Goal: Task Accomplishment & Management: Complete application form

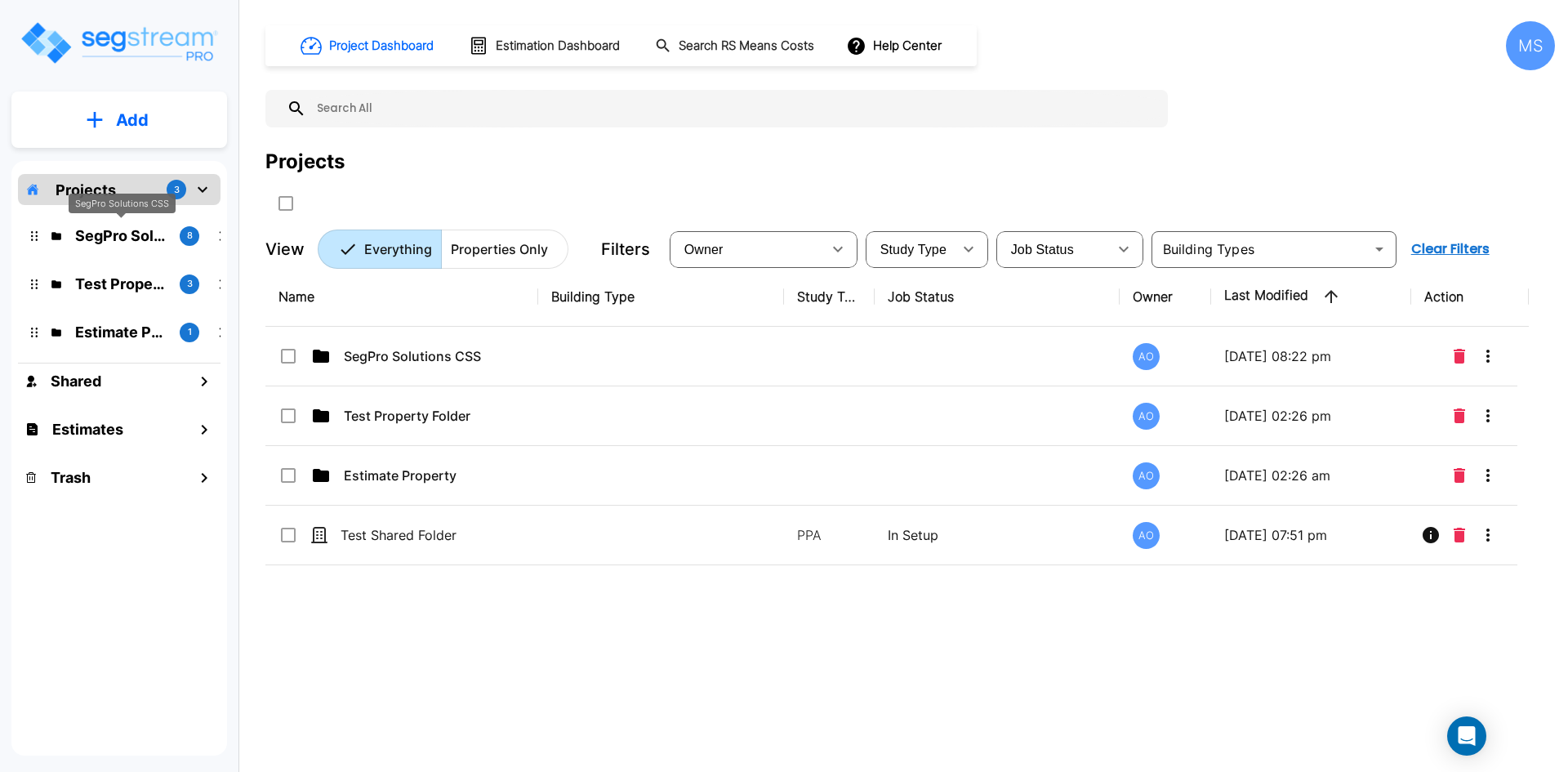
click at [111, 238] on p "SegPro Solutions CSS" at bounding box center [121, 236] width 92 height 22
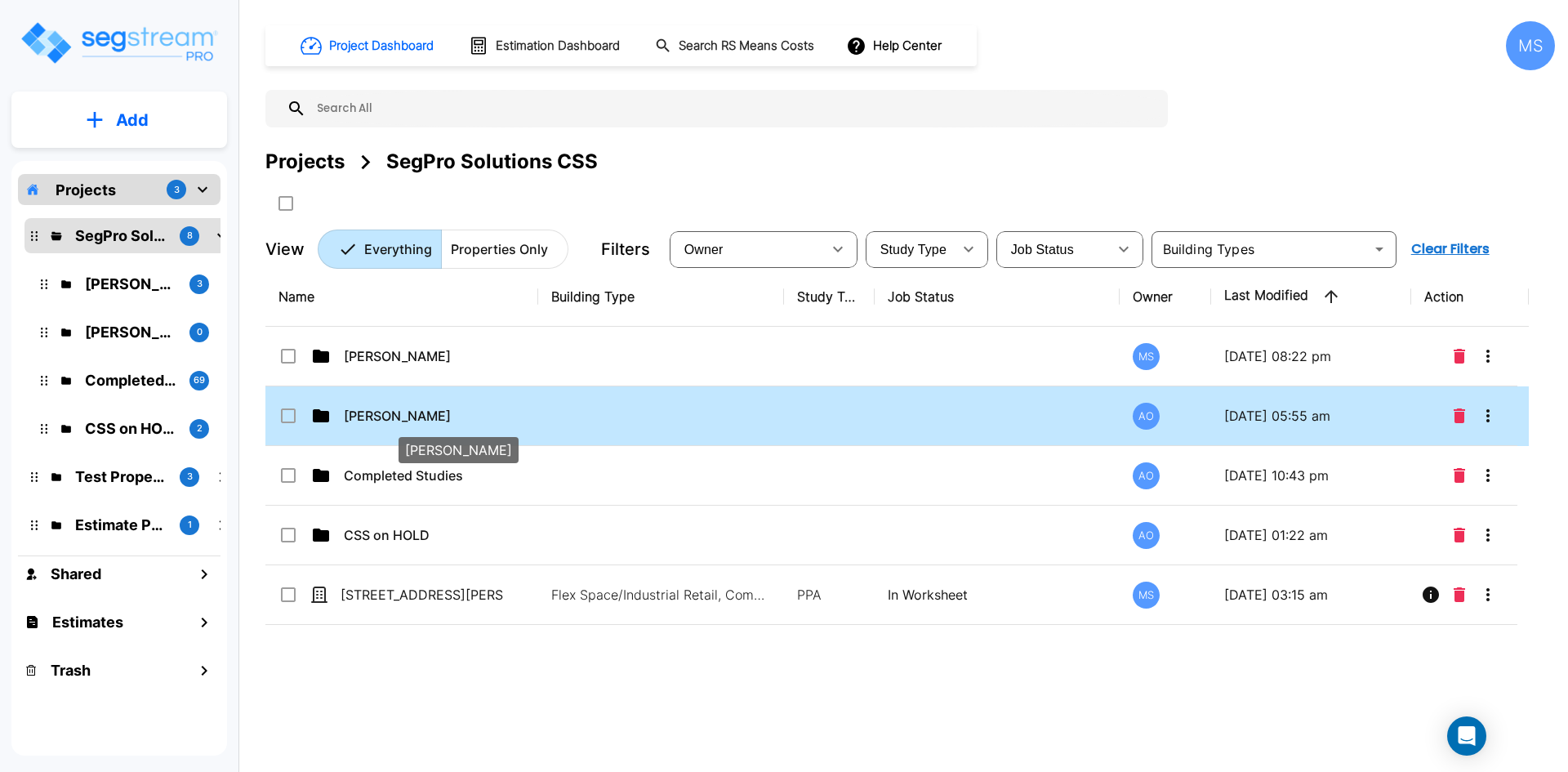
click at [394, 424] on p "Anjalie" at bounding box center [425, 416] width 163 height 20
checkbox input "true"
click at [394, 424] on p "Anjalie" at bounding box center [425, 416] width 163 height 20
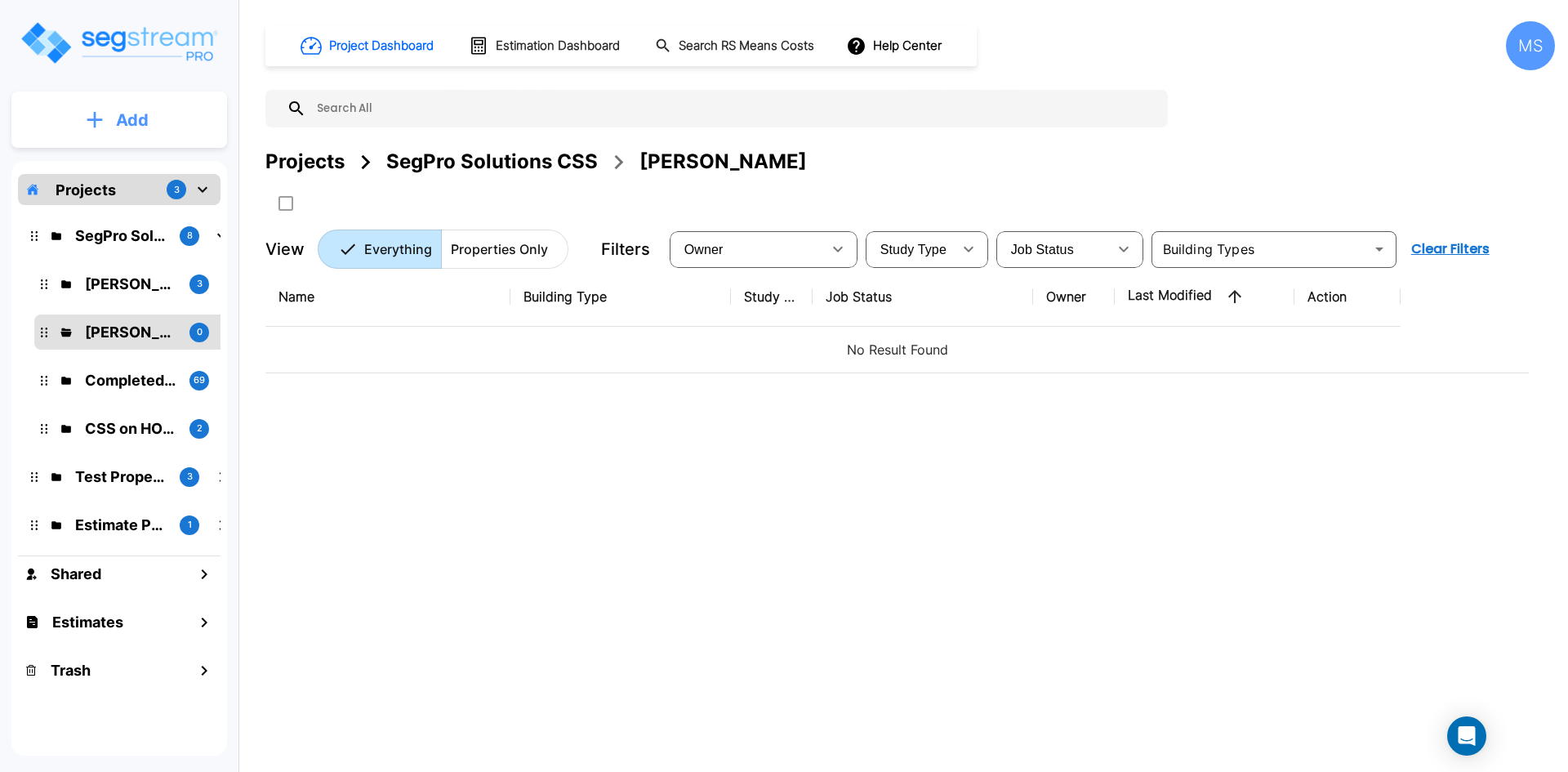
click at [124, 121] on p "Add" at bounding box center [132, 120] width 33 height 24
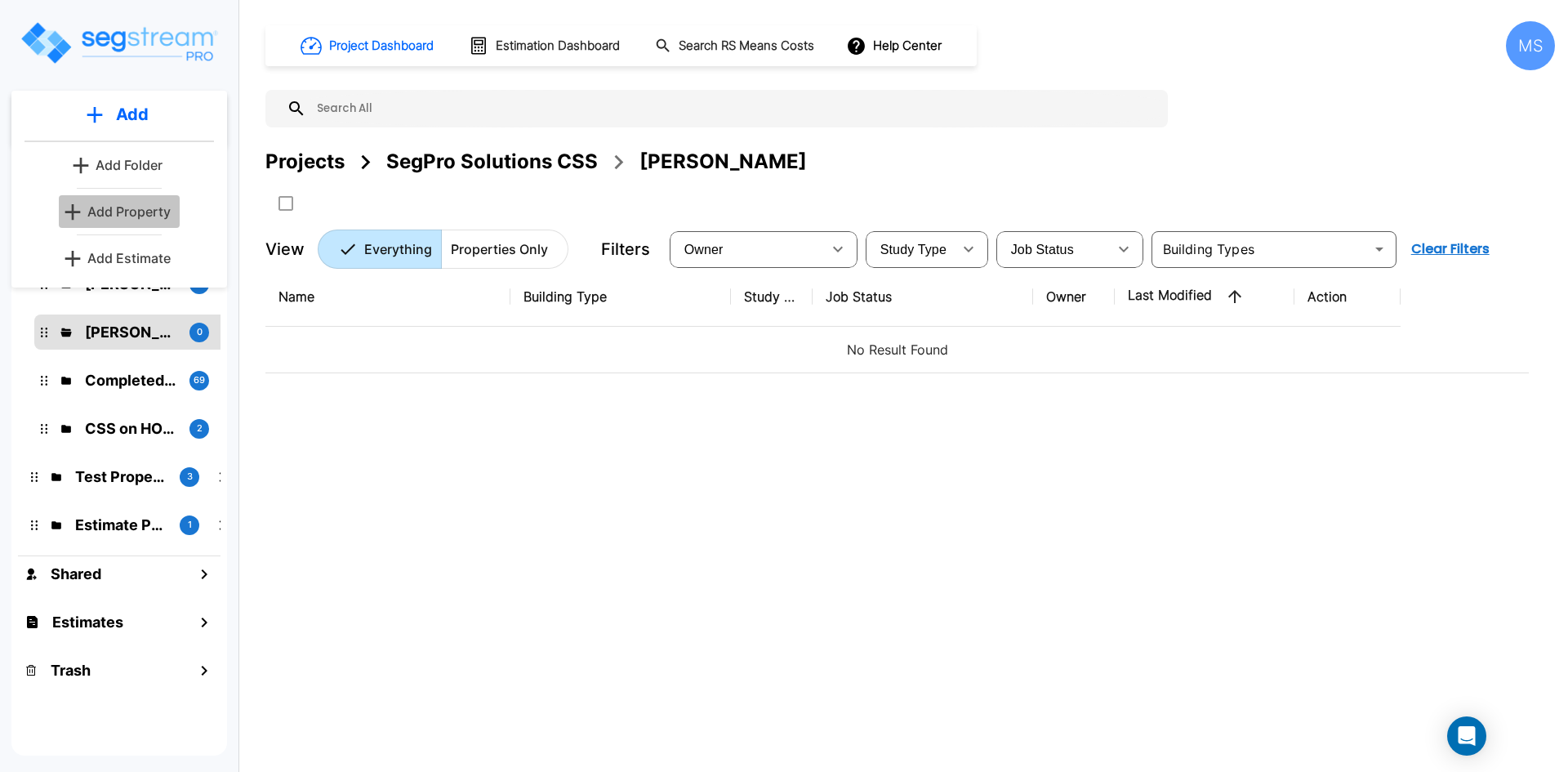
click at [138, 204] on p "Add Property" at bounding box center [129, 211] width 83 height 20
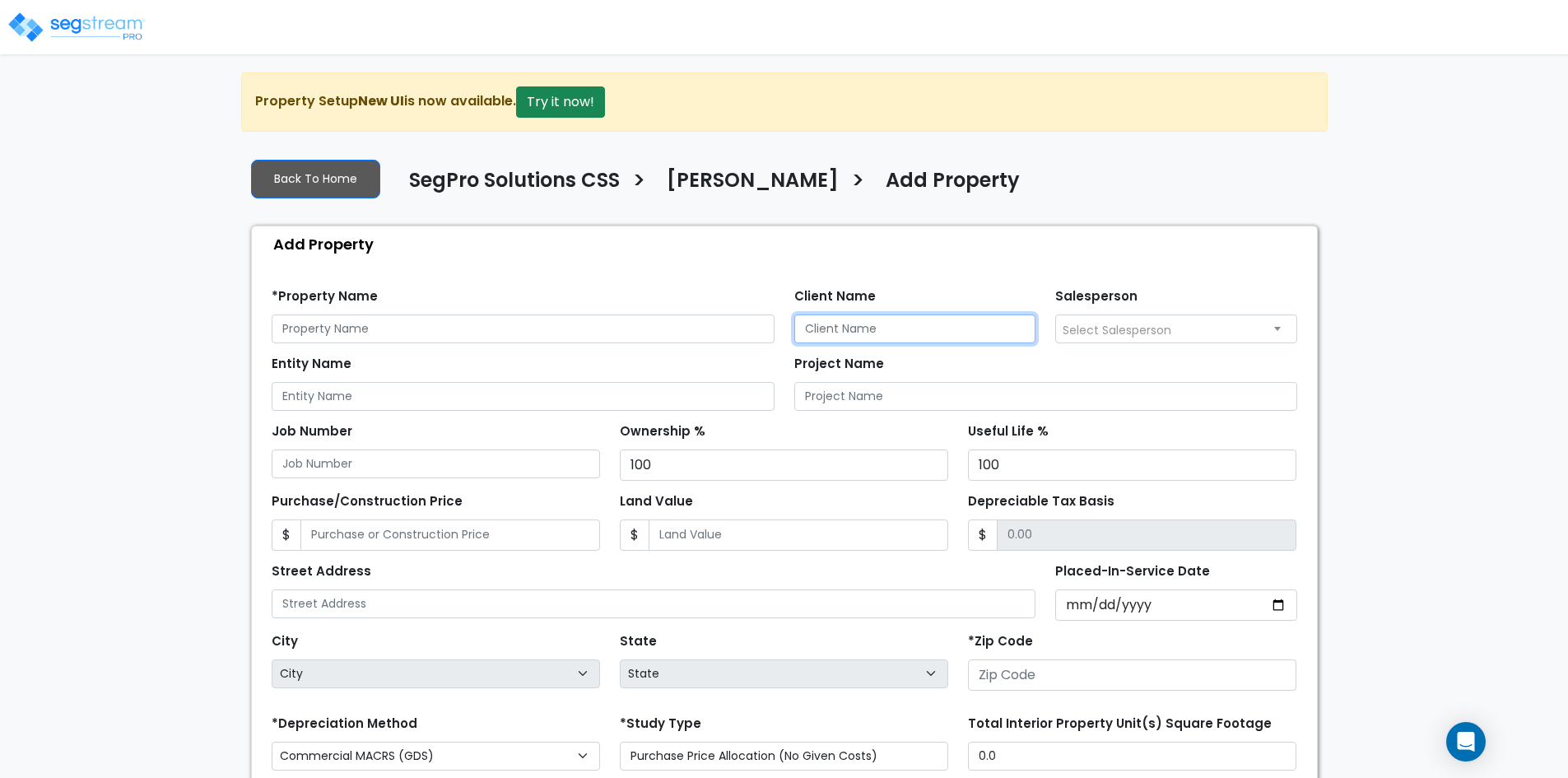
click at [899, 330] on input "Client Name" at bounding box center [915, 329] width 242 height 29
paste input "Christa & Anthony Miano"
click at [940, 331] on input "Christa & Anthony Mano" at bounding box center [915, 329] width 242 height 29
click at [922, 327] on input "Christa & Anthony Mano" at bounding box center [915, 329] width 242 height 29
click at [959, 329] on input "Christa & Anthony Miano" at bounding box center [915, 329] width 242 height 29
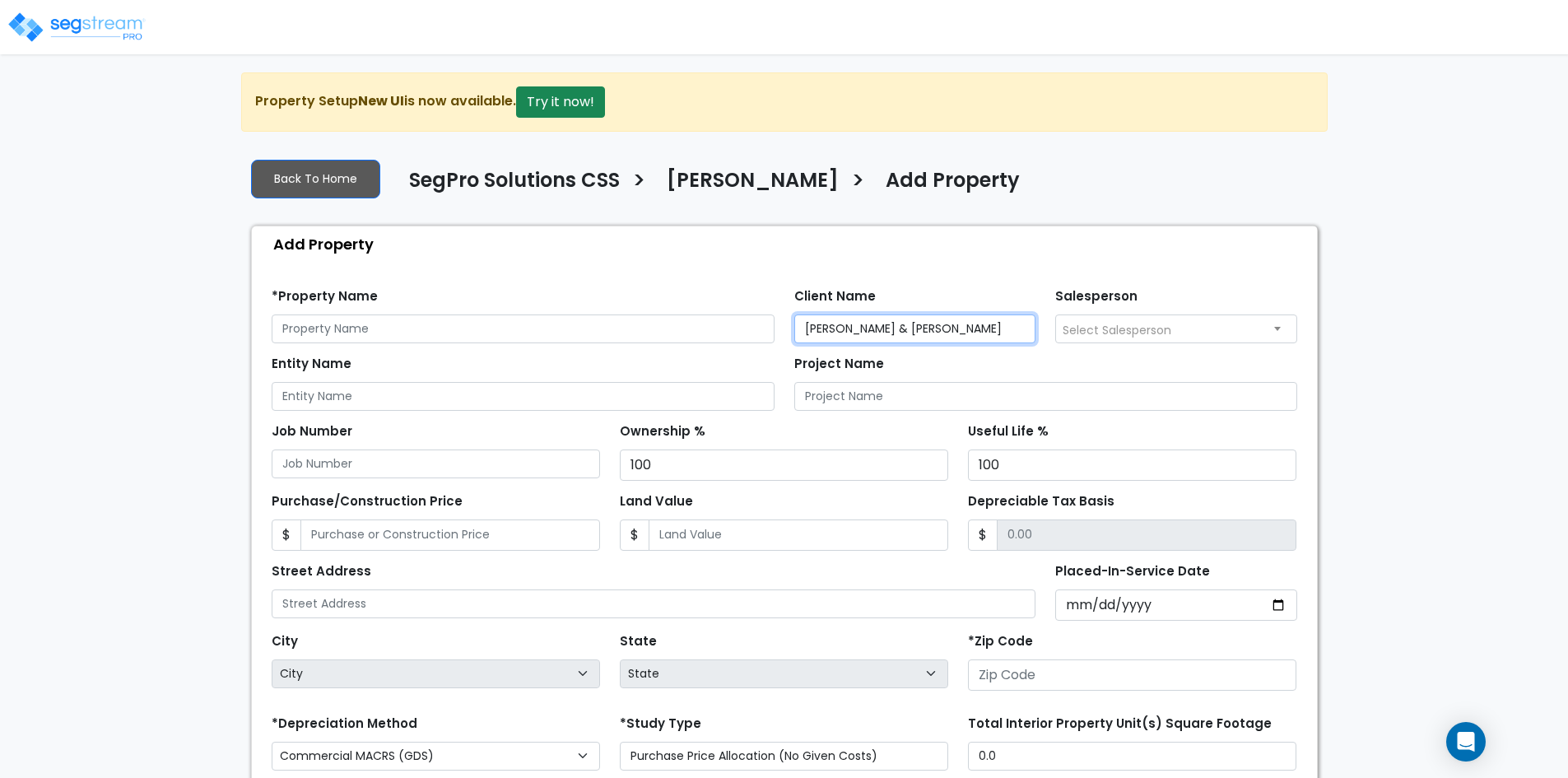
type input "Christa & Anthony Miano"
click at [955, 362] on div "Project Name" at bounding box center [1046, 380] width 503 height 59
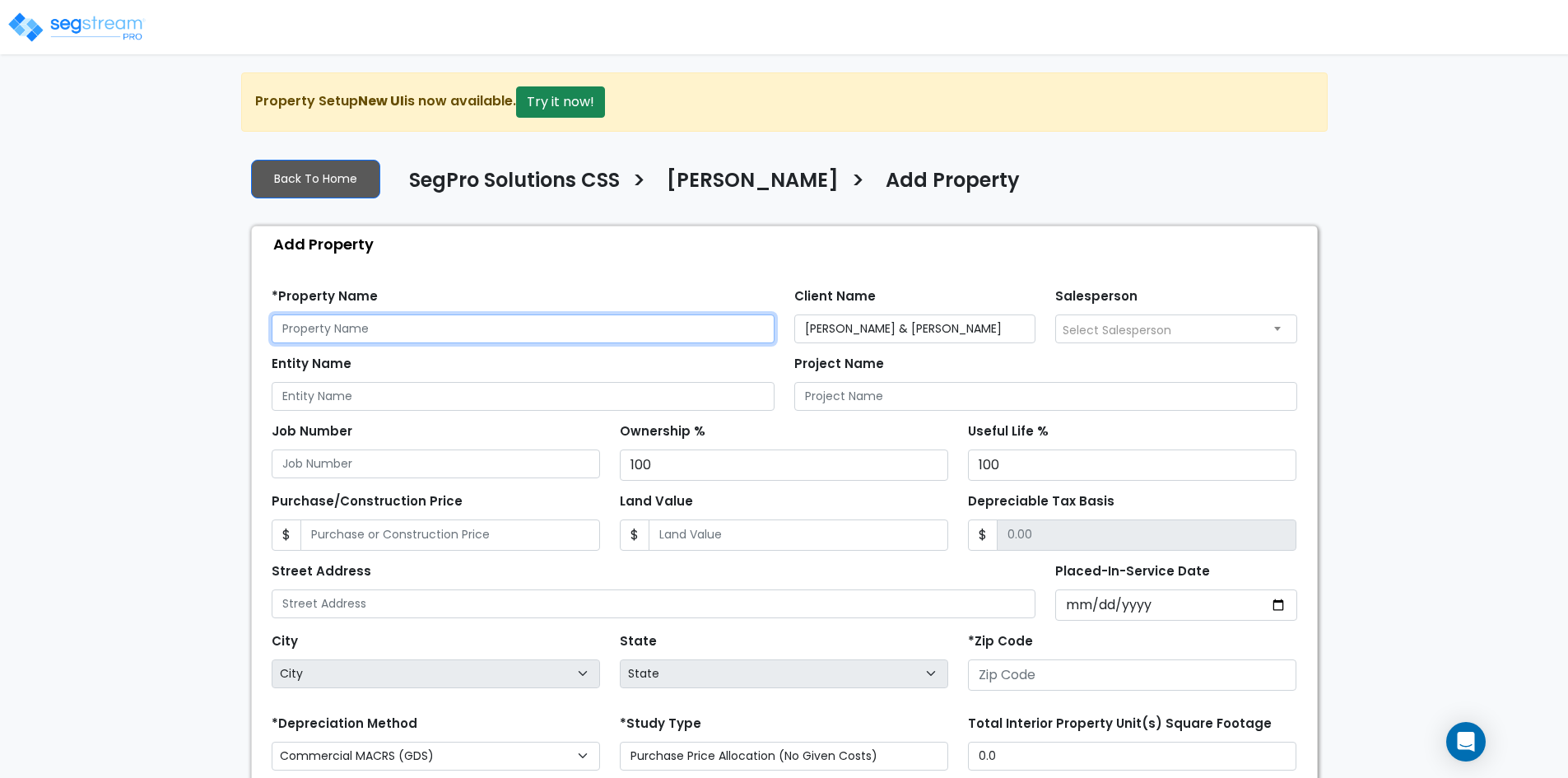
click at [392, 333] on input "text" at bounding box center [523, 329] width 503 height 29
paste input "ELA Residential"
type input "ELA Residential"
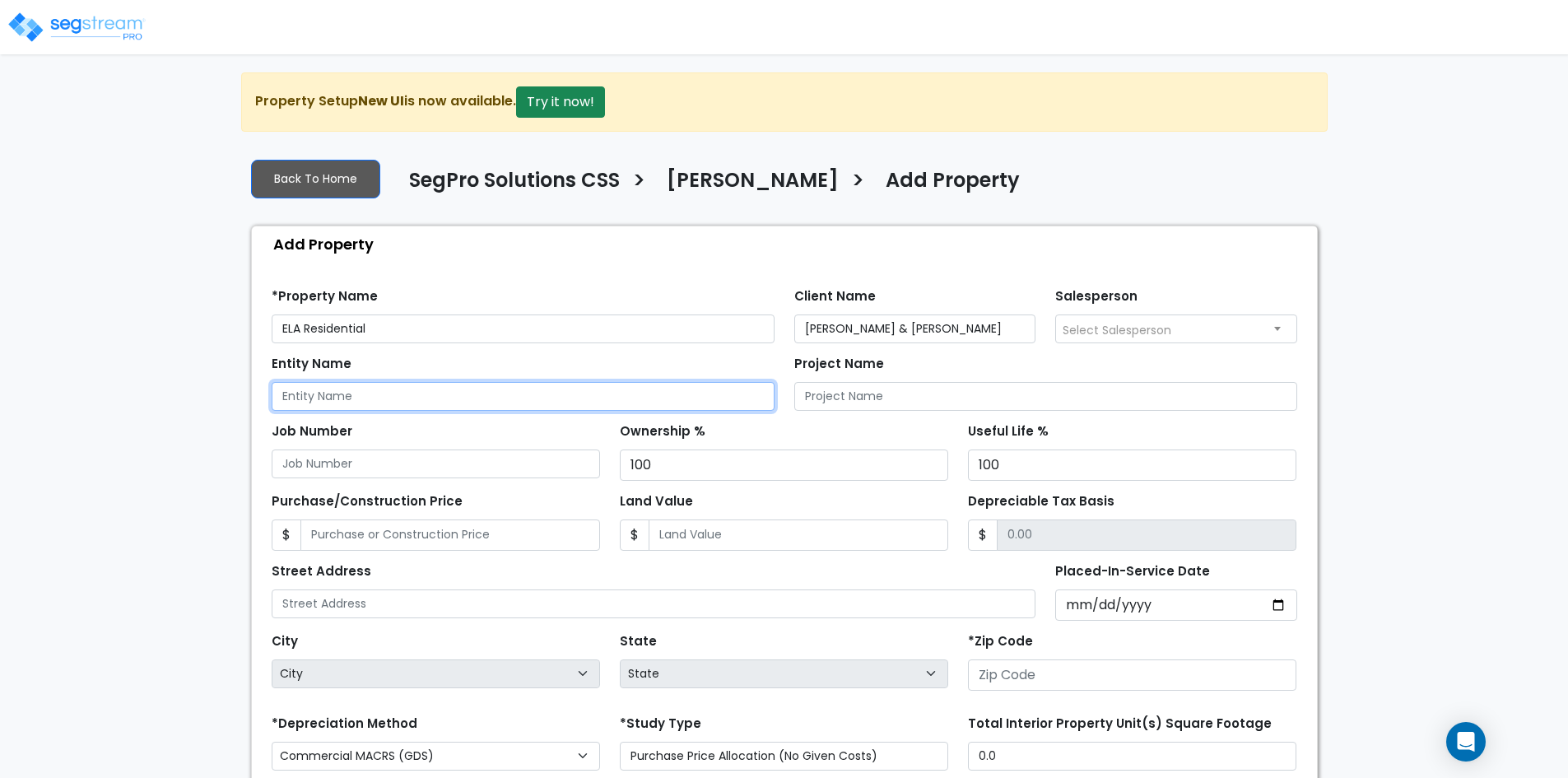
click at [351, 393] on input "Entity Name" at bounding box center [523, 397] width 503 height 29
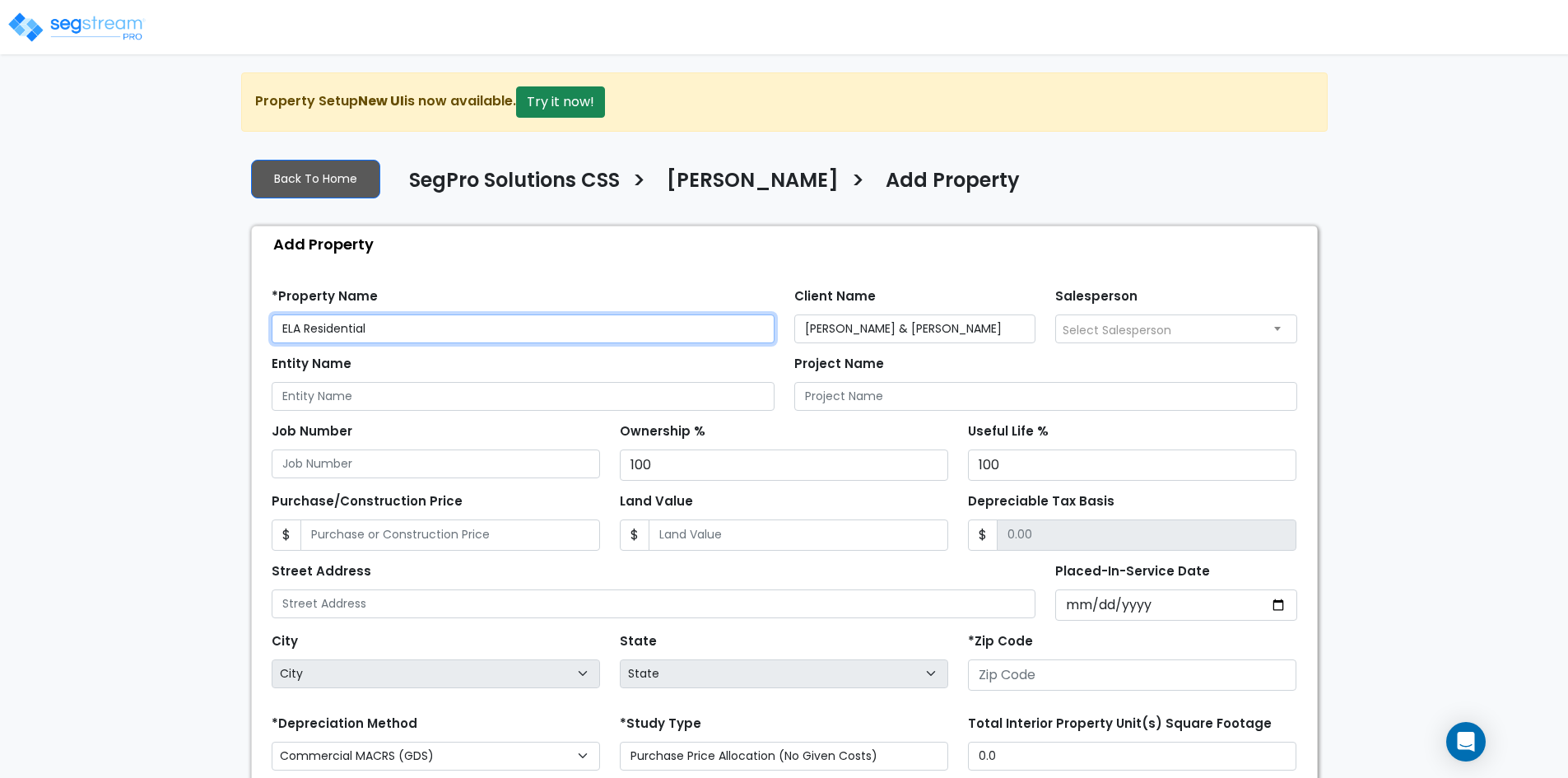
drag, startPoint x: 380, startPoint y: 331, endPoint x: 259, endPoint y: 324, distance: 121.2
click at [259, 324] on div "Find these errors below in the Property Setup: *Property Name ELA Residential C…" at bounding box center [784, 624] width 1065 height 727
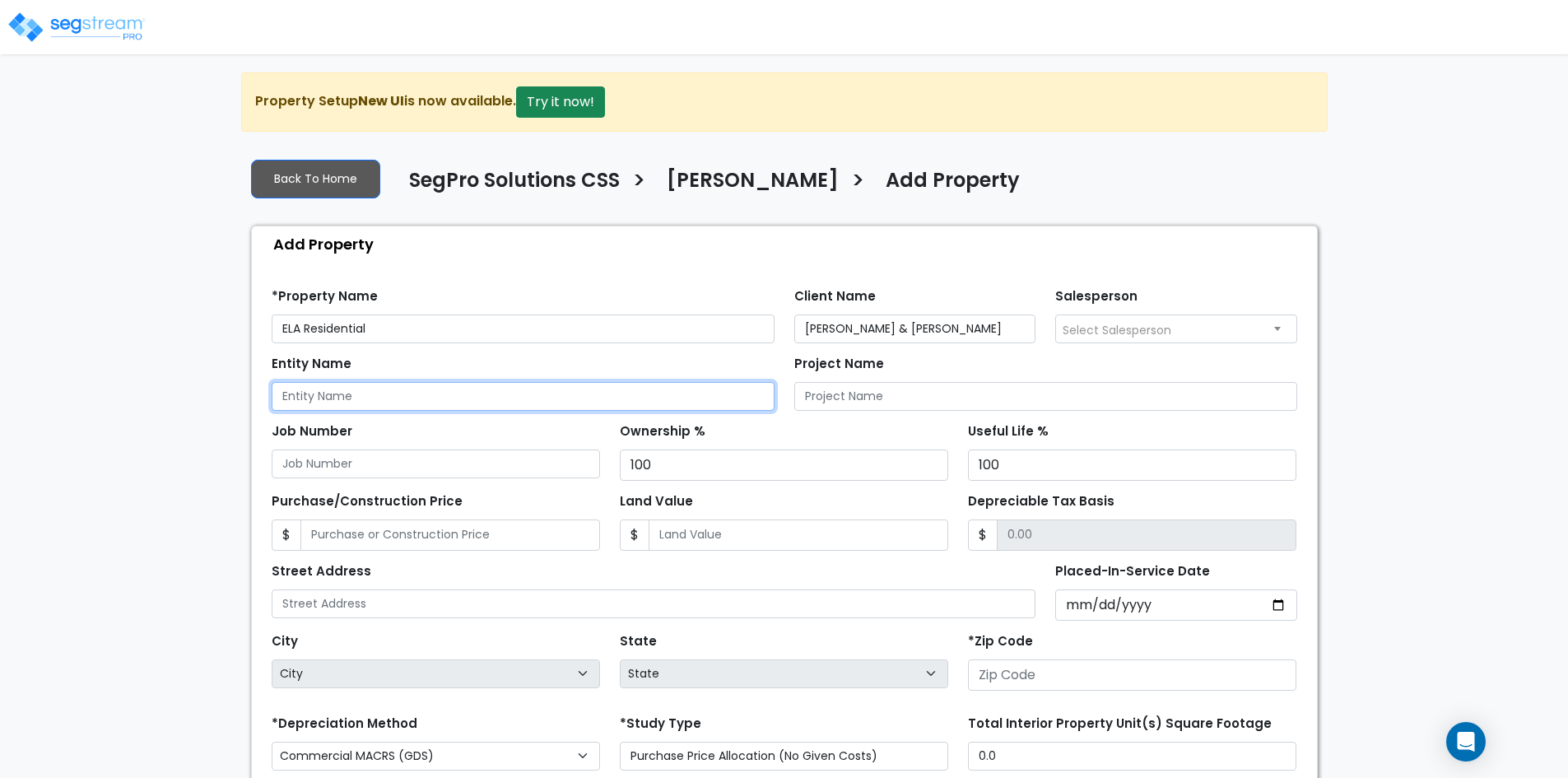
click at [339, 400] on input "Entity Name" at bounding box center [523, 397] width 503 height 29
paste input "ELA Residential"
type input "ELA Residential"
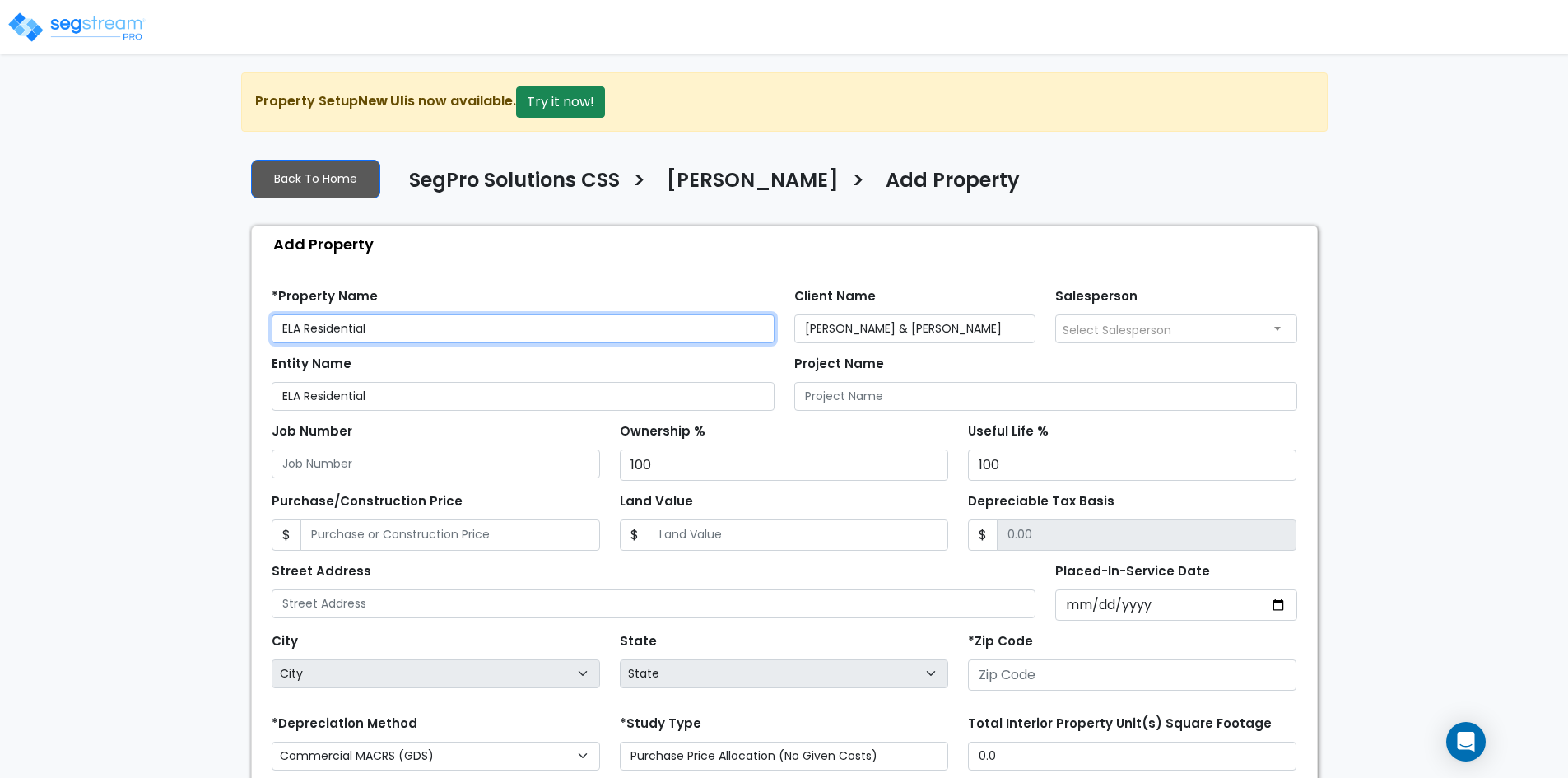
drag, startPoint x: 386, startPoint y: 321, endPoint x: 219, endPoint y: 319, distance: 167.0
click at [219, 319] on div "We are Building your Property. So please grab a coffee and let us do the heavy …" at bounding box center [784, 530] width 1568 height 917
click at [401, 330] on input "text" at bounding box center [523, 329] width 503 height 29
paste input "[STREET_ADDRESS][PERSON_NAME]"
type input "[STREET_ADDRESS][PERSON_NAME]"
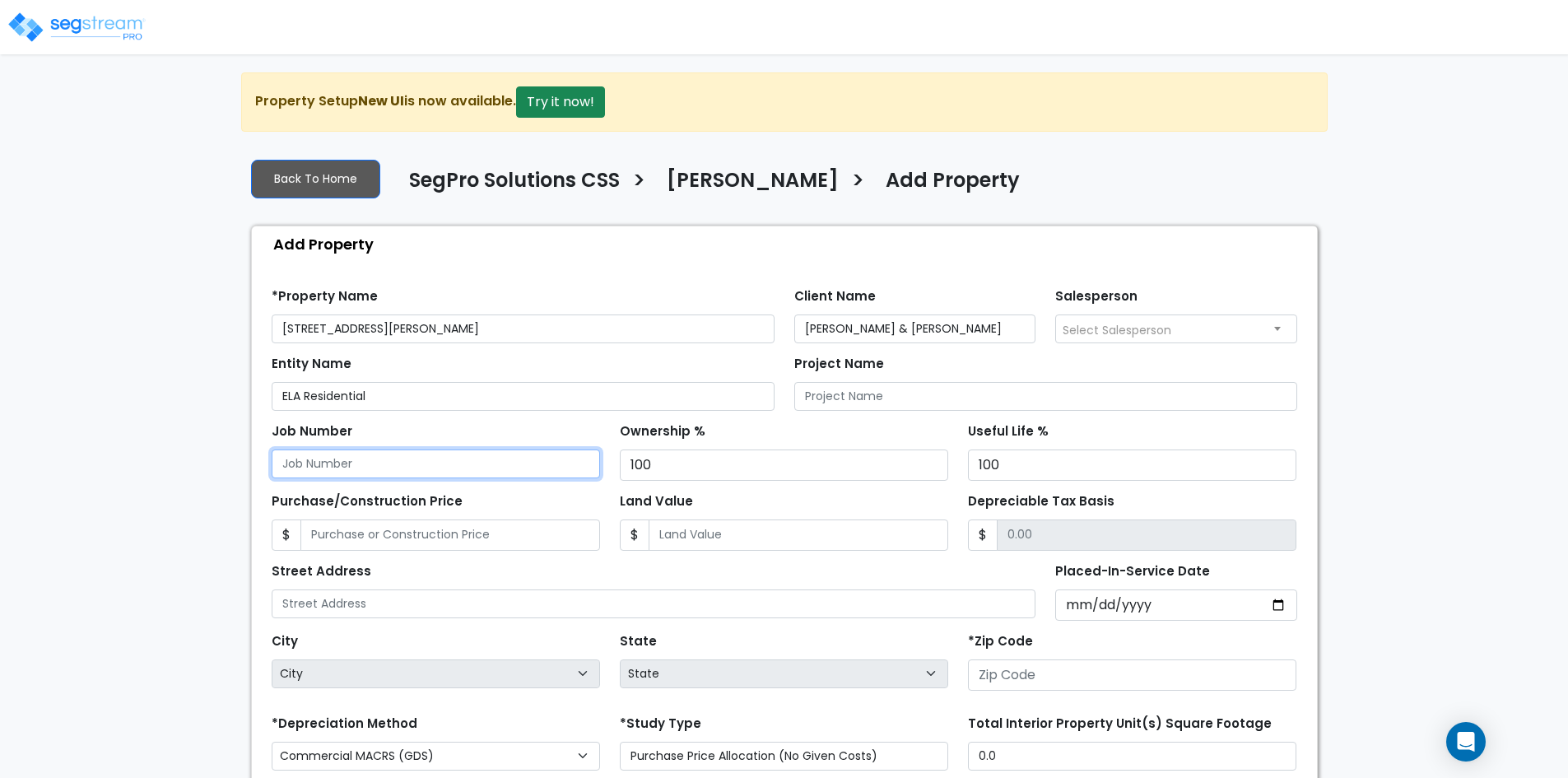
click at [343, 459] on input "Job Number" at bounding box center [435, 464] width 328 height 29
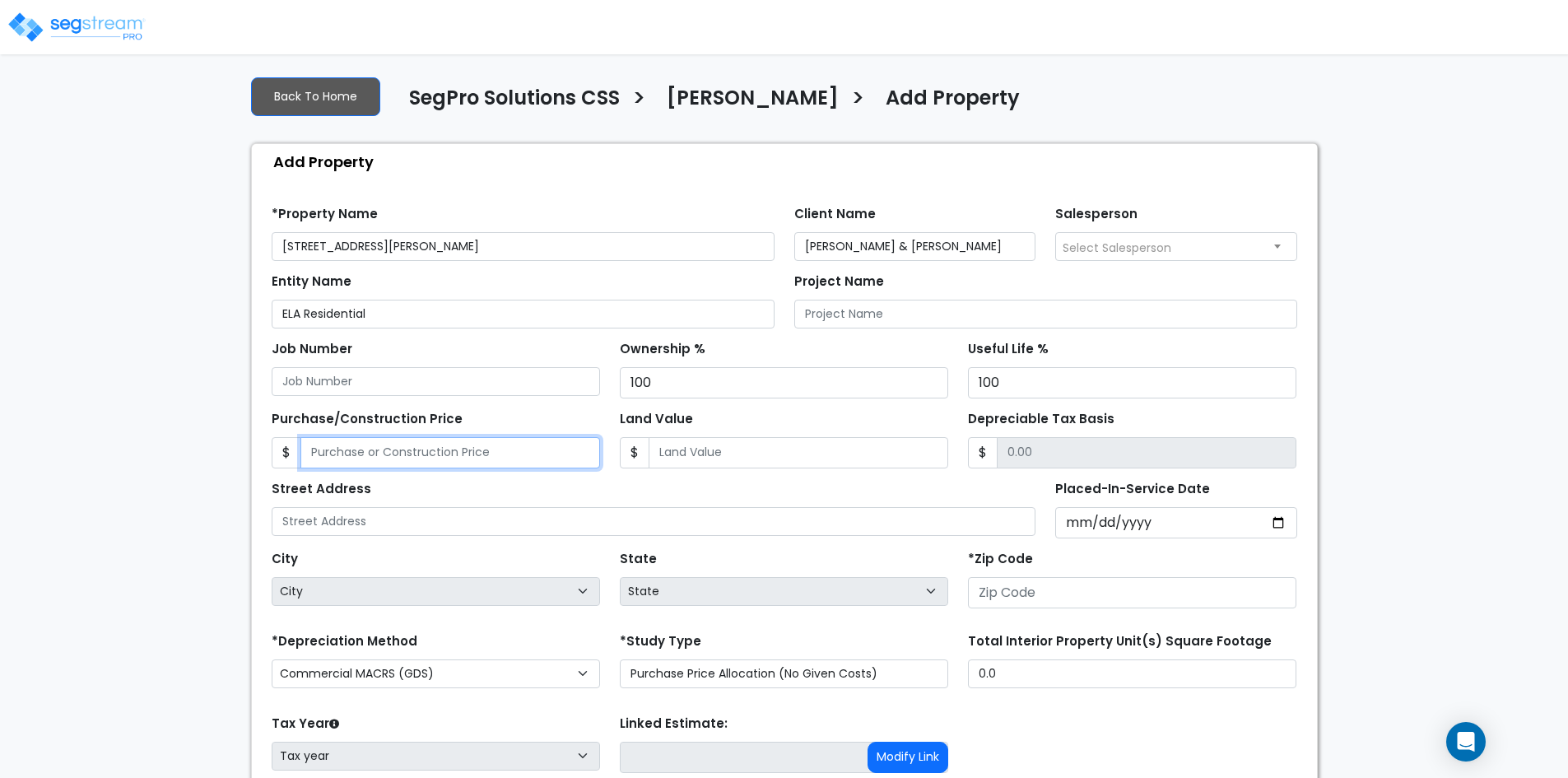
click at [385, 453] on input "Purchase/Construction Price" at bounding box center [451, 453] width 300 height 31
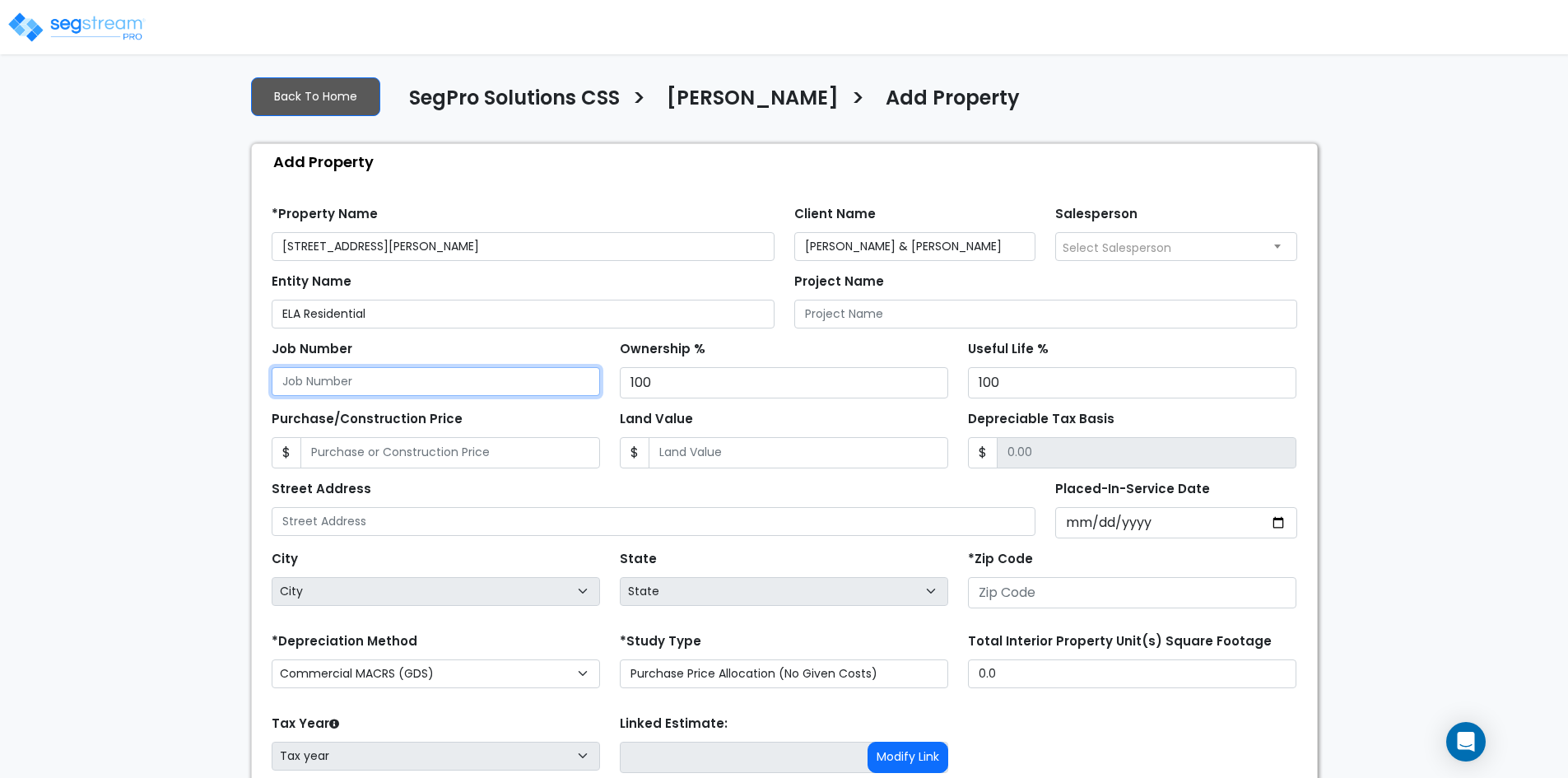
click at [404, 392] on input "Job Number" at bounding box center [435, 382] width 328 height 29
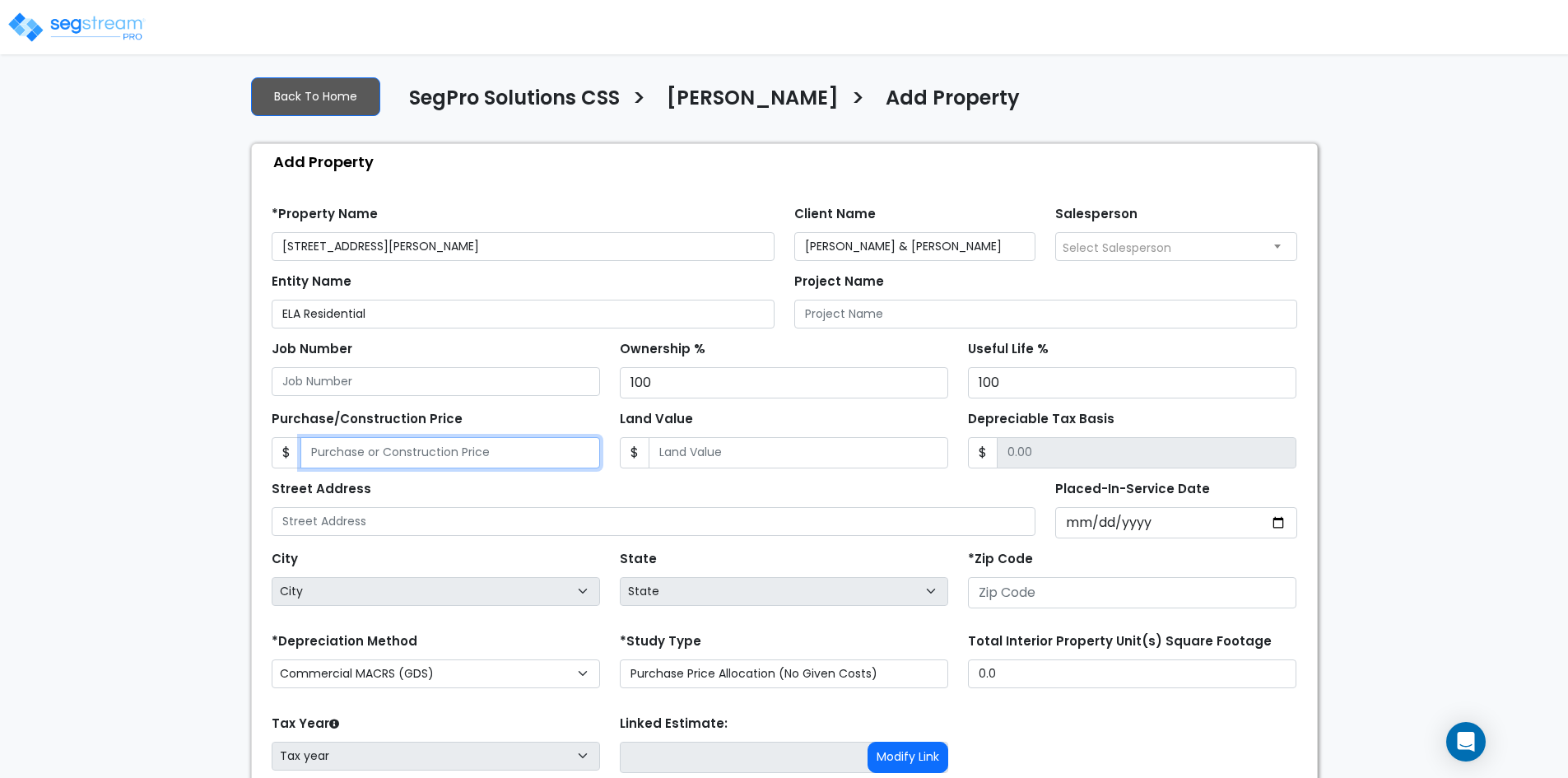
click at [411, 451] on input "Purchase/Construction Price" at bounding box center [451, 453] width 300 height 31
type input "446,500"
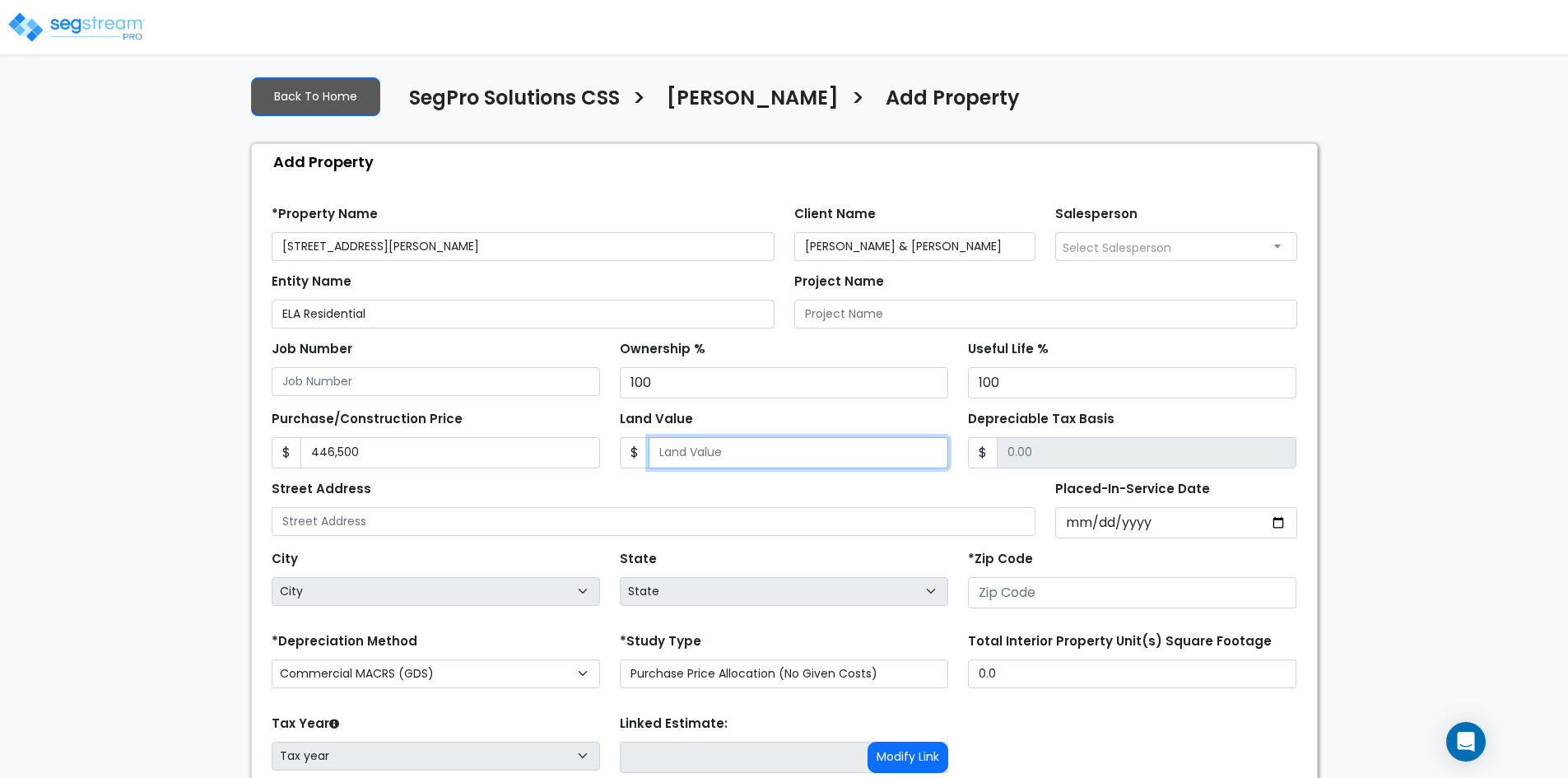
click at [704, 450] on input "Land Value" at bounding box center [799, 453] width 300 height 31
type input "2"
type input "446498.00"
type input "28"
type input "446472.00"
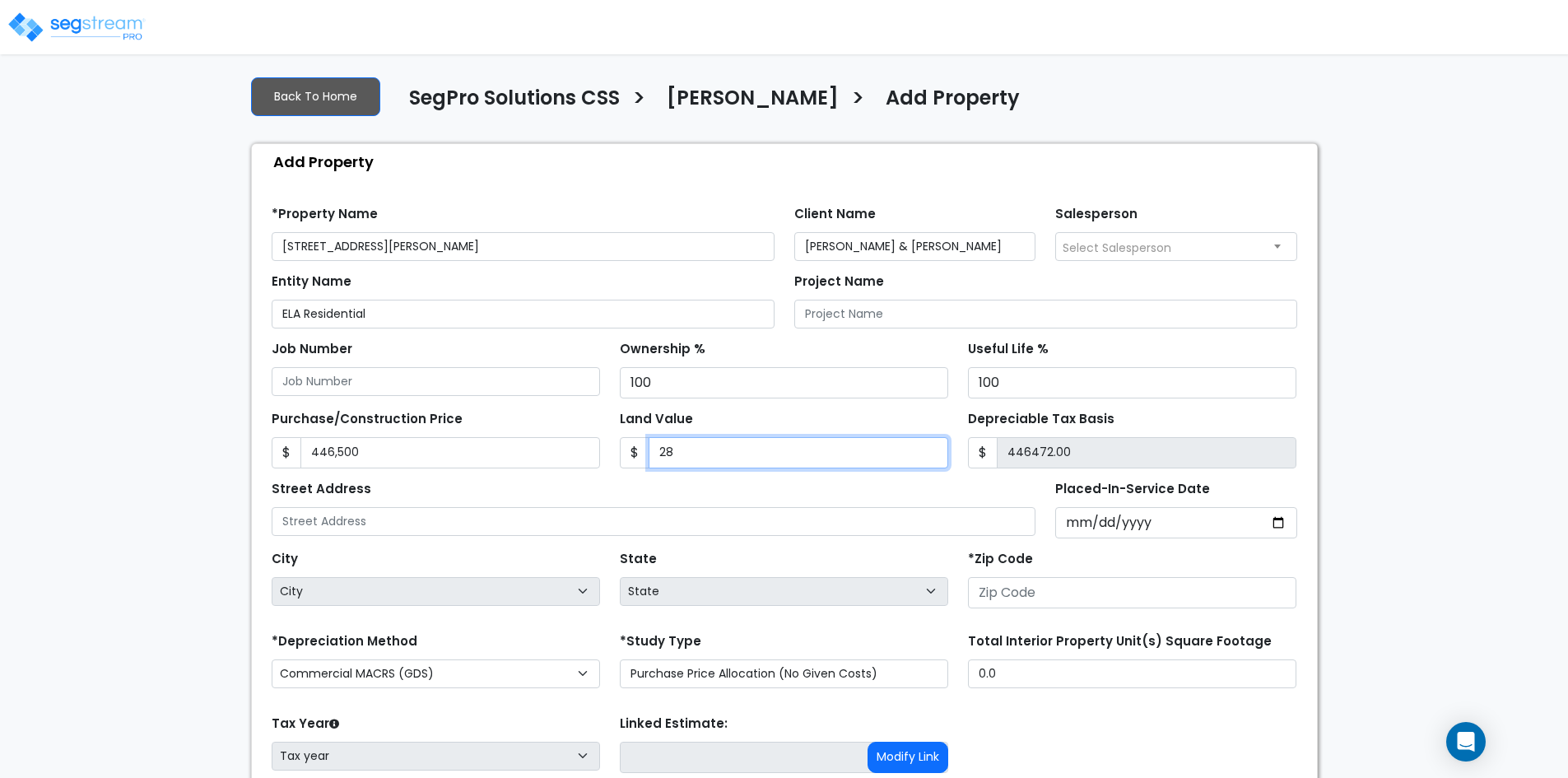
type input "285"
type input "446215.00"
type input "2850"
type input "443650.00"
type input "2,8500"
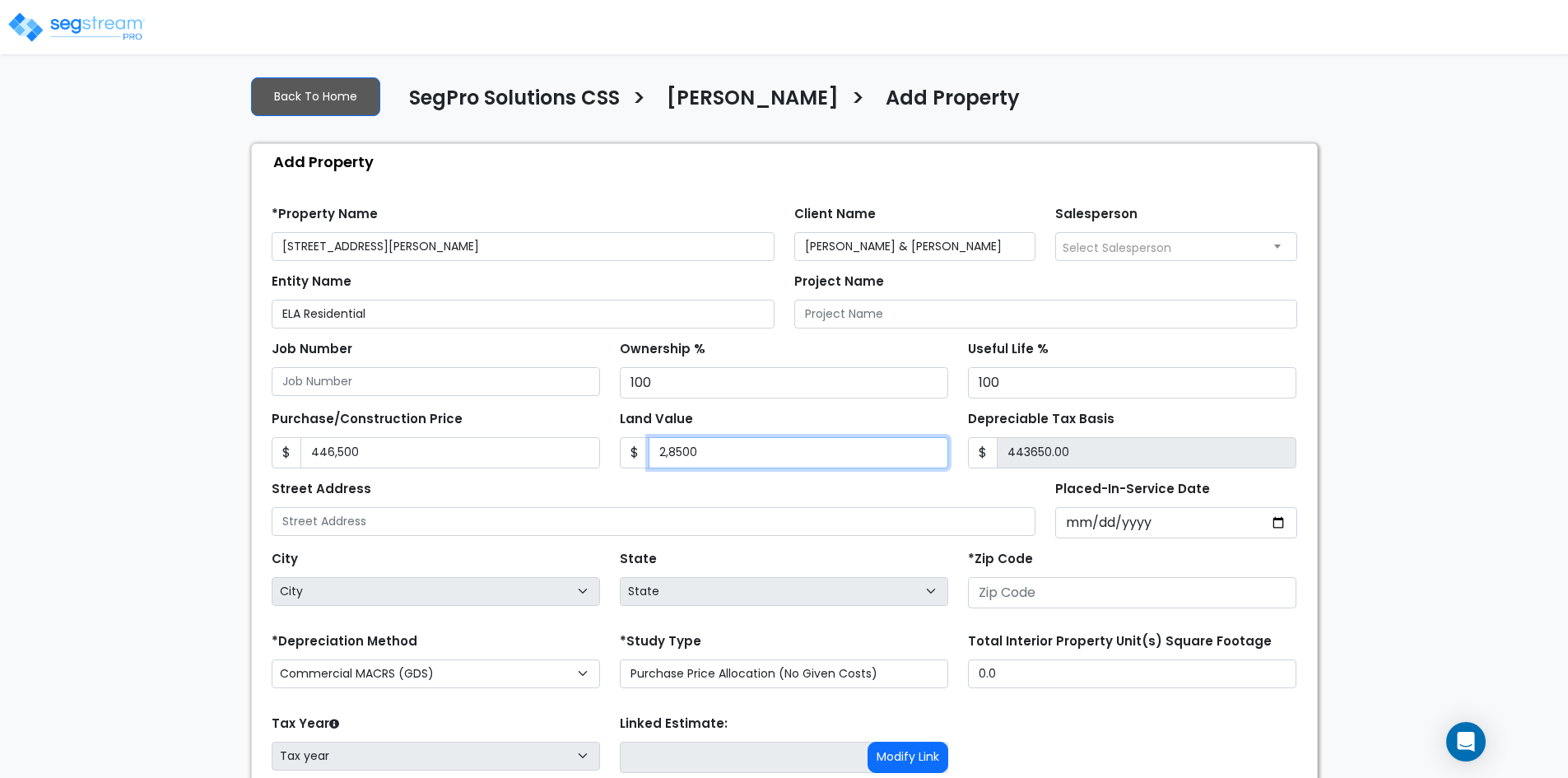
type input "418000.00"
type input "28,500"
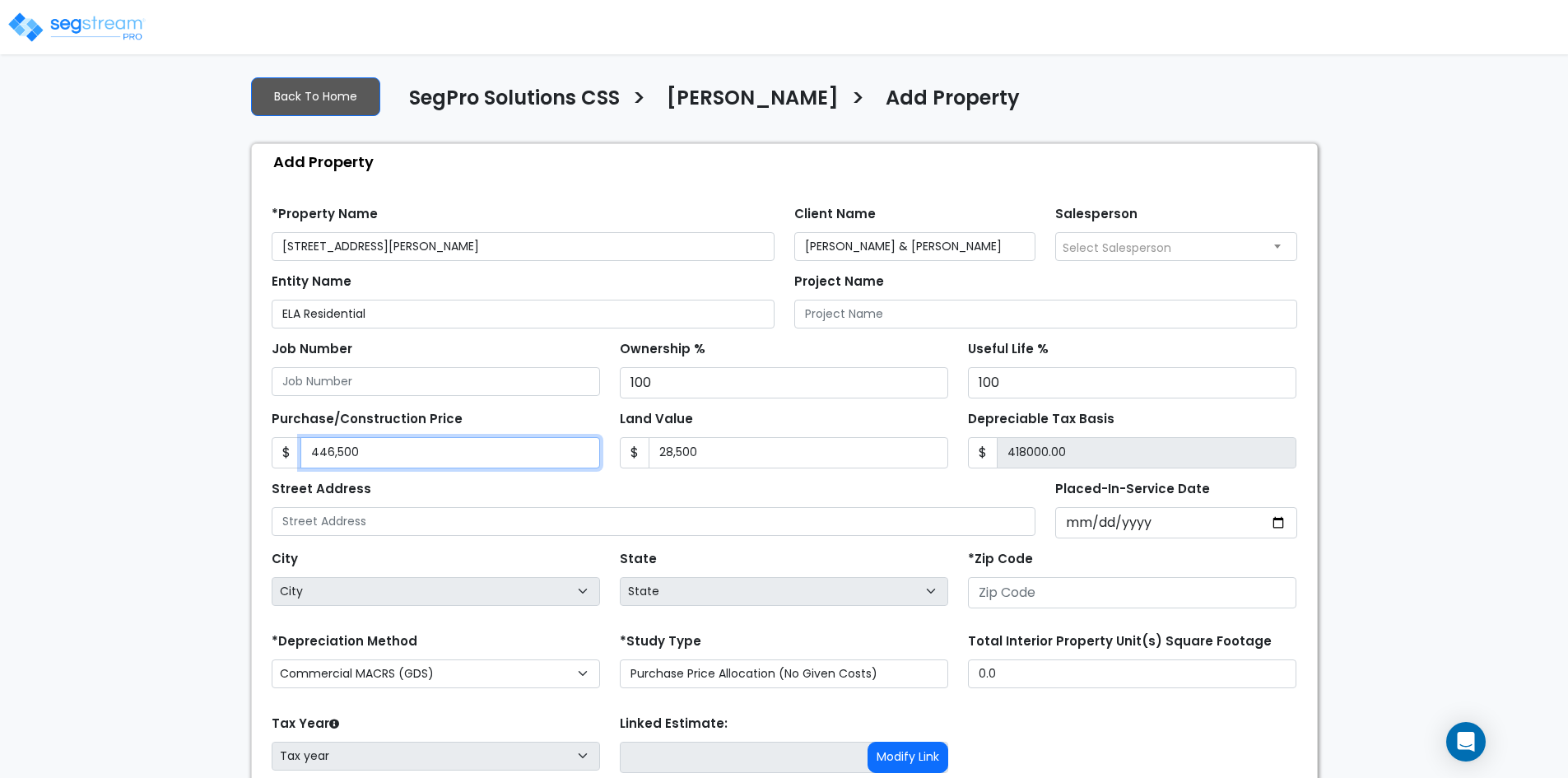
click at [354, 453] on input "446,500" at bounding box center [451, 453] width 300 height 31
type input "2"
type input "-28498.00"
type input "27"
type input "-28473.00"
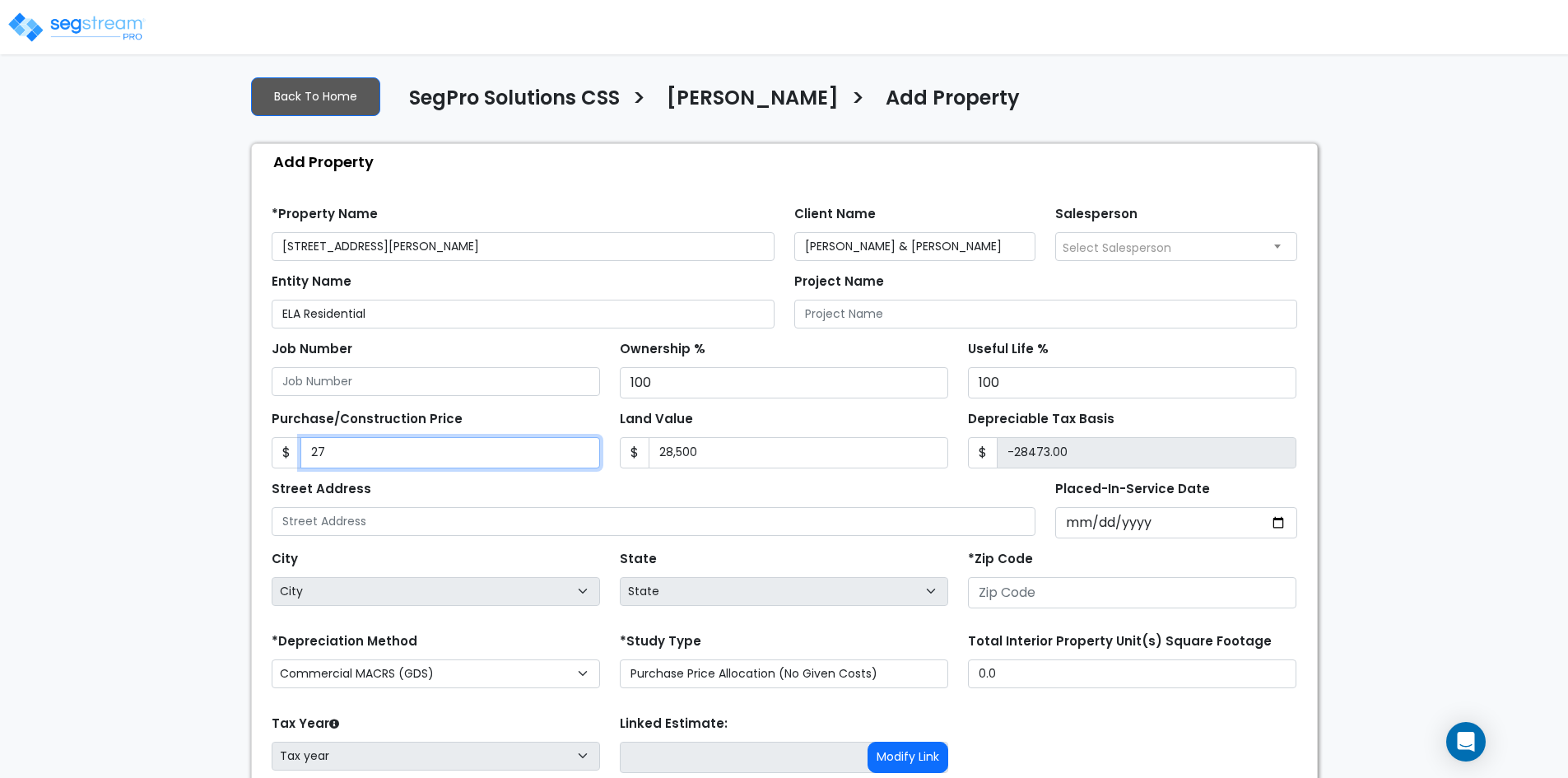
type input "275"
type input "-28225.00"
type input "2750"
type input "-25750.00"
type input "2,75"
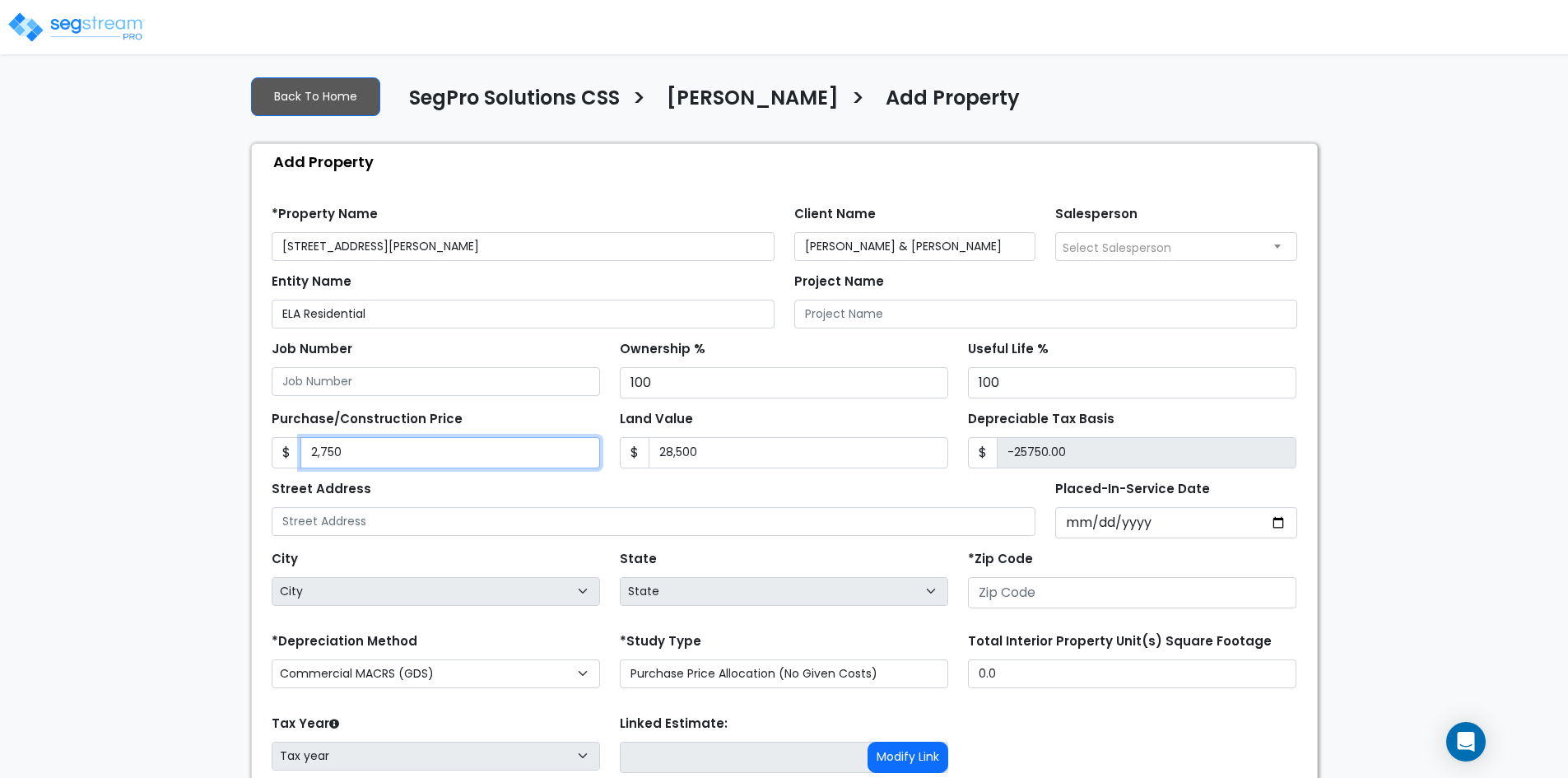
type input "-28225.00"
type input "27"
type input "-28473.00"
type input "2"
type input "-28498.00"
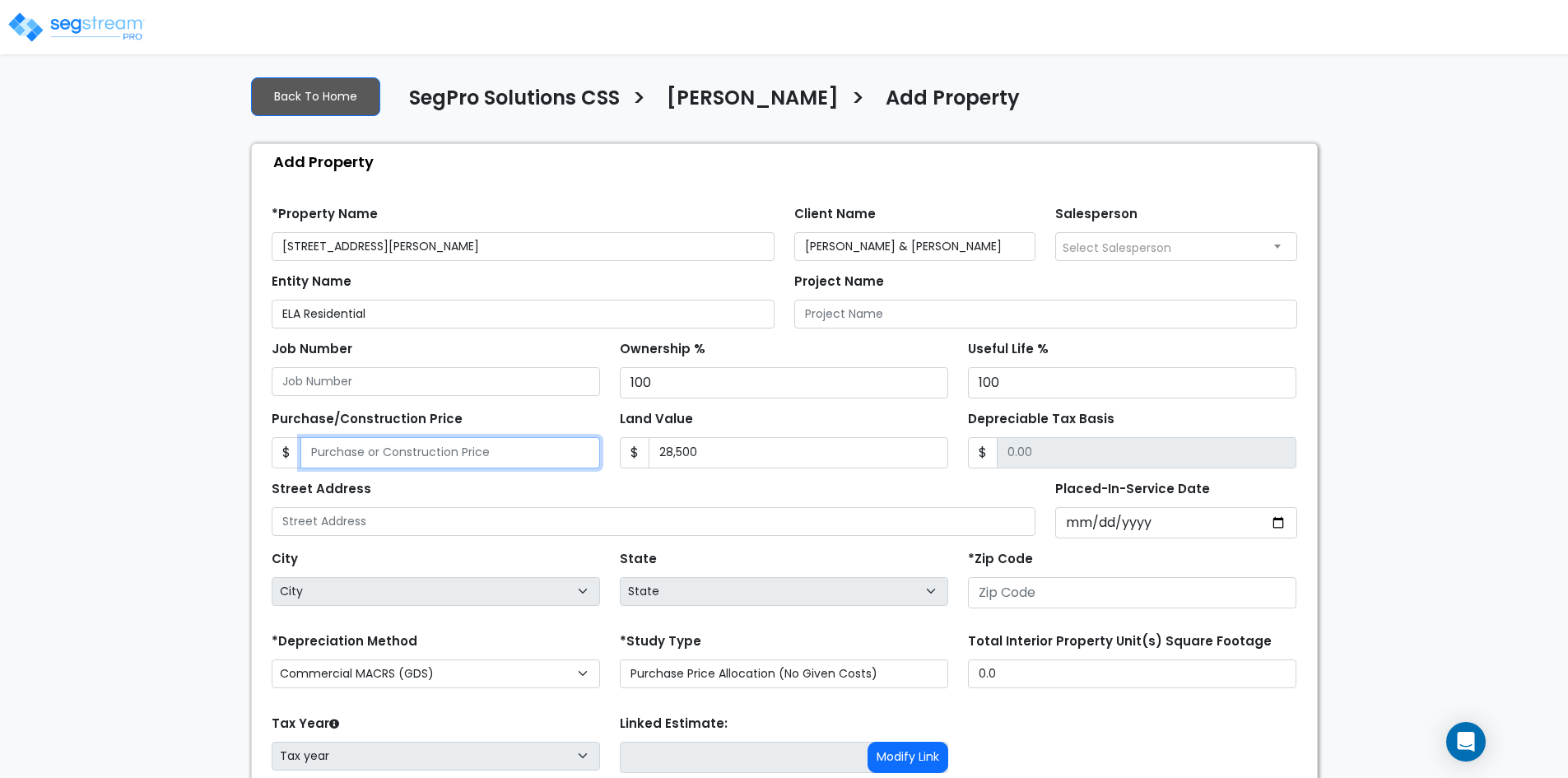
type input "2"
type input "-28498.00"
type input "27"
type input "-28473.00"
type input "275"
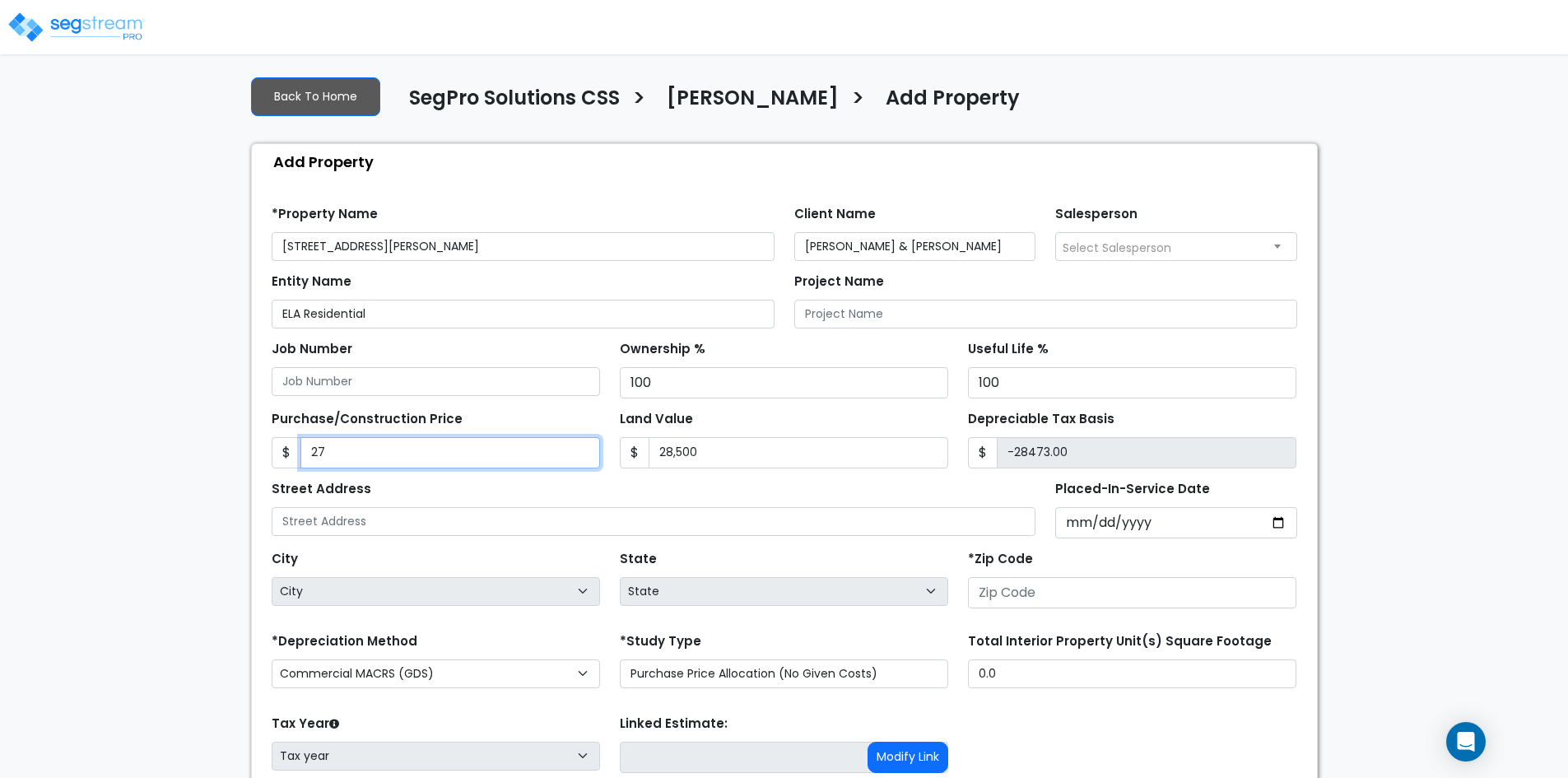
type input "-28225.00"
type input "2750"
type input "-25750.00"
type input "2,7500"
type input "-1000.00"
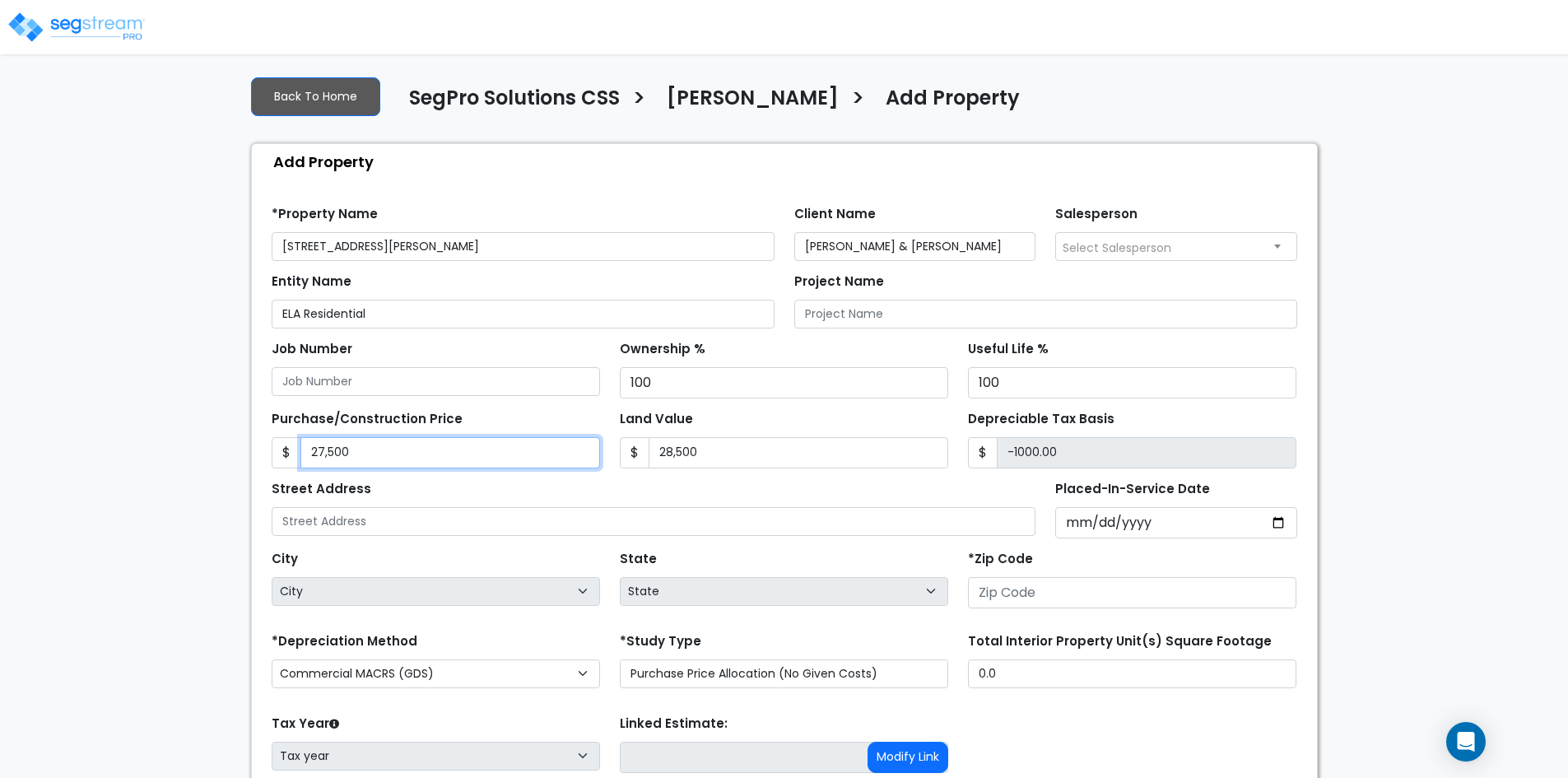
type input "27,50"
type input "-25750.00"
type input "2,75"
type input "-28225.00"
type input "27"
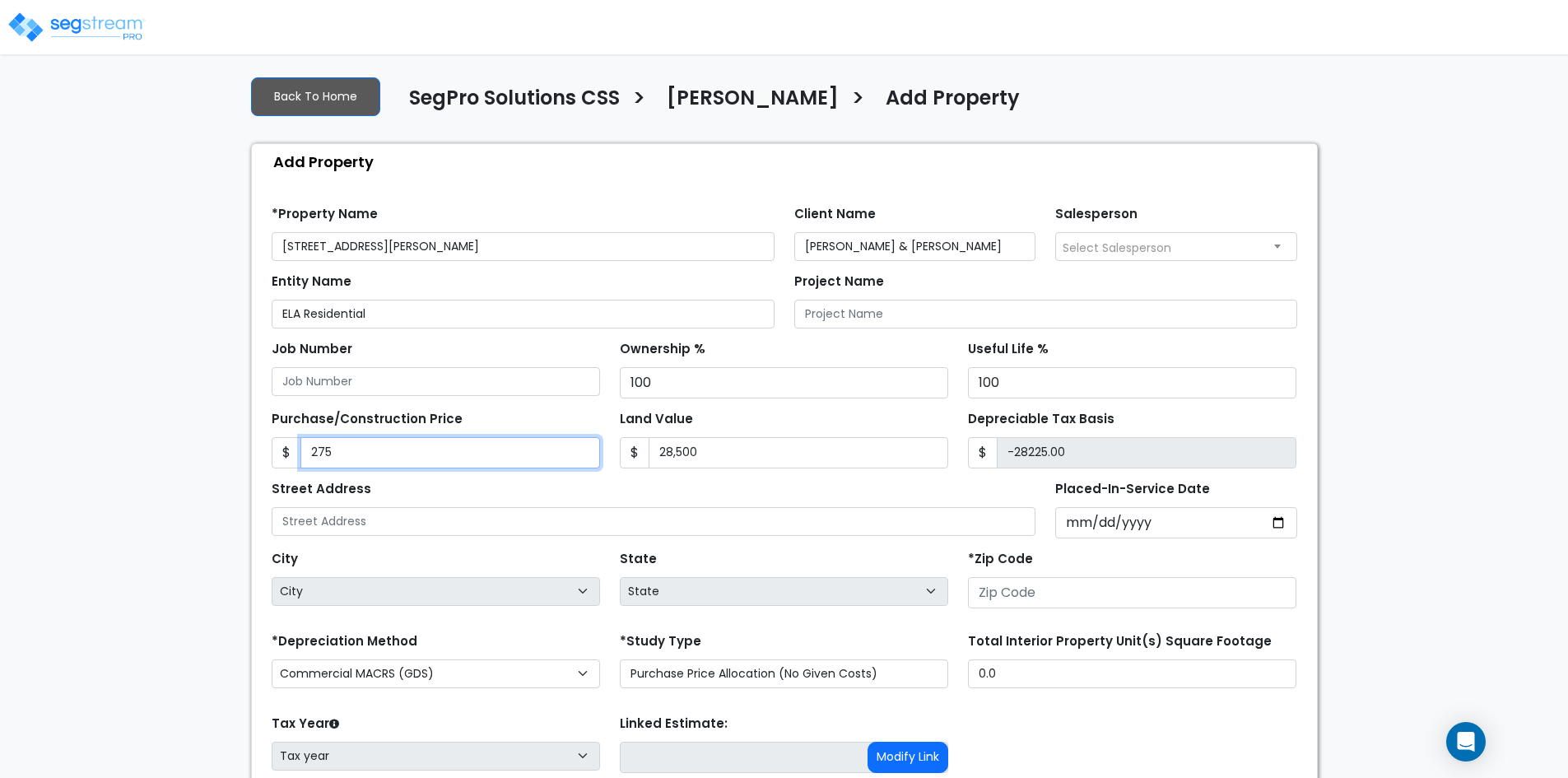
type input "-28473.00"
type input "2"
type input "-28498.00"
type input "4"
type input "-28496.00"
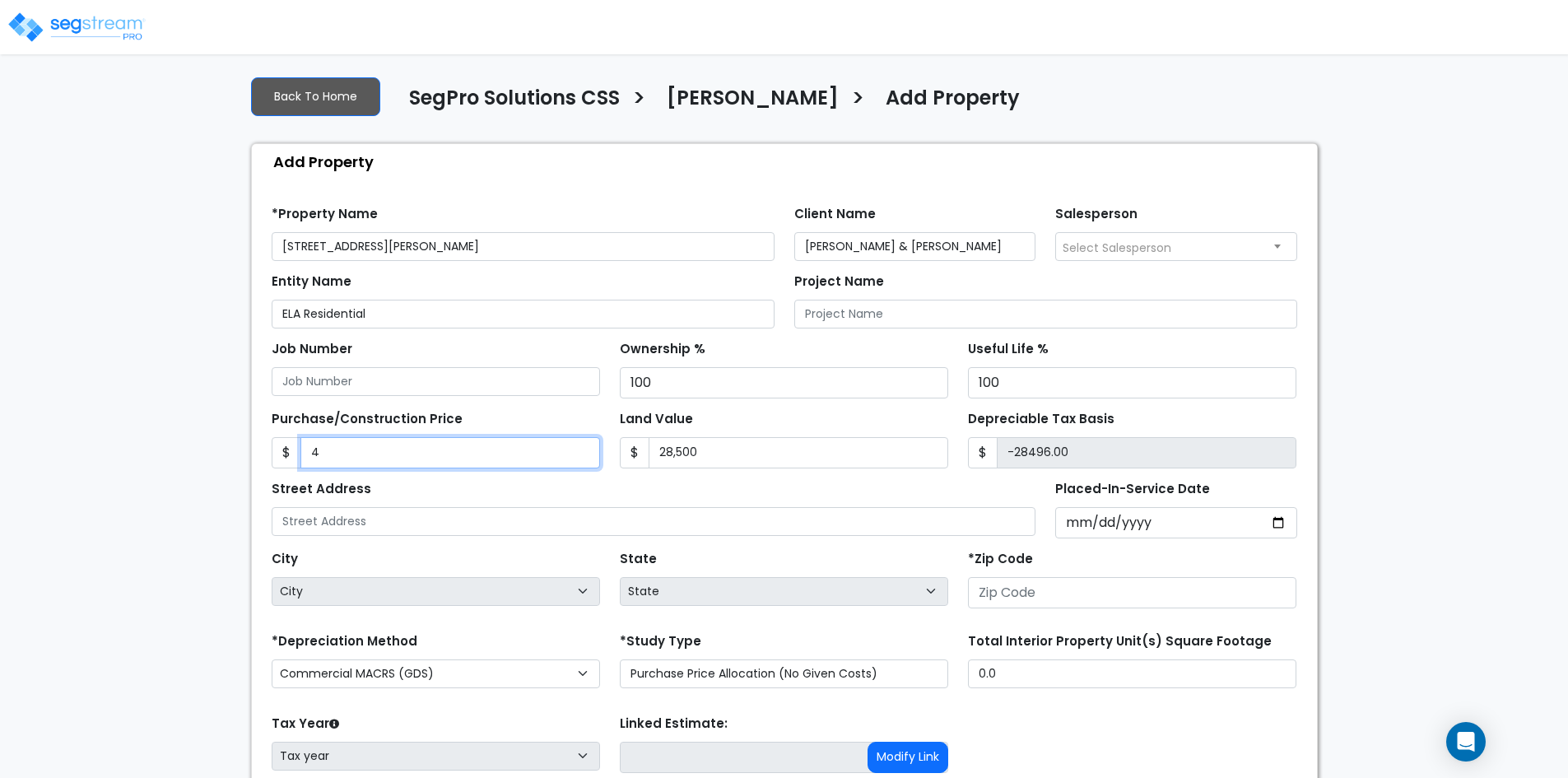
type input "47"
type input "-28453.00"
type input "475"
type input "-28025.00"
type input "4750"
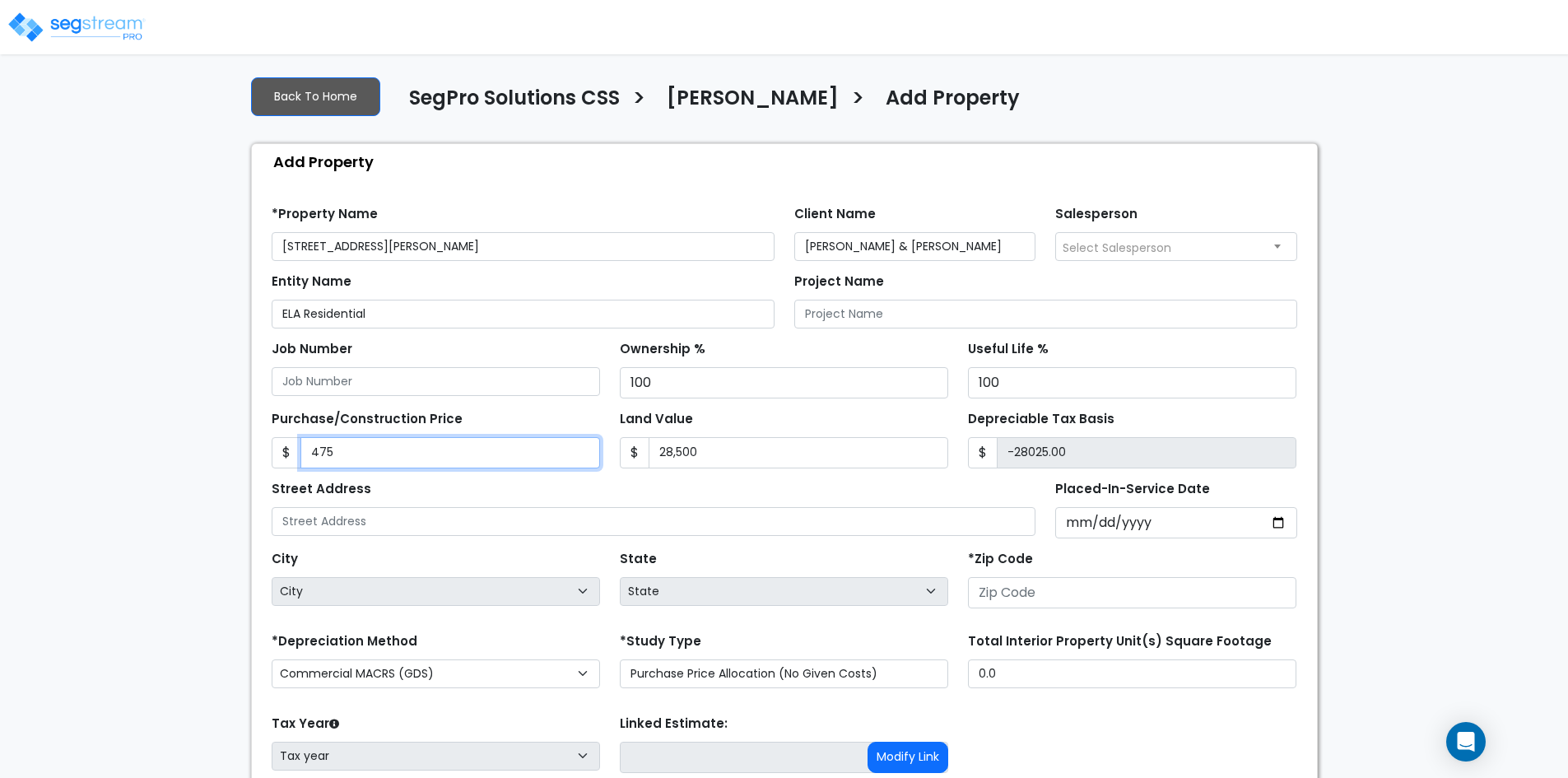
type input "-23750.00"
type input "4,7500"
type input "19000.00"
type input "47,5000"
type input "446500.00"
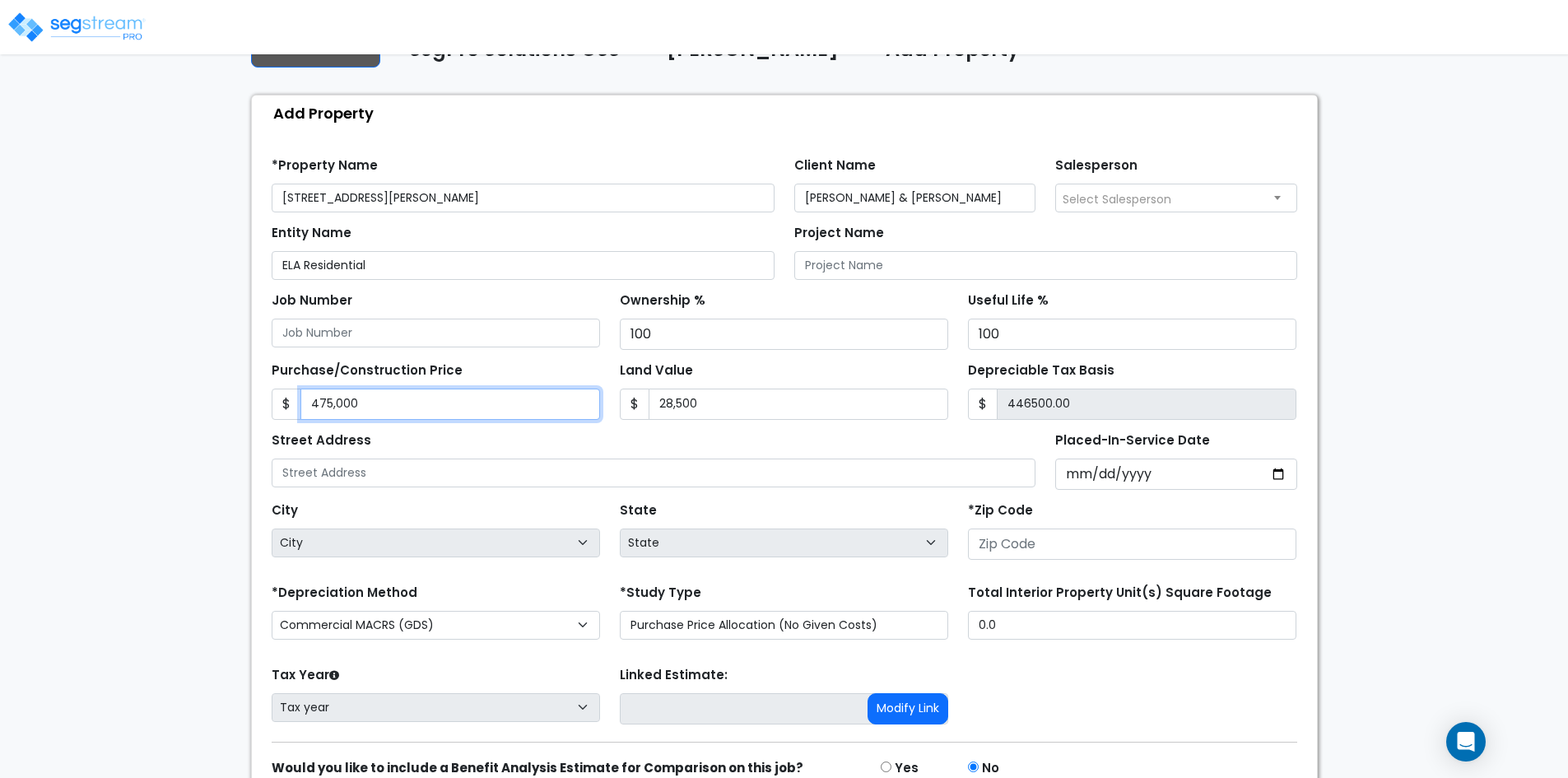
scroll to position [165, 0]
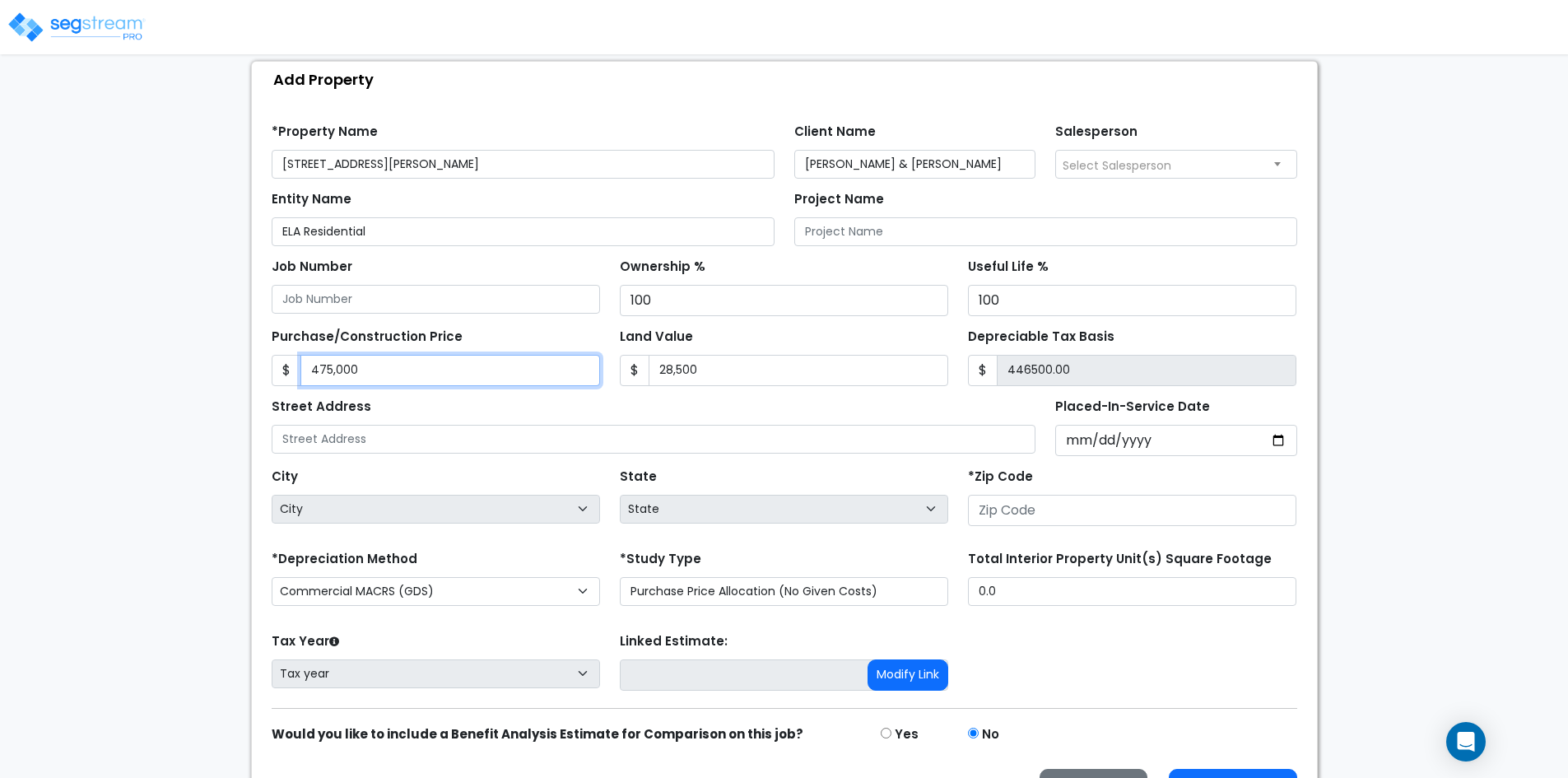
type input "475,000"
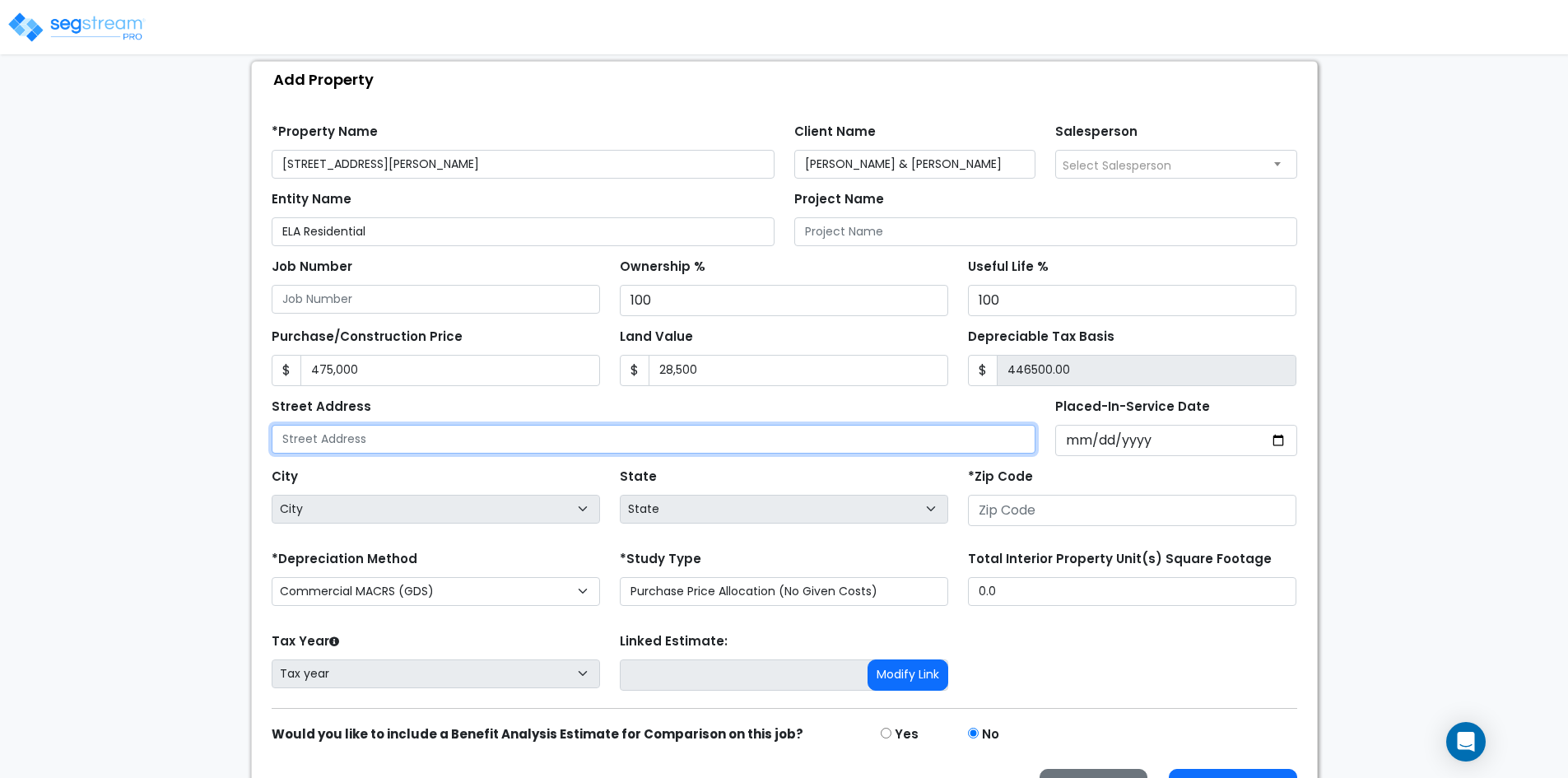
click at [372, 439] on input "text" at bounding box center [654, 440] width 764 height 29
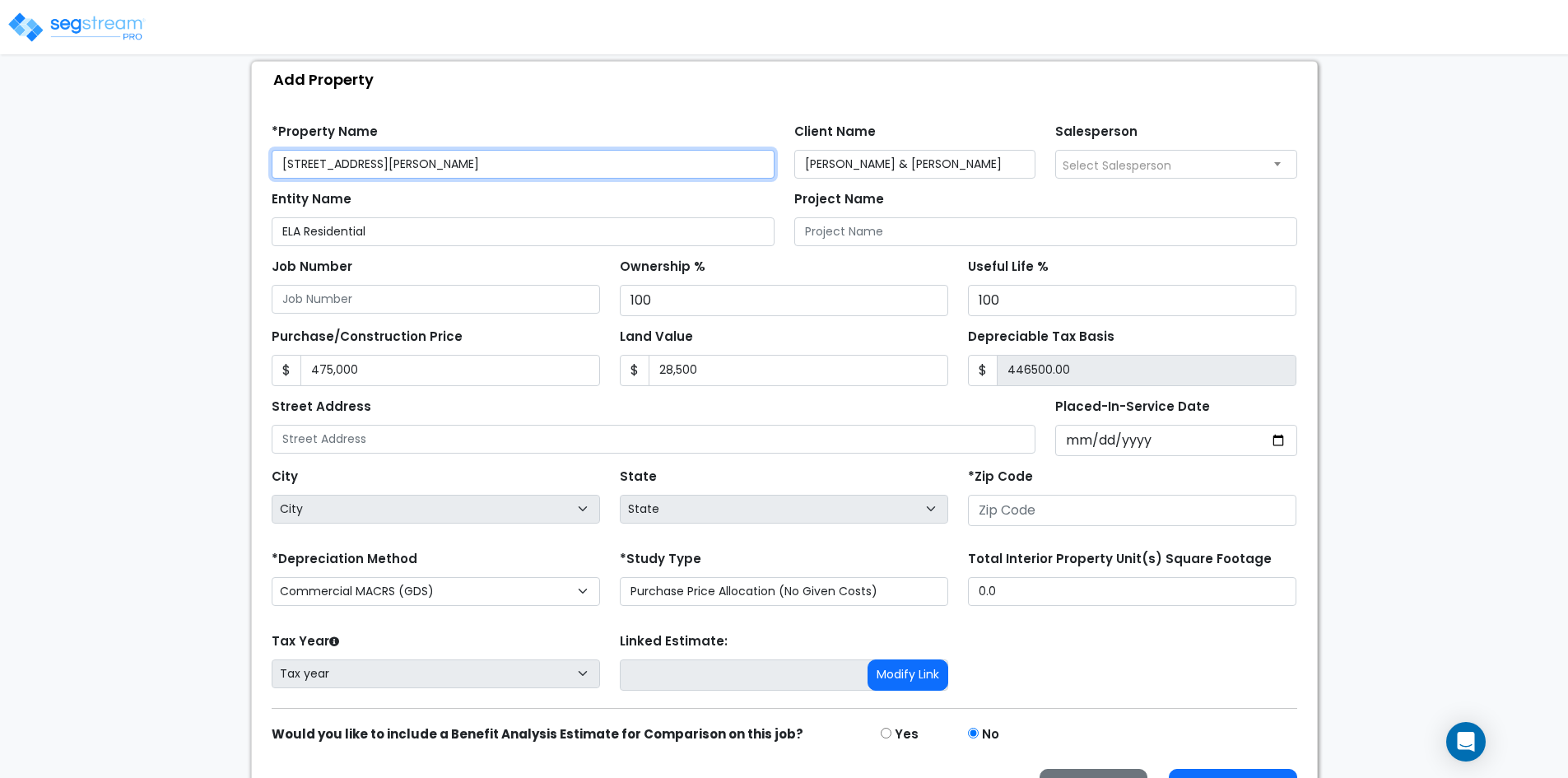
drag, startPoint x: 415, startPoint y: 161, endPoint x: 263, endPoint y: 159, distance: 152.0
click at [263, 159] on div "*Property Name 4947-49 Oleatha Ave" at bounding box center [523, 149] width 523 height 59
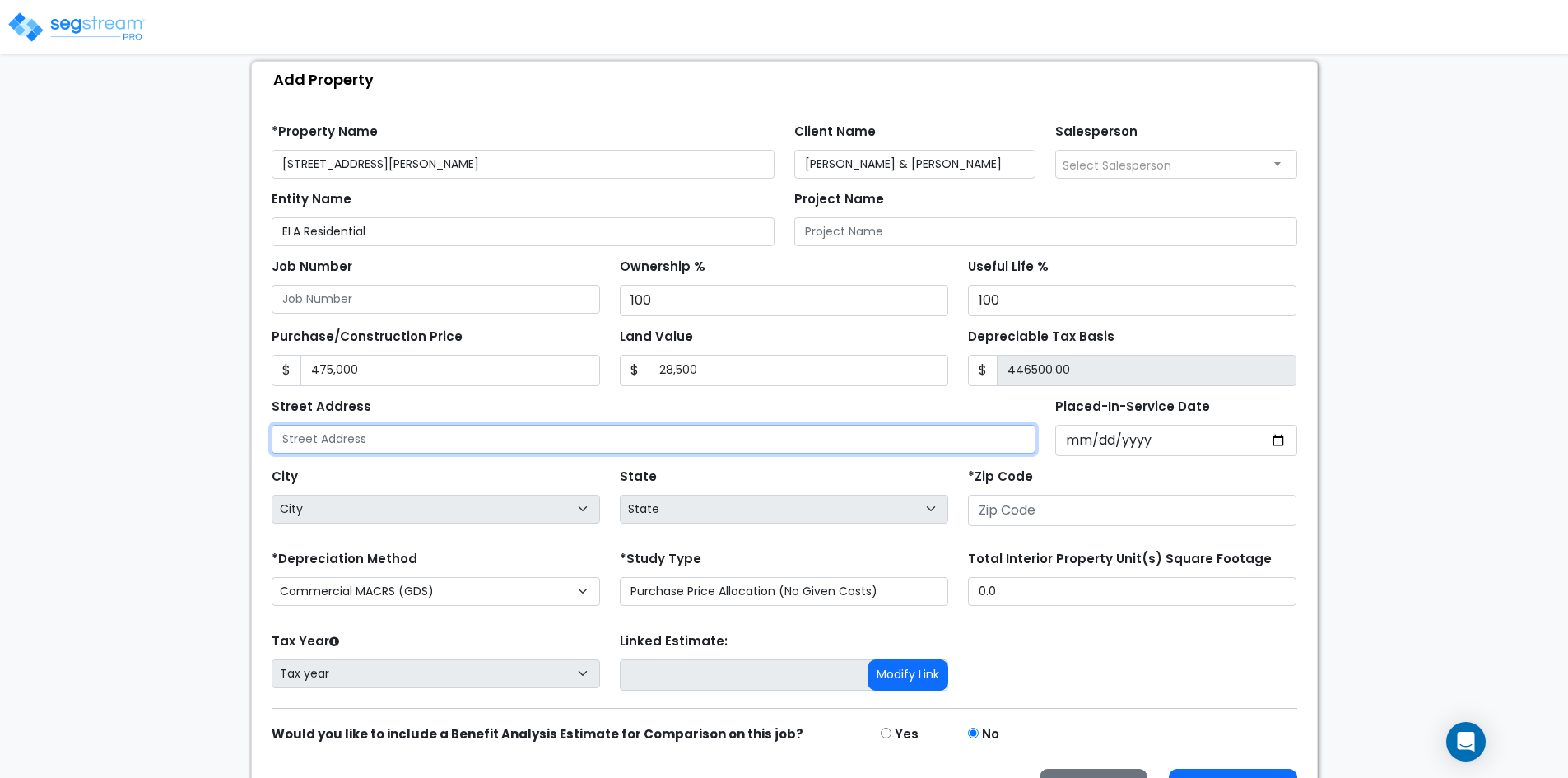
click at [353, 431] on input "text" at bounding box center [654, 440] width 764 height 29
paste input "[STREET_ADDRESS][PERSON_NAME]"
type input "[STREET_ADDRESS][PERSON_NAME]"
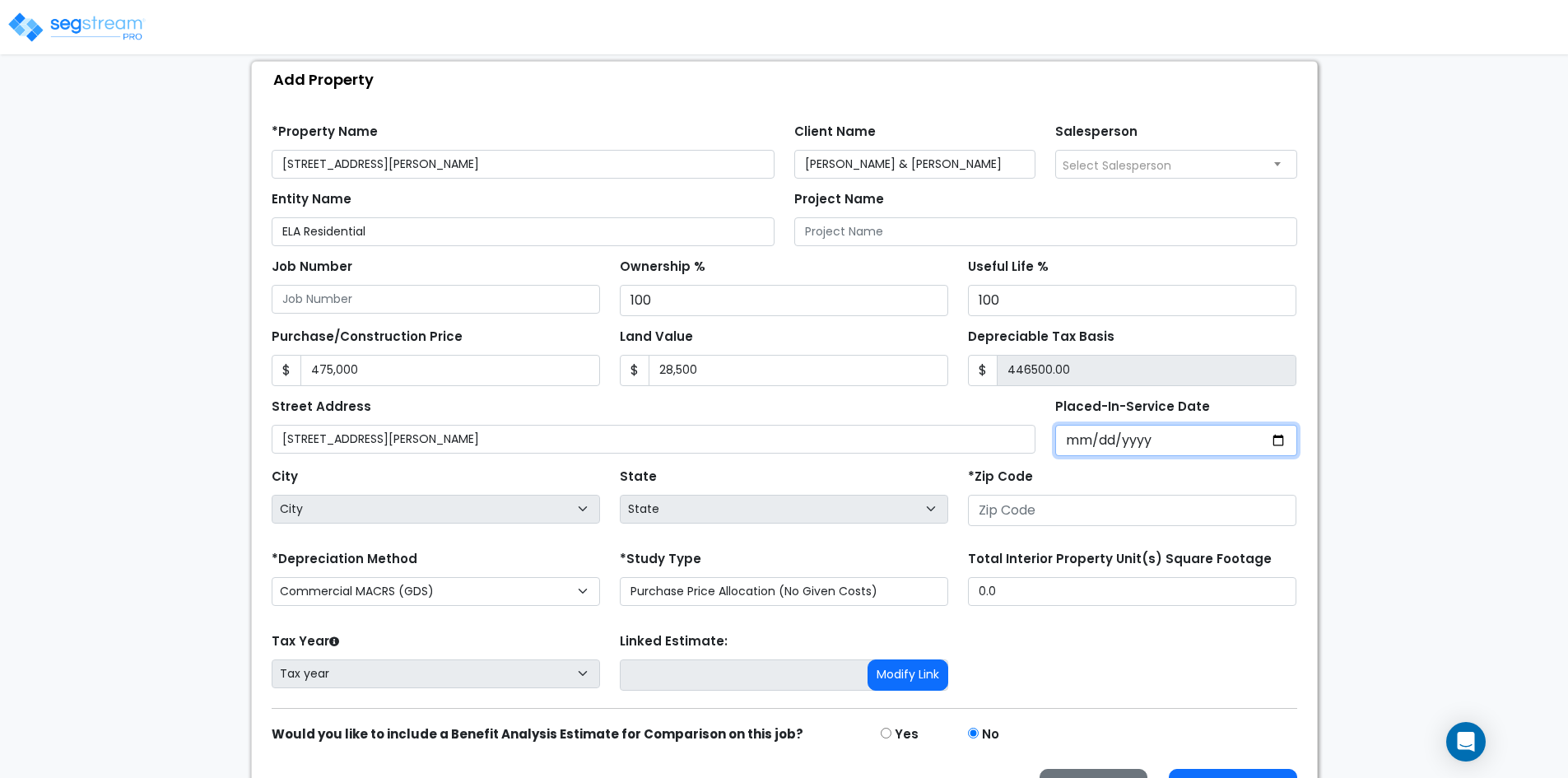
click at [1277, 431] on input "Placed-In-Service Date" at bounding box center [1176, 441] width 242 height 31
click at [1278, 442] on input "Placed-In-Service Date" at bounding box center [1176, 441] width 242 height 31
type input "2024-10-22"
select select "2024"
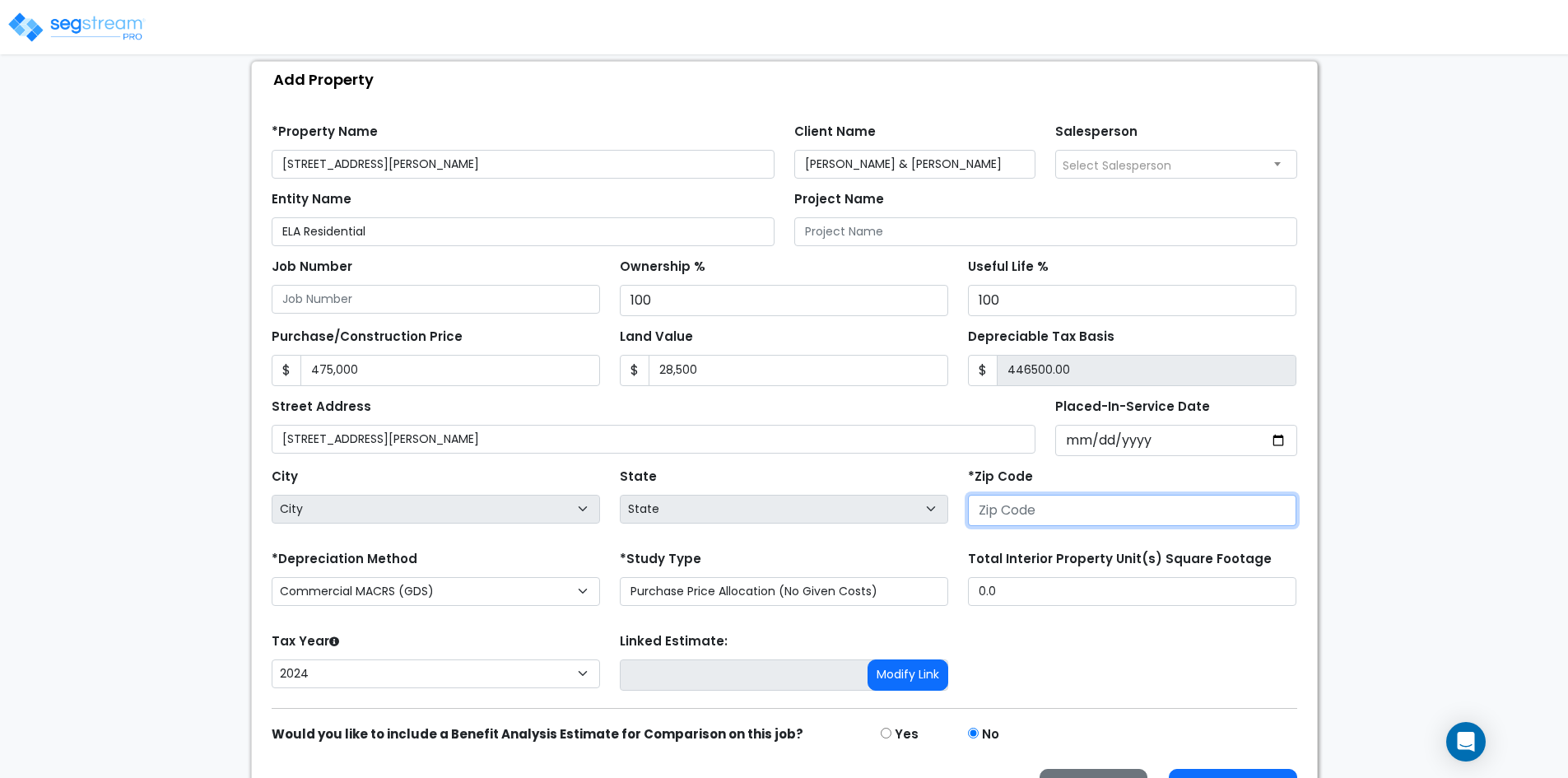
click at [1001, 512] on input "number" at bounding box center [1132, 510] width 328 height 31
type input "3"
select select "National Average"
type input "6"
select select "IL"
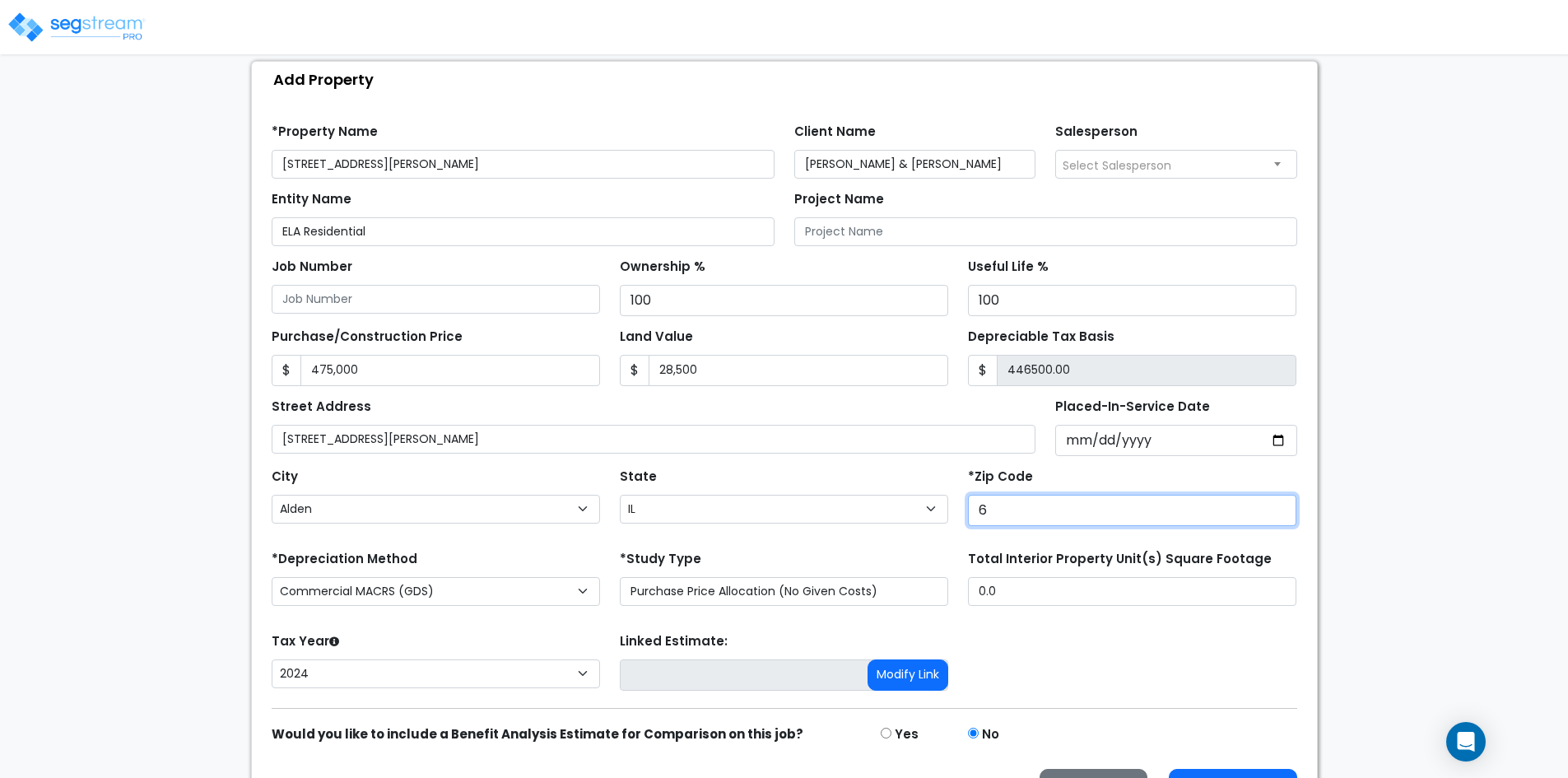
type input "63"
select select "MO"
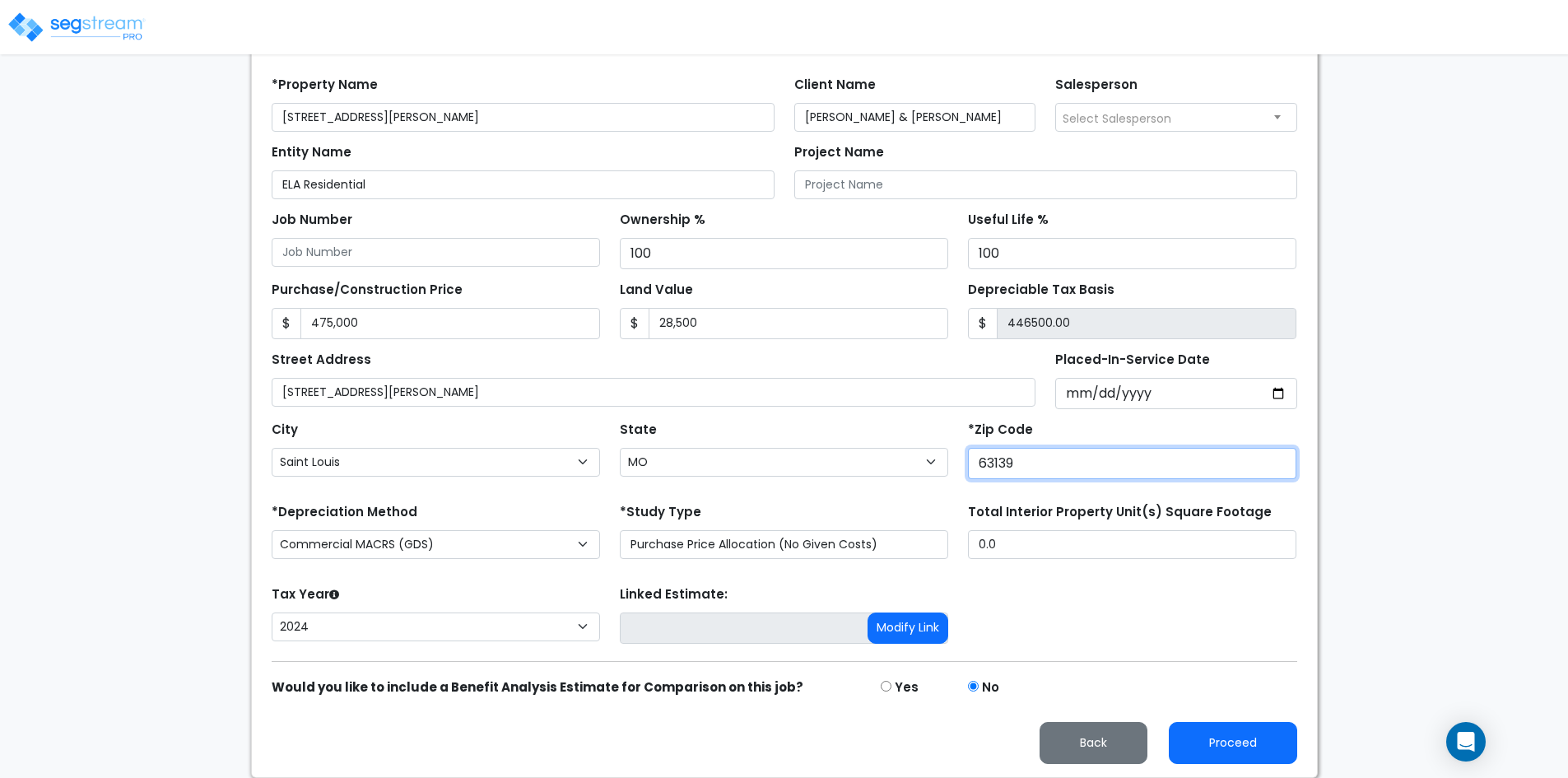
type input "63139"
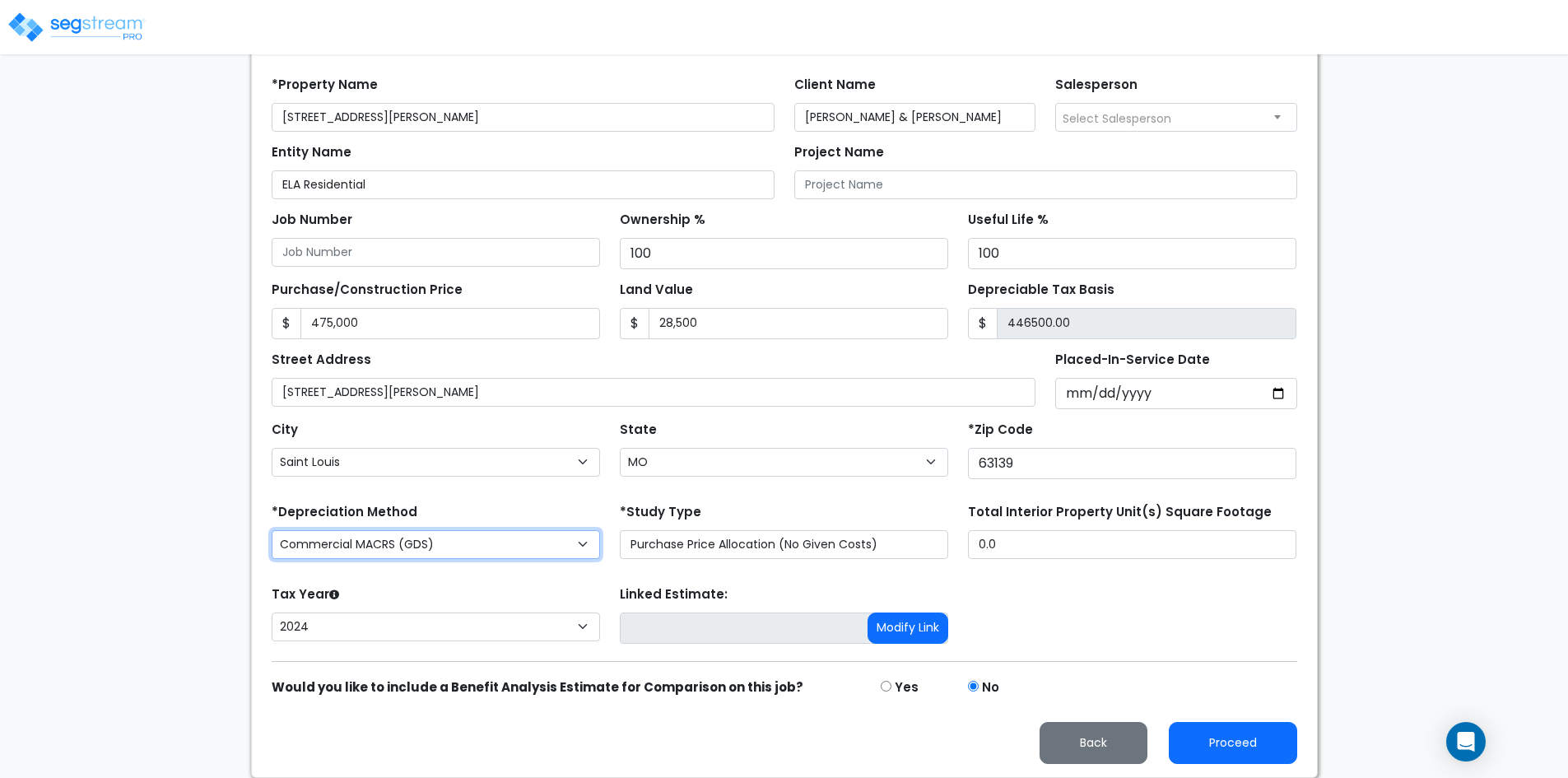
click at [486, 548] on select "Commercial MACRS (GDS) Residential Rental MACRS (GDS) Commercial MACRS (GDS) QIP" at bounding box center [435, 545] width 328 height 29
select select "RRM(_30"
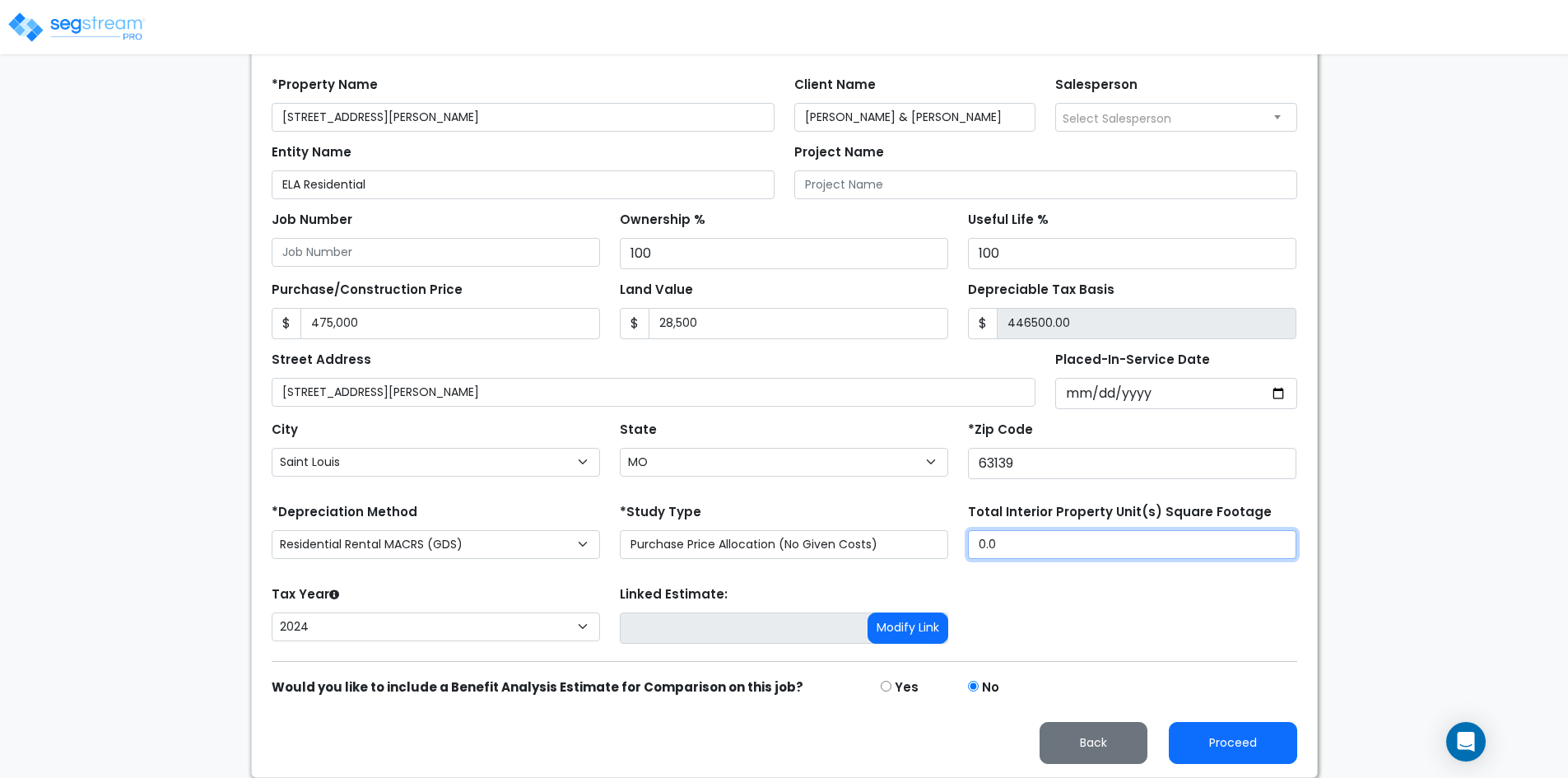
click at [1019, 549] on input "0.0" at bounding box center [1132, 545] width 328 height 29
type input "."
type input "3,040"
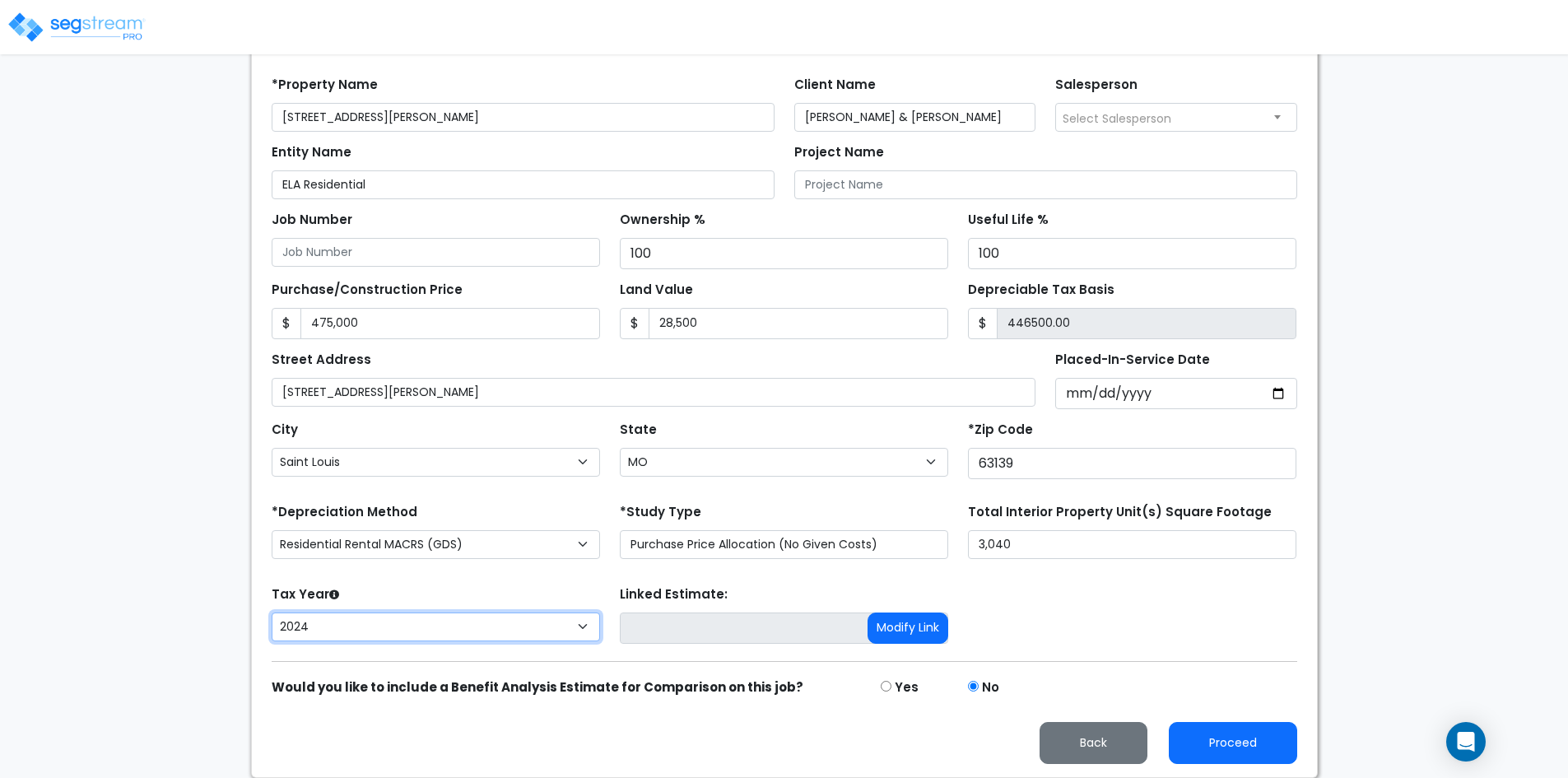
click at [371, 621] on select "2026 2025 2024" at bounding box center [435, 627] width 328 height 29
select select "2025"
click at [272, 613] on select "2026 2025 2024" at bounding box center [435, 627] width 328 height 29
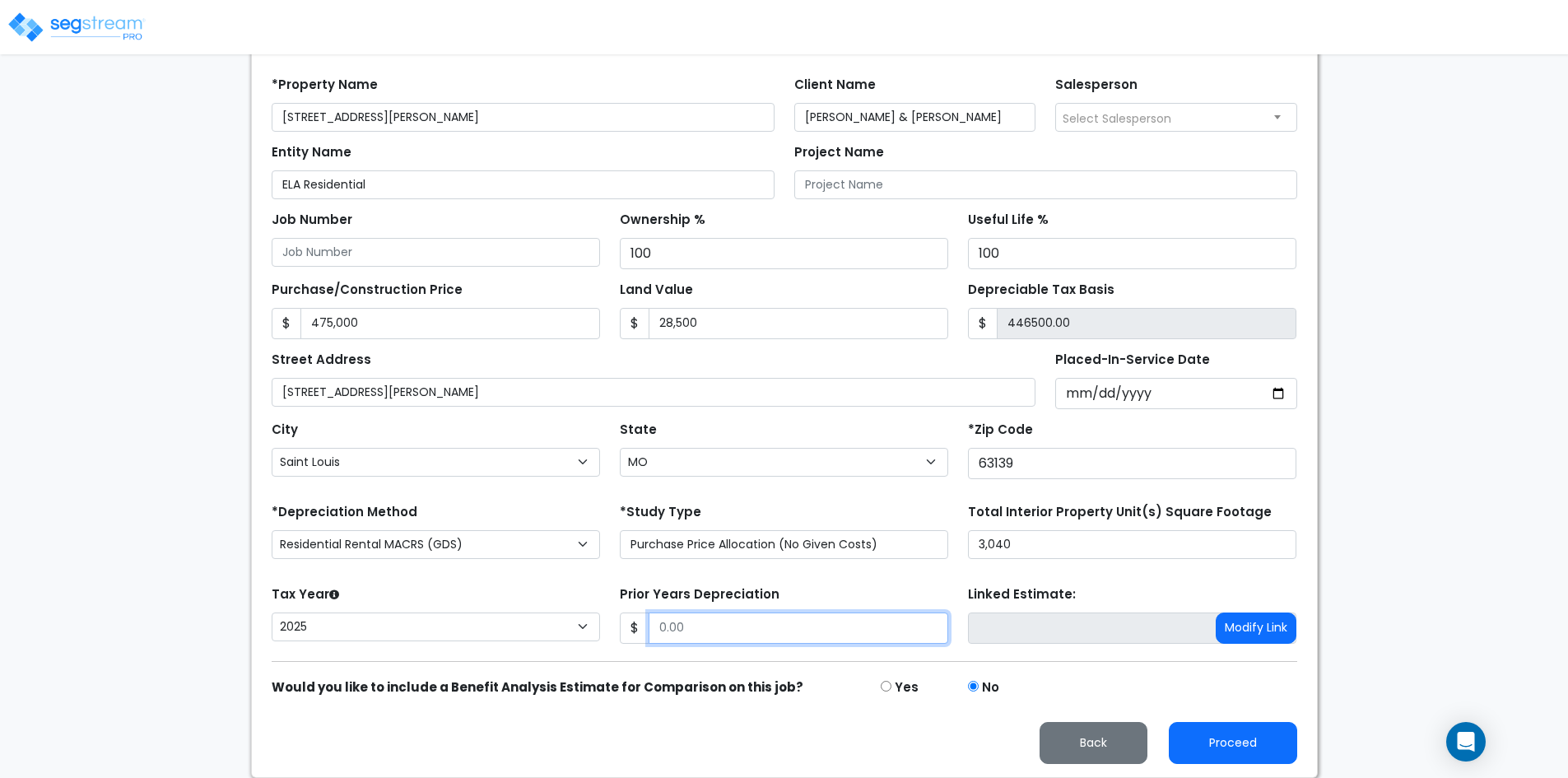
click at [694, 621] on input "Prior Years Depreciation" at bounding box center [799, 628] width 300 height 31
click at [709, 626] on input "Prior Years Depreciation" at bounding box center [799, 628] width 300 height 31
type input "2,652"
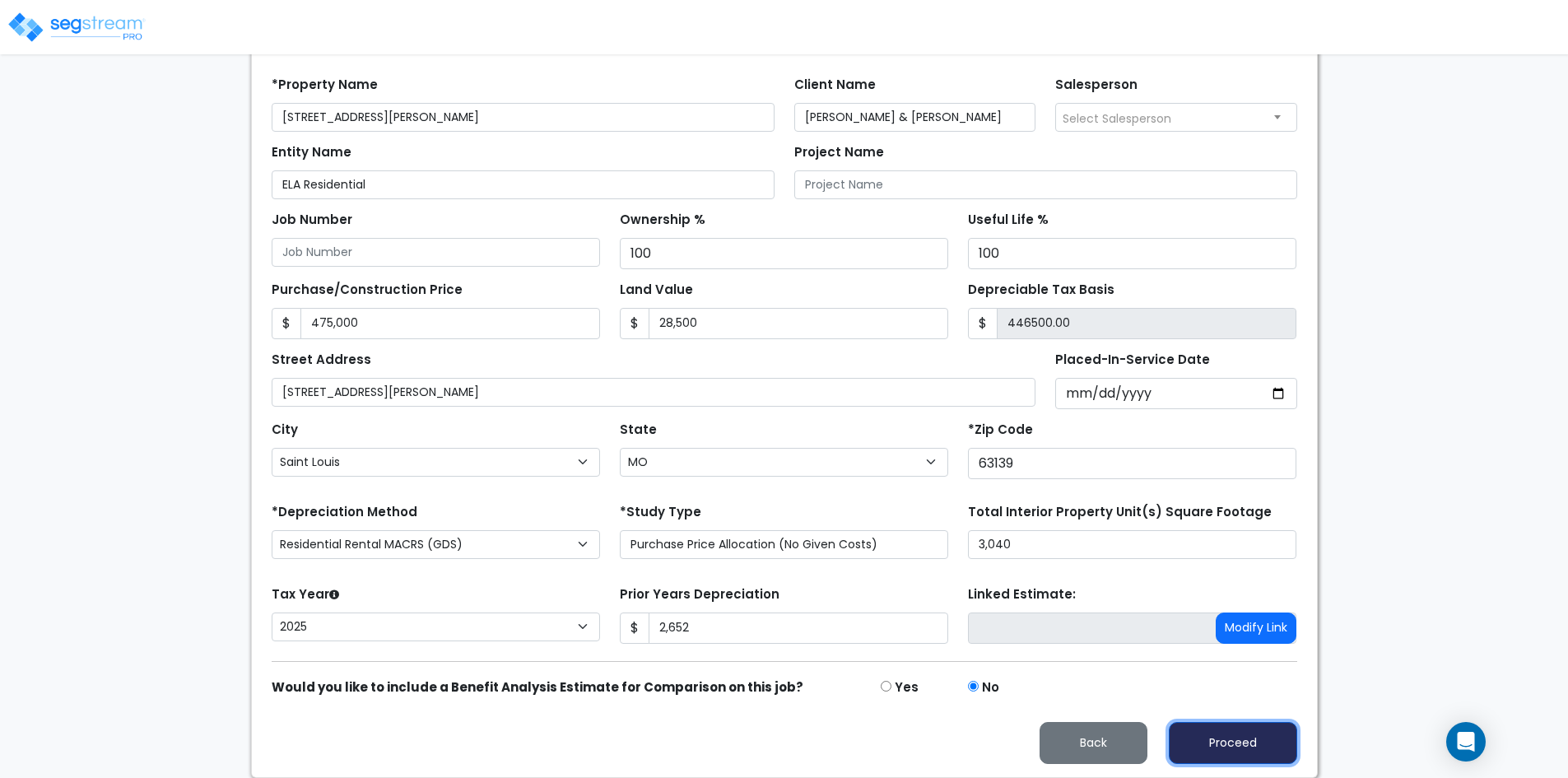
click at [1232, 742] on button "Proceed" at bounding box center [1233, 743] width 128 height 42
type input "475000"
type input "28500"
type input "2652"
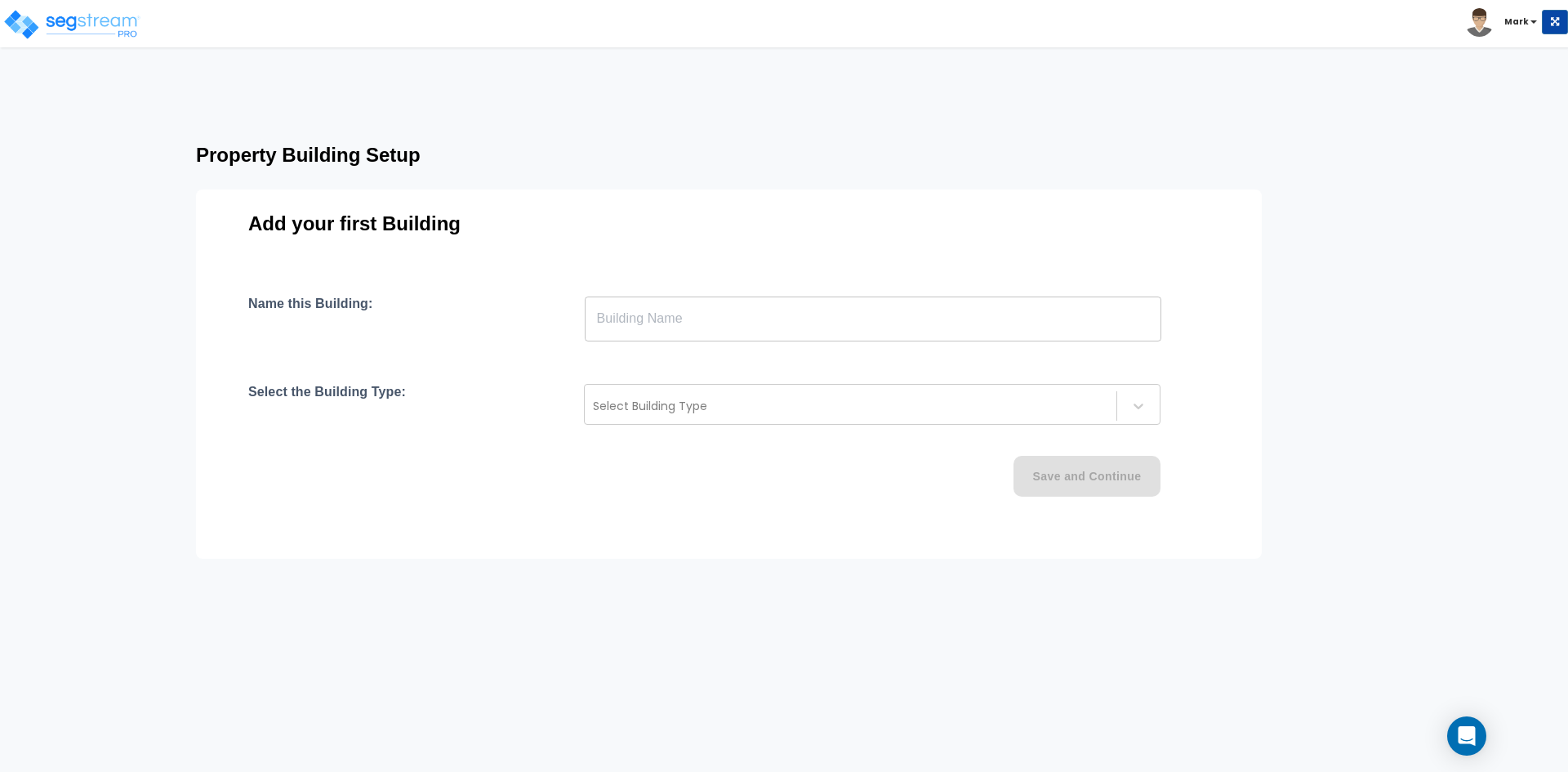
click at [664, 325] on input "text" at bounding box center [873, 318] width 577 height 45
click at [811, 326] on input "text" at bounding box center [873, 318] width 577 height 45
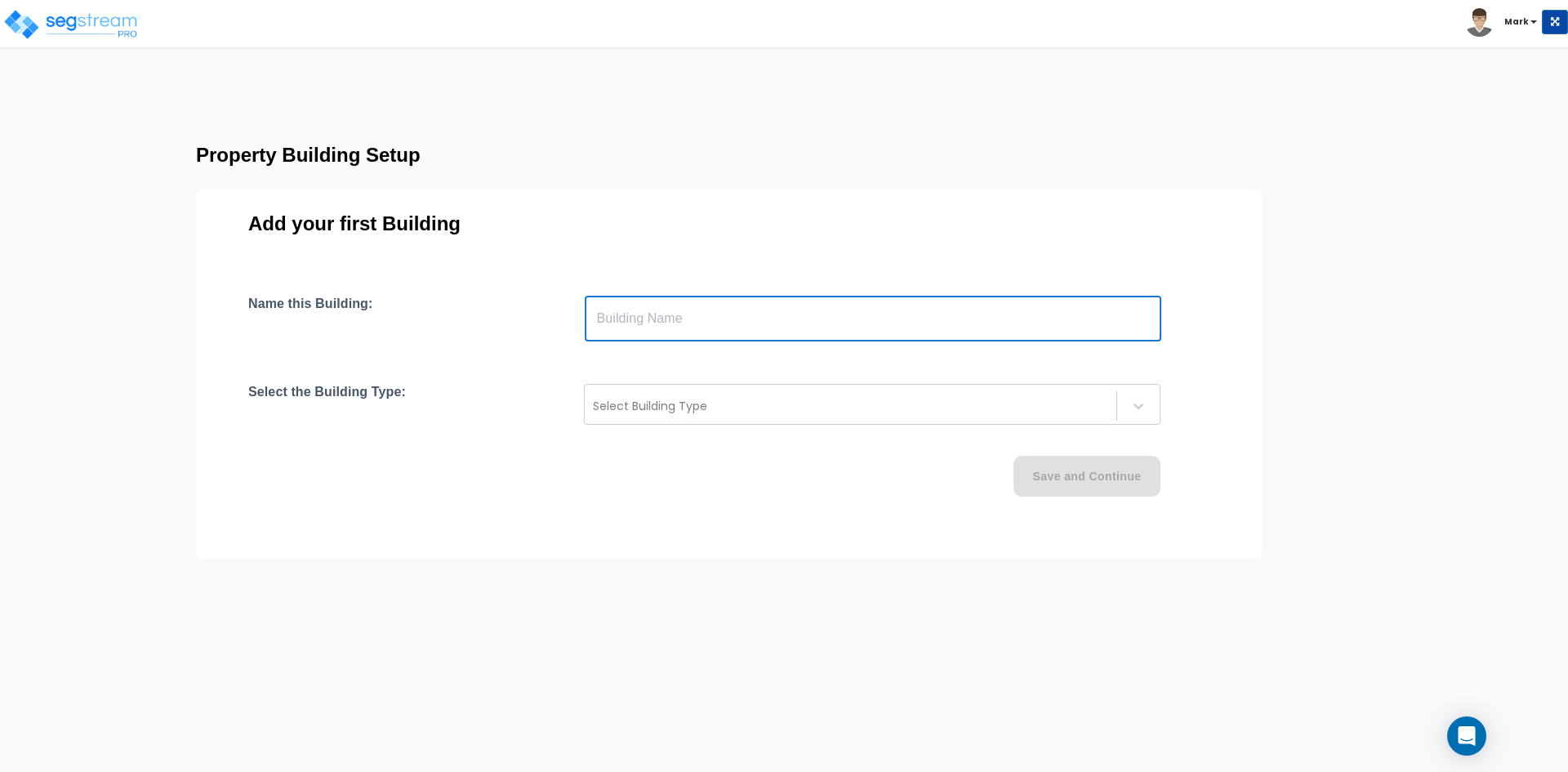
paste input "text"
type input "4947-49 Oleatha Ave"
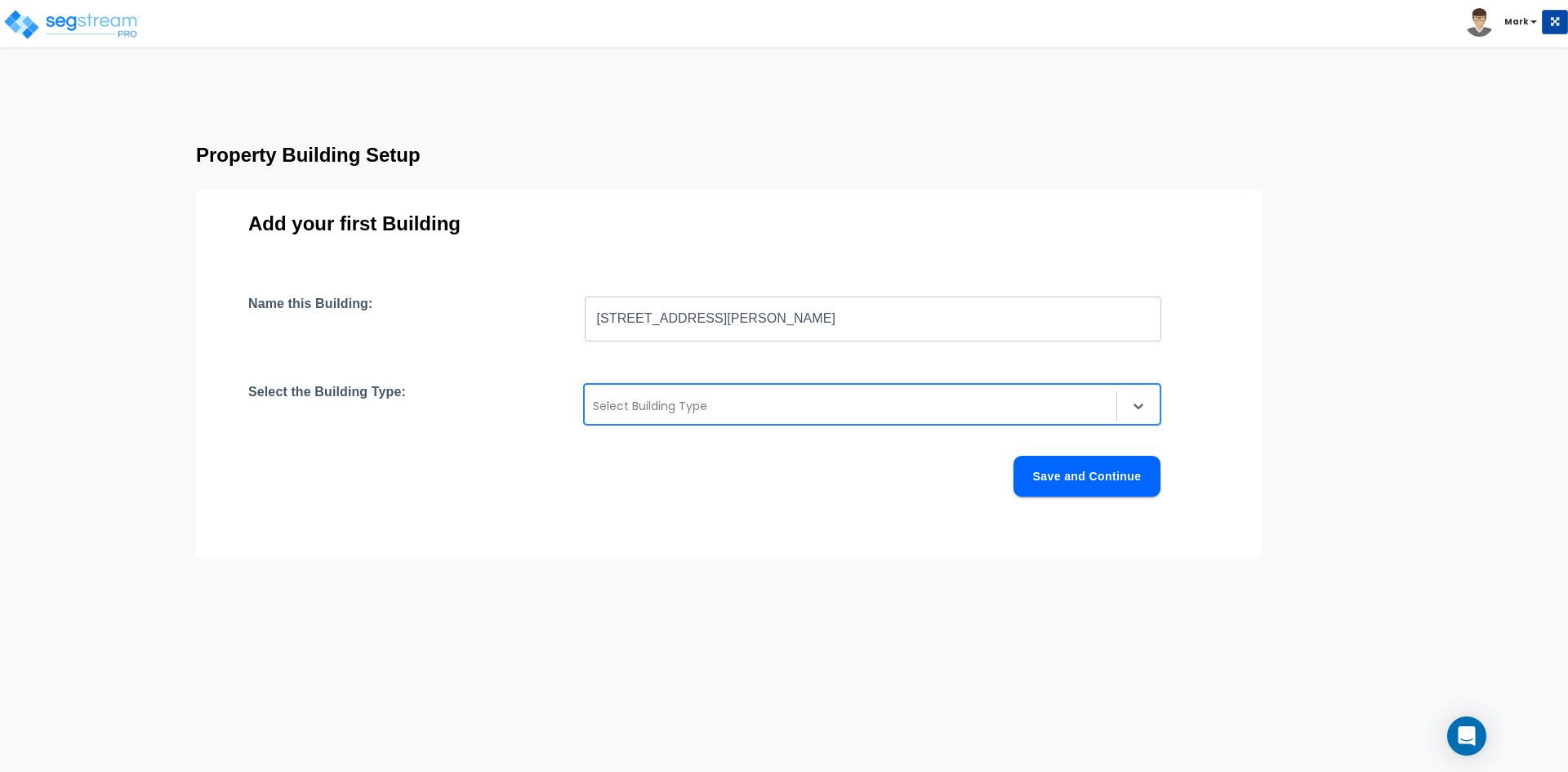
click at [752, 408] on div at bounding box center [851, 406] width 515 height 20
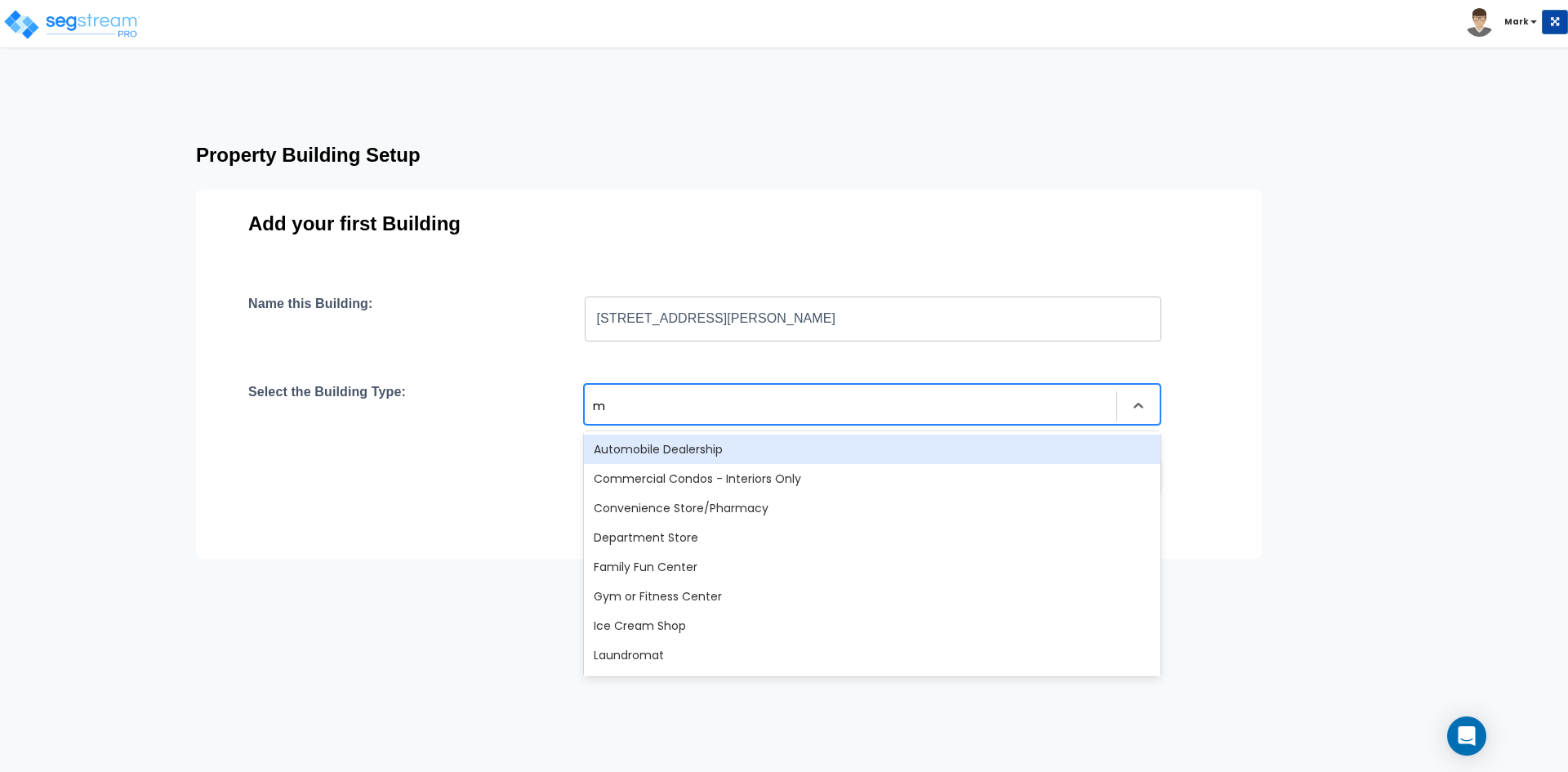
type input "mu"
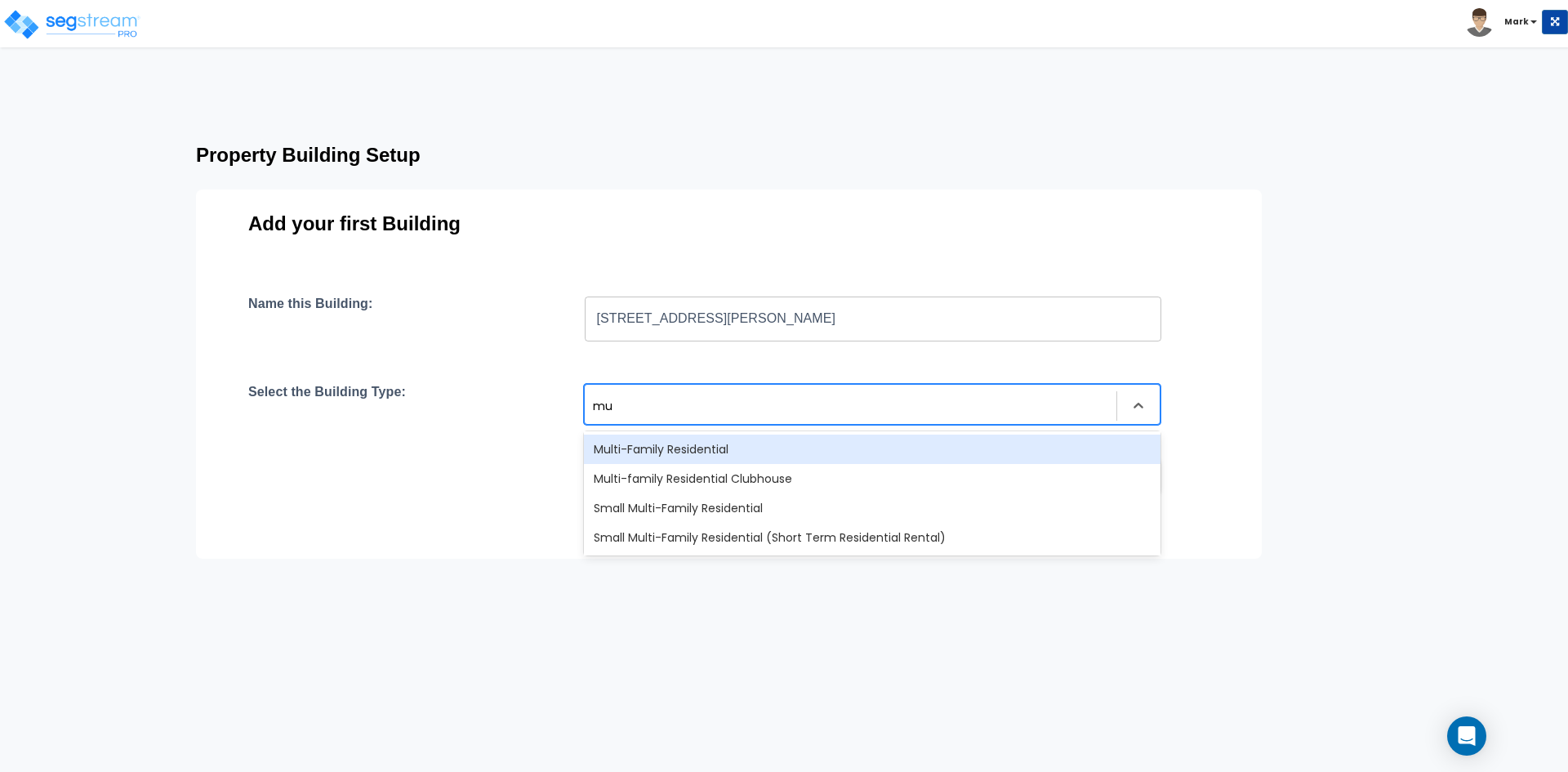
click at [722, 458] on div "Multi-Family Residential" at bounding box center [872, 449] width 577 height 29
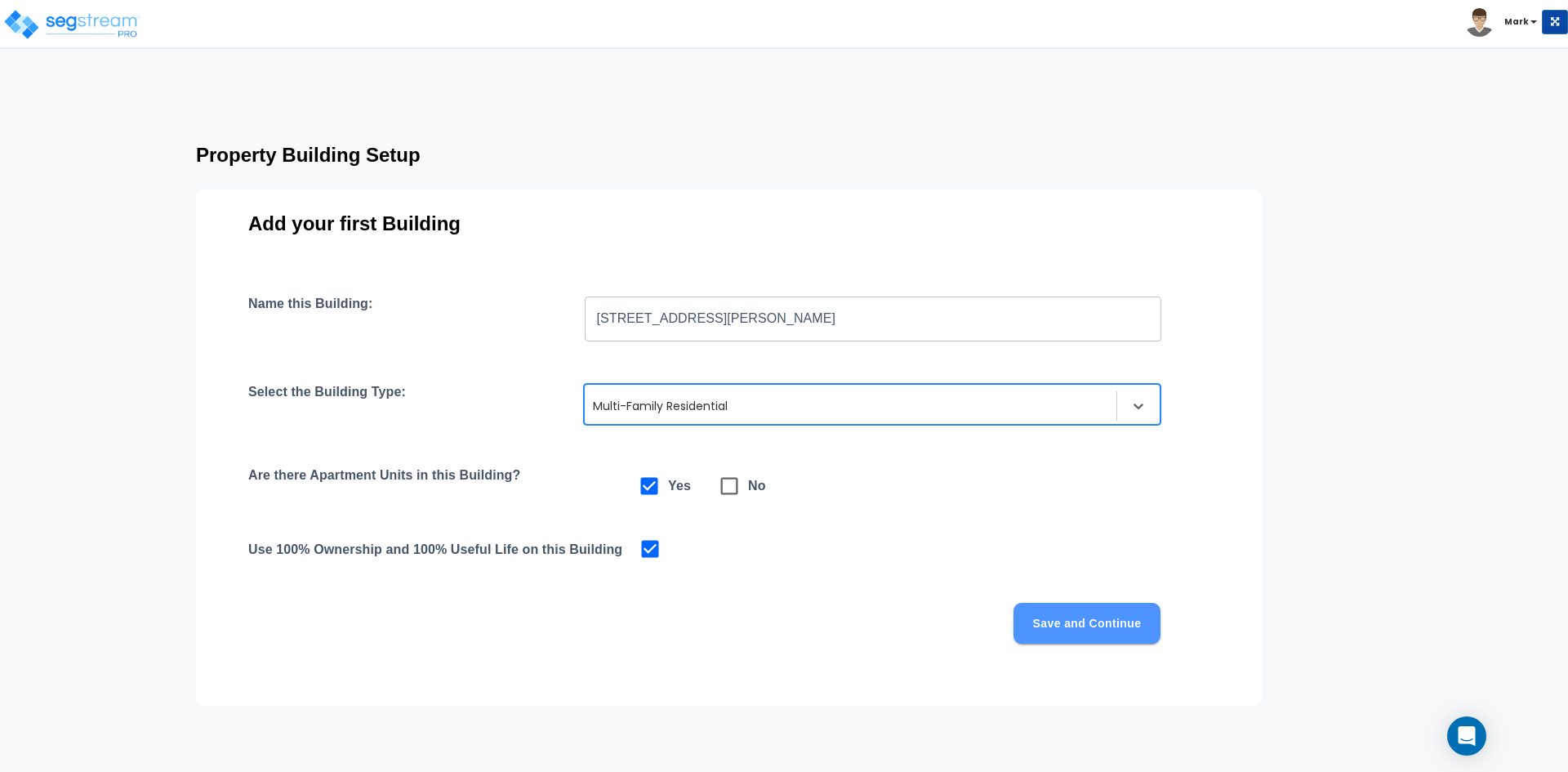
click at [1035, 620] on button "Save and Continue" at bounding box center [1086, 623] width 147 height 41
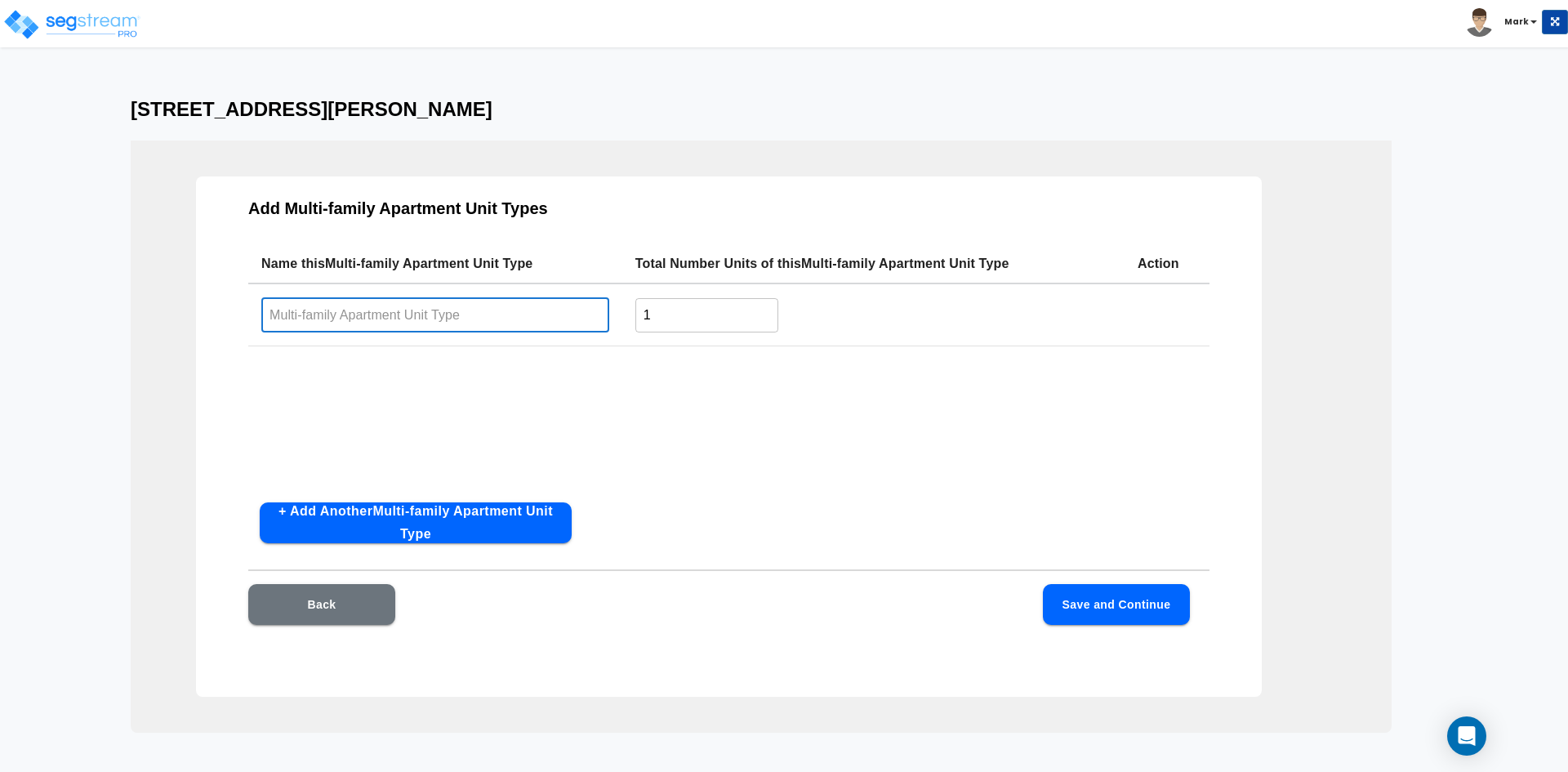
click at [370, 313] on input "text" at bounding box center [435, 315] width 348 height 35
click at [476, 317] on input "text" at bounding box center [435, 315] width 348 height 35
paste input "1 bed/1 bath"
type input "1 bed/1 bath"
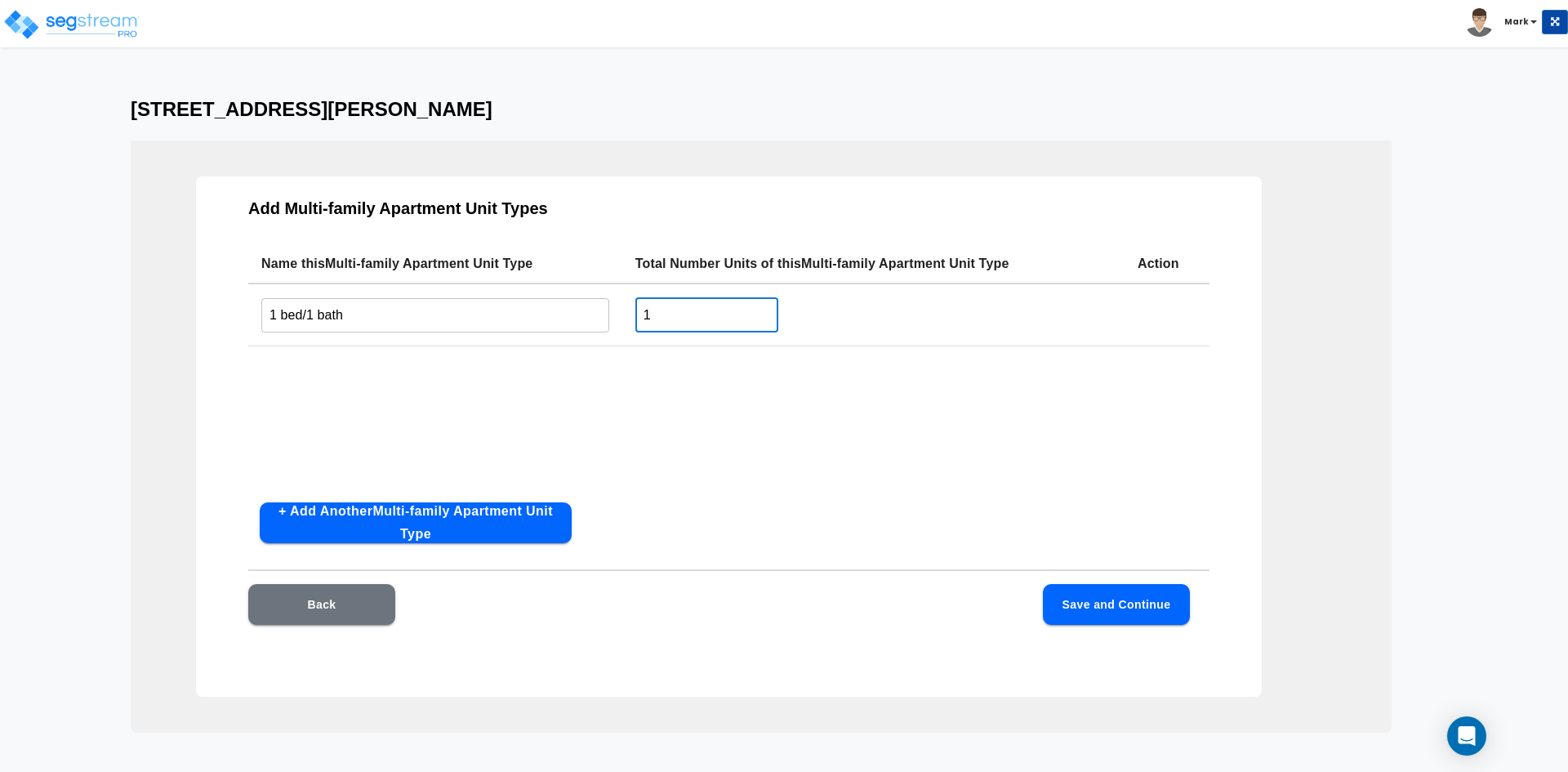
click at [661, 322] on input "1" at bounding box center [707, 315] width 143 height 35
type input "4"
click at [1115, 603] on button "Save and Continue" at bounding box center [1116, 604] width 147 height 41
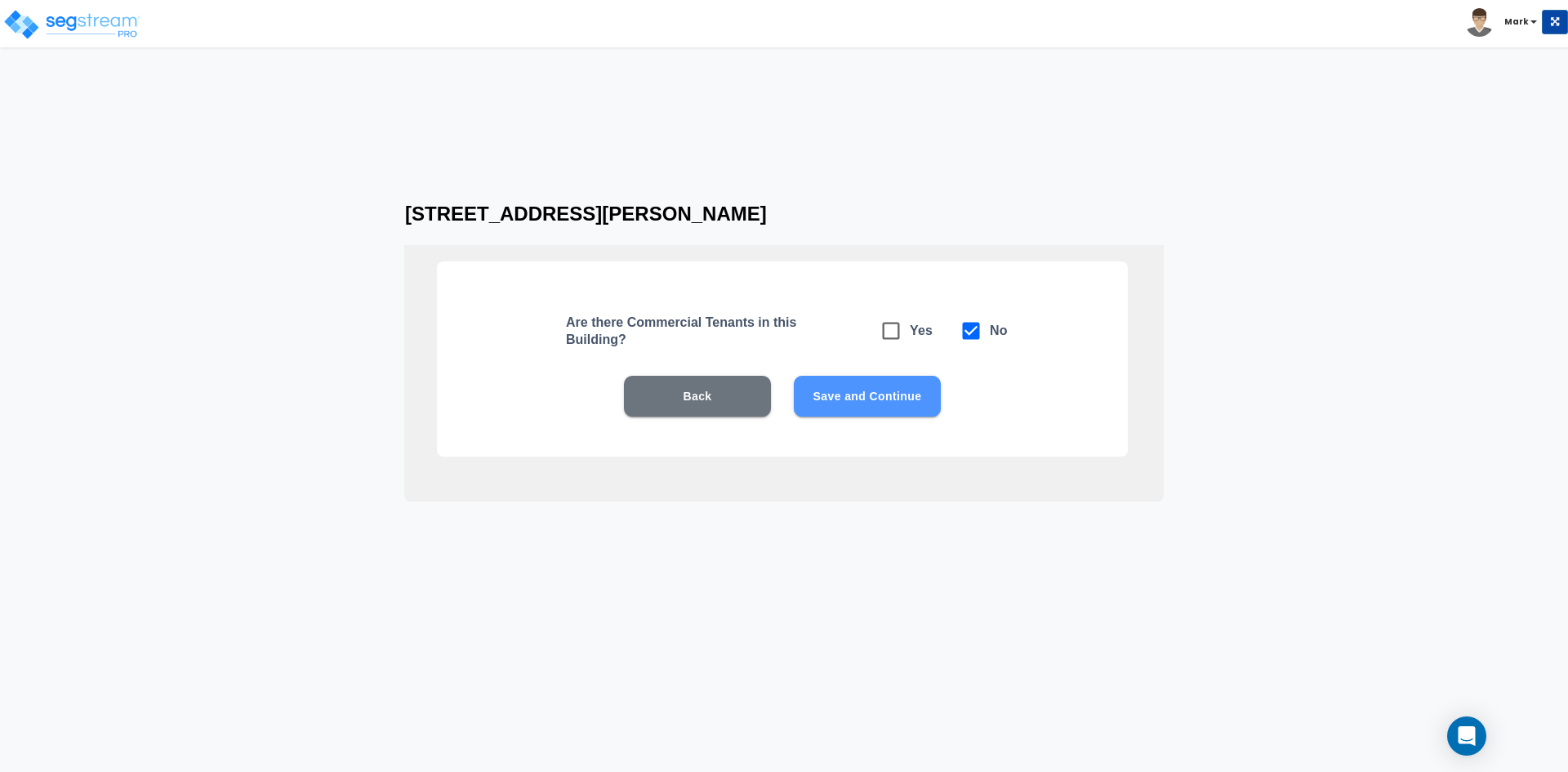
click at [905, 396] on button "Save and Continue" at bounding box center [867, 396] width 147 height 41
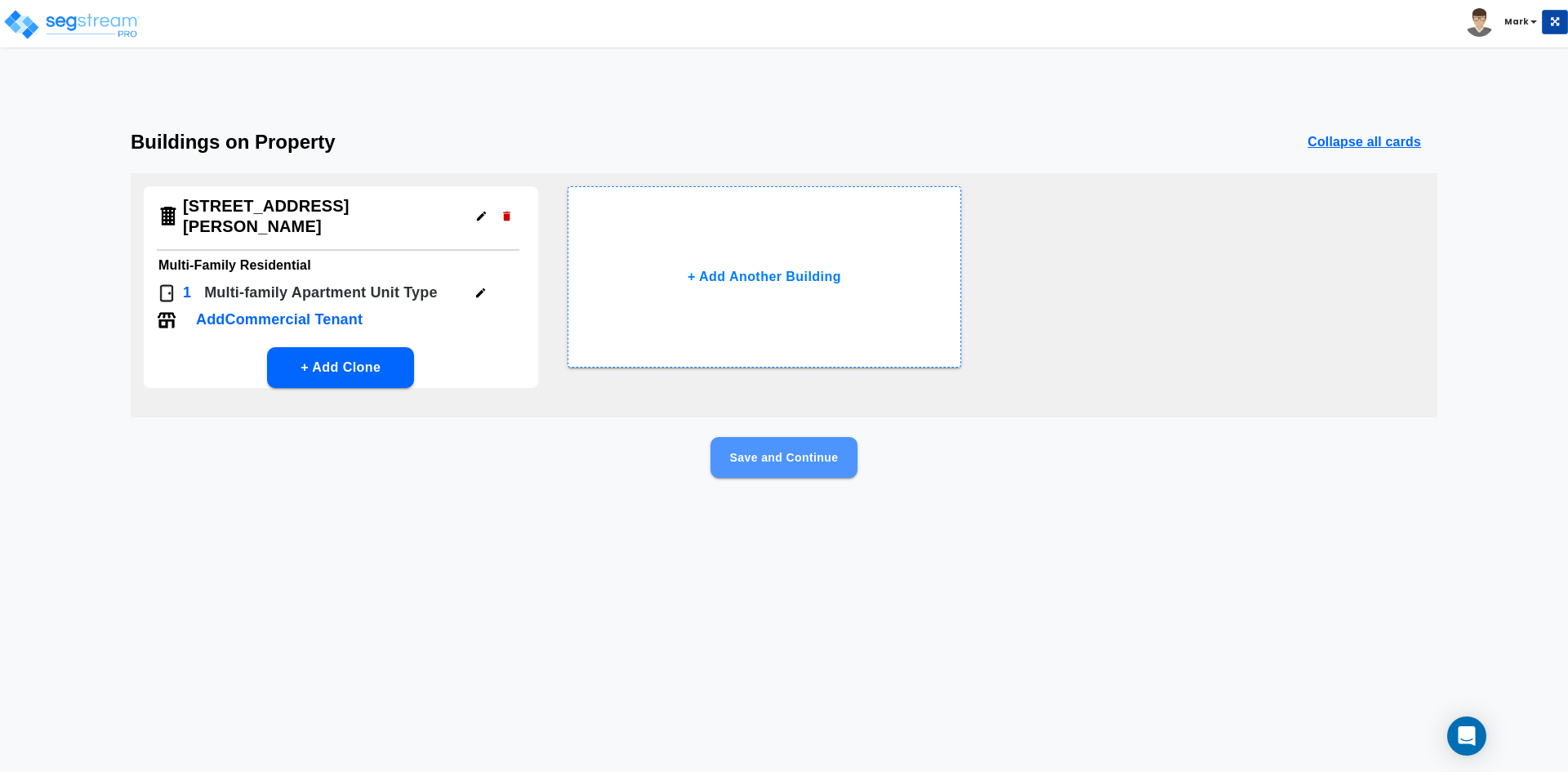
click at [811, 437] on button "Save and Continue" at bounding box center [784, 457] width 147 height 41
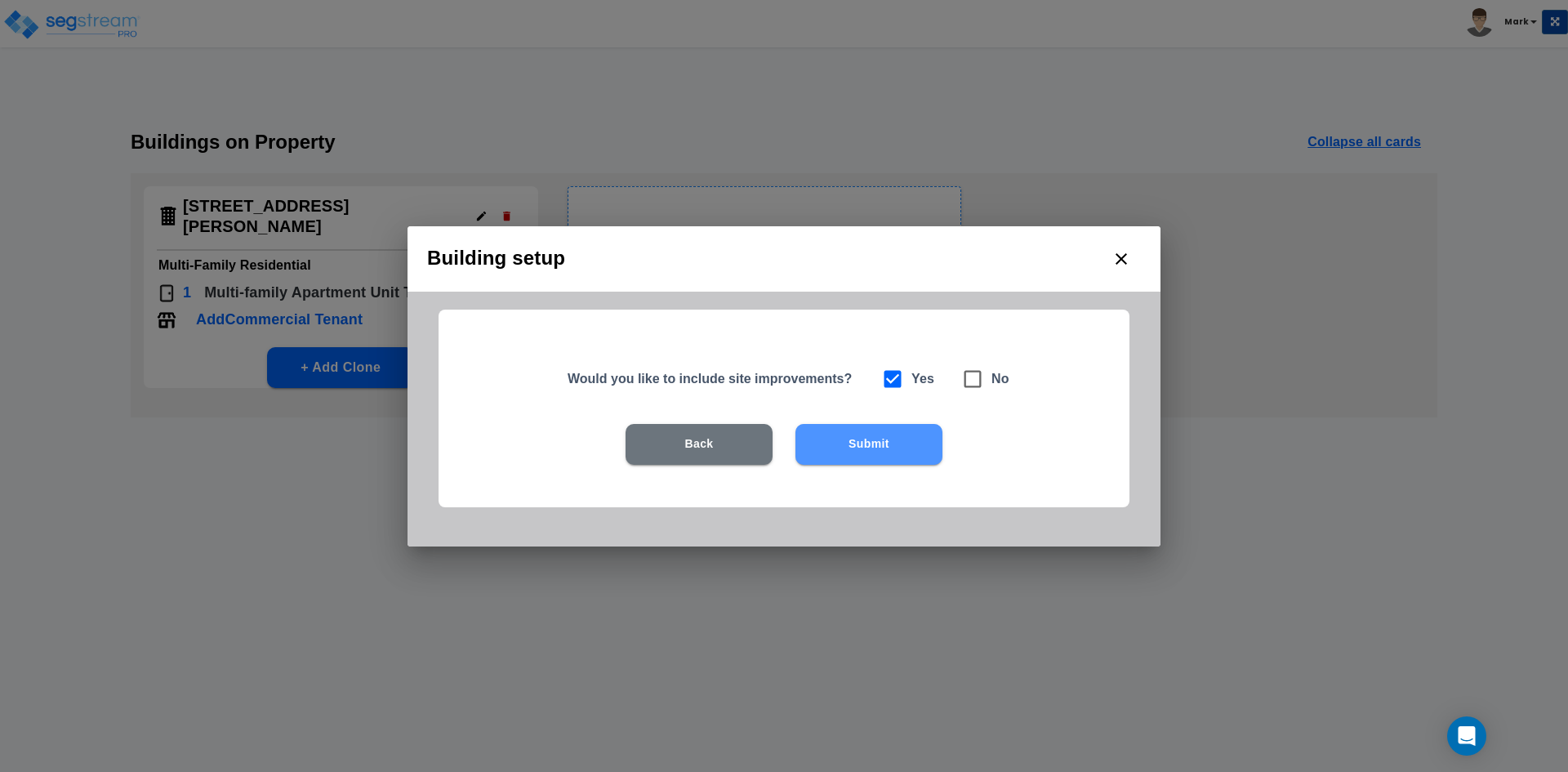
click at [850, 445] on button "Submit" at bounding box center [869, 444] width 147 height 41
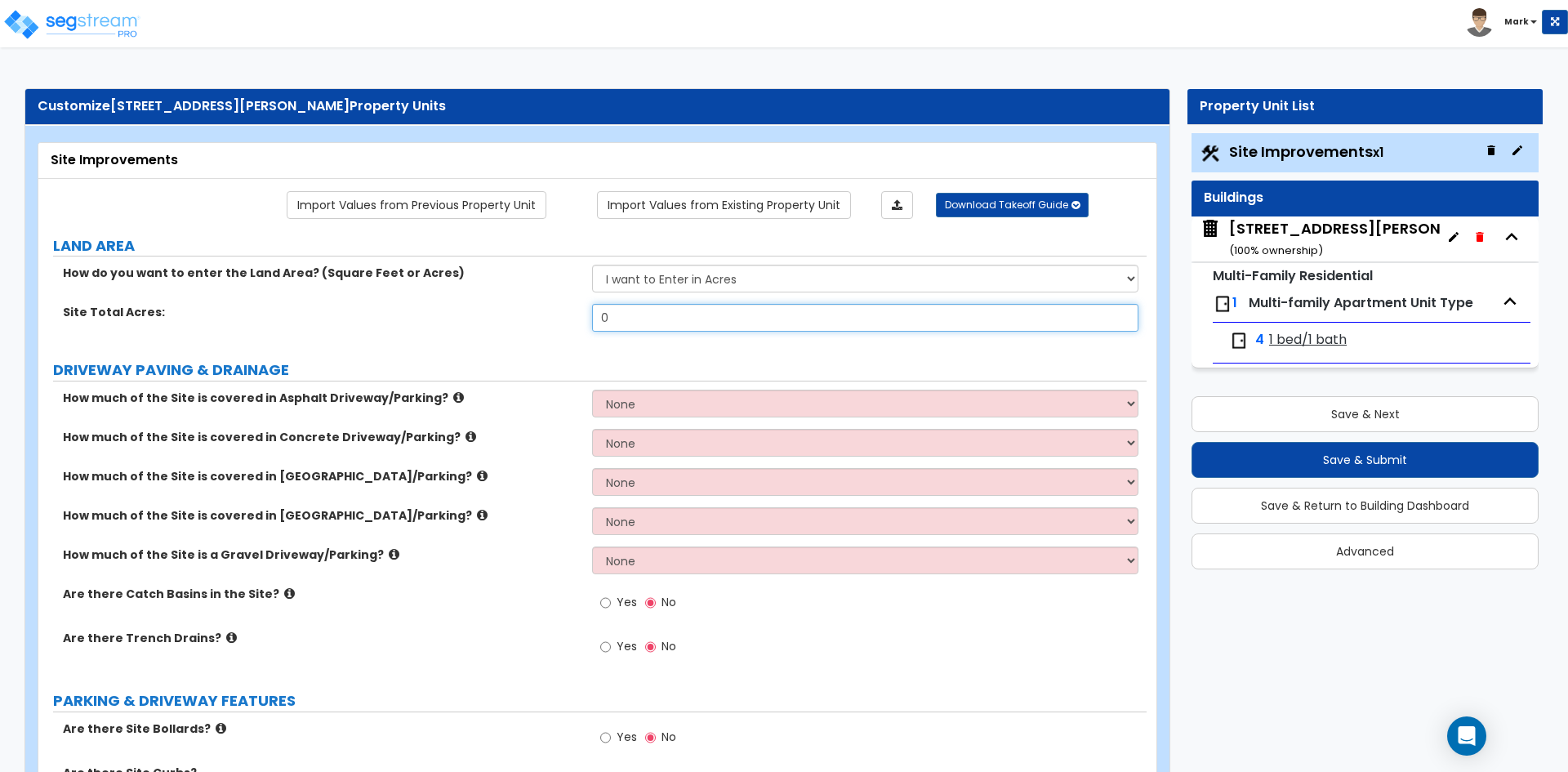
click at [644, 324] on input "0" at bounding box center [864, 318] width 545 height 28
type input "4,773"
click at [696, 282] on select "I want to Enter in Acres I want to Enter in Square Feet" at bounding box center [864, 279] width 545 height 28
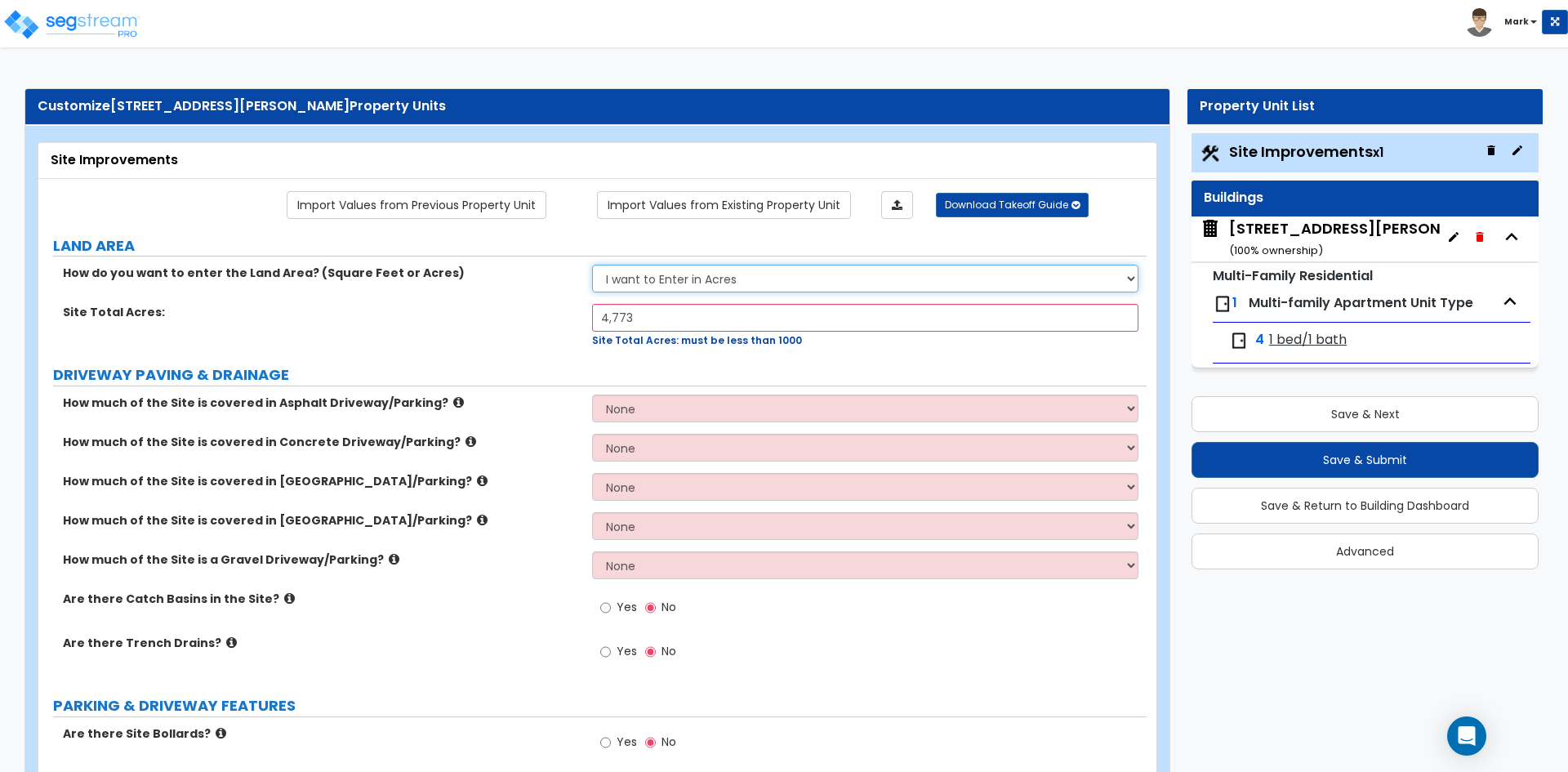
select select "2"
click at [592, 265] on select "I want to Enter in Acres I want to Enter in Square Feet" at bounding box center [864, 279] width 545 height 28
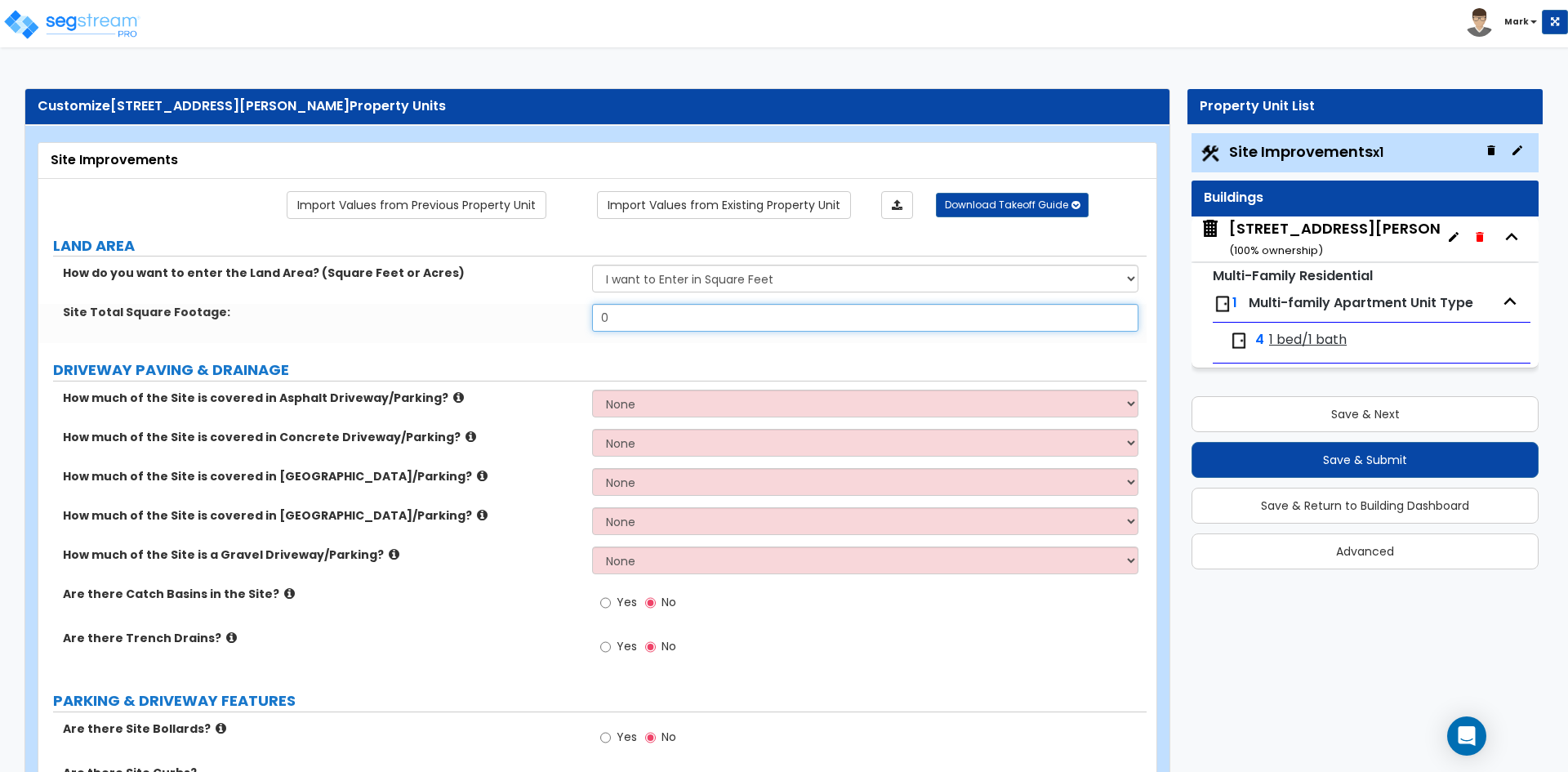
click at [645, 321] on input "0" at bounding box center [864, 318] width 545 height 28
type input "4,773"
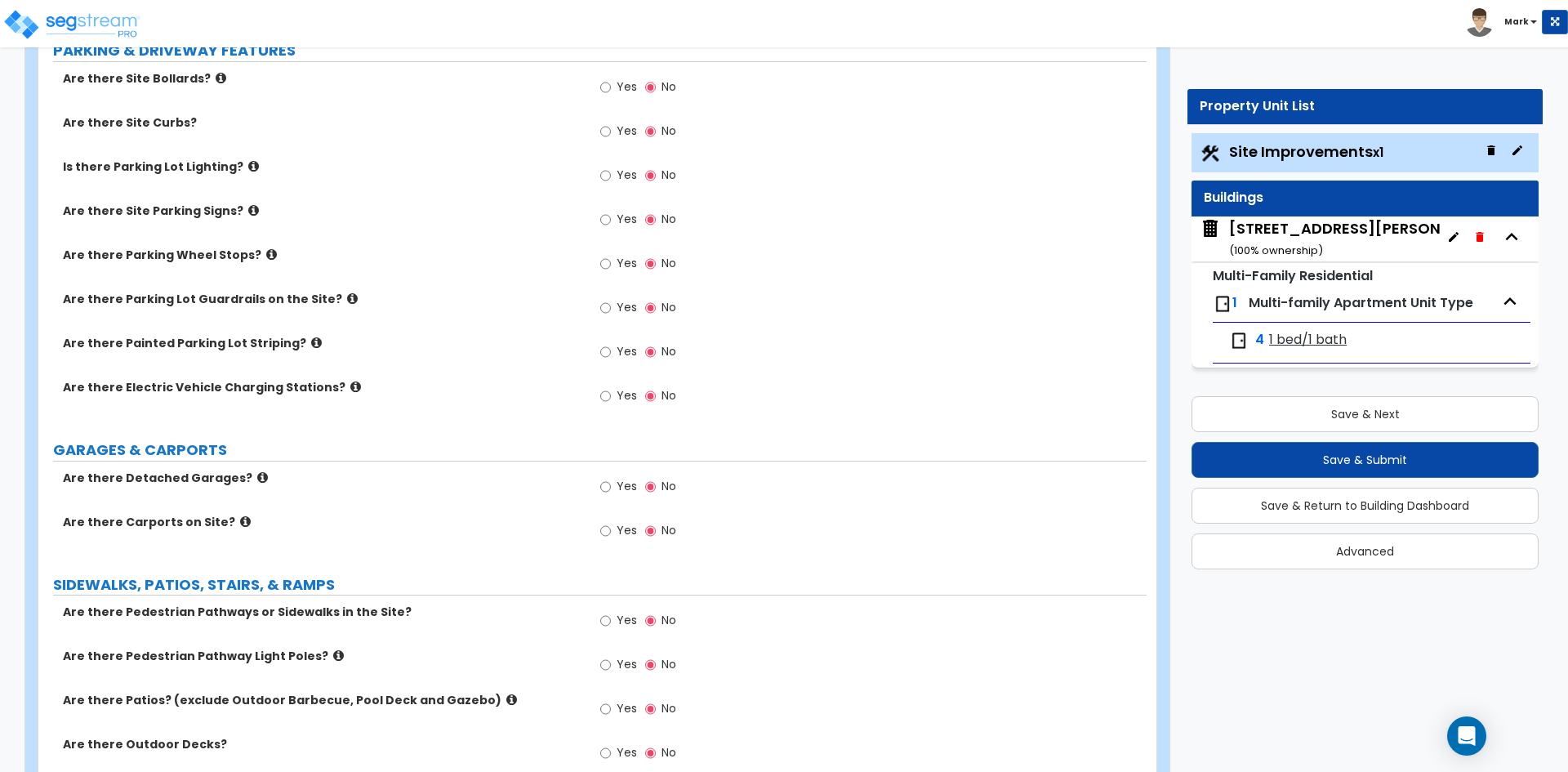
scroll to position [653, 0]
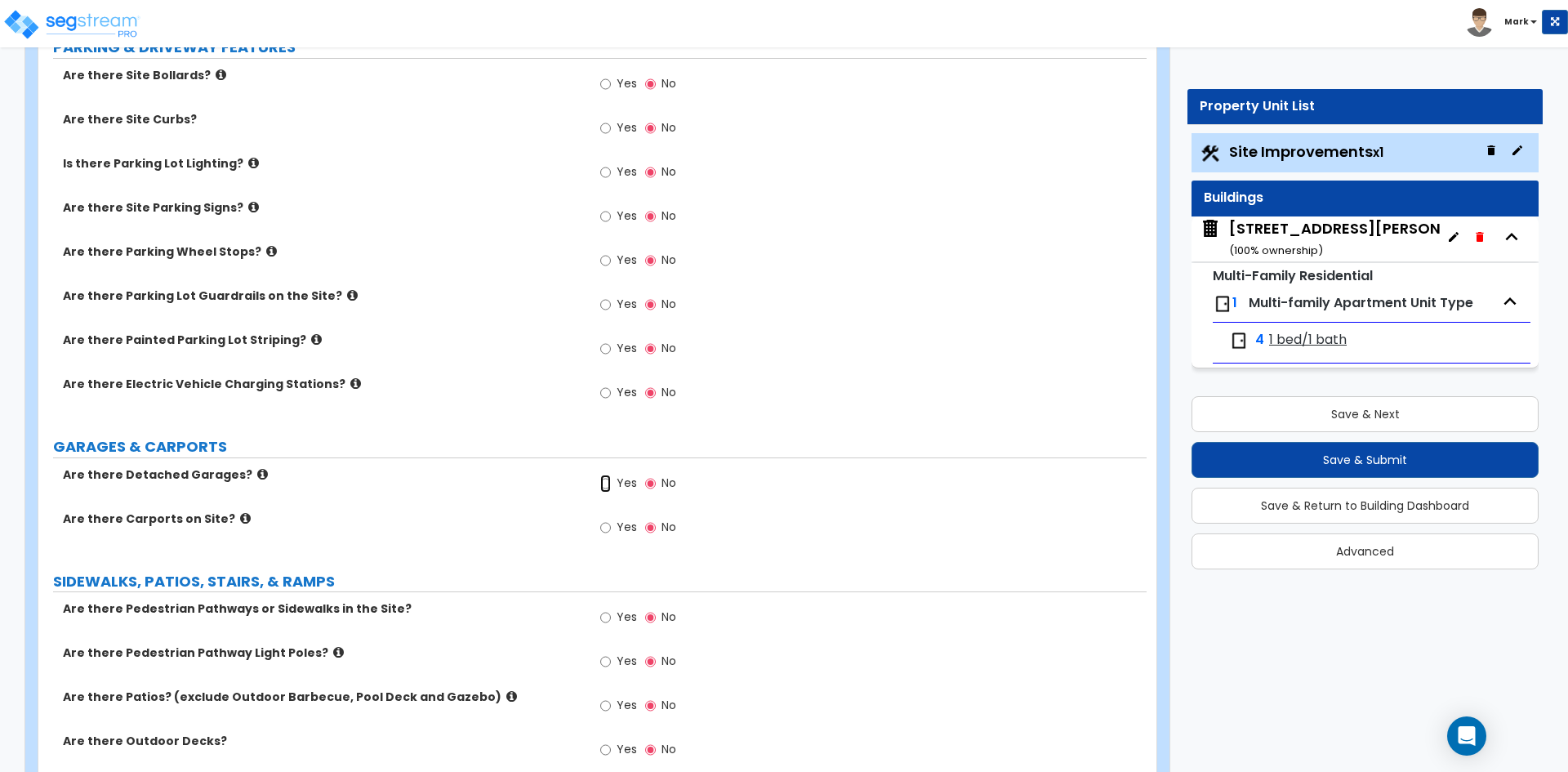
click at [601, 481] on input "Yes" at bounding box center [606, 484] width 11 height 18
radio input "true"
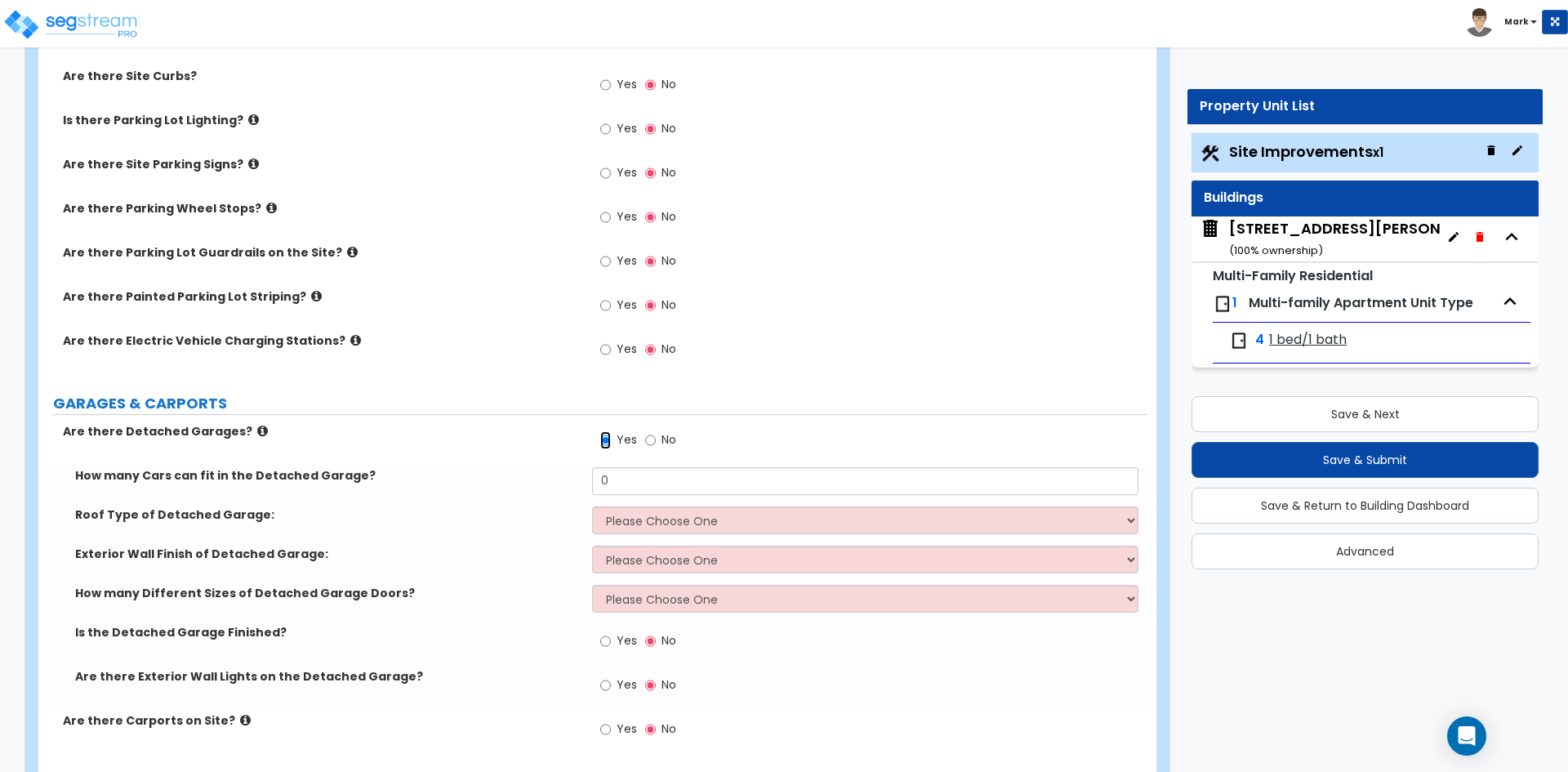
scroll to position [816, 0]
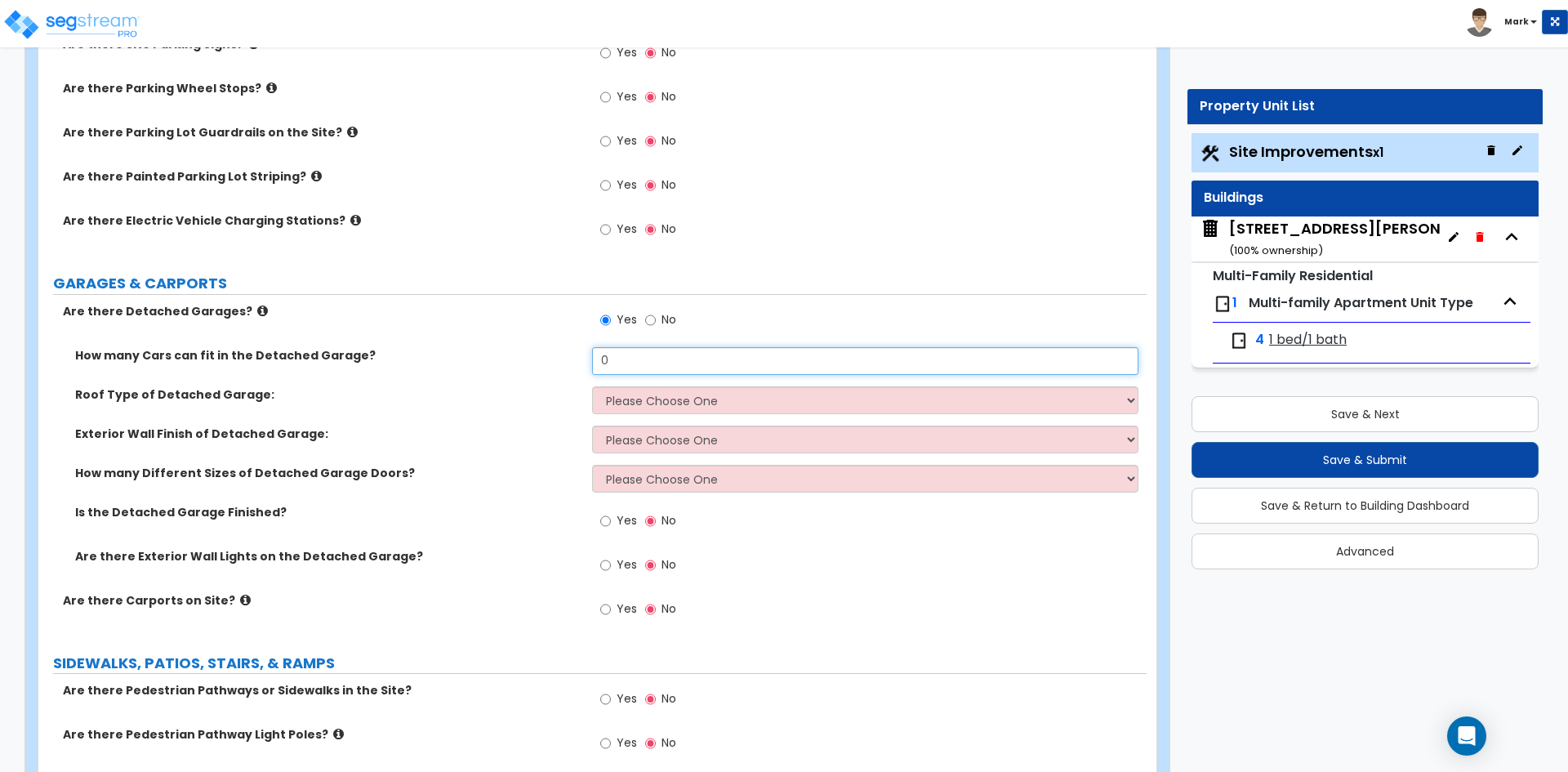
click at [645, 364] on input "0" at bounding box center [864, 361] width 545 height 28
type input "3"
click at [670, 402] on select "Please Choose One Gabled Roof Flat Roof" at bounding box center [864, 400] width 545 height 28
select select "1"
click at [592, 386] on select "Please Choose One Gabled Roof Flat Roof" at bounding box center [864, 400] width 545 height 28
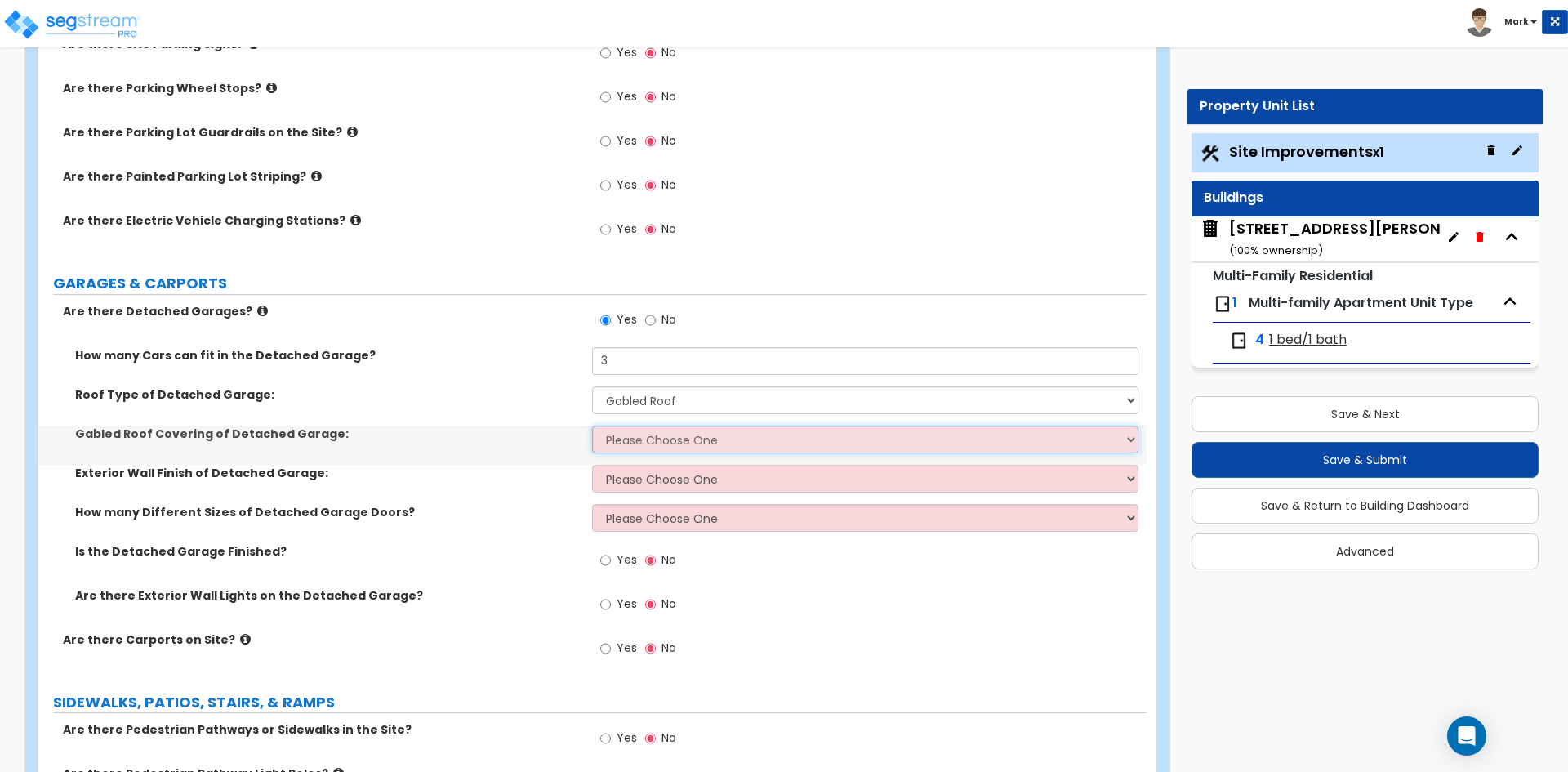
click at [637, 435] on select "Please Choose One Asphalt Shingle Clay Tile Wood Shingle Metal Shingle Standing…" at bounding box center [864, 439] width 545 height 28
select select "1"
click at [592, 425] on select "Please Choose One Asphalt Shingle Clay Tile Wood Shingle Metal Shingle Standing…" at bounding box center [864, 439] width 545 height 28
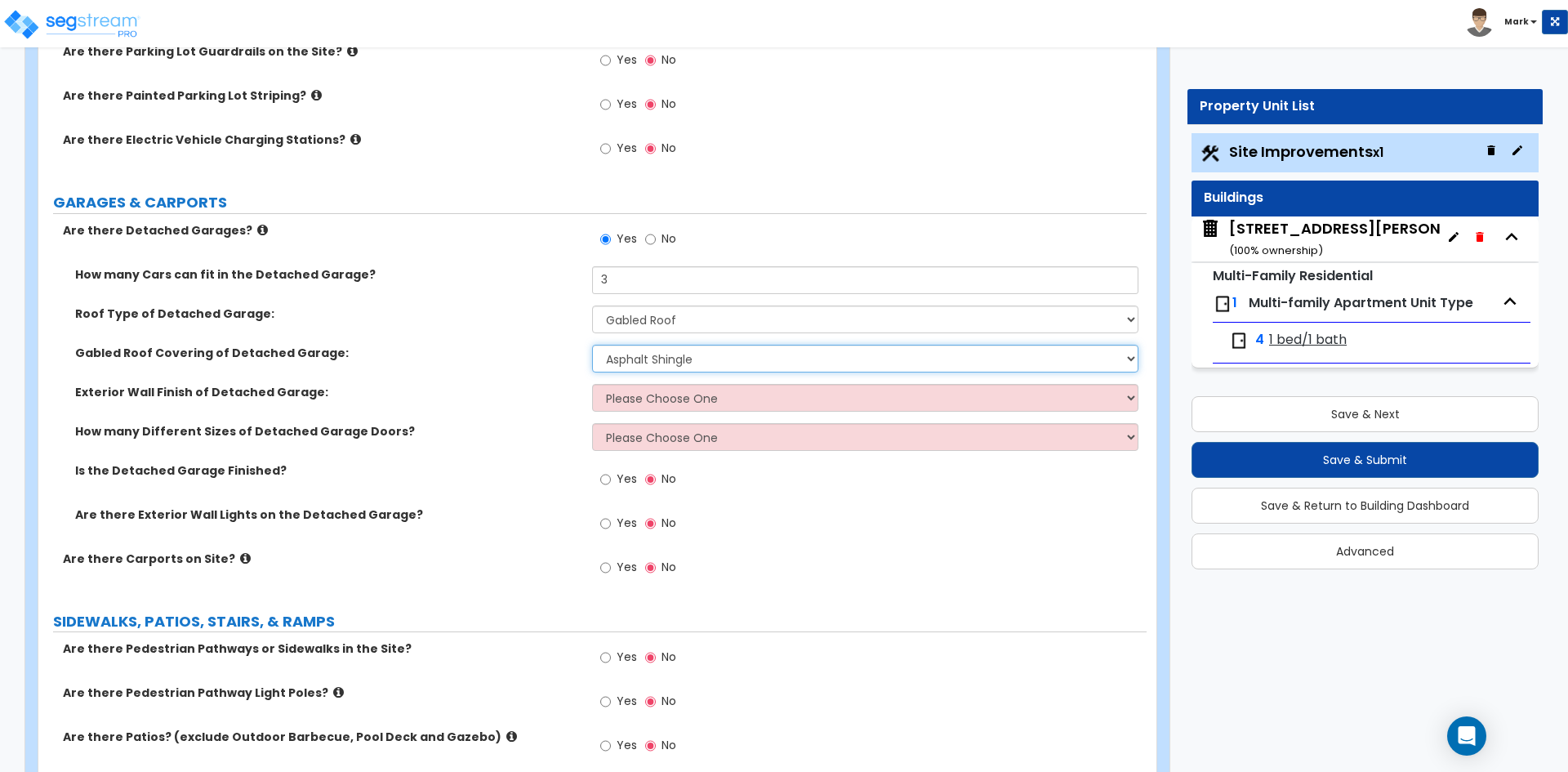
scroll to position [898, 0]
click at [687, 401] on select "Please Choose One Brick Veneer Stone Veneer Wood Siding Vinyl Siding Standing S…" at bounding box center [864, 396] width 545 height 28
select select "6"
click at [592, 383] on select "Please Choose One Brick Veneer Stone Veneer Wood Siding Vinyl Siding Standing S…" at bounding box center [864, 396] width 545 height 28
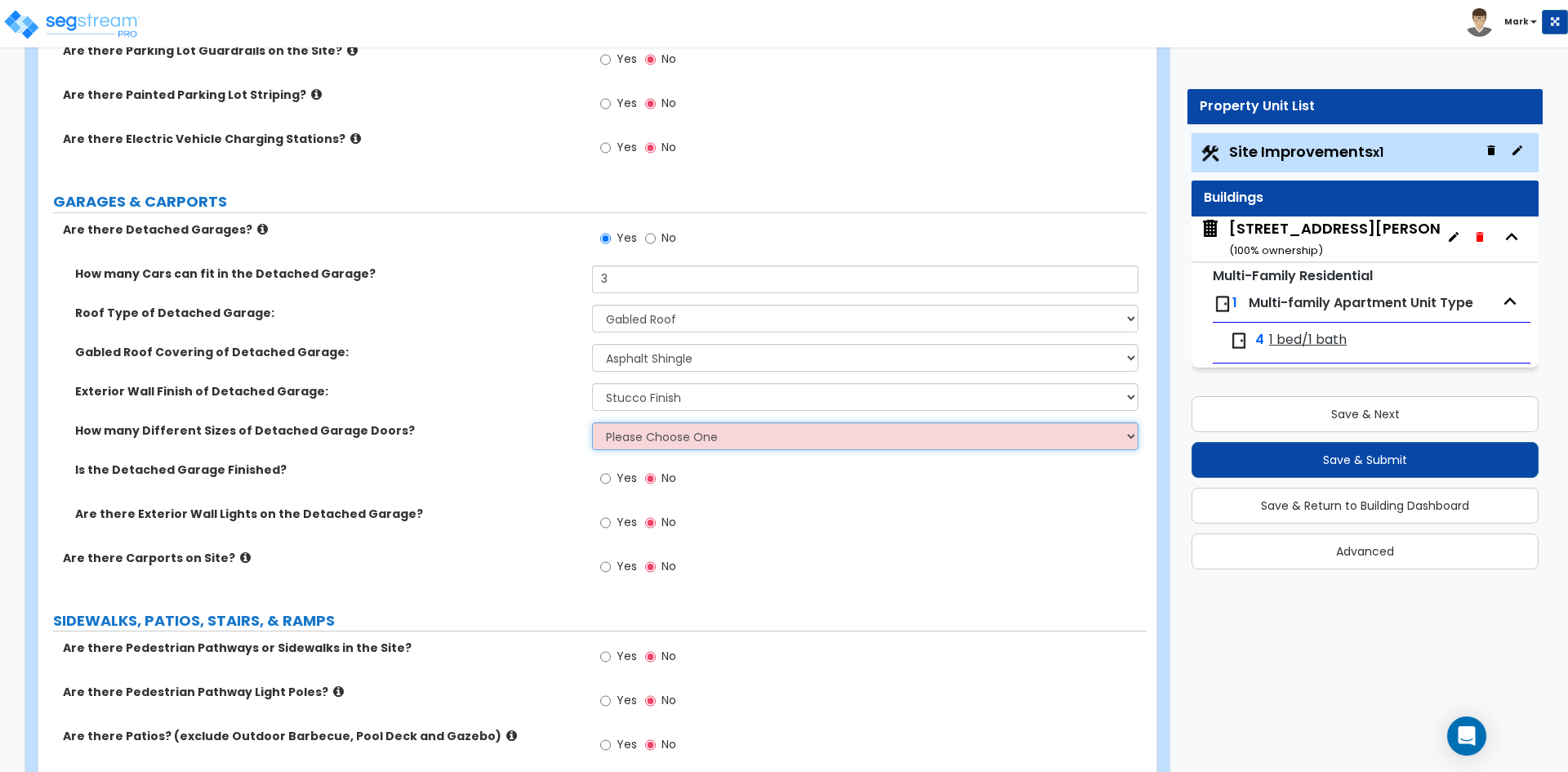
click at [672, 435] on select "Please Choose One 1 2" at bounding box center [864, 436] width 545 height 28
select select "1"
click at [592, 423] on select "Please Choose One 1 2" at bounding box center [864, 436] width 545 height 28
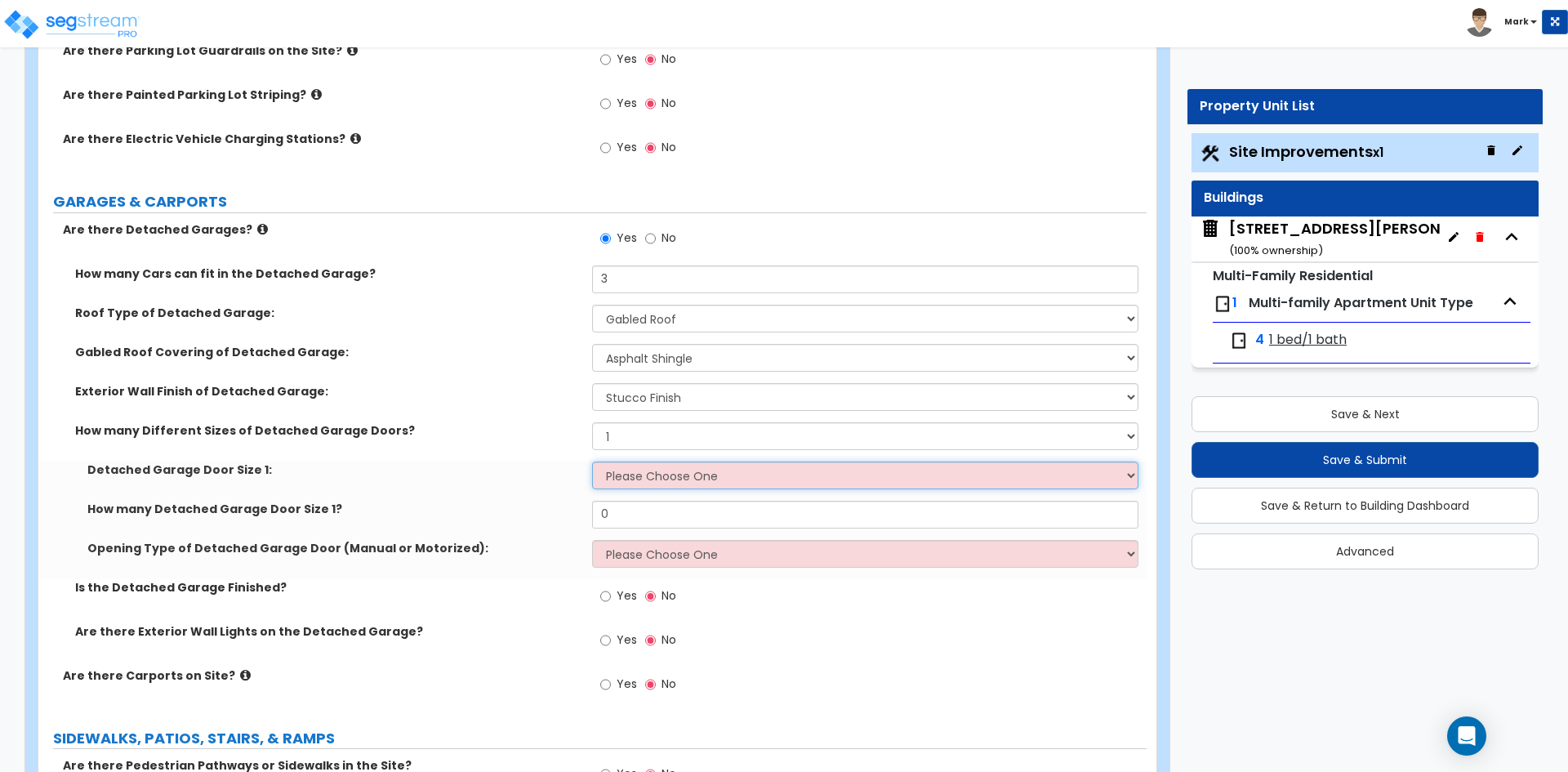
click at [663, 474] on select "Please Choose One 9' x 7' 16' x 7'" at bounding box center [864, 475] width 545 height 28
select select "1"
click at [592, 462] on select "Please Choose One 9' x 7' 16' x 7'" at bounding box center [864, 475] width 545 height 28
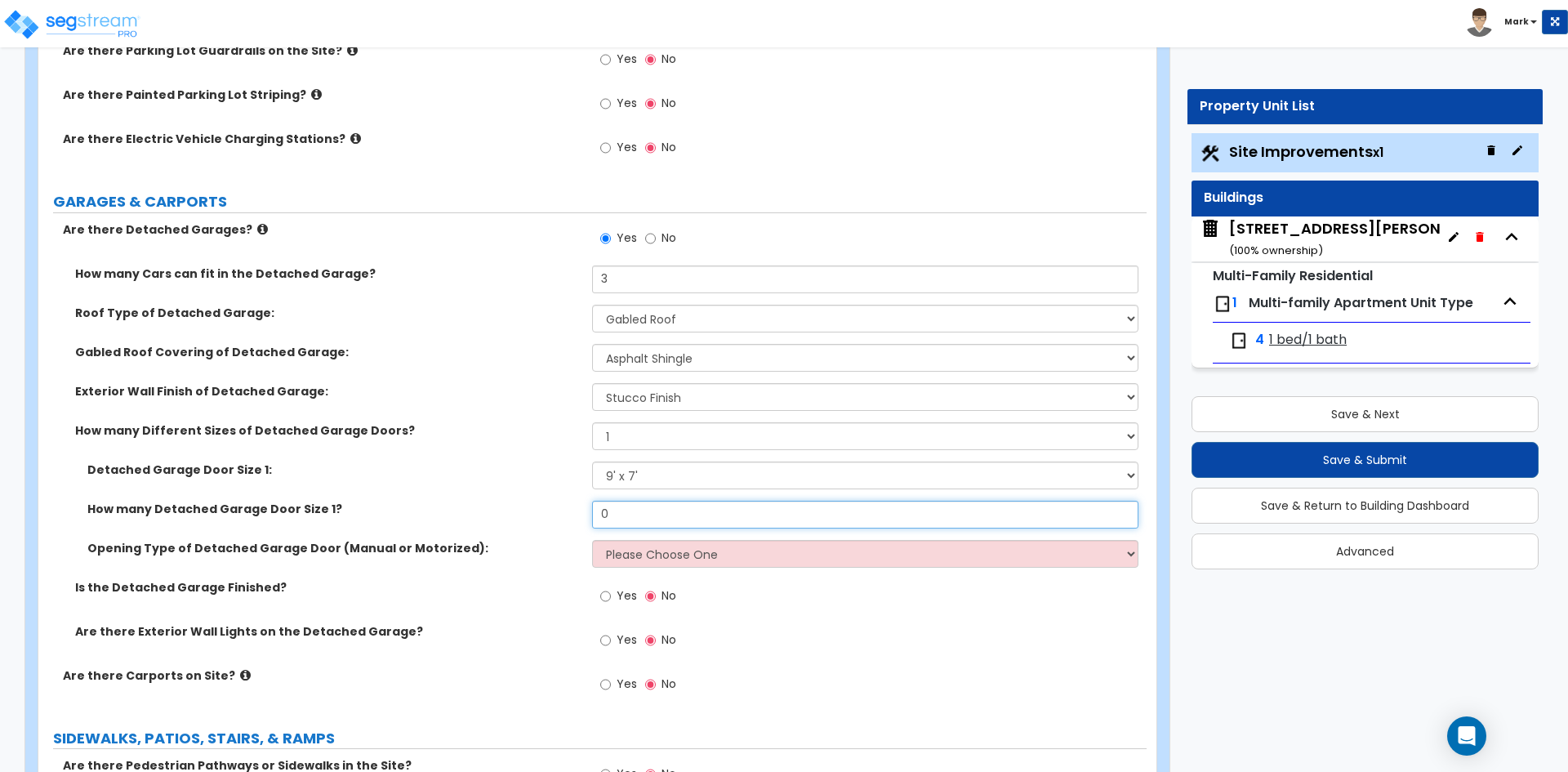
click at [644, 513] on input "0" at bounding box center [864, 514] width 545 height 28
type input "3"
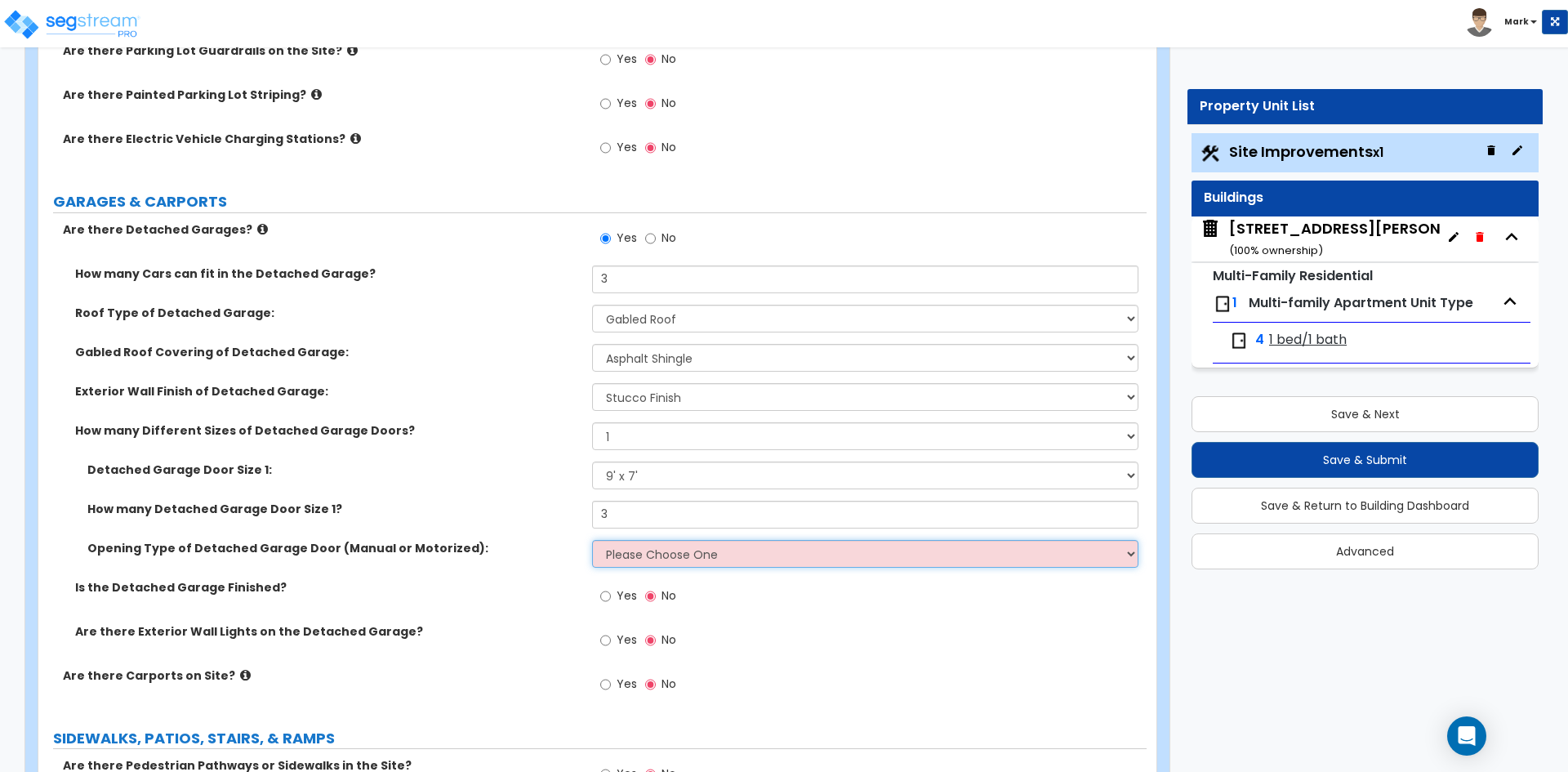
click at [641, 552] on select "Please Choose One All Manual All Motorized Some are Motorized" at bounding box center [864, 553] width 545 height 28
select select "1"
click at [592, 540] on select "Please Choose One All Manual All Motorized Some are Motorized" at bounding box center [864, 553] width 545 height 28
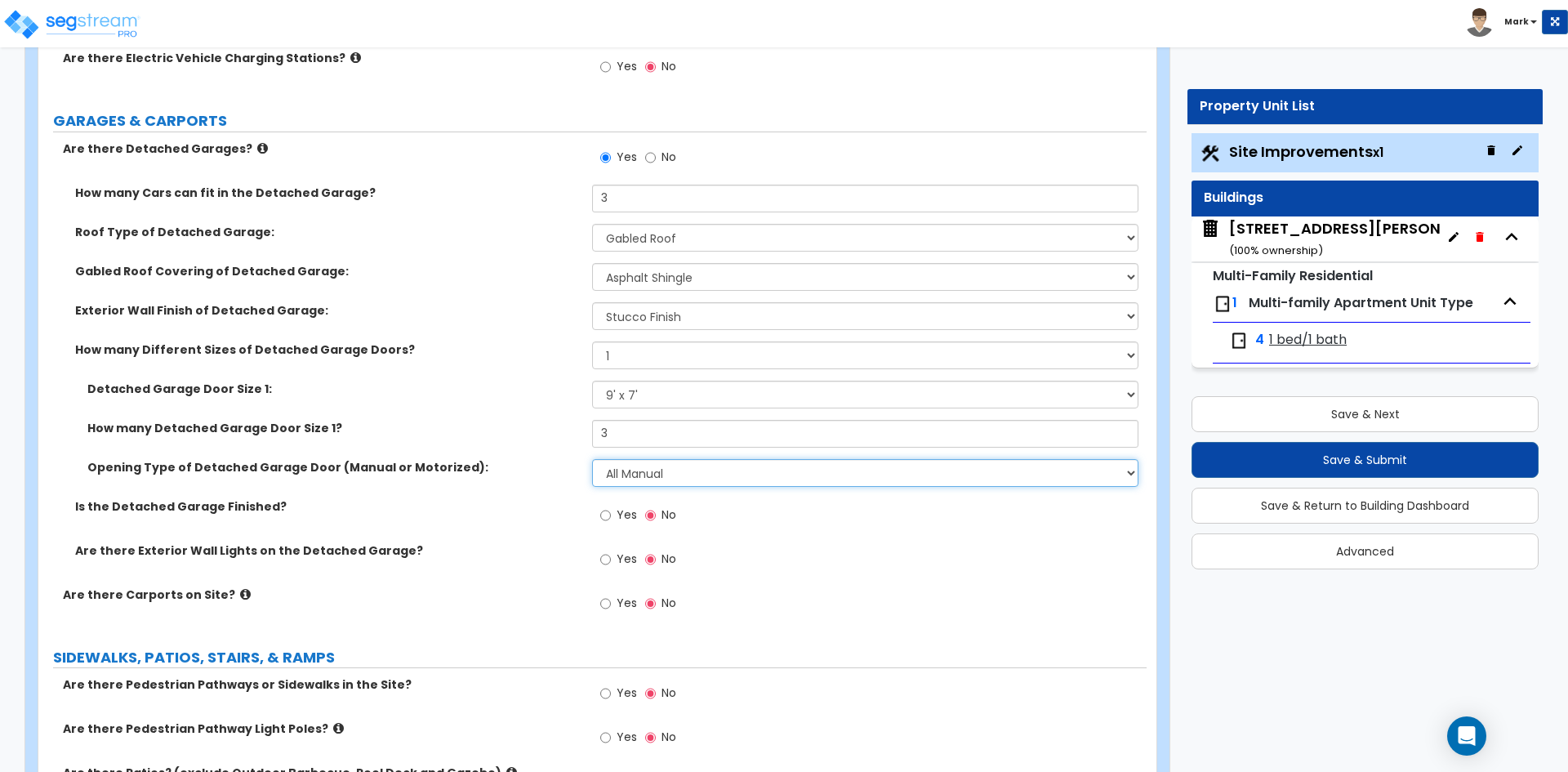
scroll to position [981, 0]
click at [605, 519] on input "Yes" at bounding box center [606, 514] width 11 height 18
radio input "true"
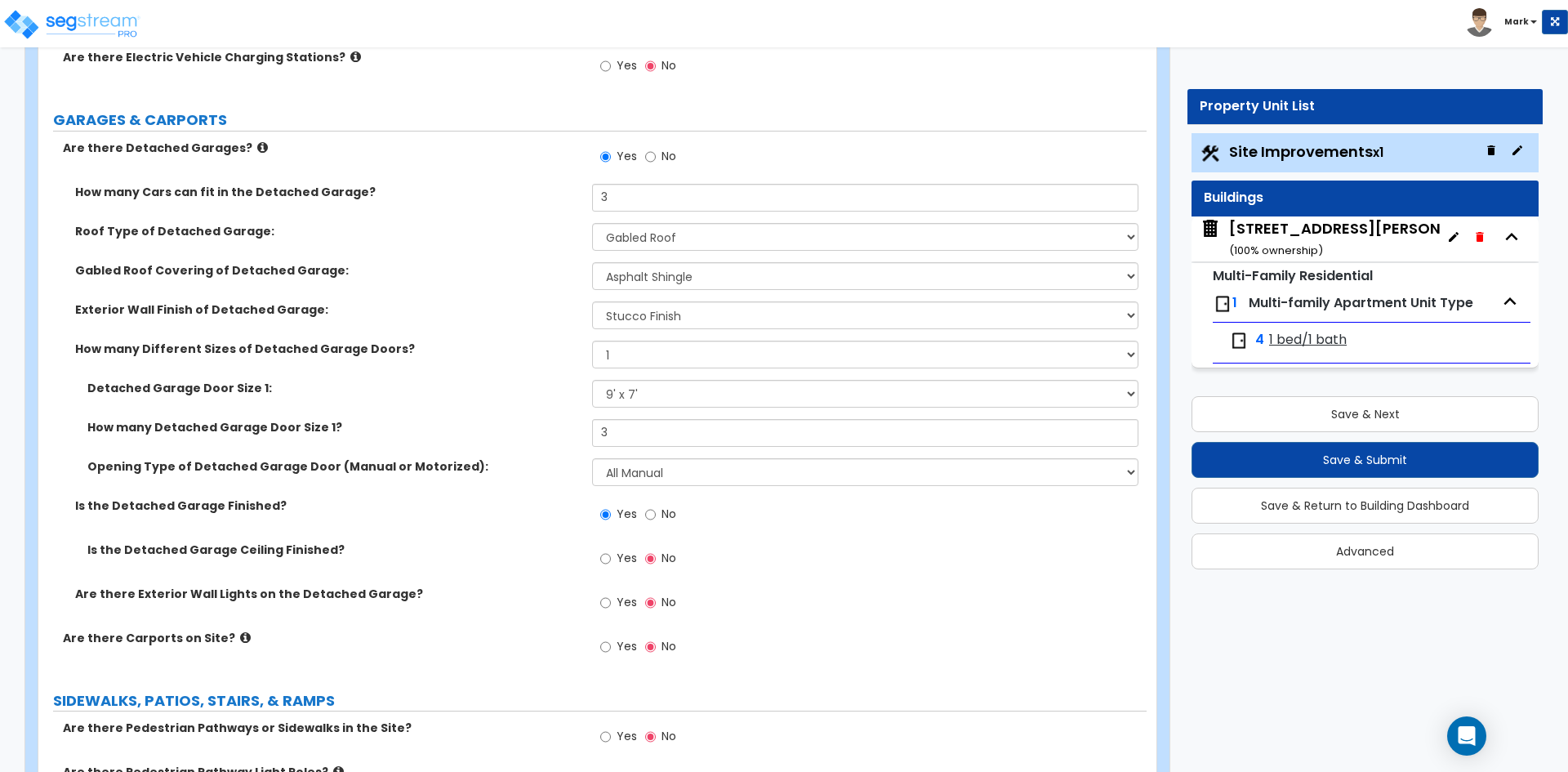
click at [613, 557] on label "Yes" at bounding box center [618, 560] width 37 height 28
click at [611, 557] on input "Yes" at bounding box center [606, 559] width 11 height 18
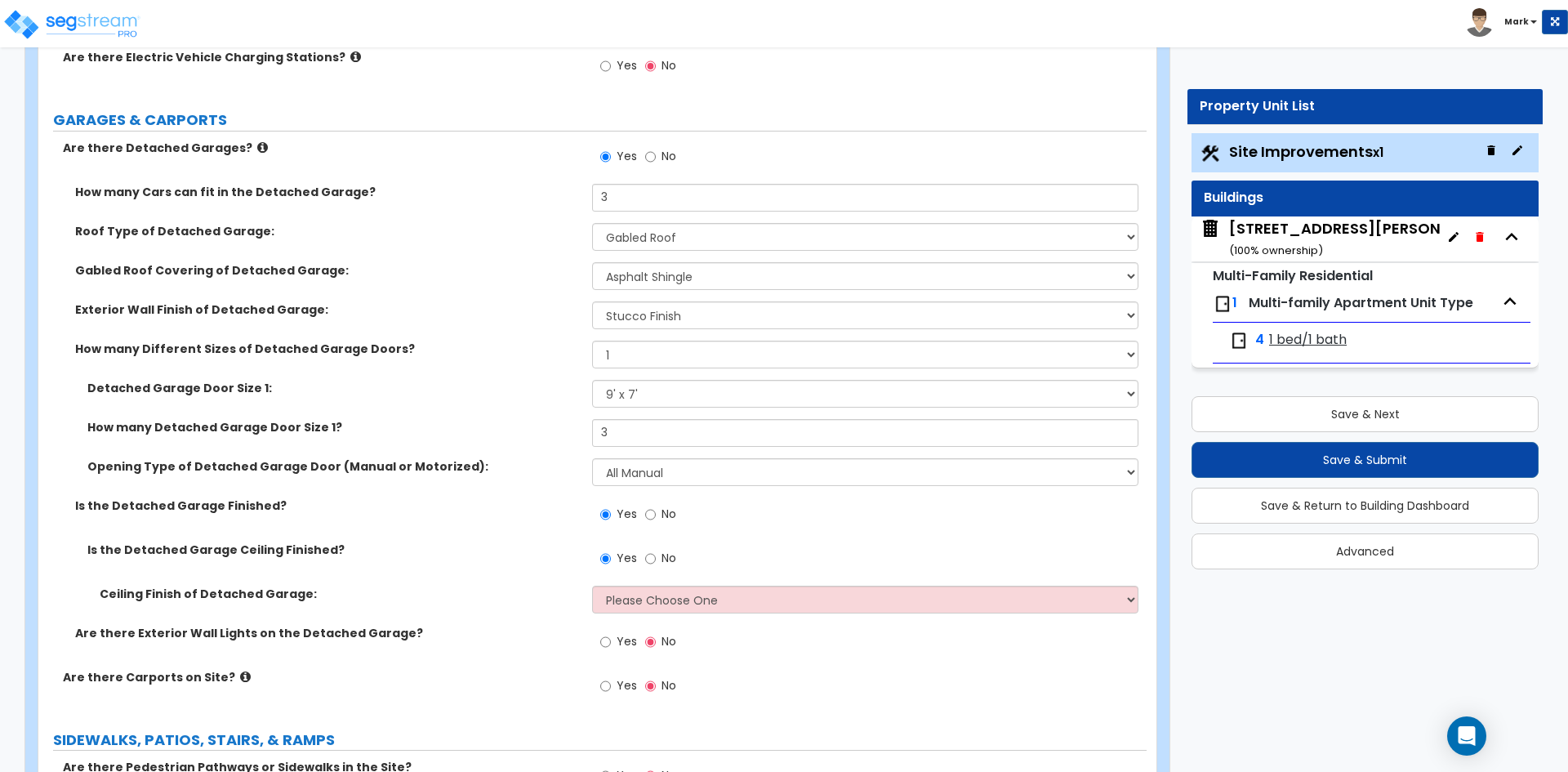
click at [660, 563] on label "No" at bounding box center [660, 560] width 31 height 28
click at [656, 563] on input "No" at bounding box center [650, 559] width 11 height 18
radio input "false"
radio input "true"
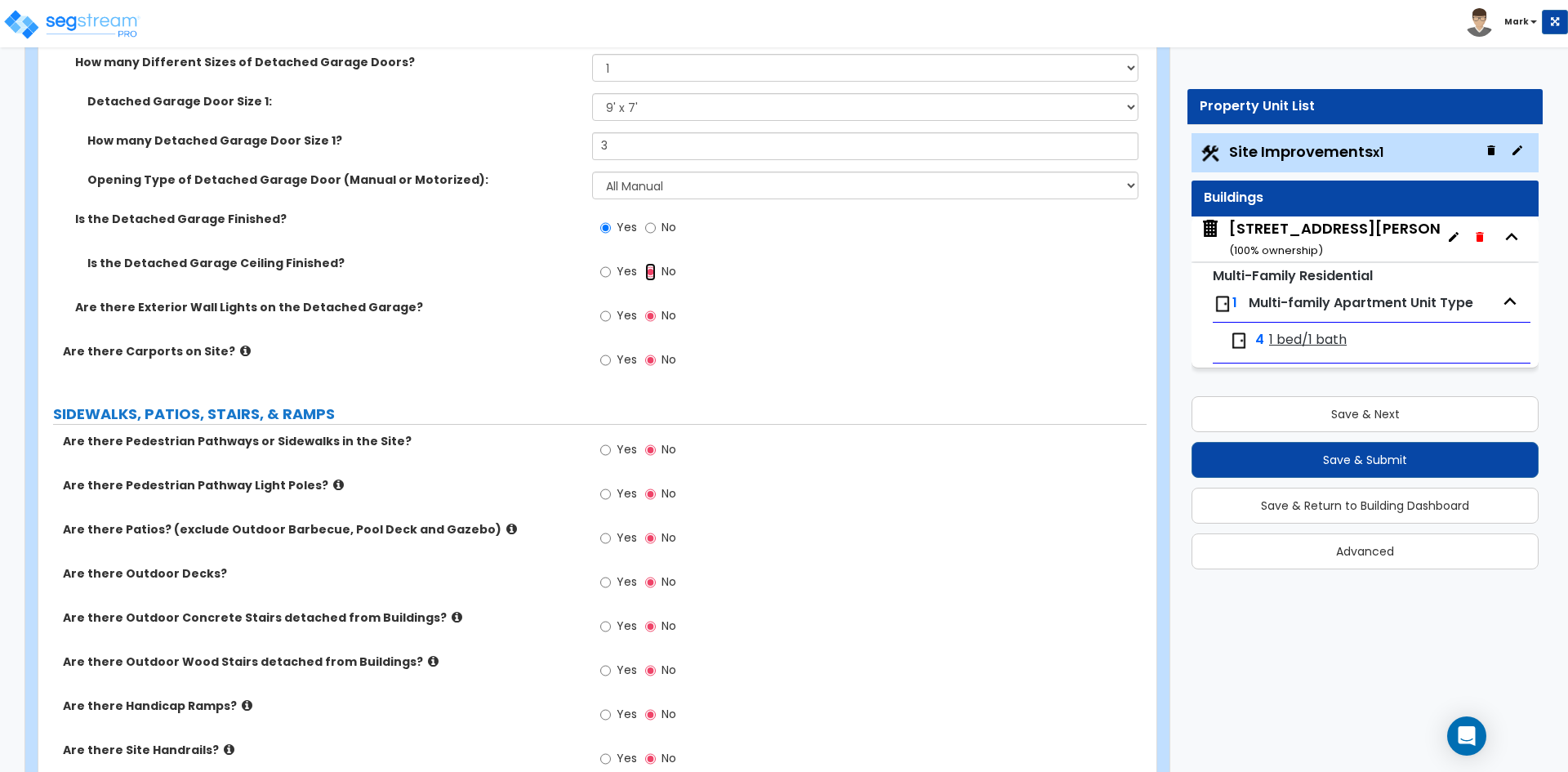
scroll to position [1307, 0]
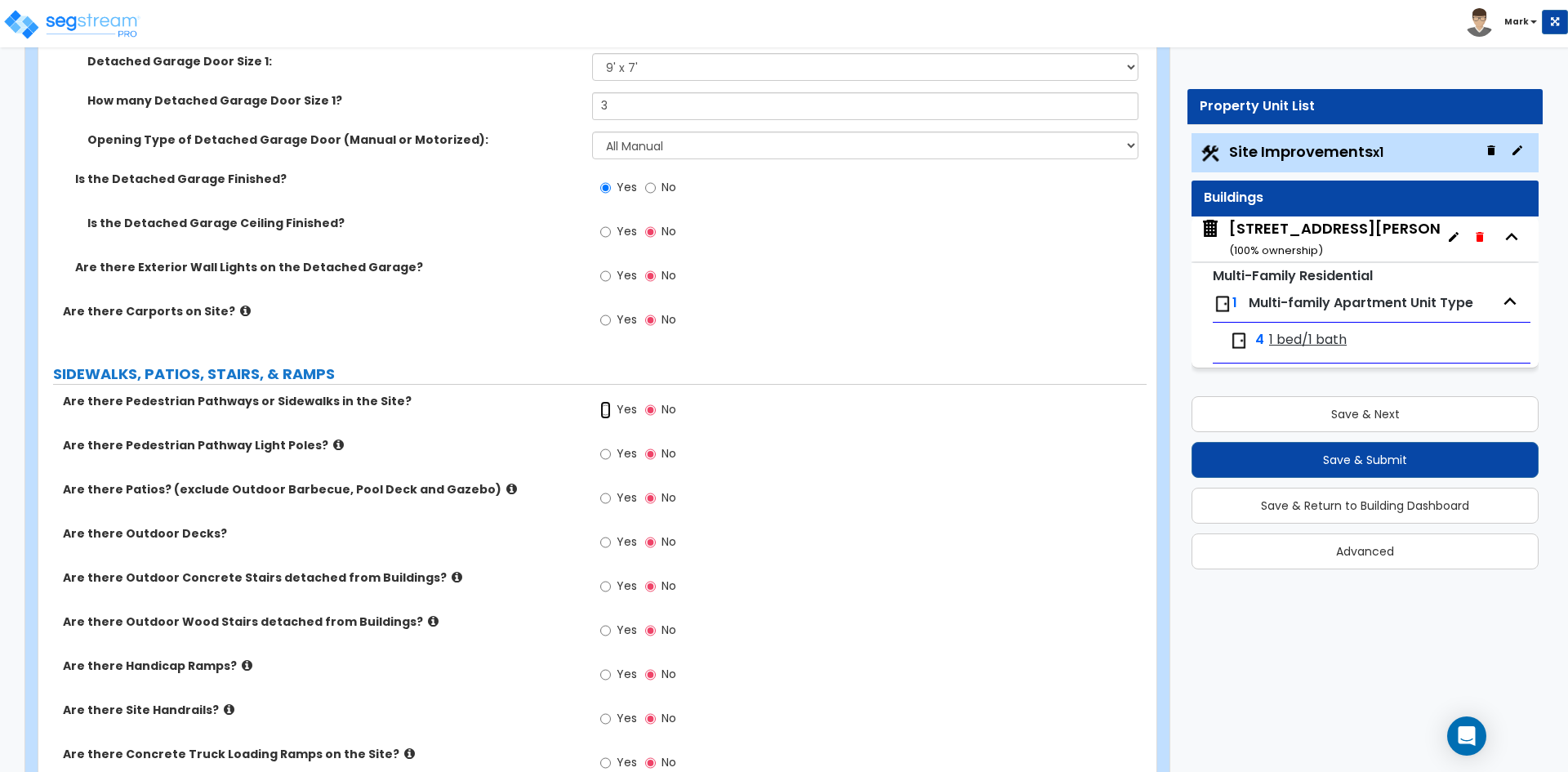
click at [606, 415] on input "Yes" at bounding box center [606, 410] width 11 height 18
radio input "true"
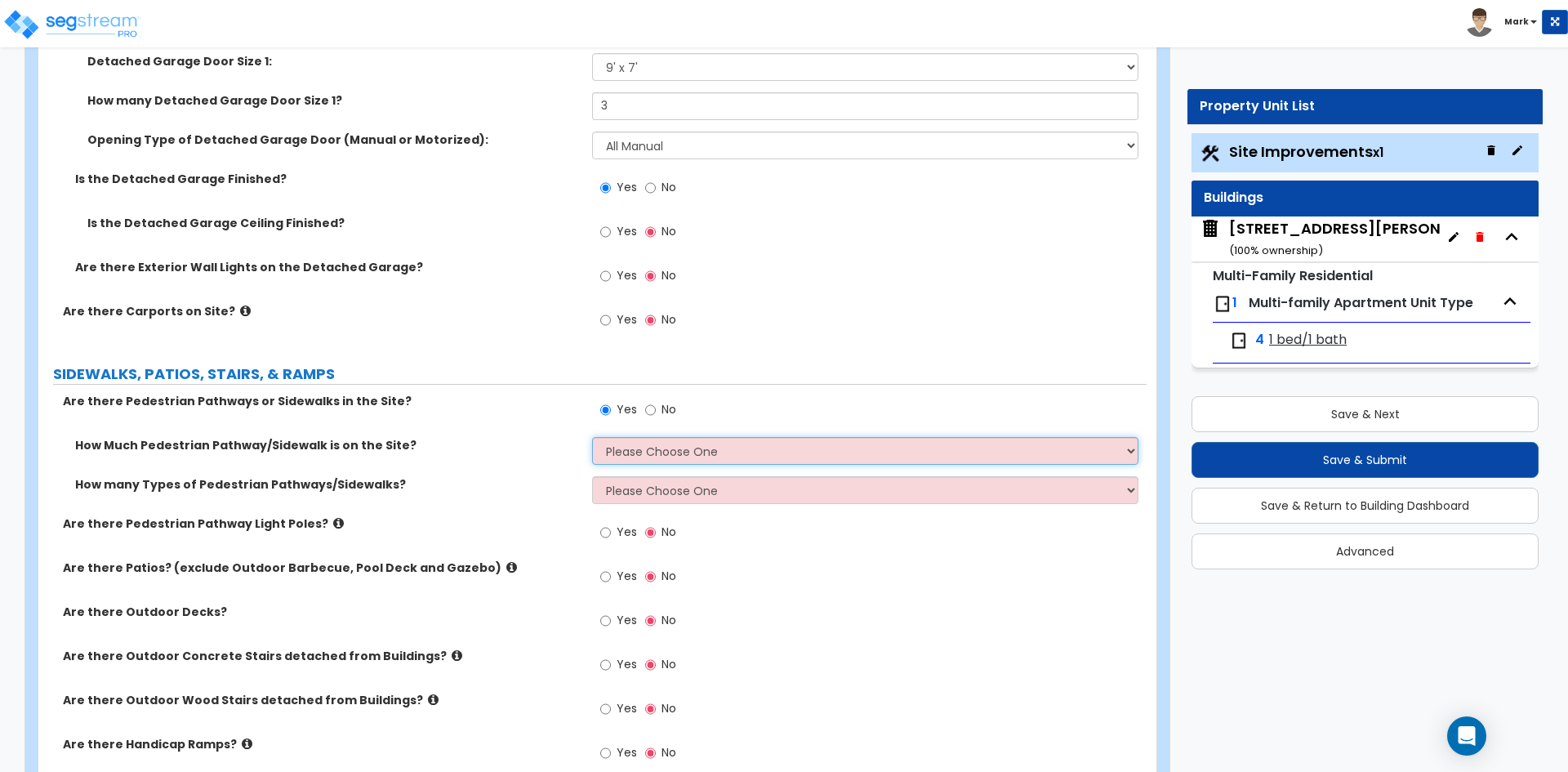
click at [691, 454] on select "Please Choose One I Don't Know, Please Estimate For Me Enter Linear Footage" at bounding box center [864, 451] width 545 height 28
select select "2"
click at [592, 437] on select "Please Choose One I Don't Know, Please Estimate For Me Enter Linear Footage" at bounding box center [864, 451] width 545 height 28
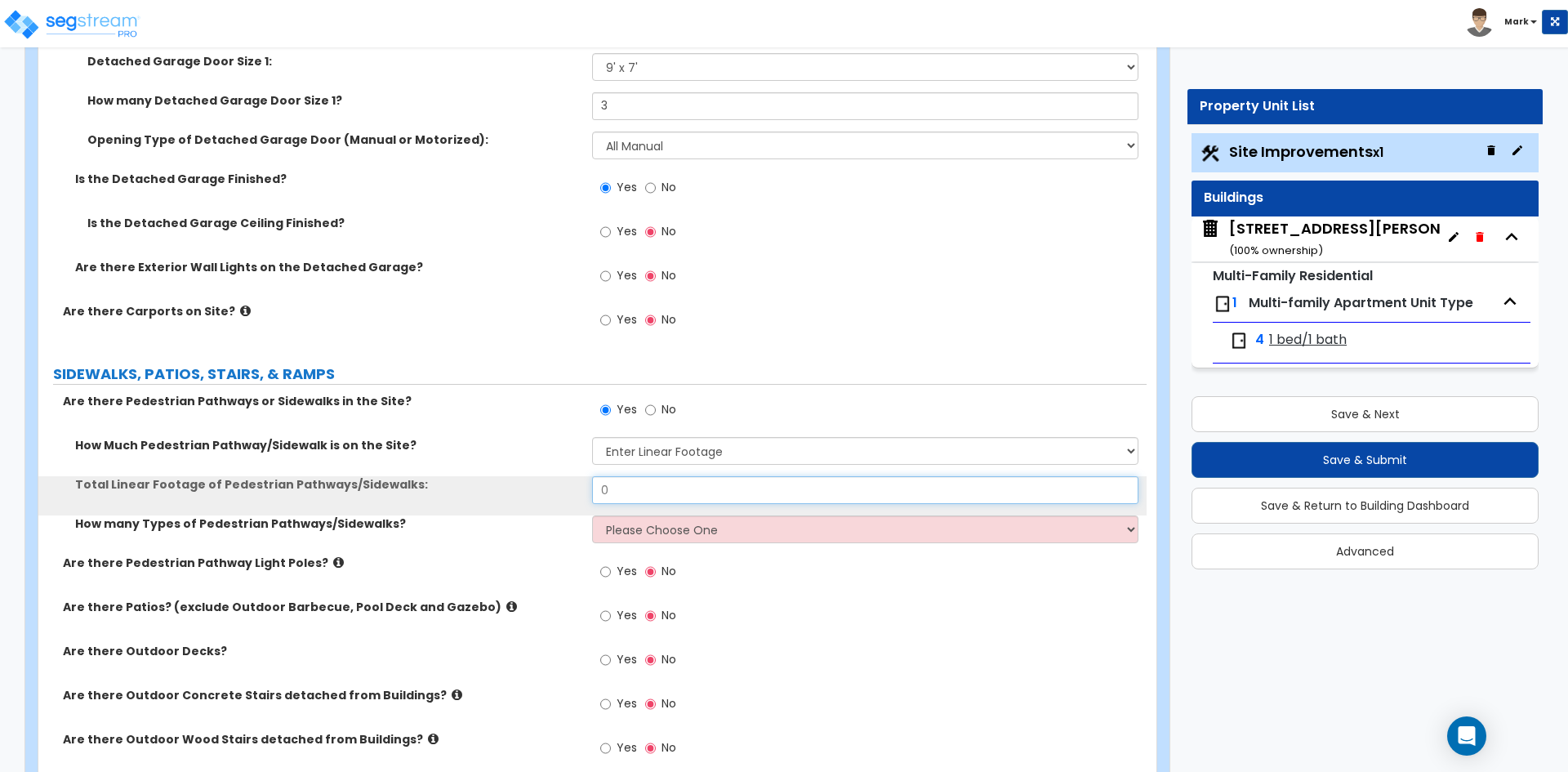
click at [677, 496] on input "0" at bounding box center [864, 490] width 545 height 28
click at [652, 487] on input "9,075" at bounding box center [864, 490] width 545 height 28
type input "9"
click at [628, 498] on input "text" at bounding box center [864, 490] width 545 height 28
type input "165"
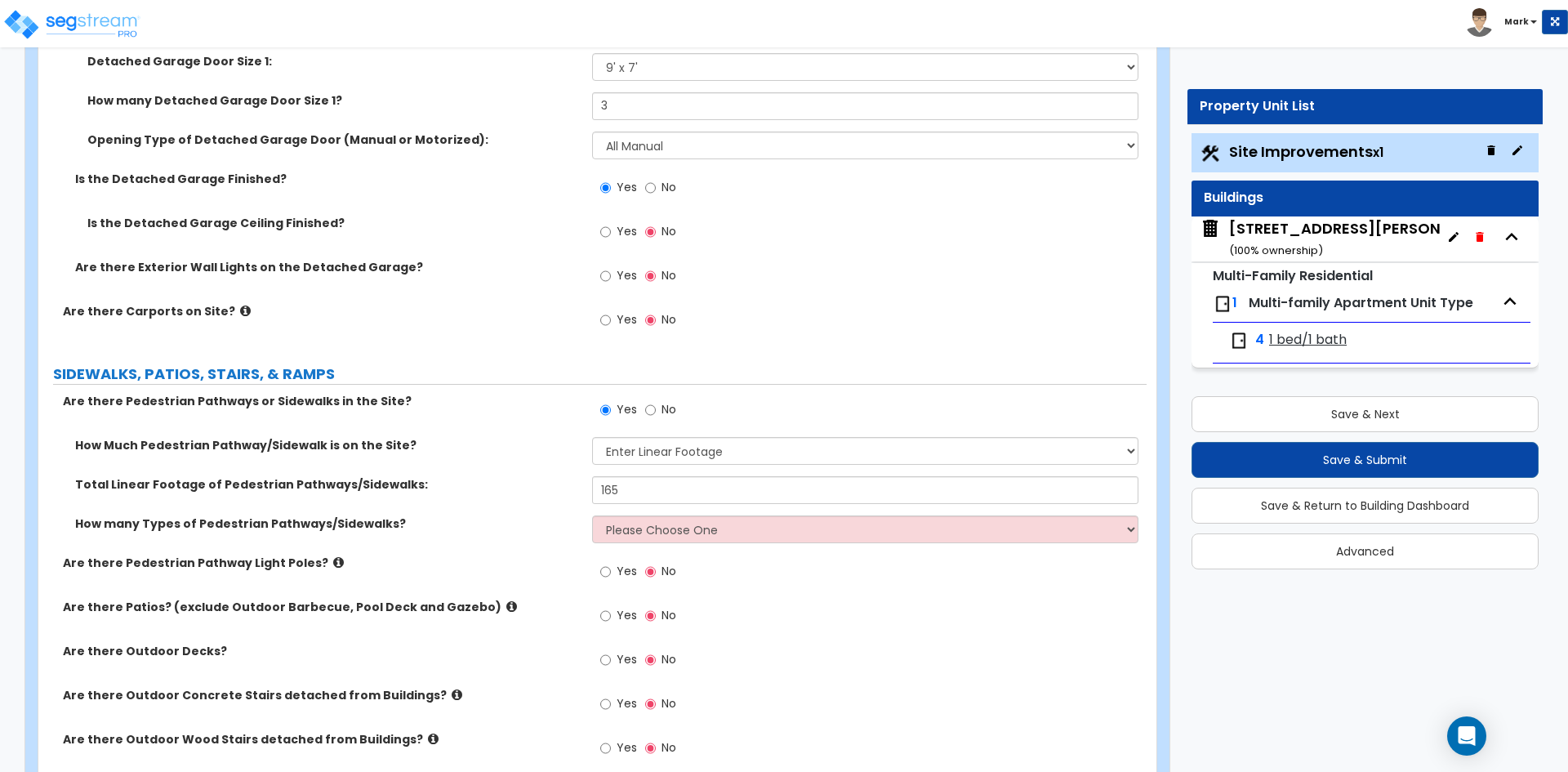
click at [731, 587] on div "Yes No" at bounding box center [869, 576] width 553 height 44
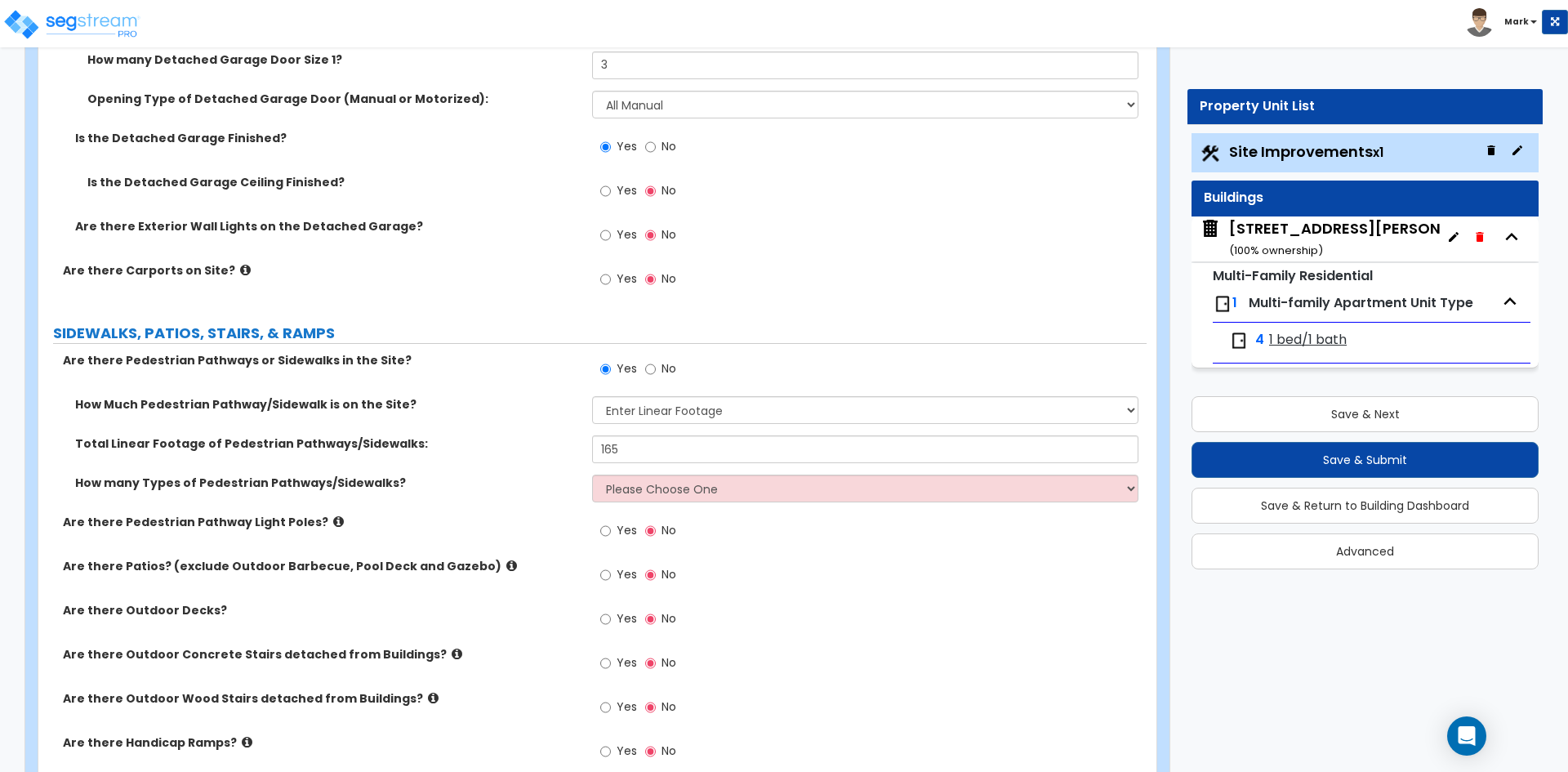
scroll to position [1389, 0]
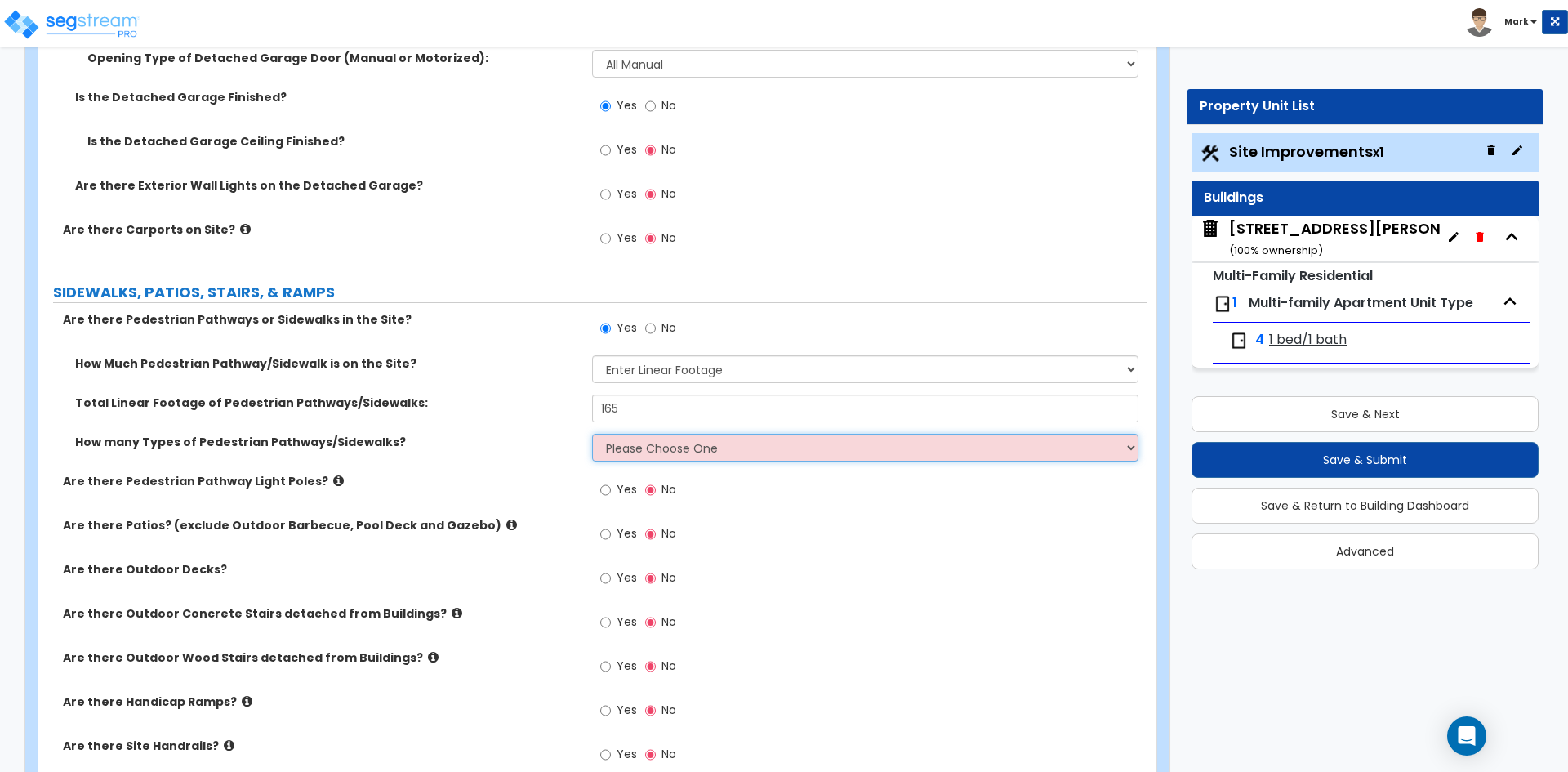
click at [741, 443] on select "Please Choose One 1 2 3" at bounding box center [864, 447] width 545 height 28
select select "1"
click at [592, 434] on select "Please Choose One 1 2 3" at bounding box center [864, 447] width 545 height 28
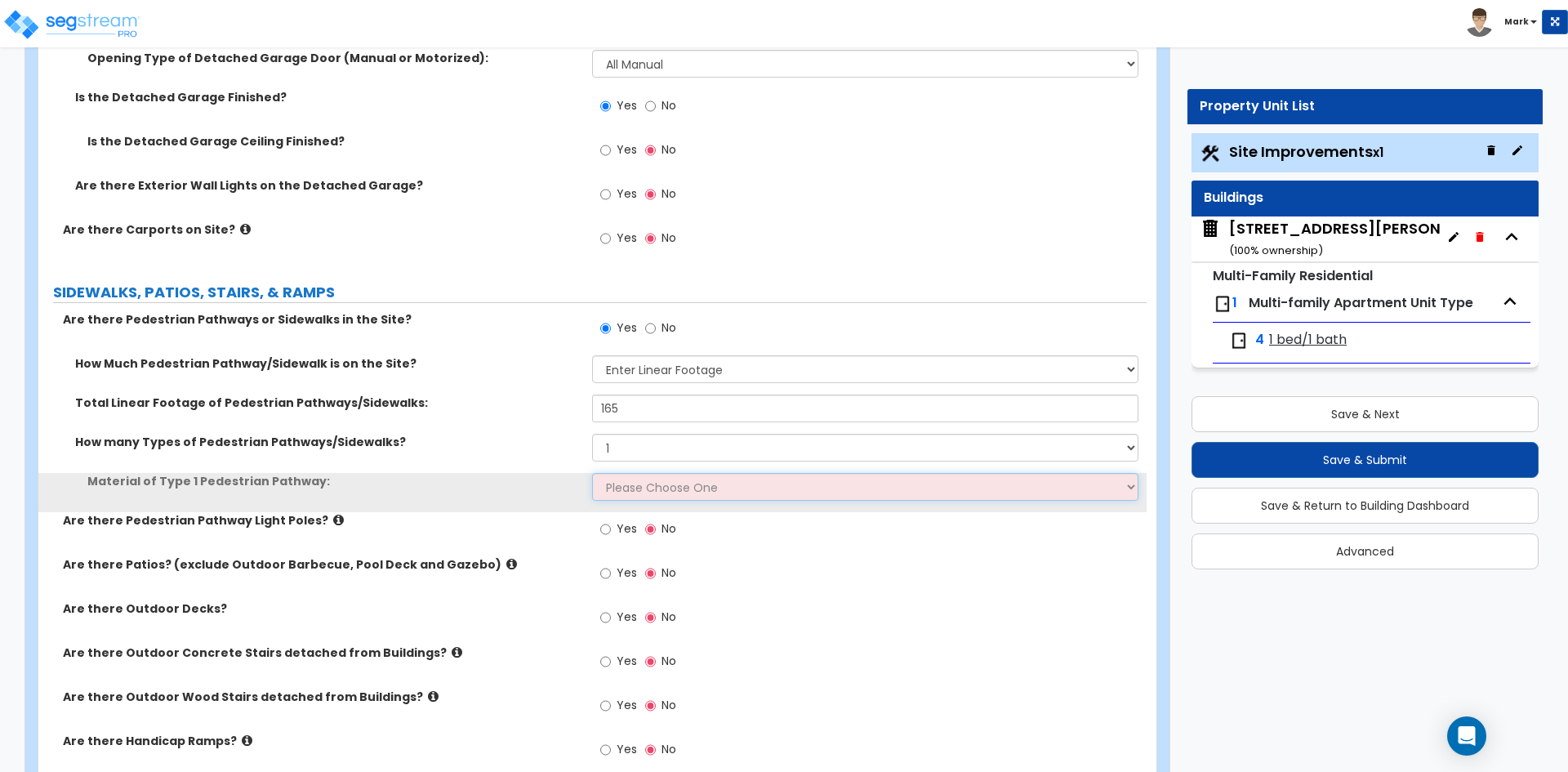
click at [697, 475] on select "Please Choose One Bare Concrete Stamped Concrete Brick Pavers Stone Pavers Wood…" at bounding box center [864, 486] width 545 height 28
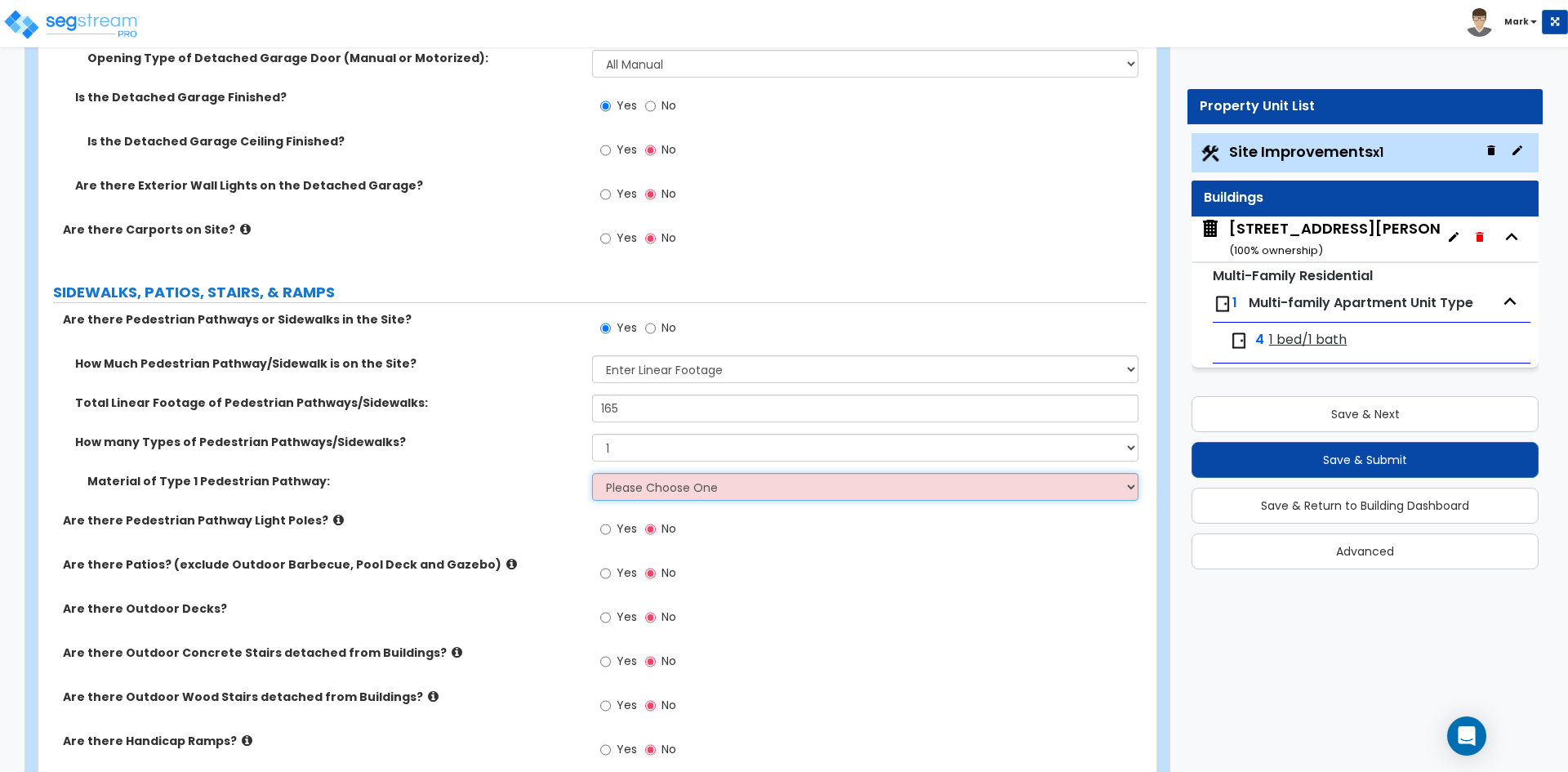
select select "1"
click at [592, 473] on select "Please Choose One Bare Concrete Stamped Concrete Brick Pavers Stone Pavers Wood…" at bounding box center [864, 486] width 545 height 28
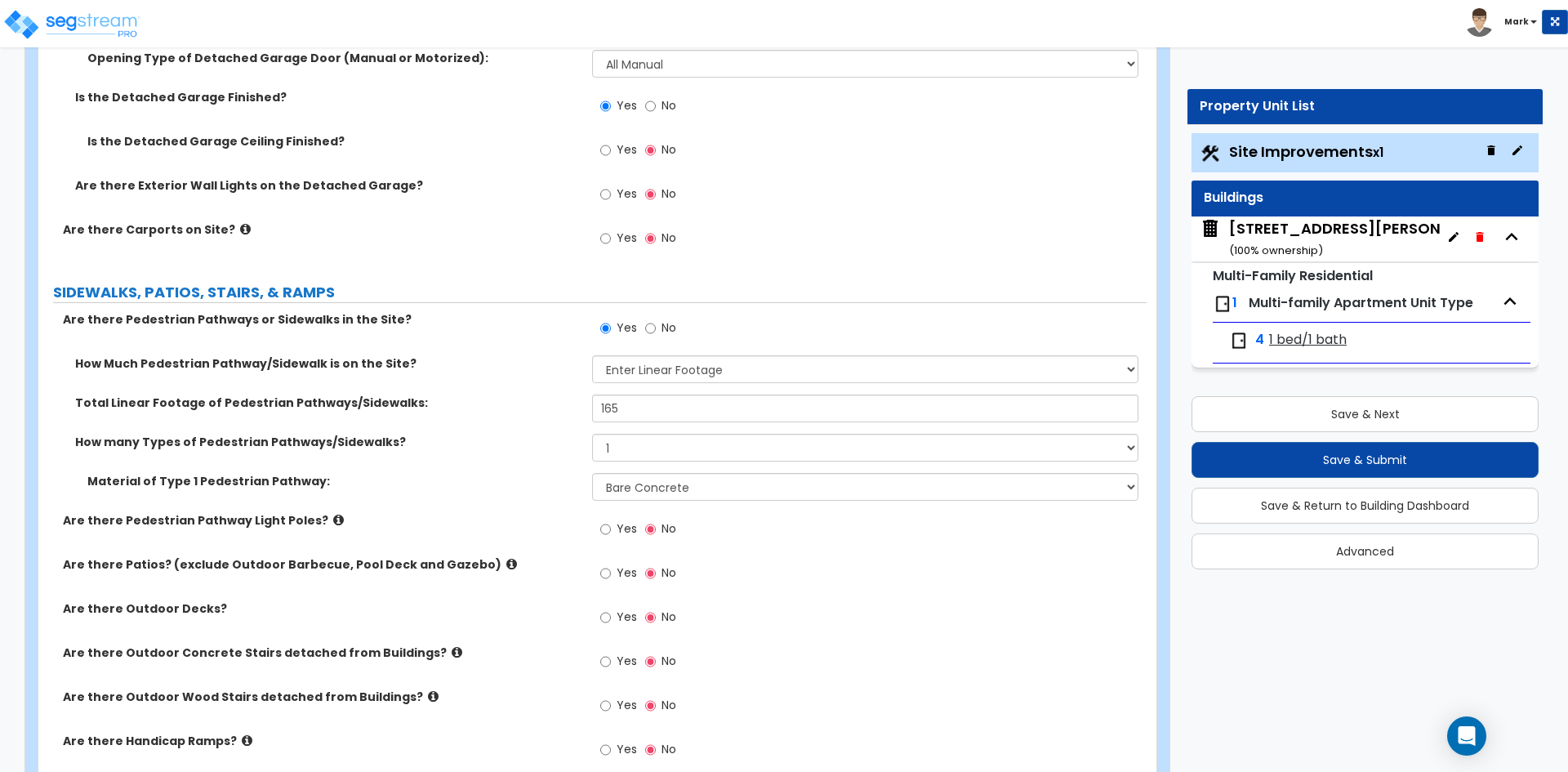
click at [818, 550] on div "Yes No" at bounding box center [869, 534] width 553 height 44
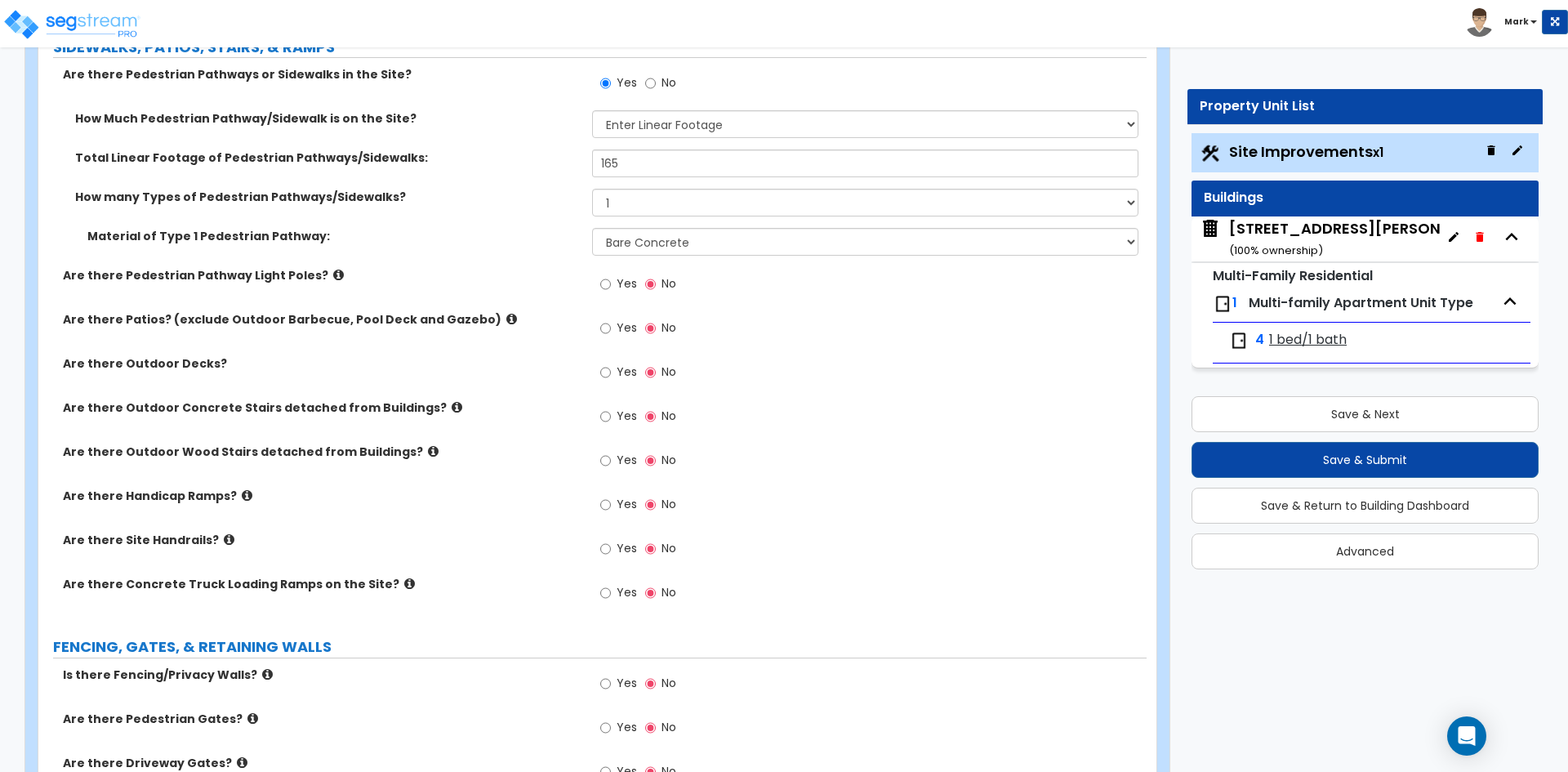
scroll to position [1715, 0]
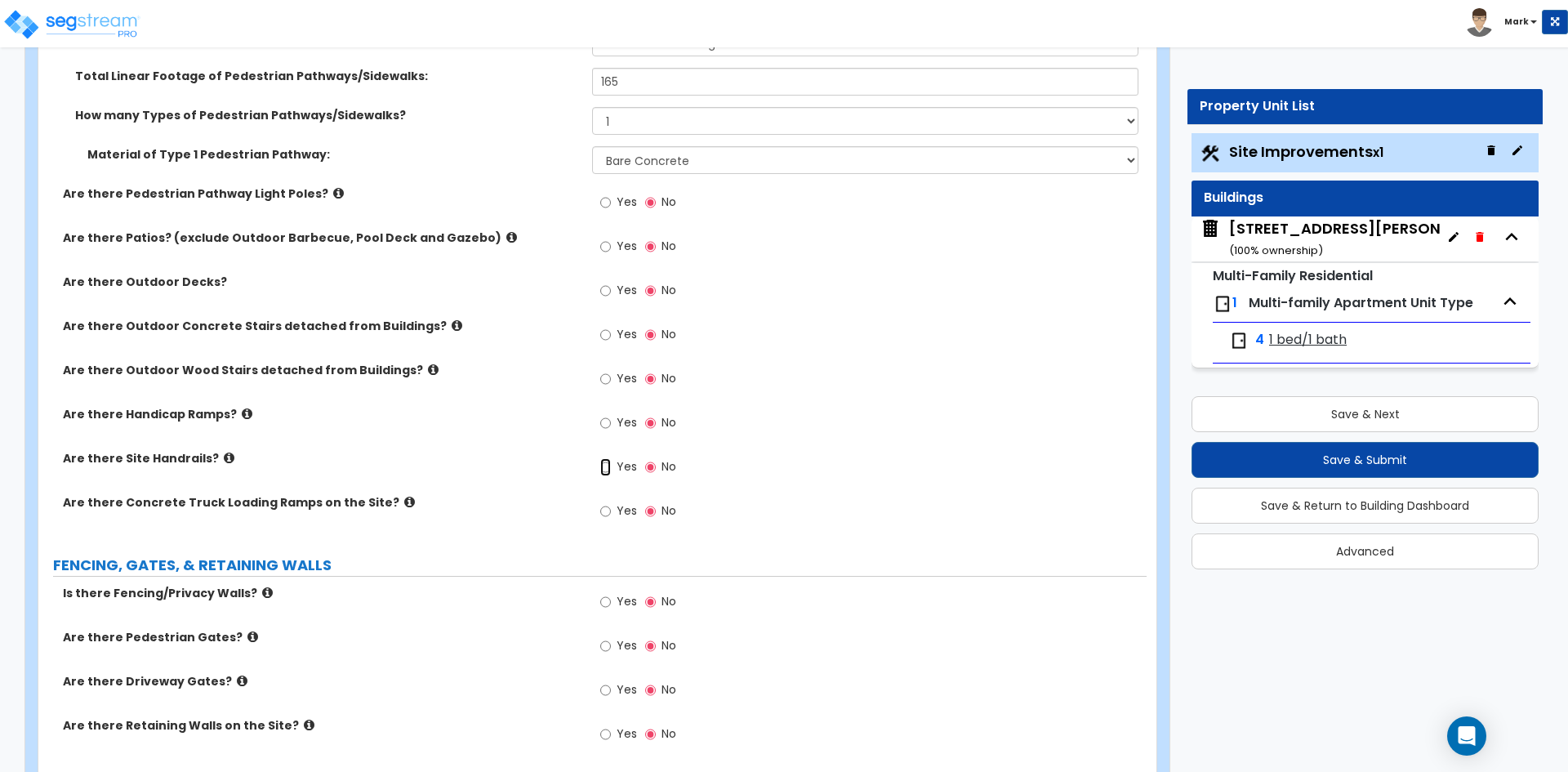
click at [608, 468] on input "Yes" at bounding box center [606, 467] width 11 height 18
radio input "true"
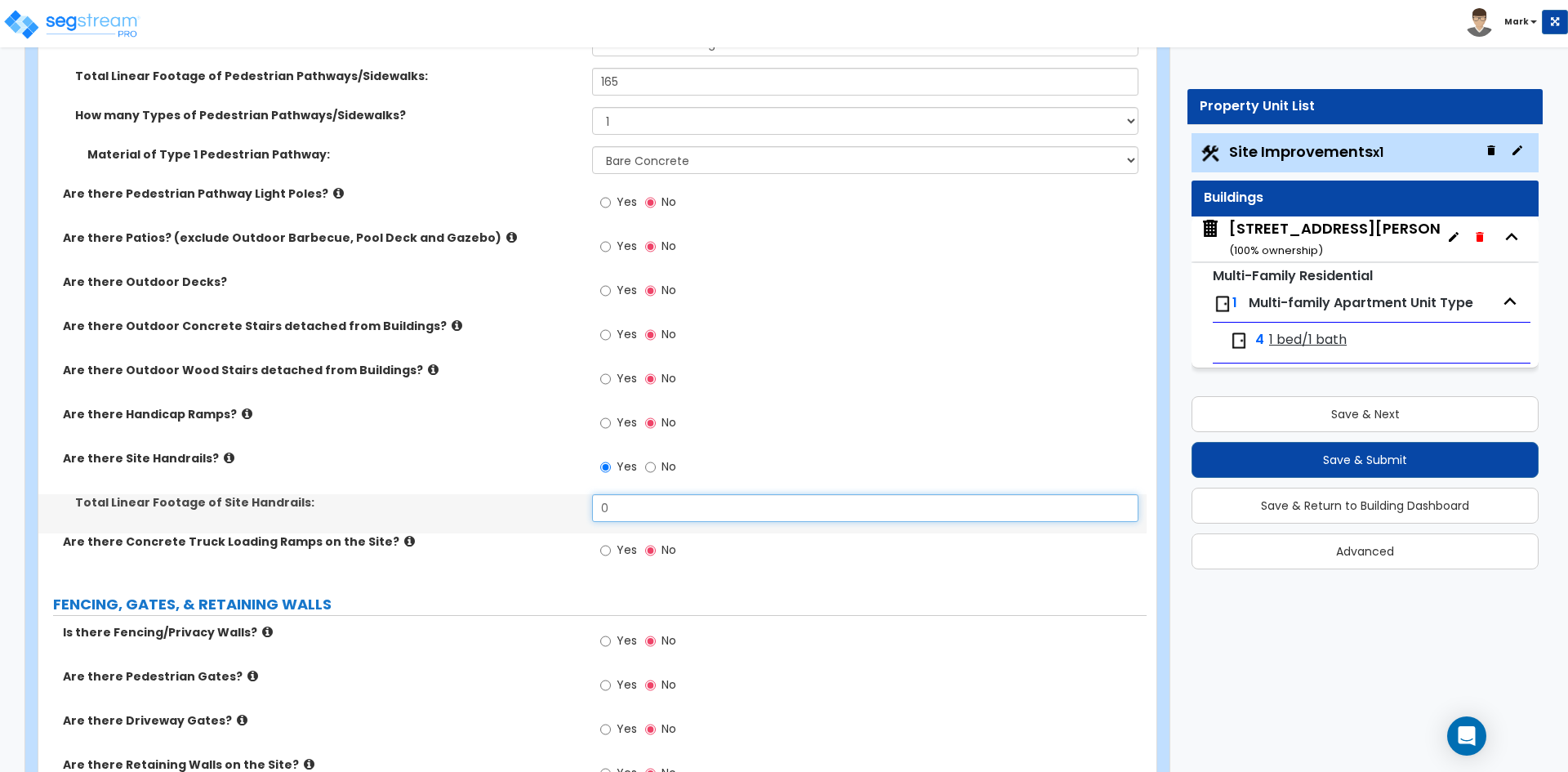
click at [635, 510] on input "0" at bounding box center [864, 508] width 545 height 28
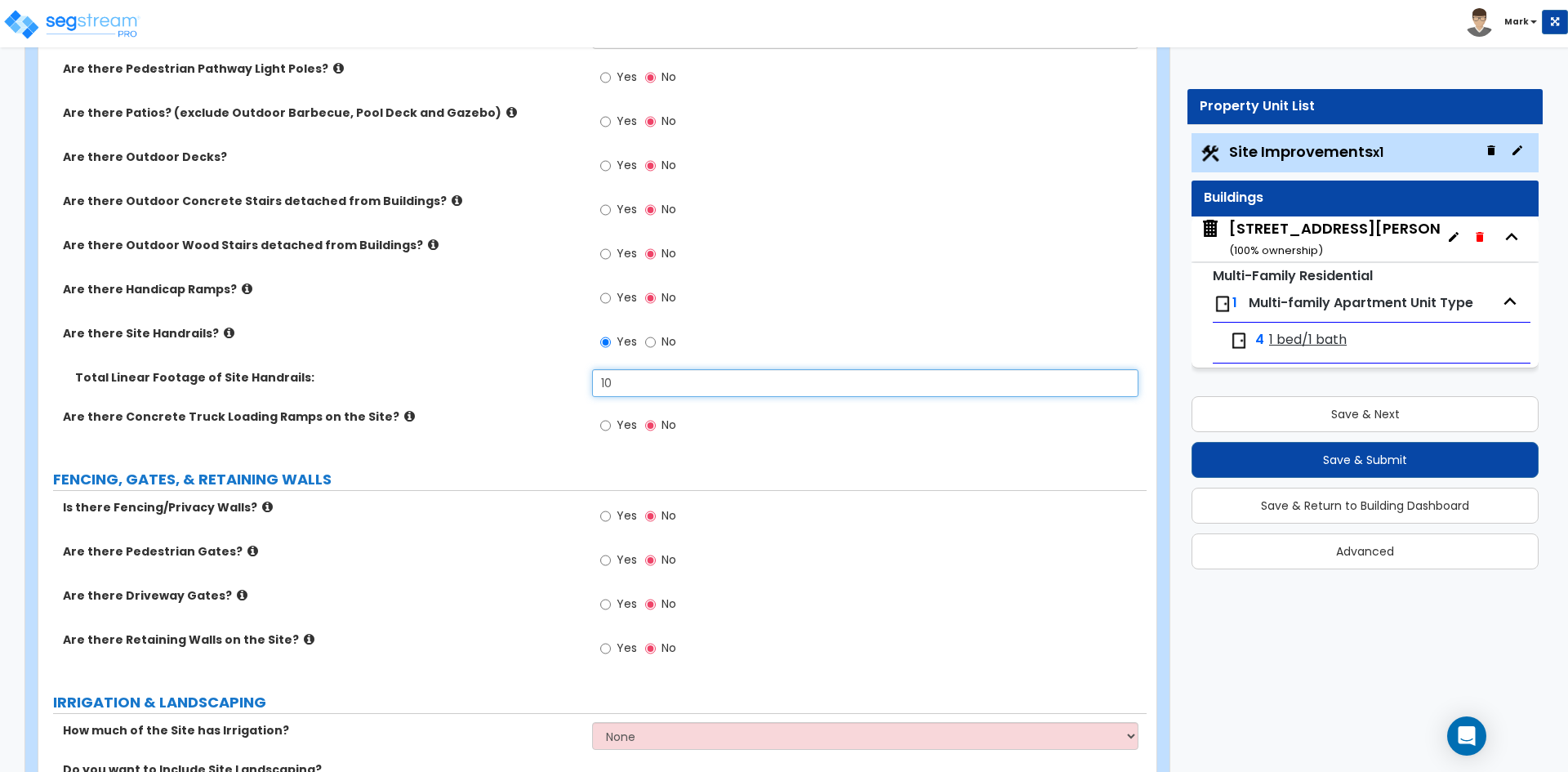
scroll to position [1879, 0]
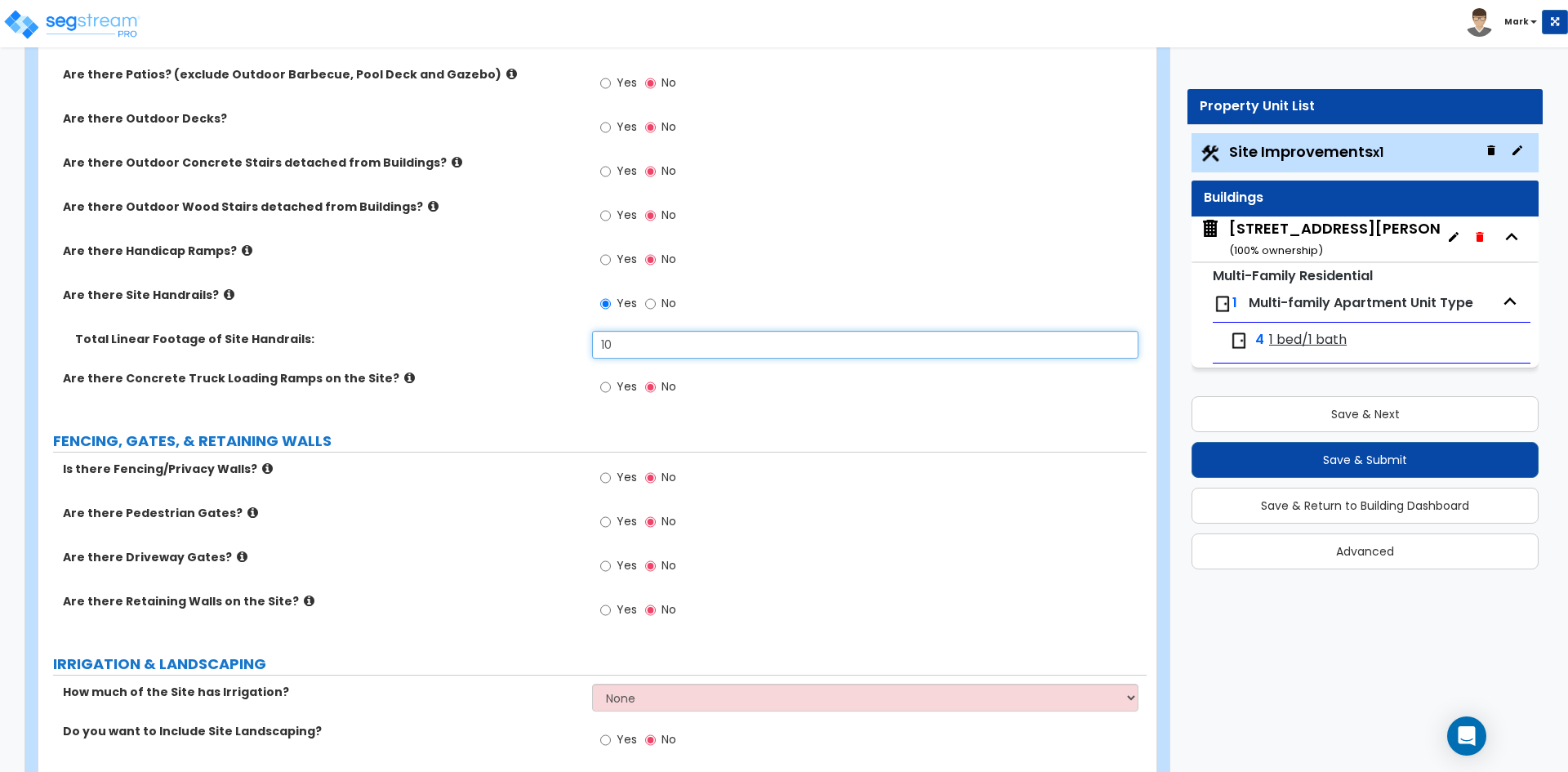
type input "10"
click at [606, 478] on input "Yes" at bounding box center [606, 478] width 11 height 18
radio input "true"
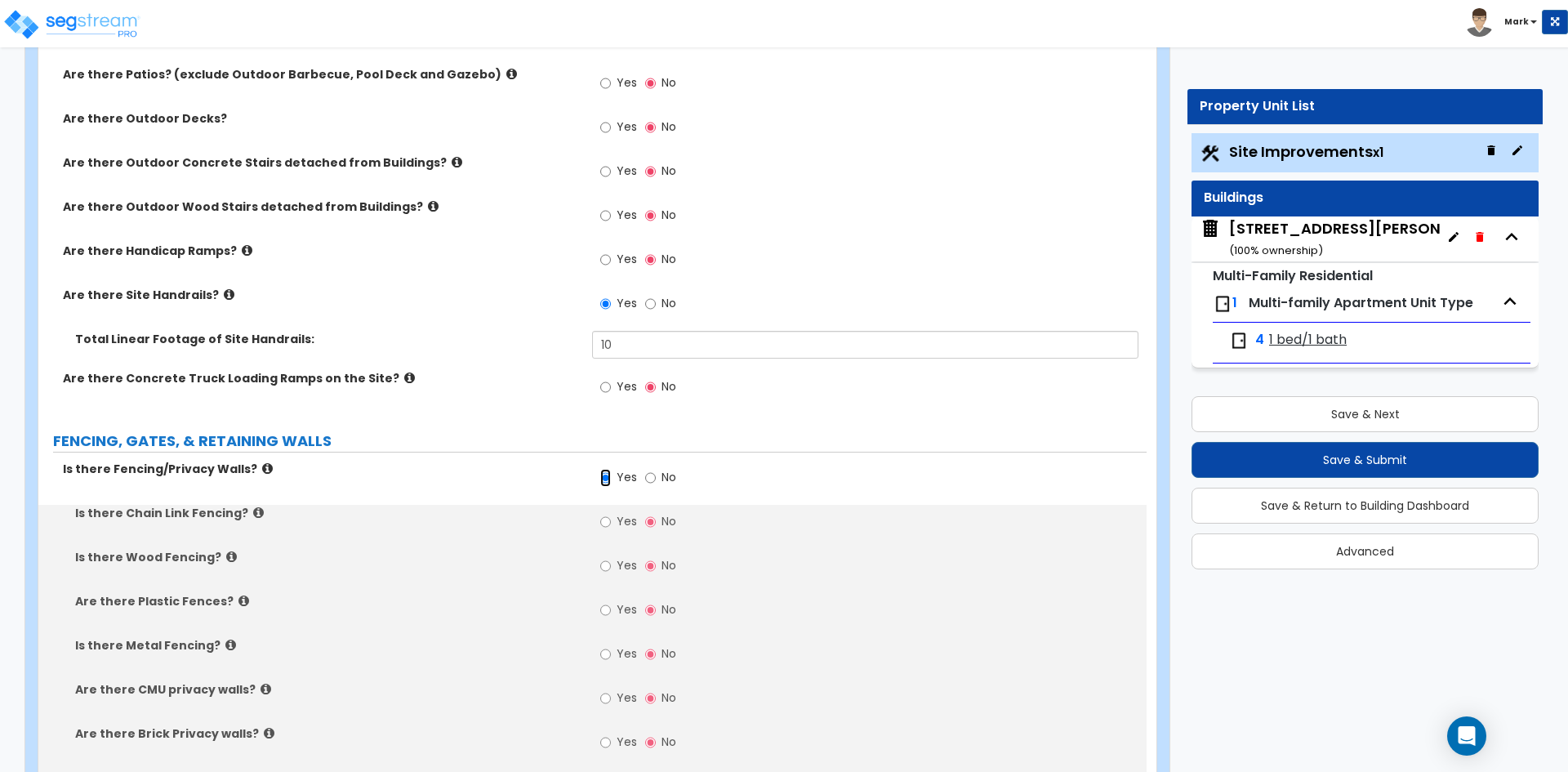
scroll to position [1960, 0]
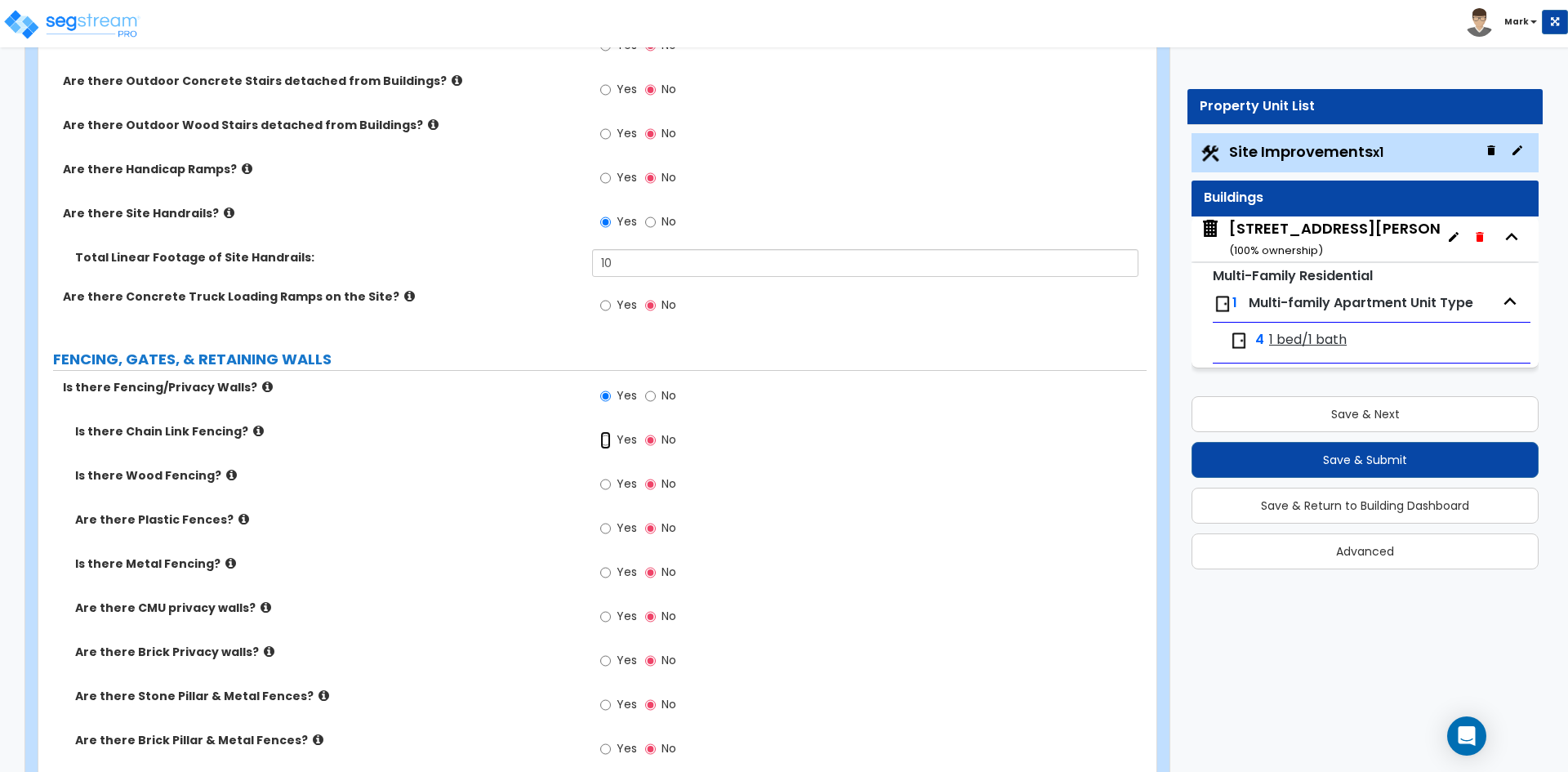
click at [608, 444] on input "Yes" at bounding box center [606, 440] width 11 height 18
radio input "true"
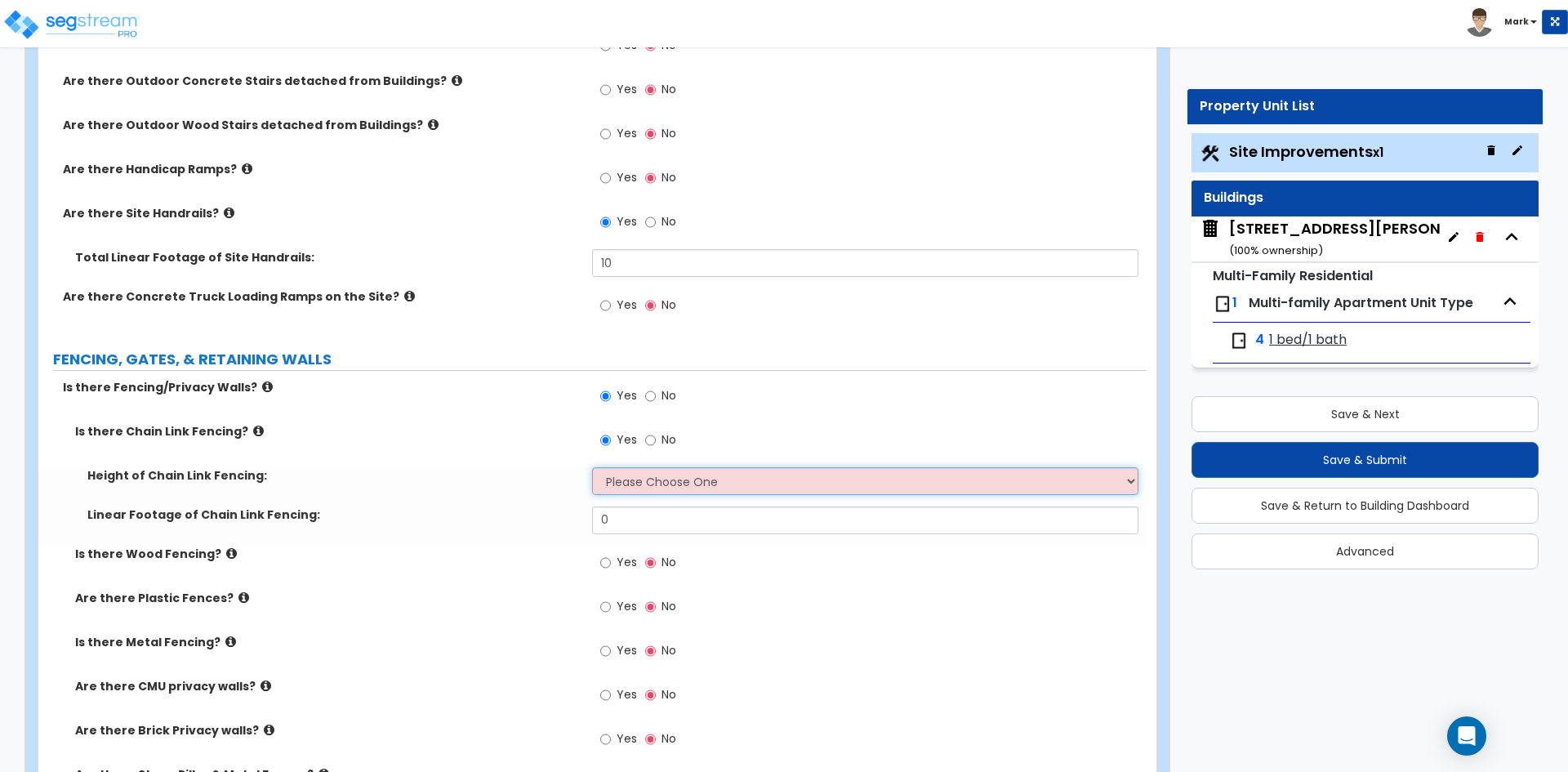
click at [658, 478] on select "Please Choose One 3 feet 4 feet 5 feet 6 feet 10 feet 12 feet" at bounding box center [864, 481] width 545 height 28
select select "2"
click at [592, 467] on select "Please Choose One 3 feet 4 feet 5 feet 6 feet 10 feet 12 feet" at bounding box center [864, 481] width 545 height 28
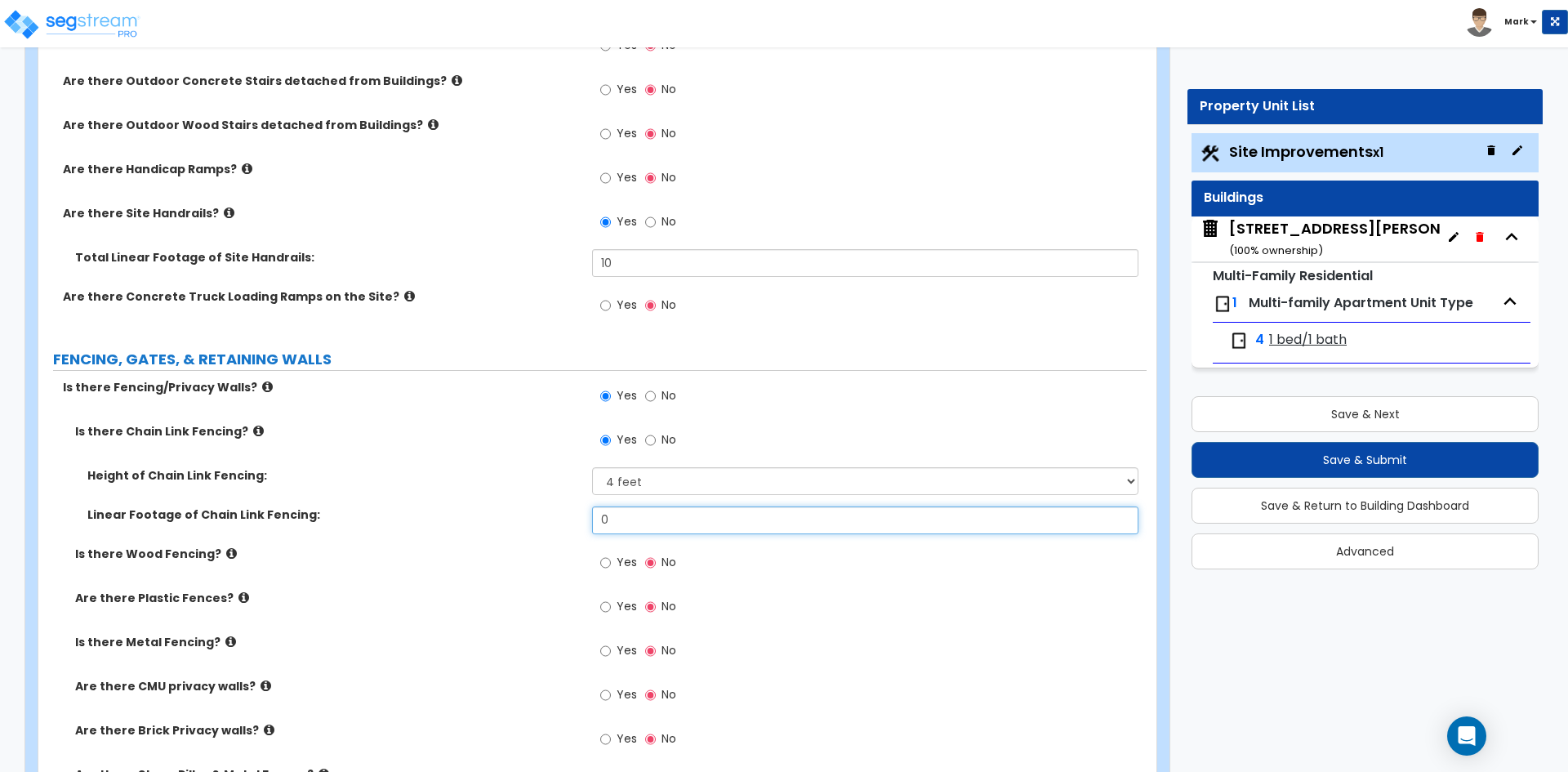
click at [639, 509] on input "0" at bounding box center [864, 520] width 545 height 28
click at [605, 516] on input "text" at bounding box center [864, 520] width 545 height 28
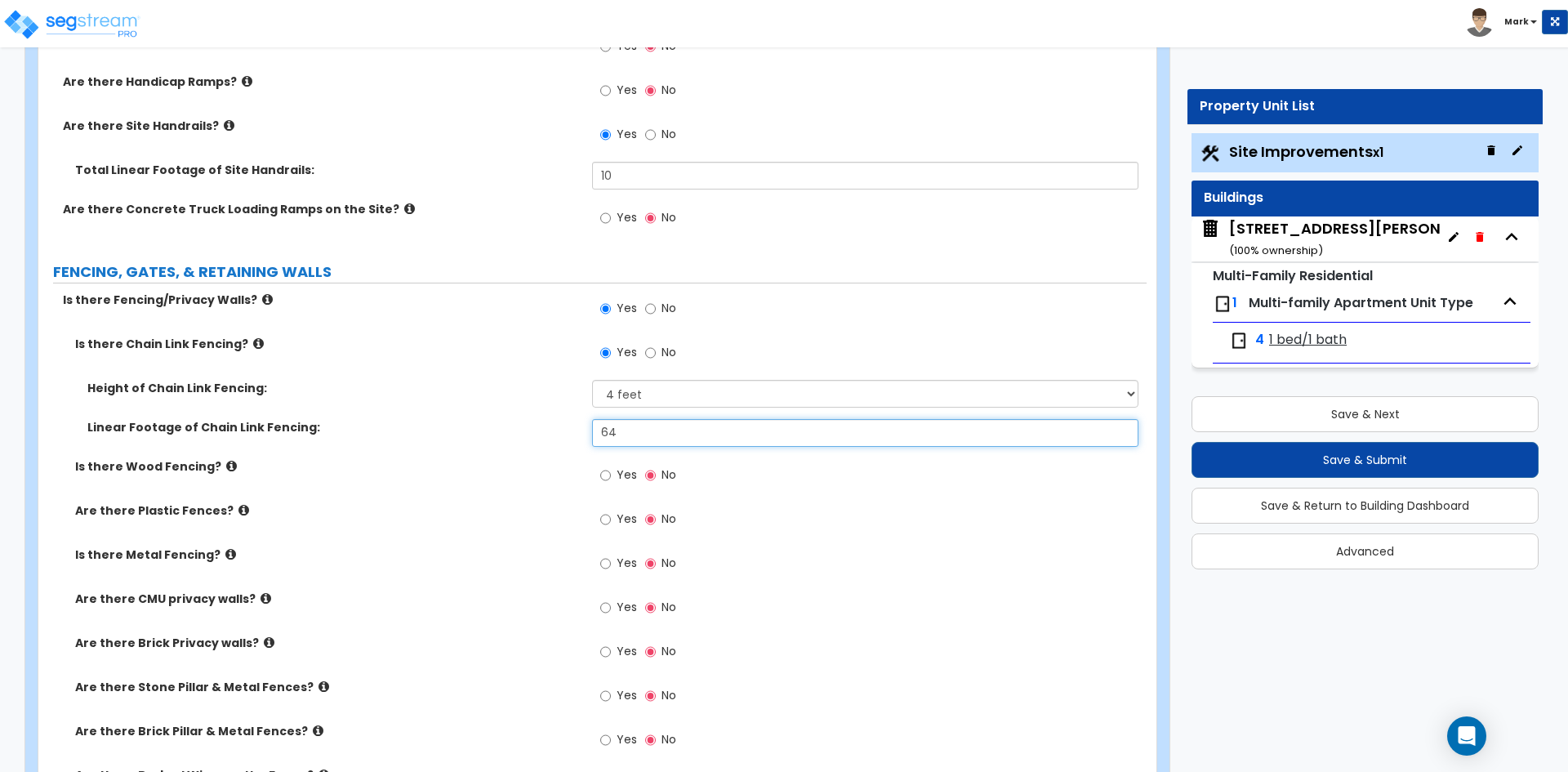
scroll to position [2124, 0]
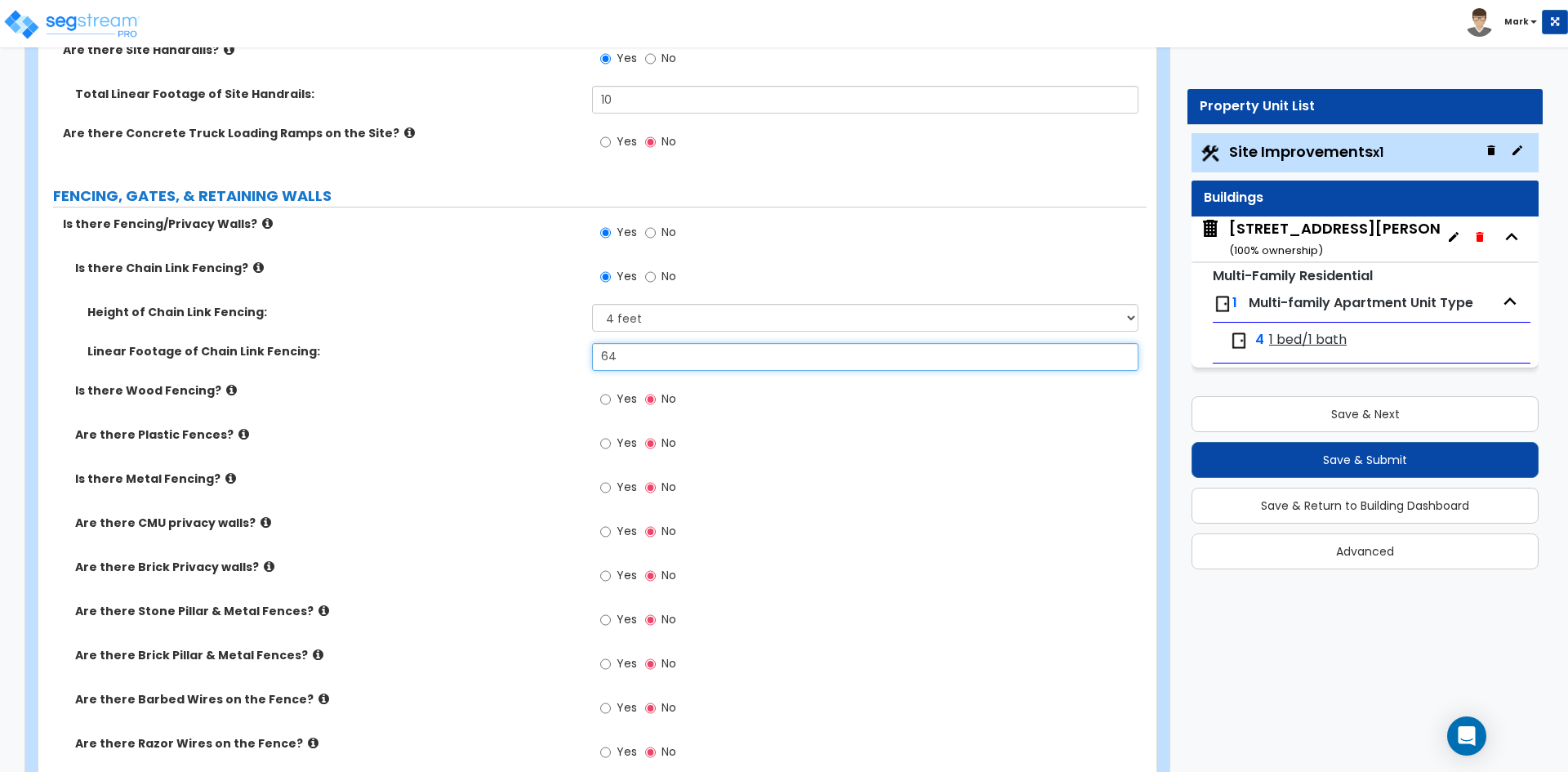
type input "64"
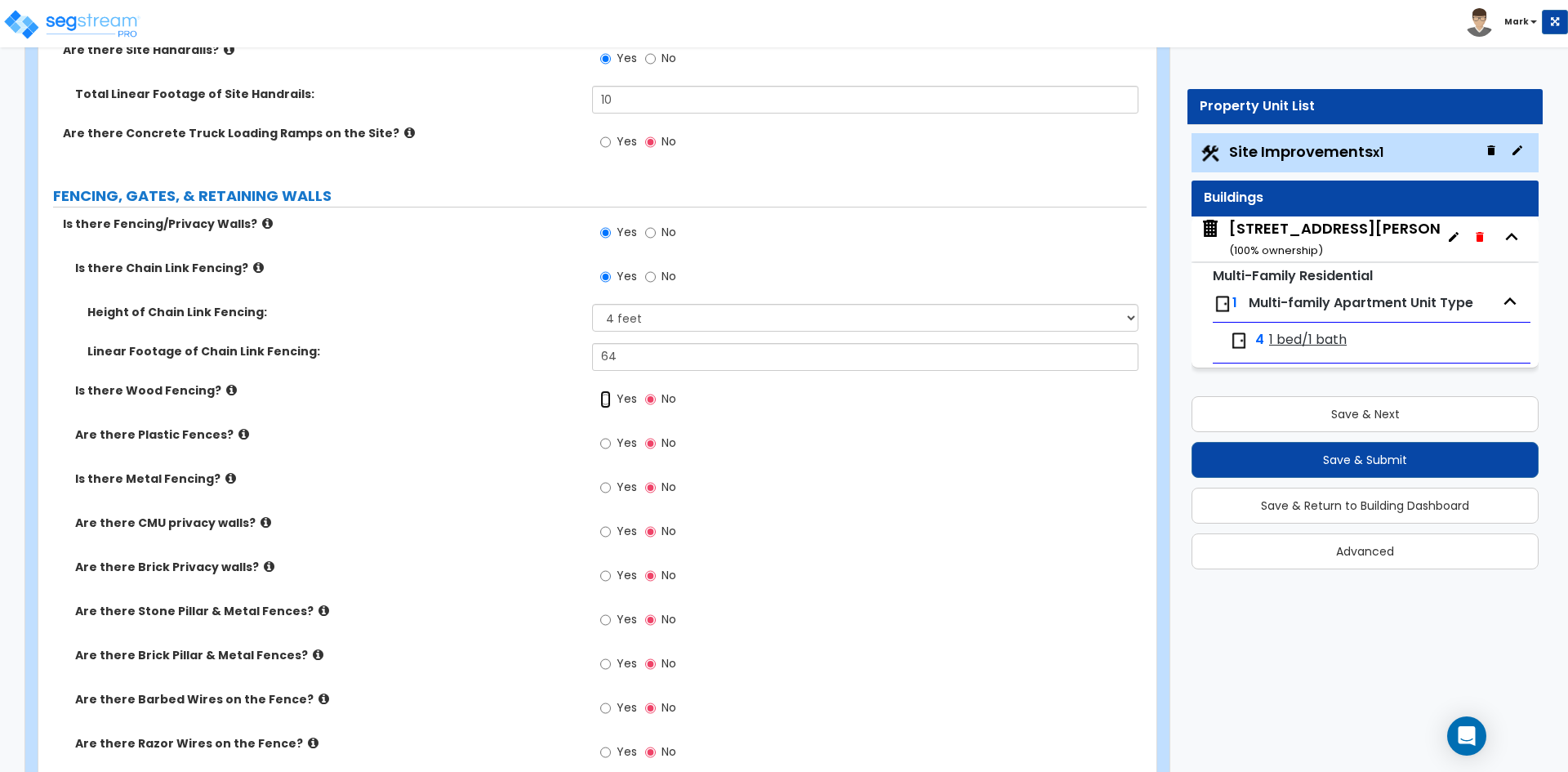
click at [604, 398] on input "Yes" at bounding box center [606, 399] width 11 height 18
radio input "true"
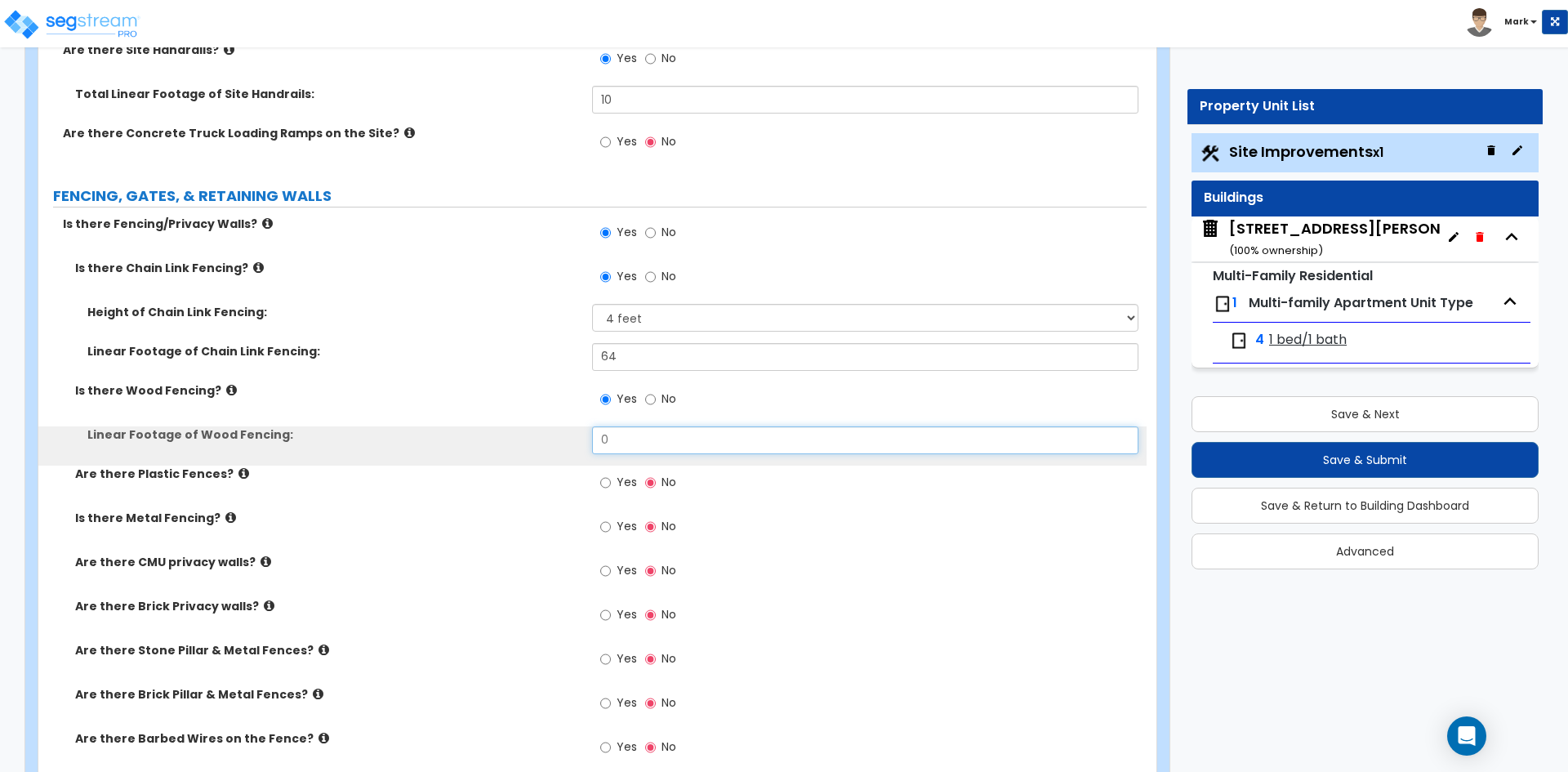
click at [644, 441] on input "0" at bounding box center [864, 440] width 545 height 28
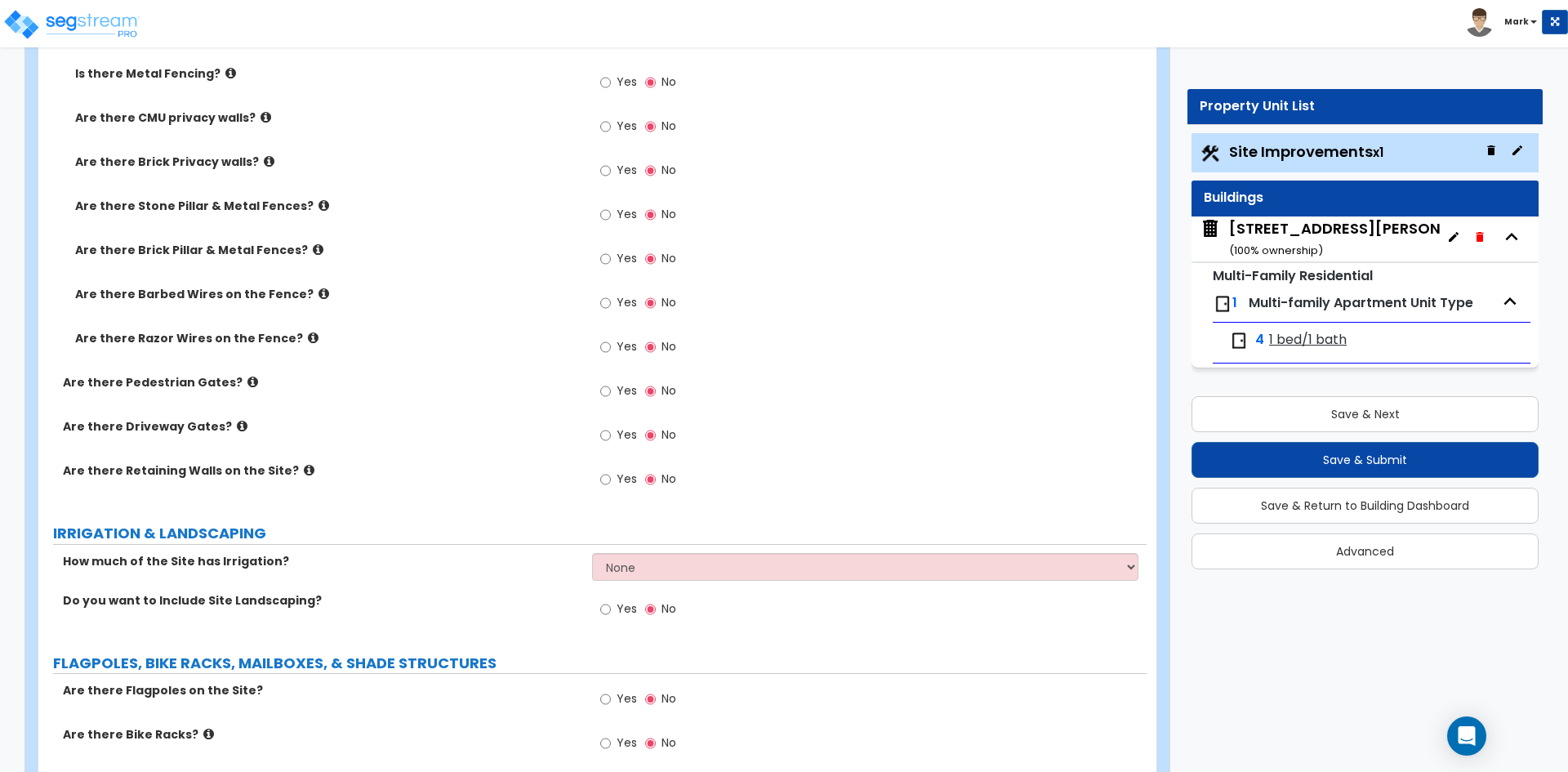
scroll to position [2614, 0]
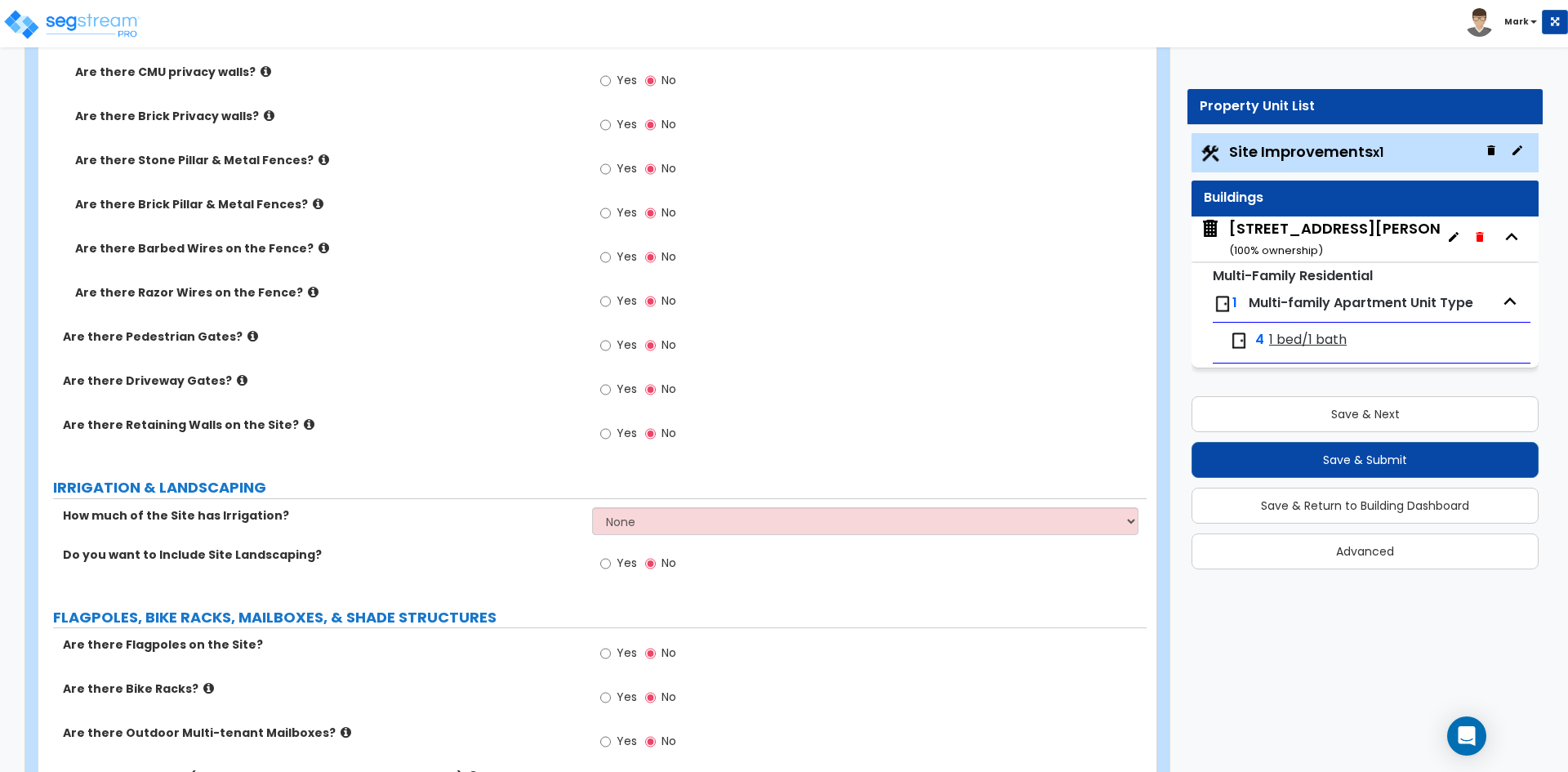
type input "64"
click at [604, 341] on input "Yes" at bounding box center [606, 346] width 11 height 18
radio input "true"
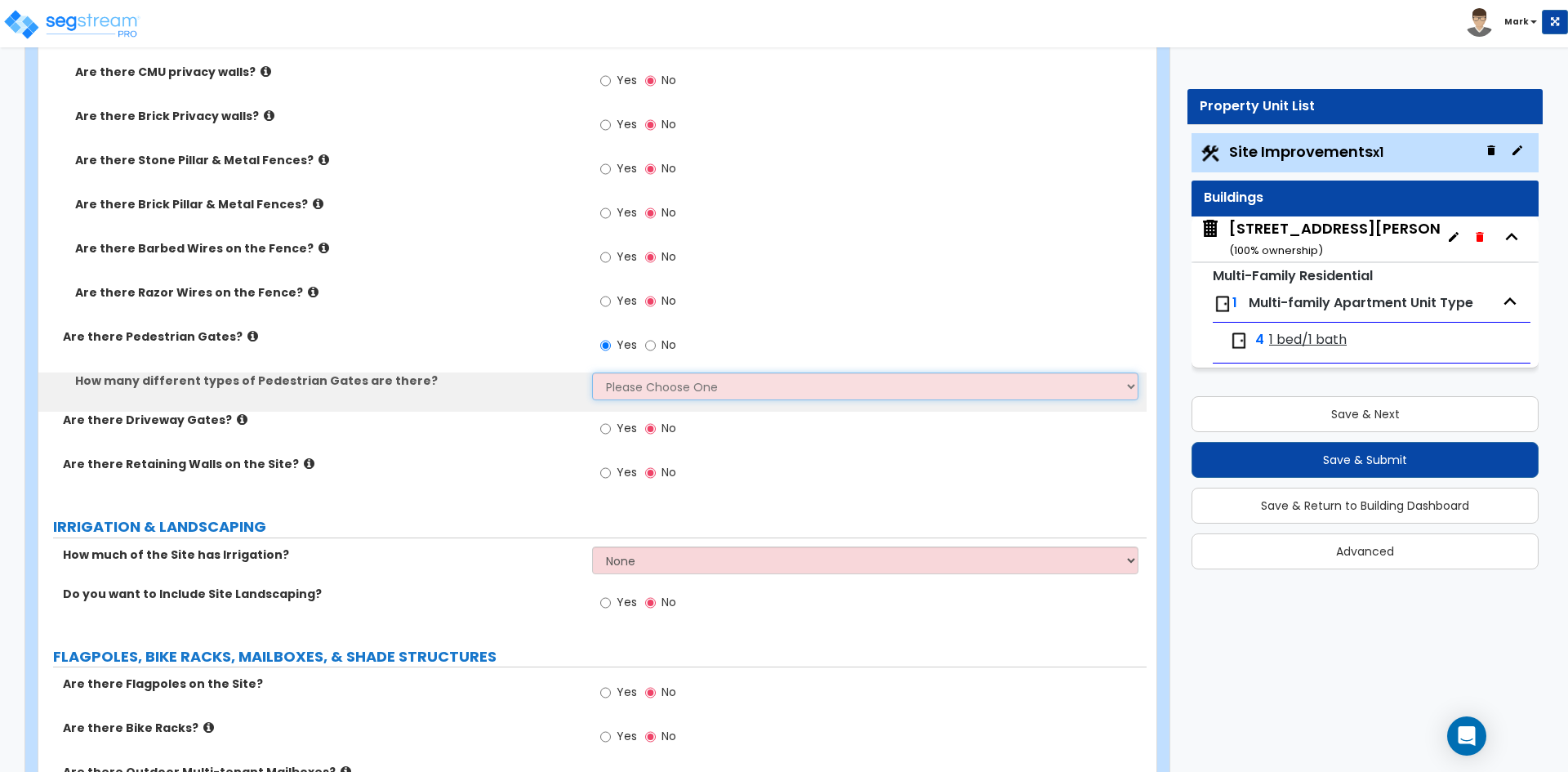
click at [647, 386] on select "Please Choose One 1 2 3" at bounding box center [864, 386] width 545 height 28
click at [592, 373] on select "Please Choose One 1 2 3" at bounding box center [864, 386] width 545 height 28
drag, startPoint x: 668, startPoint y: 374, endPoint x: 670, endPoint y: 382, distance: 8.2
click at [668, 374] on select "Please Choose One 1 2 3" at bounding box center [864, 386] width 545 height 28
select select "1"
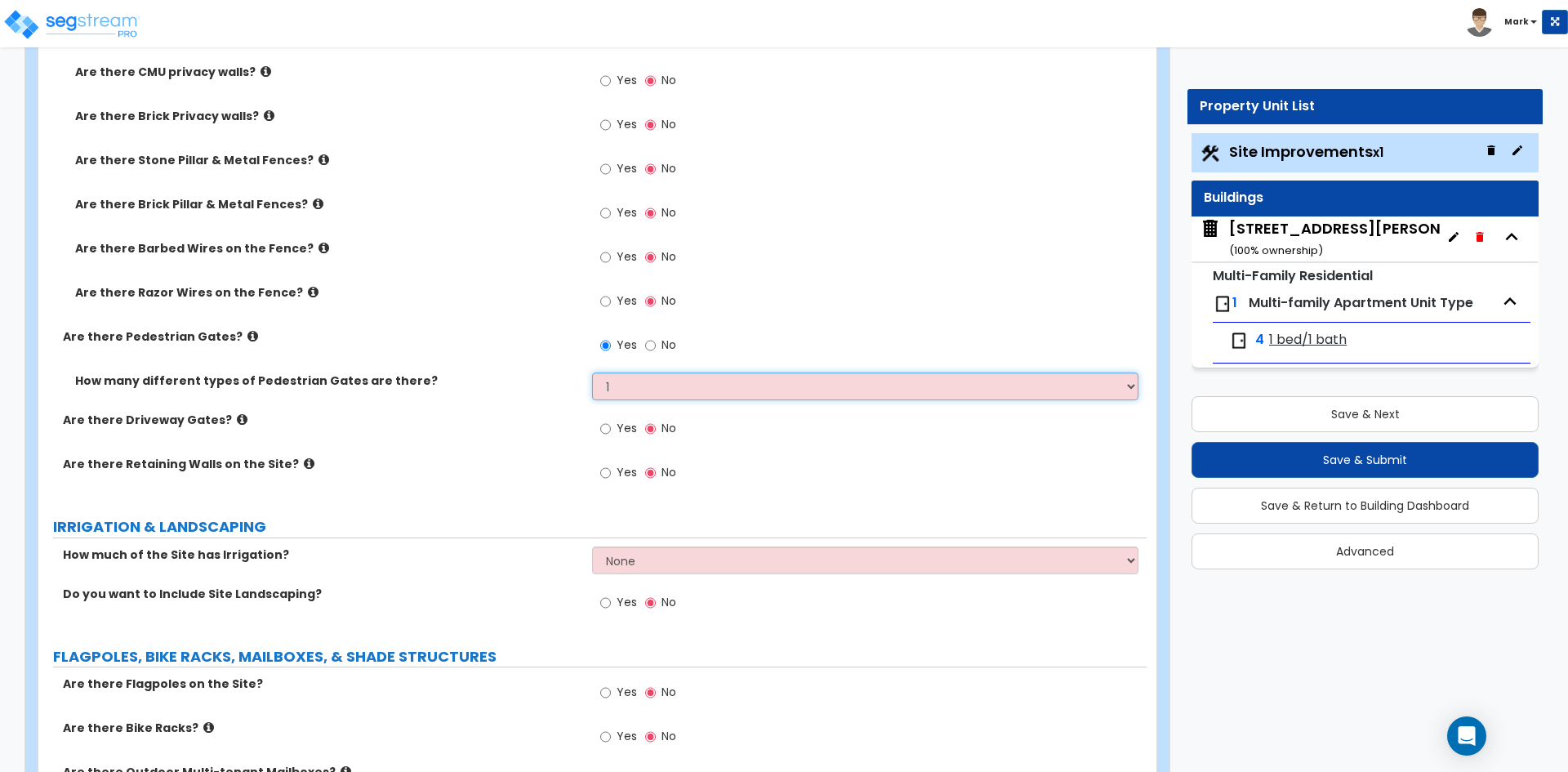
click at [592, 373] on select "Please Choose One 1 2 3" at bounding box center [864, 386] width 545 height 28
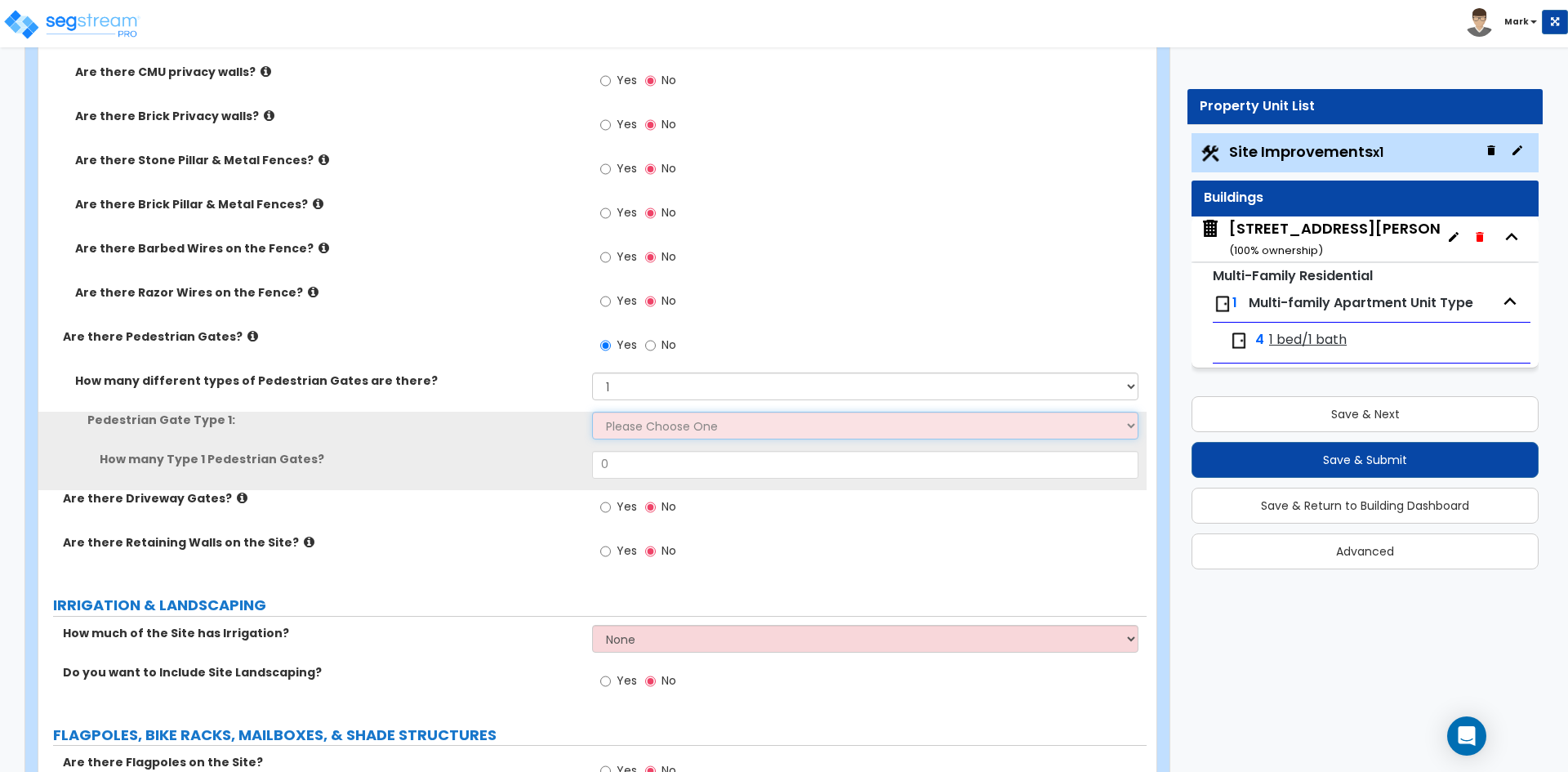
click at [657, 426] on select "Please Choose One Chain Link, 3 ft Height Chain Link, 4 ft Height Chain Link, 6…" at bounding box center [864, 425] width 545 height 28
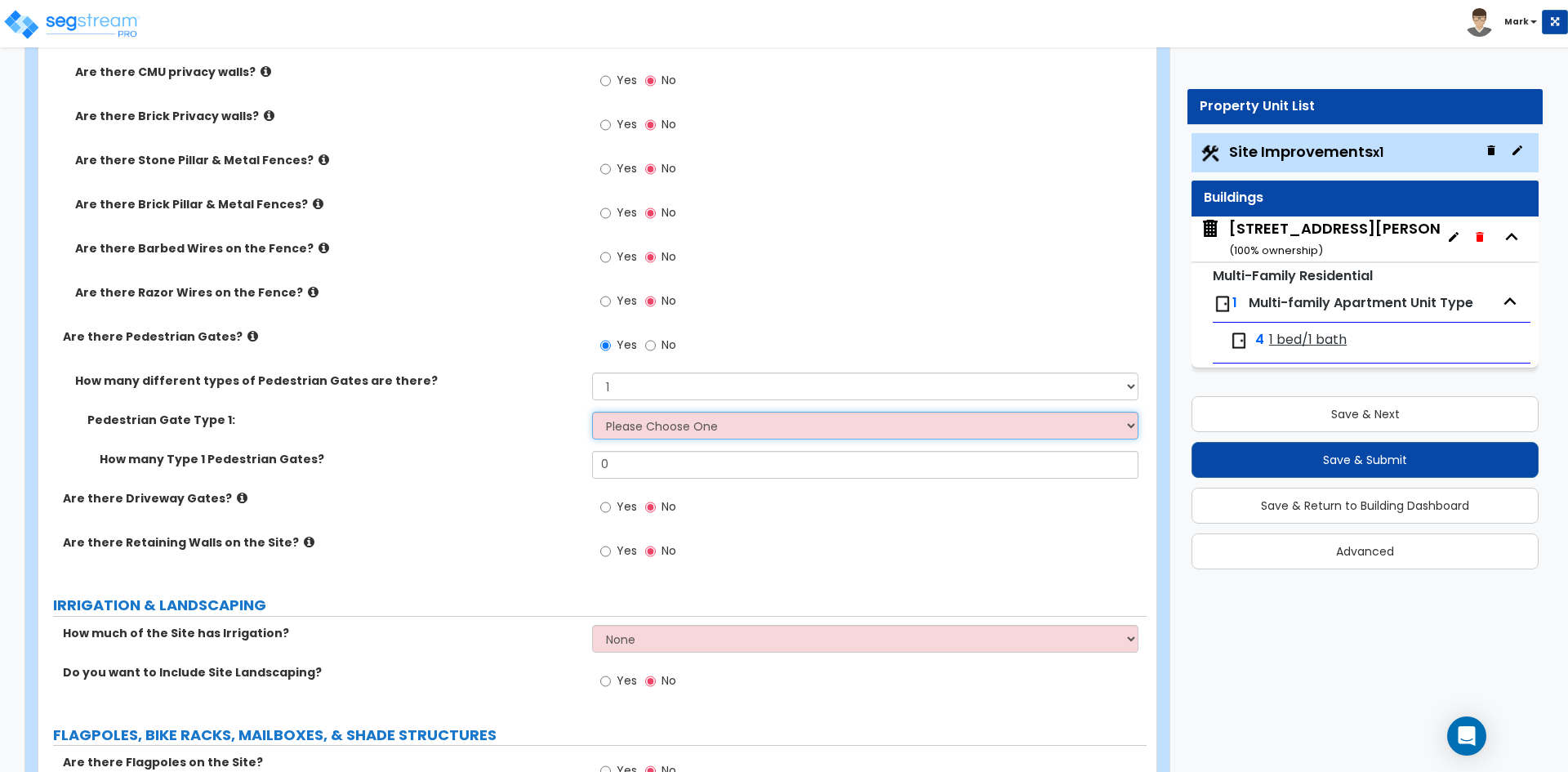
select select "1"
click at [592, 412] on select "Please Choose One Chain Link, 3 ft Height Chain Link, 4 ft Height Chain Link, 6…" at bounding box center [864, 425] width 545 height 28
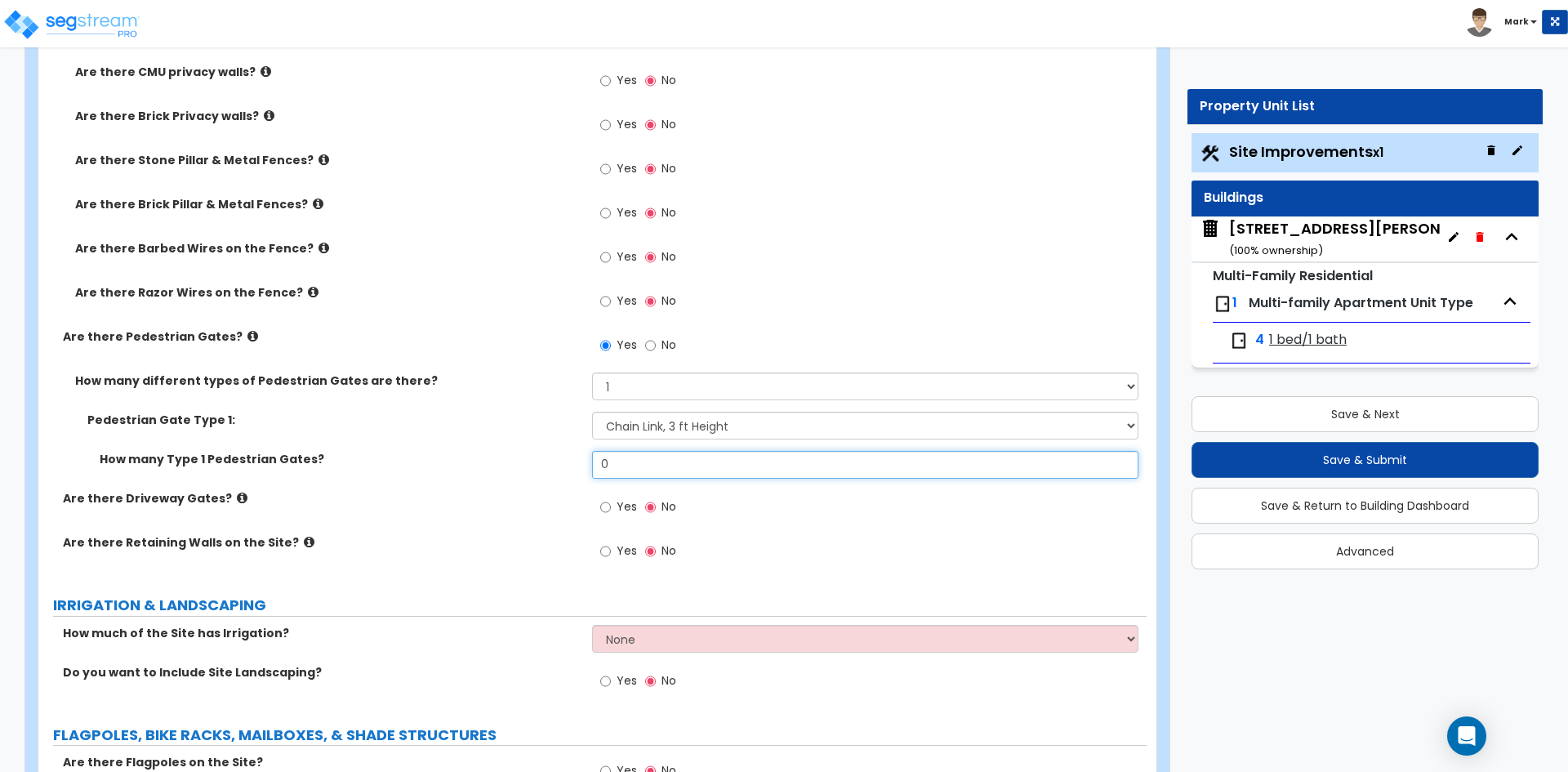
click at [629, 461] on input "0" at bounding box center [864, 464] width 545 height 28
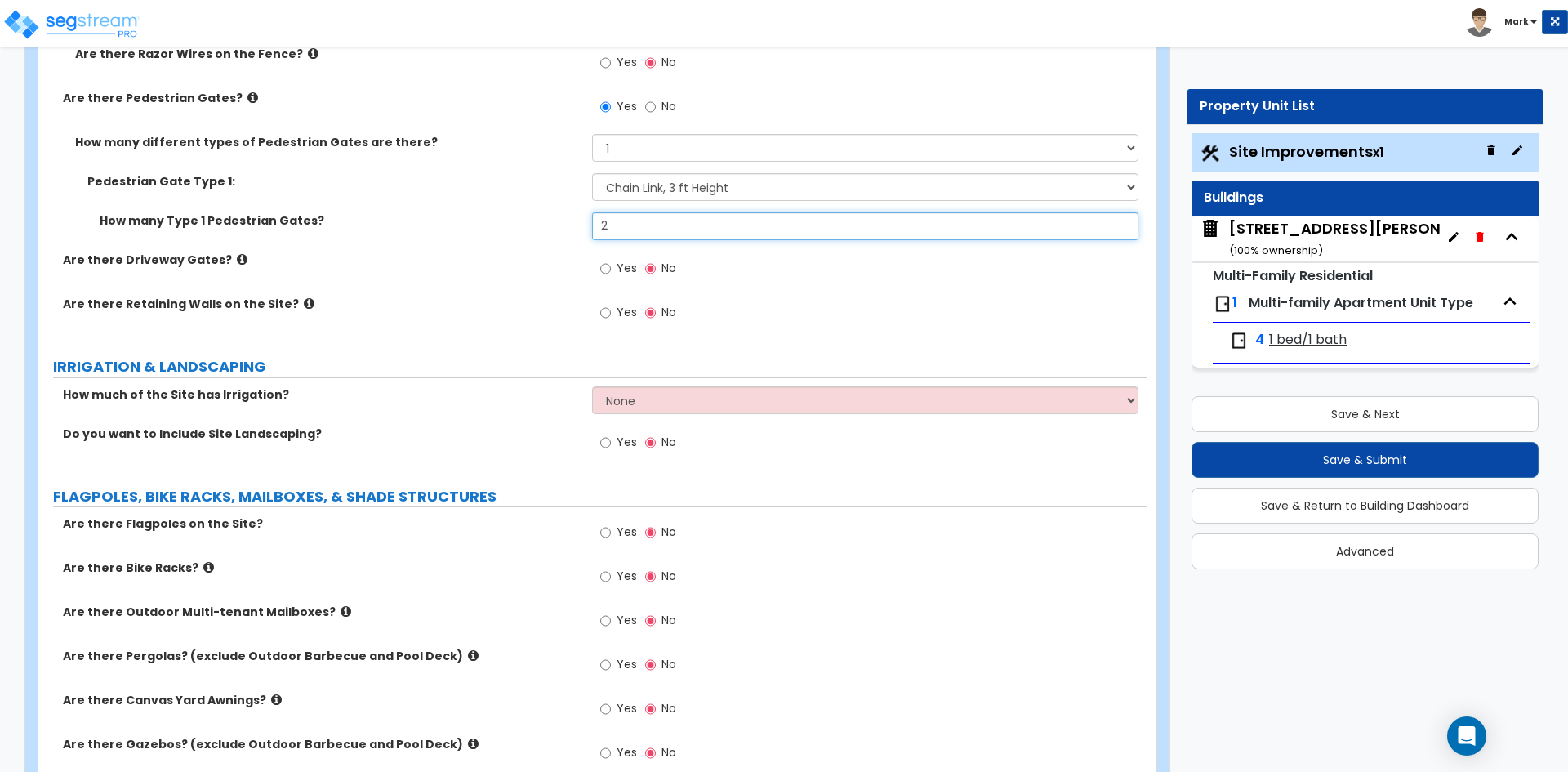
scroll to position [2858, 0]
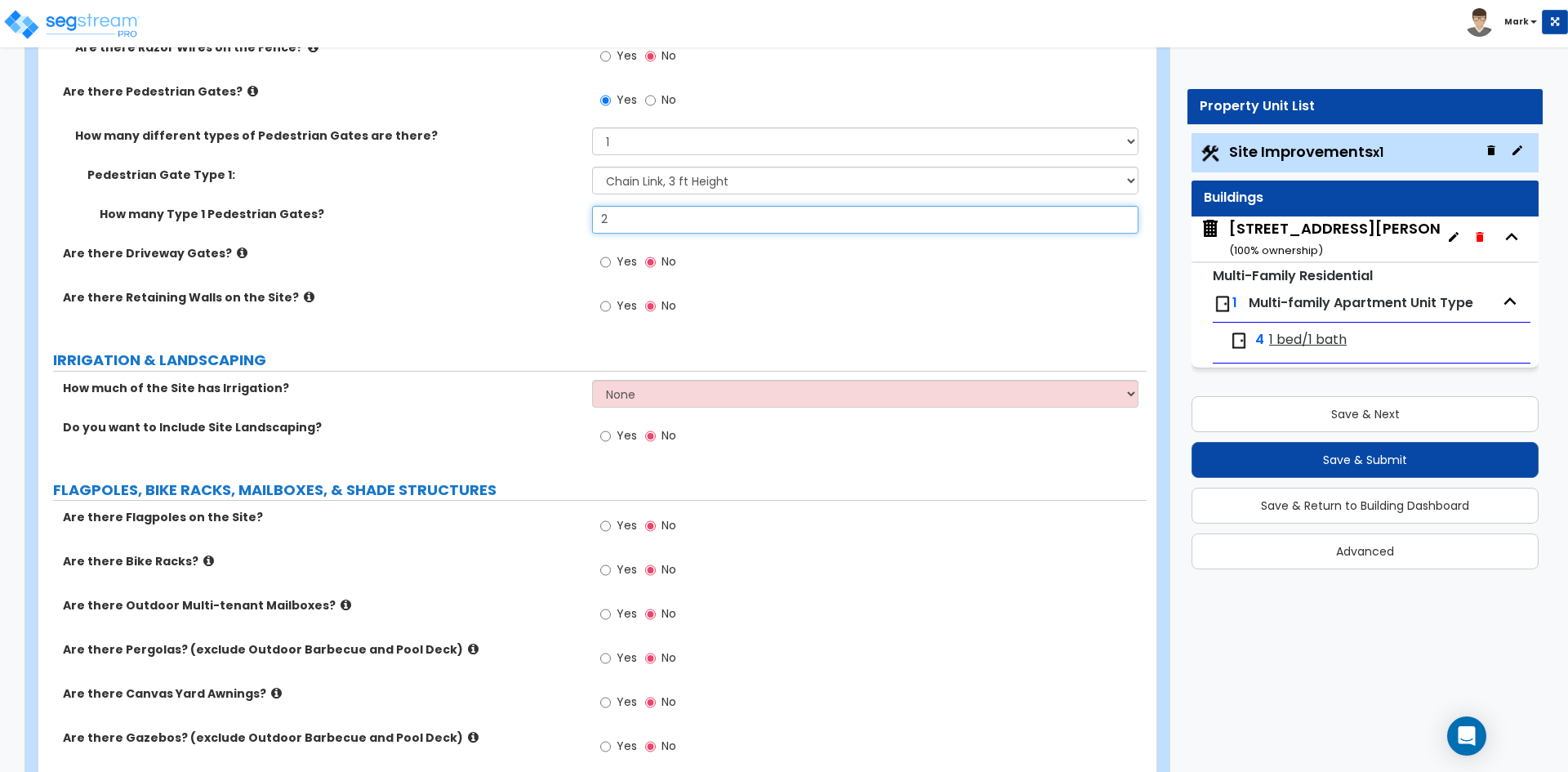
type input "2"
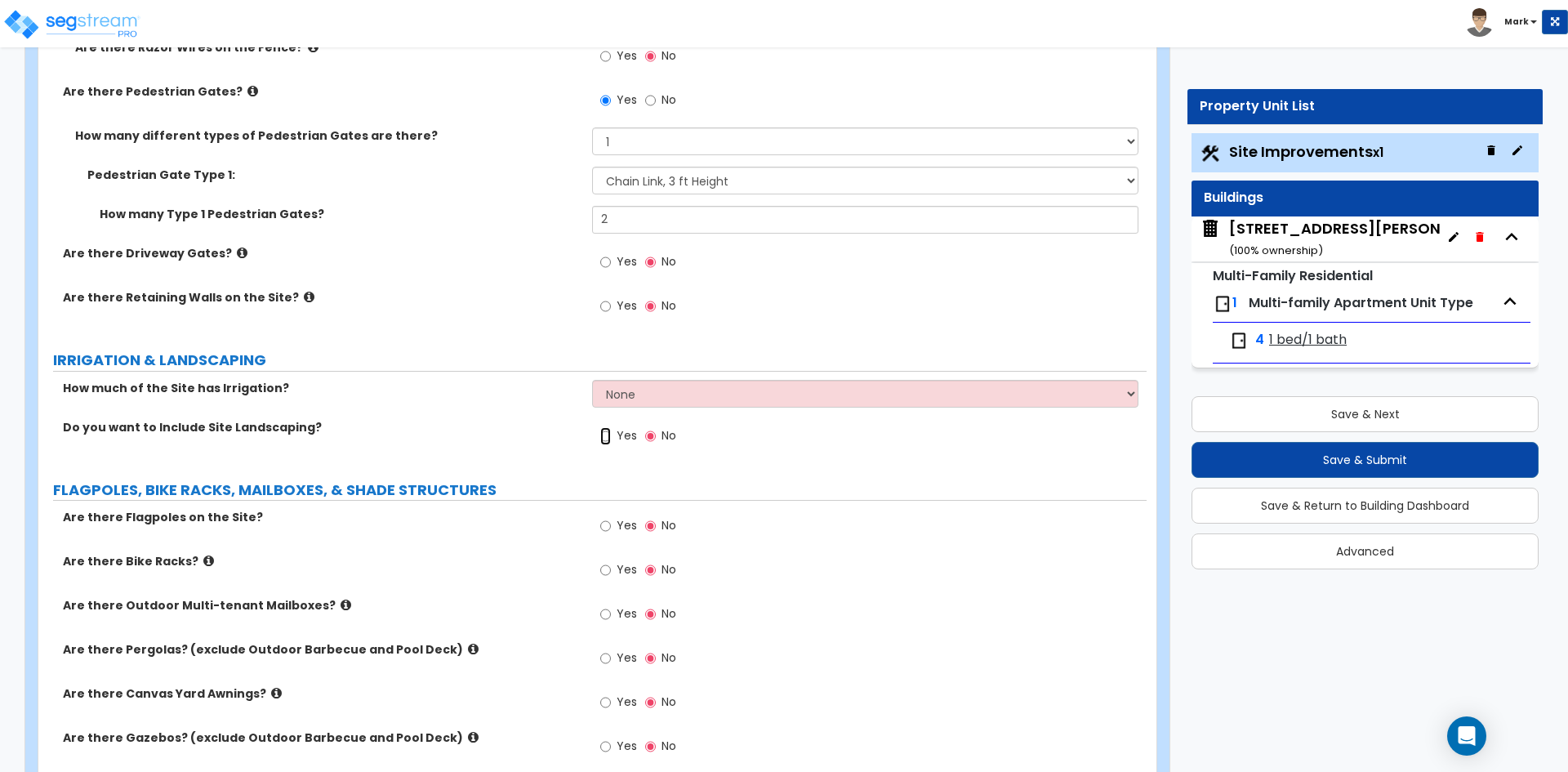
click at [600, 439] on input "Yes" at bounding box center [606, 436] width 11 height 18
radio input "true"
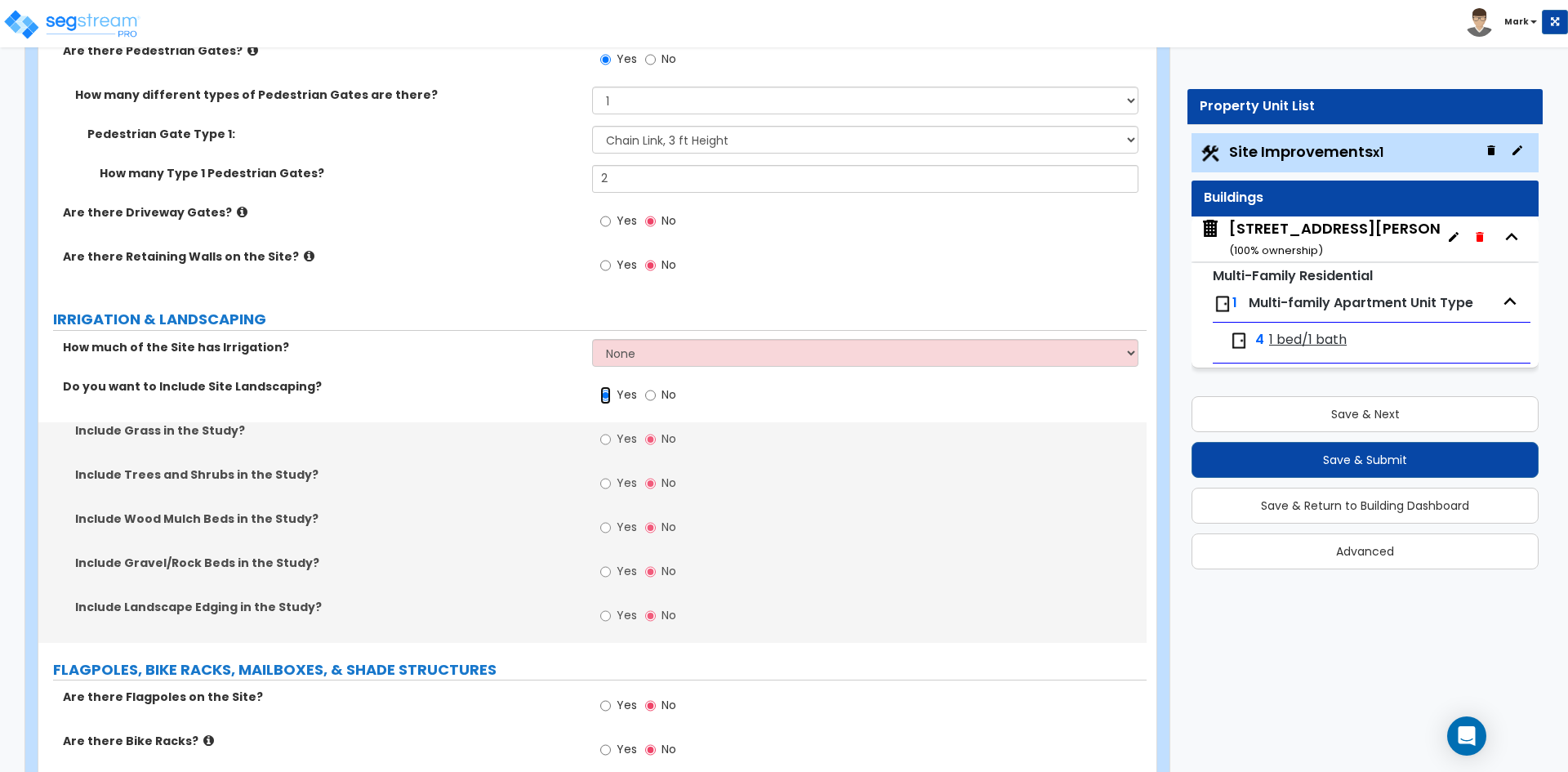
scroll to position [2941, 0]
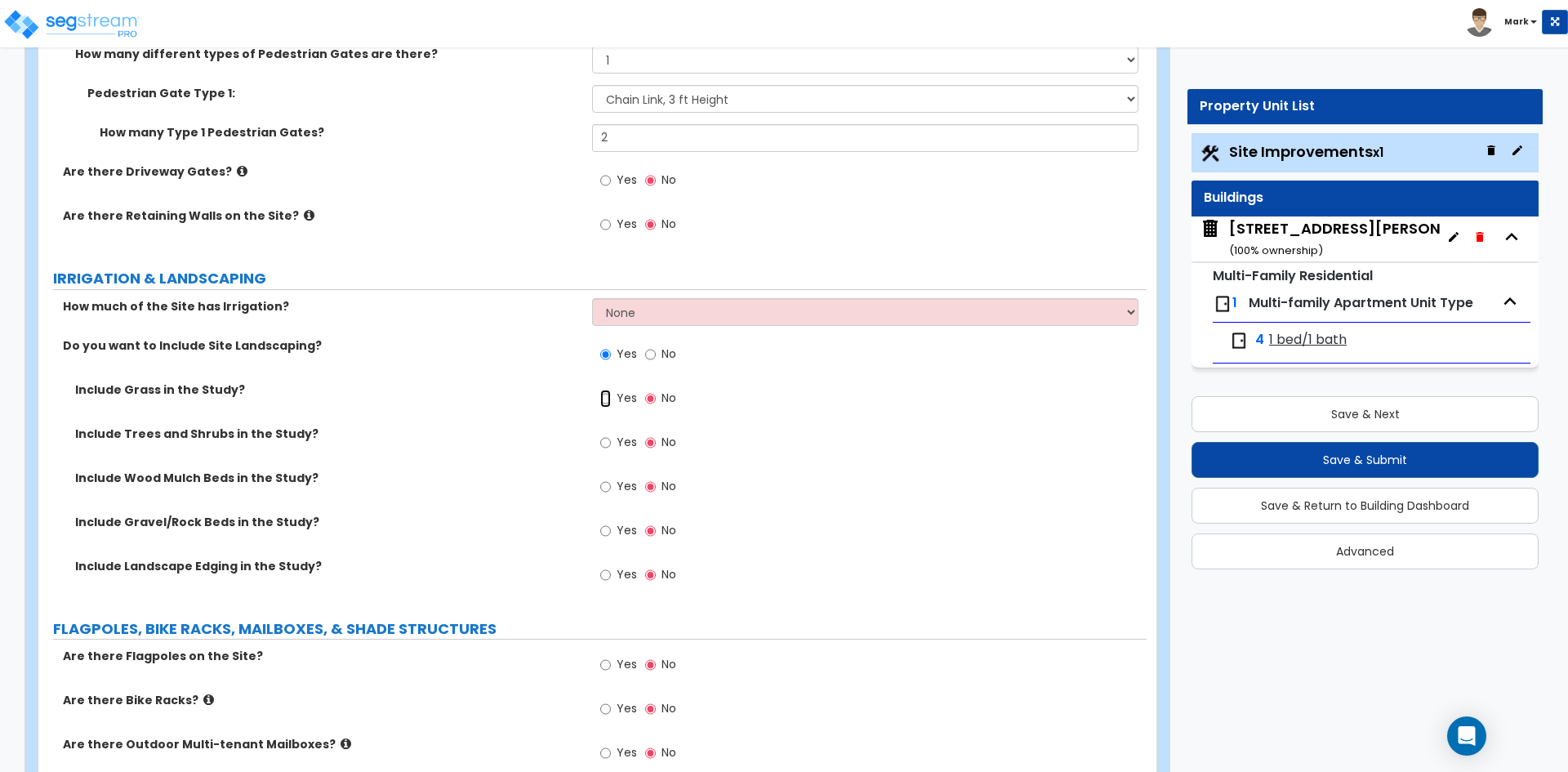
click at [606, 404] on input "Yes" at bounding box center [606, 399] width 11 height 18
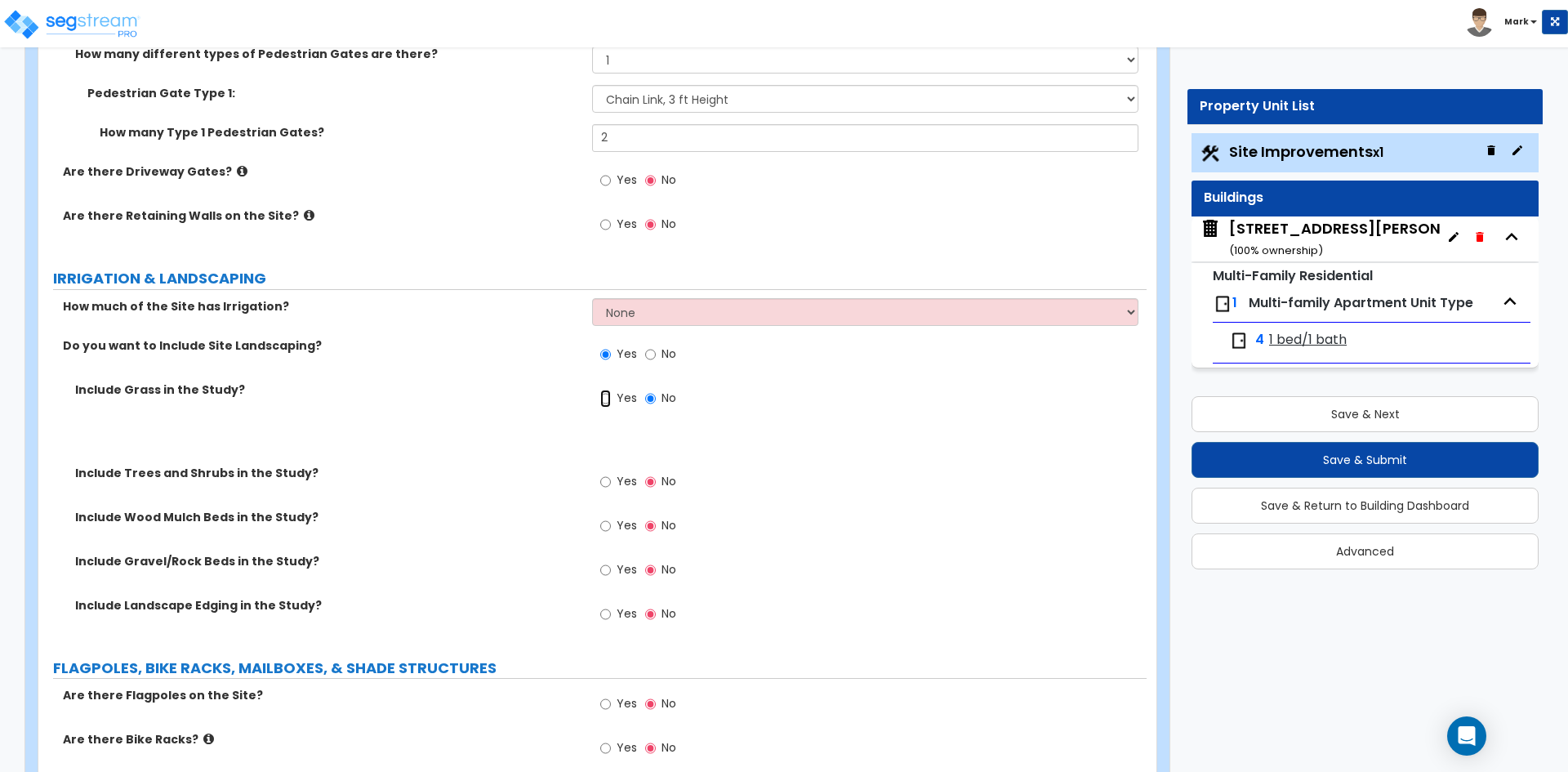
radio input "true"
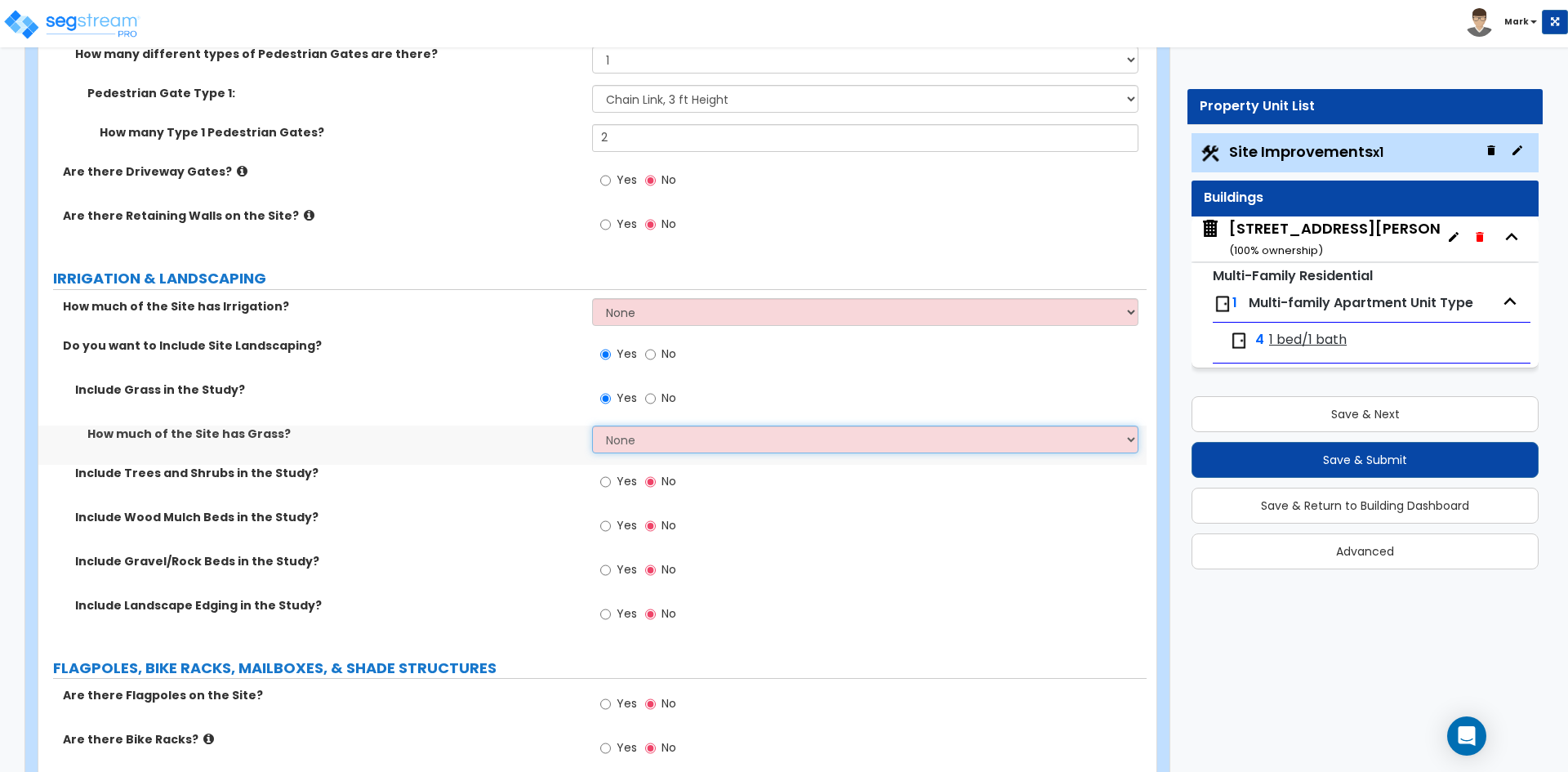
click at [655, 445] on select "None I want to Enter an Approximate Percentage I want to Enter the Square Foota…" at bounding box center [864, 439] width 545 height 28
select select "2"
click at [592, 425] on select "None I want to Enter an Approximate Percentage I want to Enter the Square Foota…" at bounding box center [864, 439] width 545 height 28
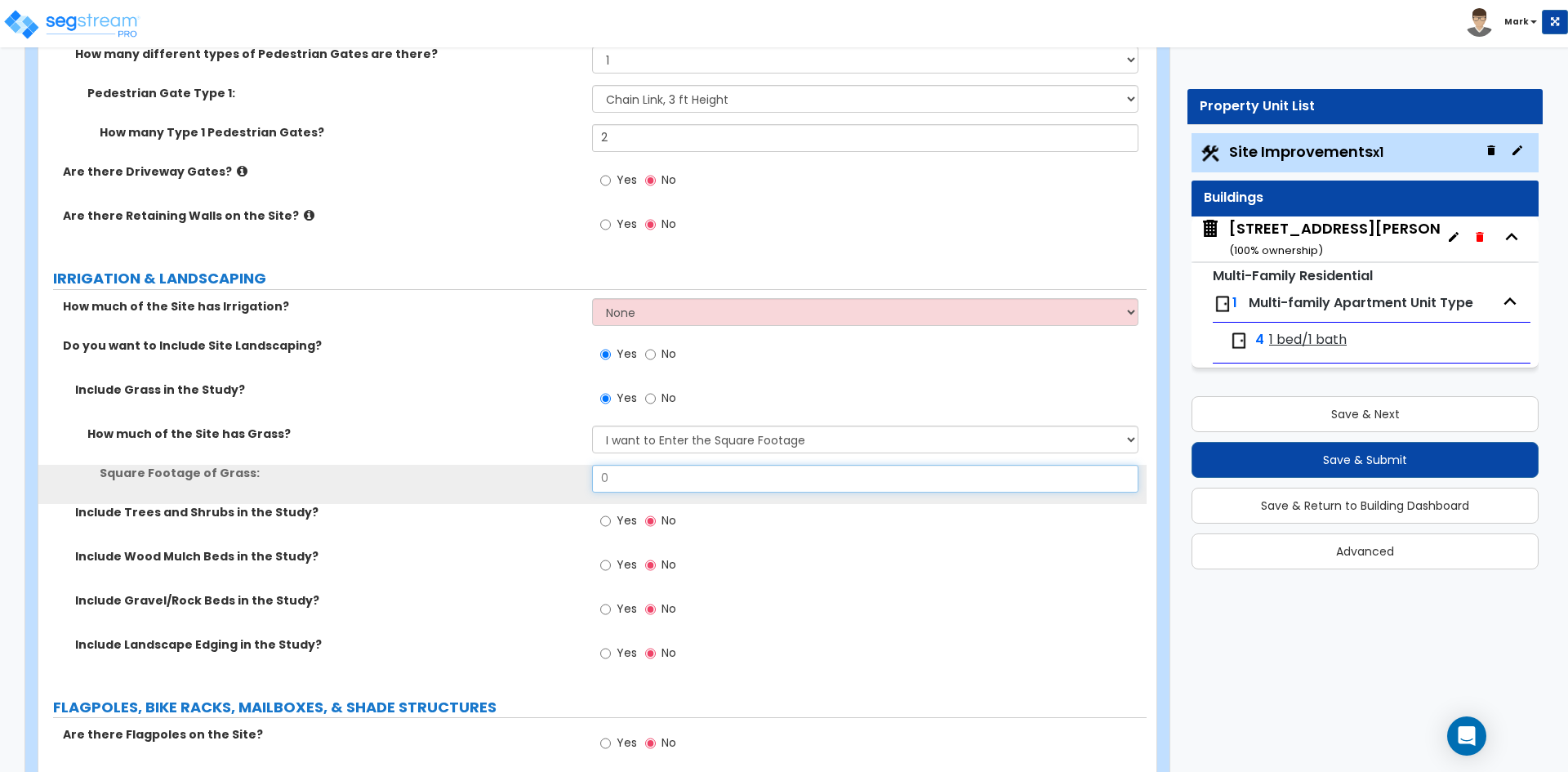
click at [651, 471] on input "0" at bounding box center [864, 478] width 545 height 28
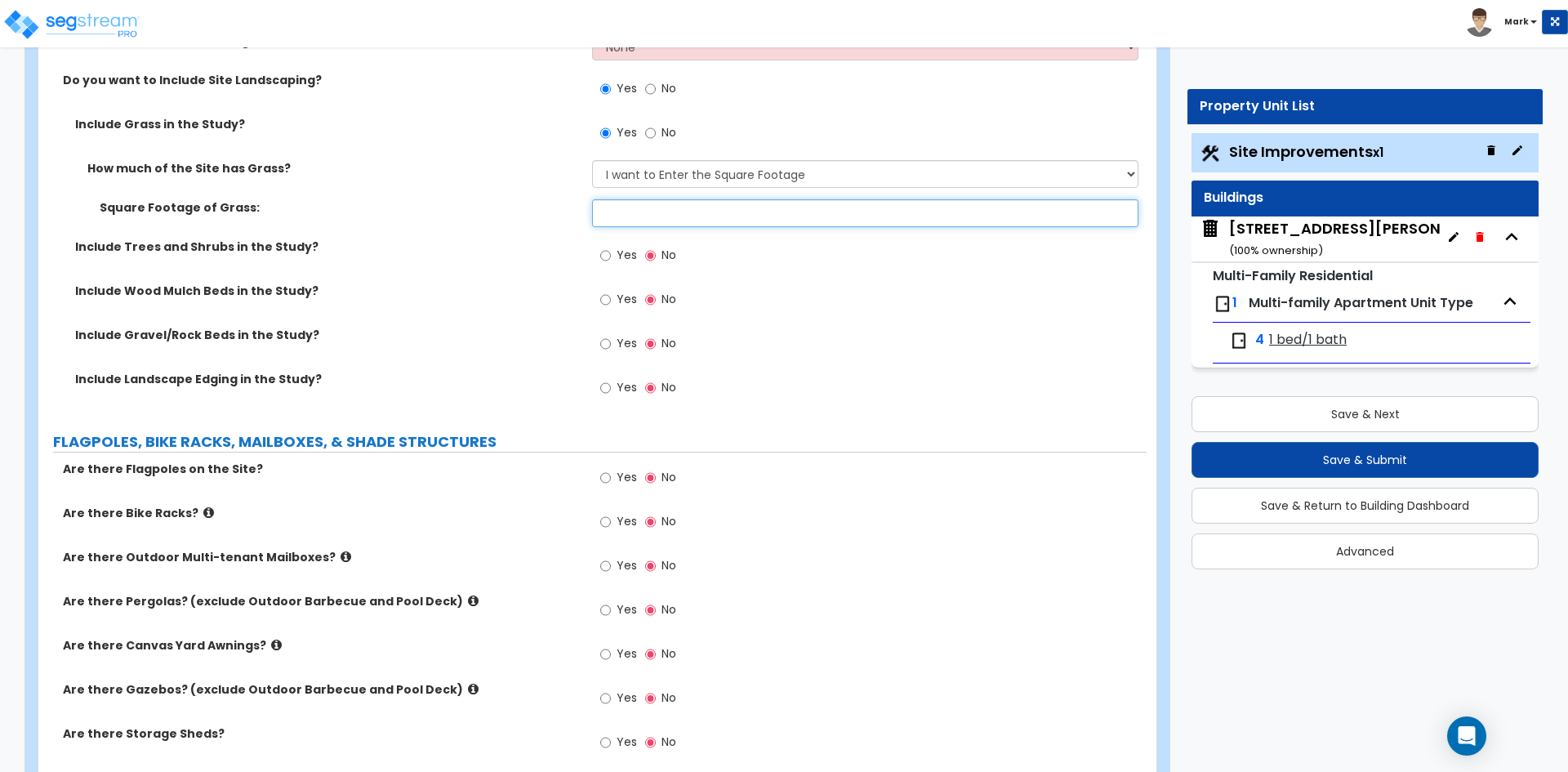
scroll to position [3186, 0]
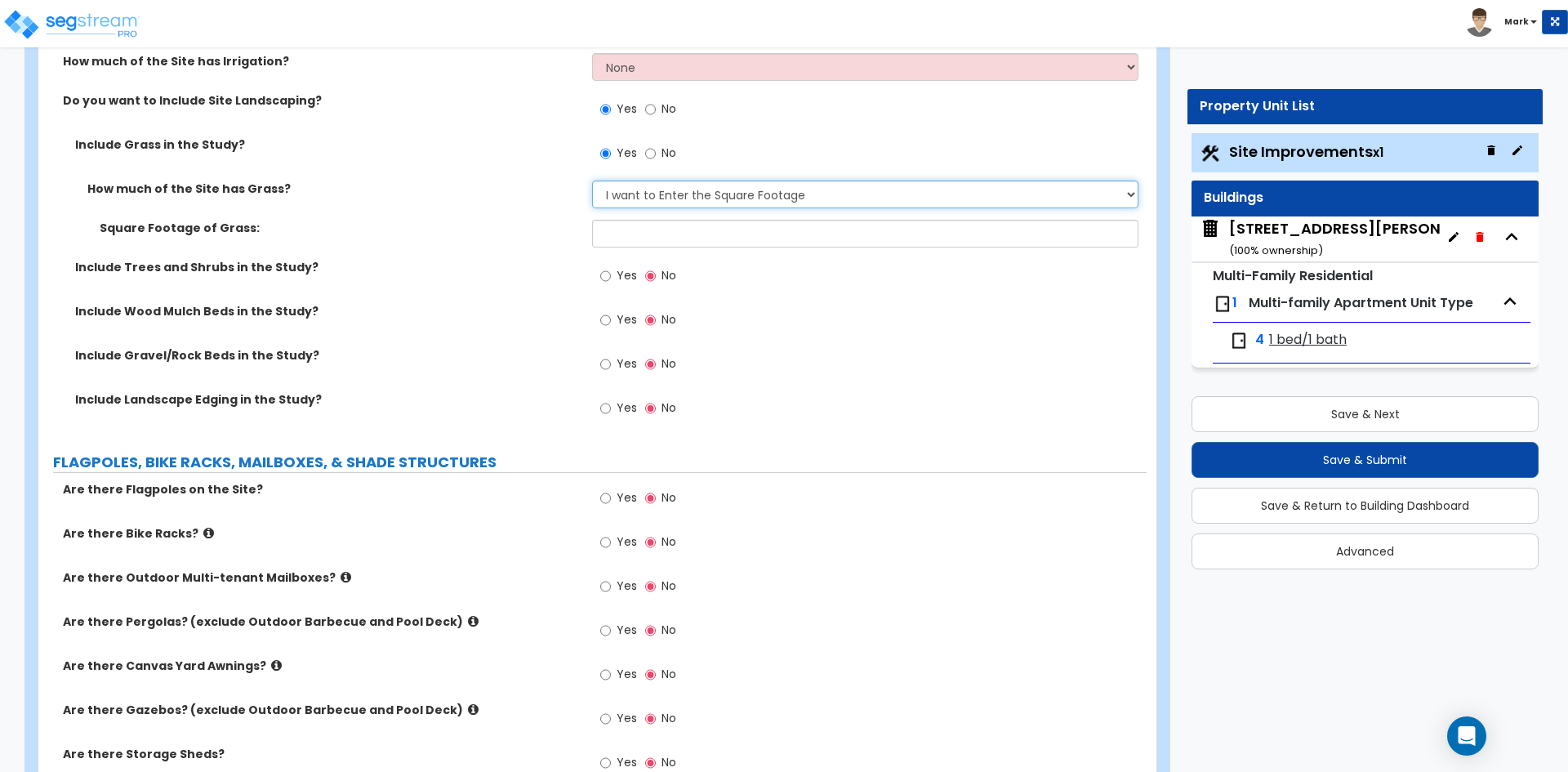
click at [728, 198] on select "None I want to Enter an Approximate Percentage I want to Enter the Square Foota…" at bounding box center [864, 194] width 545 height 28
select select "1"
click at [592, 181] on select "None I want to Enter an Approximate Percentage I want to Enter the Square Foota…" at bounding box center [864, 194] width 545 height 28
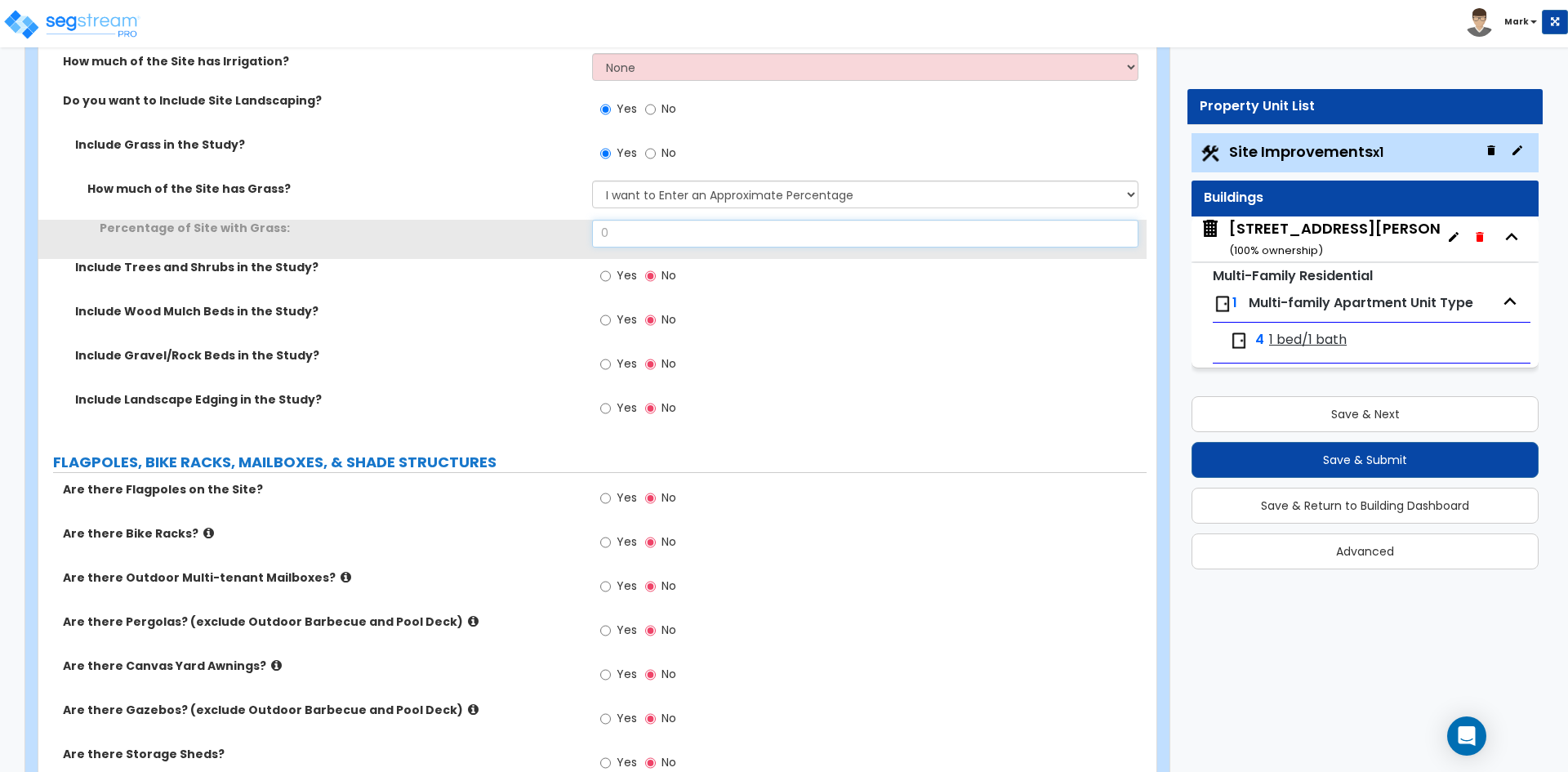
click at [652, 232] on input "0" at bounding box center [864, 233] width 545 height 28
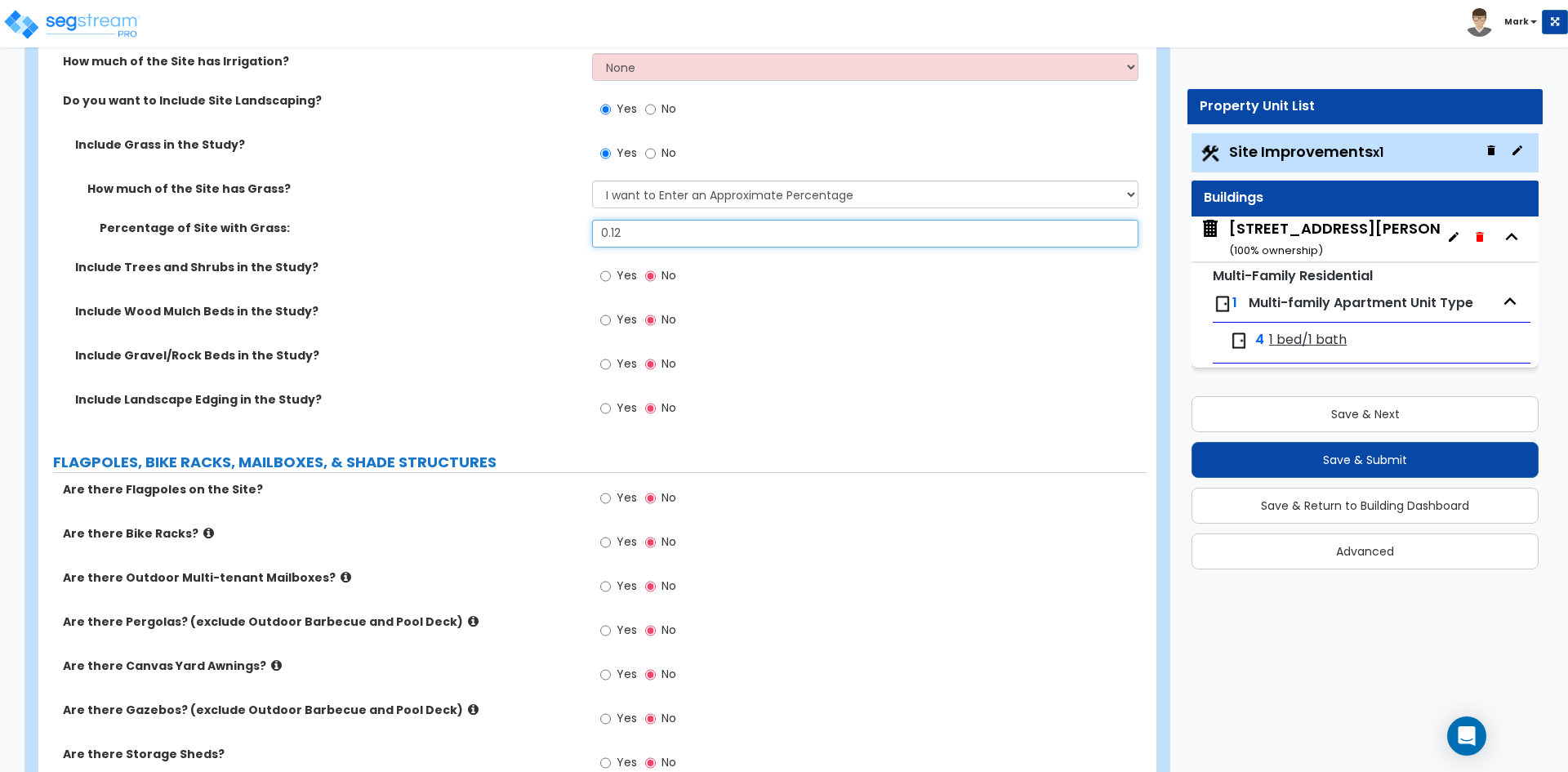
type input "0.12"
click at [604, 275] on input "Yes" at bounding box center [606, 276] width 11 height 18
radio input "true"
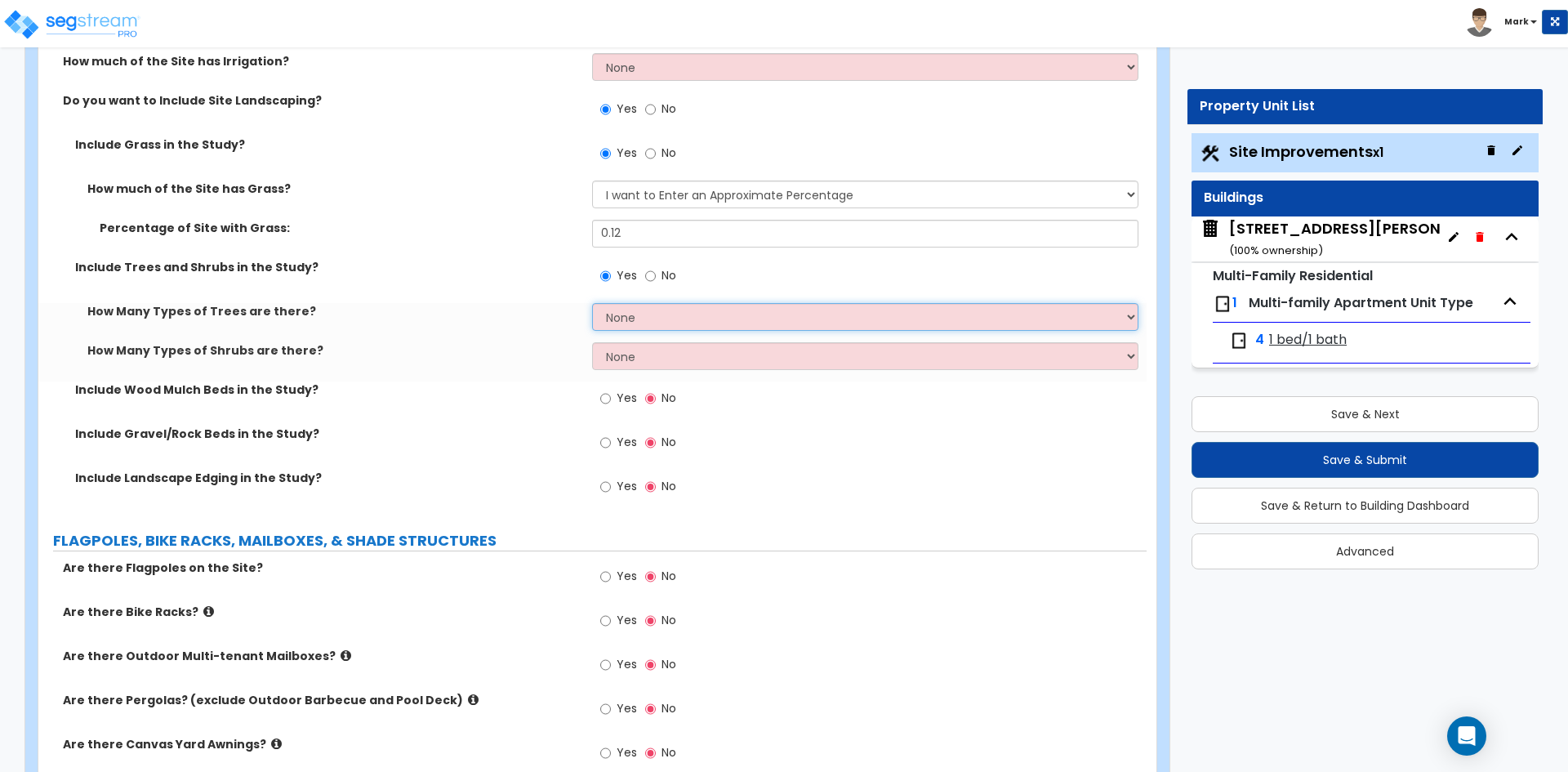
click at [653, 315] on select "None 1 2 3" at bounding box center [864, 317] width 545 height 28
select select "1"
click at [592, 303] on select "None 1 2 3" at bounding box center [864, 317] width 545 height 28
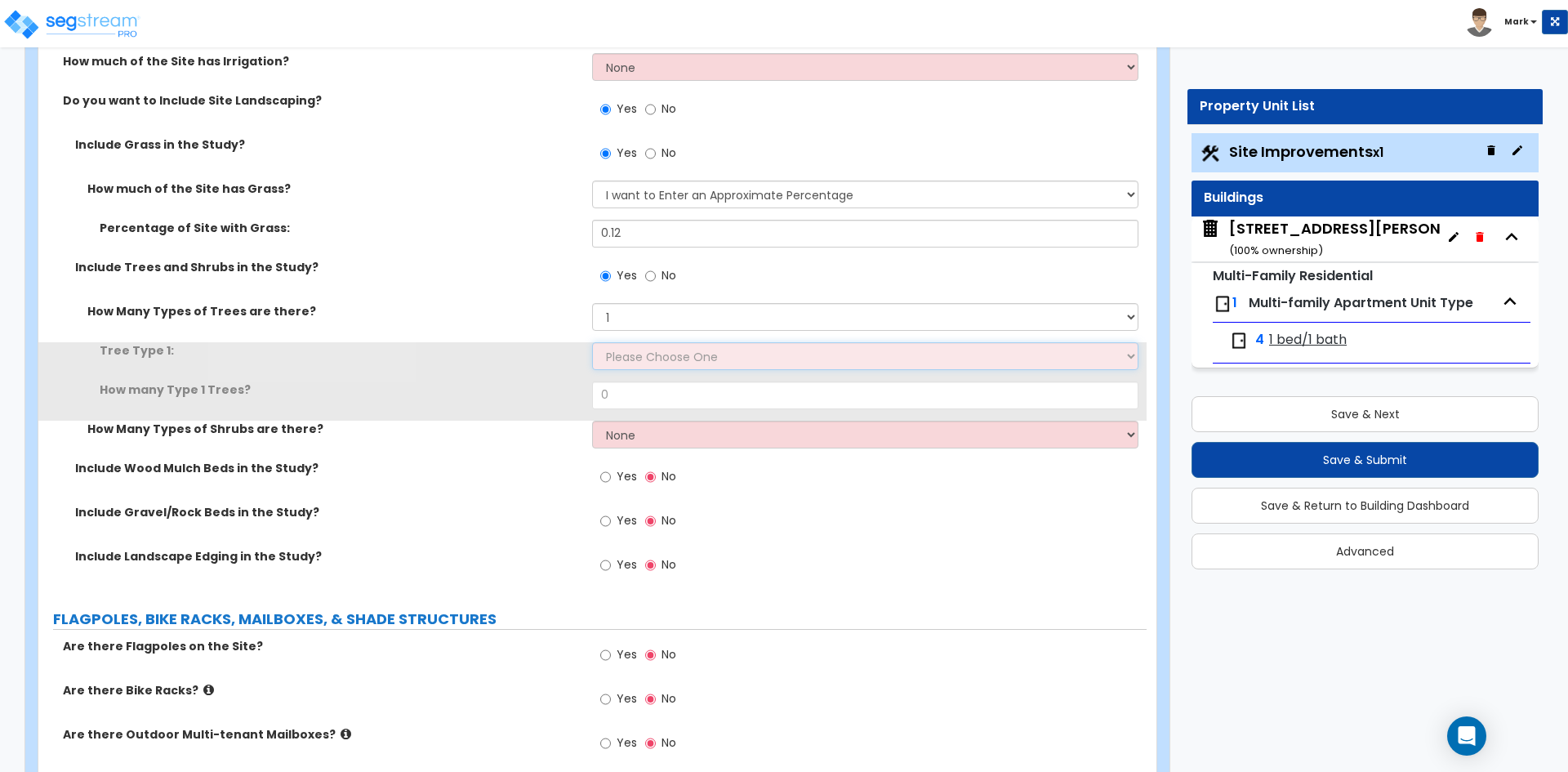
click at [643, 355] on select "Please Choose One Honey Locust Planetree Poplar Elm Hawthorn Linden Maple Red M…" at bounding box center [864, 356] width 545 height 28
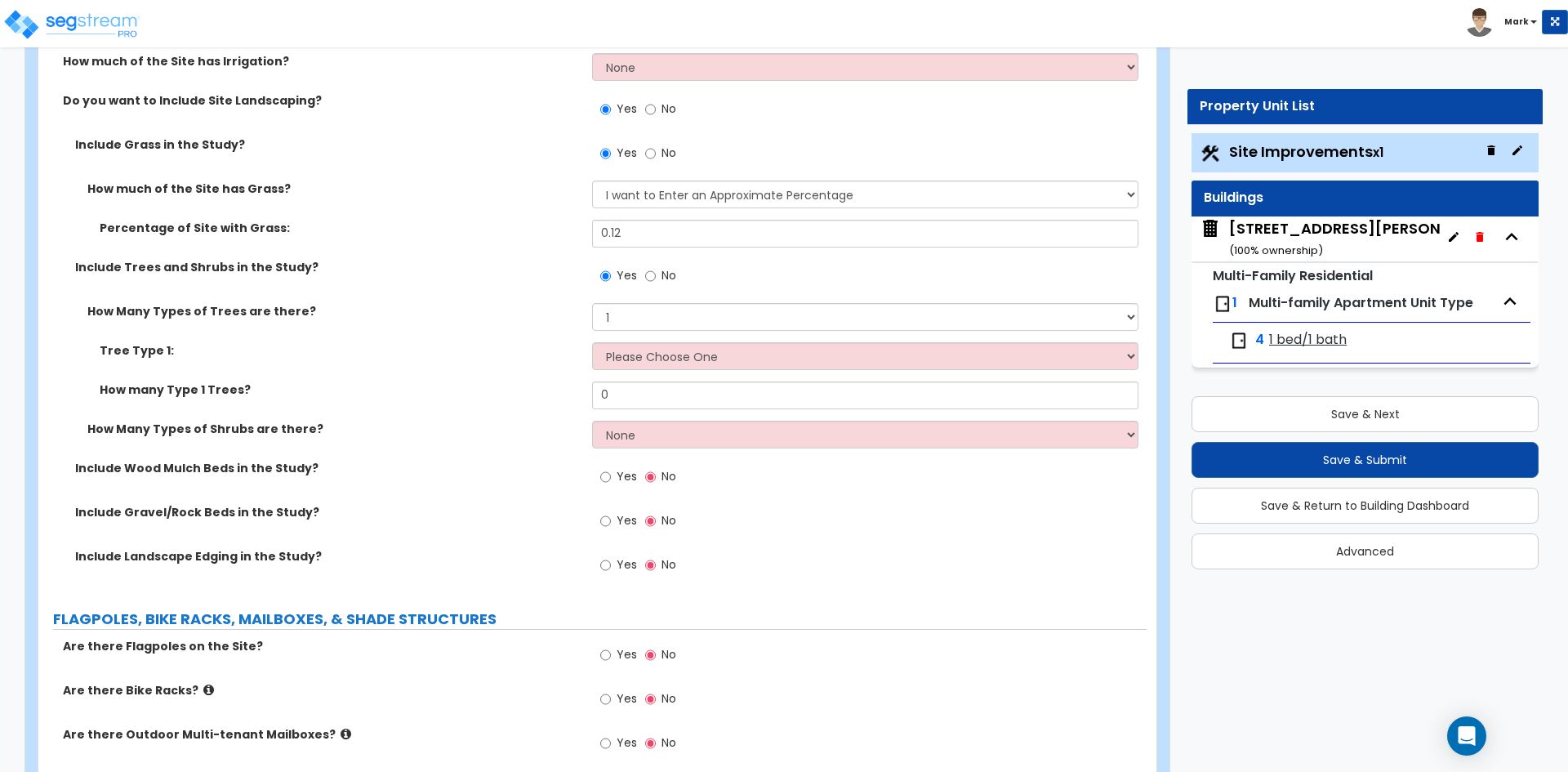
click at [543, 410] on div "How many Type 1 Trees? 0" at bounding box center [592, 400] width 1108 height 39
click at [648, 275] on input "No" at bounding box center [650, 276] width 11 height 18
radio input "false"
radio input "true"
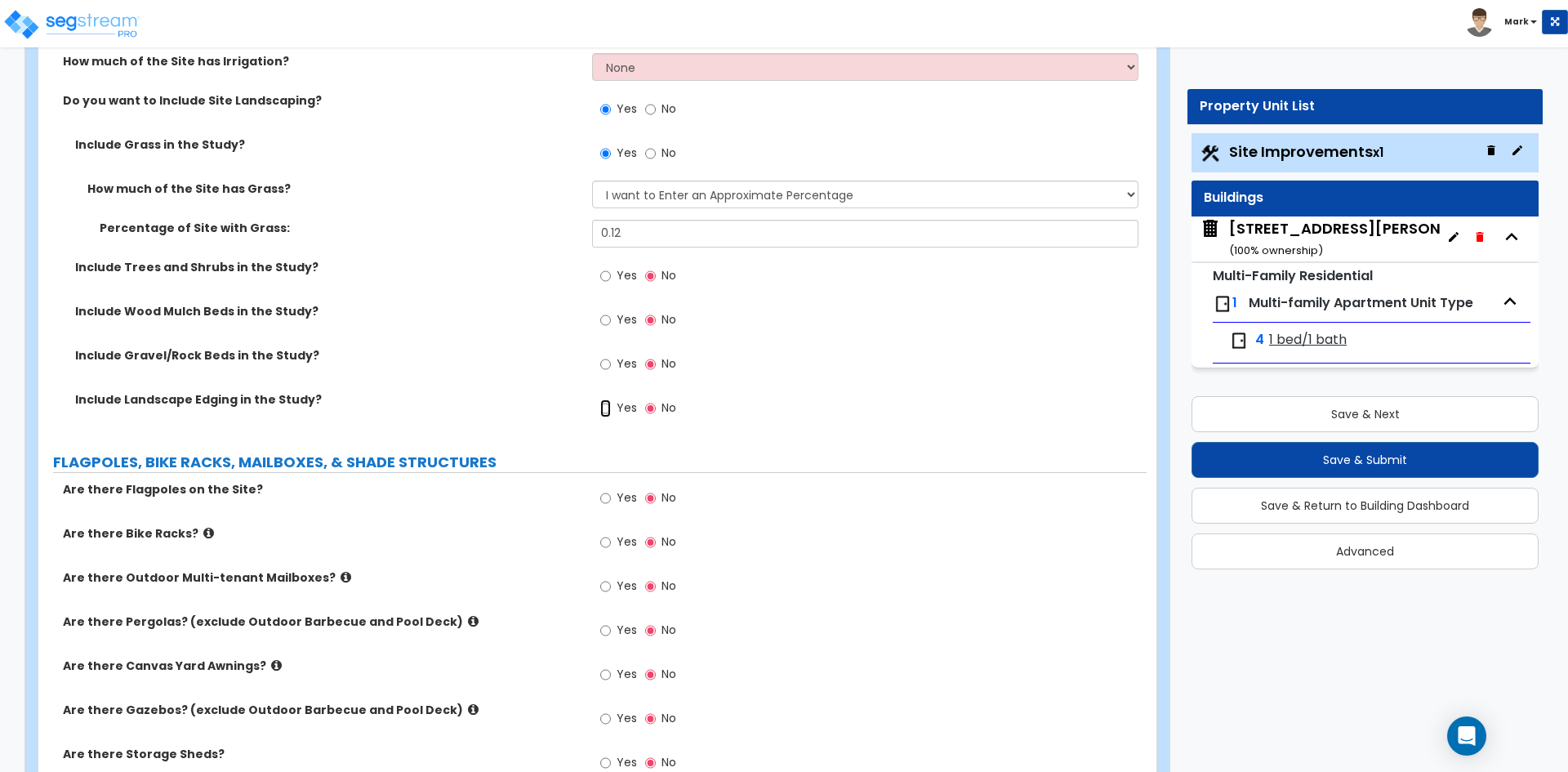
click at [603, 406] on input "Yes" at bounding box center [606, 408] width 11 height 18
radio input "true"
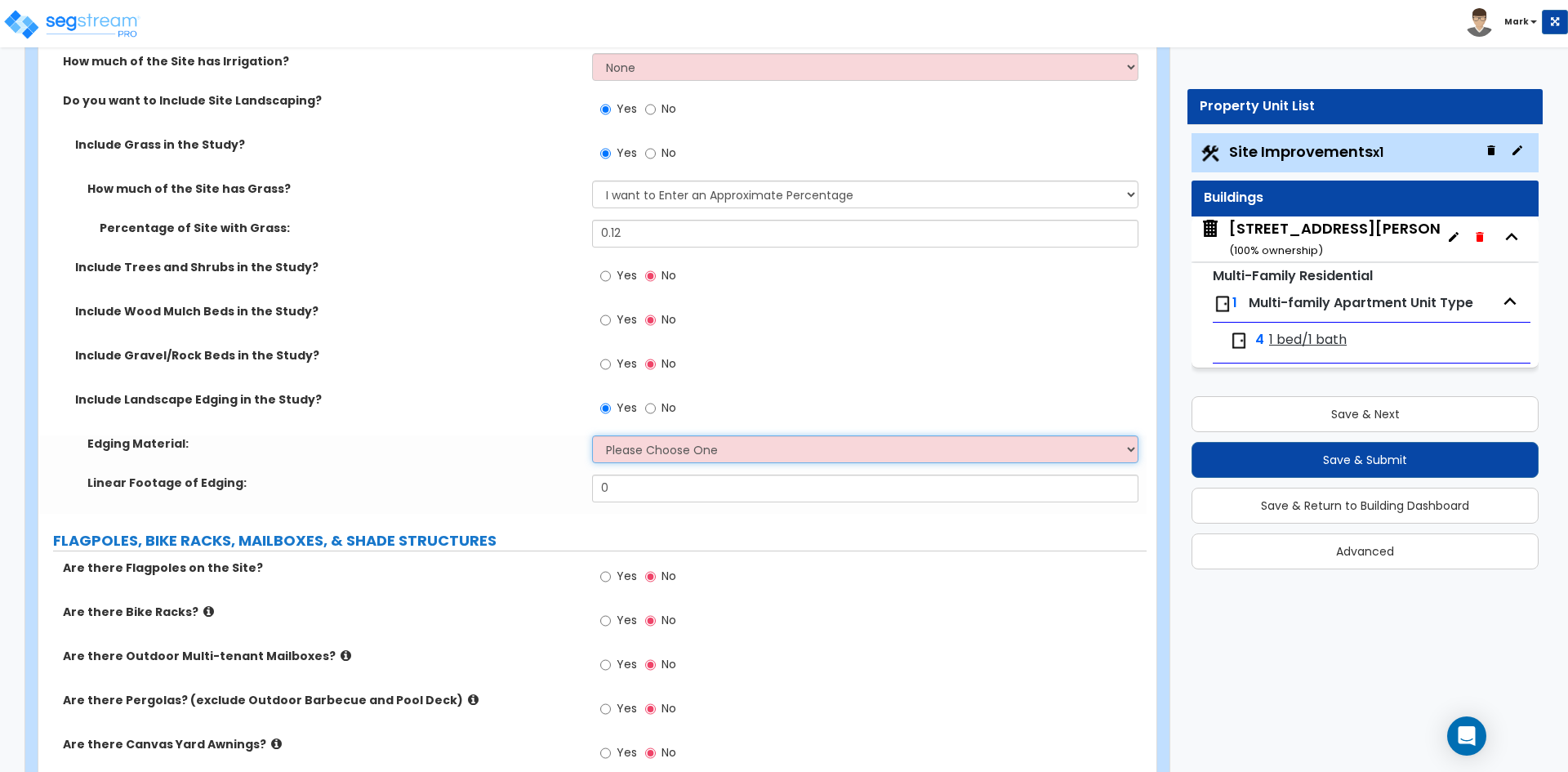
click at [677, 453] on select "Please Choose One Metal Brick Railroad Ties Concrete" at bounding box center [864, 449] width 545 height 28
select select "2"
click at [592, 435] on select "Please Choose One Metal Brick Railroad Ties Concrete" at bounding box center [864, 449] width 545 height 28
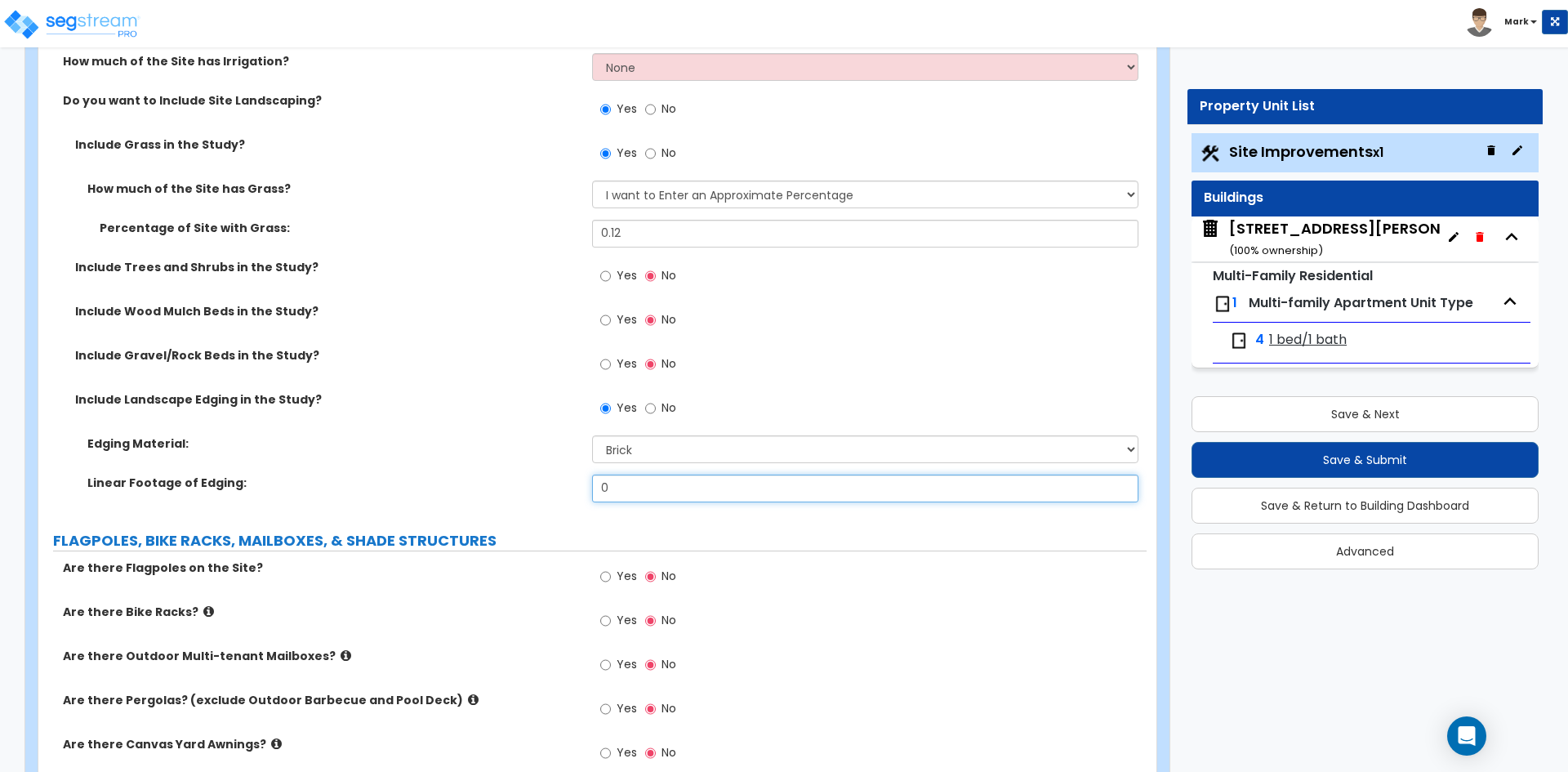
click at [636, 474] on input "0" at bounding box center [864, 488] width 545 height 28
type input "0"
click at [664, 492] on input "text" at bounding box center [864, 488] width 545 height 28
type input "75"
click at [606, 365] on input "Yes" at bounding box center [606, 365] width 11 height 18
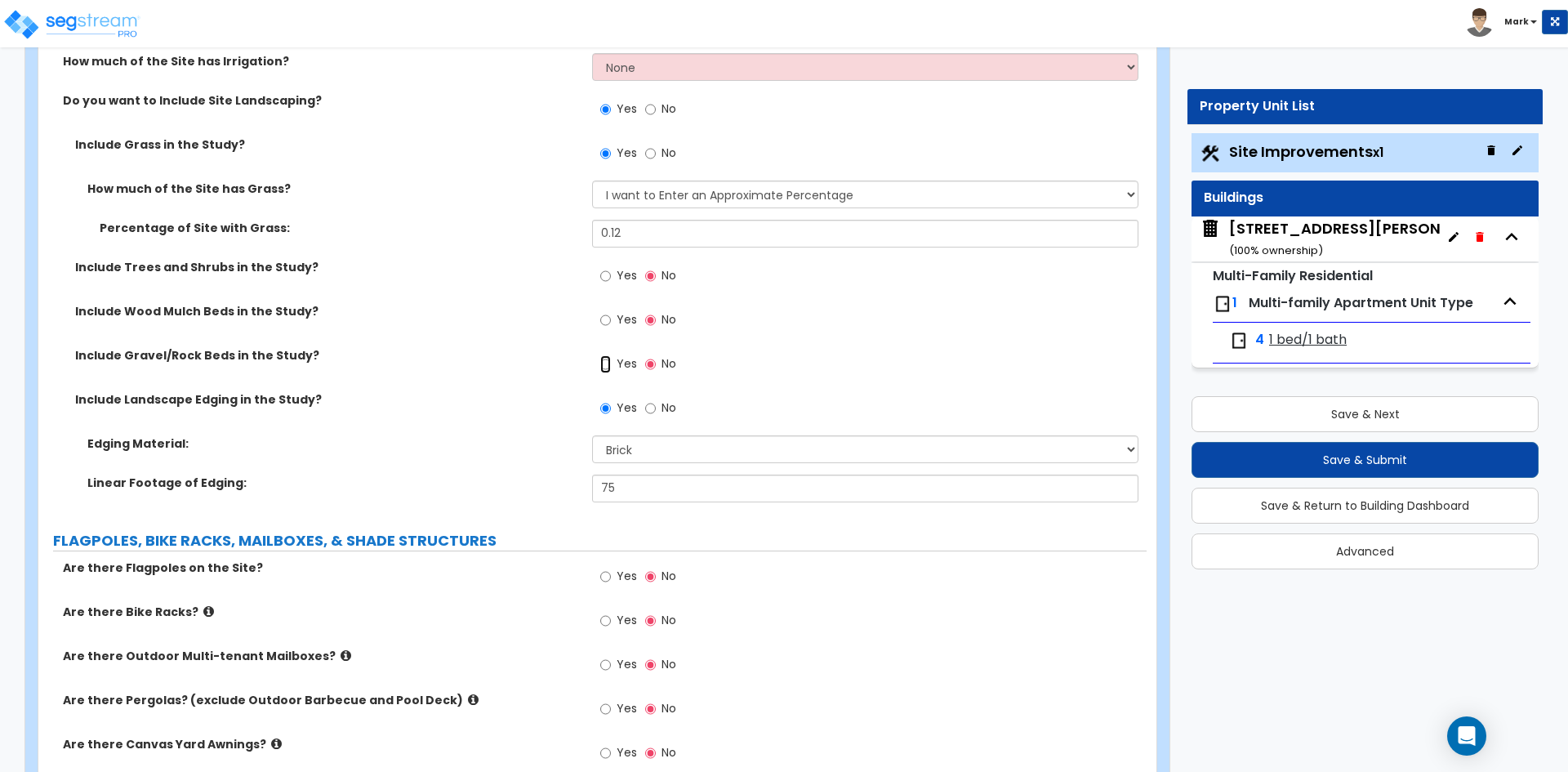
radio input "true"
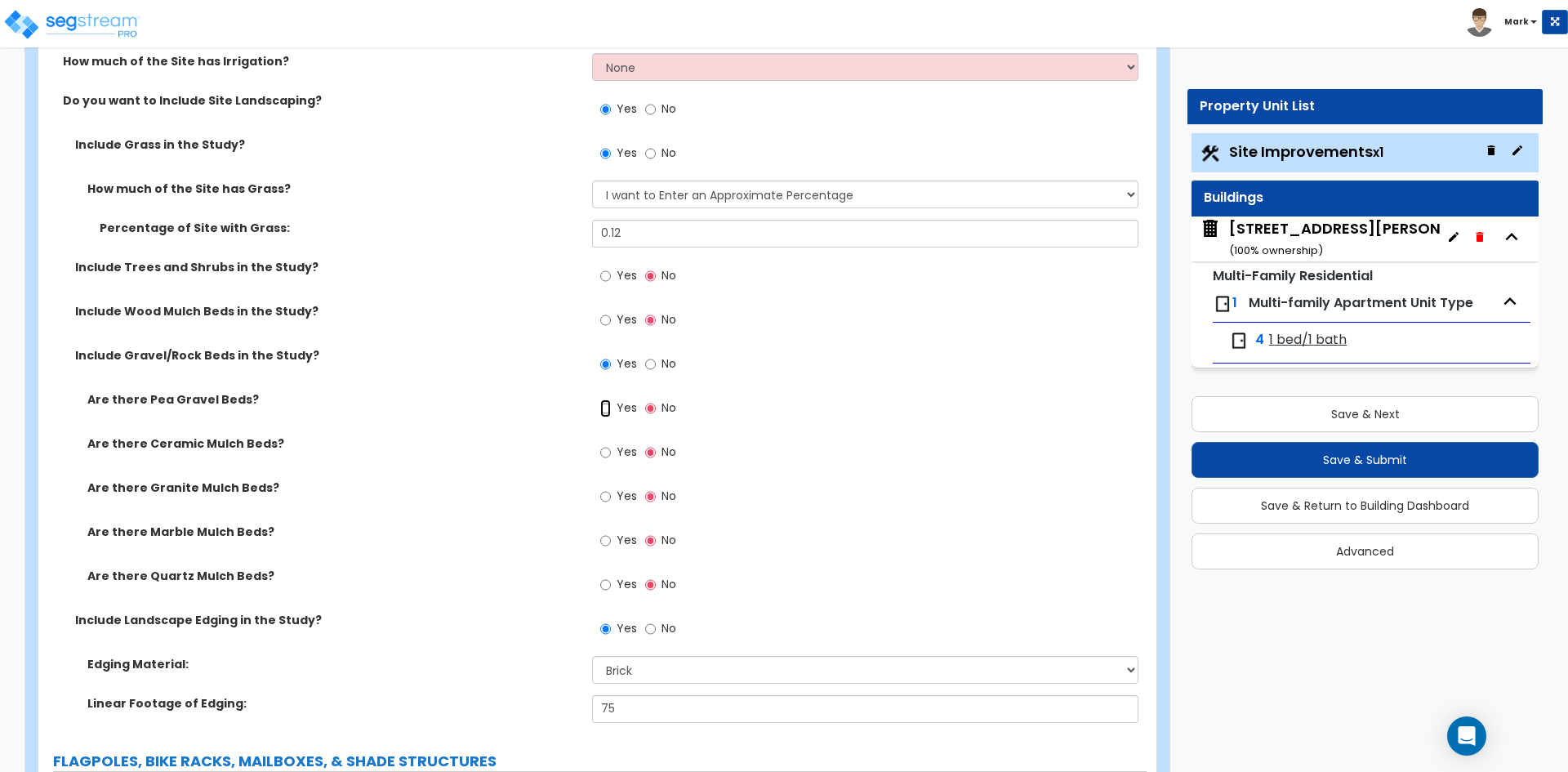
click at [611, 412] on input "Yes" at bounding box center [606, 408] width 11 height 18
radio input "true"
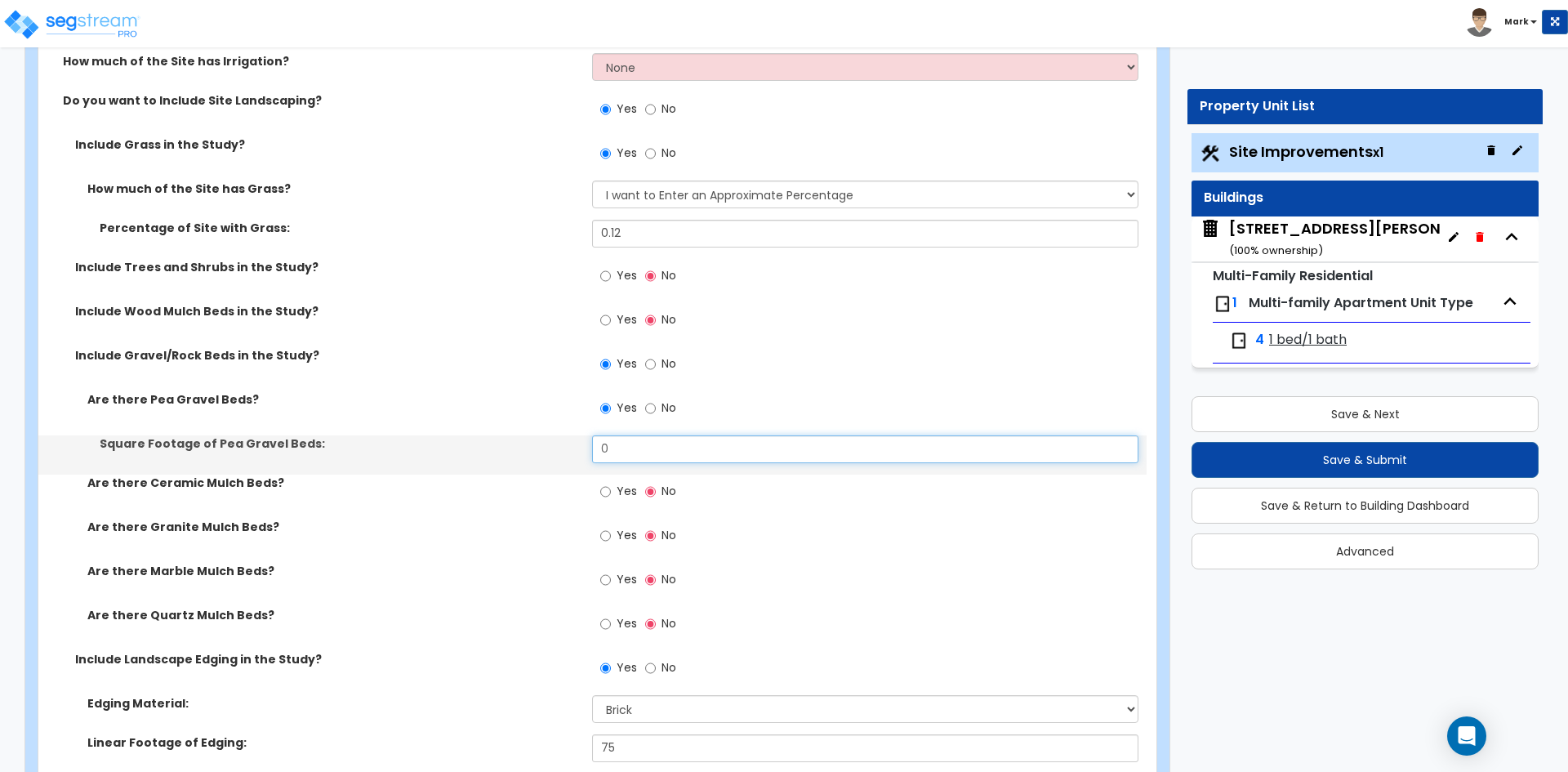
click at [638, 439] on input "0" at bounding box center [864, 449] width 545 height 28
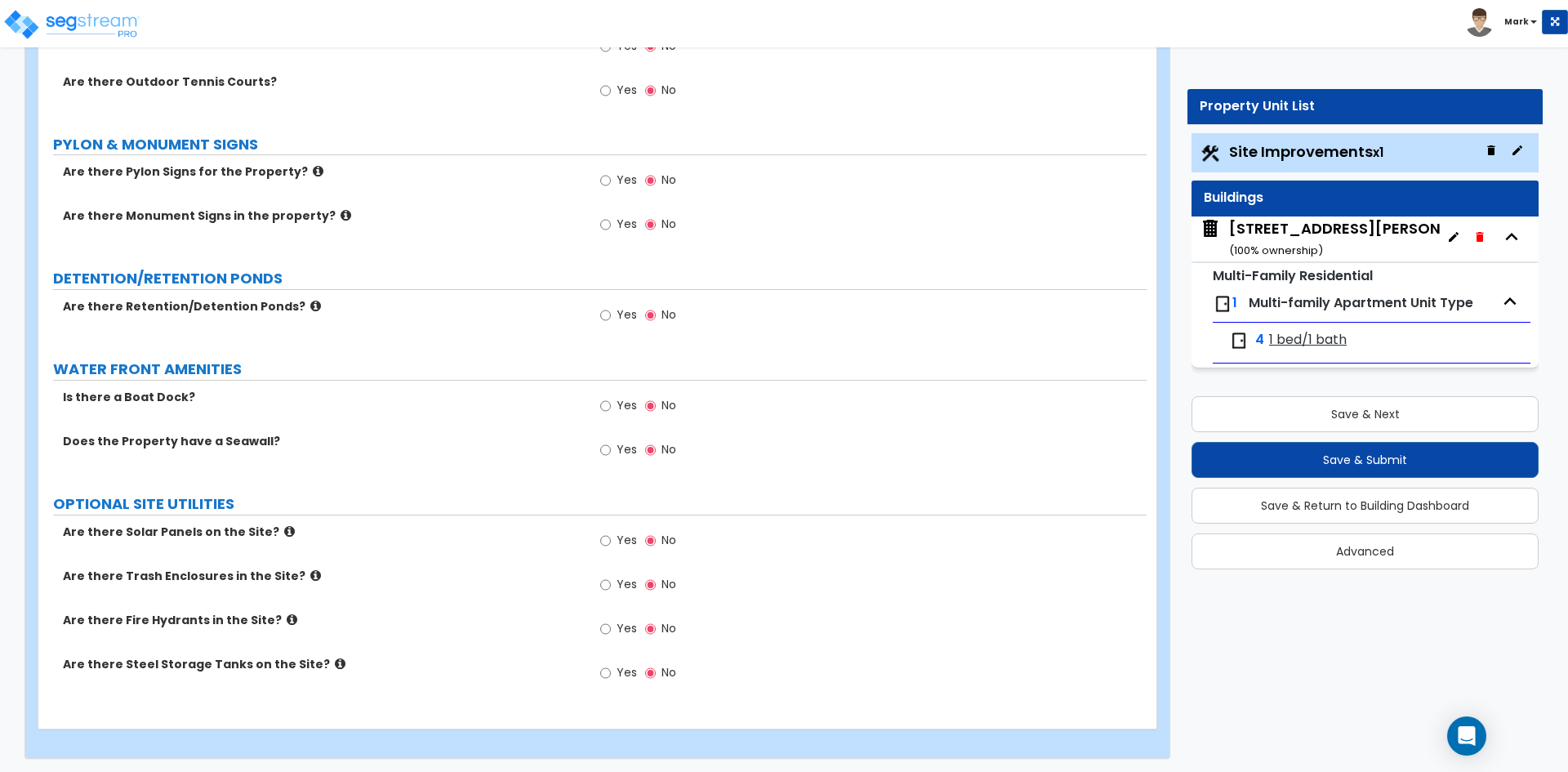
scroll to position [4646, 0]
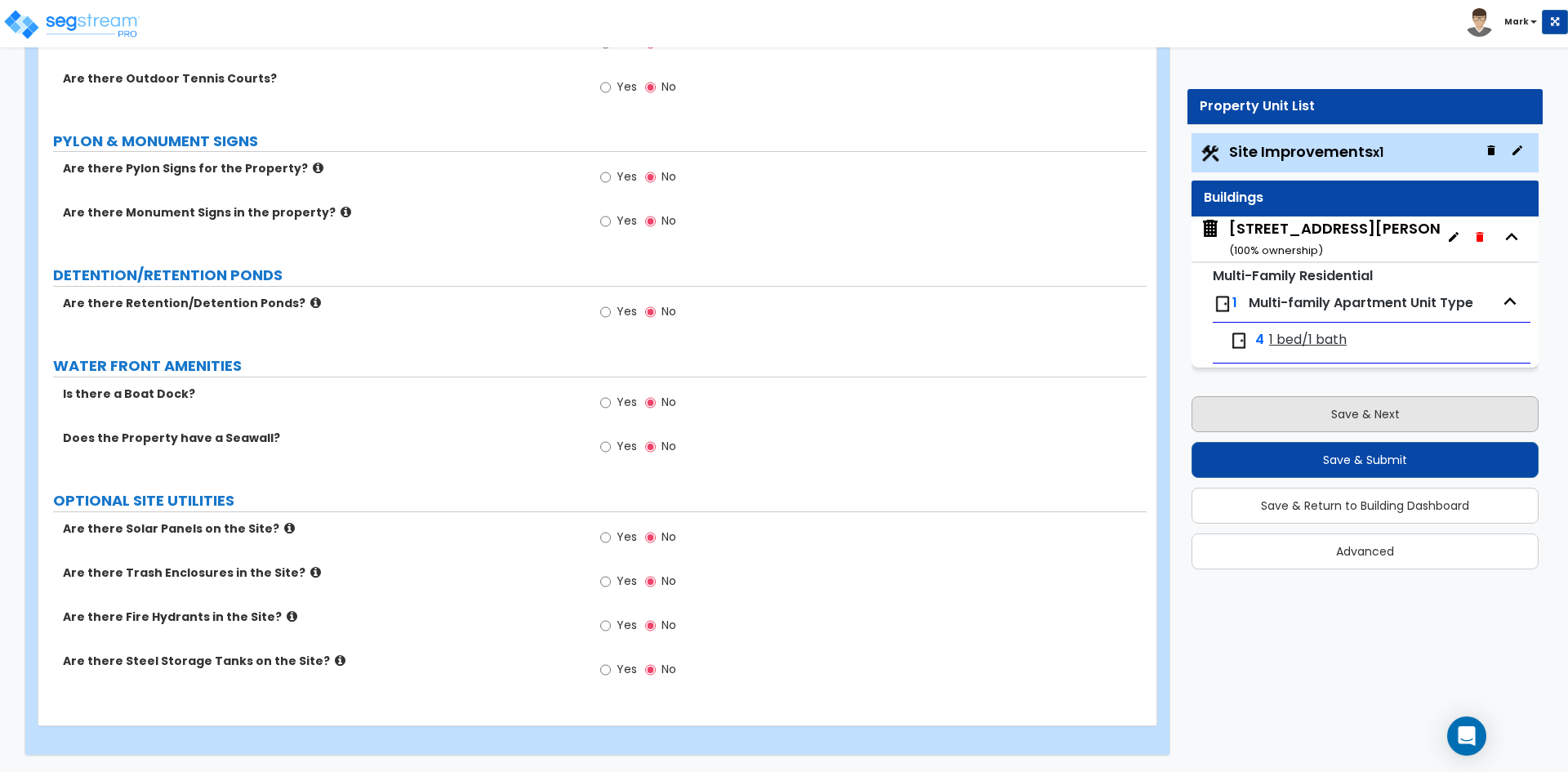
type input "64"
click at [1331, 412] on button "Save & Next" at bounding box center [1365, 415] width 347 height 36
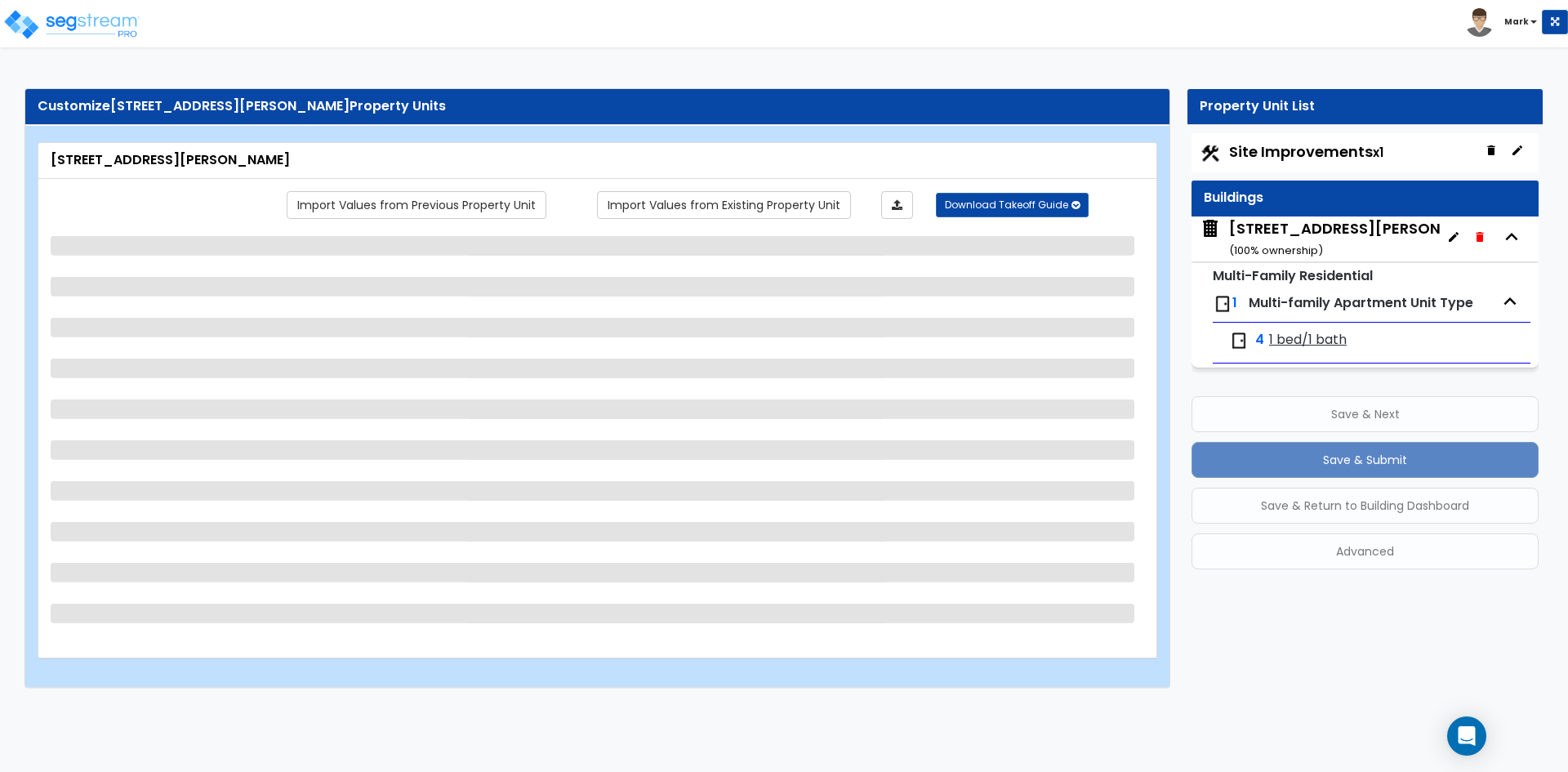
scroll to position [0, 0]
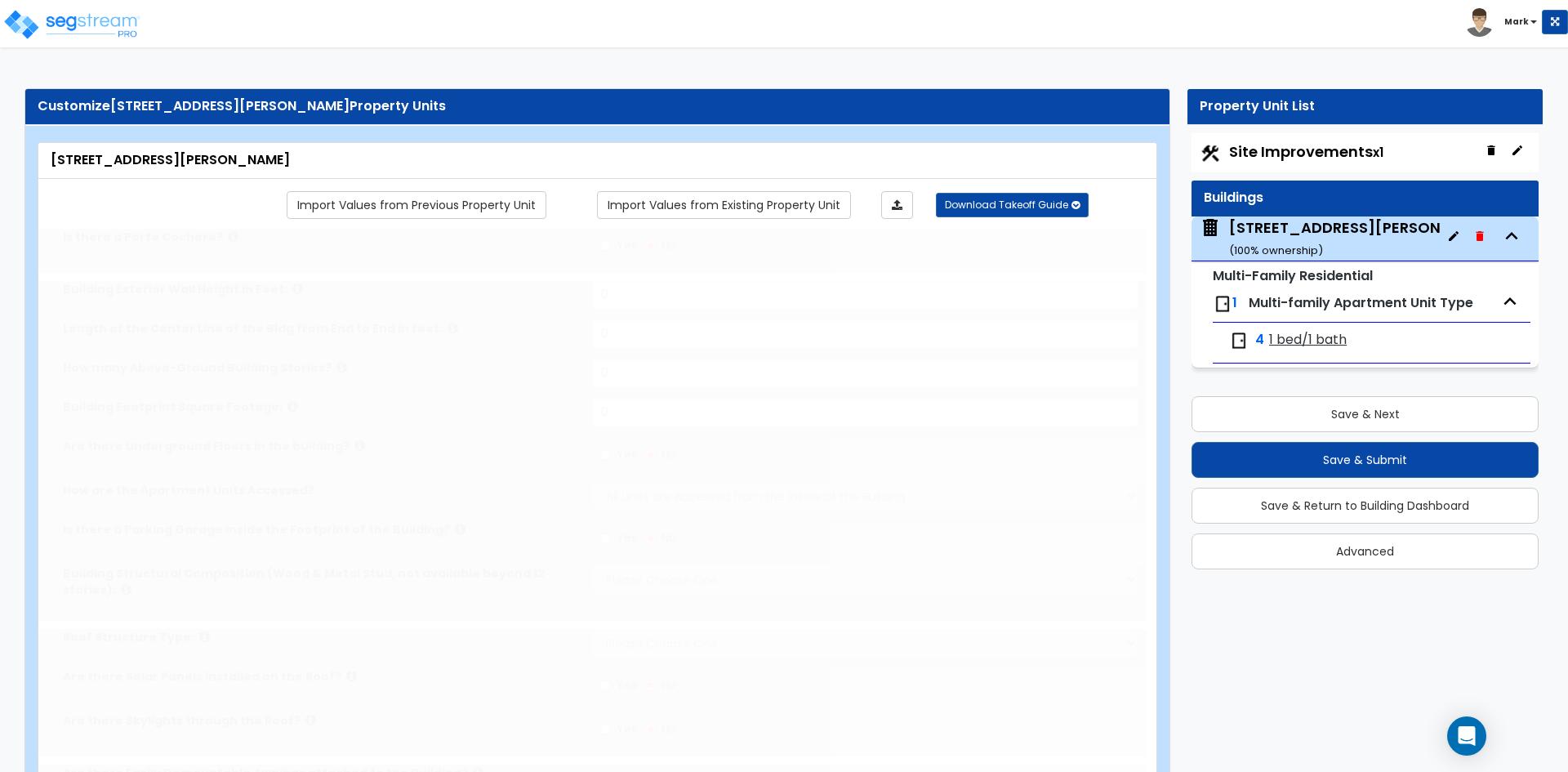
type input "1"
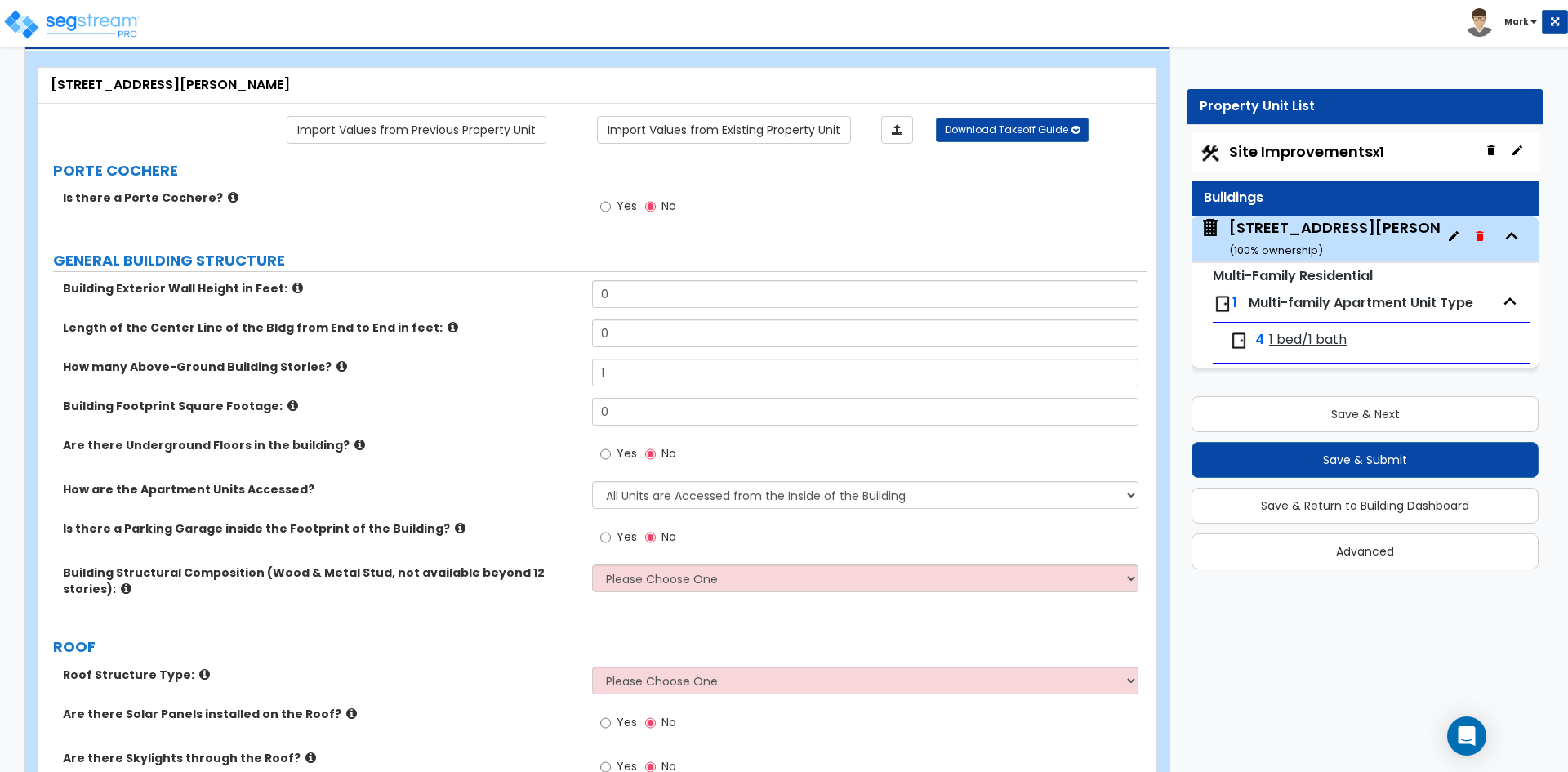
scroll to position [82, 0]
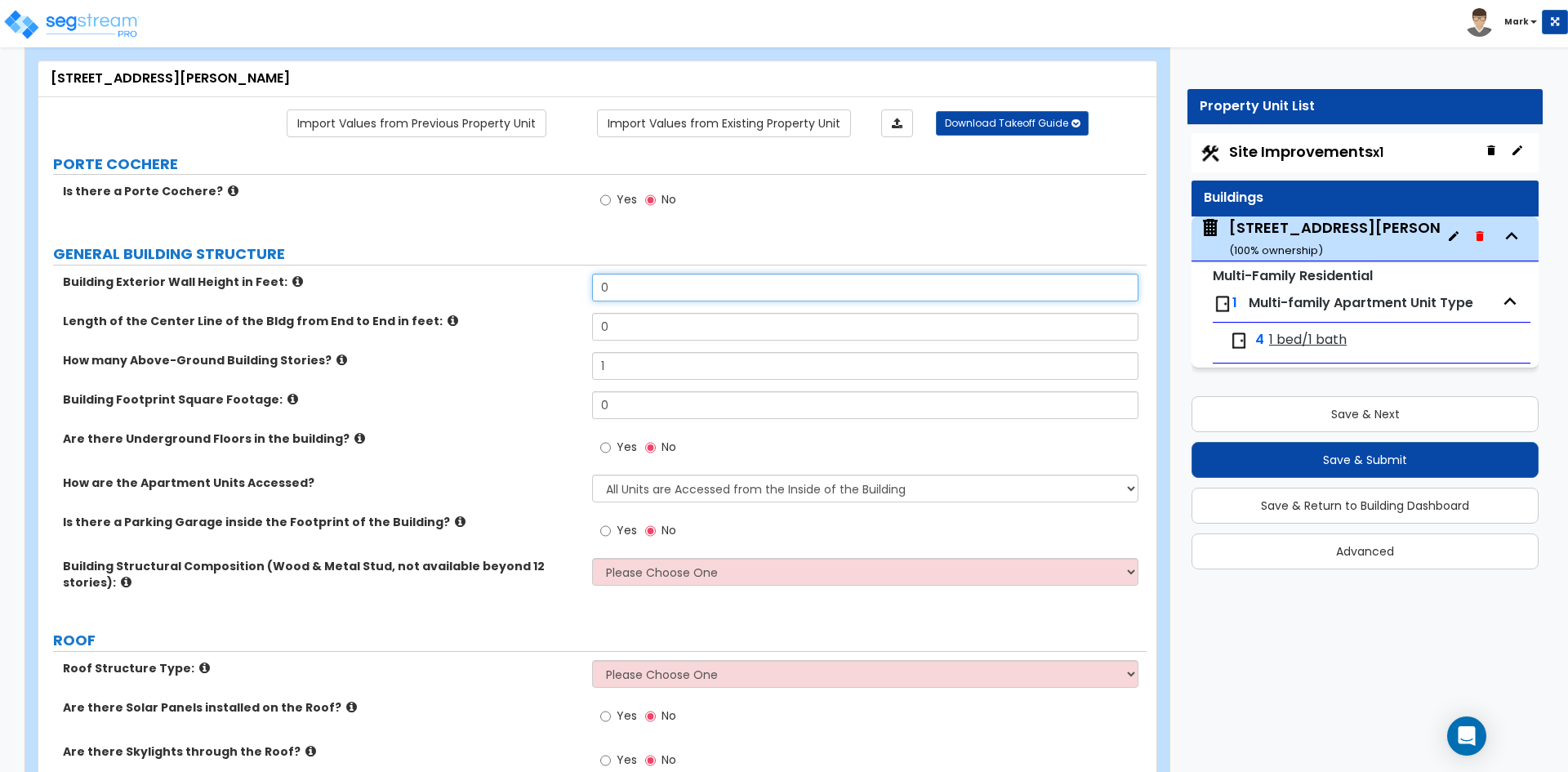
click at [621, 283] on input "0" at bounding box center [864, 288] width 545 height 28
type input "26"
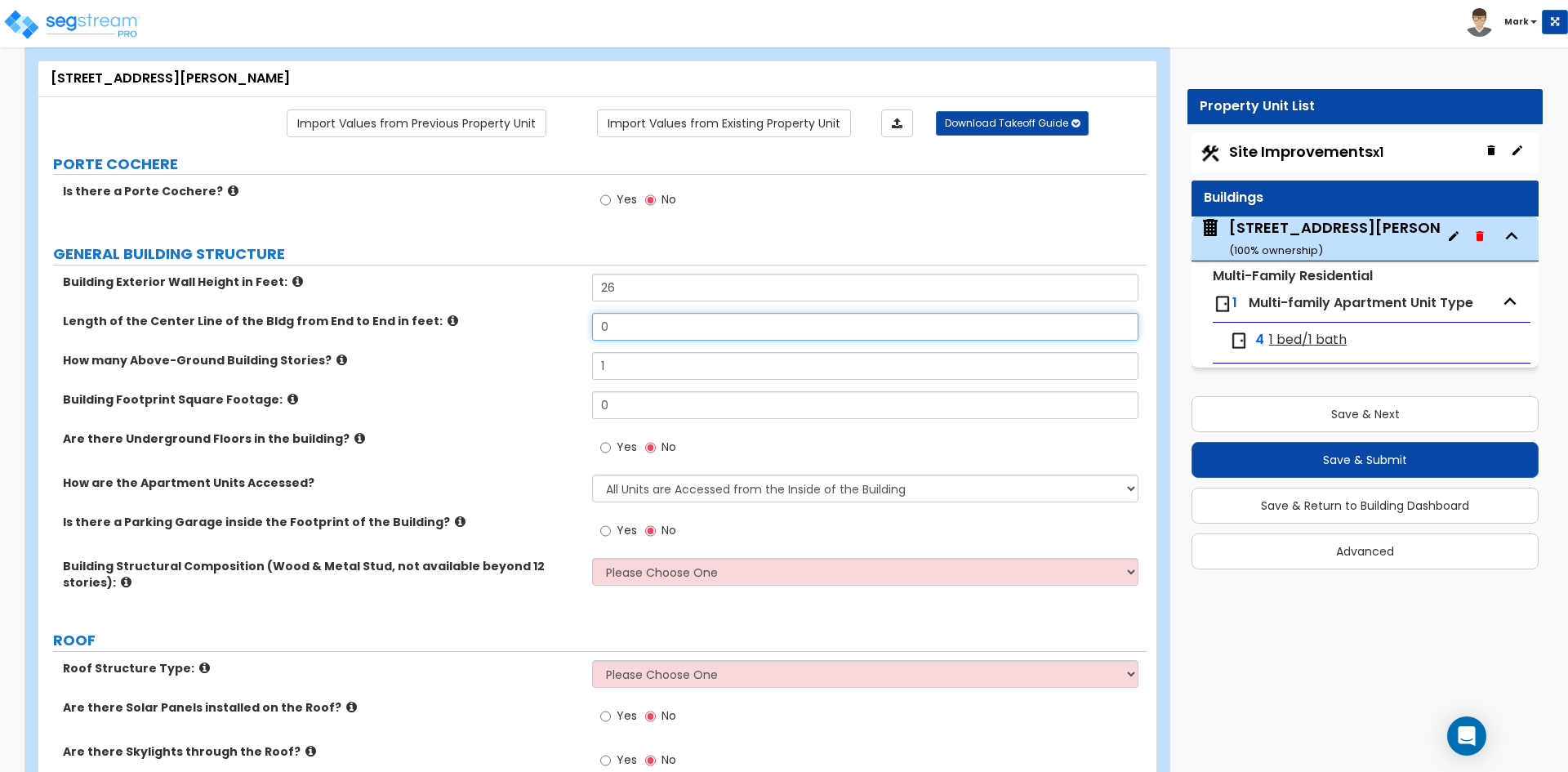
click at [608, 333] on input "0" at bounding box center [864, 327] width 545 height 28
type input "51.76"
click at [628, 366] on input "1" at bounding box center [864, 366] width 545 height 28
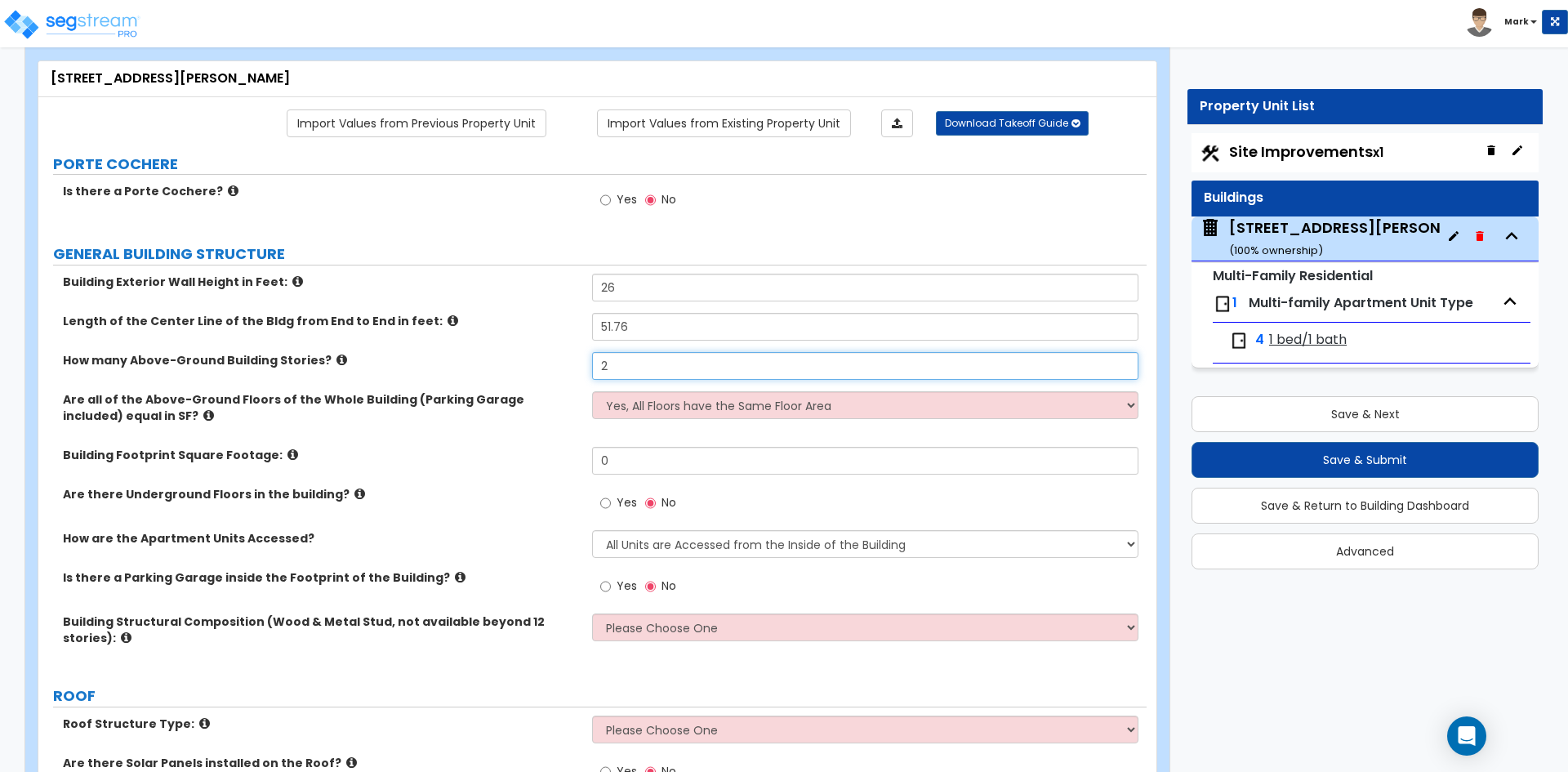
type input "2"
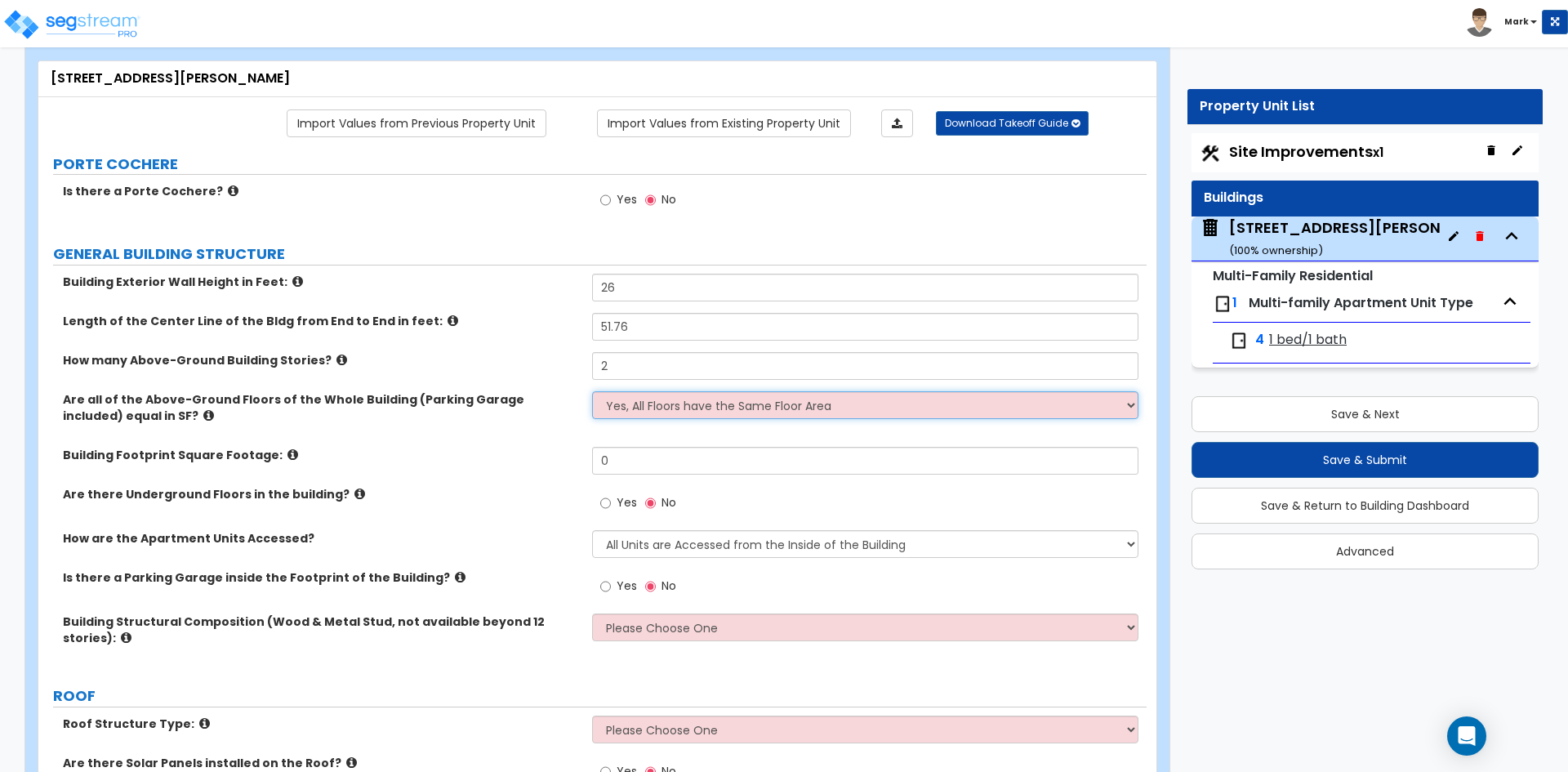
click at [654, 408] on select "Yes, All Floors have the Same Floor Area No, Not All Floor Areas are the Same" at bounding box center [864, 405] width 545 height 28
click at [592, 391] on select "Yes, All Floors have the Same Floor Area No, Not All Floor Areas are the Same" at bounding box center [864, 405] width 545 height 28
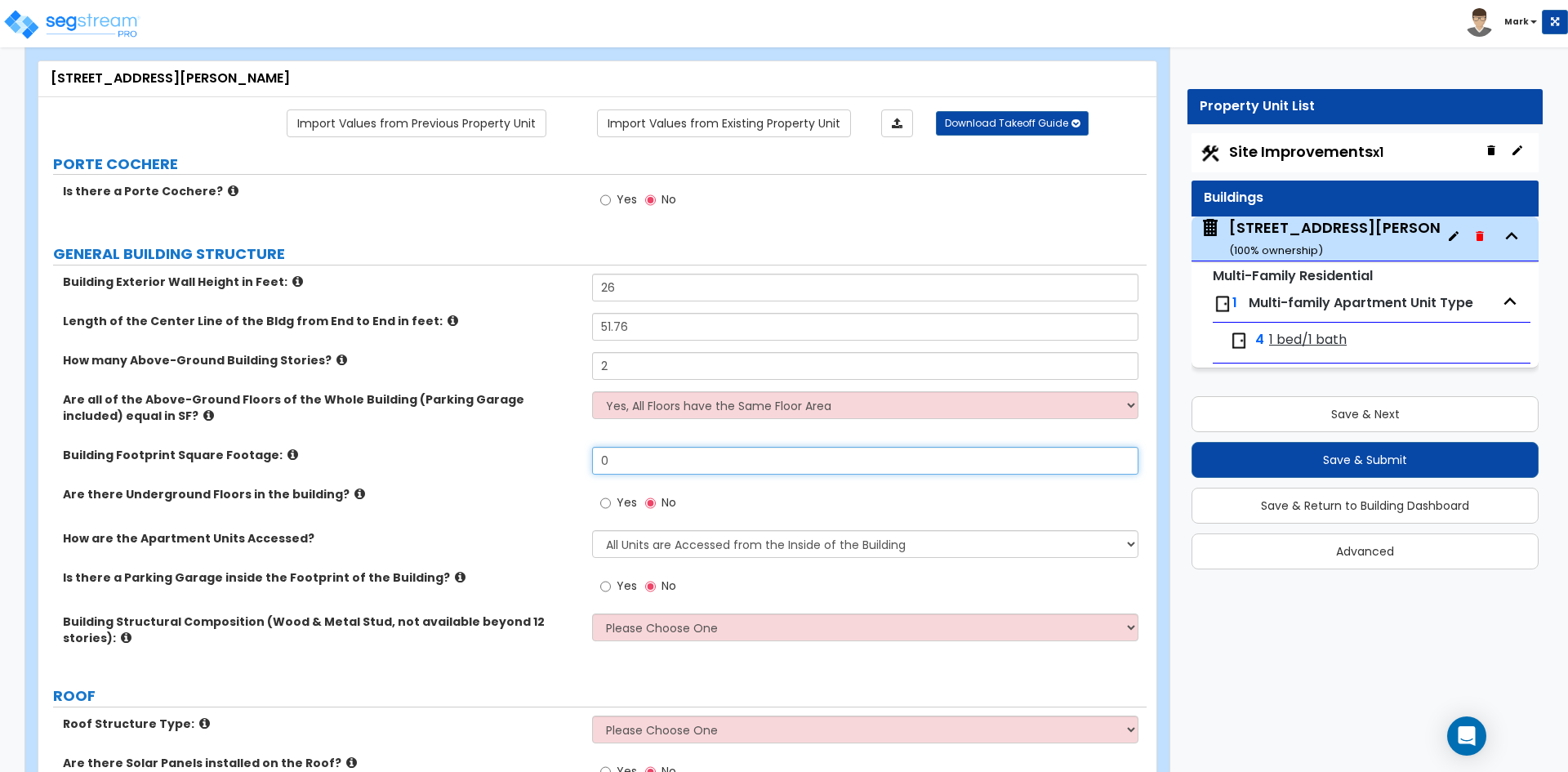
click at [615, 457] on input "0" at bounding box center [864, 461] width 545 height 28
type input "1,917.36"
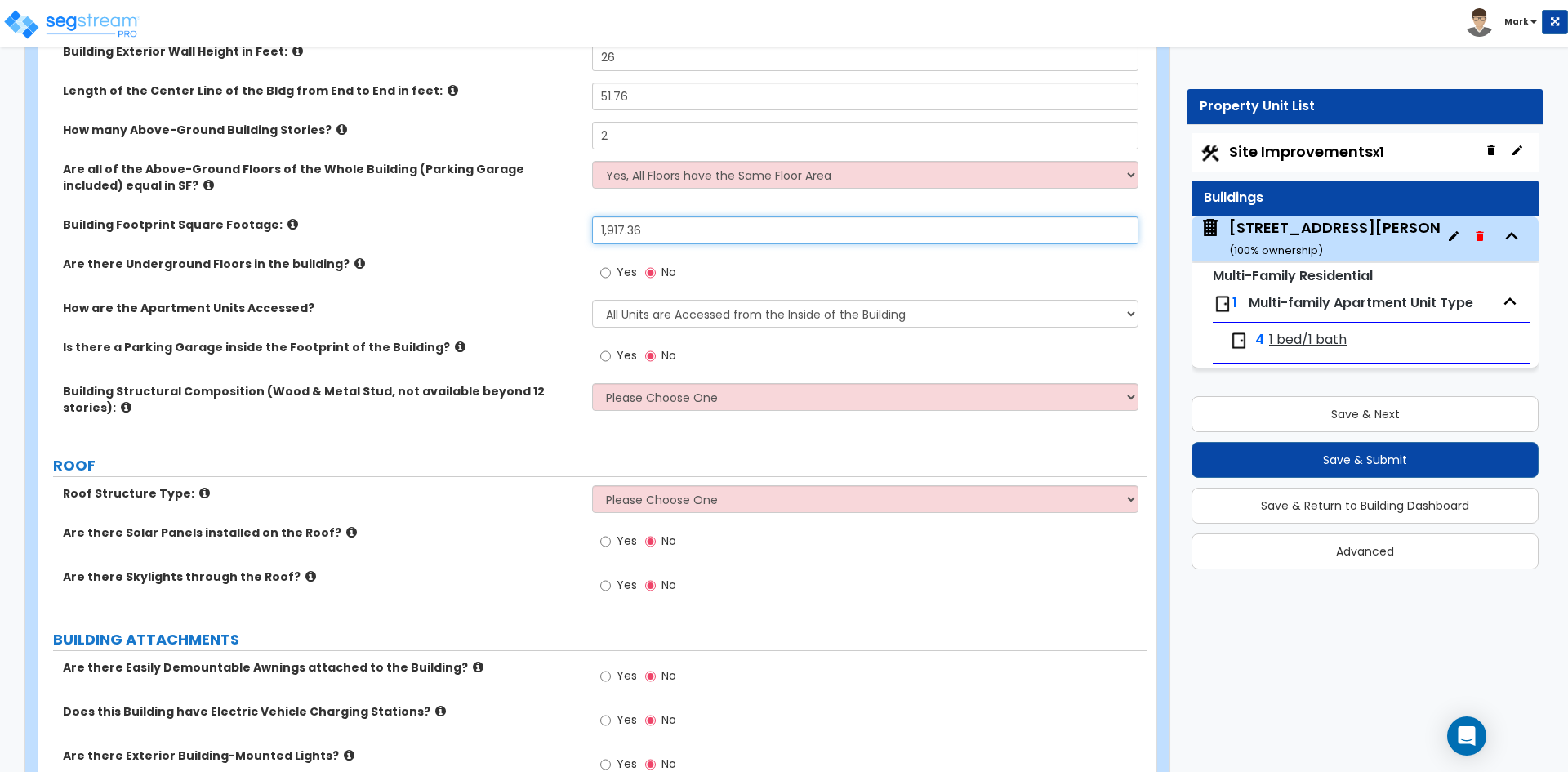
scroll to position [327, 0]
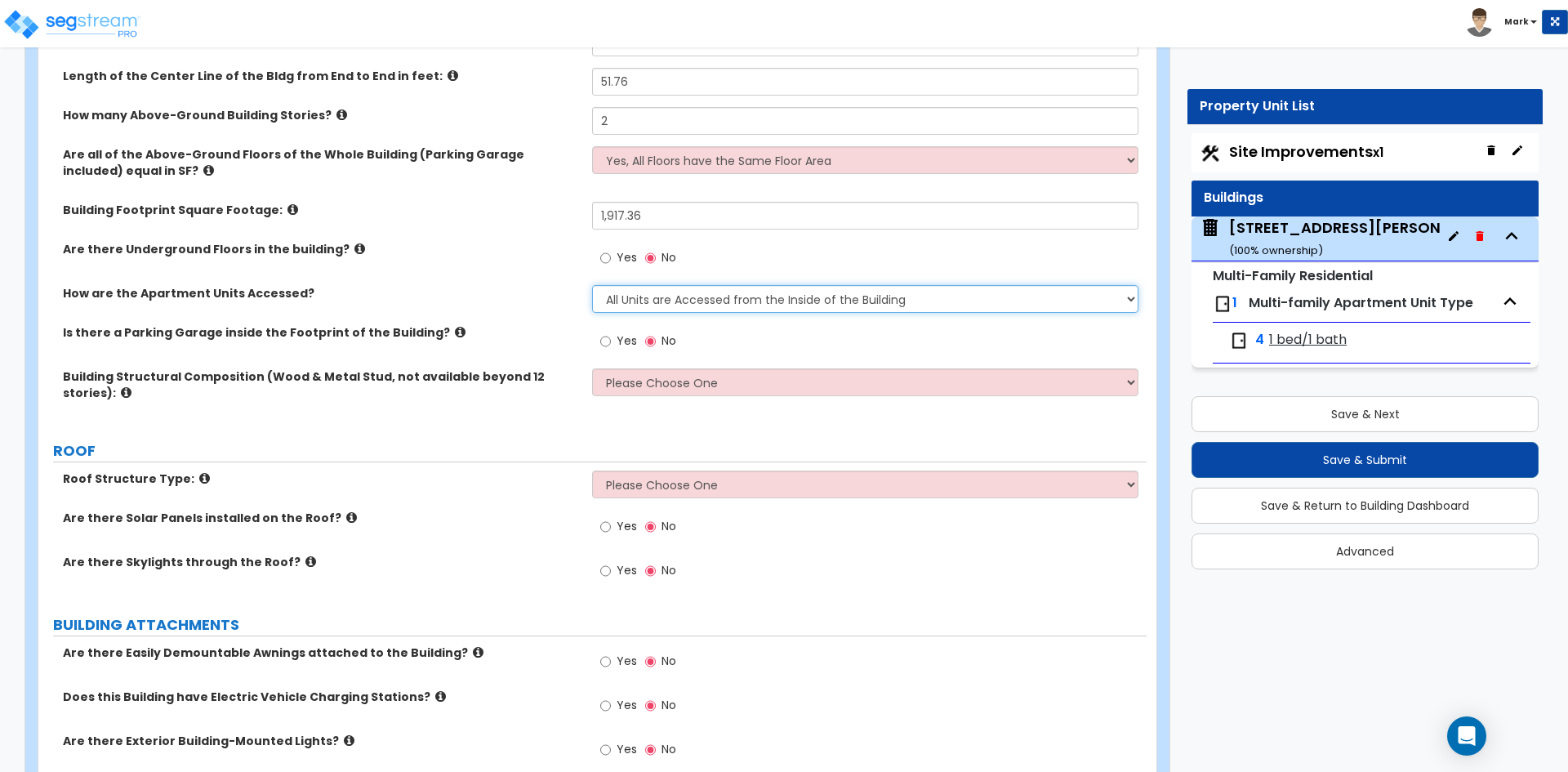
click at [690, 295] on select "All Units are Accessed from the Inside of the Building All Units are Accessed f…" at bounding box center [864, 298] width 545 height 28
click at [592, 285] on select "All Units are Accessed from the Inside of the Building All Units are Accessed f…" at bounding box center [864, 298] width 545 height 28
click at [704, 302] on select "All Units are Accessed from the Inside of the Building All Units are Accessed f…" at bounding box center [864, 298] width 545 height 28
select select "2"
click at [592, 285] on select "All Units are Accessed from the Inside of the Building All Units are Accessed f…" at bounding box center [864, 298] width 545 height 28
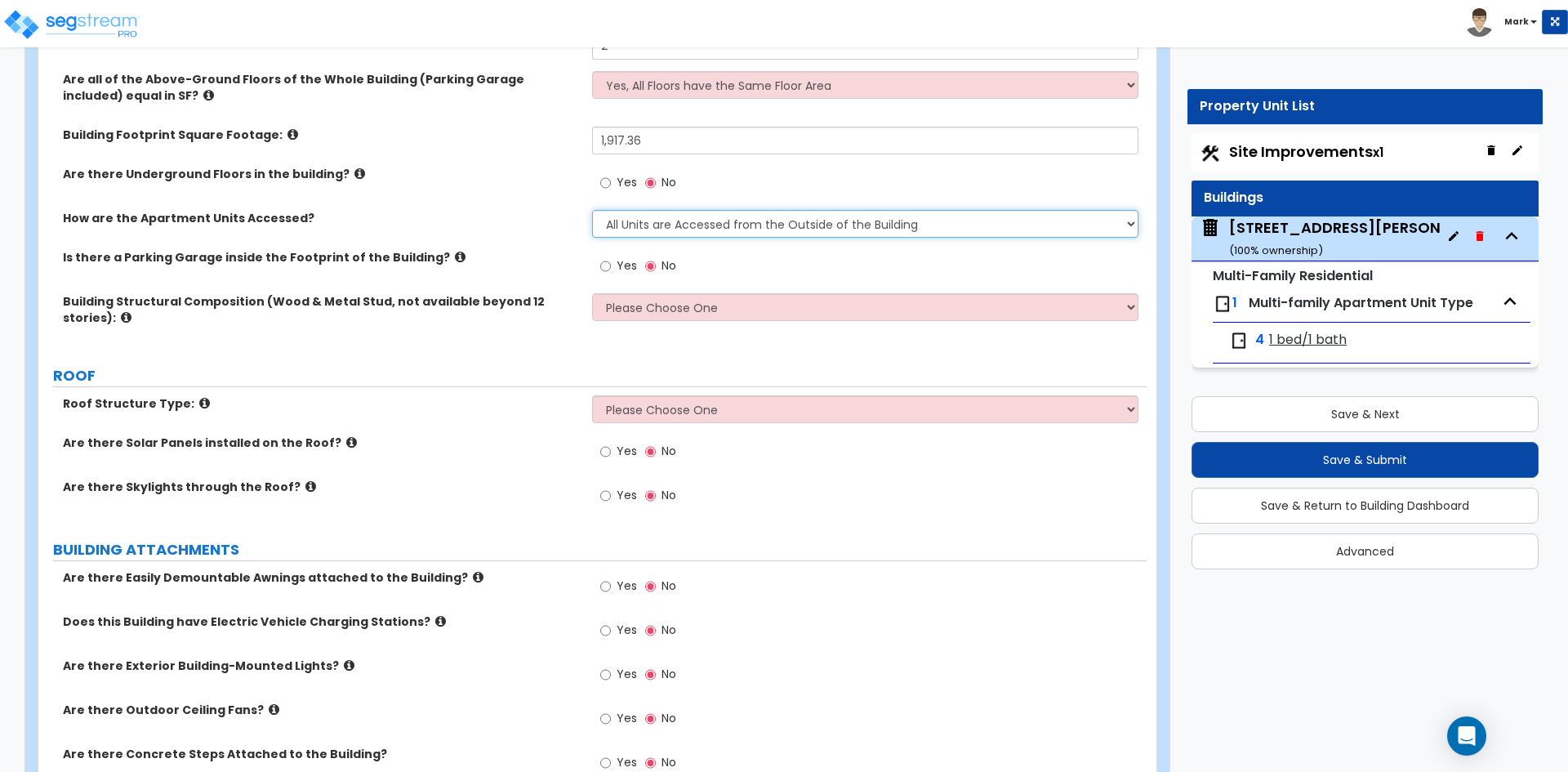
scroll to position [408, 0]
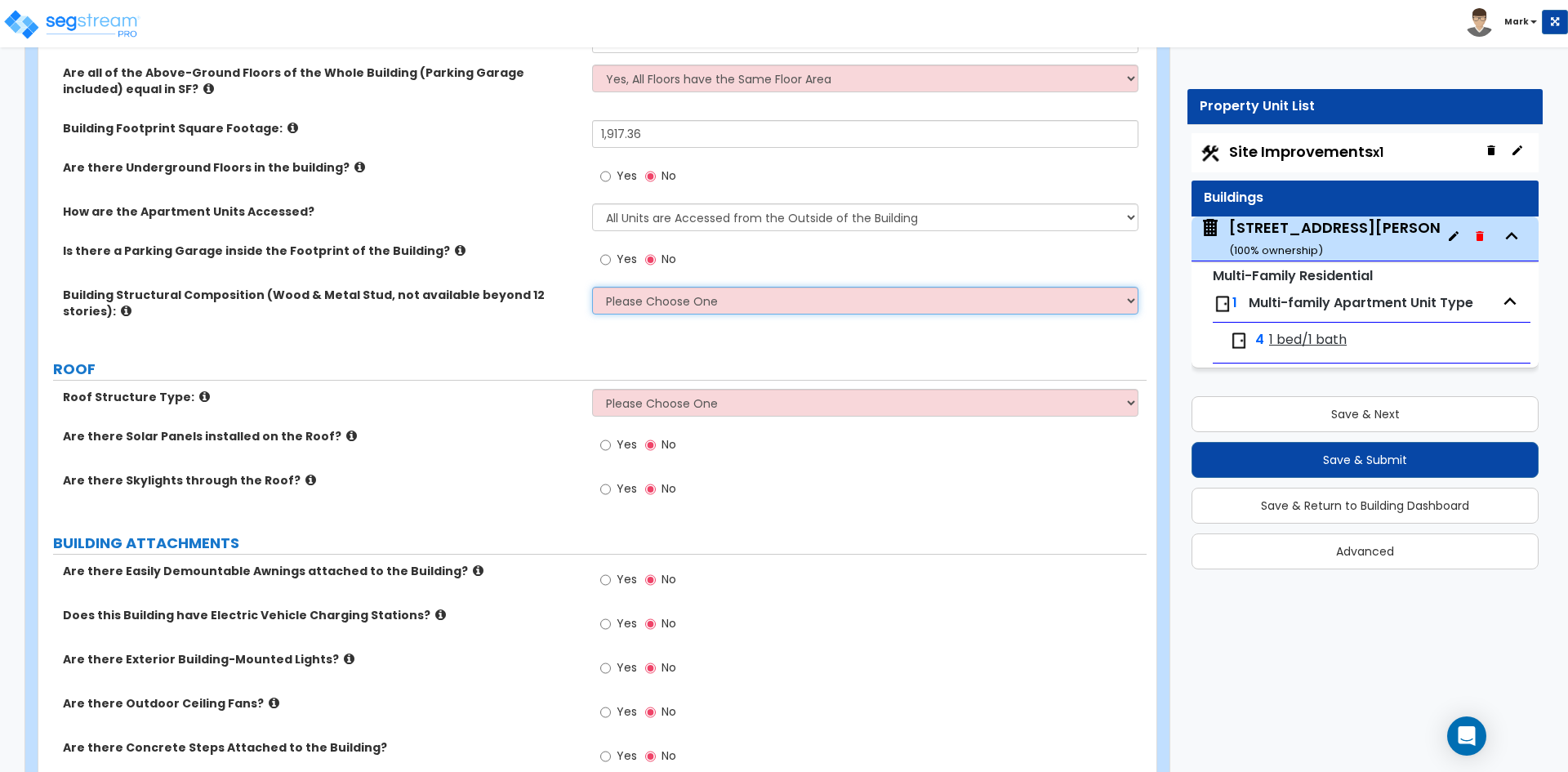
click at [709, 309] on select "Please Choose One Reinforced Concrete Structural Steel Brick Masonry CMU Masonr…" at bounding box center [864, 300] width 545 height 28
select select "5"
click at [592, 287] on select "Please Choose One Reinforced Concrete Structural Steel Brick Masonry CMU Masonr…" at bounding box center [864, 300] width 545 height 28
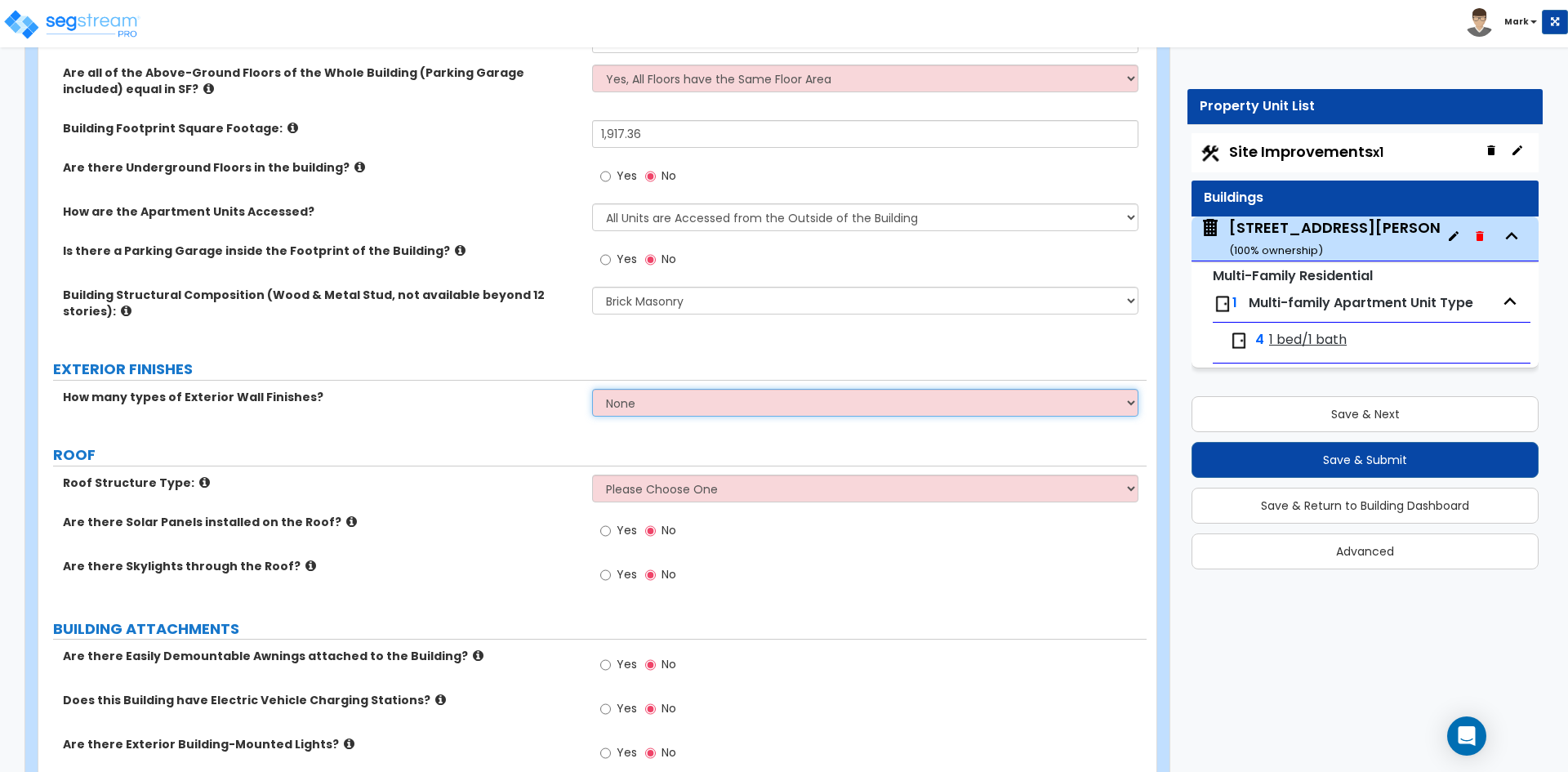
click at [692, 390] on select "None 1 2 3" at bounding box center [864, 403] width 545 height 28
click at [592, 389] on select "None 1 2 3" at bounding box center [864, 403] width 545 height 28
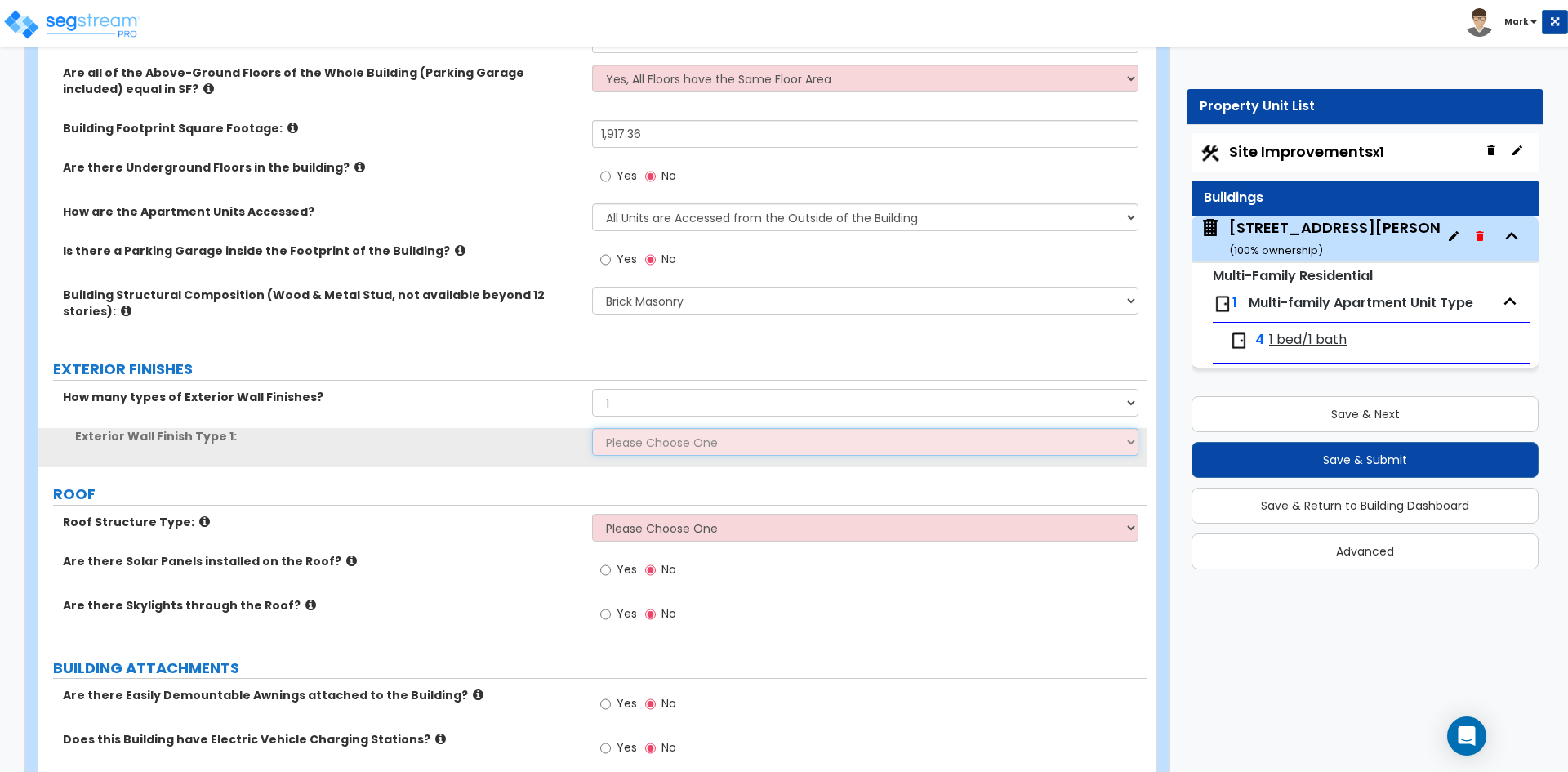
click at [667, 445] on select "Please Choose One No Finish/Shared Wall No Wall Stone Veneer Wood Siding Vinyl …" at bounding box center [864, 442] width 545 height 28
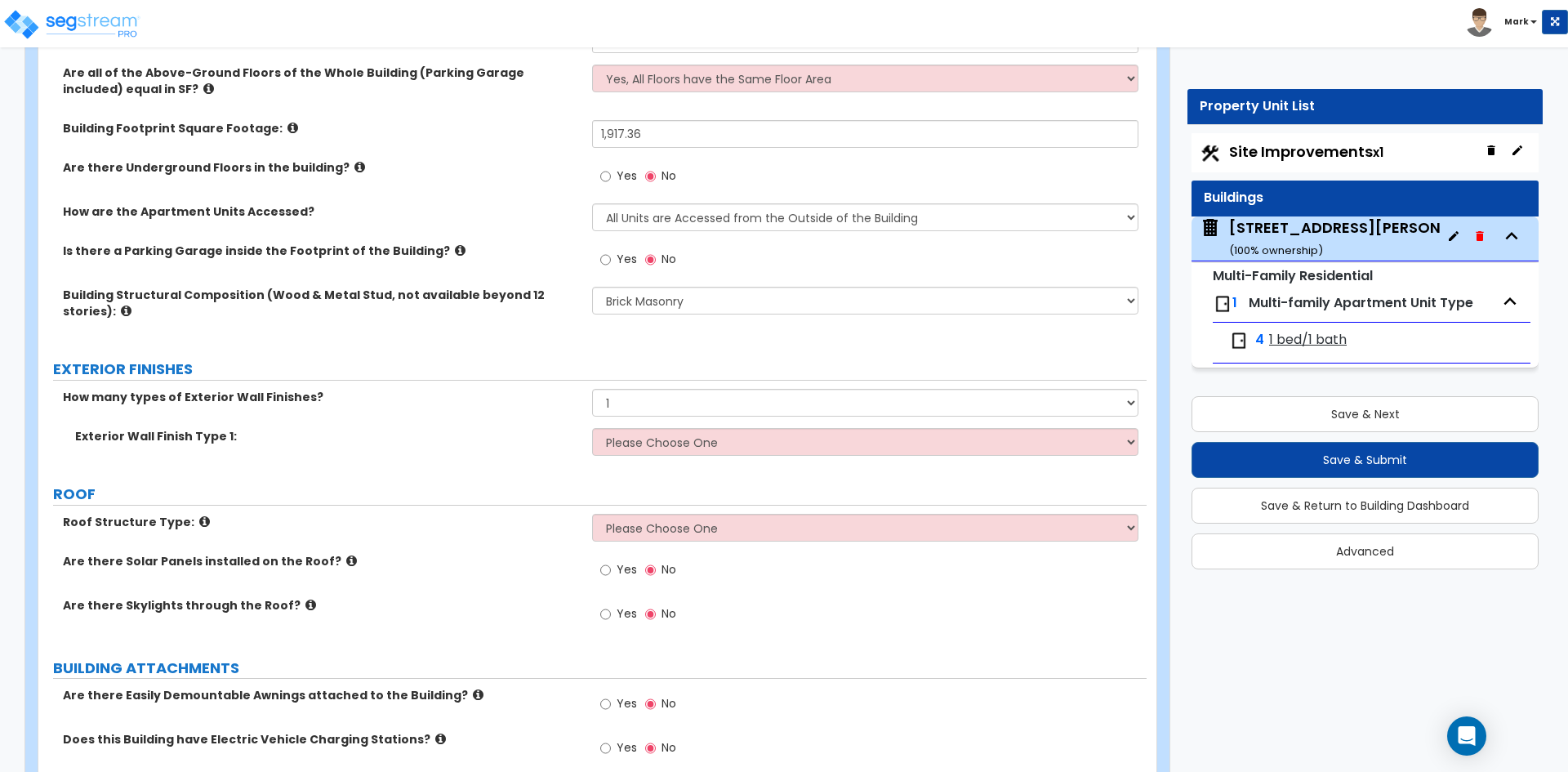
click at [483, 455] on div "Exterior Wall Finish Type 1: Please Choose One No Finish/Shared Wall No Wall St…" at bounding box center [592, 447] width 1108 height 39
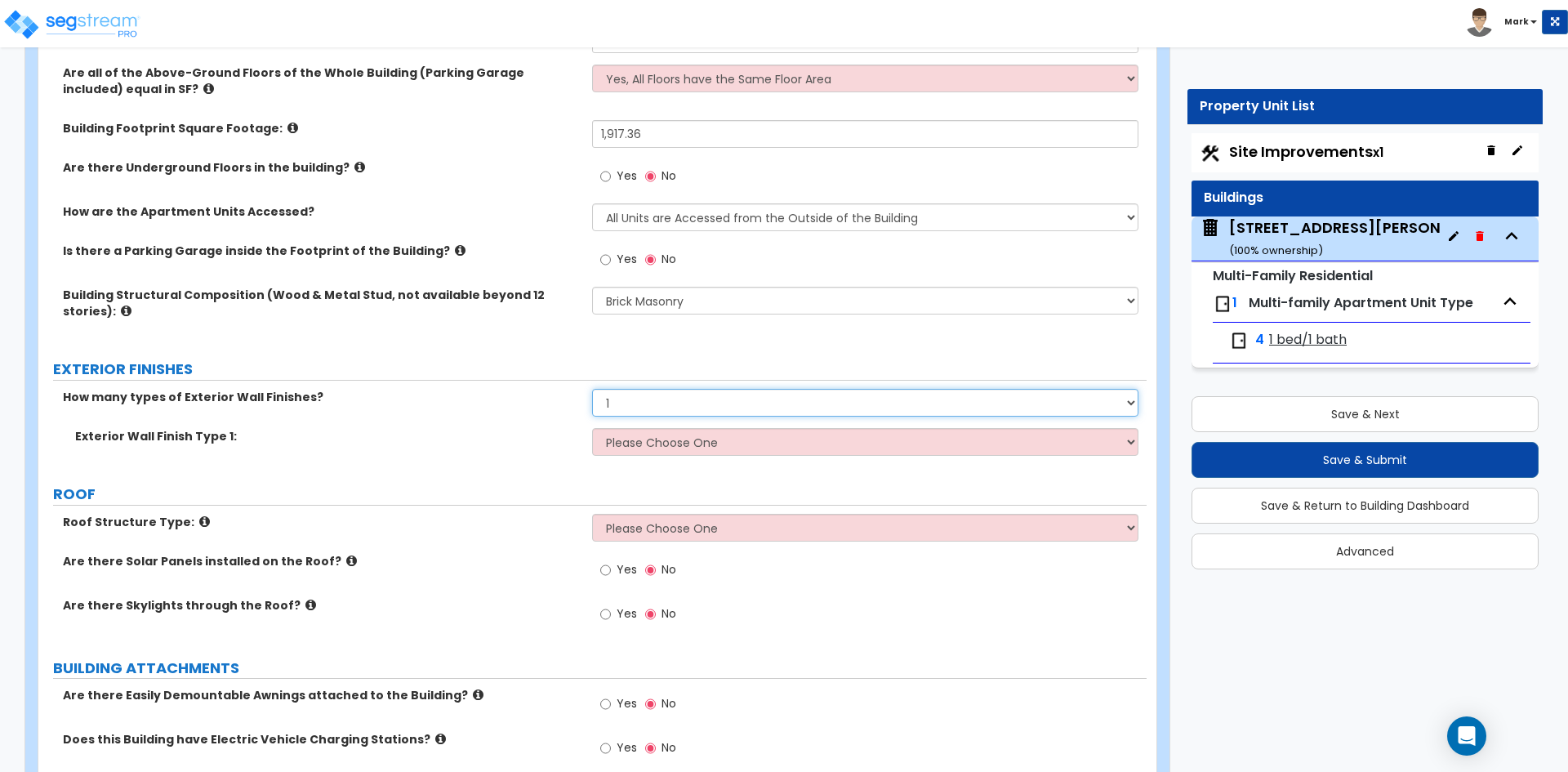
click at [626, 407] on select "None 1 2 3" at bounding box center [864, 403] width 545 height 28
select select "0"
click at [592, 389] on select "None 1 2 3" at bounding box center [864, 403] width 545 height 28
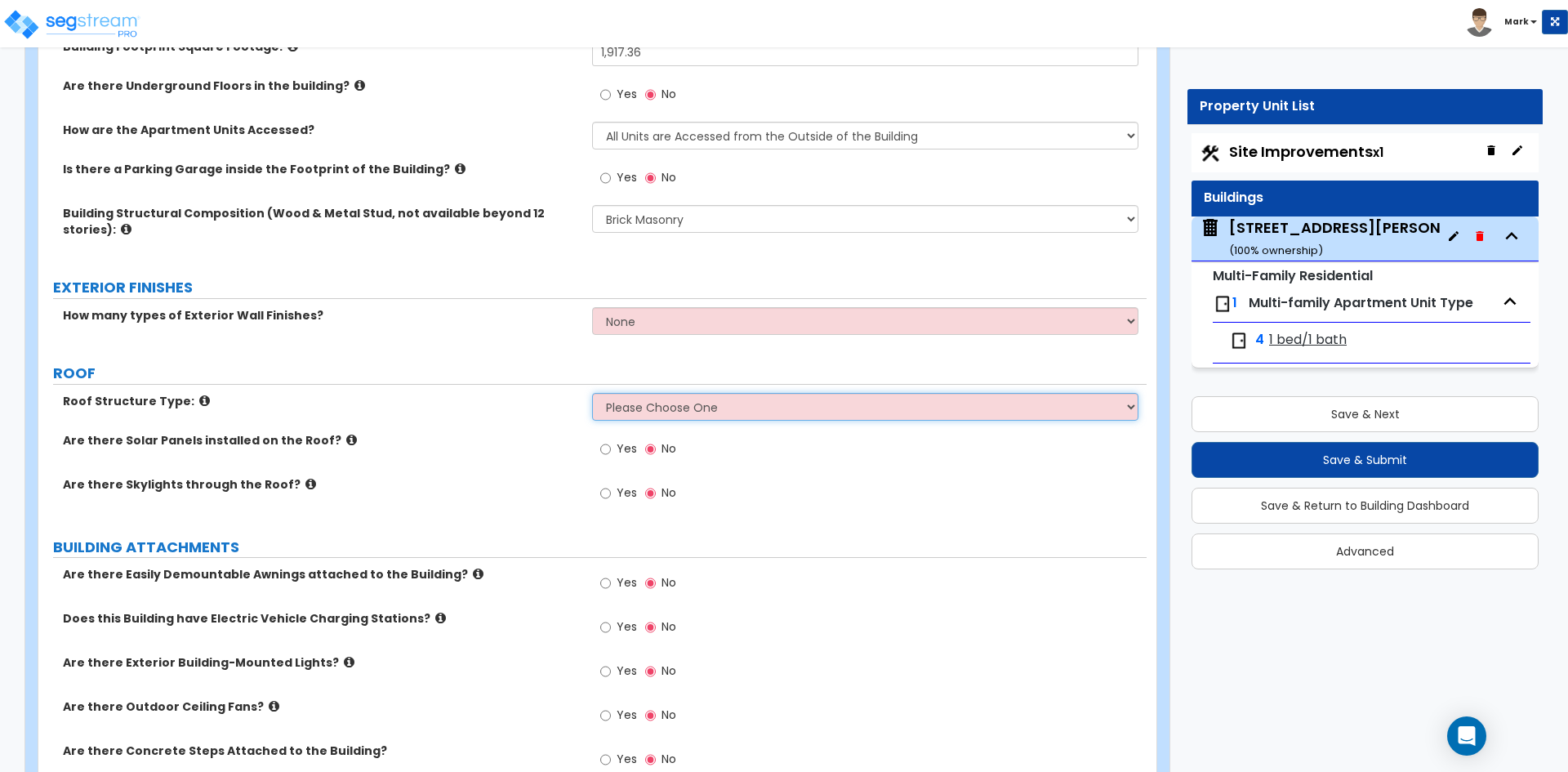
click at [677, 410] on select "Please Choose One Gable Roof Flat Roof Hybrid Gable & Flat Roof" at bounding box center [864, 406] width 545 height 28
select select "1"
click at [592, 393] on select "Please Choose One Gable Roof Flat Roof Hybrid Gable & Flat Roof" at bounding box center [864, 406] width 545 height 28
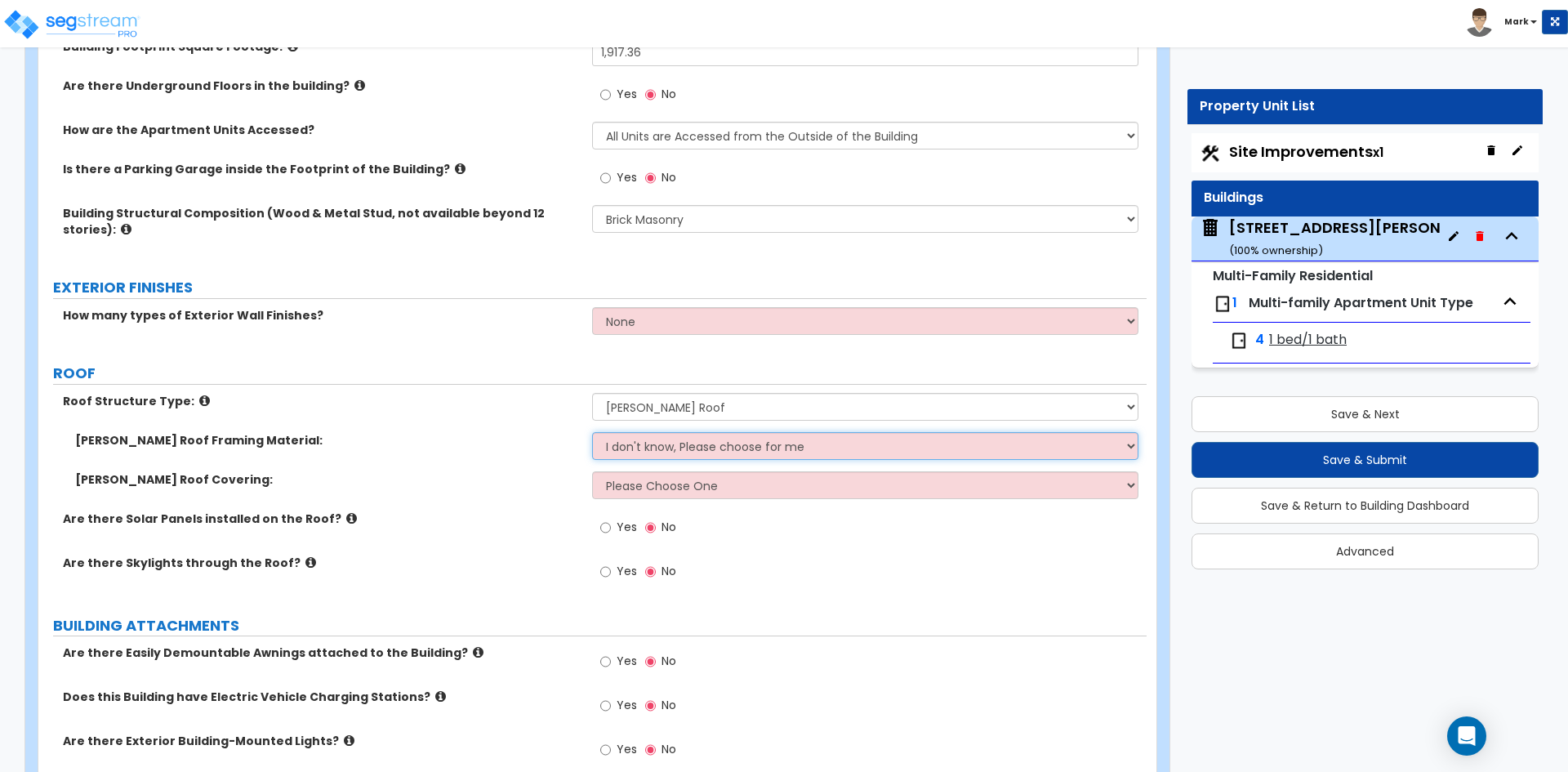
click at [704, 442] on select "I don't know, Please choose for me Metal Wood" at bounding box center [864, 445] width 545 height 28
select select "2"
click at [592, 432] on select "I don't know, Please choose for me Metal Wood" at bounding box center [864, 445] width 545 height 28
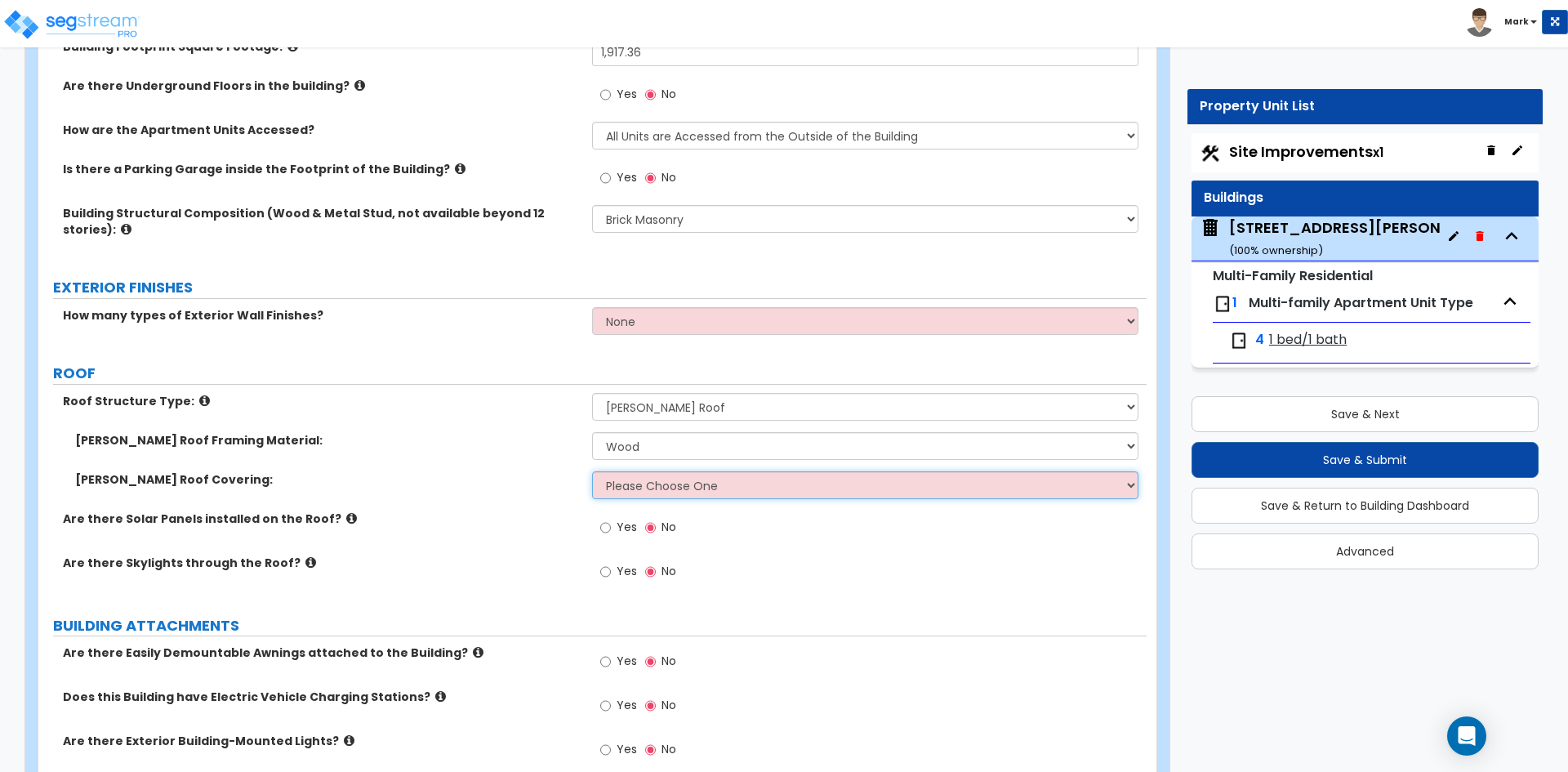
click at [707, 484] on select "Please Choose One Asphalt Shingle Clay Tile Wood Shingle Metal Shingle Standing…" at bounding box center [864, 485] width 545 height 28
select select "1"
click at [592, 472] on select "Please Choose One Asphalt Shingle Clay Tile Wood Shingle Metal Shingle Standing…" at bounding box center [864, 485] width 545 height 28
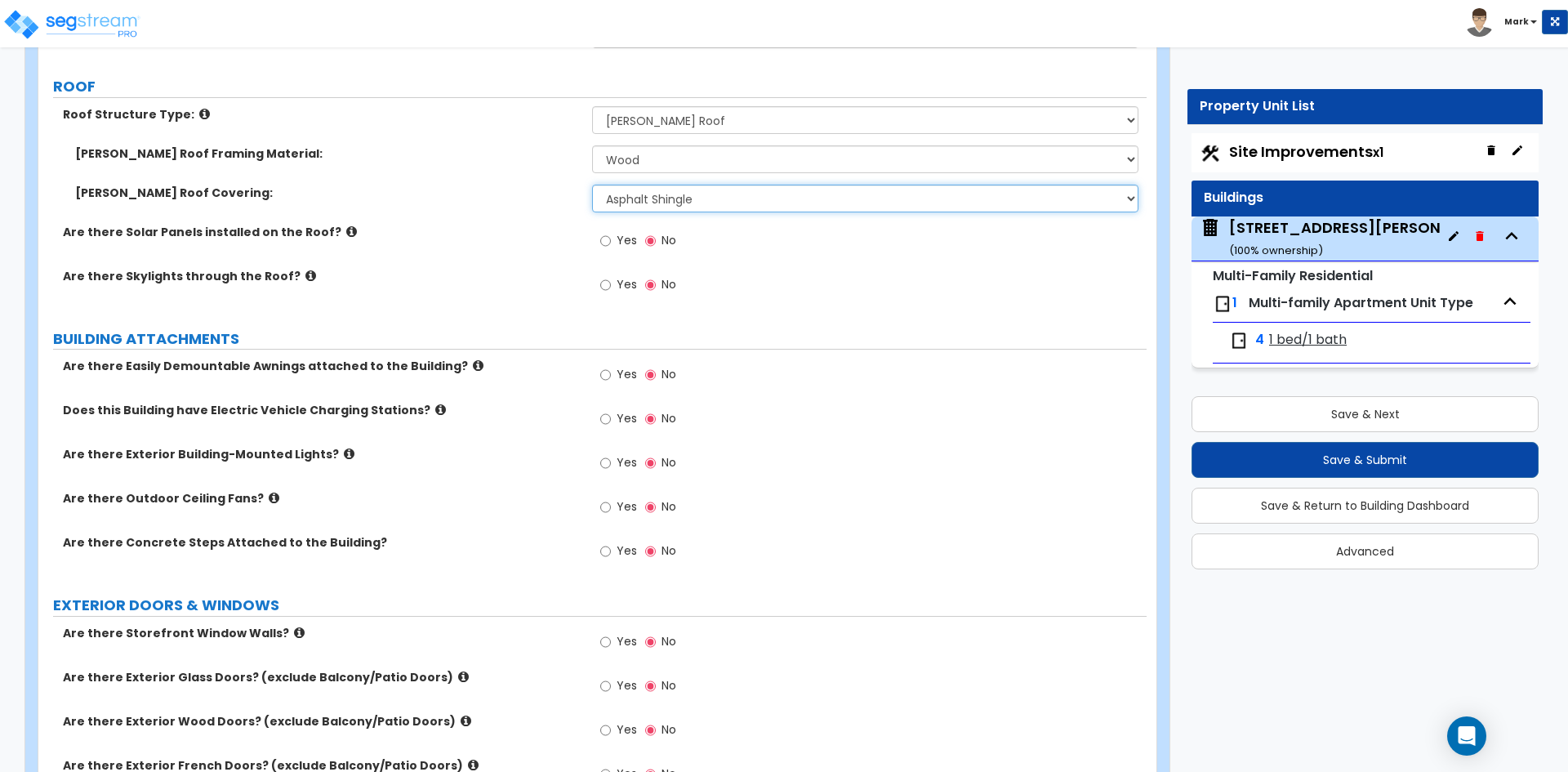
scroll to position [816, 0]
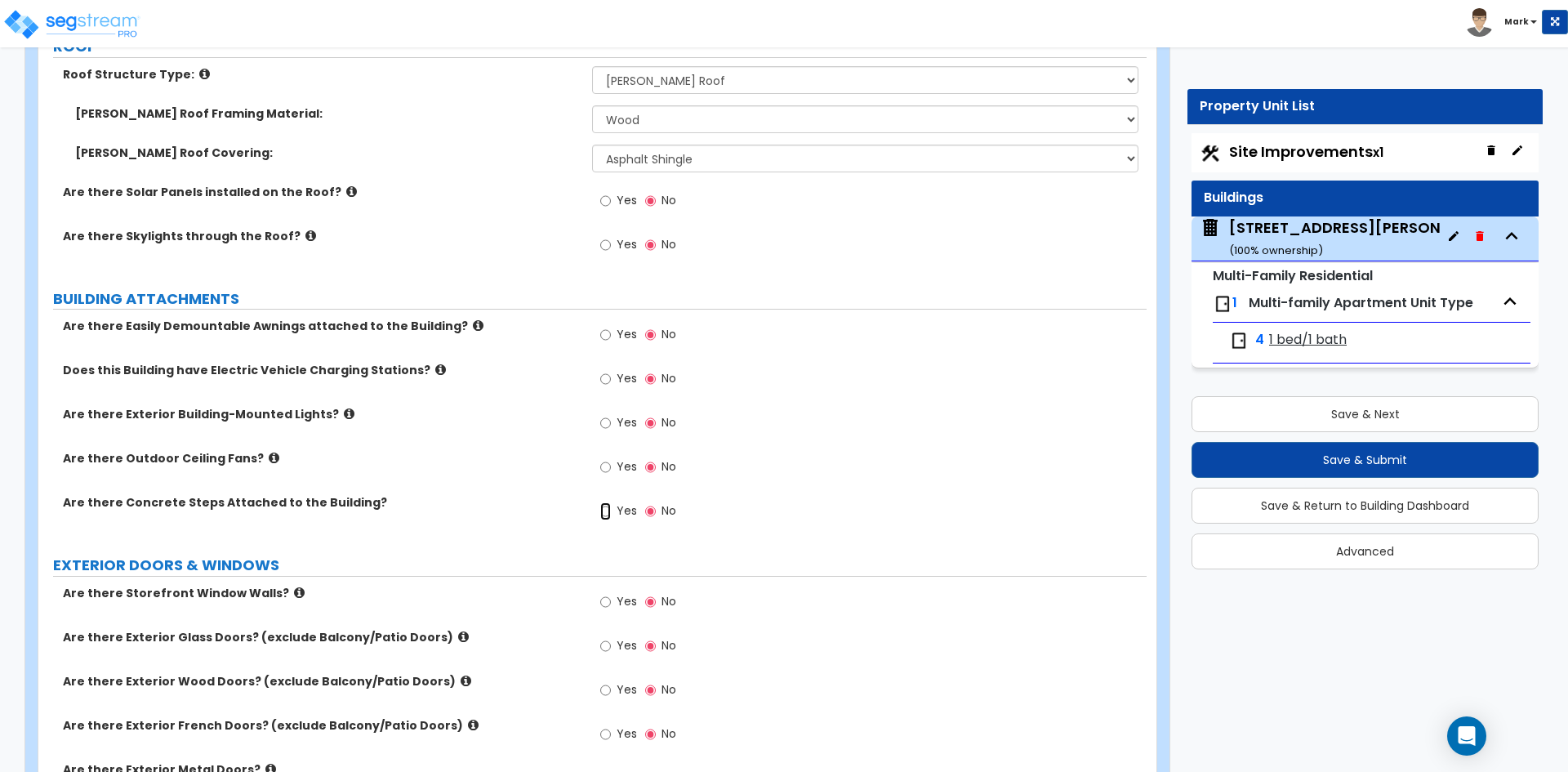
click at [606, 508] on input "Yes" at bounding box center [606, 512] width 11 height 18
radio input "true"
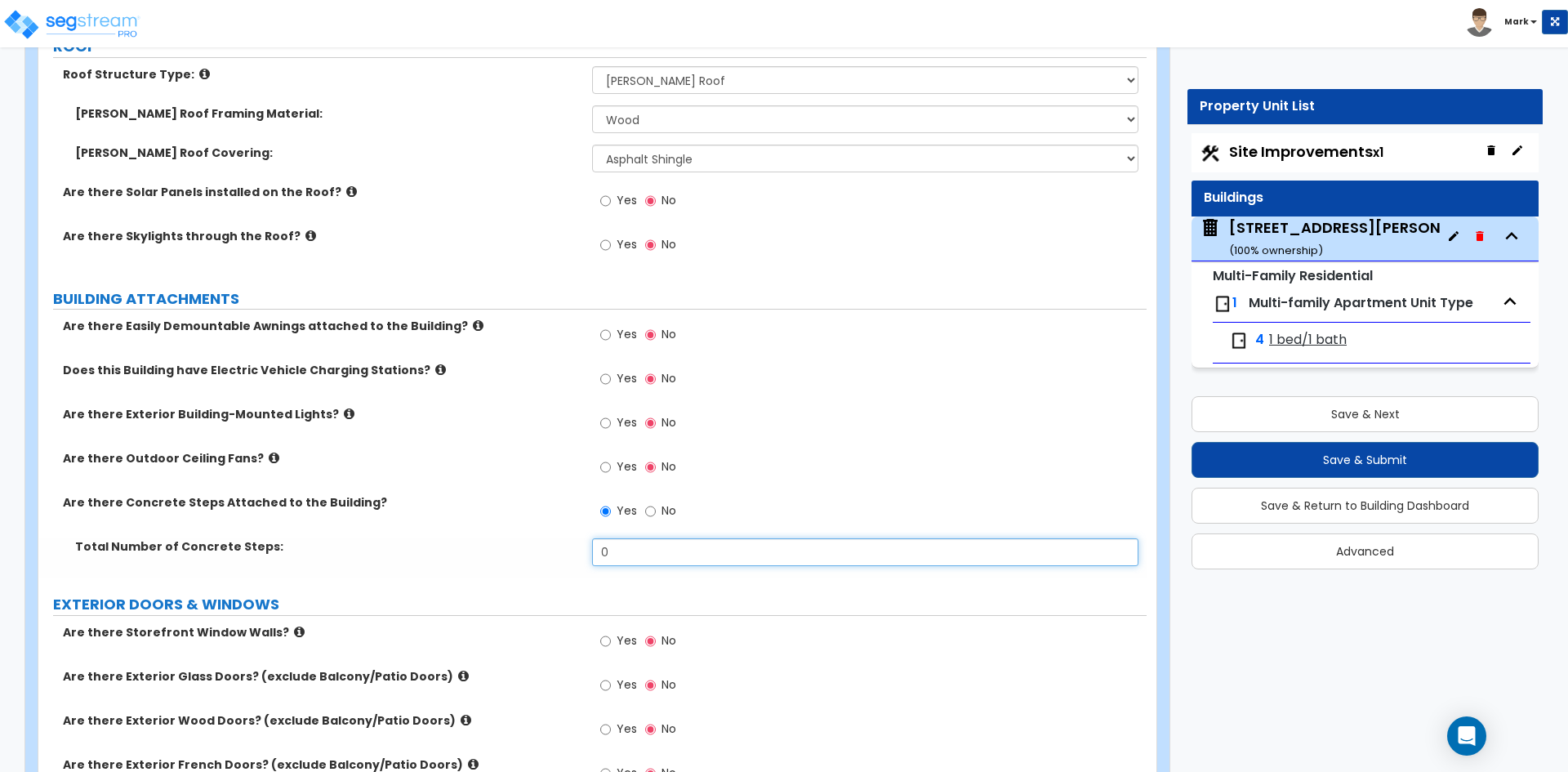
click at [628, 550] on input "0" at bounding box center [864, 552] width 545 height 28
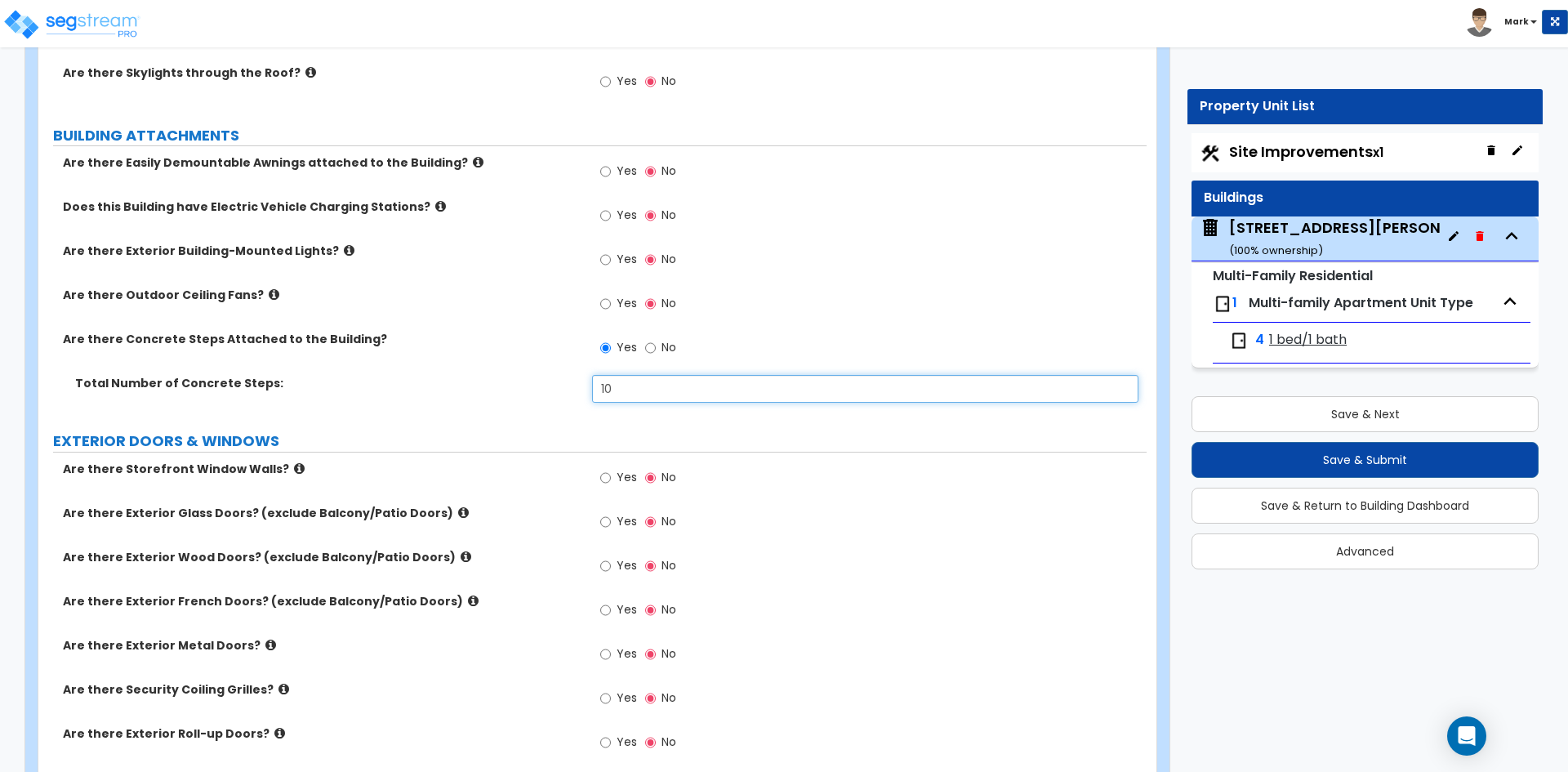
scroll to position [1062, 0]
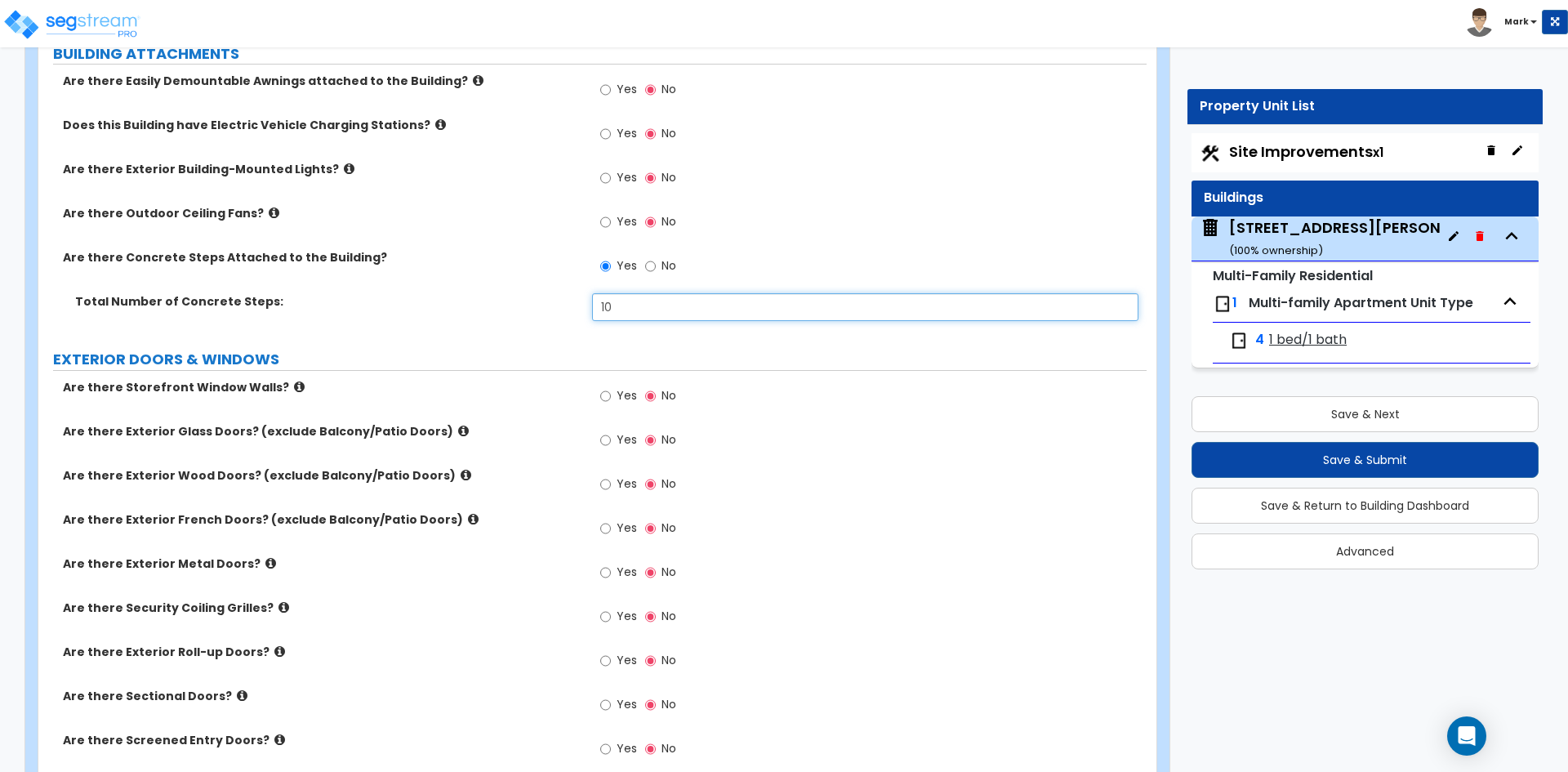
type input "10"
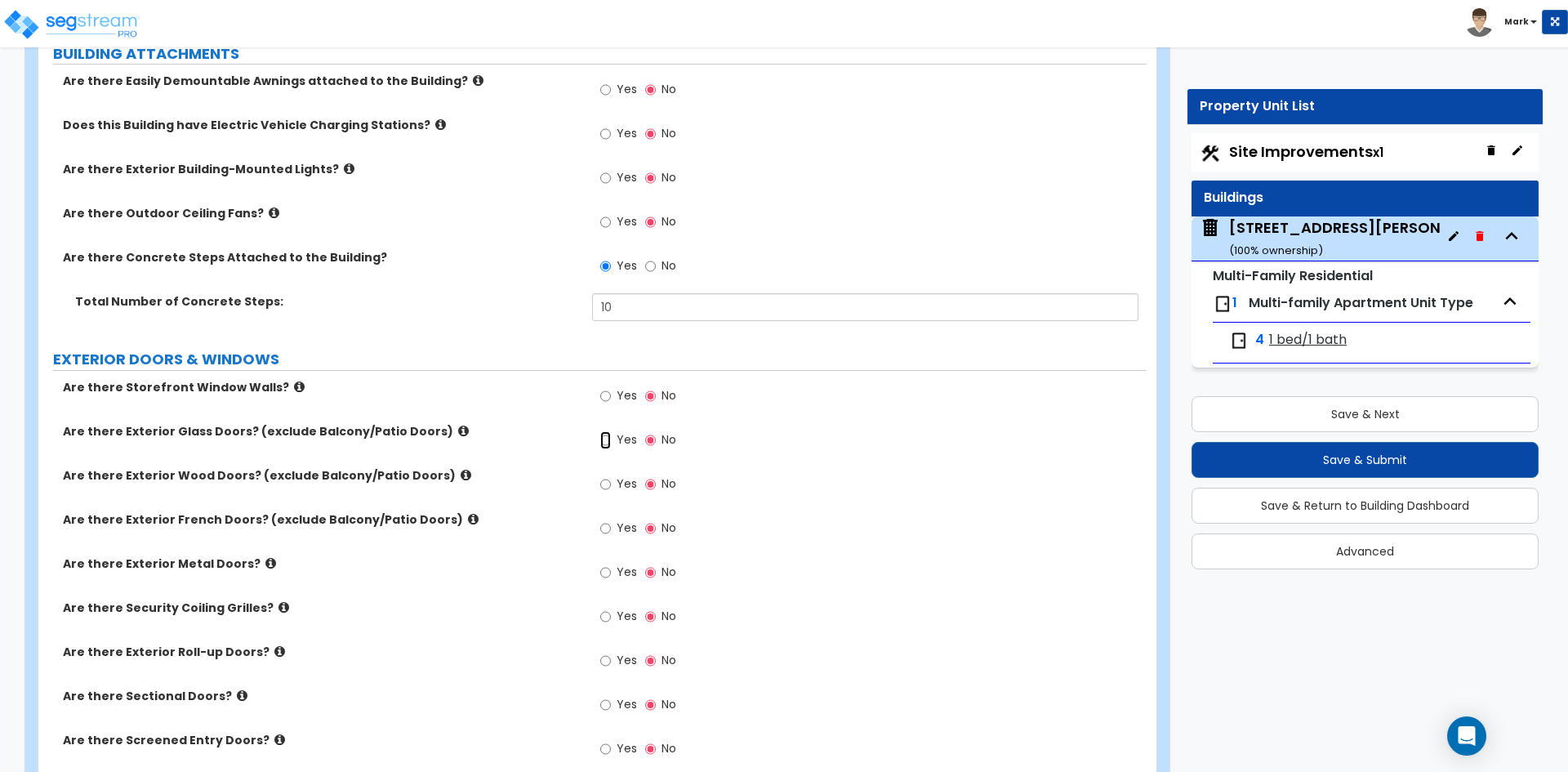
click at [604, 441] on input "Yes" at bounding box center [606, 440] width 11 height 18
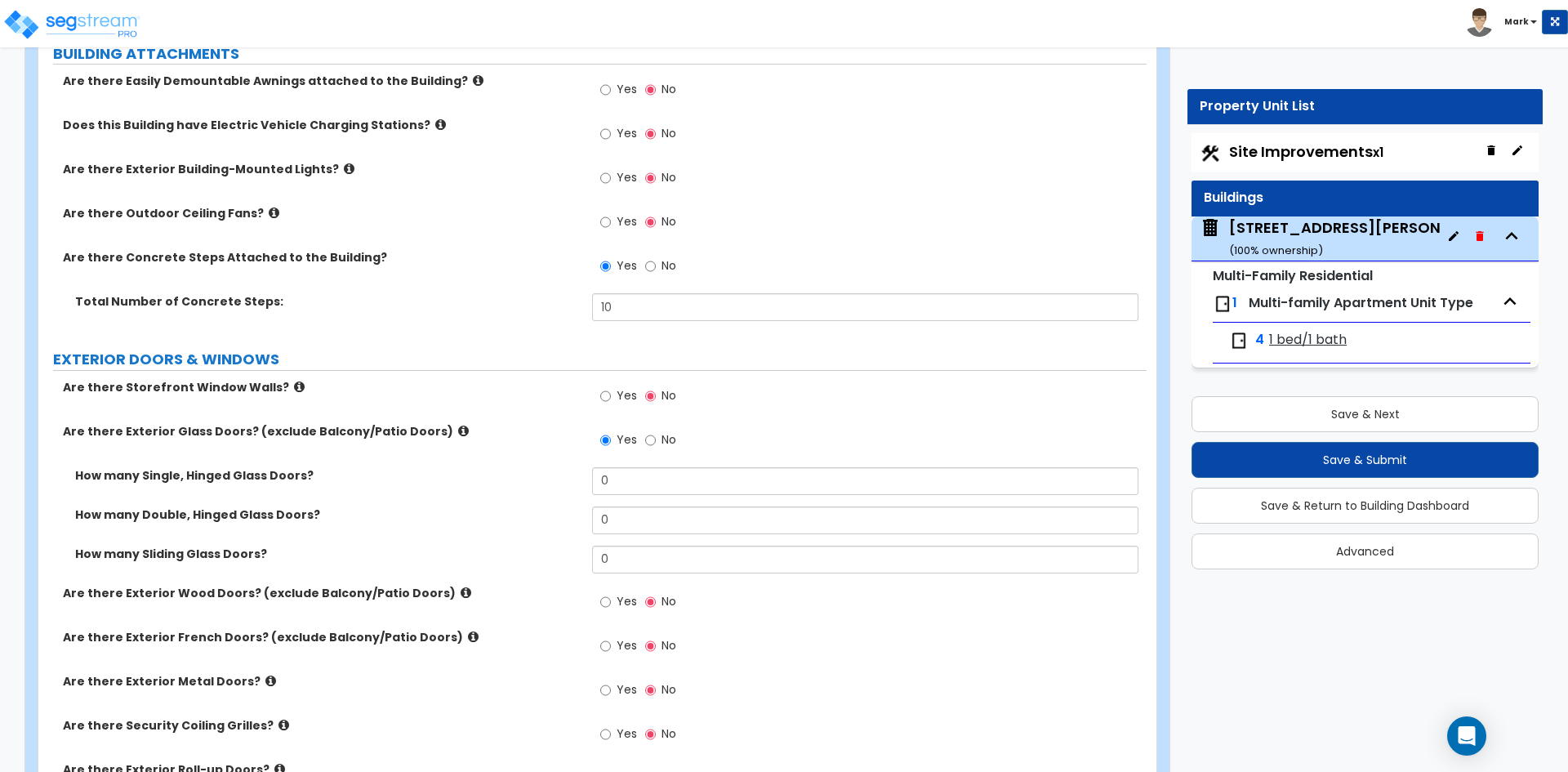
click at [643, 436] on div "Yes No" at bounding box center [638, 441] width 93 height 37
click at [645, 436] on input "No" at bounding box center [650, 440] width 11 height 18
radio input "false"
radio input "true"
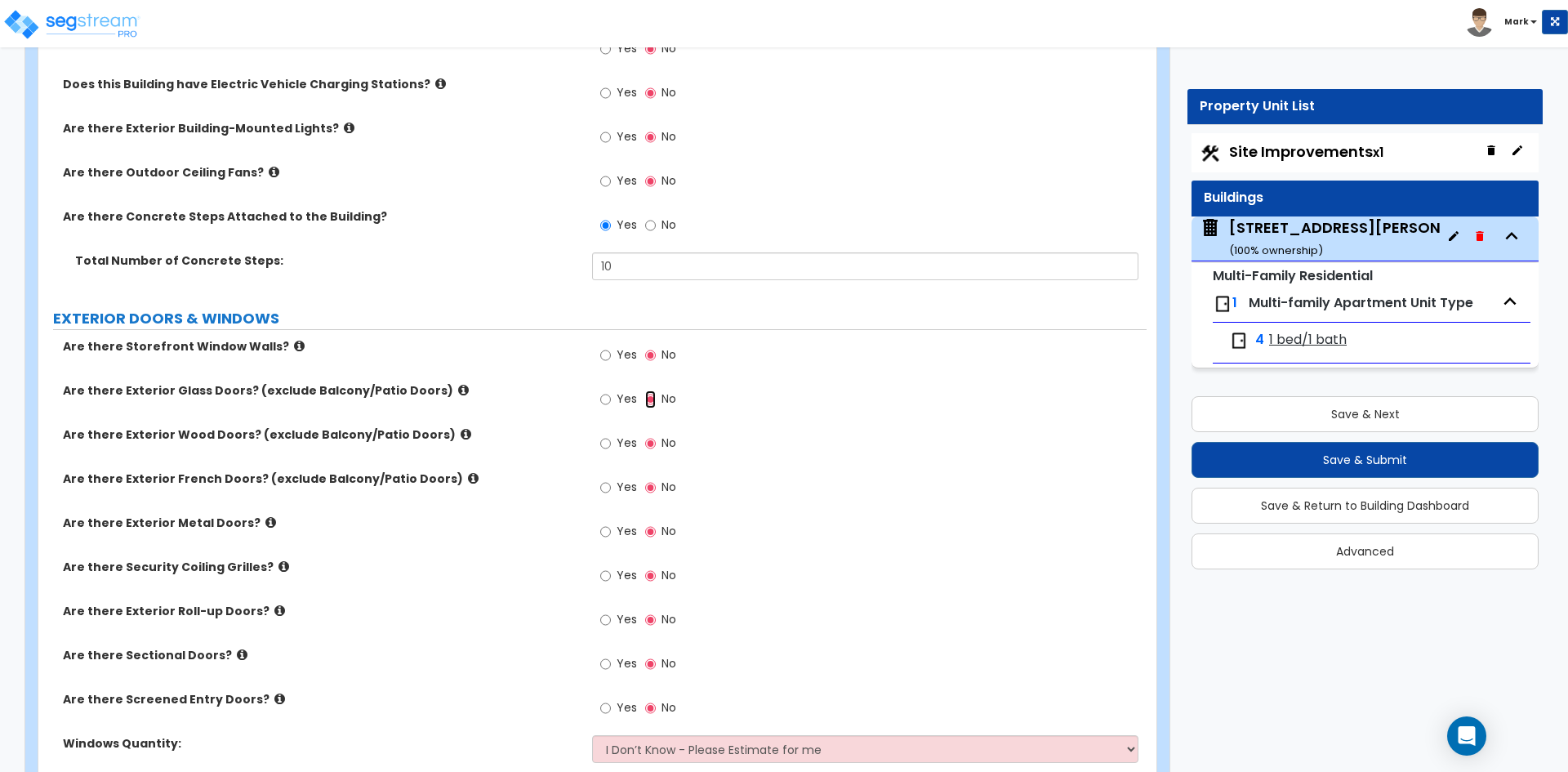
scroll to position [1144, 0]
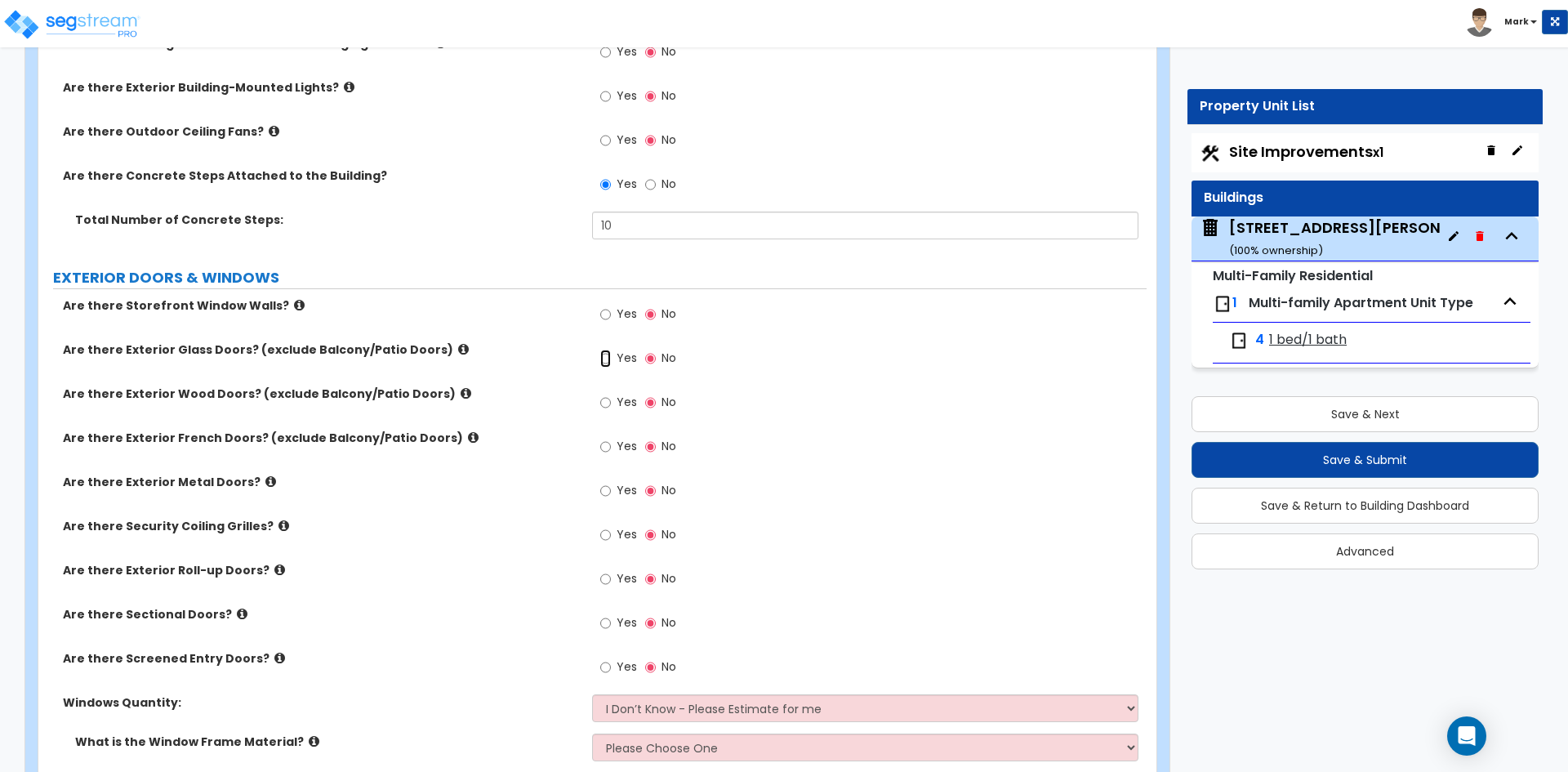
click at [601, 359] on input "Yes" at bounding box center [606, 358] width 11 height 18
radio input "true"
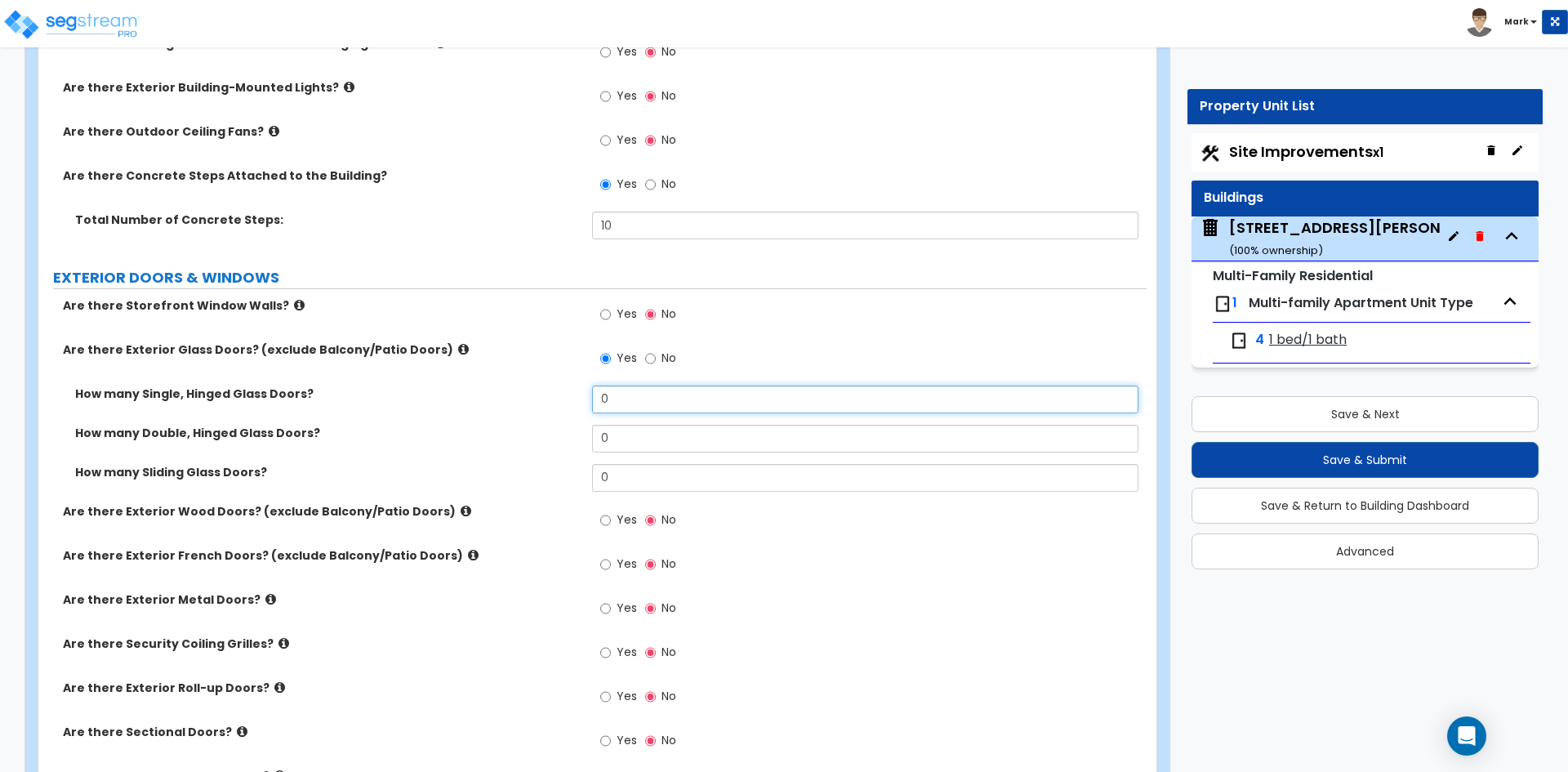
click at [619, 391] on input "0" at bounding box center [864, 399] width 545 height 28
click at [623, 401] on input "text" at bounding box center [864, 399] width 545 height 28
type input "7"
click at [750, 532] on div "Yes No" at bounding box center [869, 525] width 553 height 44
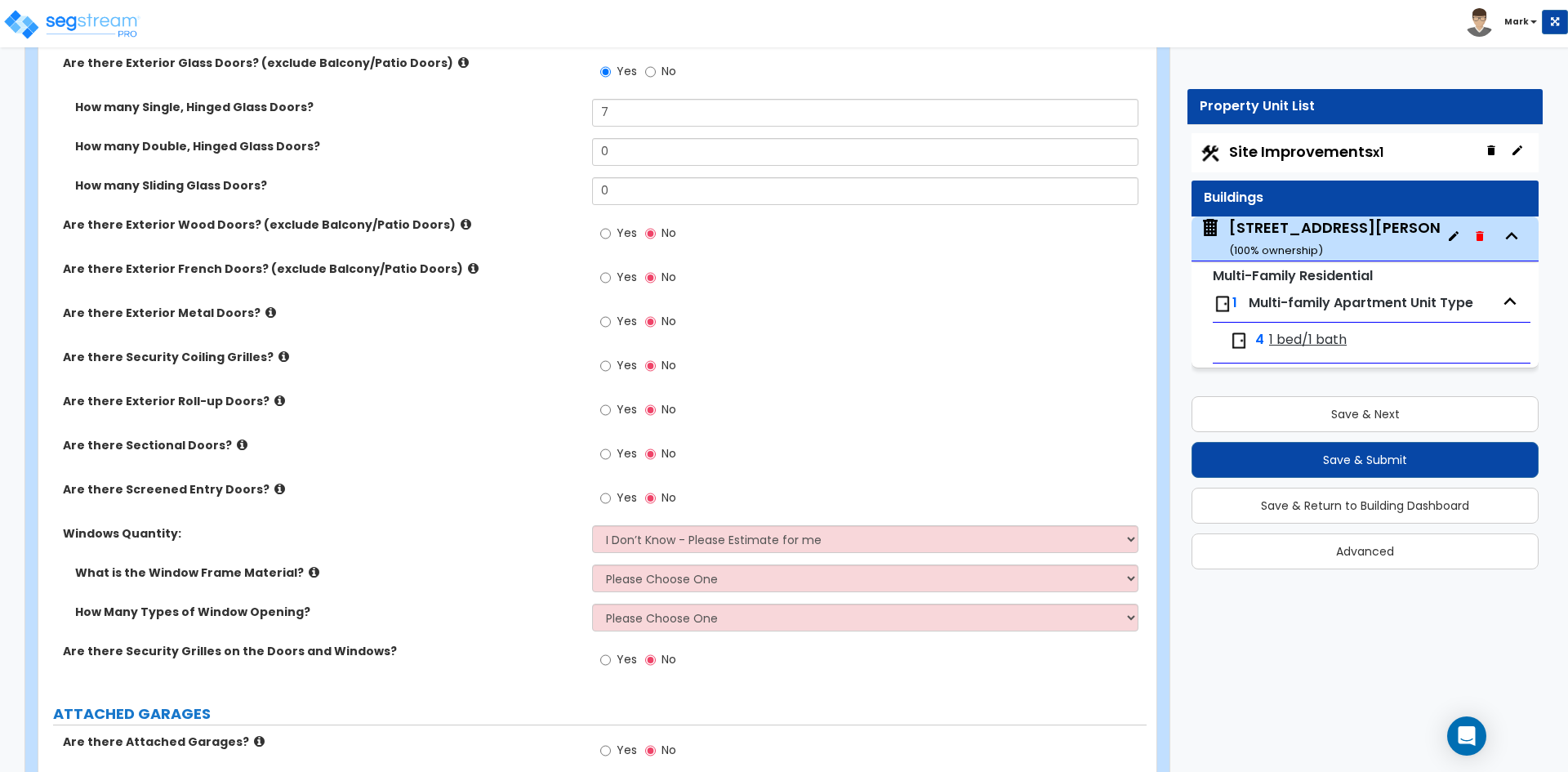
scroll to position [1471, 0]
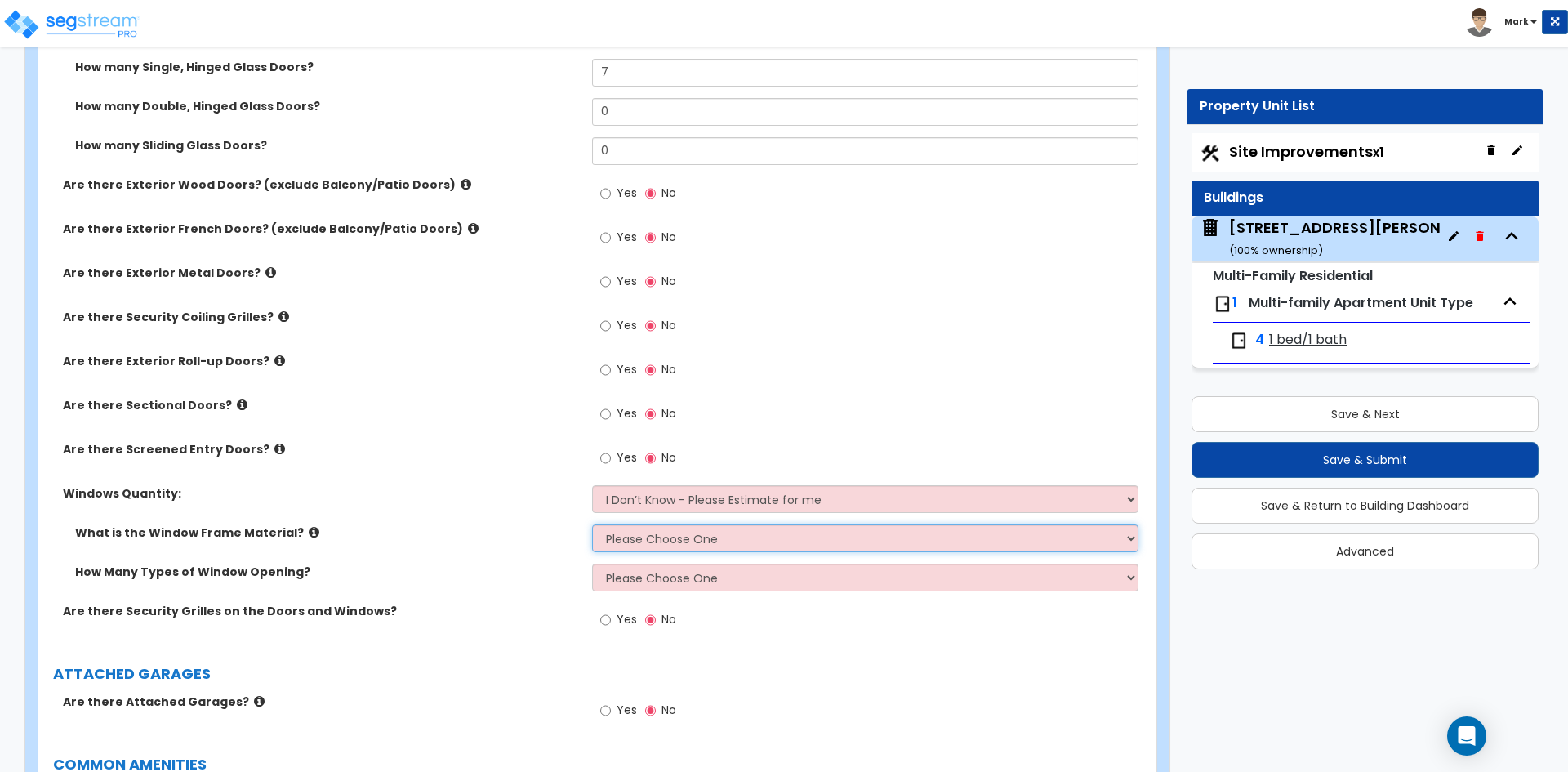
click at [677, 539] on select "Please Choose One Vinyl Aluminum Wood" at bounding box center [864, 538] width 545 height 28
select select "3"
click at [592, 524] on select "Please Choose One Vinyl Aluminum Wood" at bounding box center [864, 538] width 545 height 28
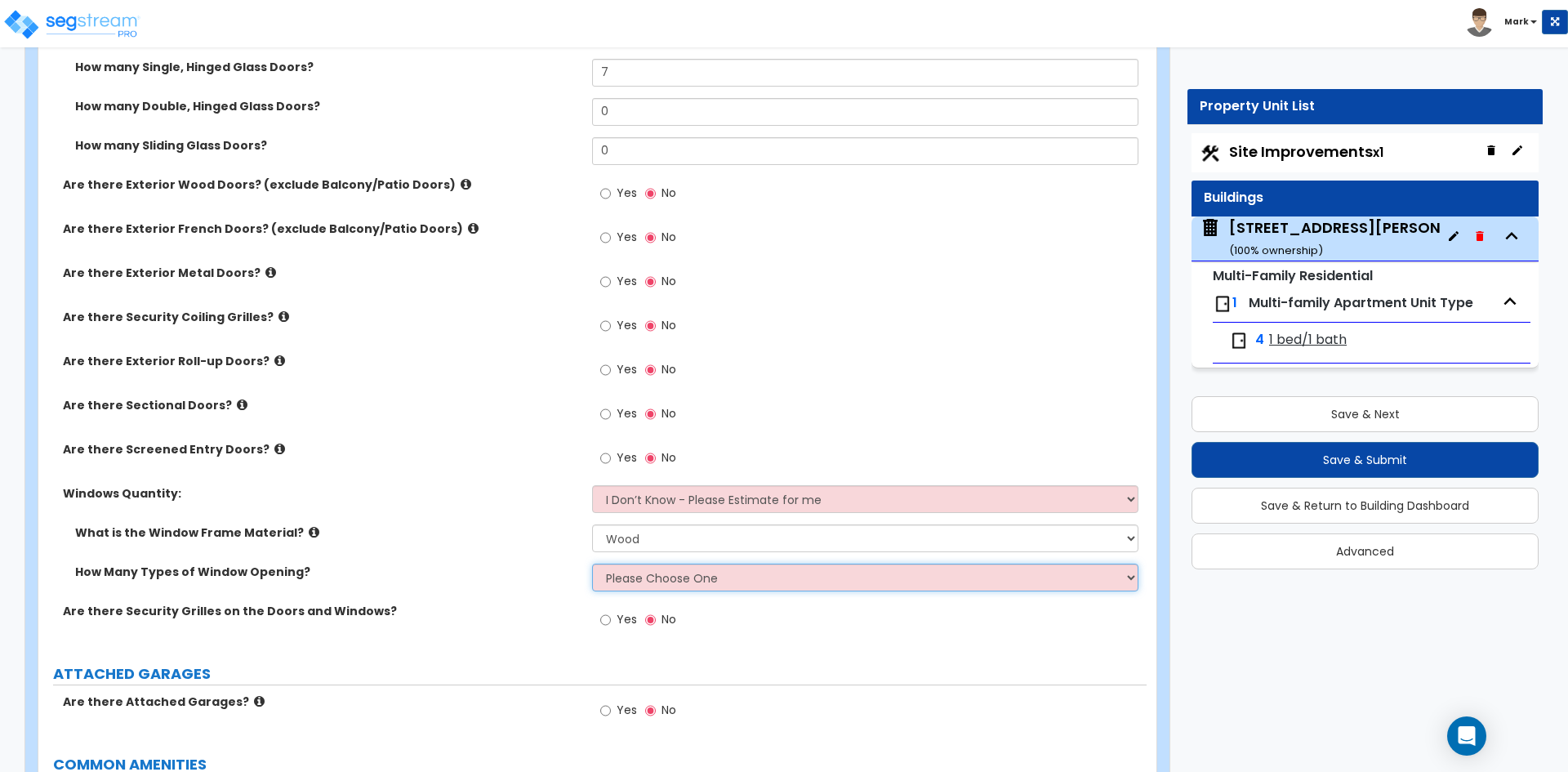
click at [677, 573] on select "Please Choose One 1 2 3 4" at bounding box center [864, 577] width 545 height 28
select select "1"
click at [592, 563] on select "Please Choose One 1 2 3 4" at bounding box center [864, 577] width 545 height 28
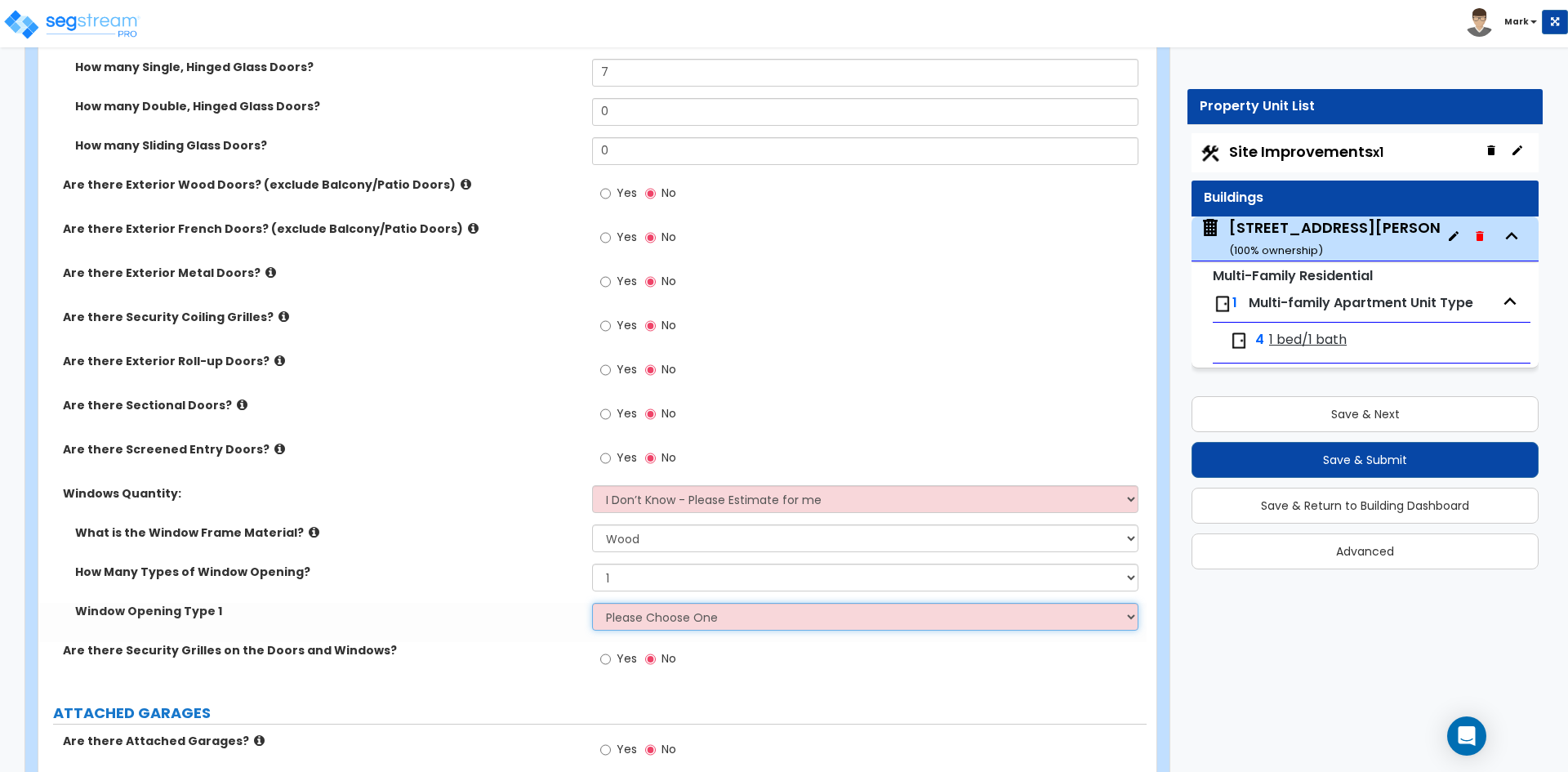
click at [669, 614] on select "Please Choose One Sliding Picture/Fixed Double/Single Hung Awning Swing" at bounding box center [864, 617] width 545 height 28
select select "4"
click at [592, 603] on select "Please Choose One Sliding Picture/Fixed Double/Single Hung Awning Swing" at bounding box center [864, 617] width 545 height 28
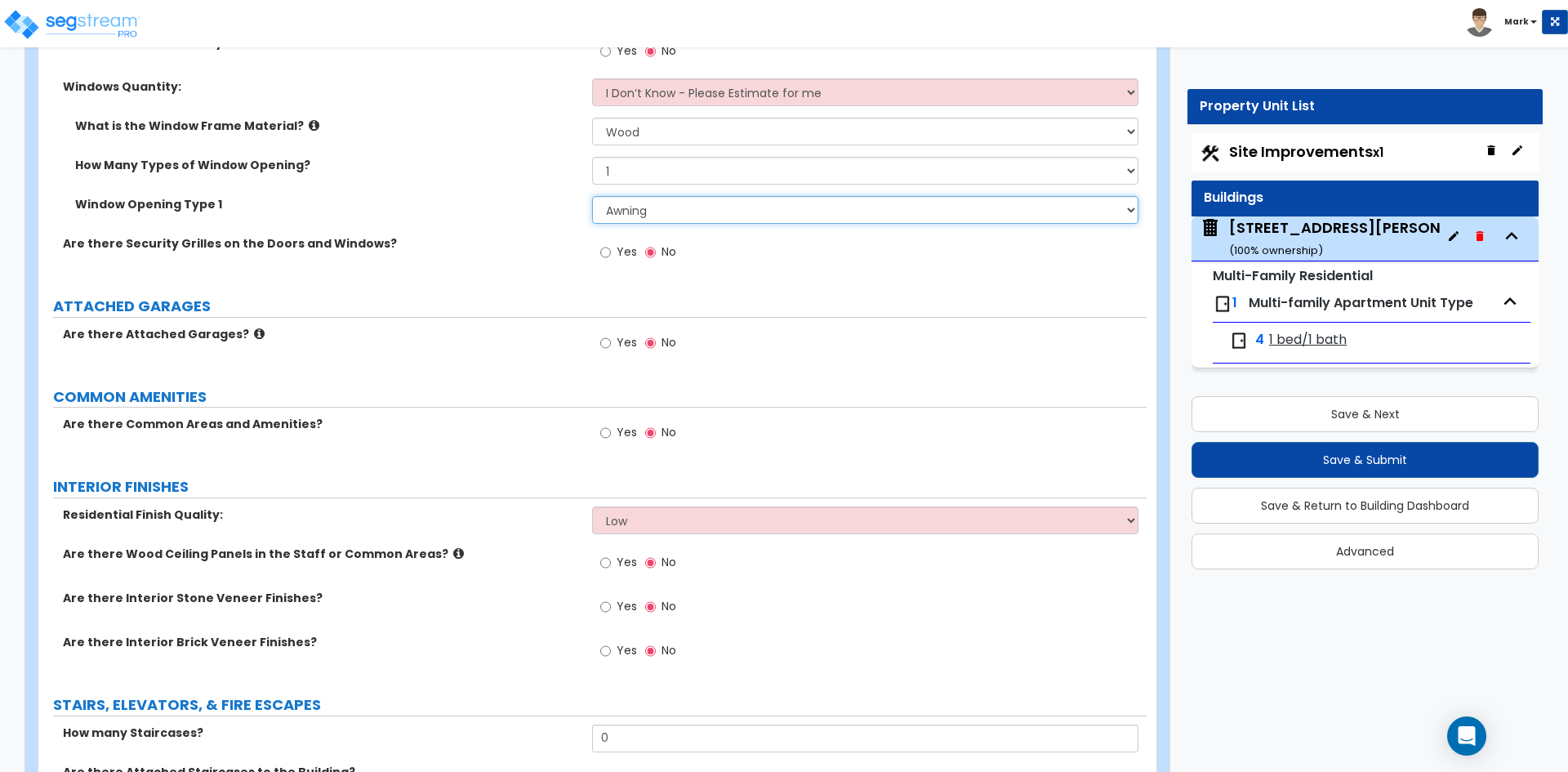
scroll to position [1879, 0]
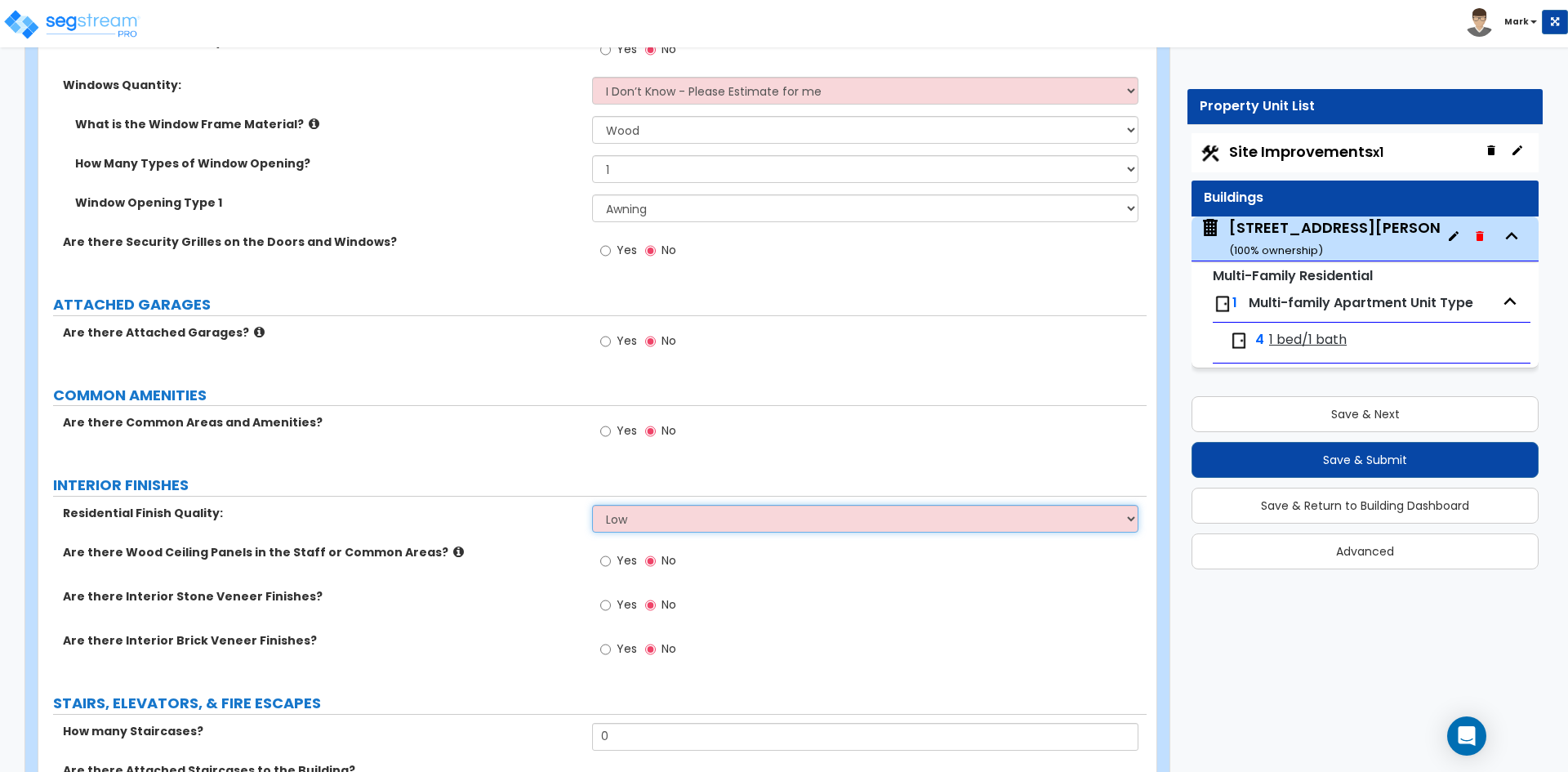
click at [672, 514] on select "Low Average High" at bounding box center [864, 518] width 545 height 28
select select "2"
click at [592, 504] on select "Low Average High" at bounding box center [864, 518] width 545 height 28
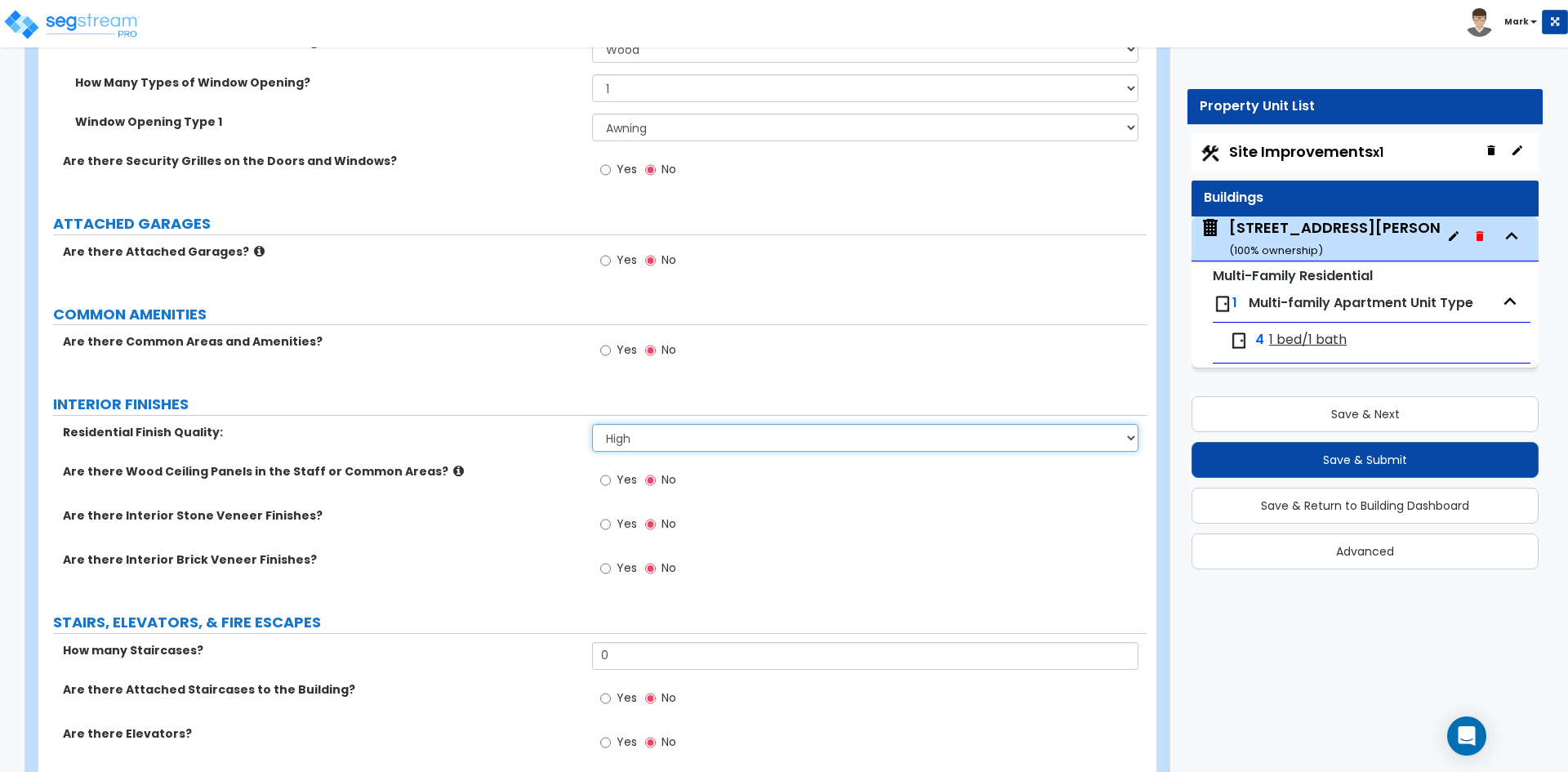
scroll to position [1960, 0]
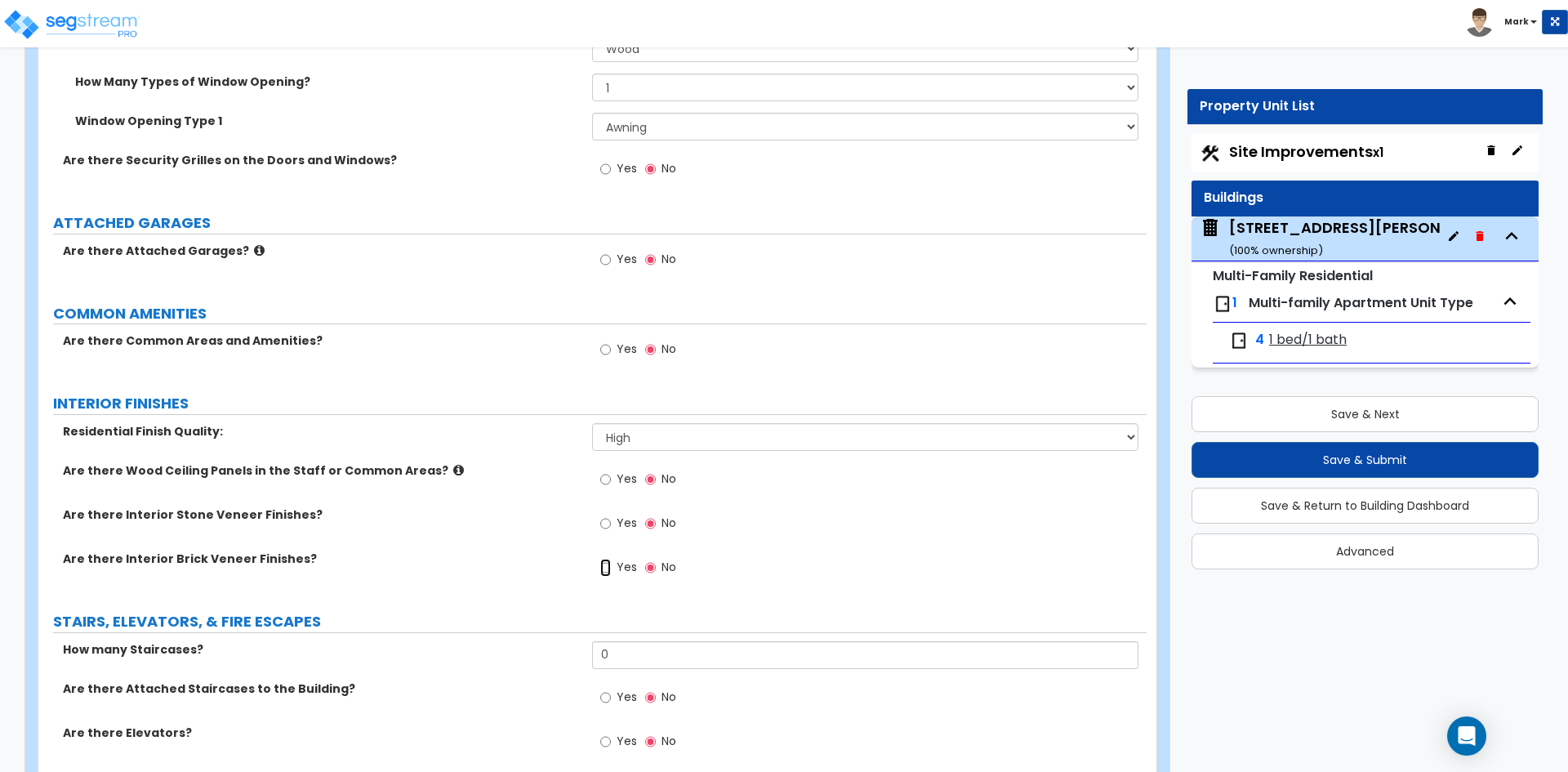
click at [604, 569] on input "Yes" at bounding box center [606, 568] width 11 height 18
radio input "true"
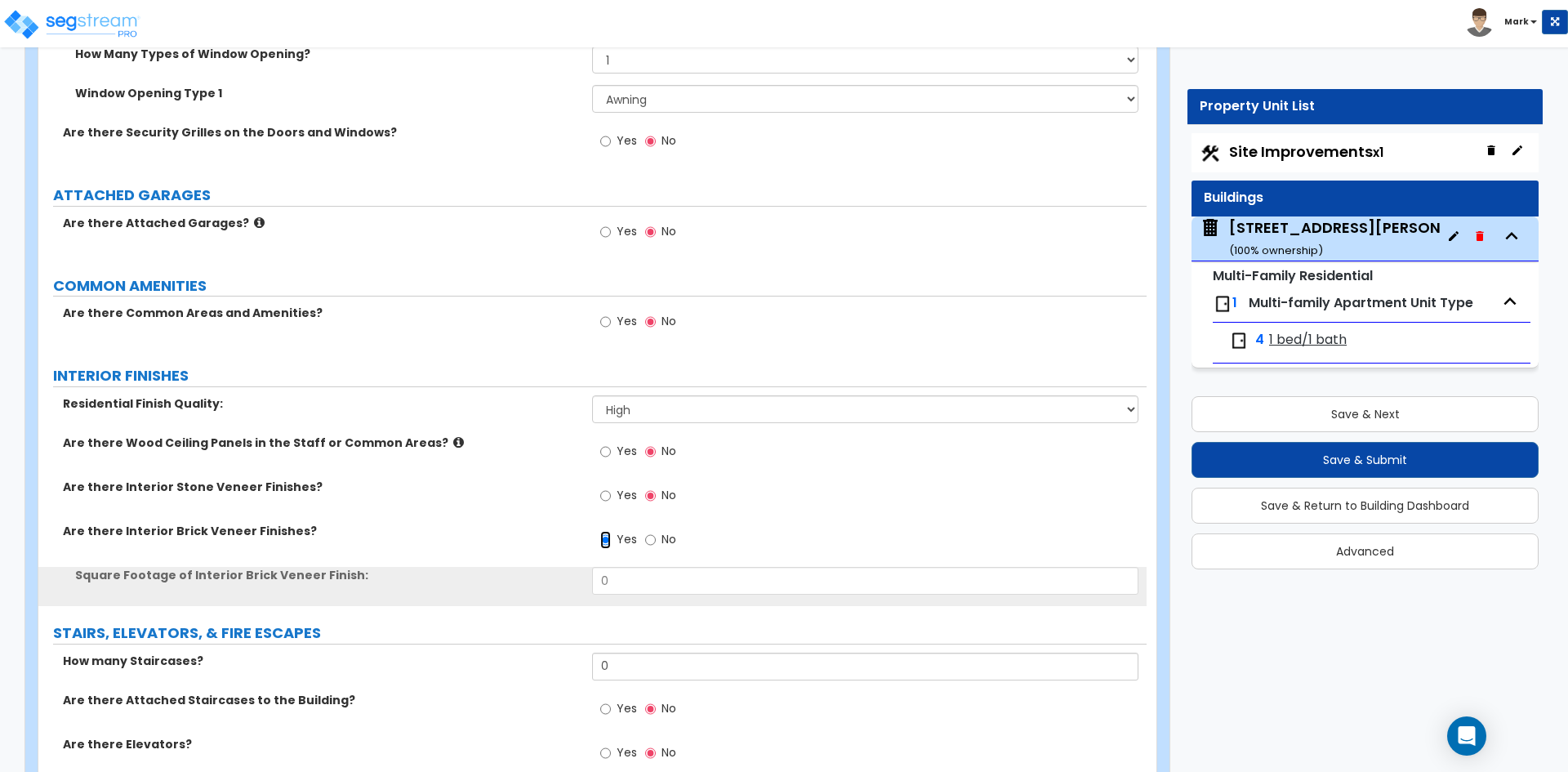
scroll to position [2042, 0]
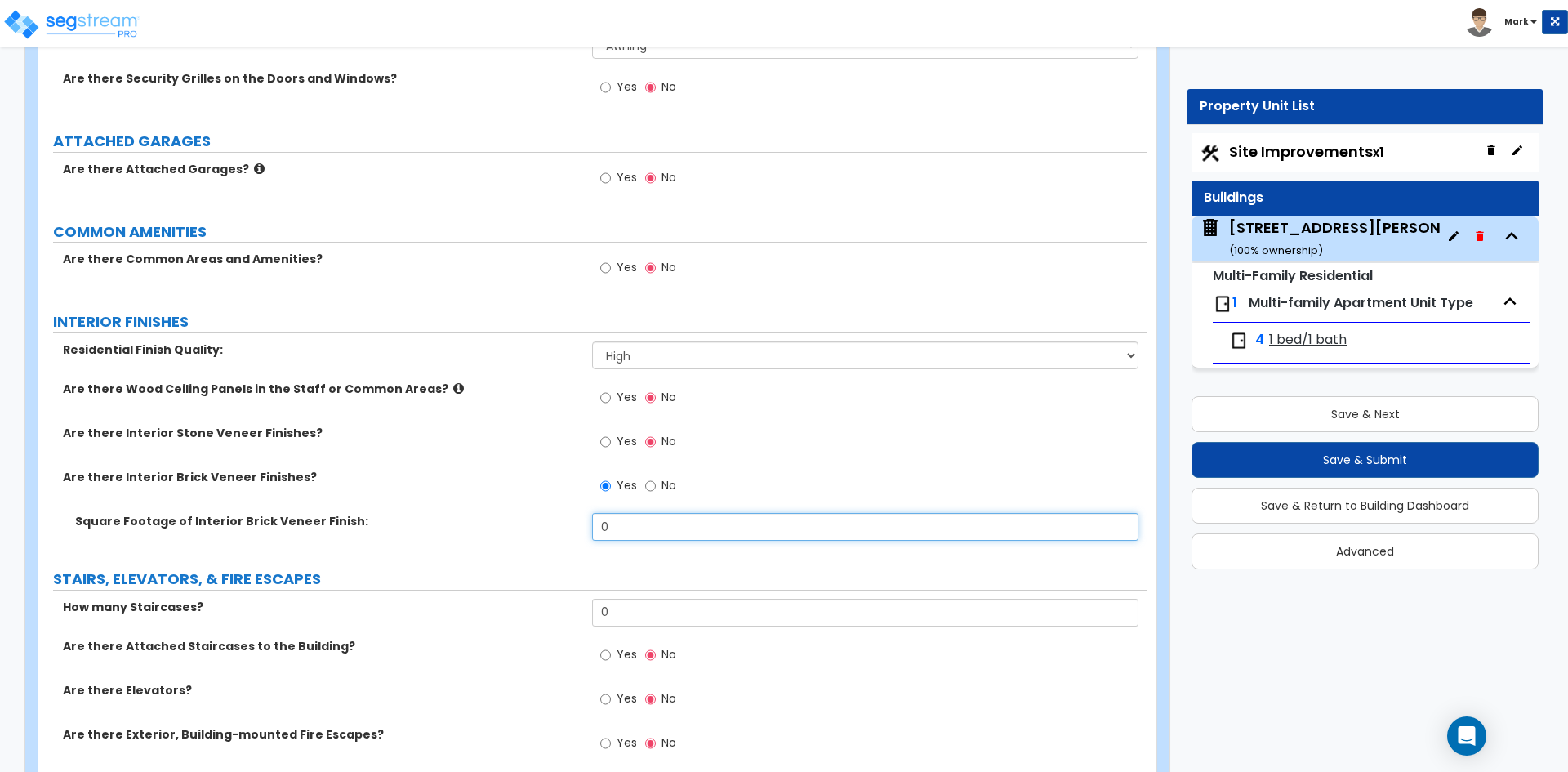
click at [642, 527] on input "0" at bounding box center [864, 526] width 545 height 28
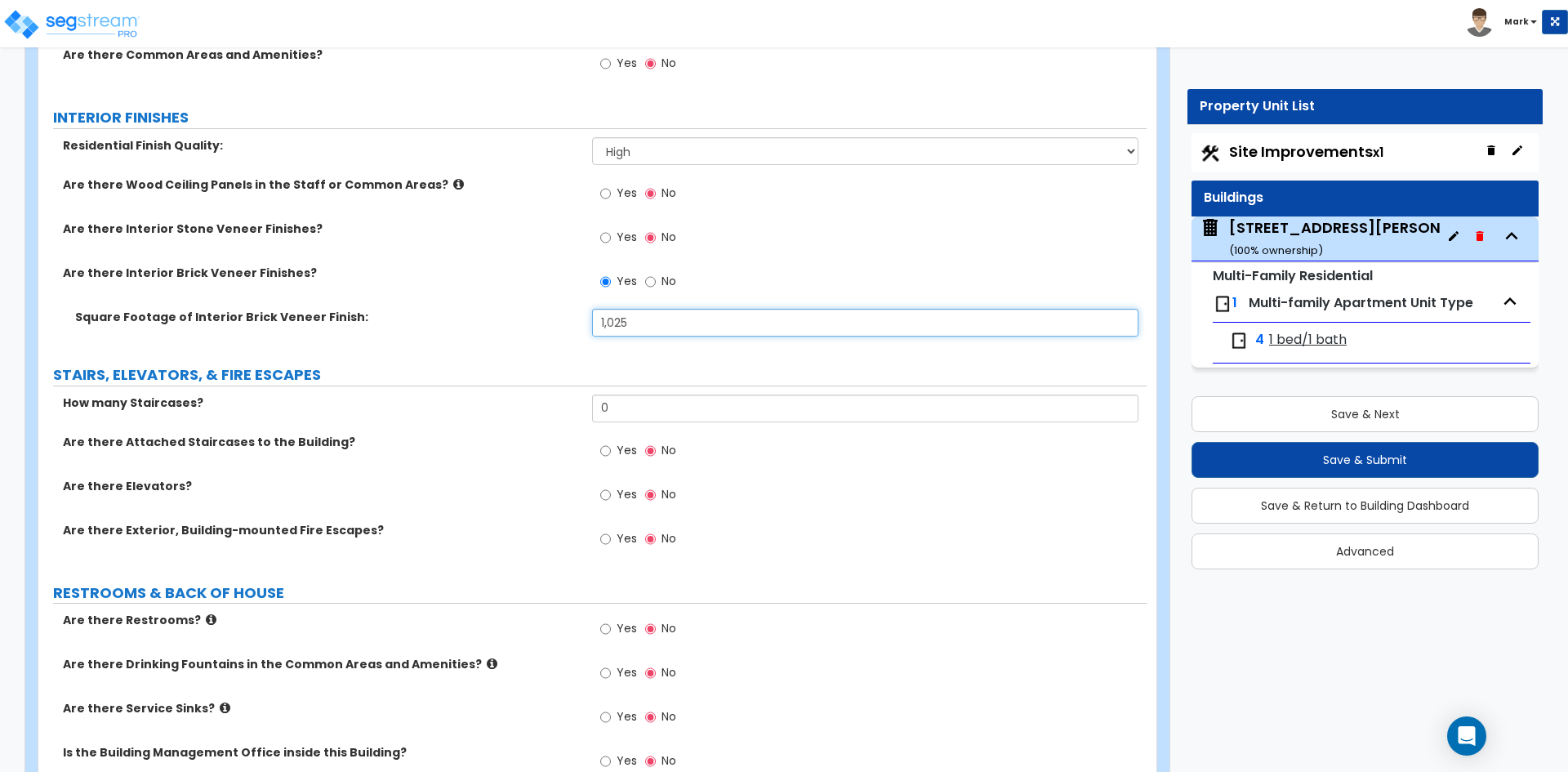
scroll to position [2287, 0]
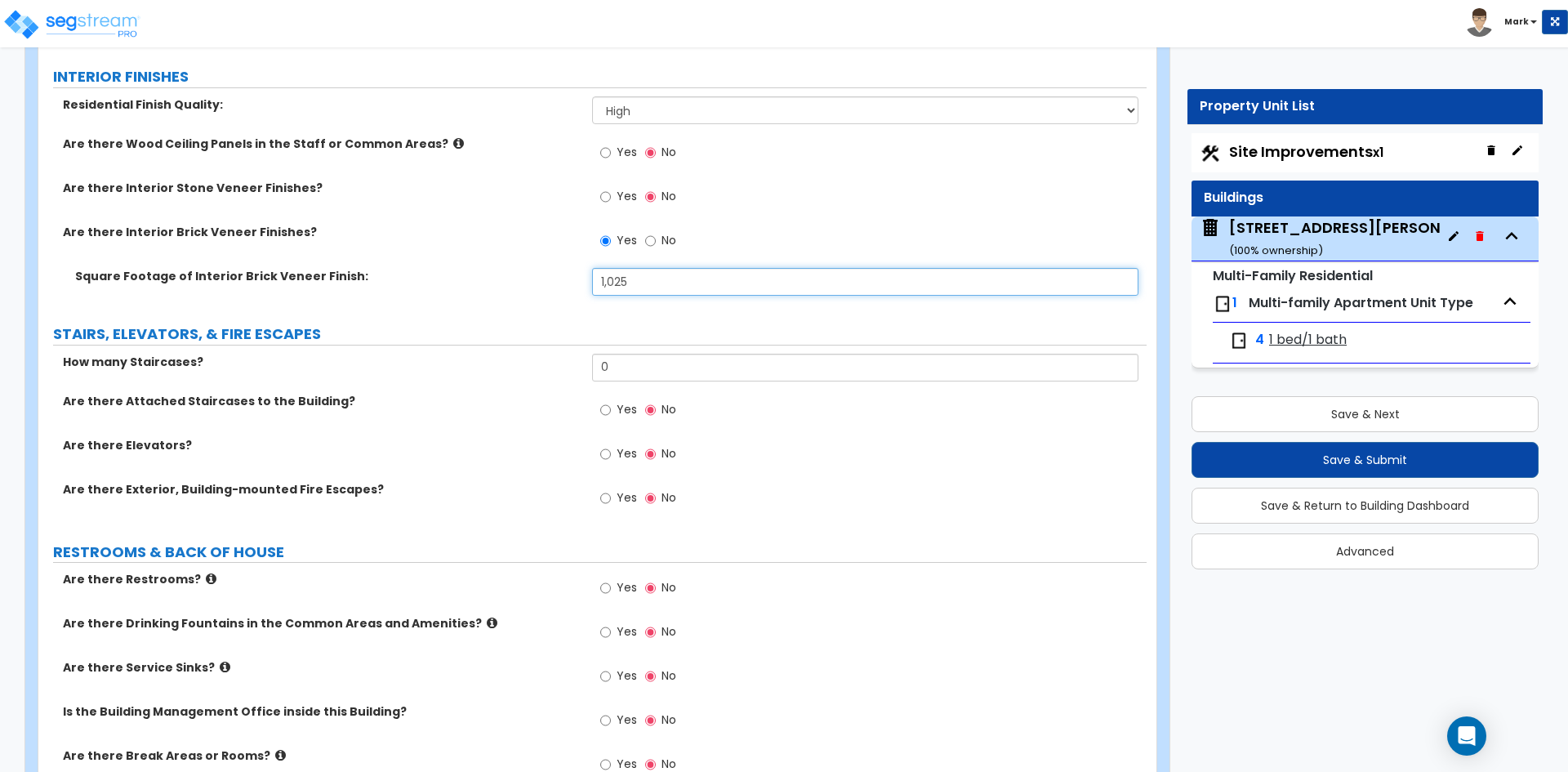
type input "1,025"
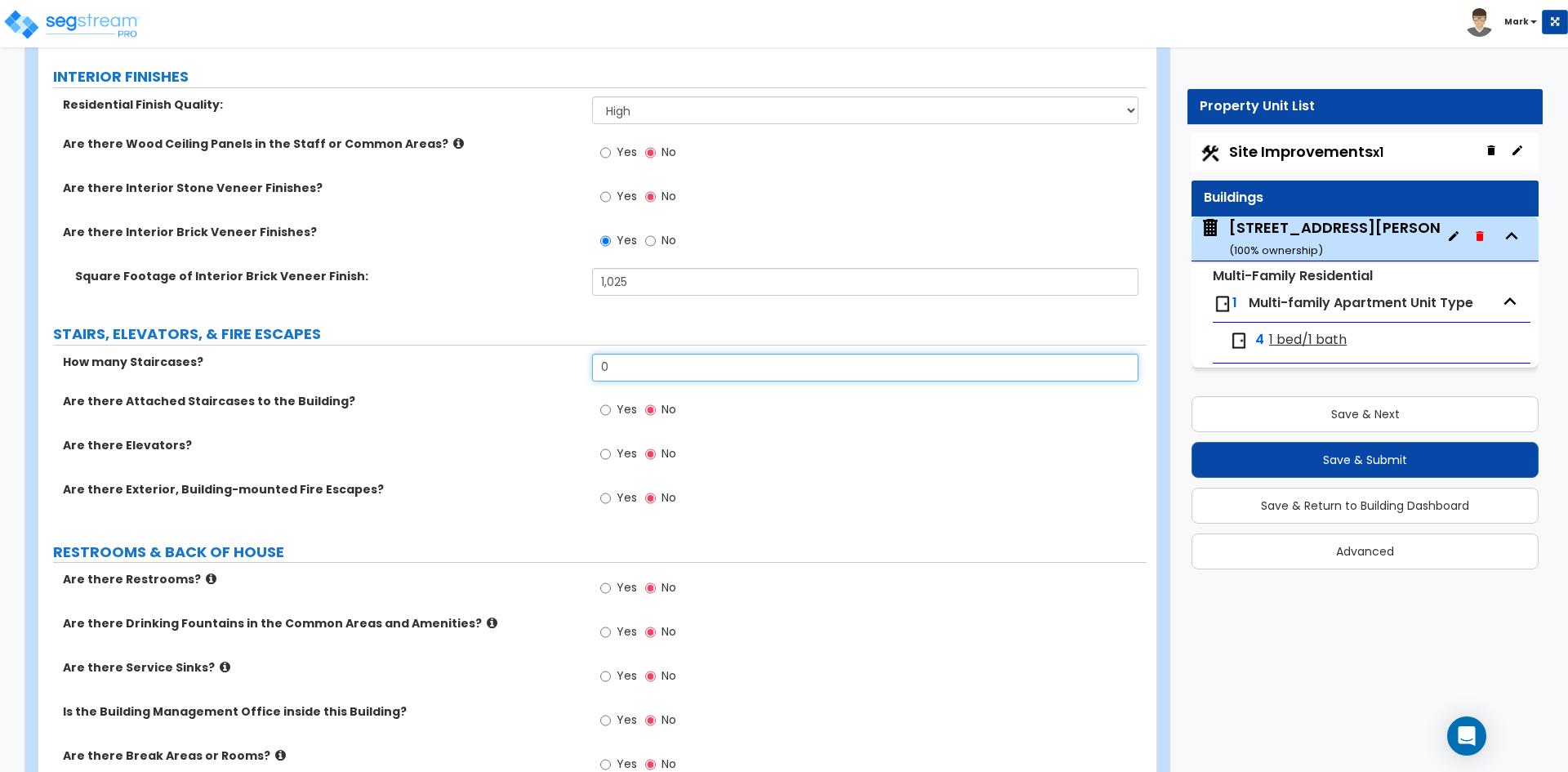
click at [630, 364] on input "0" at bounding box center [864, 367] width 545 height 28
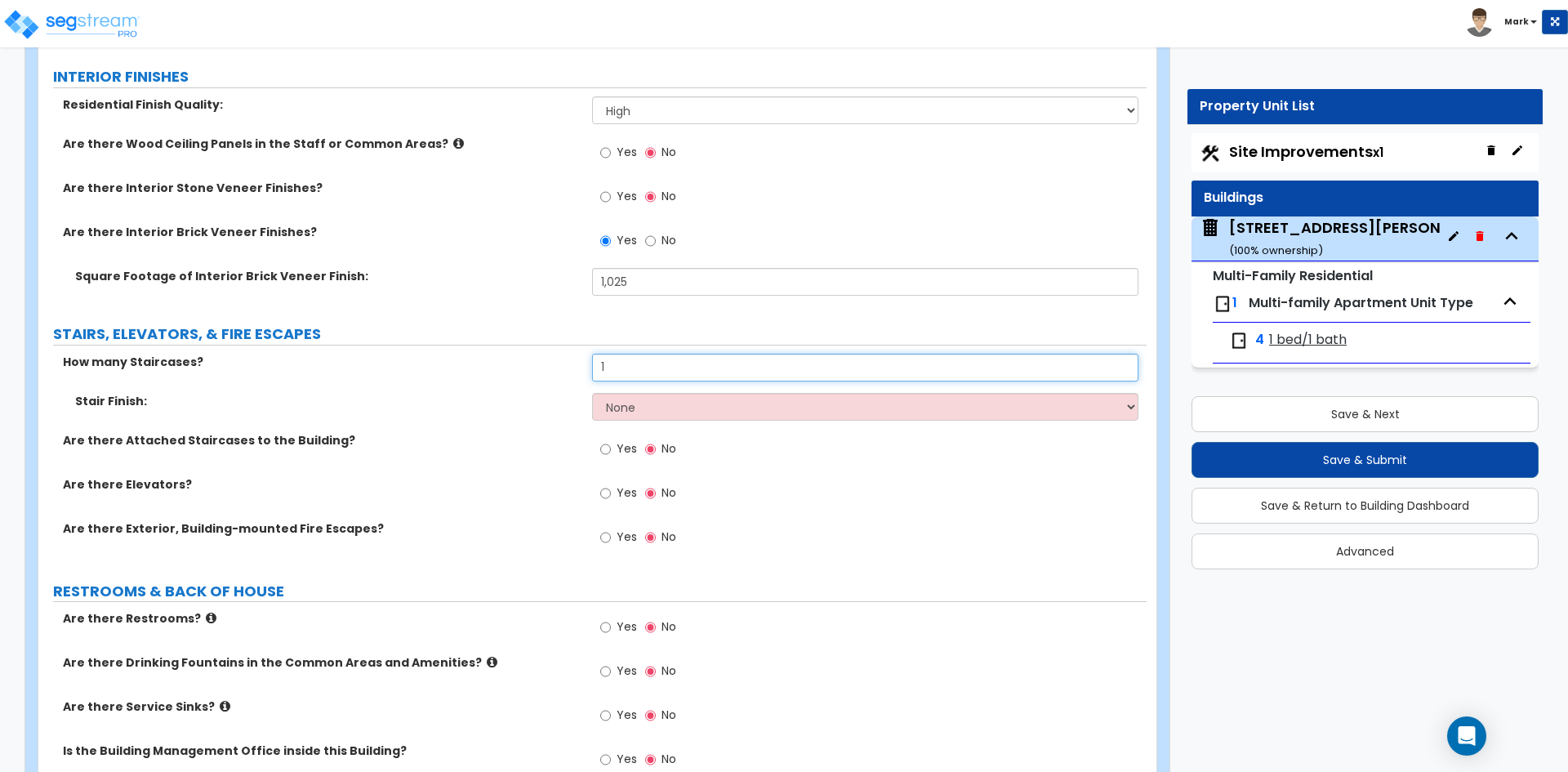
type input "1"
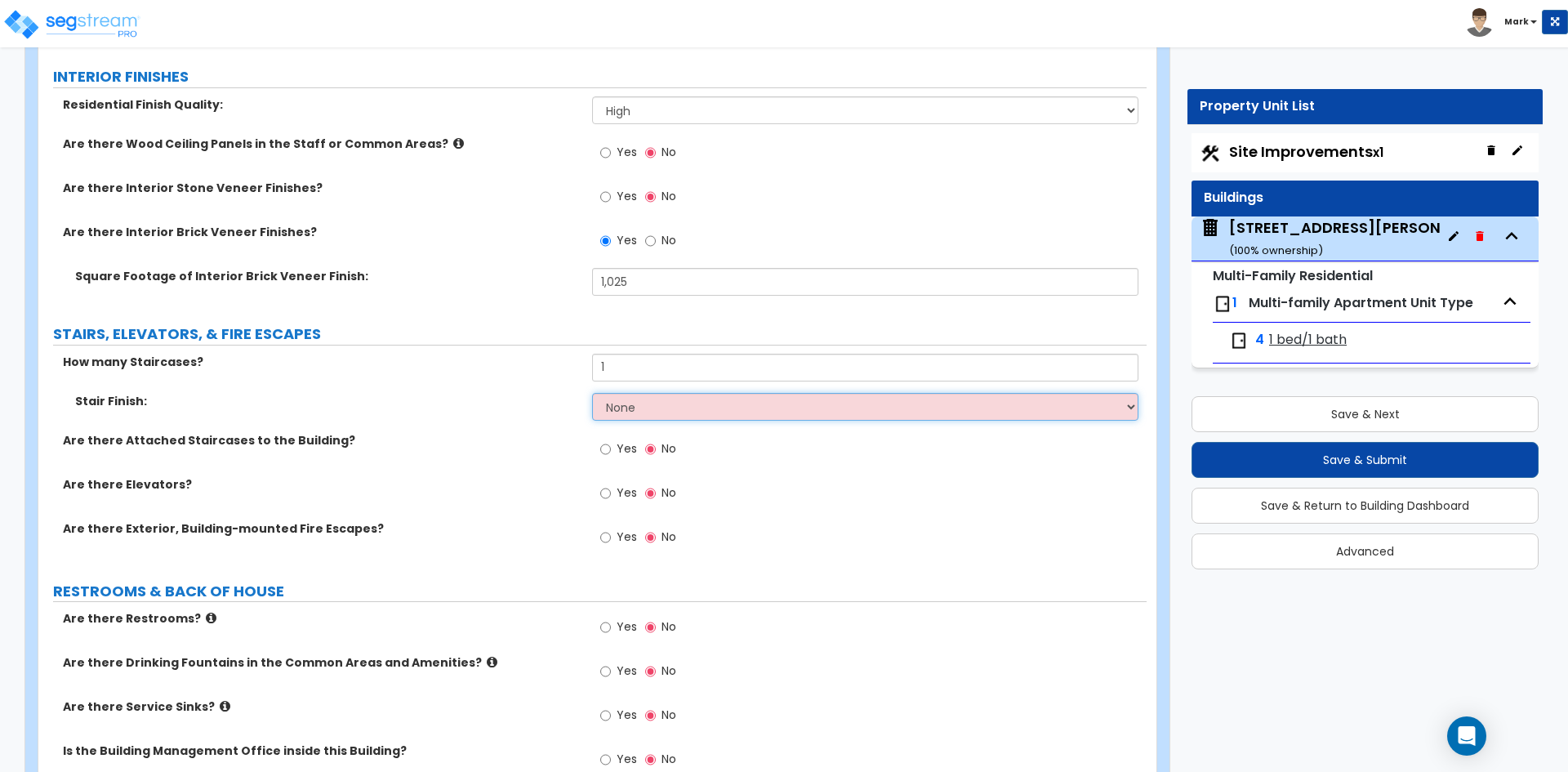
click at [655, 406] on select "None Tile Wood Laminate VCT Sheet Carpet Sheet Vinyl Carpet Tile" at bounding box center [864, 406] width 545 height 28
click at [592, 393] on select "None Tile Wood Laminate VCT Sheet Carpet Sheet Vinyl Carpet Tile" at bounding box center [864, 406] width 545 height 28
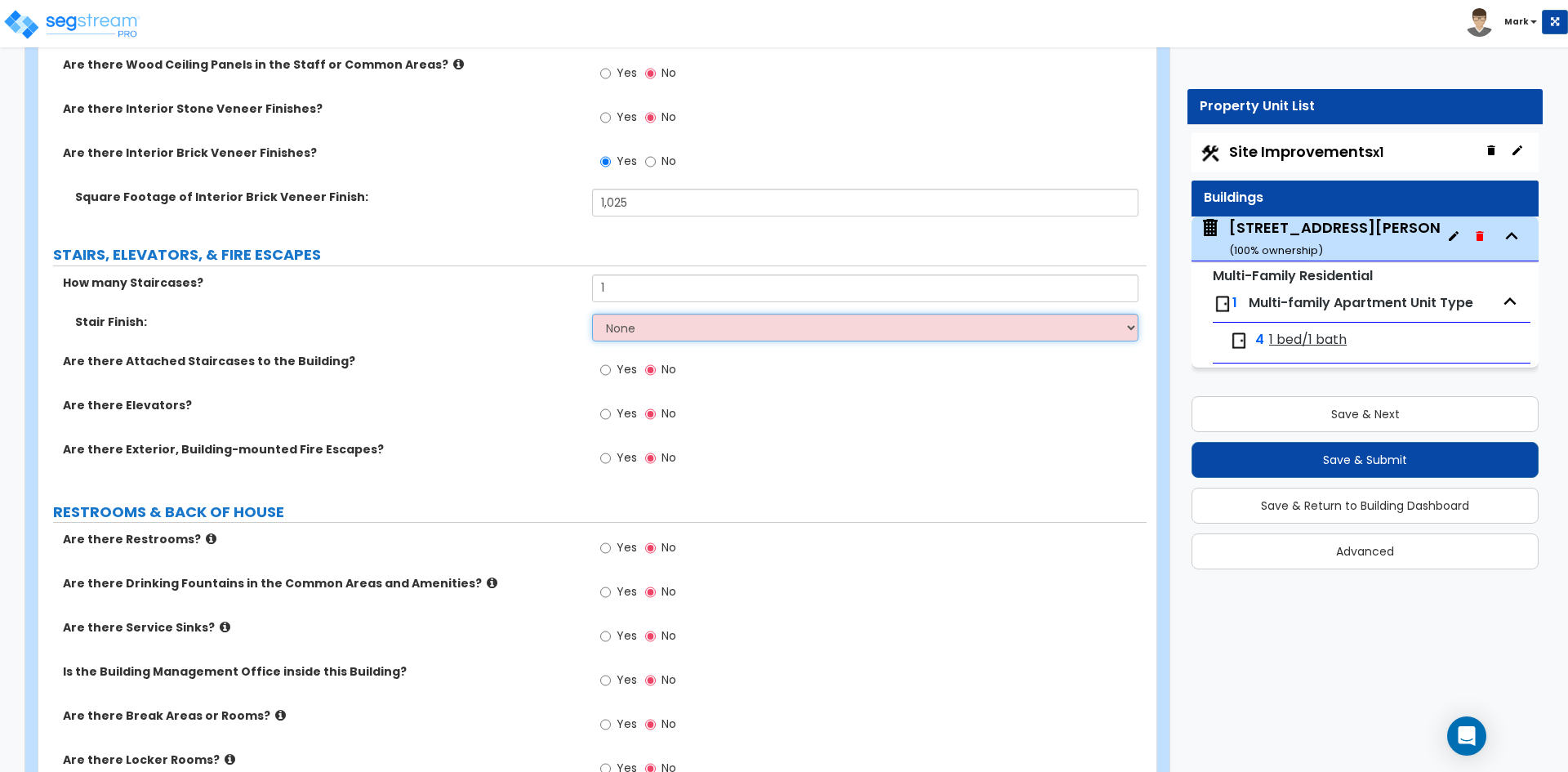
scroll to position [2369, 0]
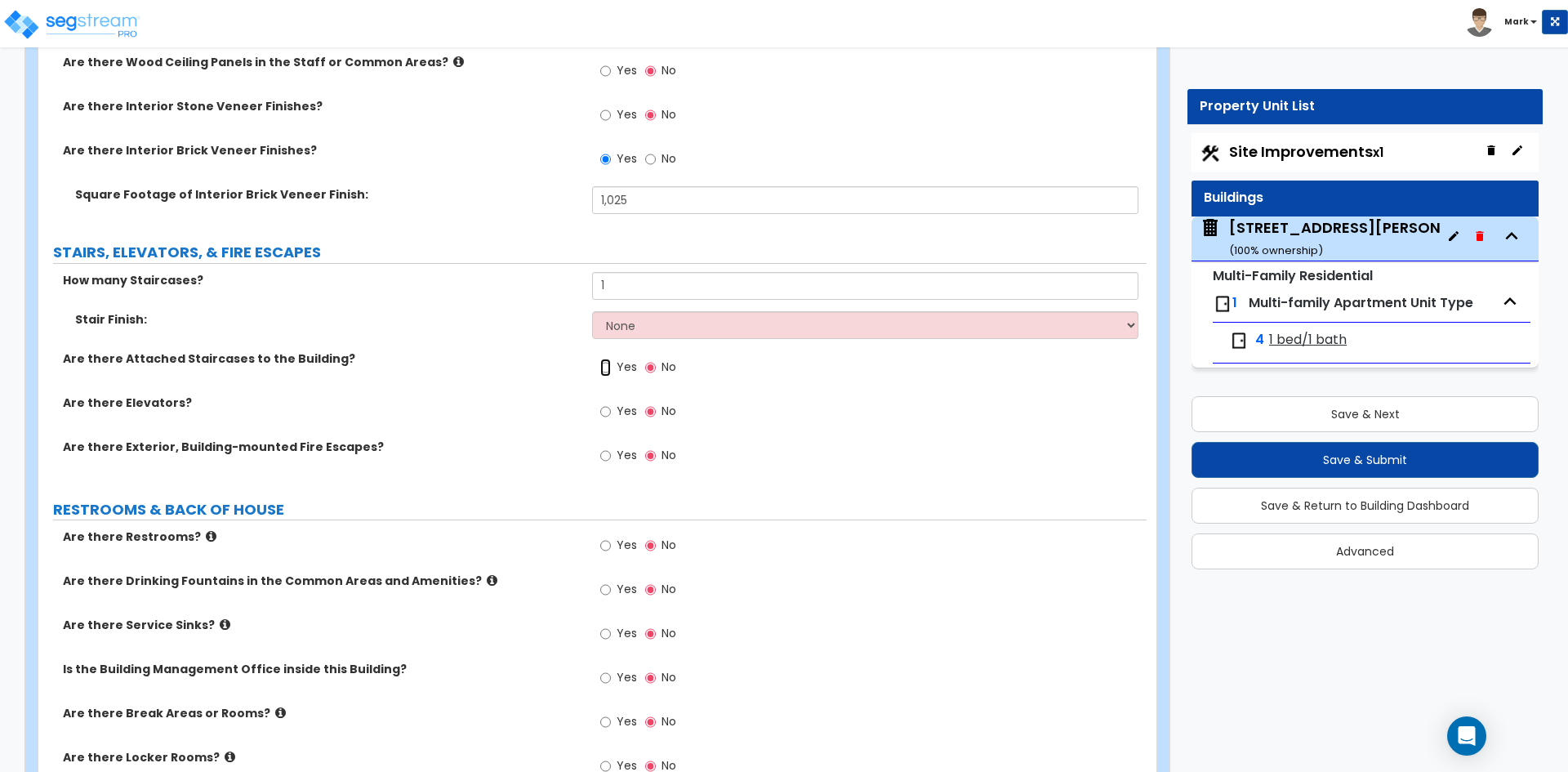
click at [605, 371] on input "Yes" at bounding box center [606, 367] width 11 height 18
radio input "true"
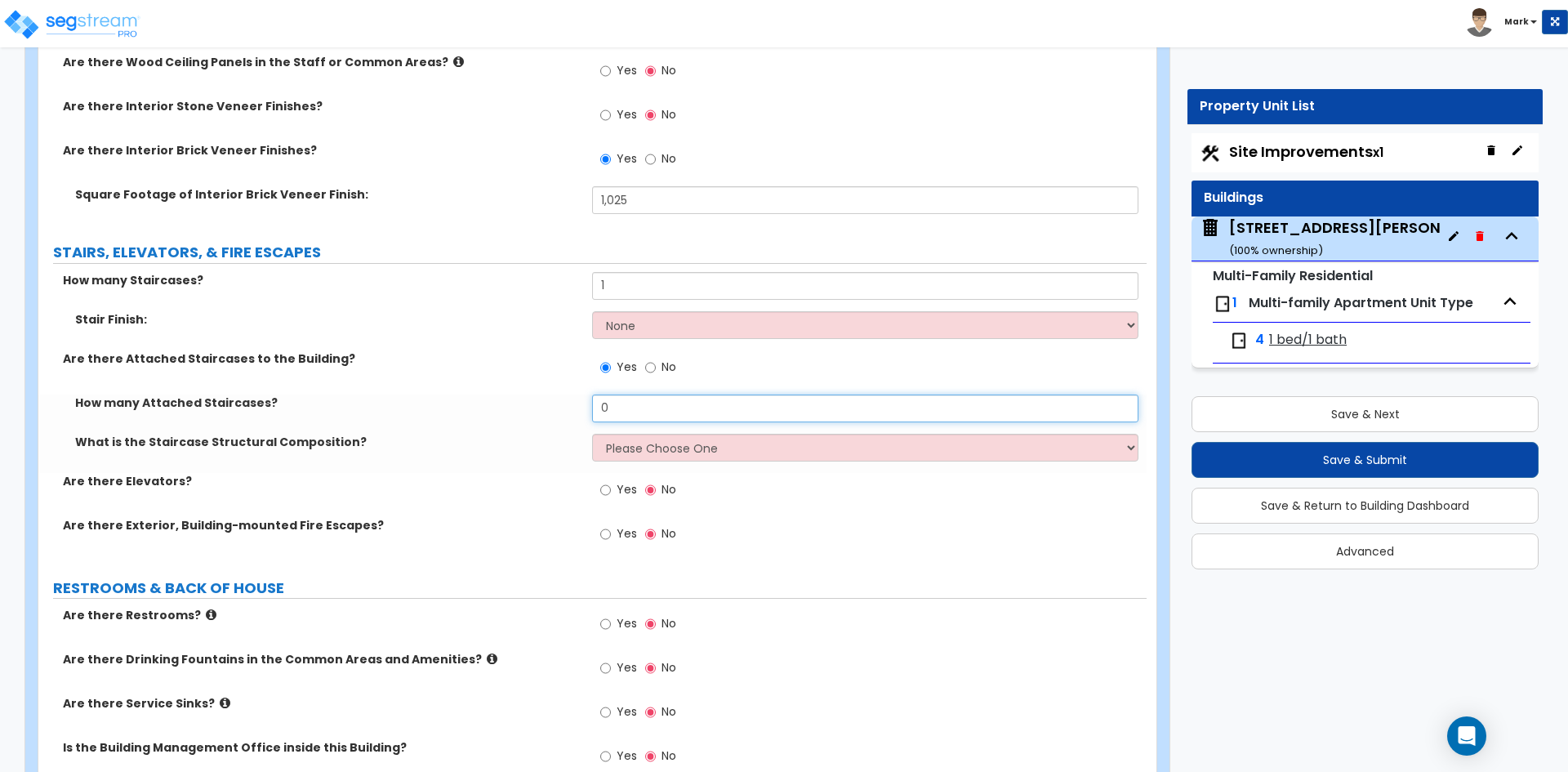
click at [668, 398] on input "0" at bounding box center [864, 408] width 545 height 28
type input "1"
click at [682, 455] on select "Please Choose One Reinforced Concrete Structural Steel Wood" at bounding box center [864, 447] width 545 height 28
select select "3"
click at [592, 434] on select "Please Choose One Reinforced Concrete Structural Steel Wood" at bounding box center [864, 447] width 545 height 28
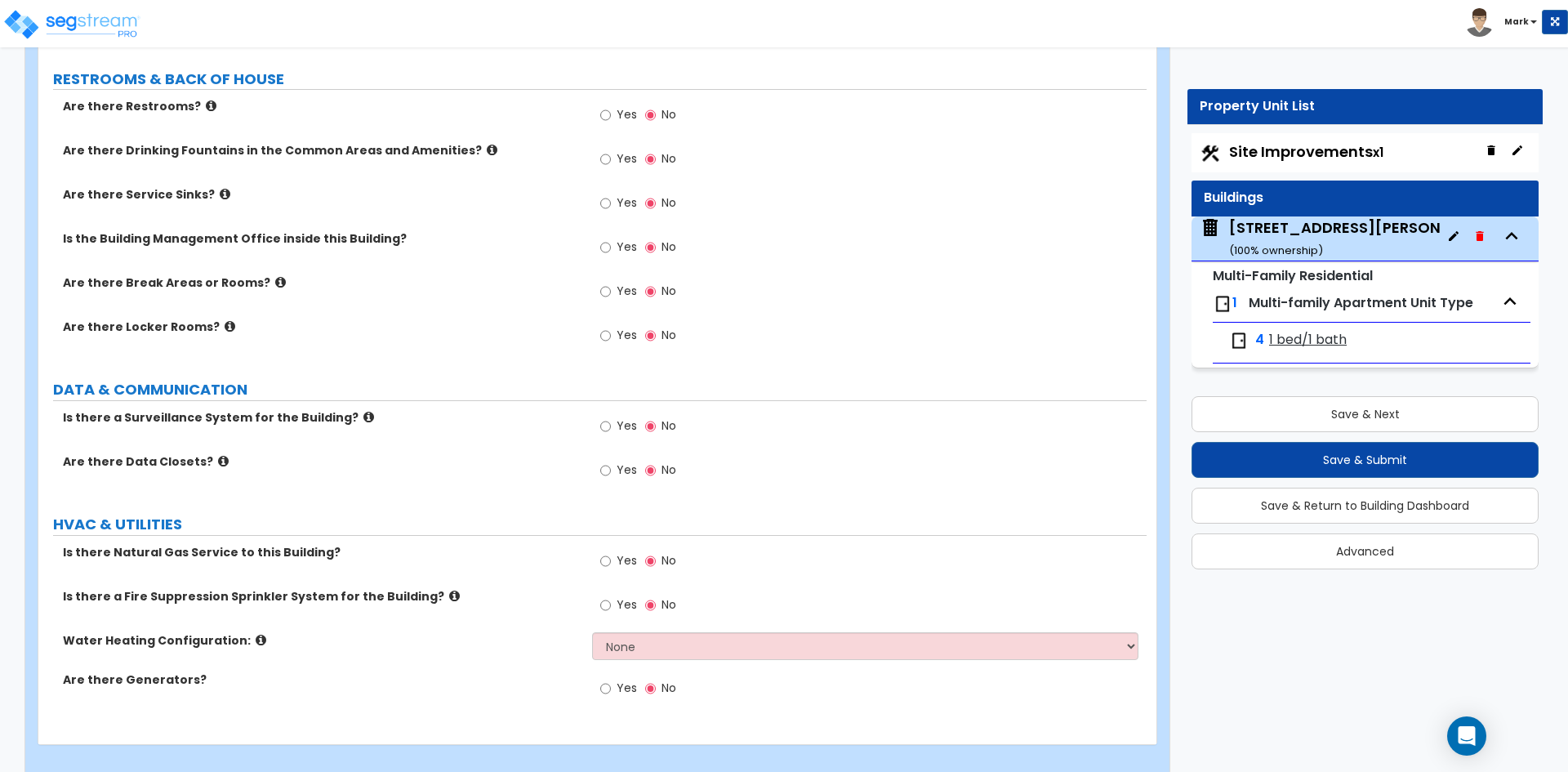
scroll to position [2897, 0]
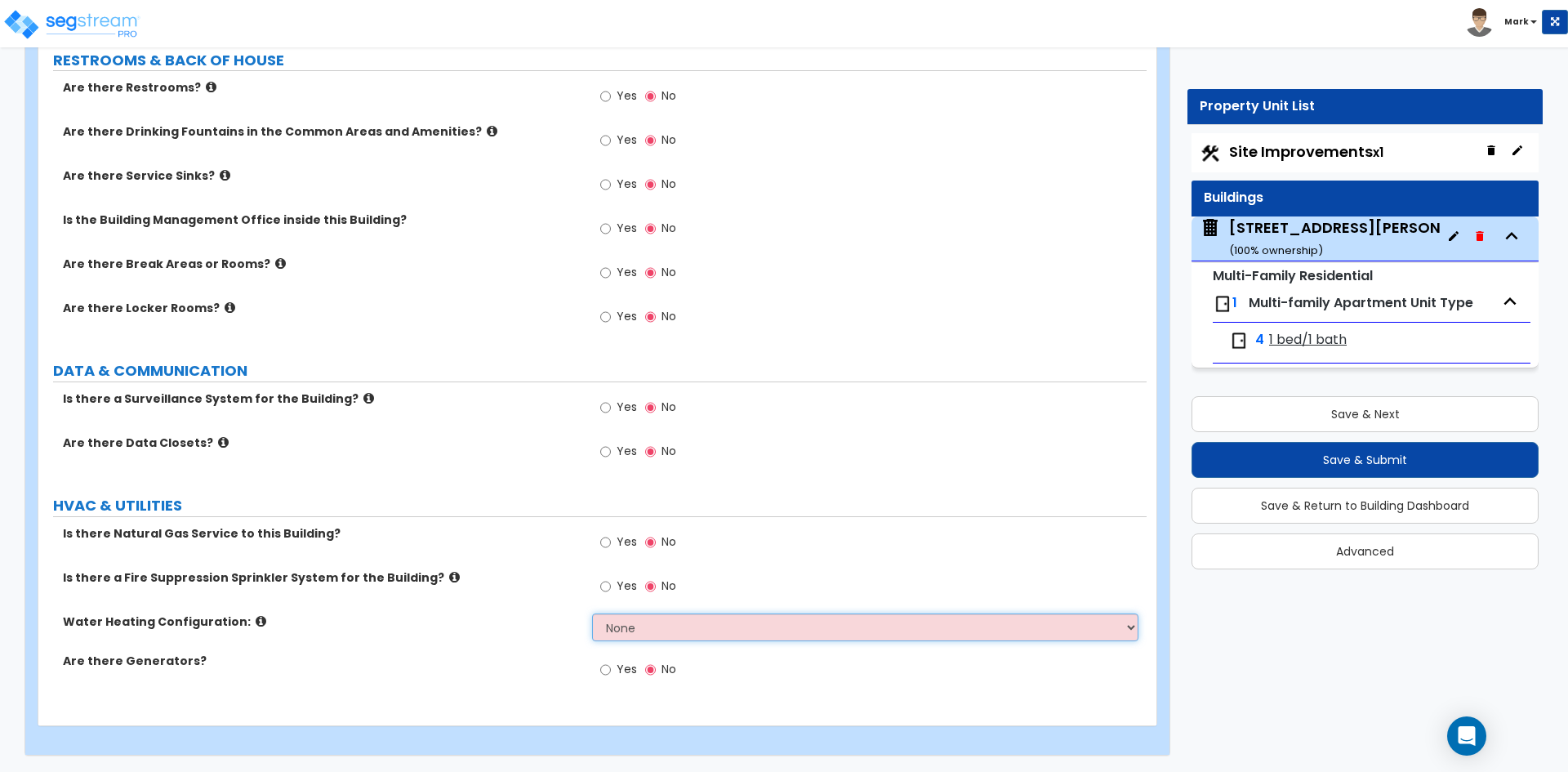
click at [701, 630] on select "None Water Heater for Multiple Units Water Heater for Individual Units" at bounding box center [864, 627] width 545 height 28
select select "2"
click at [592, 613] on select "None Water Heater for Multiple Units Water Heater for Individual Units" at bounding box center [864, 627] width 545 height 28
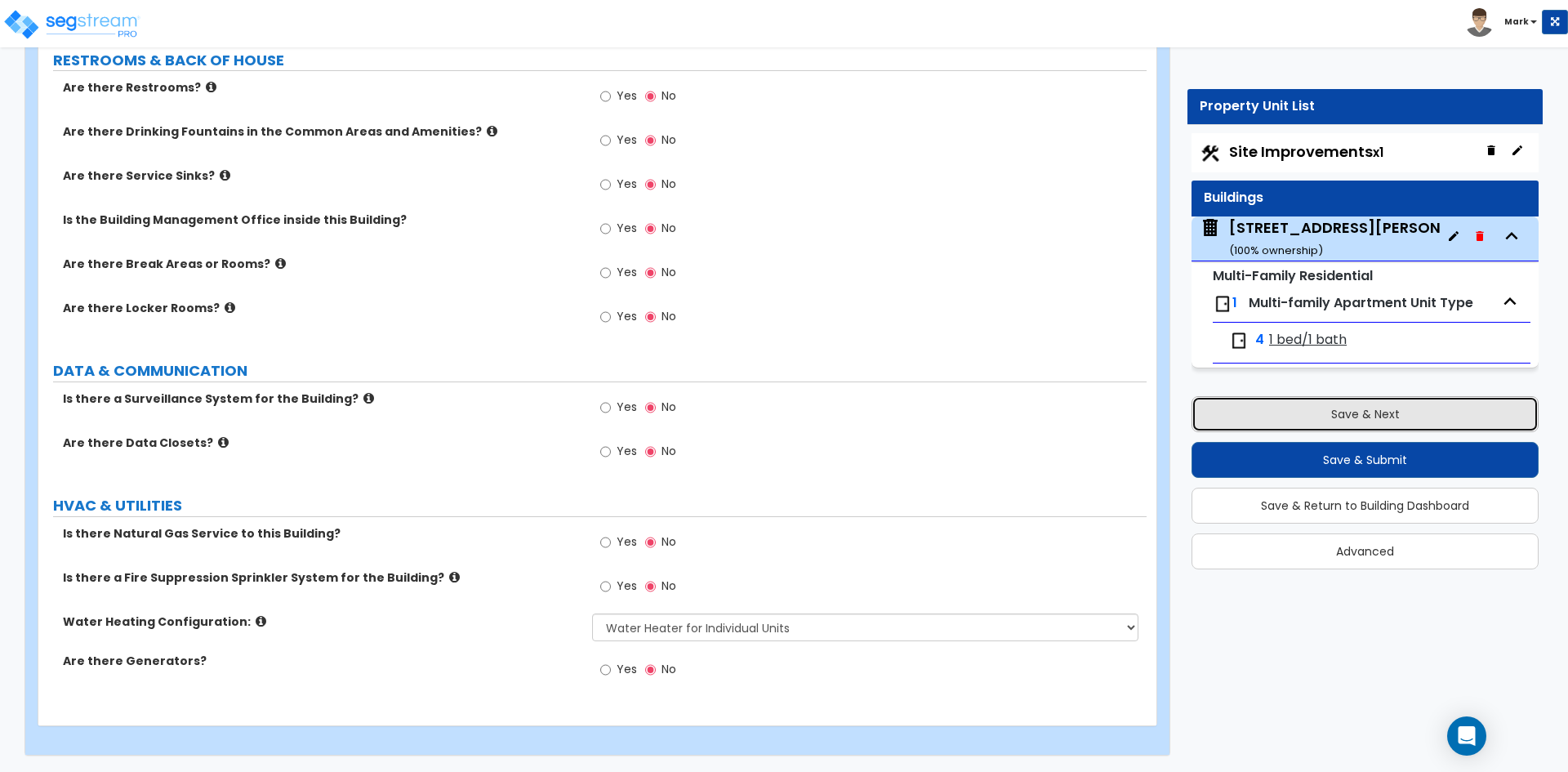
click at [1272, 407] on button "Save & Next" at bounding box center [1365, 415] width 347 height 36
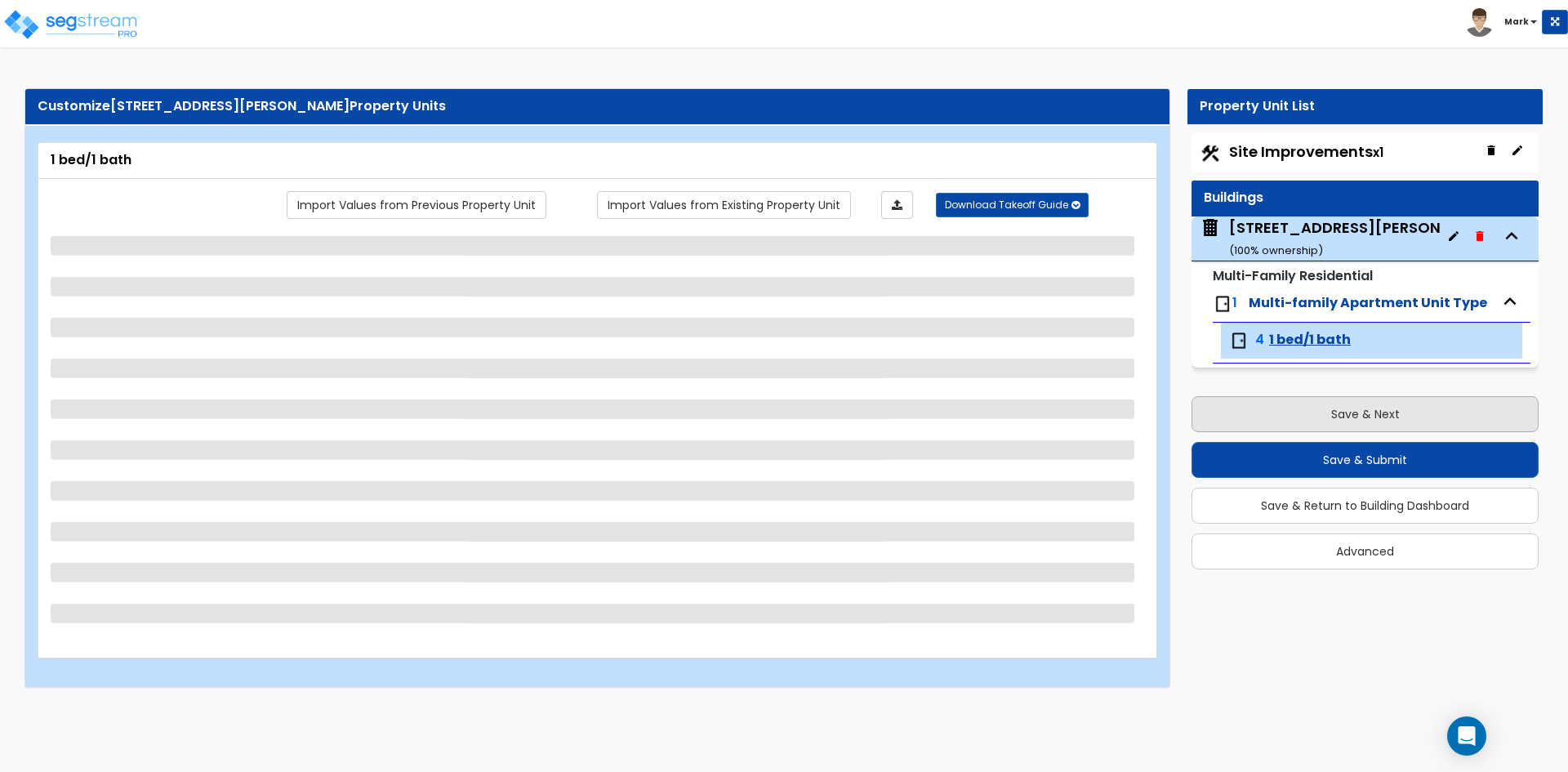
scroll to position [0, 0]
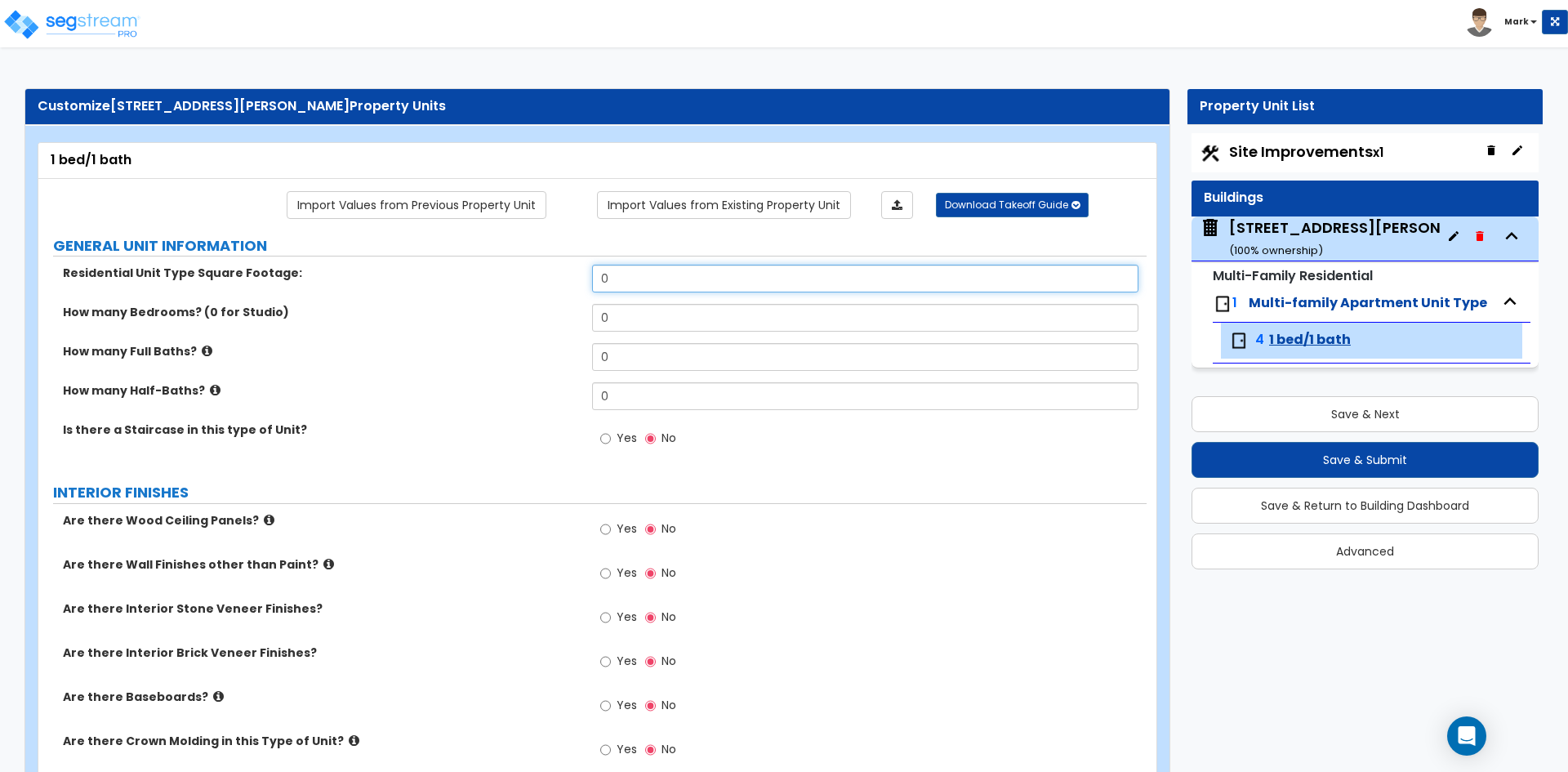
click at [625, 285] on input "0" at bounding box center [864, 279] width 545 height 28
type input "760"
click at [639, 319] on input "0" at bounding box center [864, 318] width 545 height 28
type input "1"
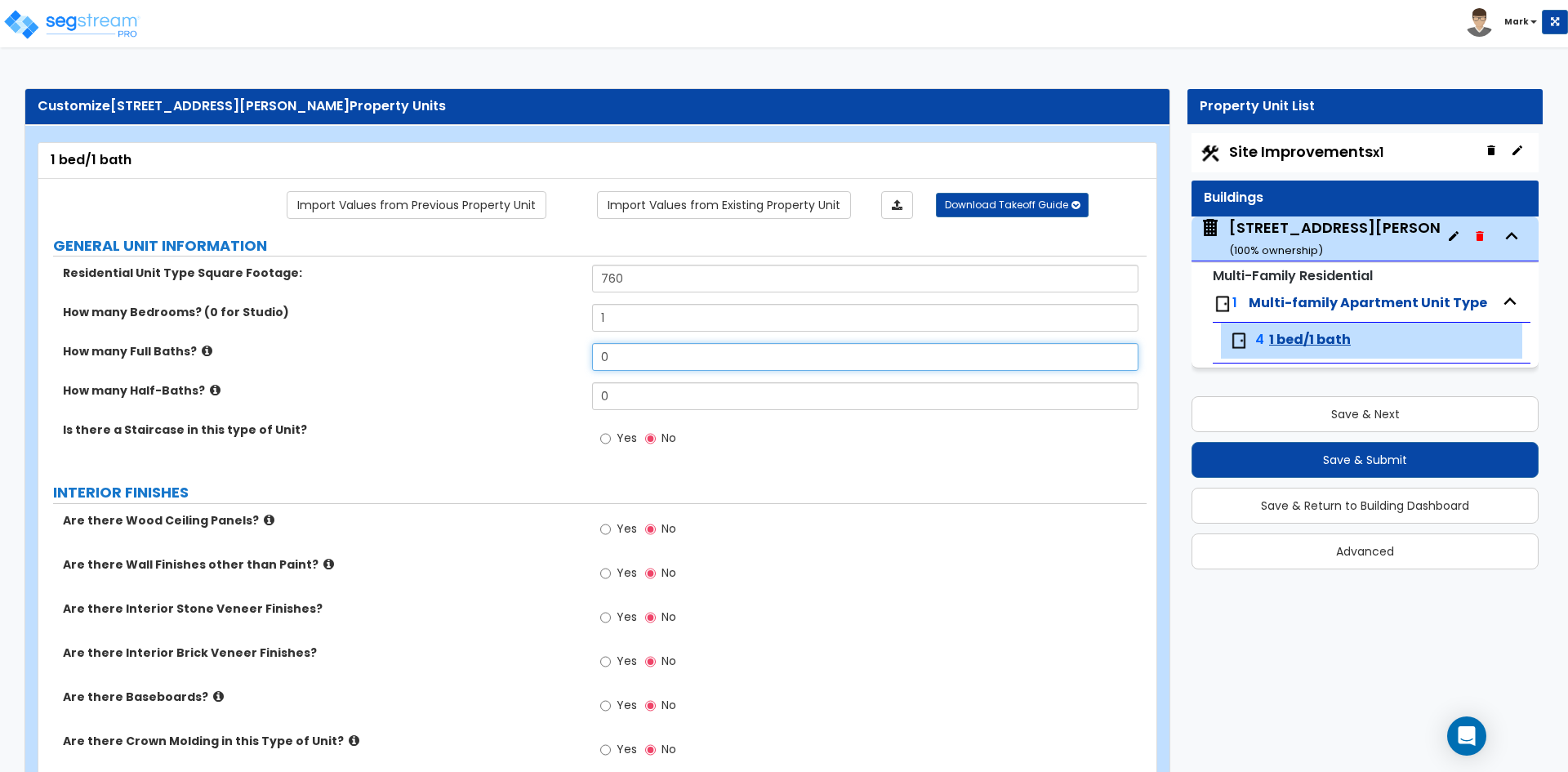
click at [637, 357] on input "0" at bounding box center [864, 357] width 545 height 28
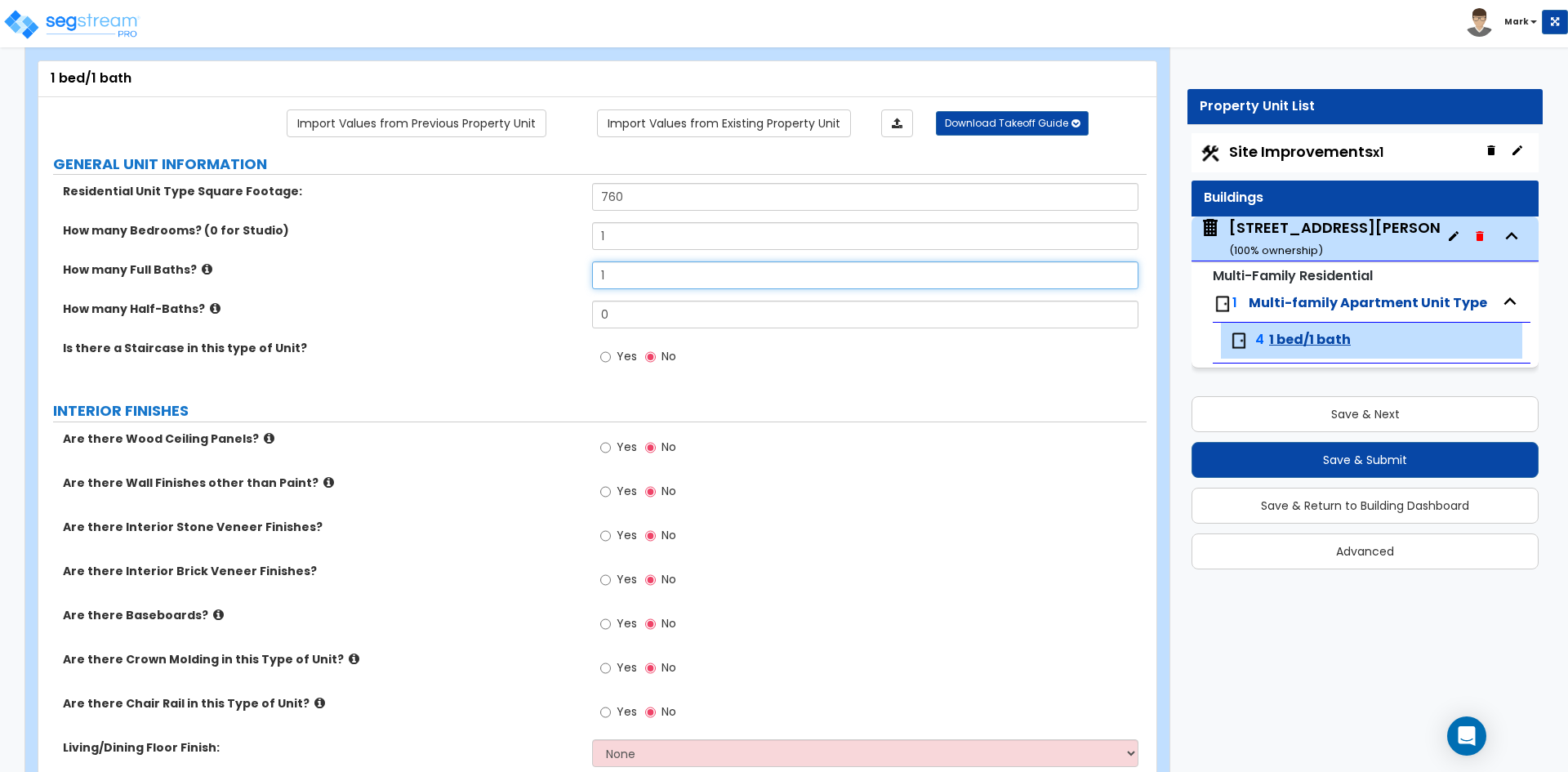
type input "1"
click at [599, 359] on div "Yes No" at bounding box center [638, 358] width 93 height 37
click at [605, 357] on input "Yes" at bounding box center [606, 357] width 11 height 18
radio input "true"
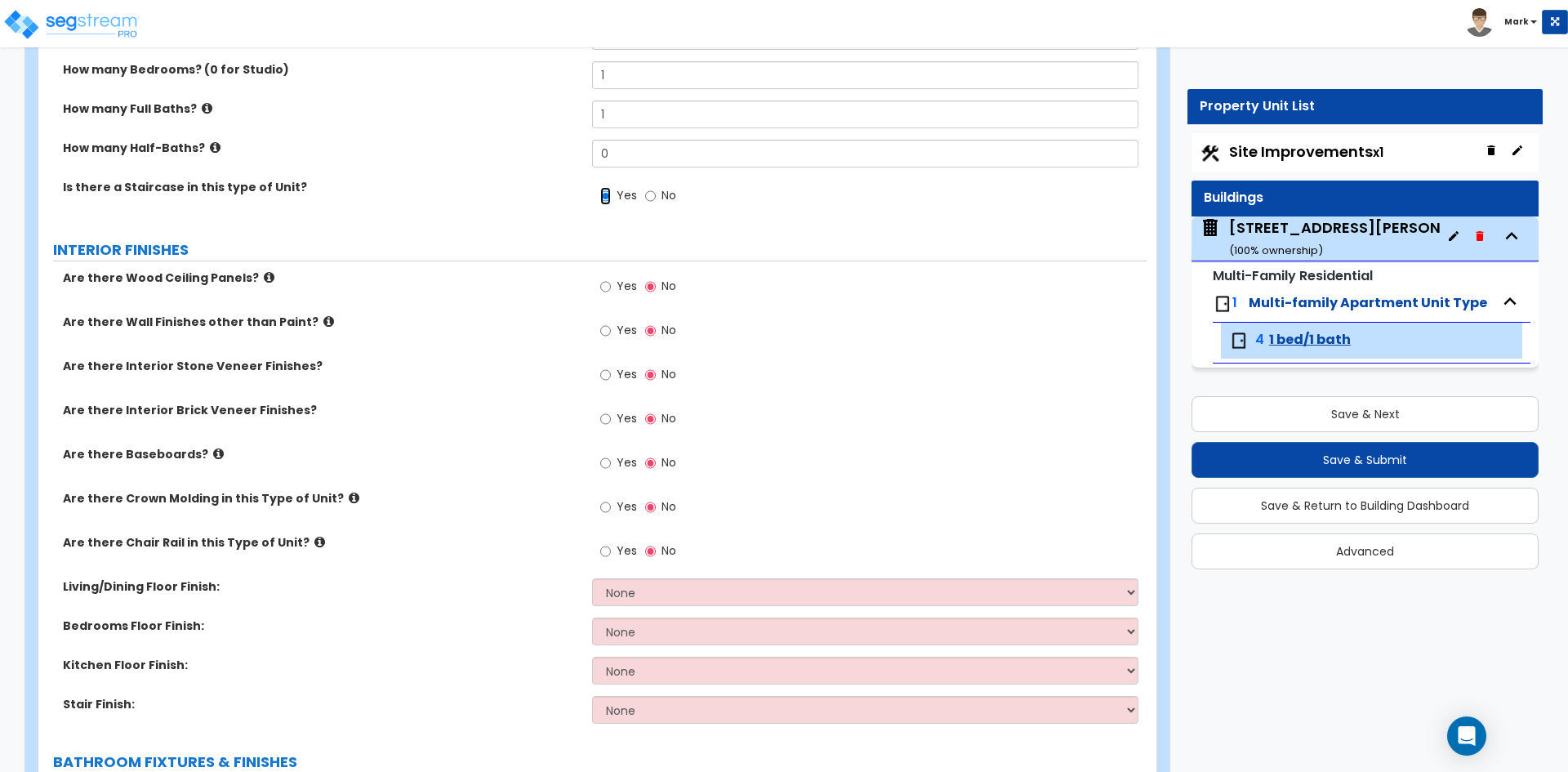
scroll to position [245, 0]
click at [603, 330] on input "Yes" at bounding box center [606, 328] width 11 height 18
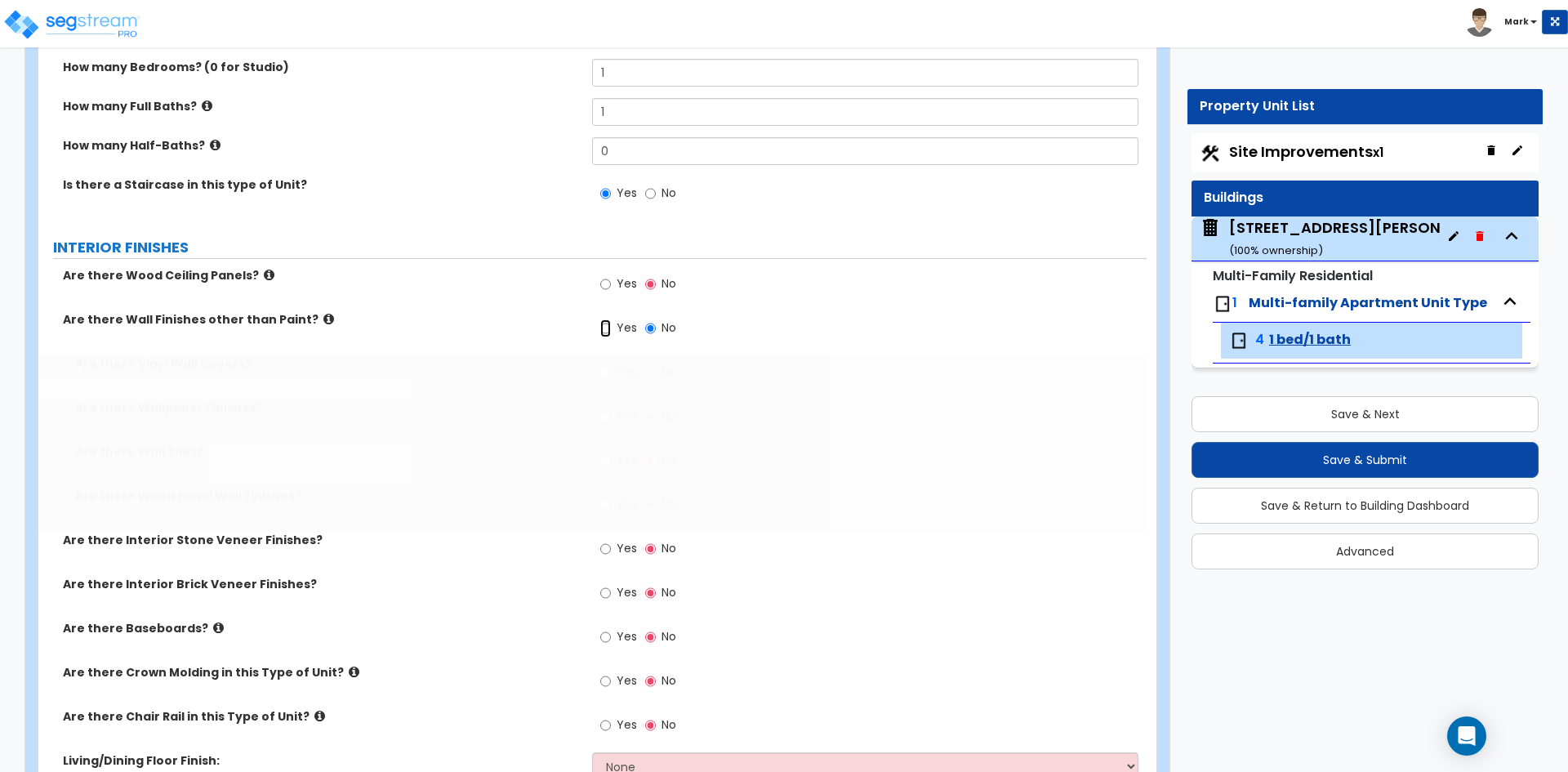
radio input "true"
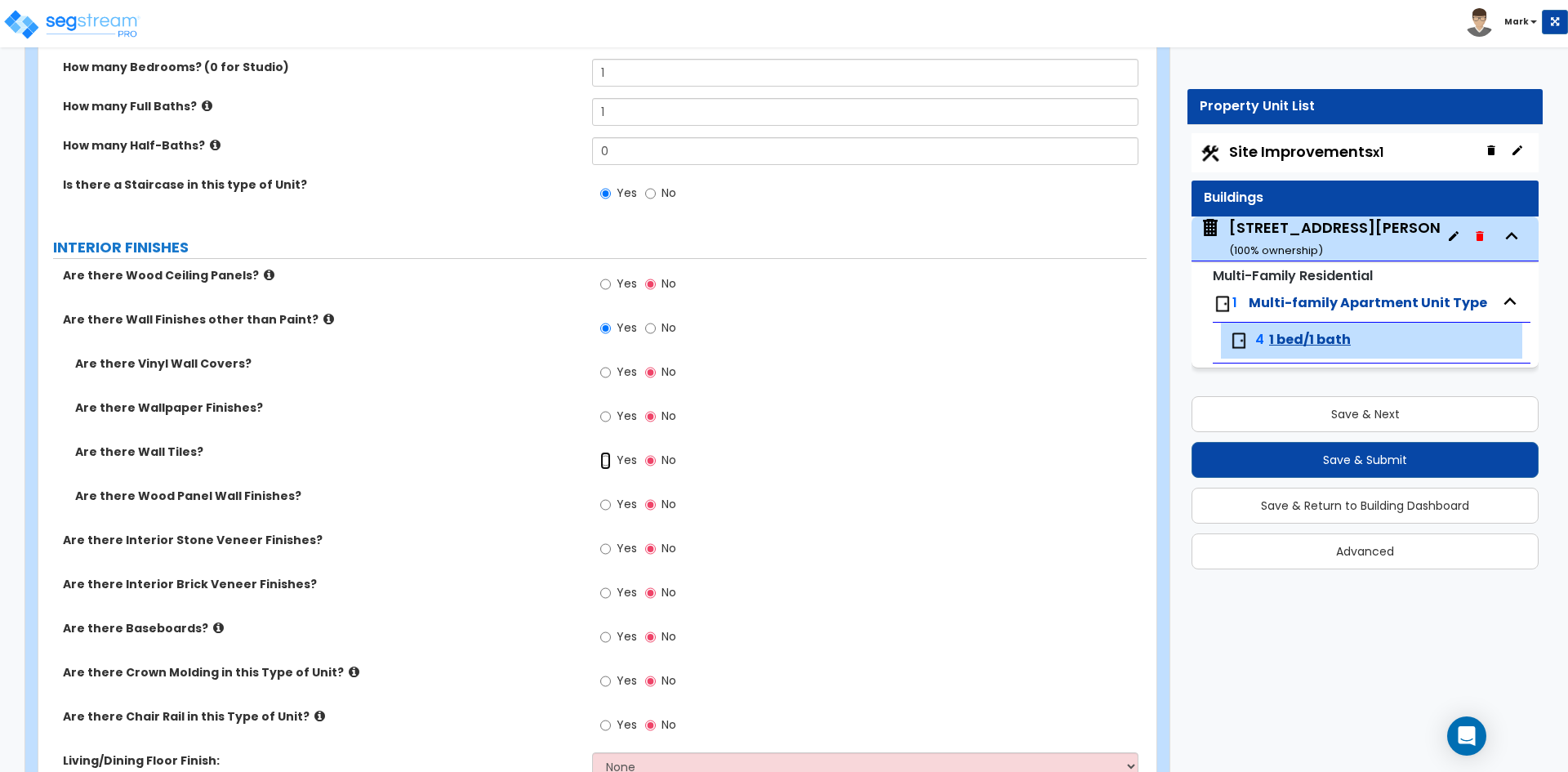
click at [603, 460] on input "Yes" at bounding box center [606, 461] width 11 height 18
radio input "true"
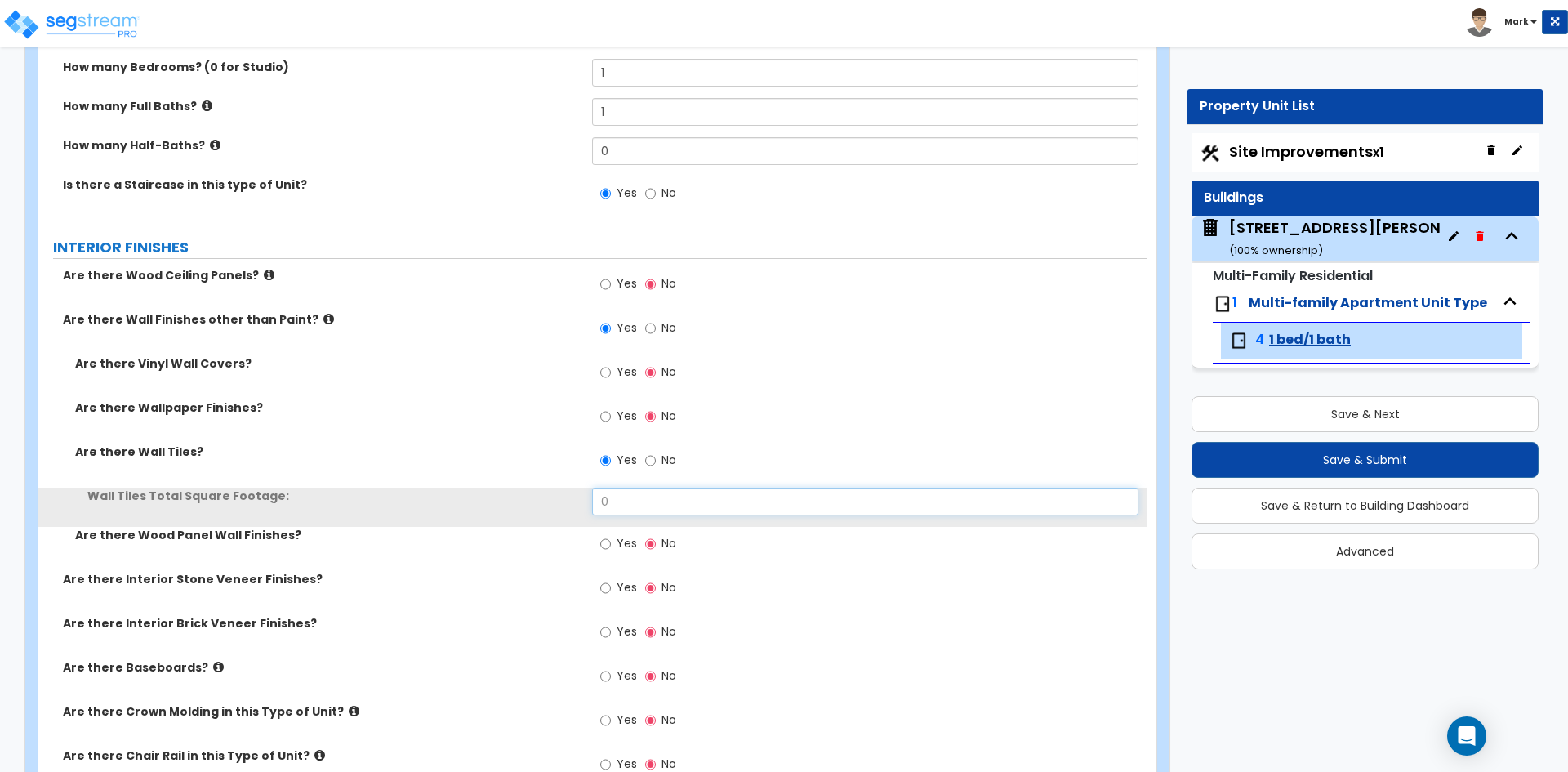
click at [634, 501] on input "0" at bounding box center [864, 502] width 545 height 28
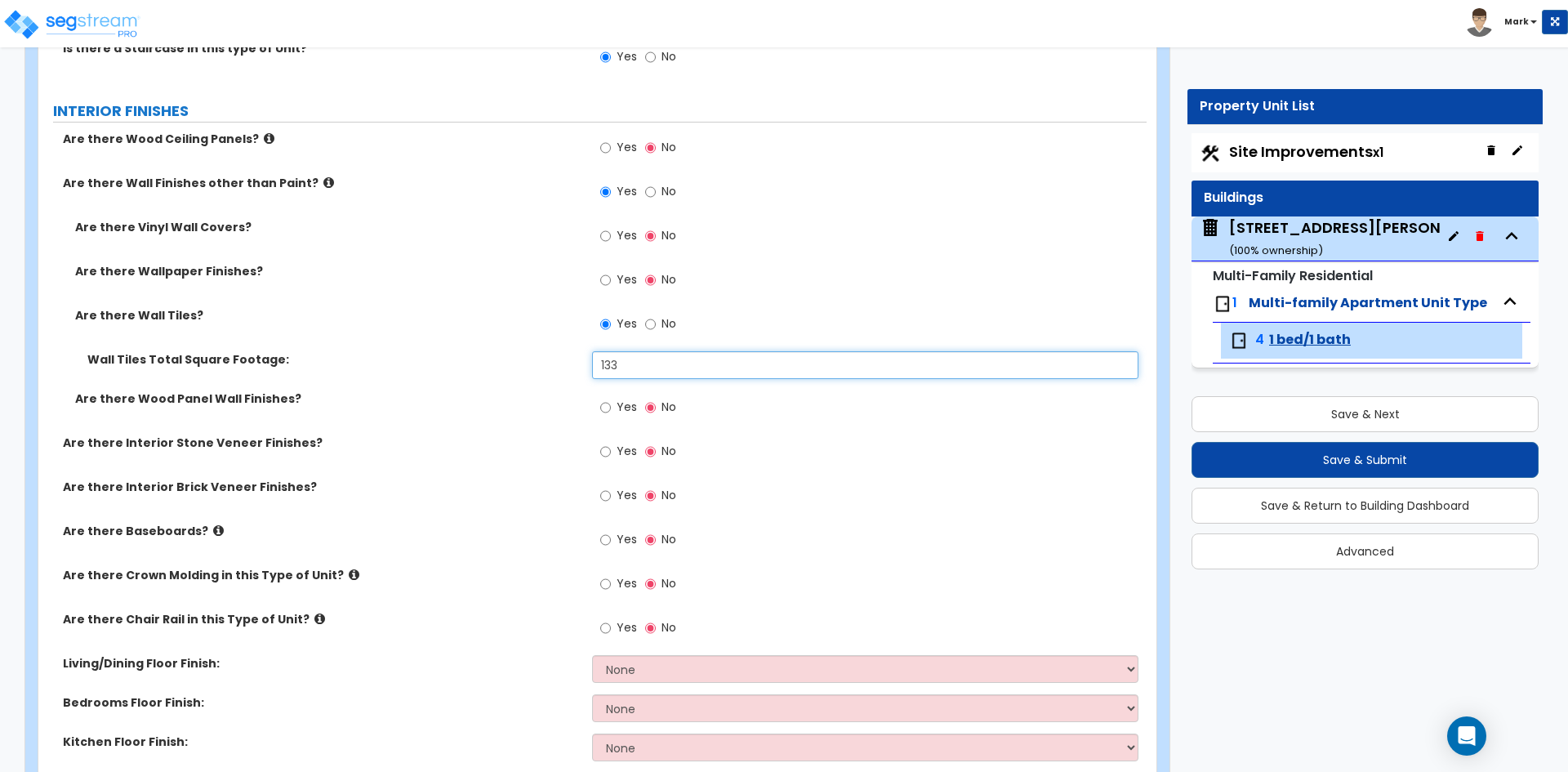
scroll to position [408, 0]
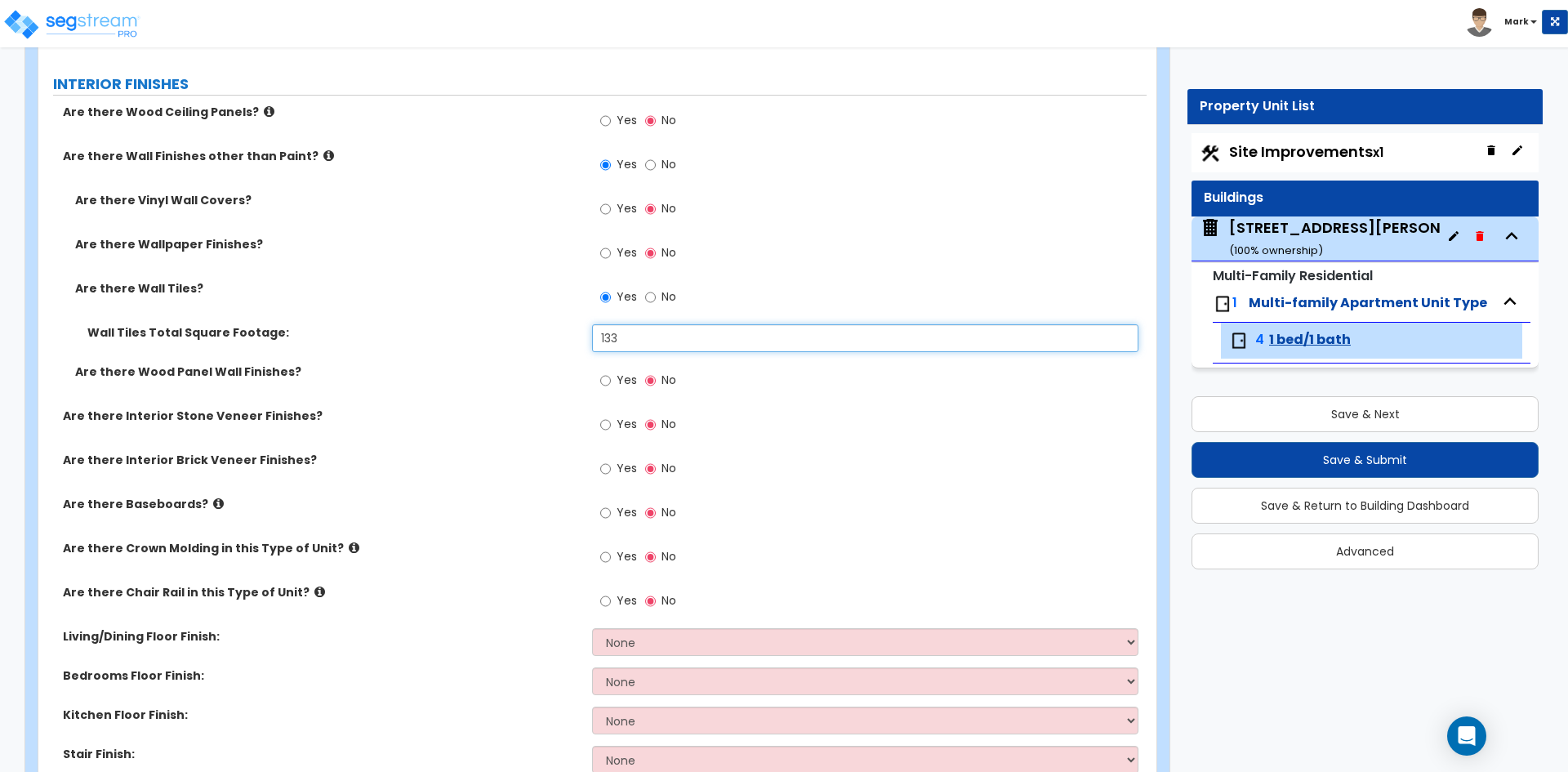
type input "133"
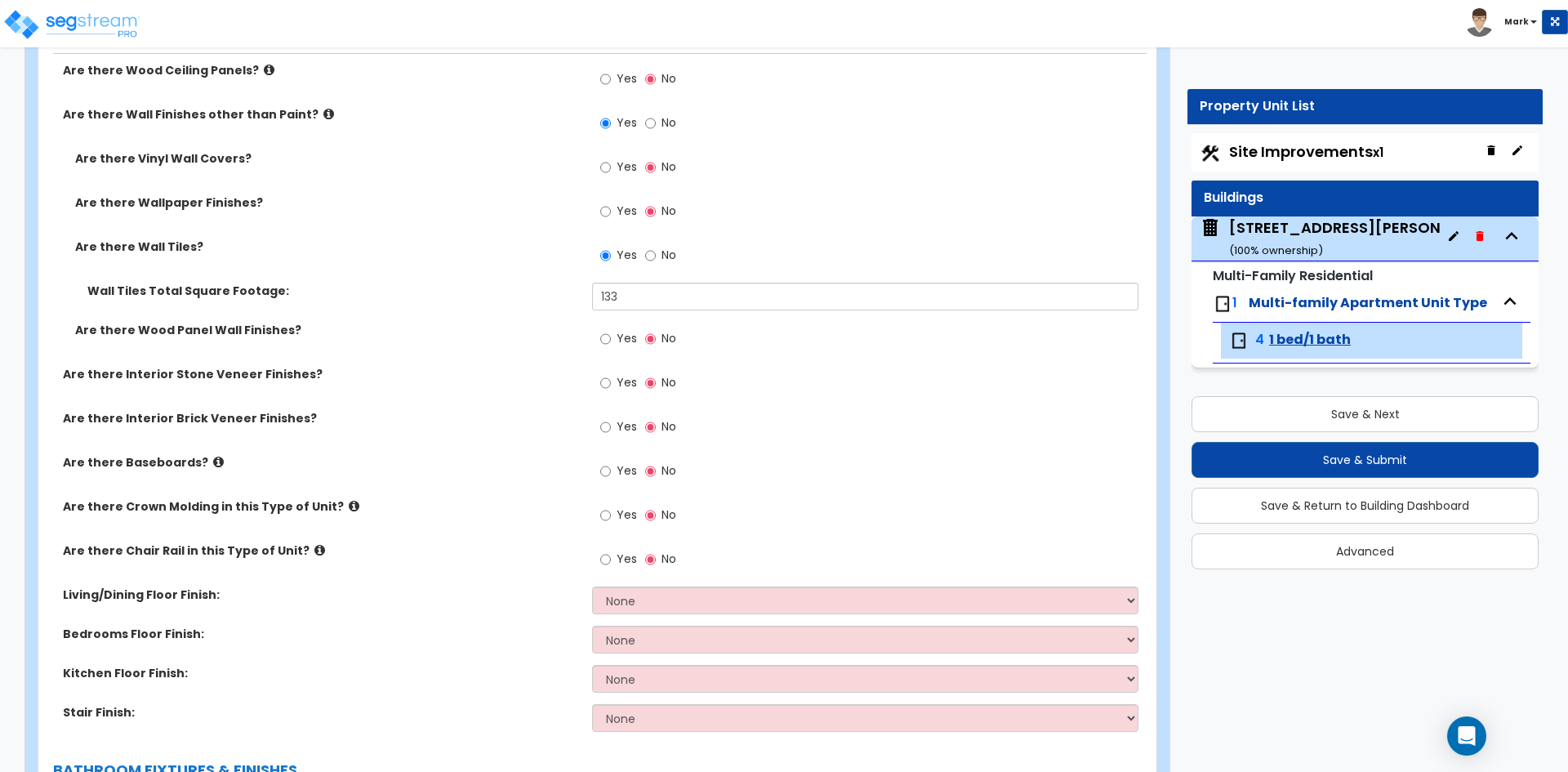
scroll to position [490, 0]
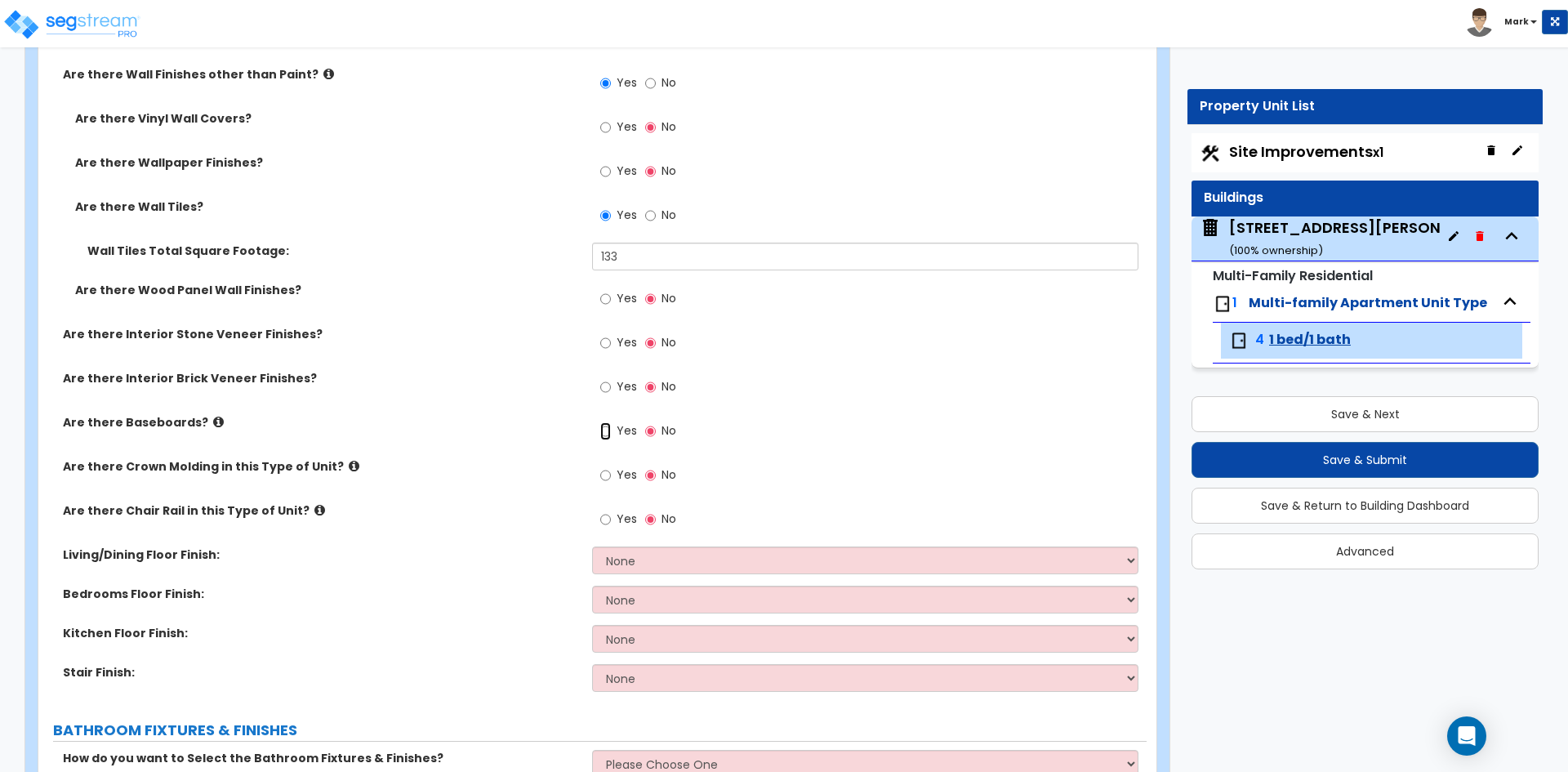
click at [606, 431] on input "Yes" at bounding box center [606, 432] width 11 height 18
radio input "true"
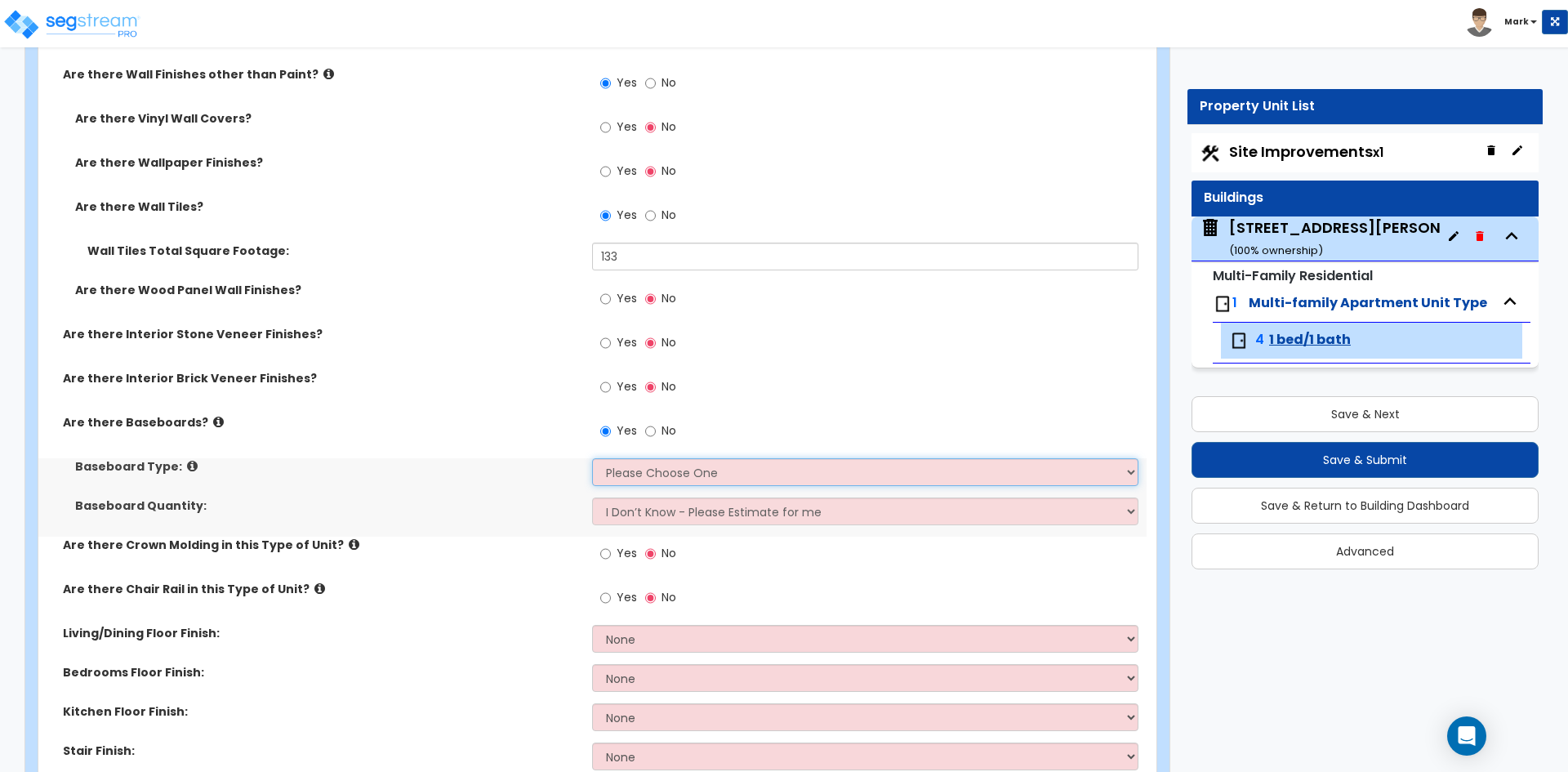
click at [649, 475] on select "Please Choose One Wood Vinyl Carpet Tile" at bounding box center [864, 472] width 545 height 28
select select "1"
click at [592, 458] on select "Please Choose One Wood Vinyl Carpet Tile" at bounding box center [864, 472] width 545 height 28
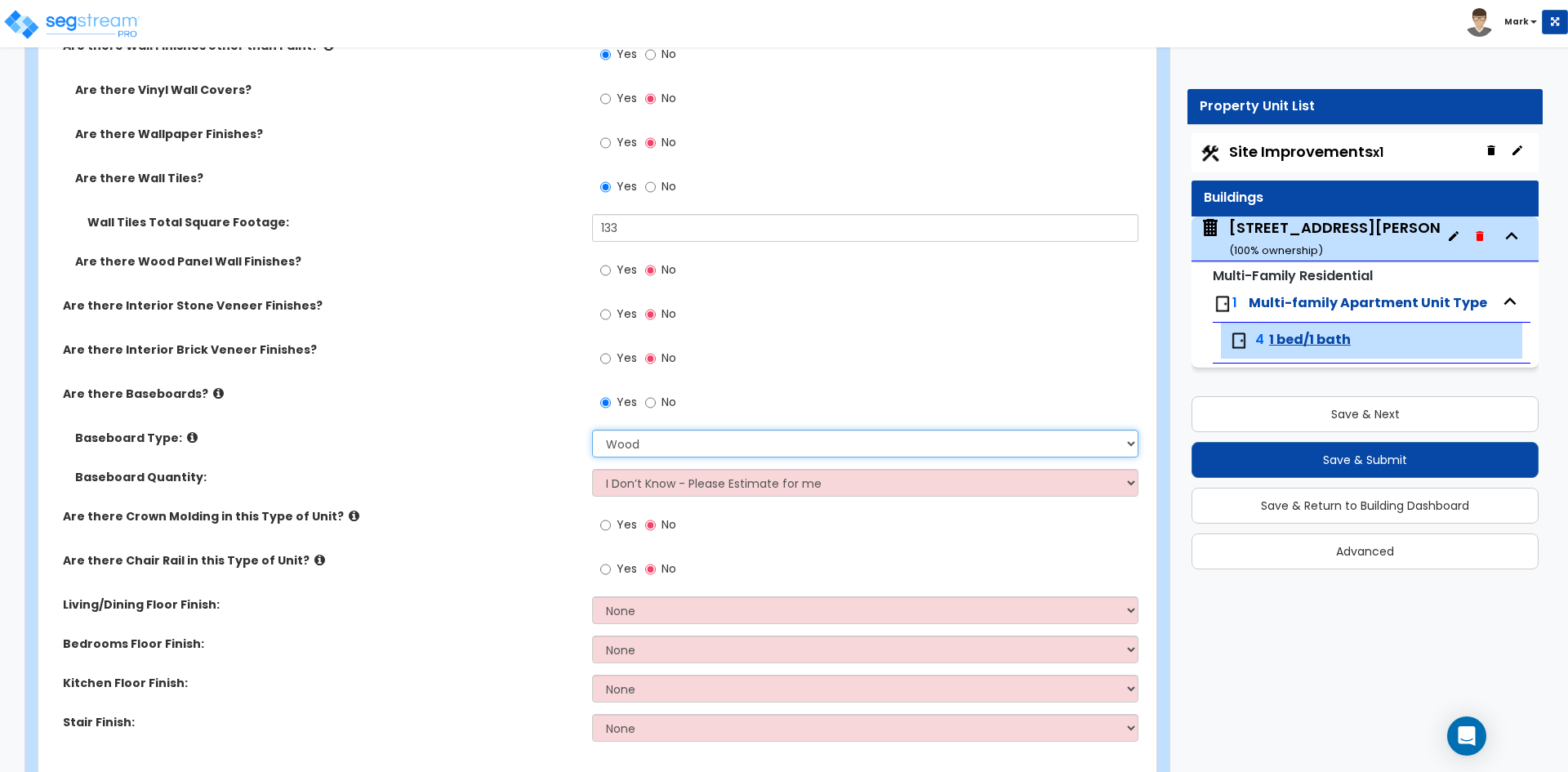
scroll to position [572, 0]
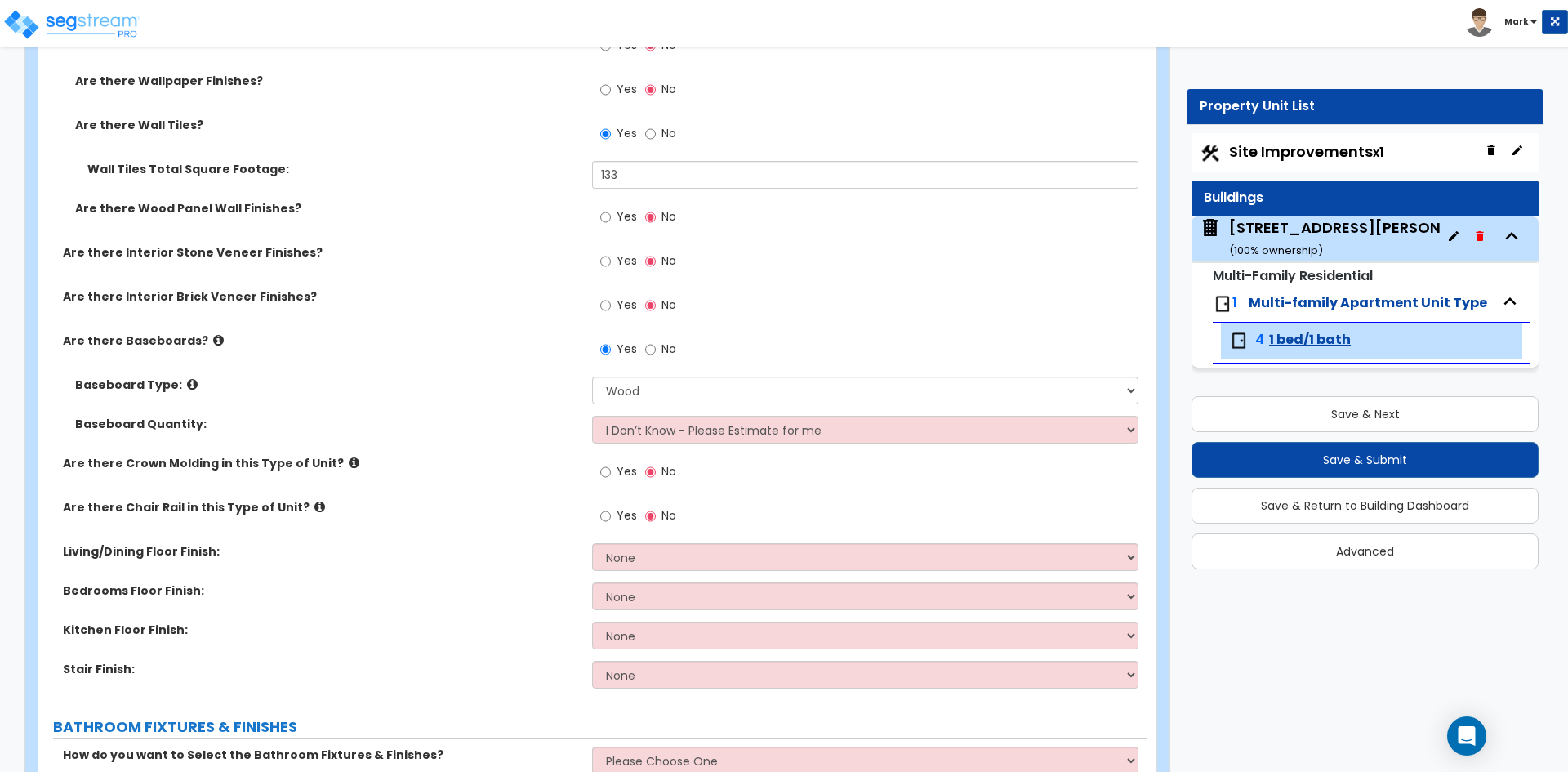
click at [1341, 299] on span "Multi-family Apartment Unit Type" at bounding box center [1368, 302] width 239 height 19
click at [1345, 308] on span "Multi-family Apartment Unit Type" at bounding box center [1368, 302] width 239 height 19
click at [1398, 308] on span "Multi-family Apartment Unit Type" at bounding box center [1368, 302] width 239 height 19
click at [1284, 237] on div "4947-49 Oleatha Ave ( 100 % ownership)" at bounding box center [1366, 239] width 274 height 42
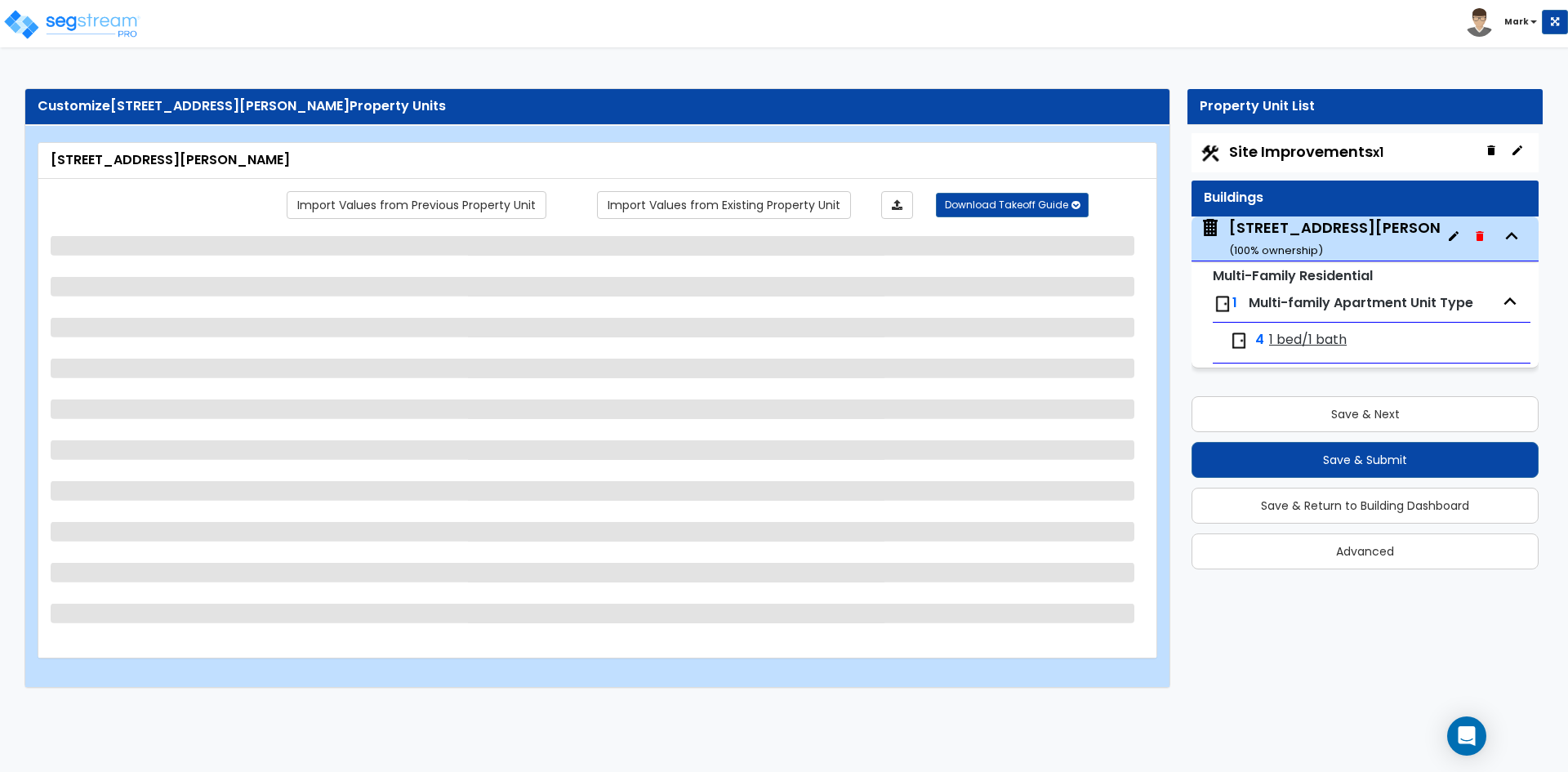
select select "2"
select select "5"
select select "1"
select select "2"
select select "1"
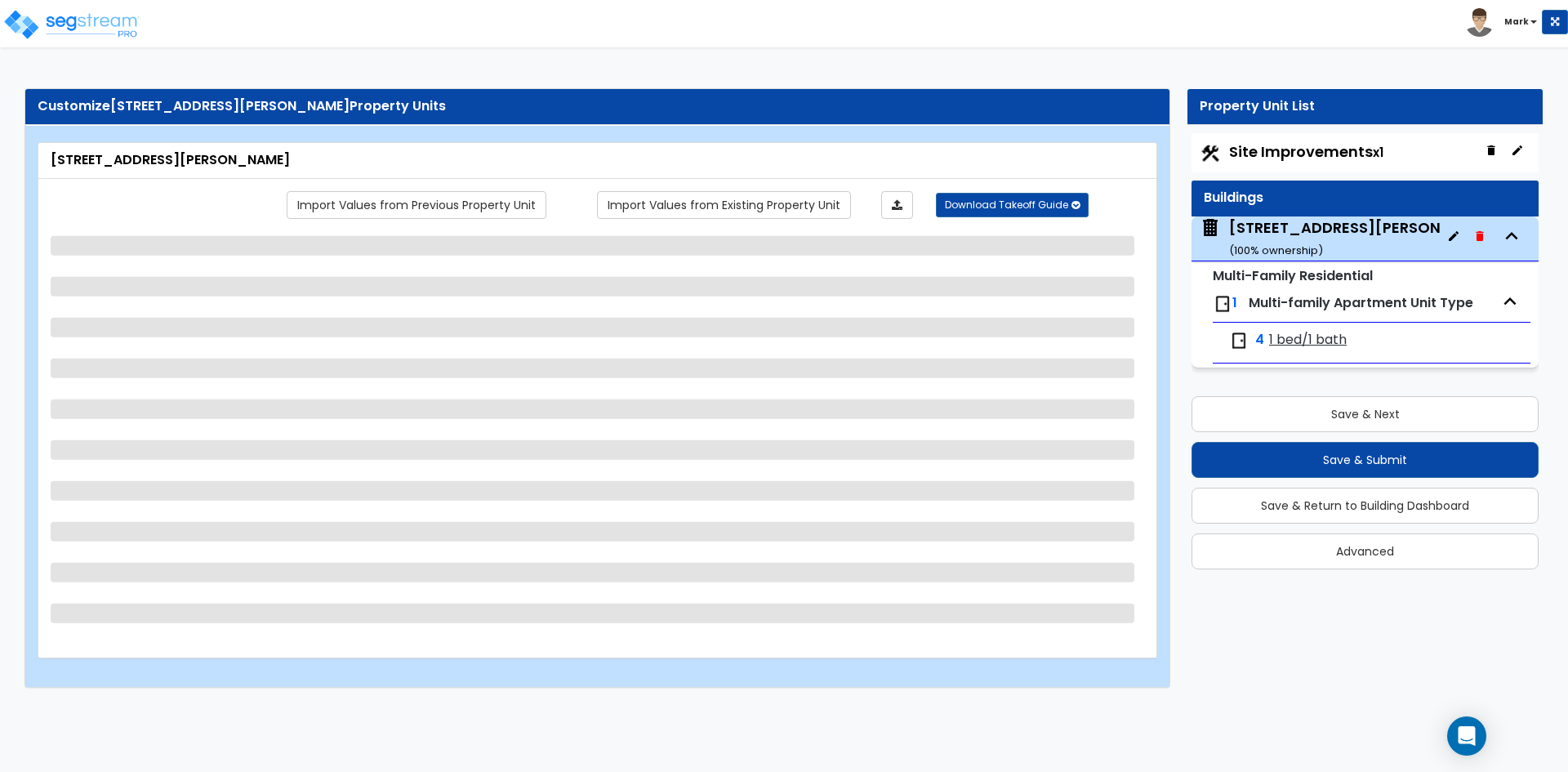
select select "3"
select select "1"
select select "4"
select select "2"
select select "3"
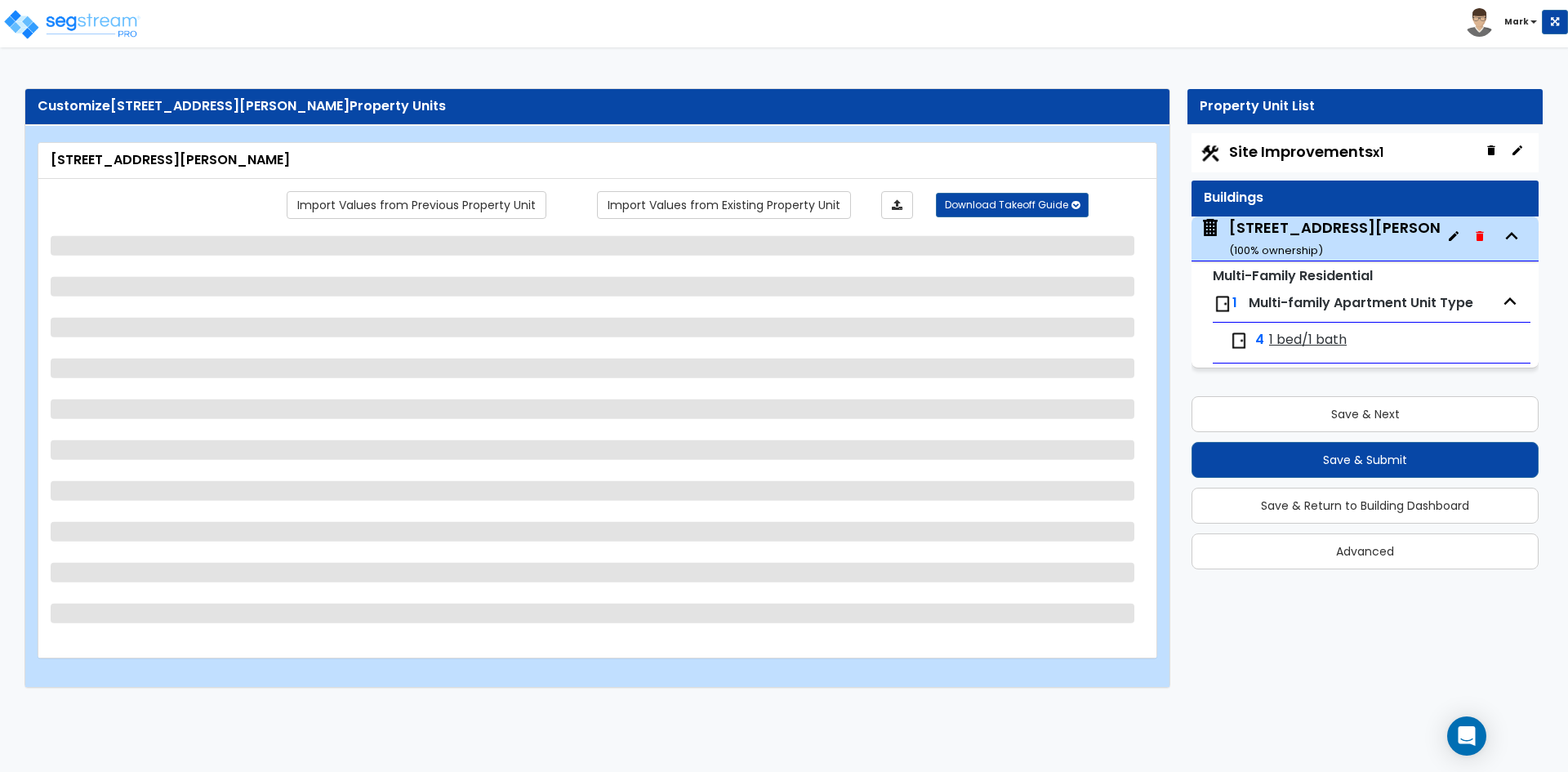
select select "2"
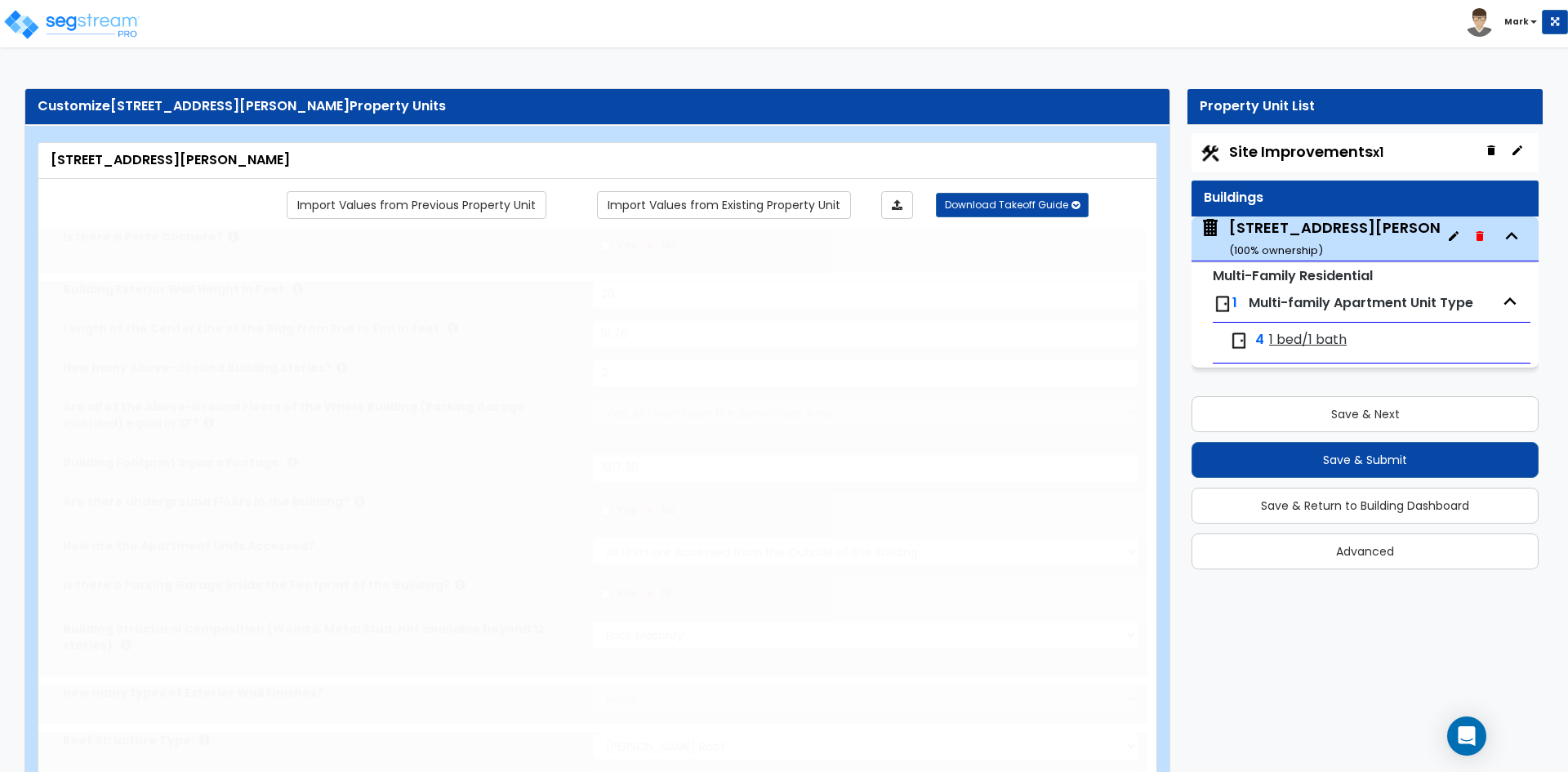
type input "10"
type input "1025"
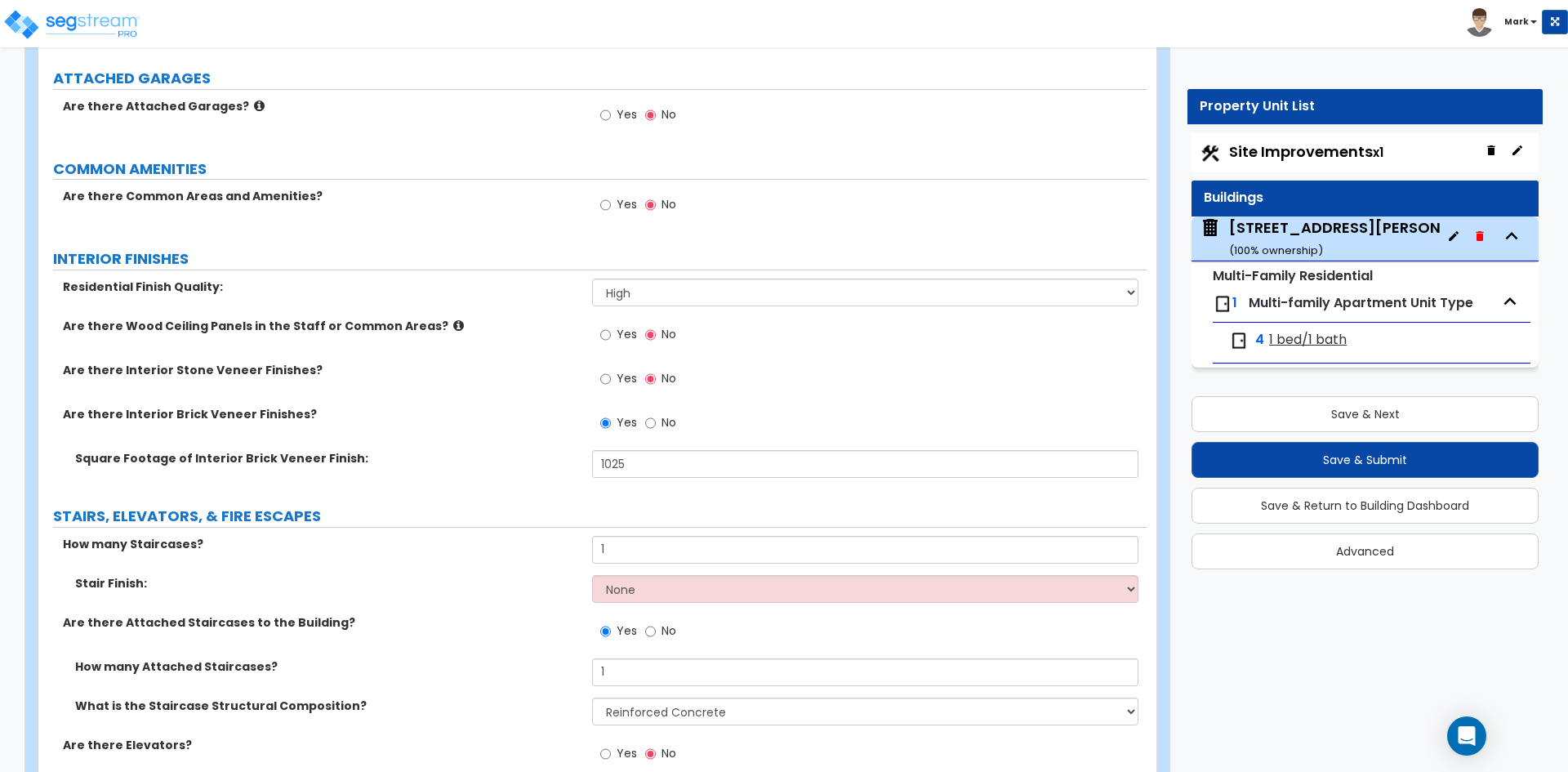
scroll to position [2124, 0]
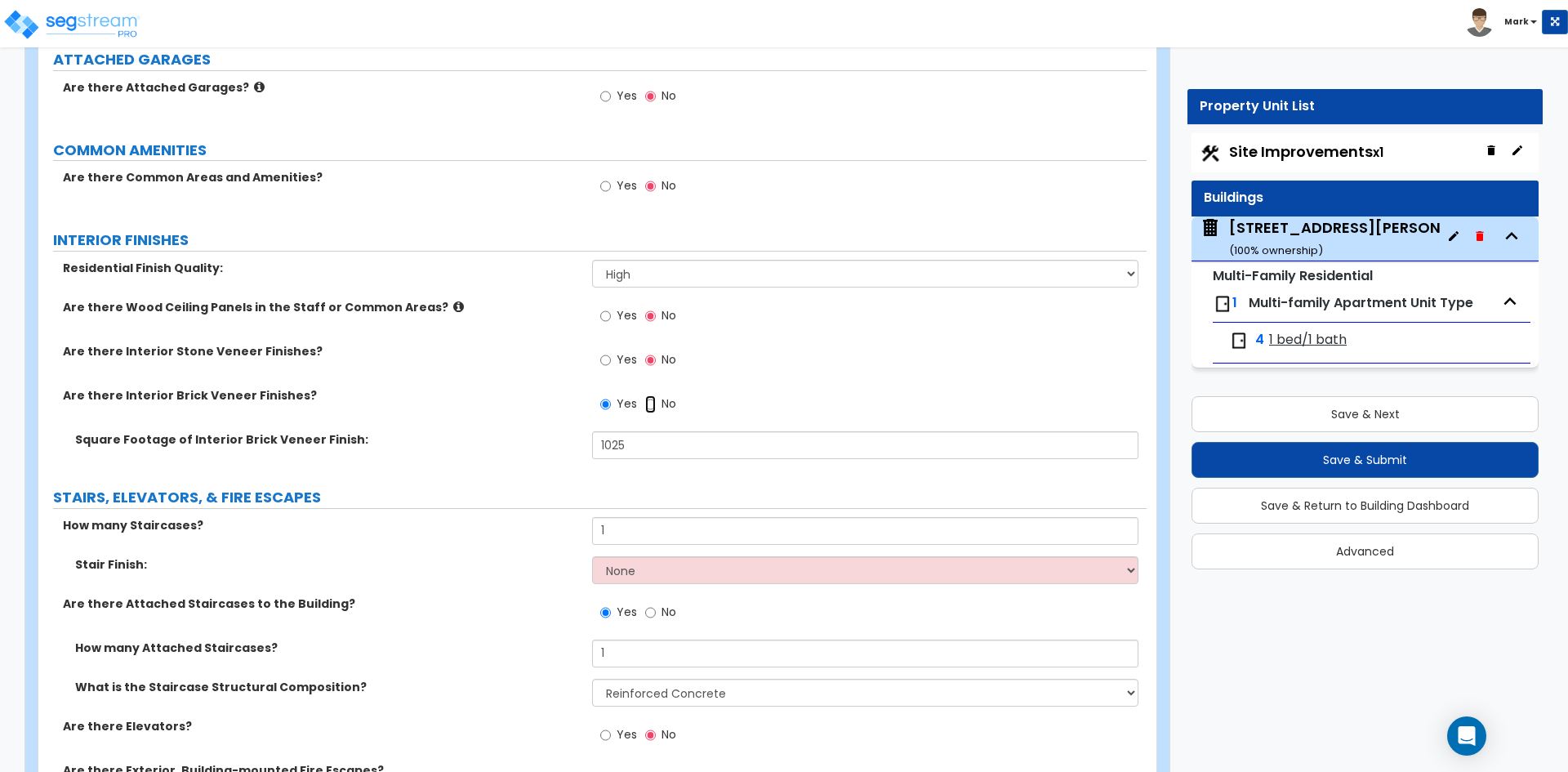
click at [655, 406] on input "No" at bounding box center [650, 405] width 11 height 18
radio input "false"
radio input "true"
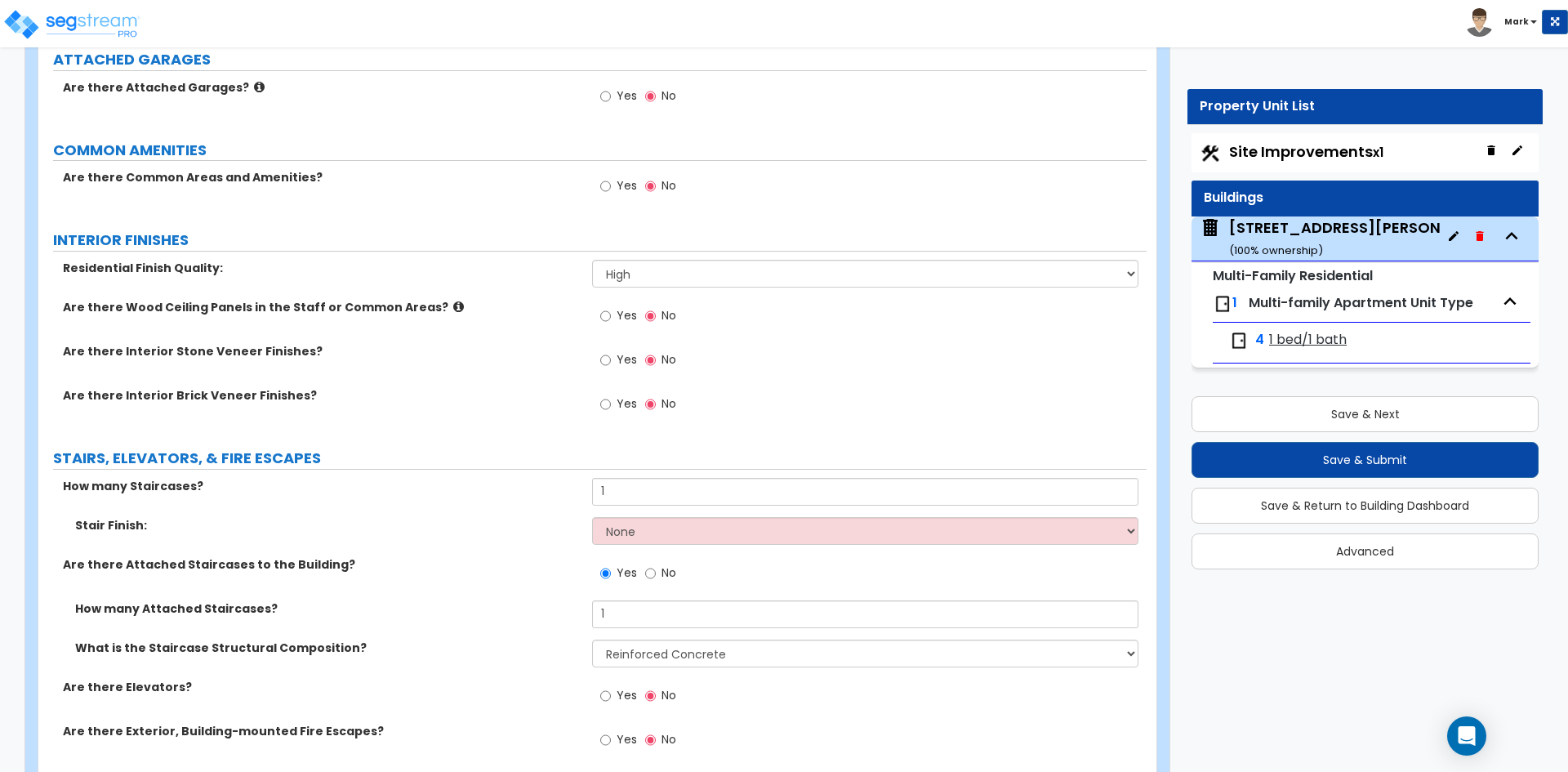
click at [1267, 341] on div "4 1 bed/1 bath" at bounding box center [1307, 341] width 157 height 20
click at [1291, 337] on span "1 bed/1 bath" at bounding box center [1308, 340] width 78 height 19
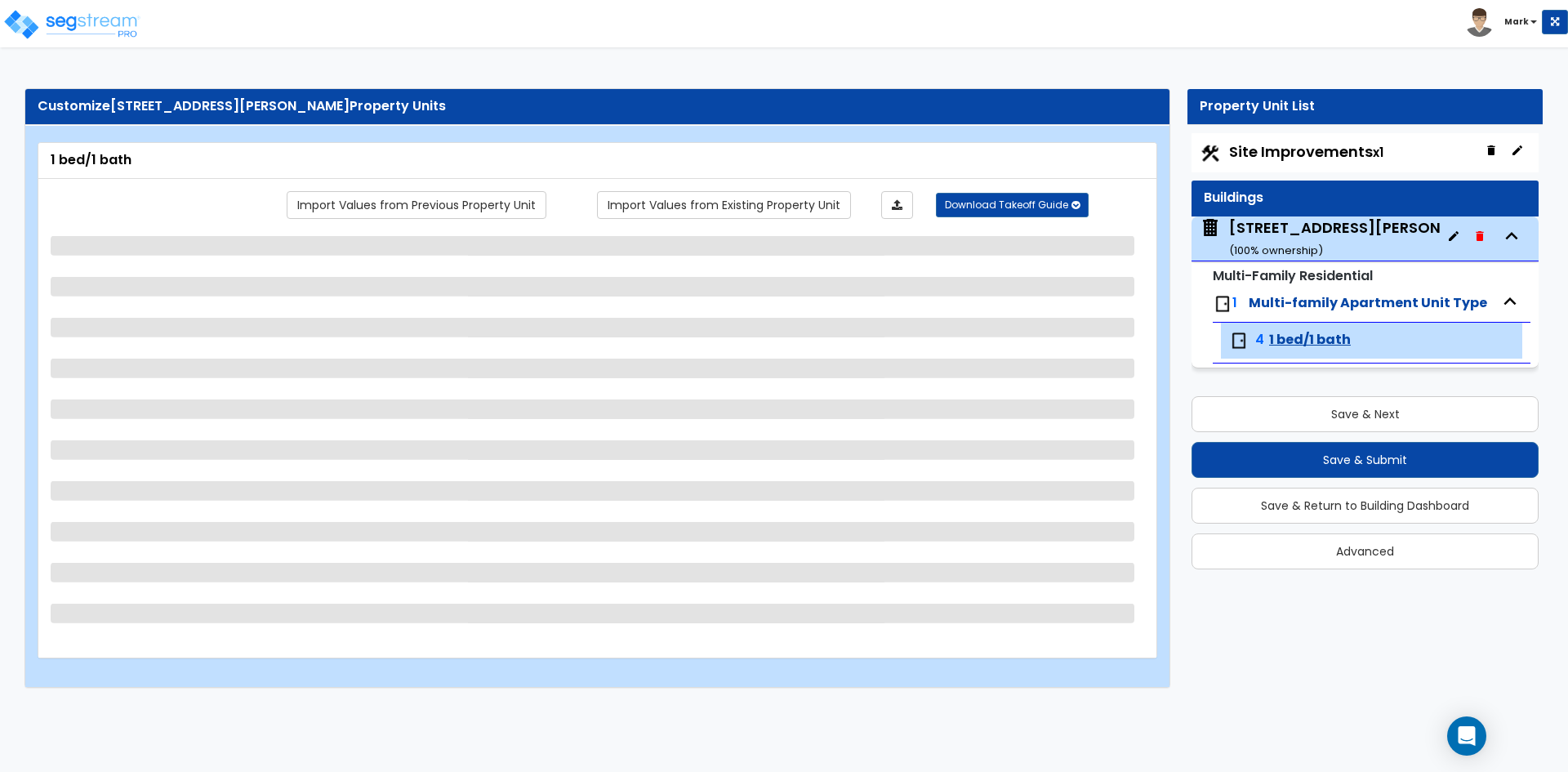
select select "1"
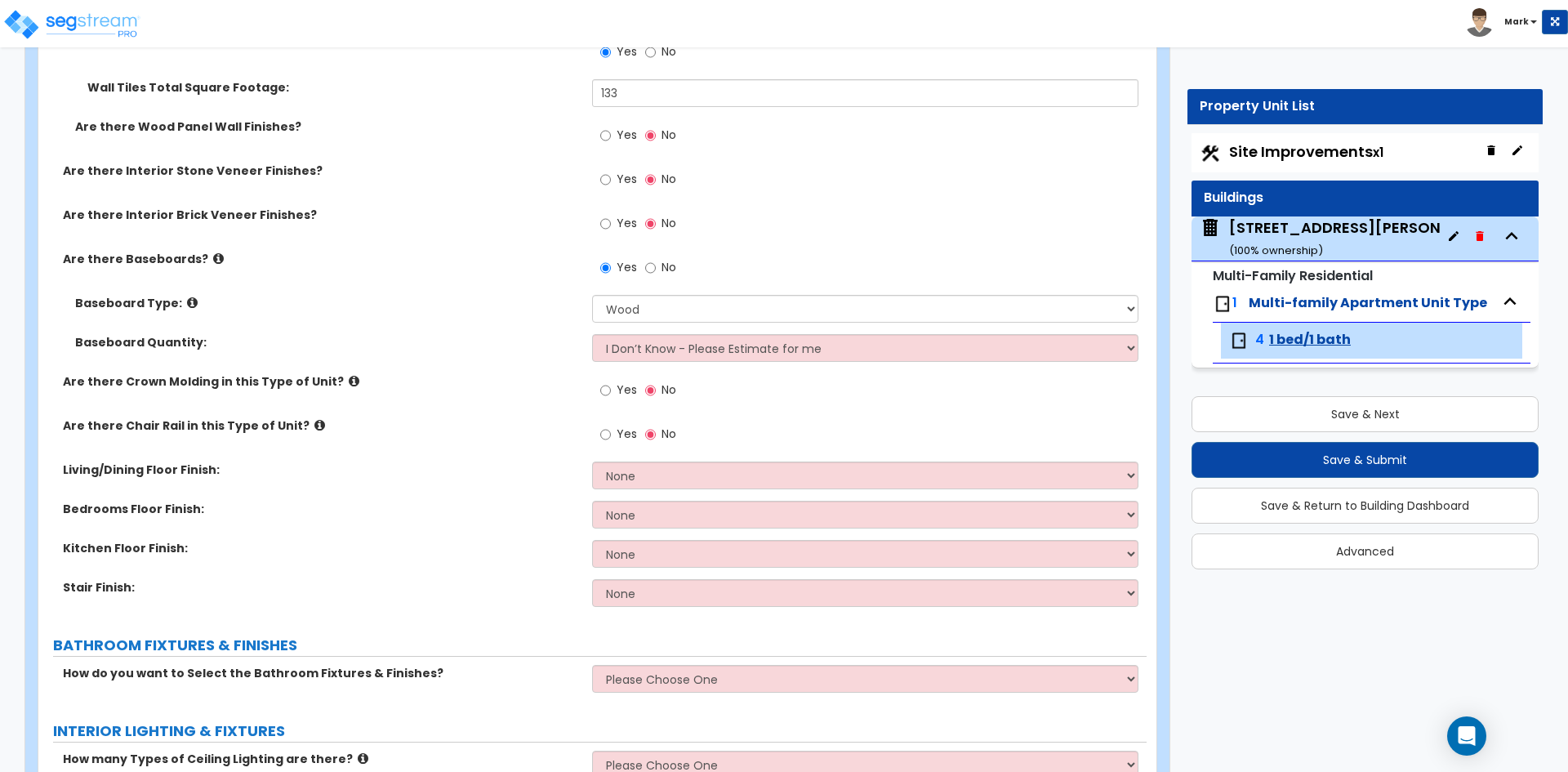
scroll to position [572, 0]
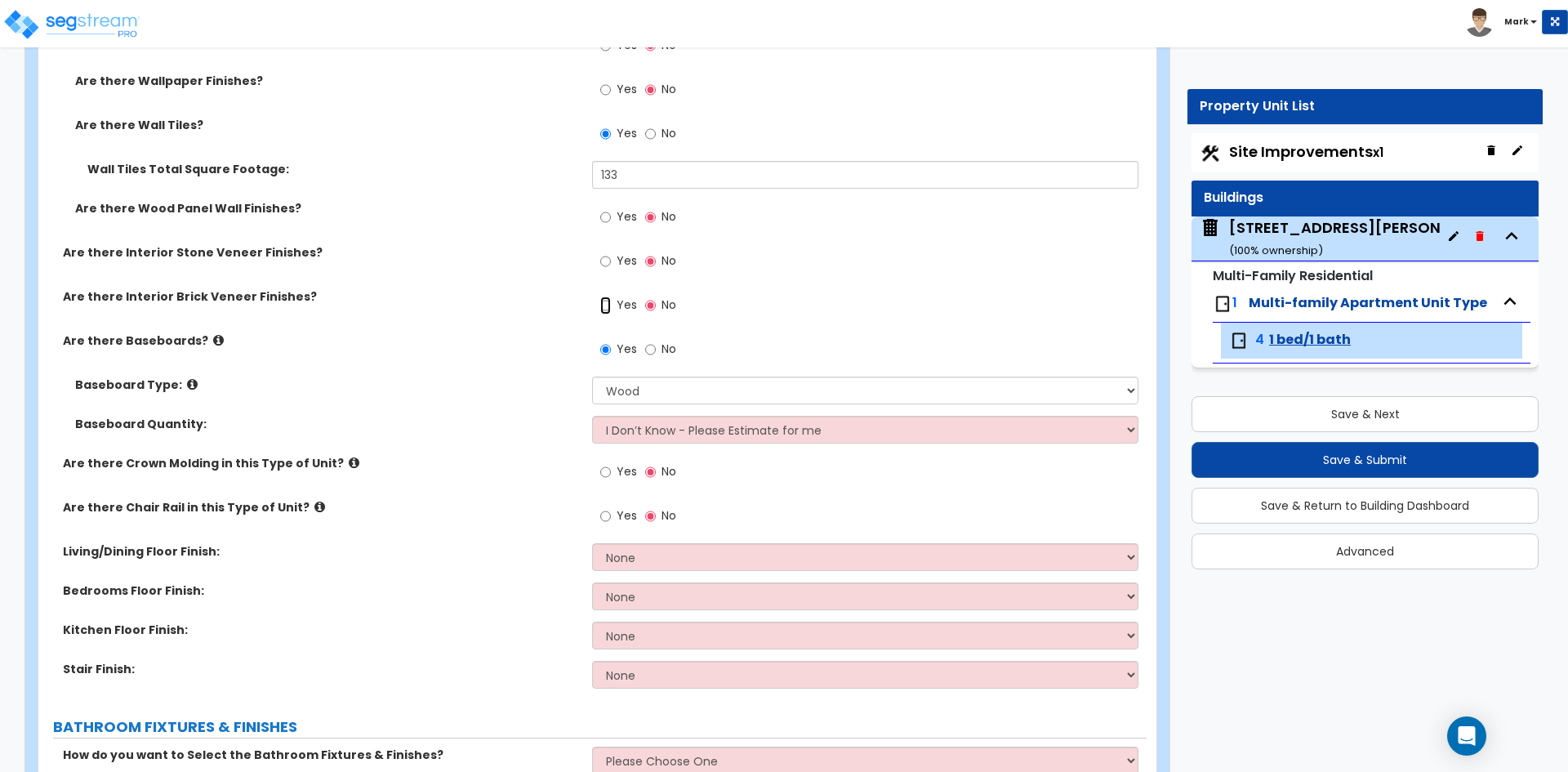
click at [600, 306] on input "Yes" at bounding box center [606, 306] width 11 height 18
radio input "true"
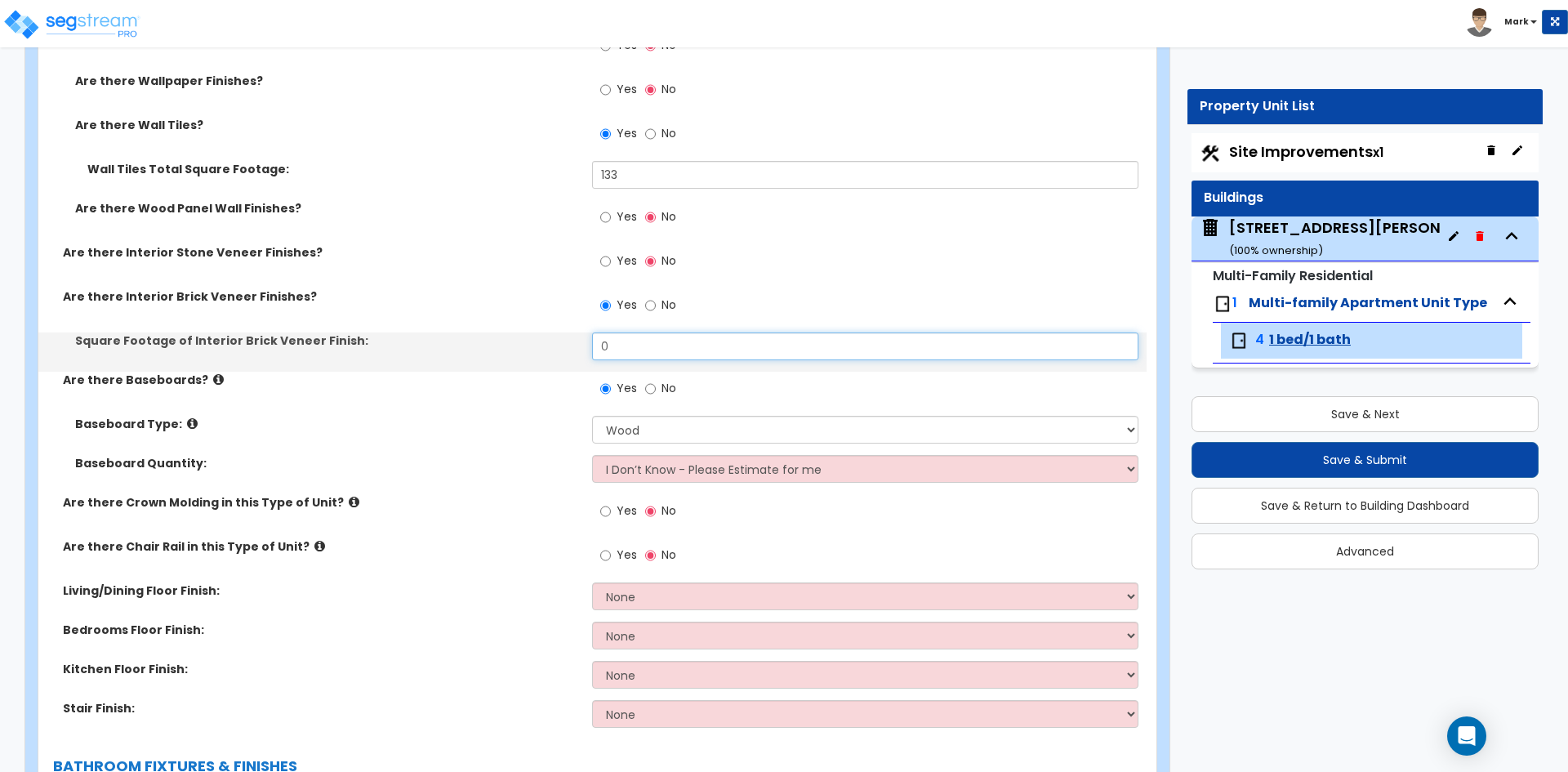
click at [637, 340] on input "0" at bounding box center [864, 346] width 545 height 28
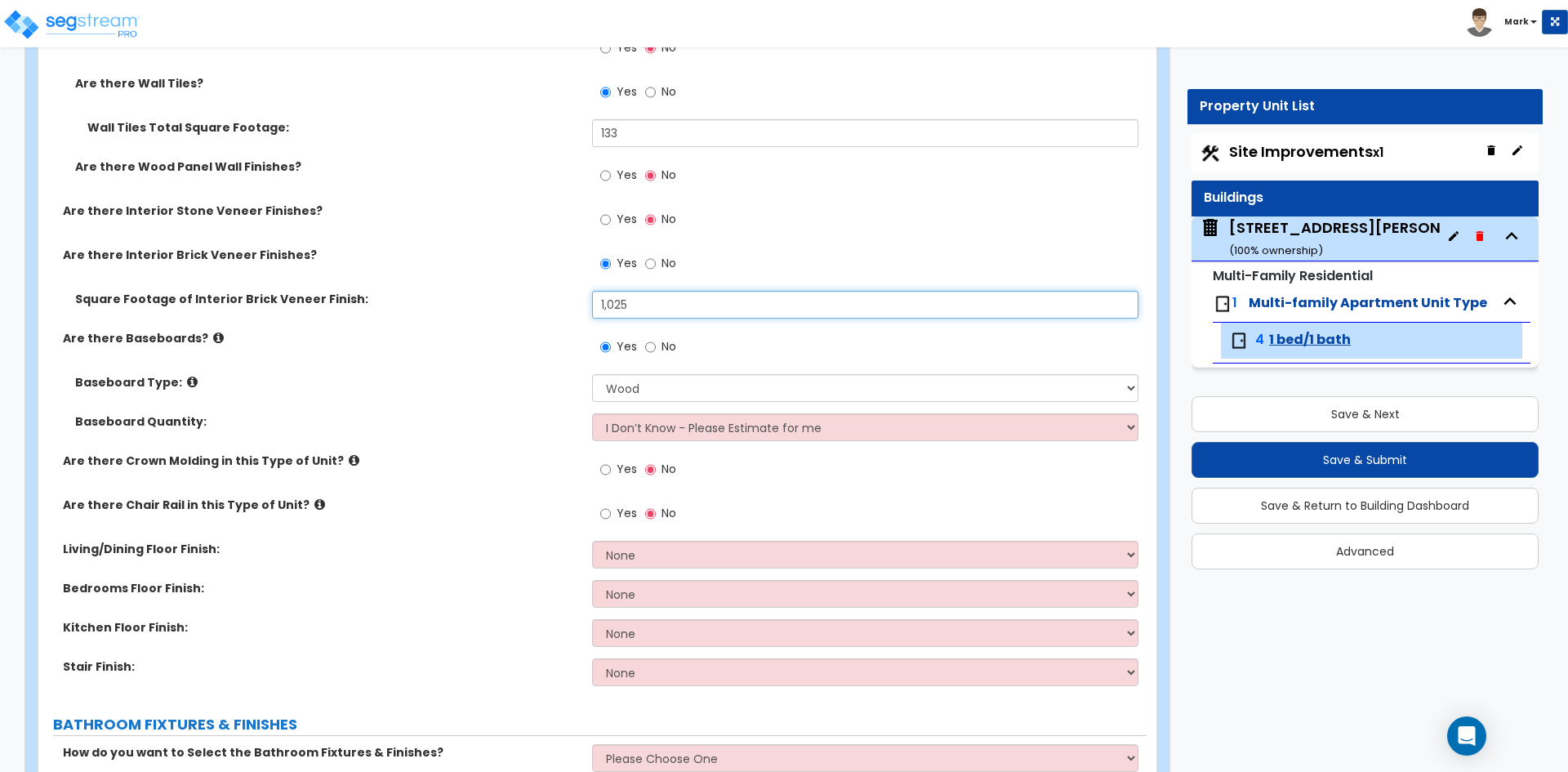
scroll to position [653, 0]
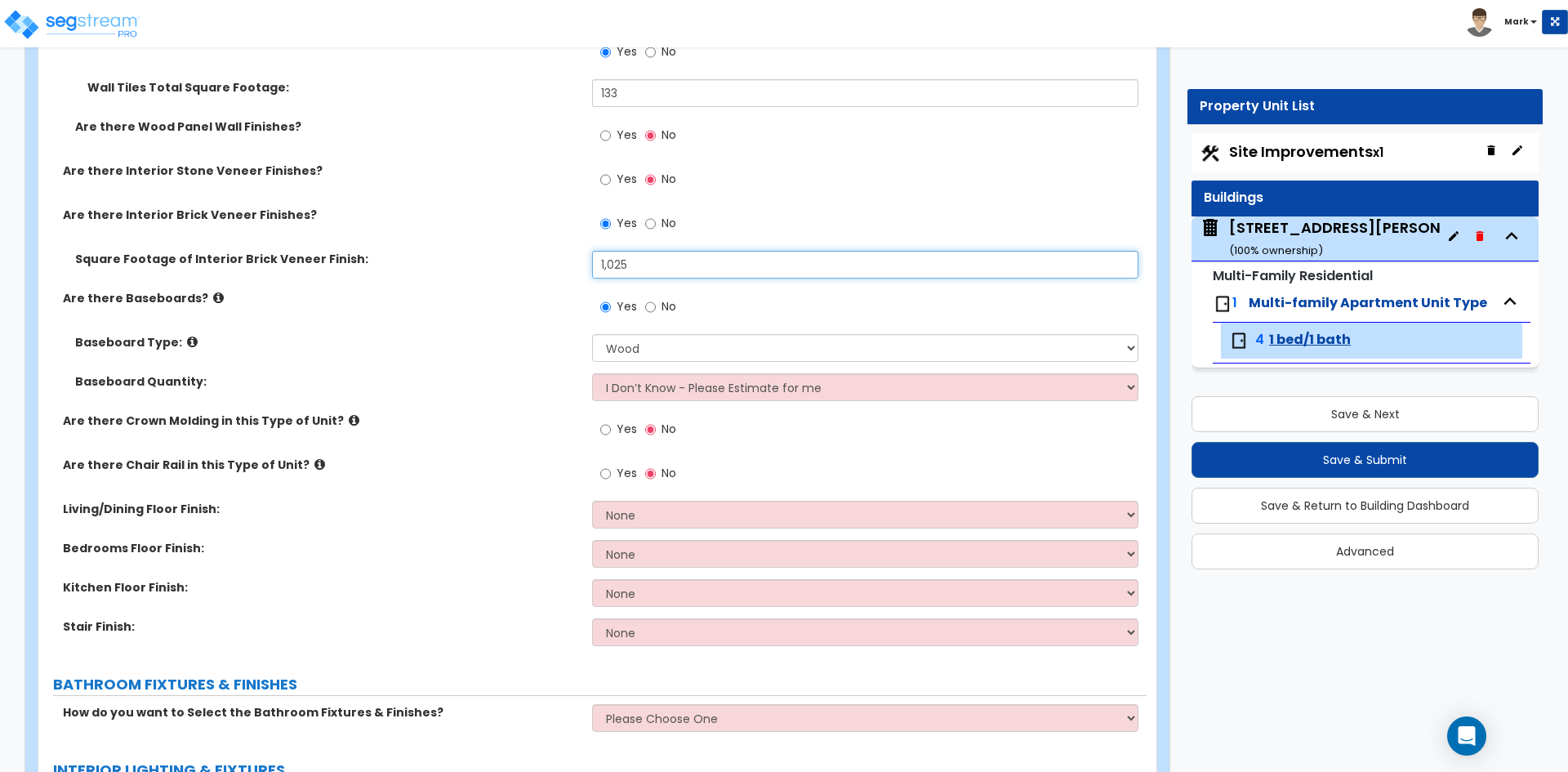
type input "1,025"
click at [601, 431] on input "Yes" at bounding box center [606, 430] width 11 height 18
radio input "true"
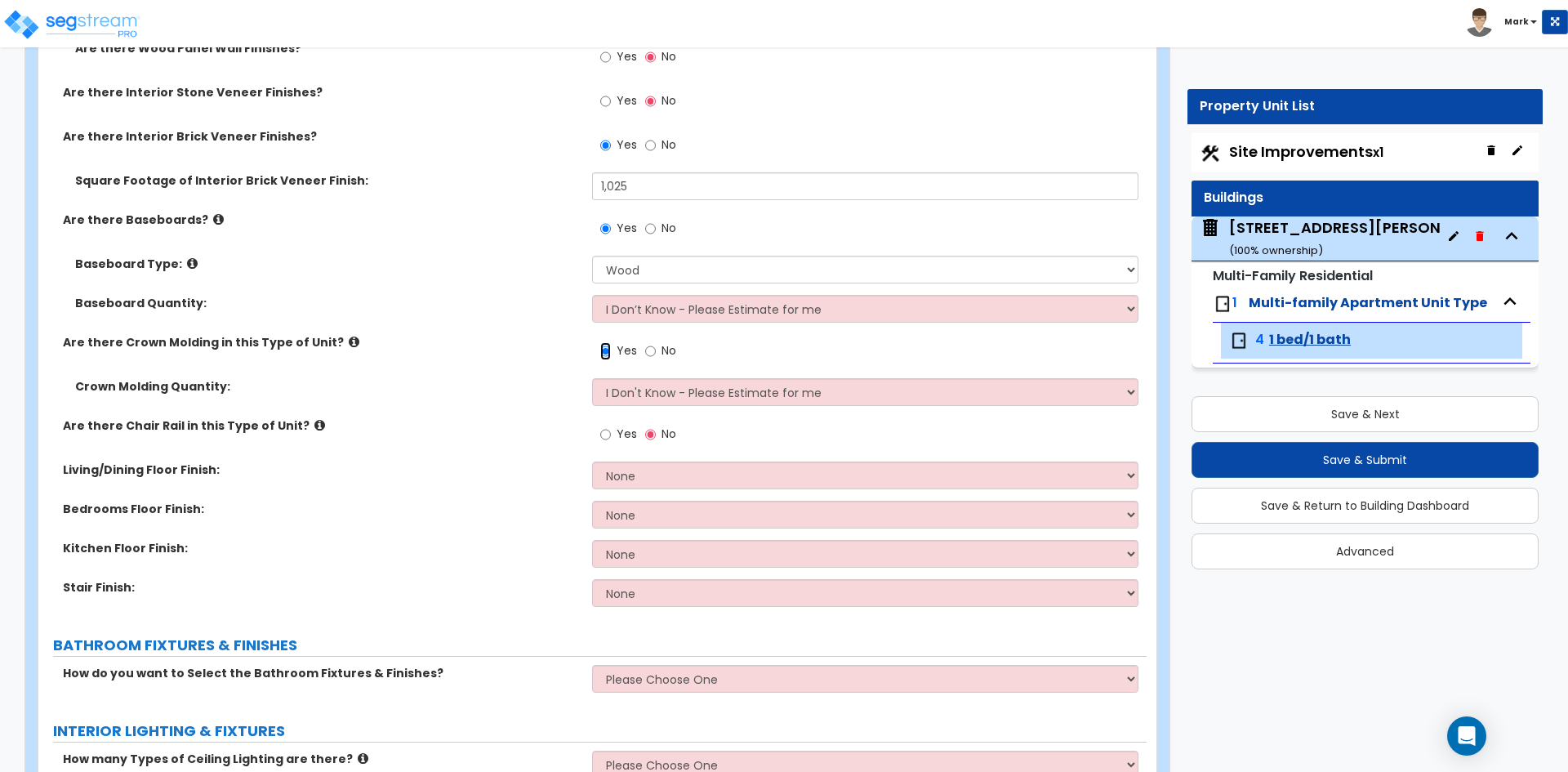
scroll to position [735, 0]
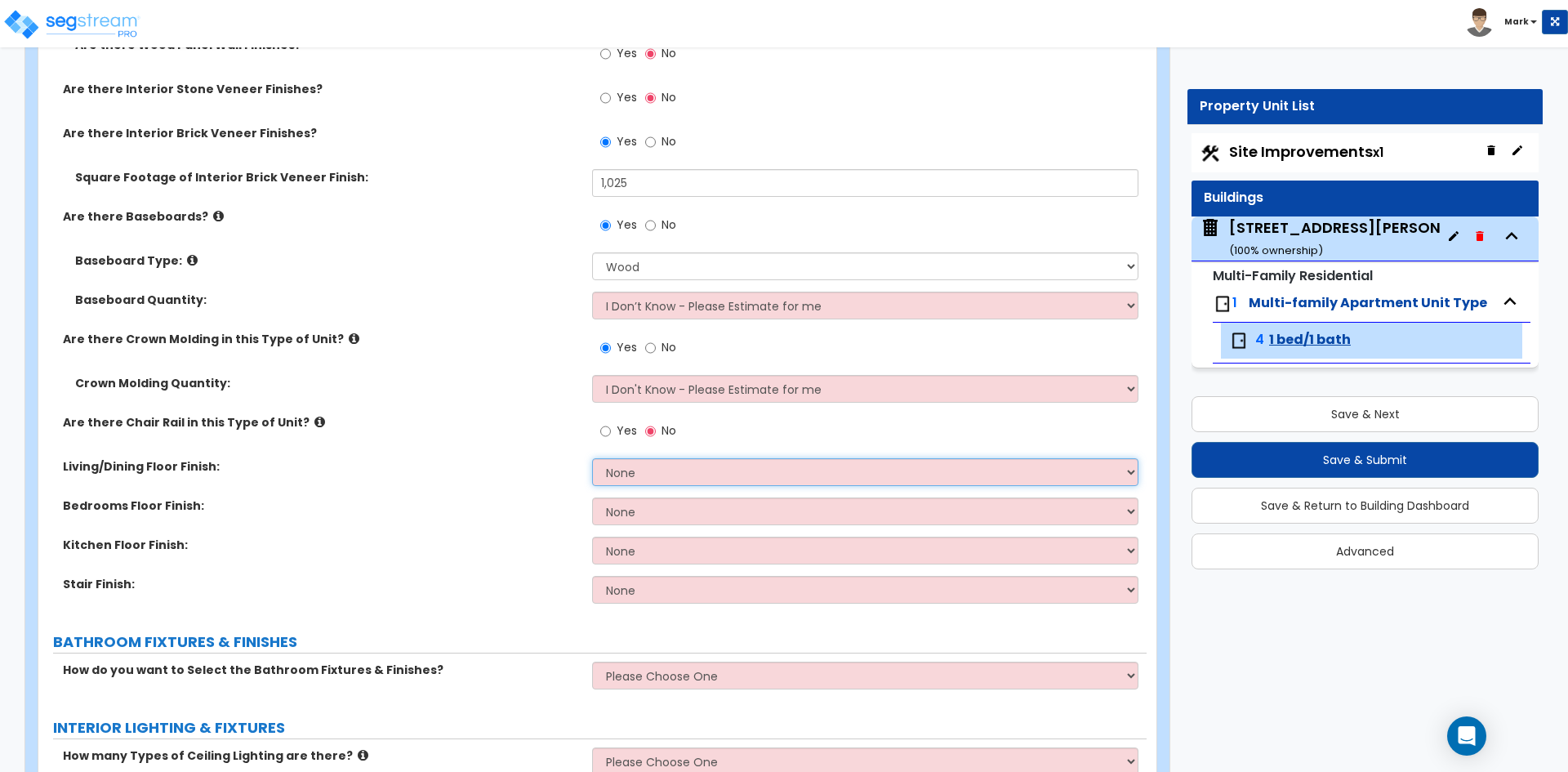
click at [621, 469] on select "None Tile Flooring Hardwood Flooring Resilient Laminate Flooring VCT Flooring S…" at bounding box center [864, 472] width 545 height 28
select select "2"
click at [592, 458] on select "None Tile Flooring Hardwood Flooring Resilient Laminate Flooring VCT Flooring S…" at bounding box center [864, 472] width 545 height 28
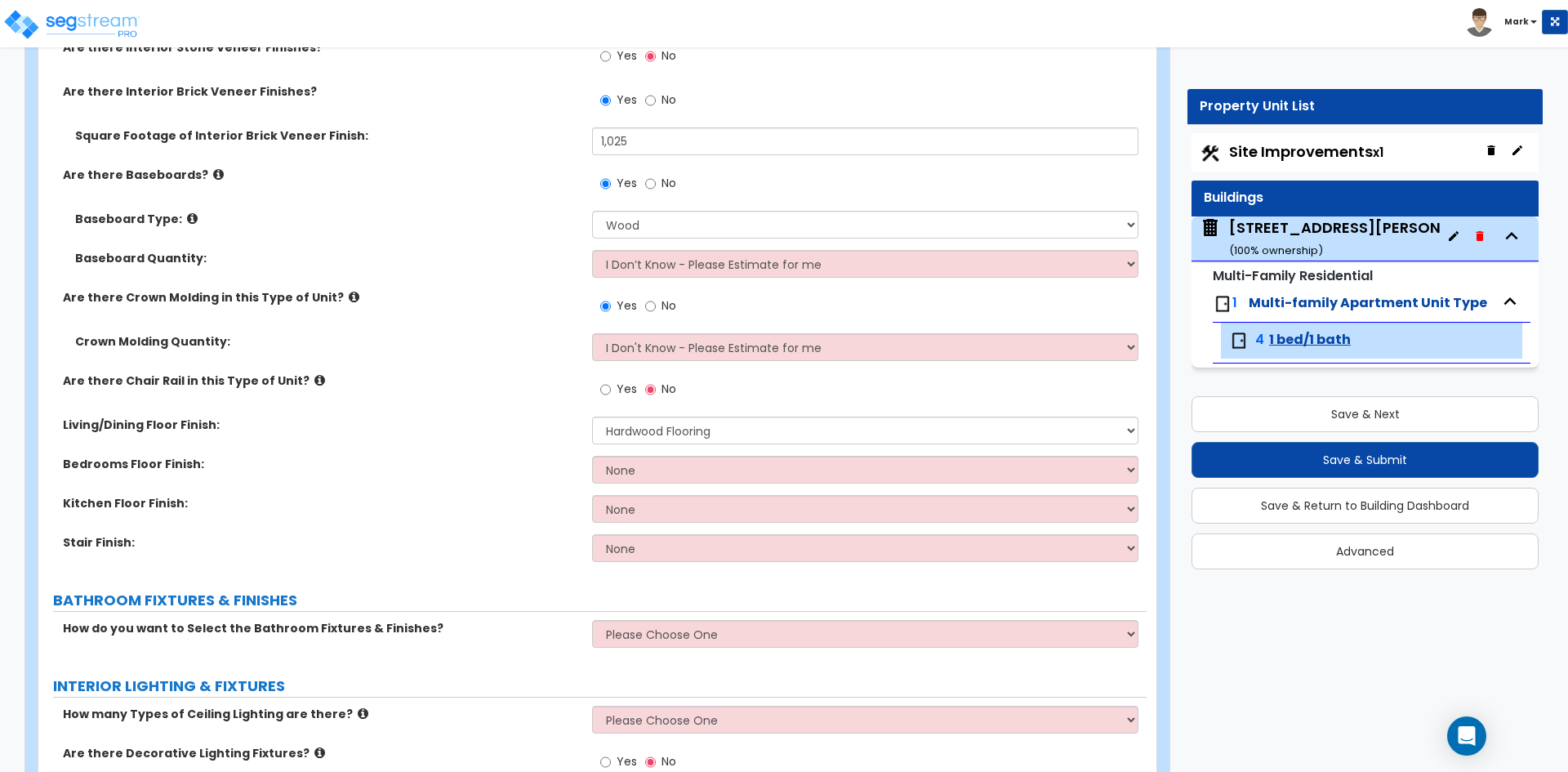
scroll to position [816, 0]
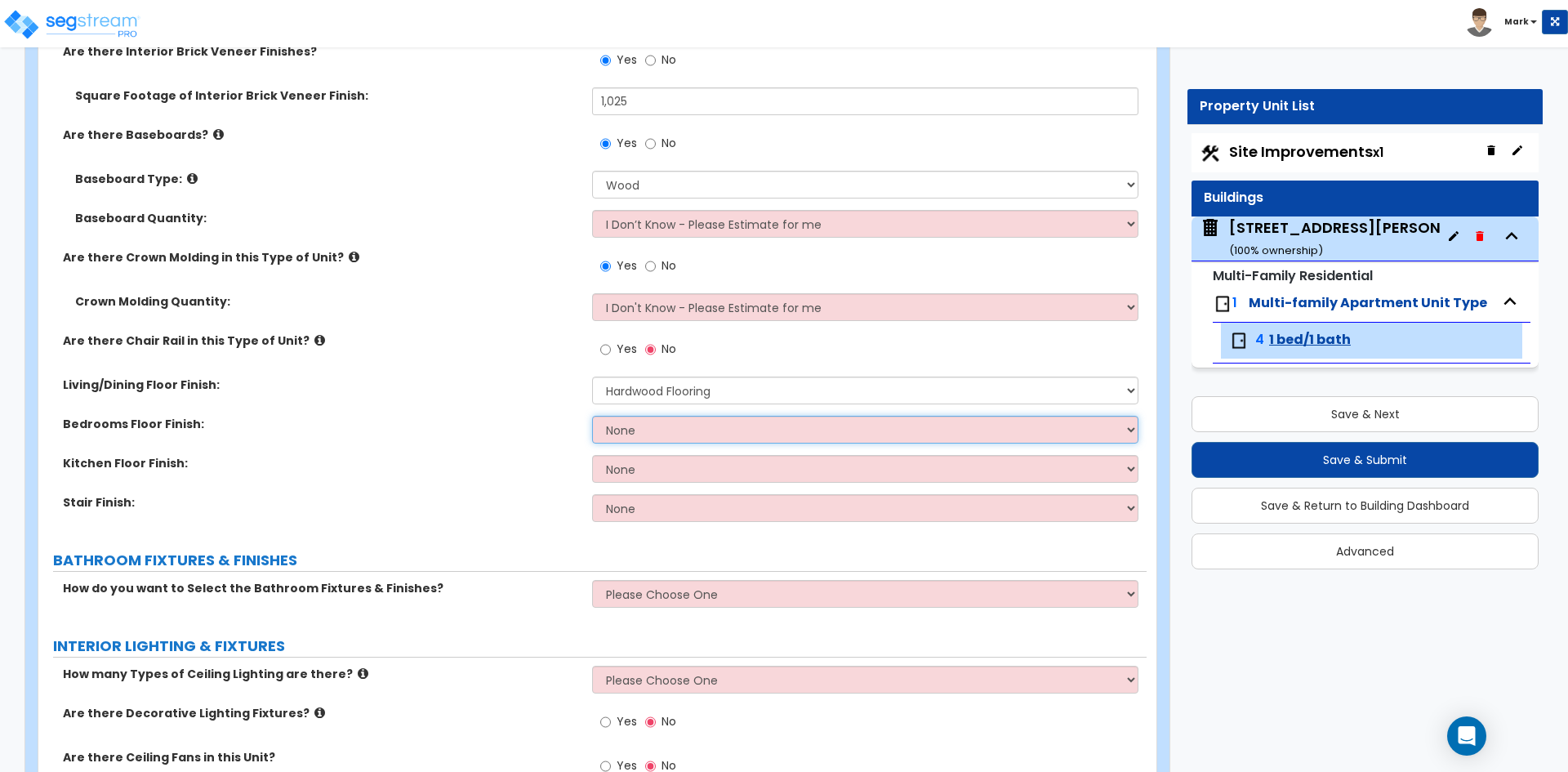
click at [685, 419] on select "None Tile Flooring Hardwood Flooring Resilient Laminate Flooring VCT Flooring S…" at bounding box center [864, 429] width 545 height 28
select select "2"
click at [592, 415] on select "None Tile Flooring Hardwood Flooring Resilient Laminate Flooring VCT Flooring S…" at bounding box center [864, 429] width 545 height 28
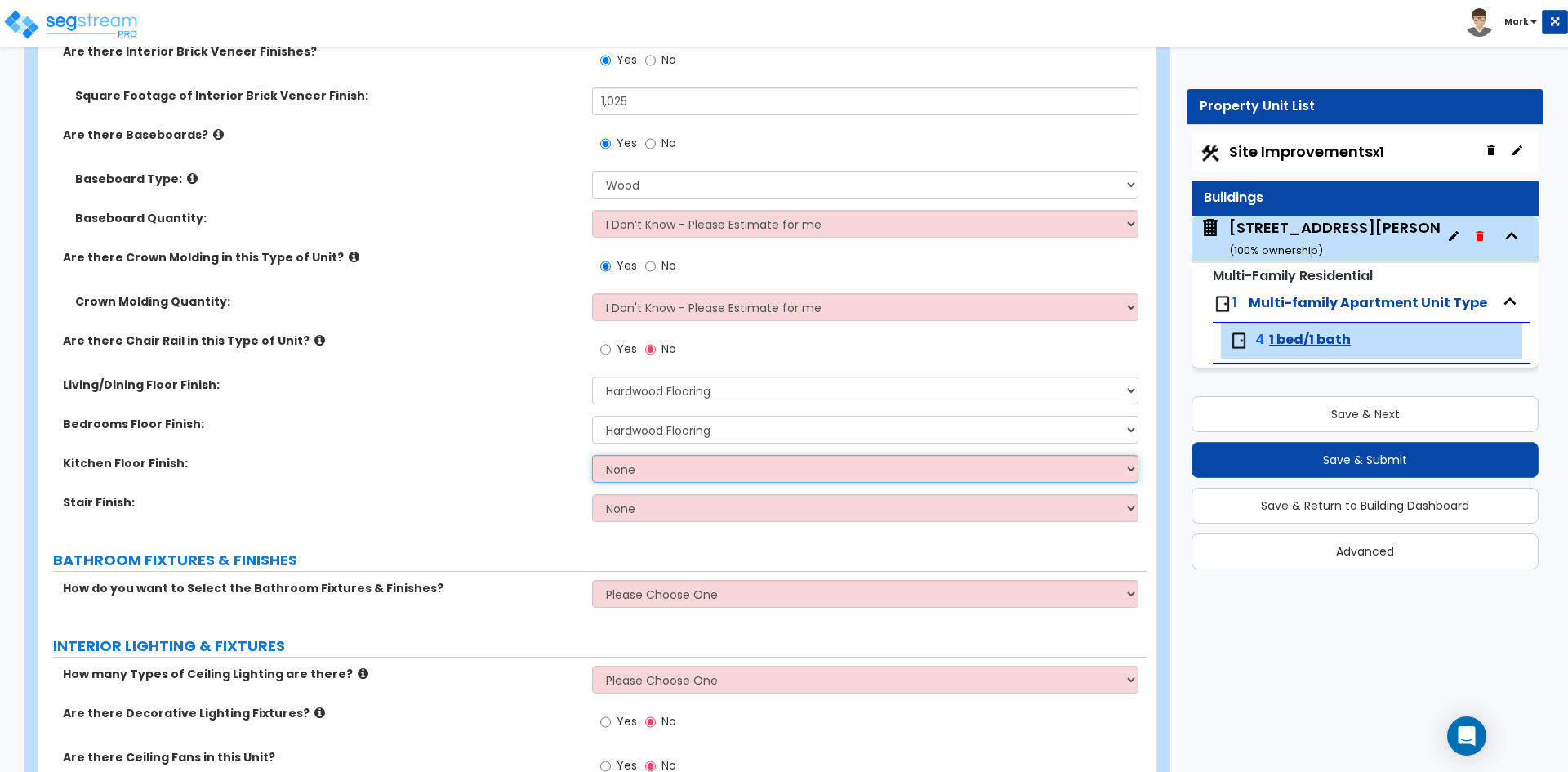
click at [679, 464] on select "None Tile Flooring Hardwood Flooring Resilient Laminate Flooring VCT Flooring S…" at bounding box center [864, 469] width 545 height 28
select select "2"
click at [592, 455] on select "None Tile Flooring Hardwood Flooring Resilient Laminate Flooring VCT Flooring S…" at bounding box center [864, 469] width 545 height 28
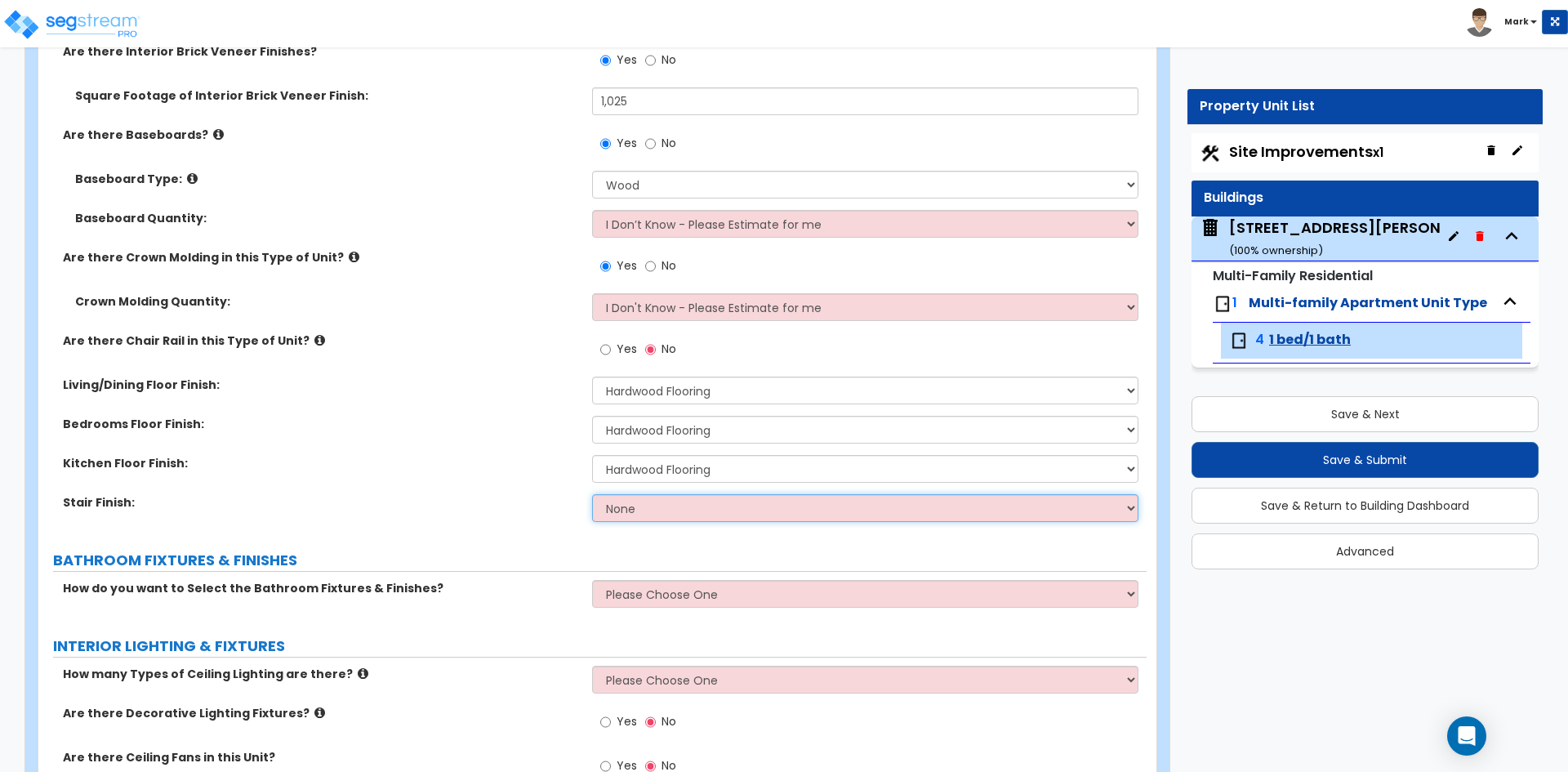
click at [652, 510] on select "None Tile Wood Laminate VCT Sheet Carpet Sheet Vinyl Carpet Tile" at bounding box center [864, 508] width 545 height 28
click at [592, 494] on select "None Tile Wood Laminate VCT Sheet Carpet Sheet Vinyl Carpet Tile" at bounding box center [864, 508] width 545 height 28
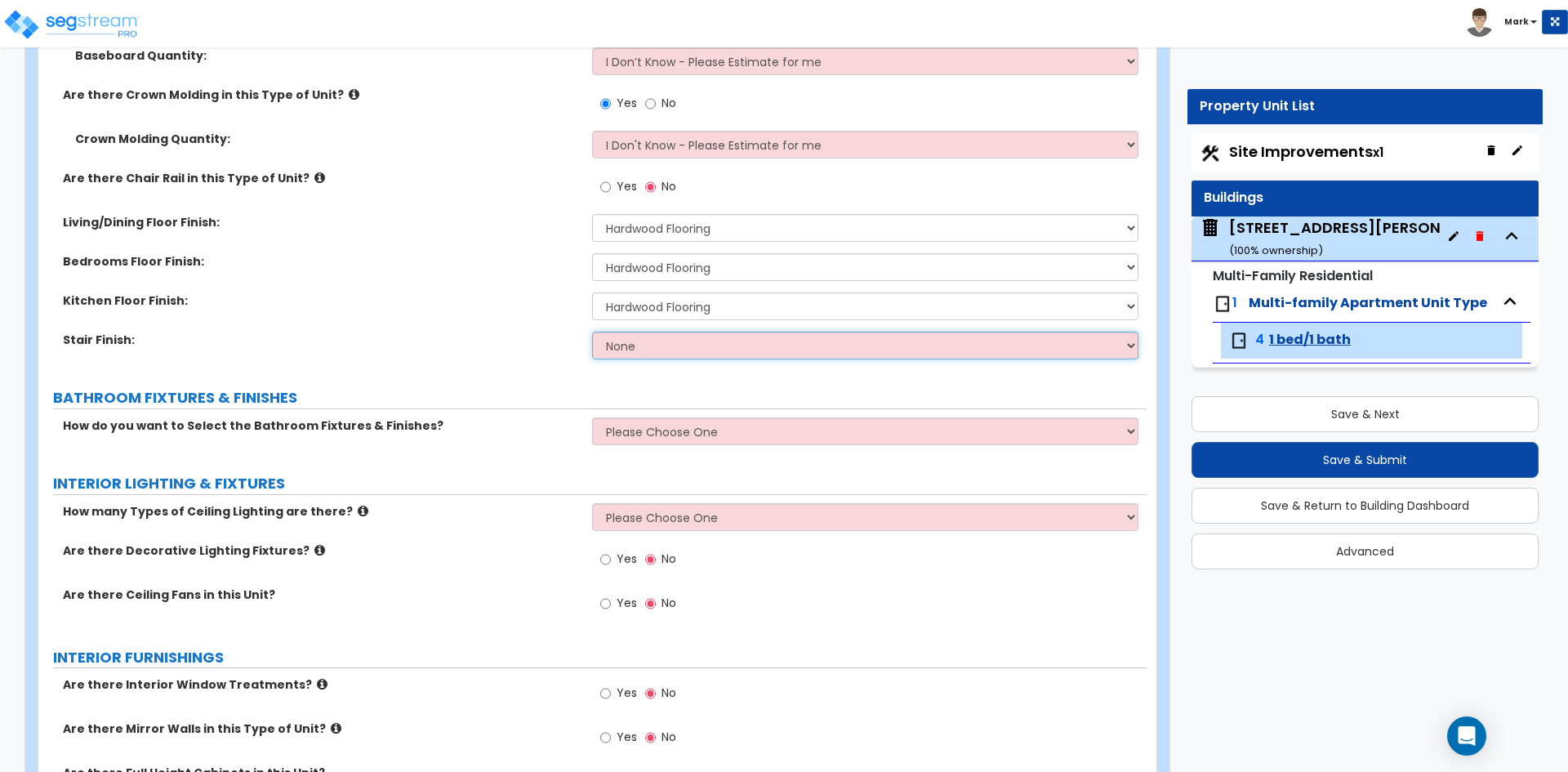
scroll to position [981, 0]
click at [684, 431] on select "Please Choose One Select the type of Fixtures and Finishes only for one Bath an…" at bounding box center [864, 430] width 545 height 28
select select "1"
click at [592, 416] on select "Please Choose One Select the type of Fixtures and Finishes only for one Bath an…" at bounding box center [864, 430] width 545 height 28
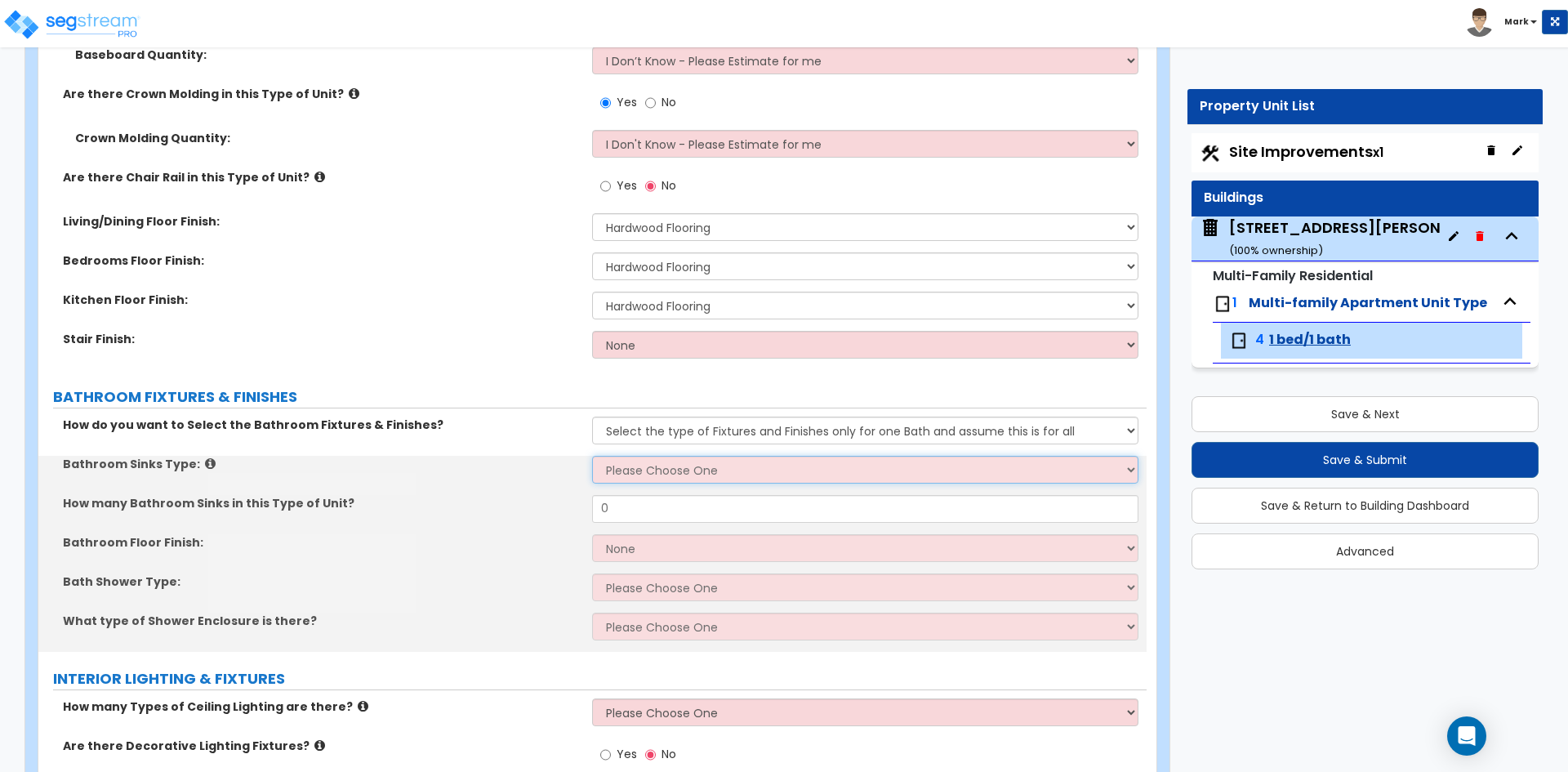
click at [655, 473] on select "Please Choose One Wall-mounted Pedestal-mounted Vanity-mounted" at bounding box center [864, 469] width 545 height 28
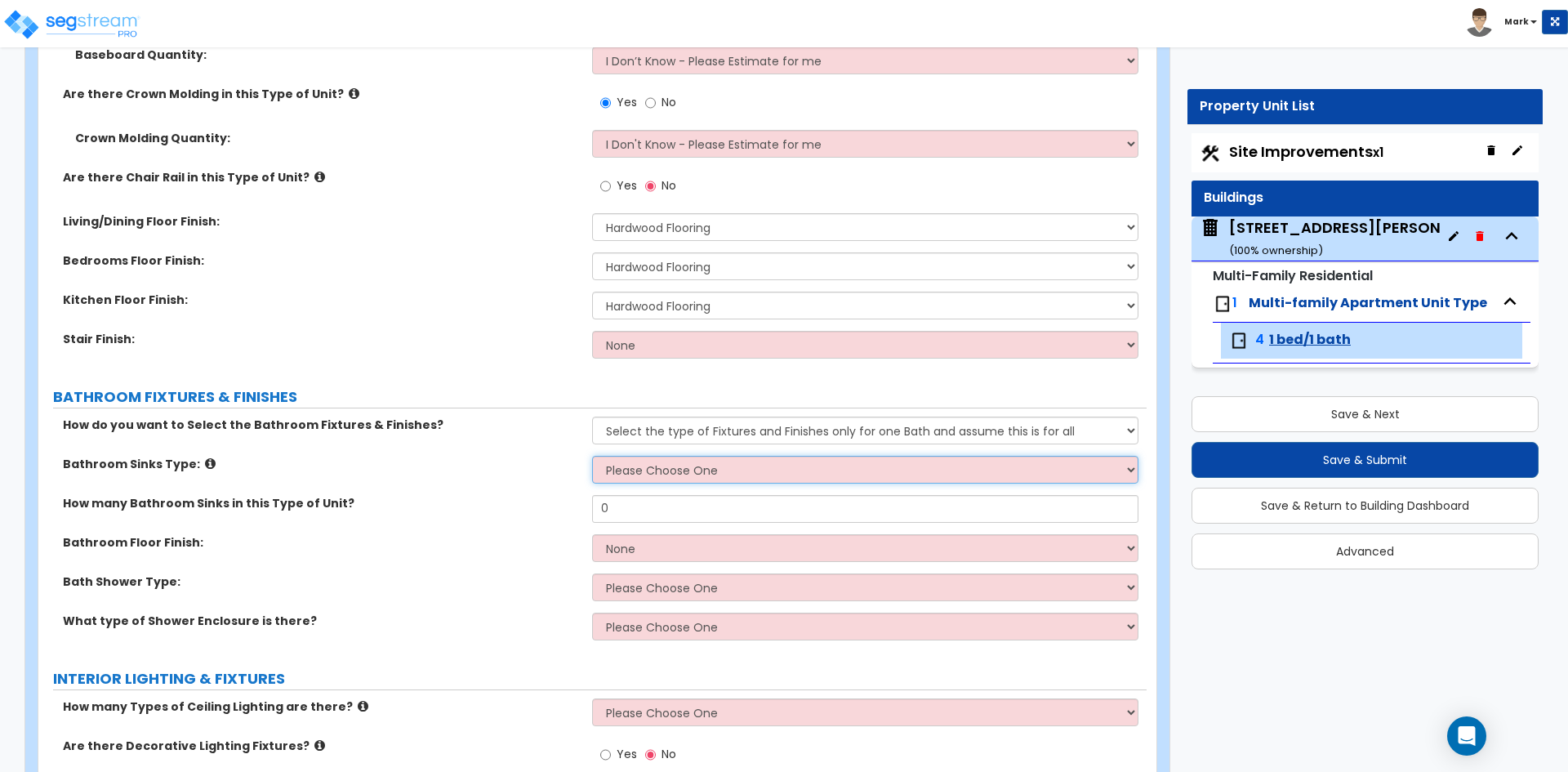
select select "3"
click at [592, 455] on select "Please Choose One Wall-mounted Pedestal-mounted Vanity-mounted" at bounding box center [864, 469] width 545 height 28
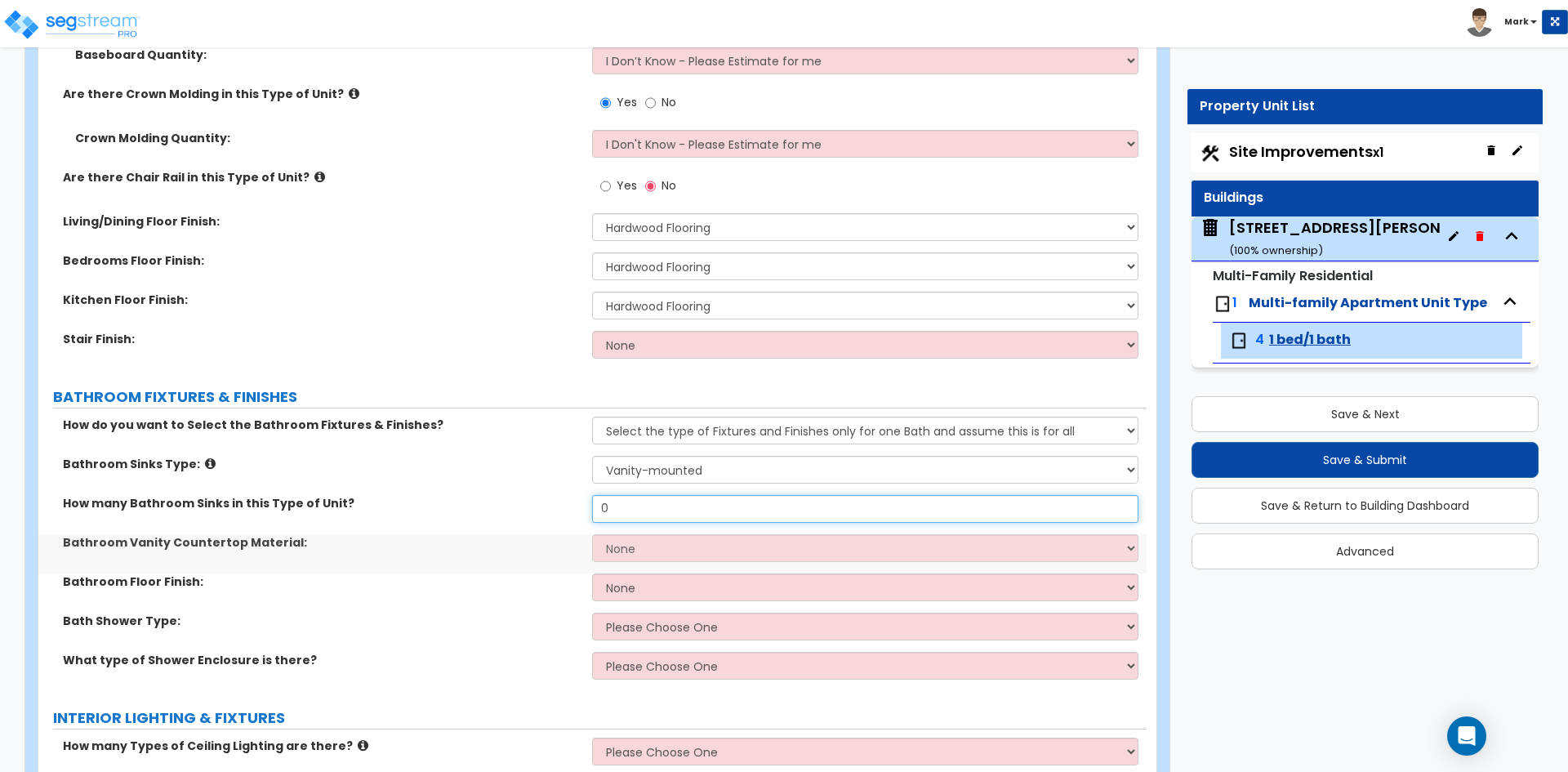
click at [660, 513] on input "0" at bounding box center [864, 509] width 545 height 28
type input "1"
click at [674, 552] on select "None Plastic Laminate Solid Surface Stone Quartz Marble Tile Wood" at bounding box center [864, 548] width 545 height 28
select select "4"
click at [592, 534] on select "None Plastic Laminate Solid Surface Stone Quartz Marble Tile Wood" at bounding box center [864, 548] width 545 height 28
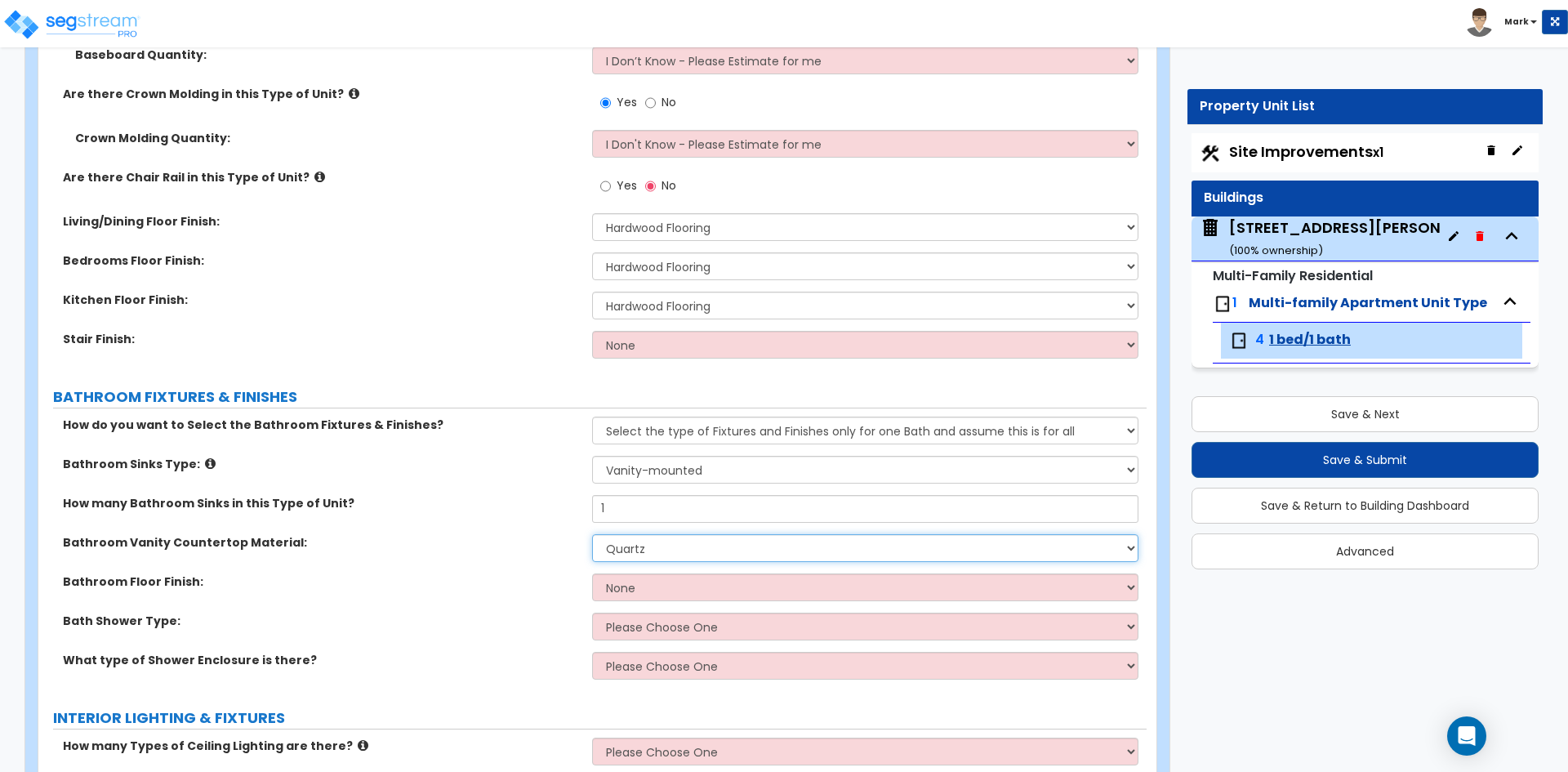
scroll to position [1062, 0]
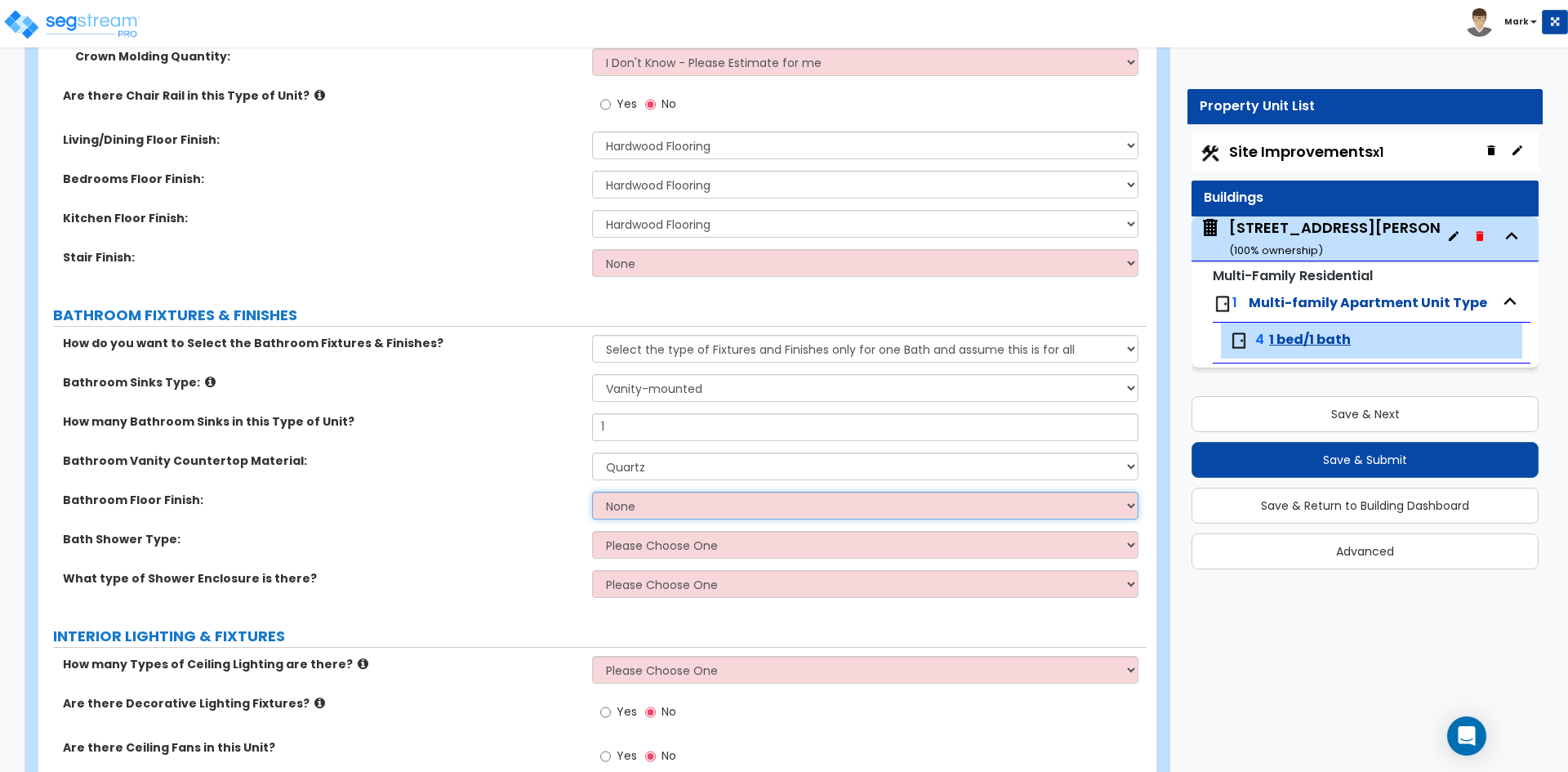
drag, startPoint x: 664, startPoint y: 506, endPoint x: 664, endPoint y: 517, distance: 11.0
click at [664, 506] on select "None Tile Flooring Hardwood Flooring Resilient Laminate Flooring VCT Flooring S…" at bounding box center [864, 505] width 545 height 28
click at [592, 492] on select "None Tile Flooring Hardwood Flooring Resilient Laminate Flooring VCT Flooring S…" at bounding box center [864, 505] width 545 height 28
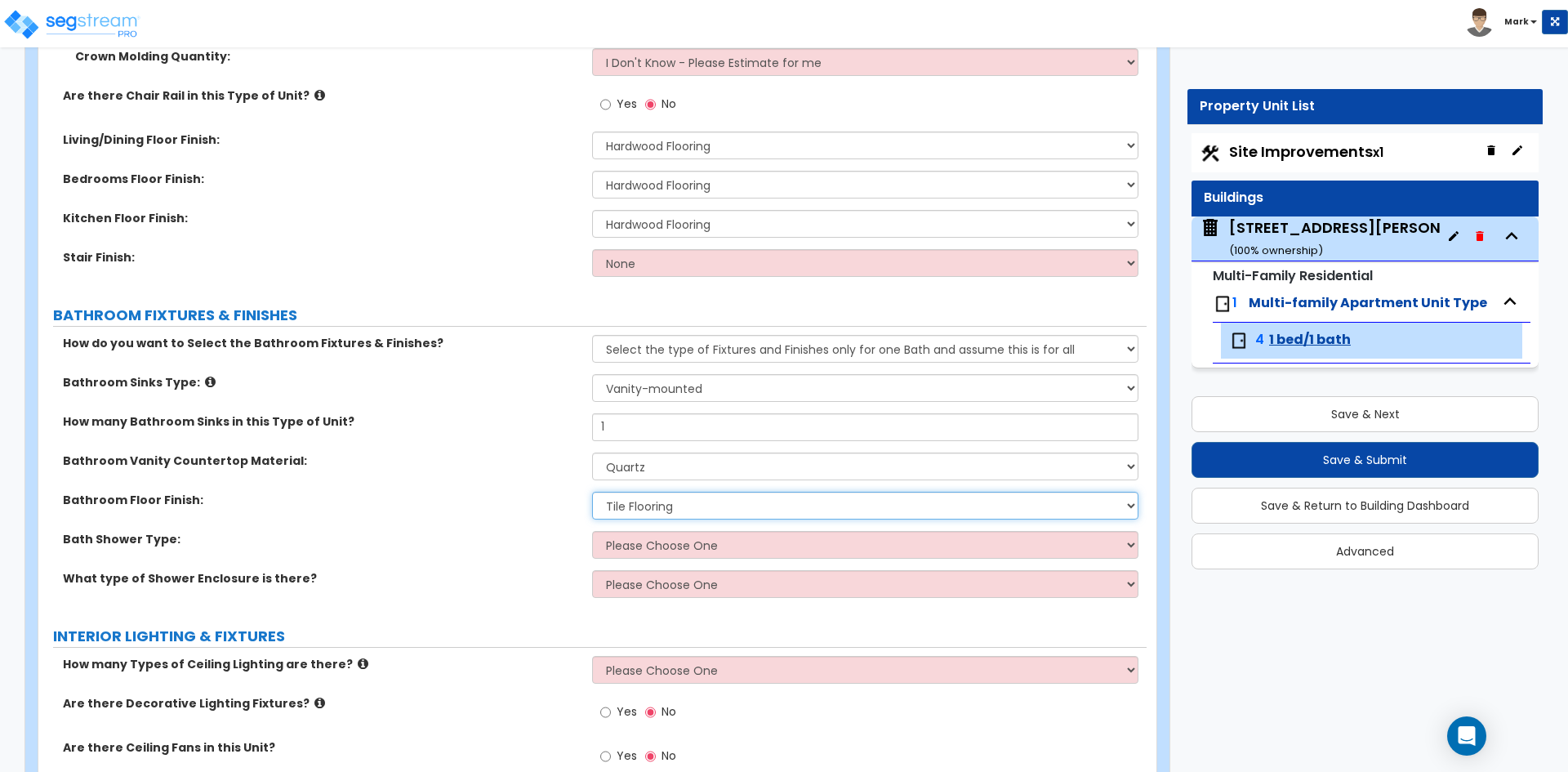
click at [659, 503] on select "None Tile Flooring Hardwood Flooring Resilient Laminate Flooring VCT Flooring S…" at bounding box center [864, 505] width 545 height 28
select select "2"
click at [592, 492] on select "None Tile Flooring Hardwood Flooring Resilient Laminate Flooring VCT Flooring S…" at bounding box center [864, 505] width 545 height 28
click at [692, 546] on select "Please Choose One Standalone Shower Bathtub - Shower Combination" at bounding box center [864, 544] width 545 height 28
select select "2"
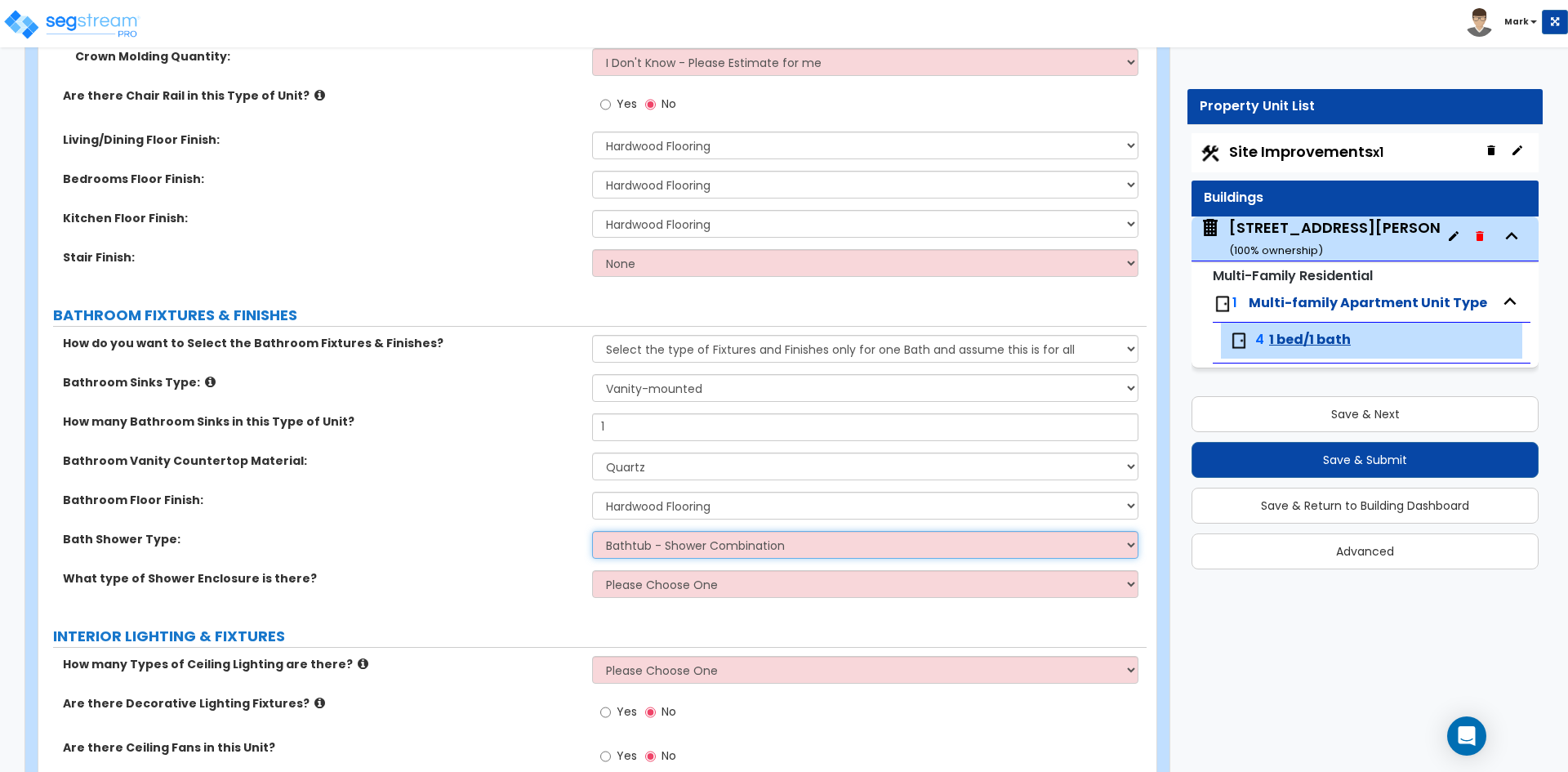
click at [592, 531] on select "Please Choose One Standalone Shower Bathtub - Shower Combination" at bounding box center [864, 544] width 545 height 28
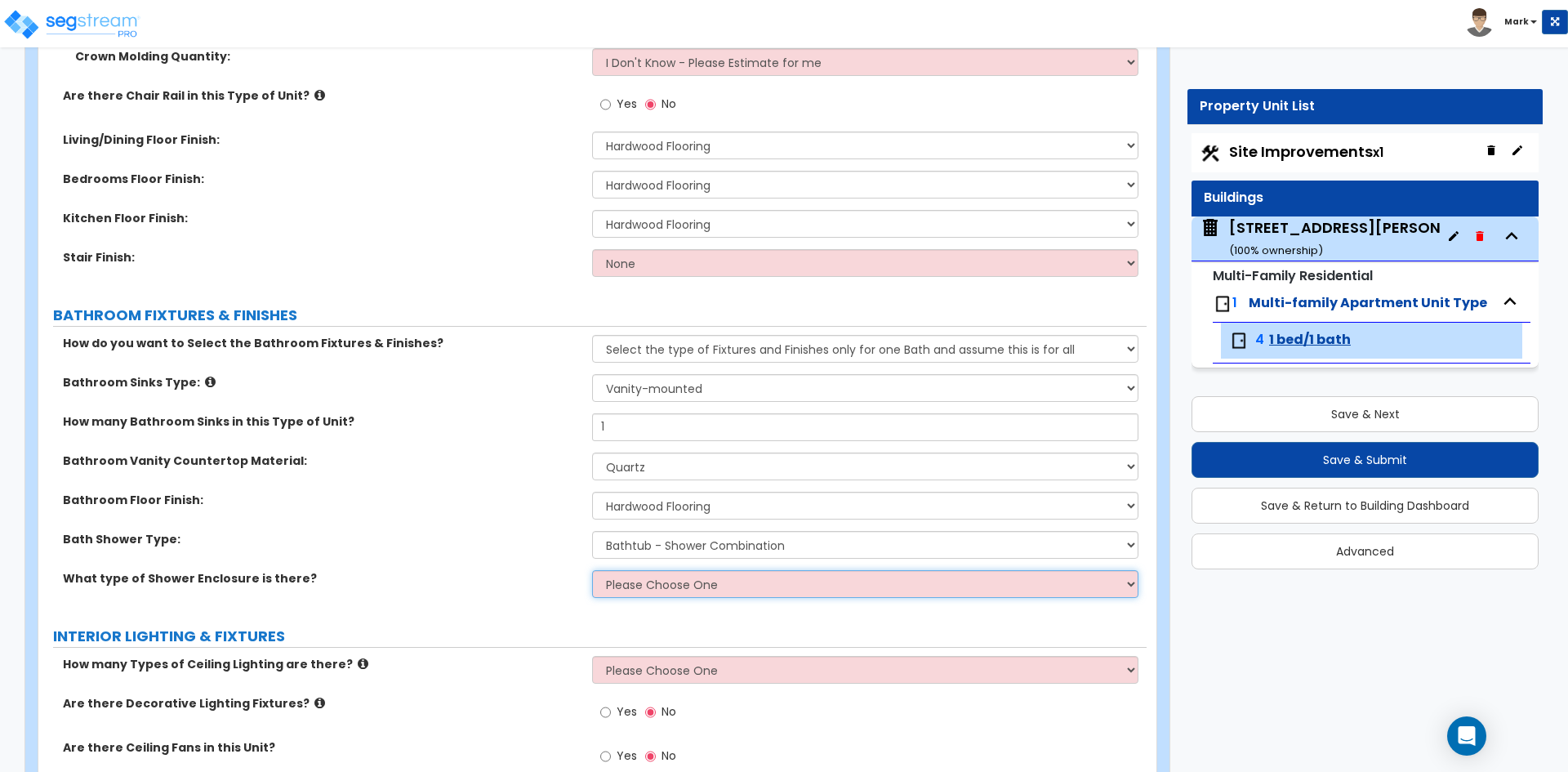
click at [657, 581] on select "Please Choose One Curtain & Rod Glass Sliding Doors Glass Hinged Doors" at bounding box center [864, 583] width 545 height 28
click at [592, 570] on select "Please Choose One Curtain & Rod Glass Sliding Doors Glass Hinged Doors" at bounding box center [864, 583] width 545 height 28
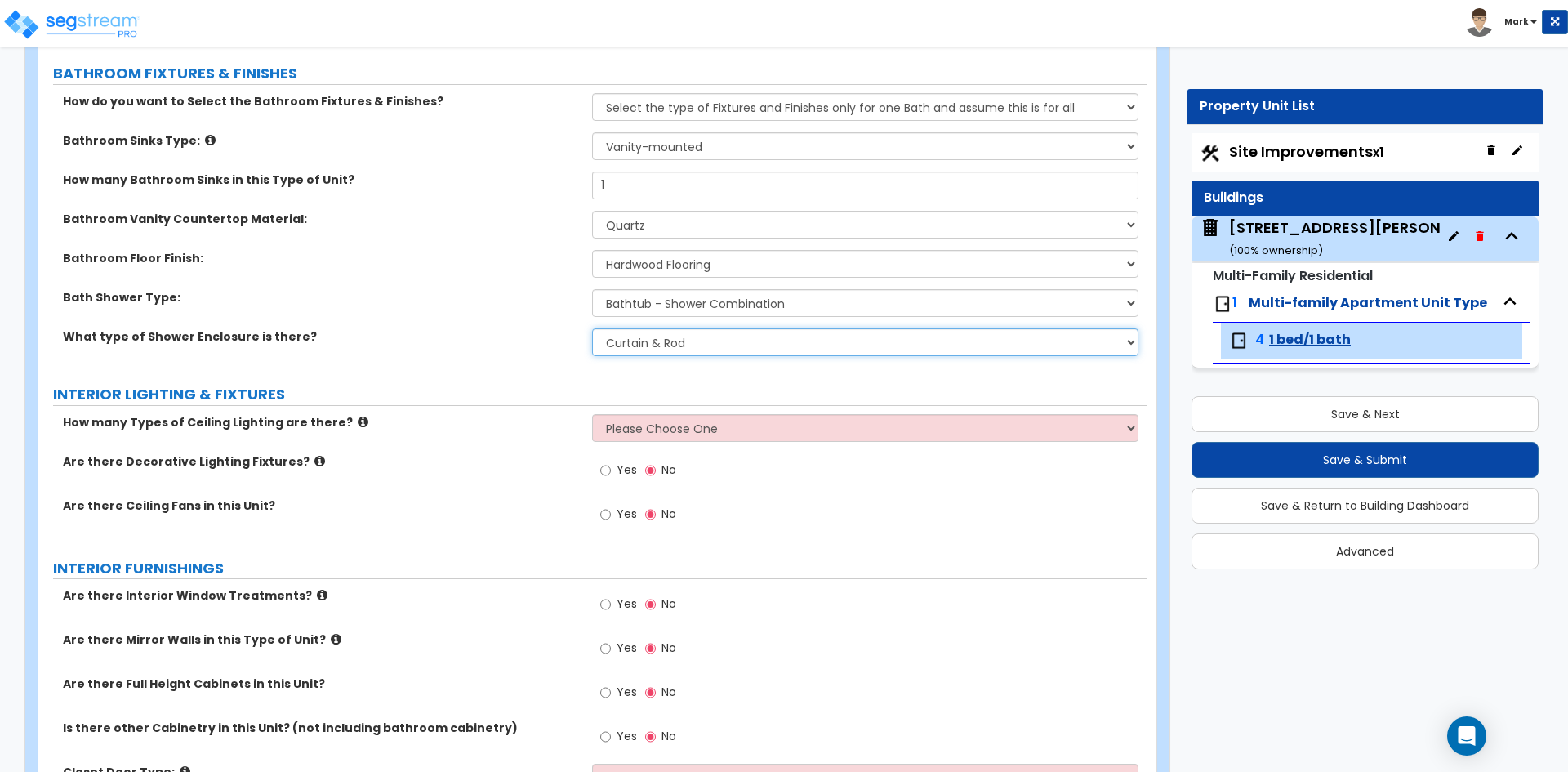
scroll to position [1307, 0]
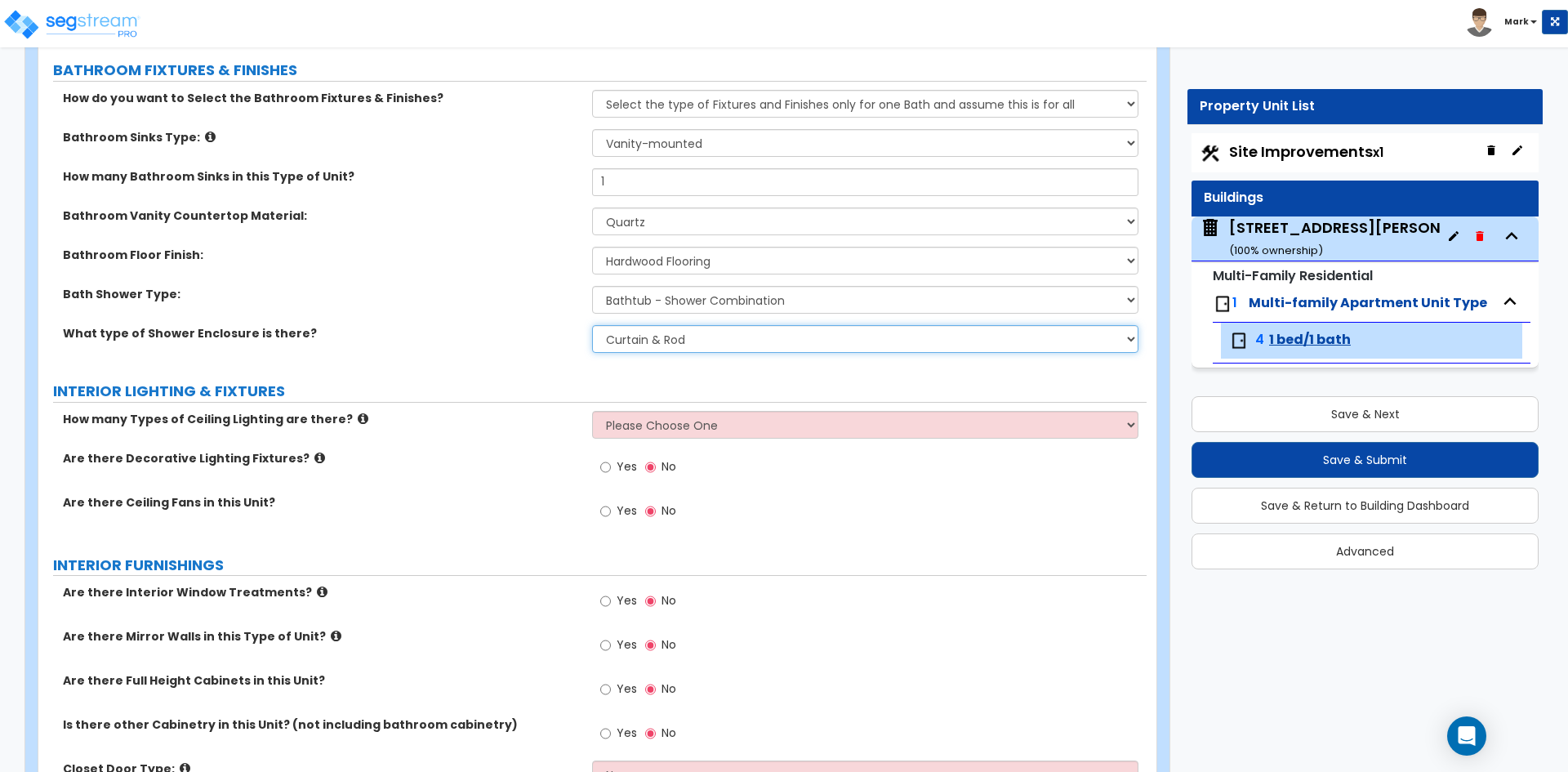
click at [704, 332] on select "Please Choose One Curtain & Rod Glass Sliding Doors Glass Hinged Doors" at bounding box center [864, 338] width 545 height 28
select select "0"
click at [592, 325] on select "Please Choose One Curtain & Rod Glass Sliding Doors Glass Hinged Doors" at bounding box center [864, 338] width 545 height 28
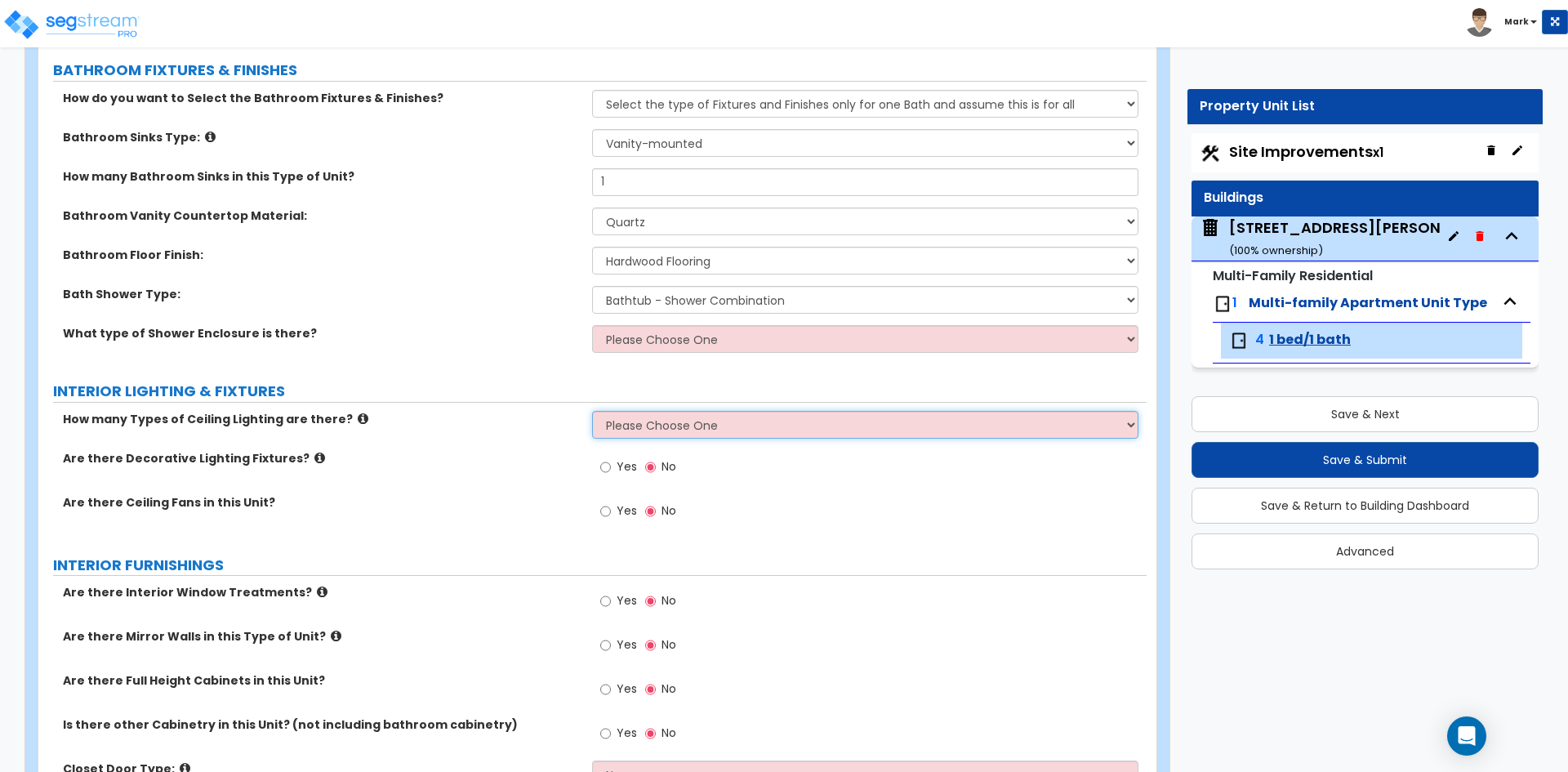
click at [721, 419] on select "Please Choose One 1 2 3" at bounding box center [864, 425] width 545 height 28
select select "1"
click at [592, 411] on select "Please Choose One 1 2 3" at bounding box center [864, 425] width 545 height 28
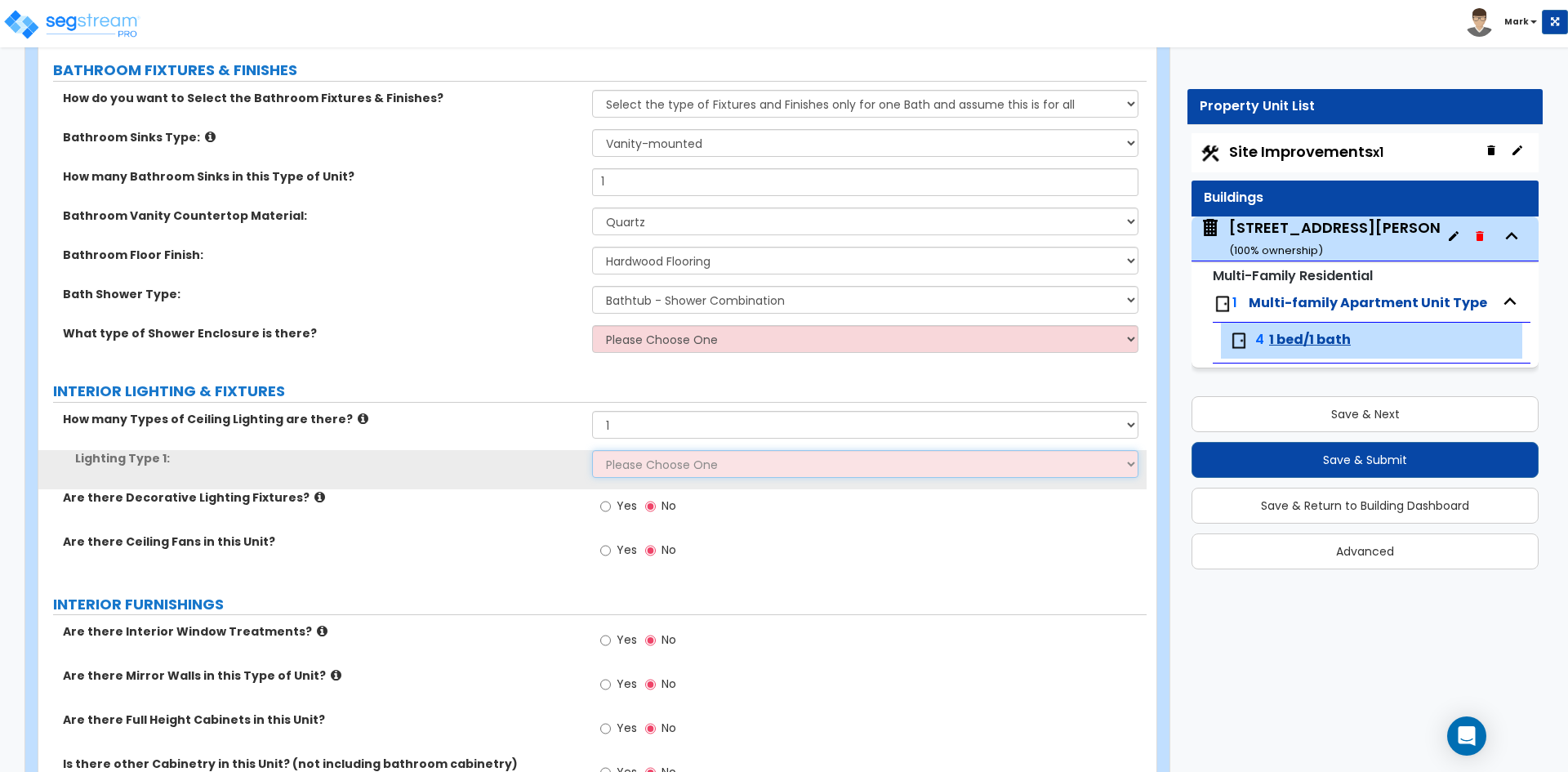
click at [639, 464] on select "Please Choose One LED Surface-Mounted Fluorescent Surface-Mounted Fluorescent R…" at bounding box center [864, 464] width 545 height 28
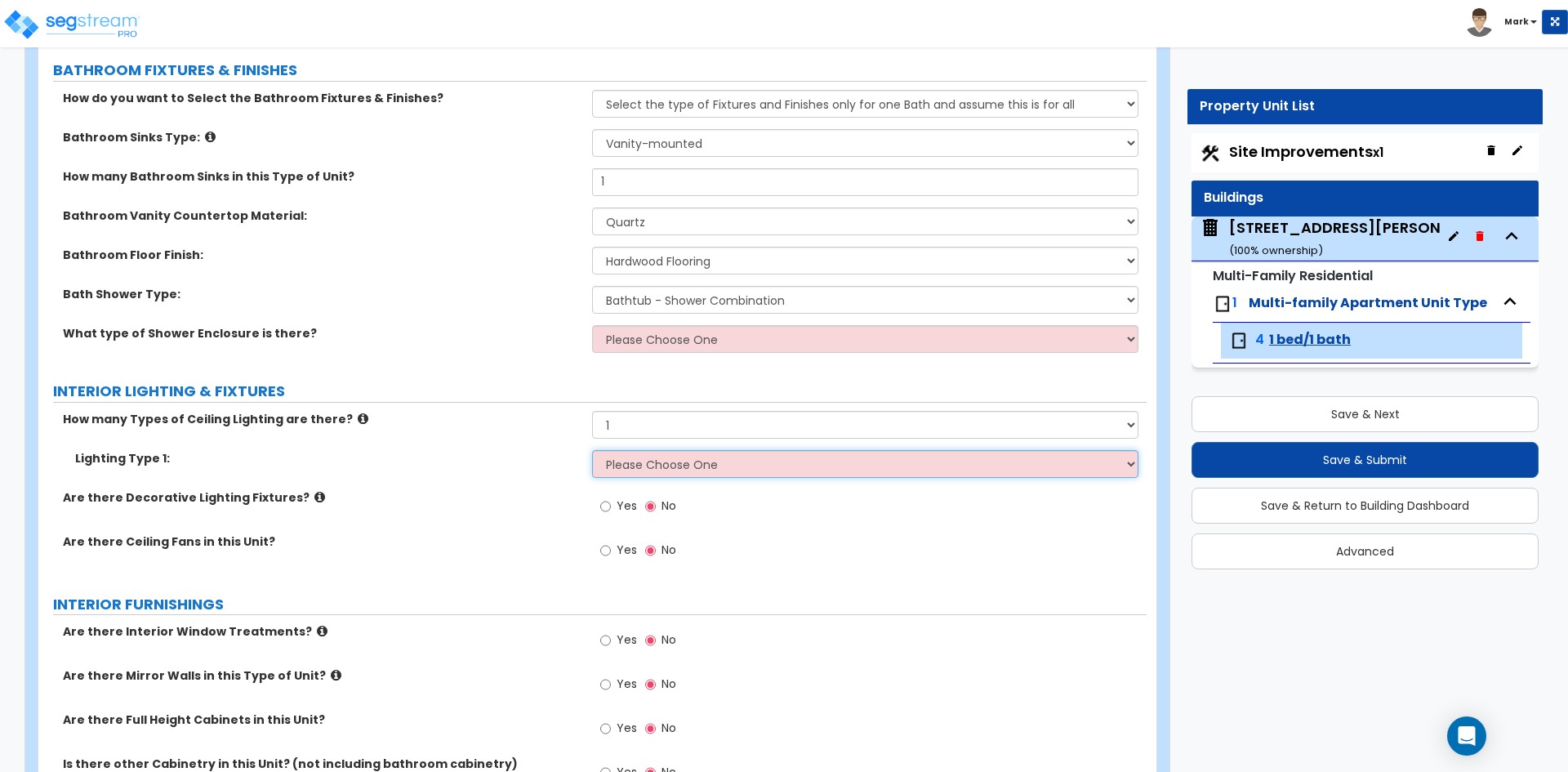
select select "5"
click at [592, 450] on select "Please Choose One LED Surface-Mounted Fluorescent Surface-Mounted Fluorescent R…" at bounding box center [864, 464] width 545 height 28
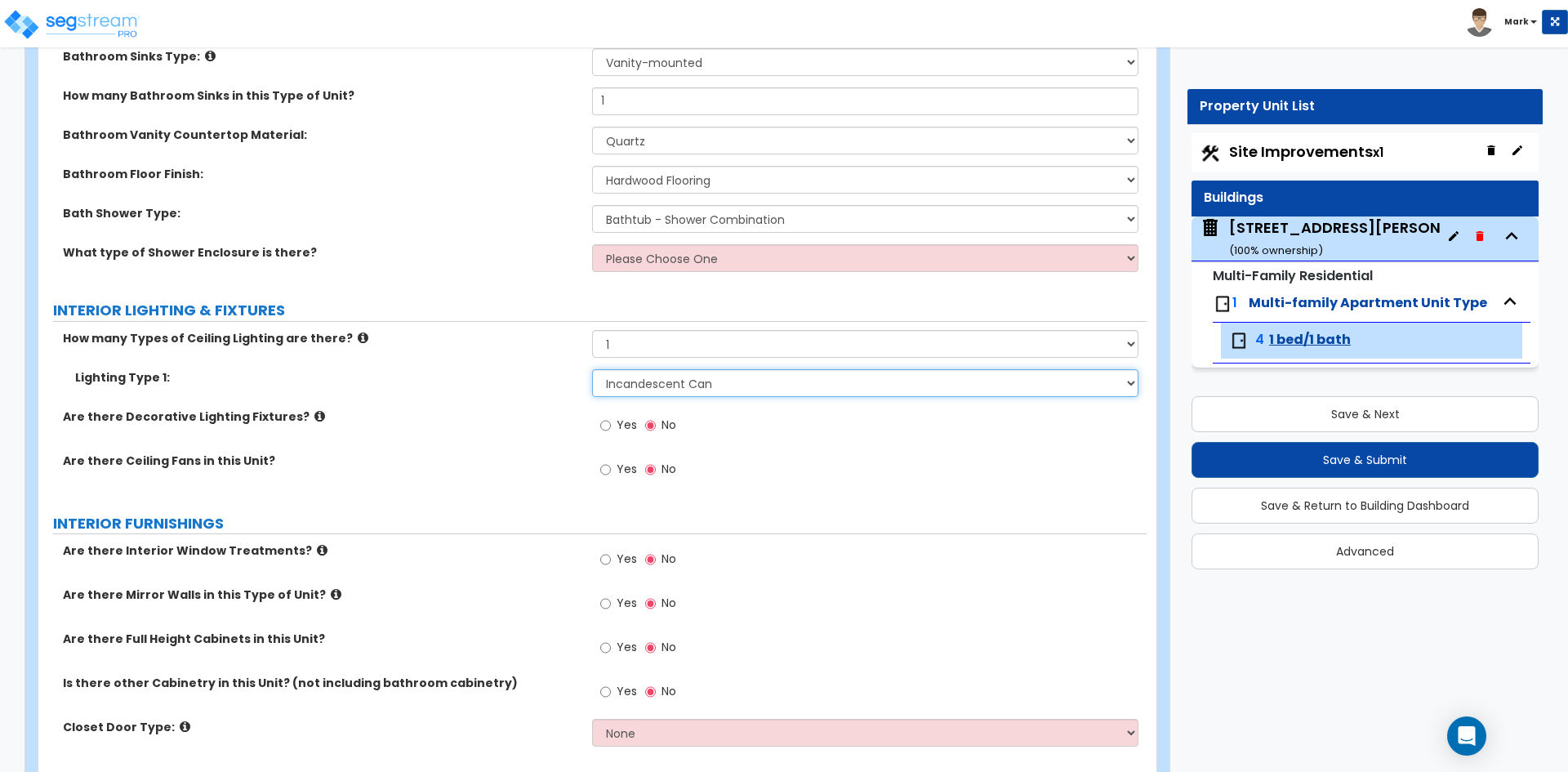
scroll to position [1389, 0]
click at [607, 424] on input "Yes" at bounding box center [606, 425] width 11 height 18
radio input "true"
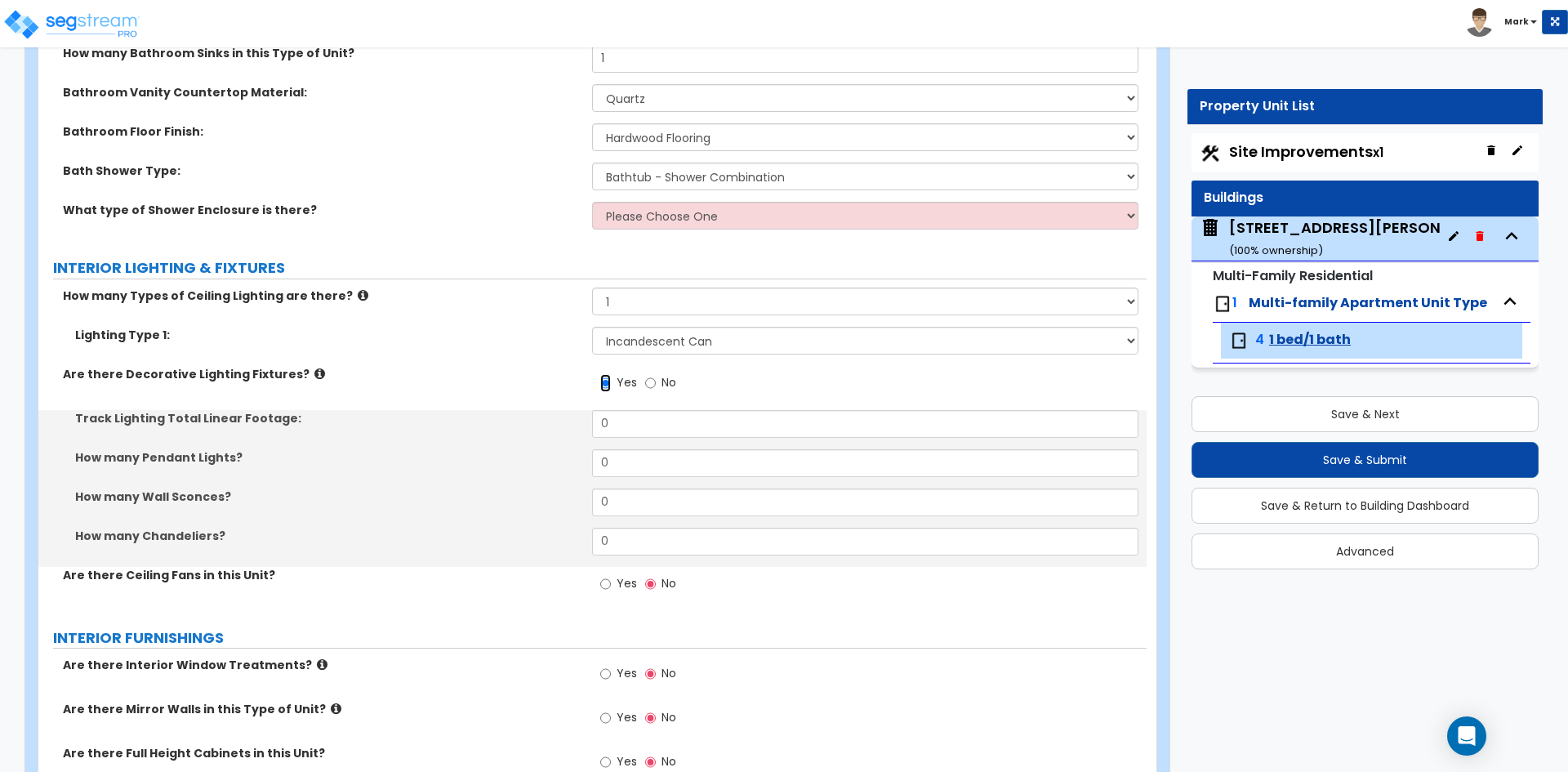
scroll to position [1471, 0]
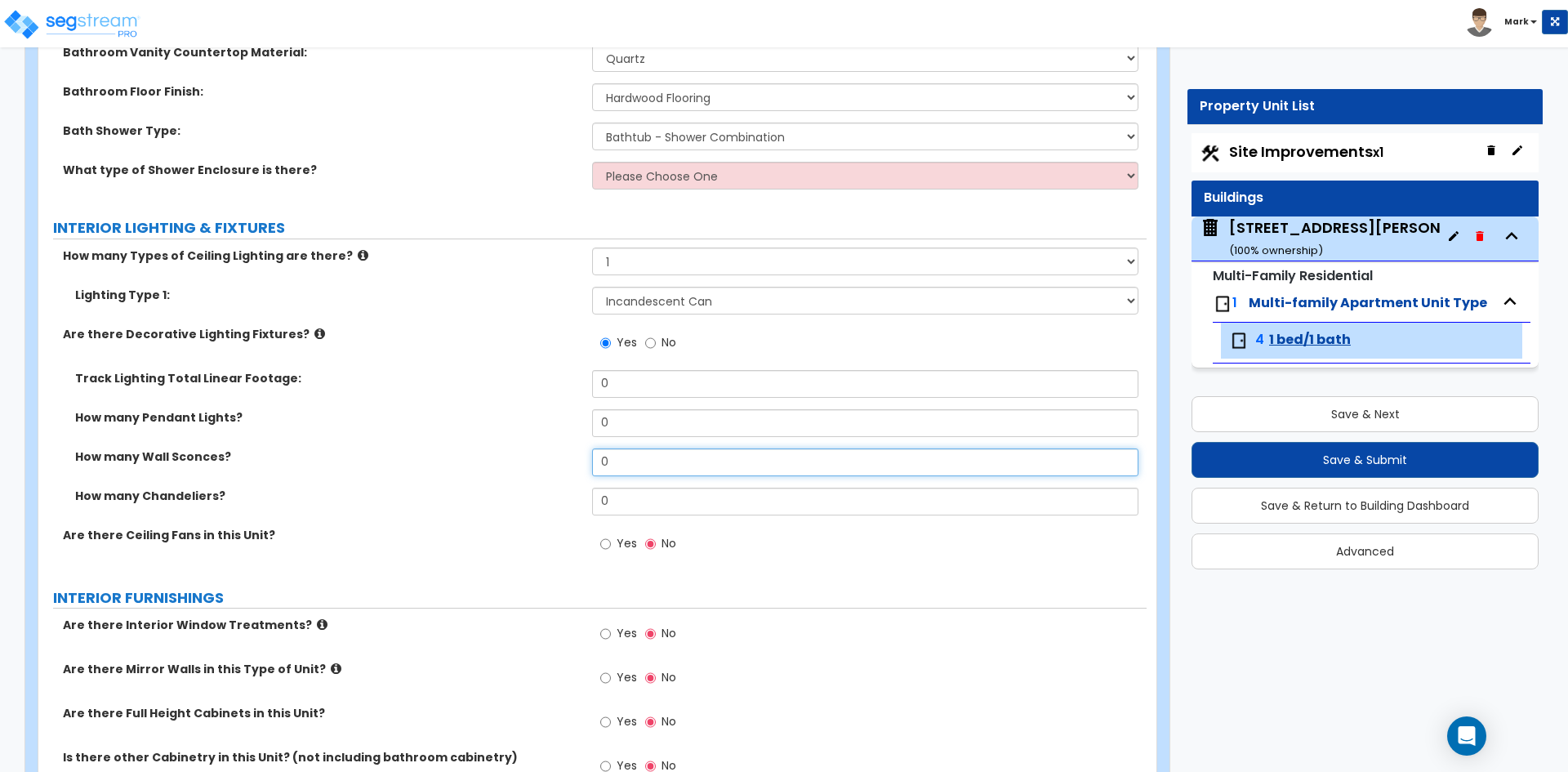
click at [646, 461] on input "0" at bounding box center [864, 462] width 545 height 28
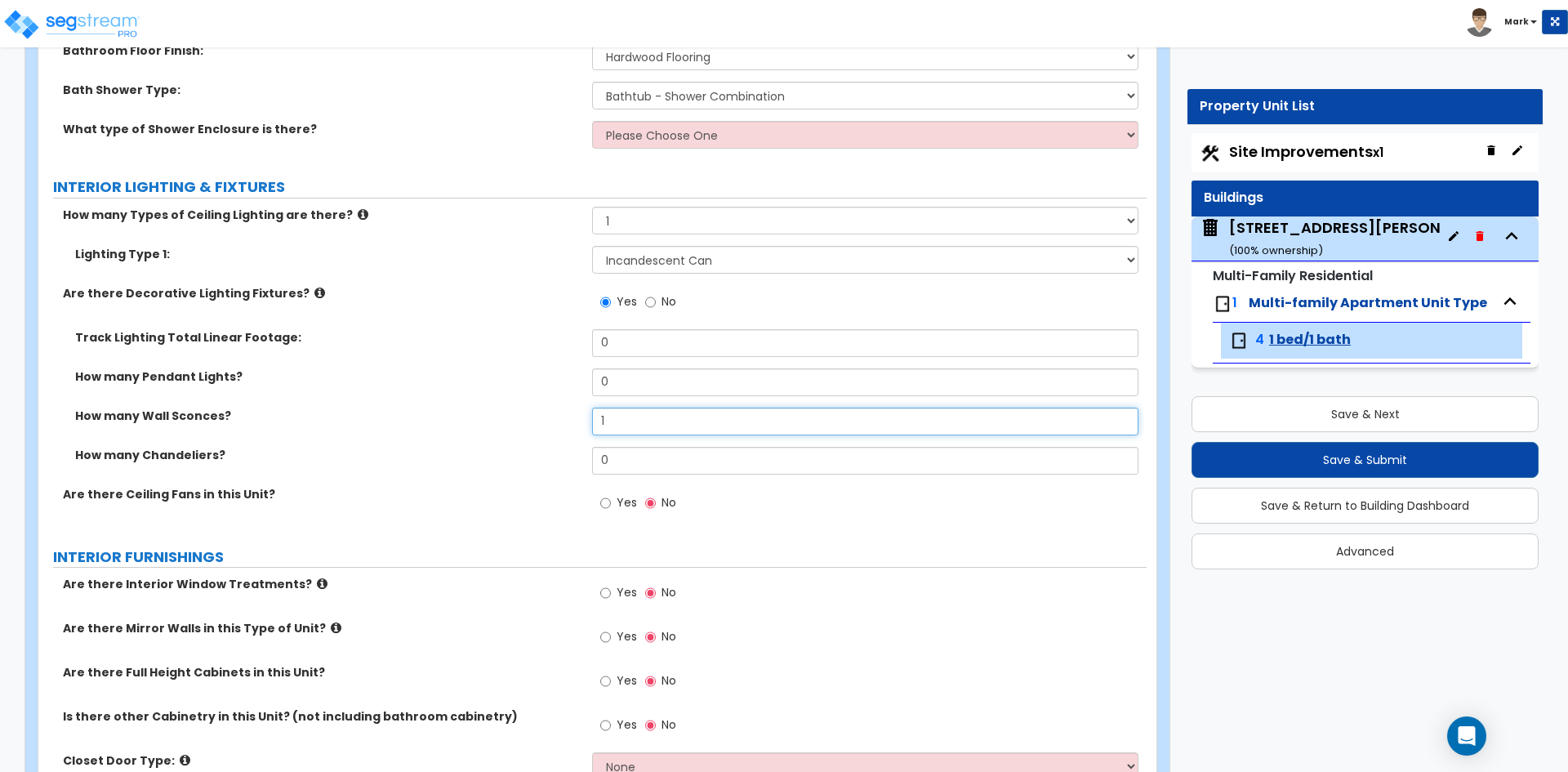
scroll to position [1552, 0]
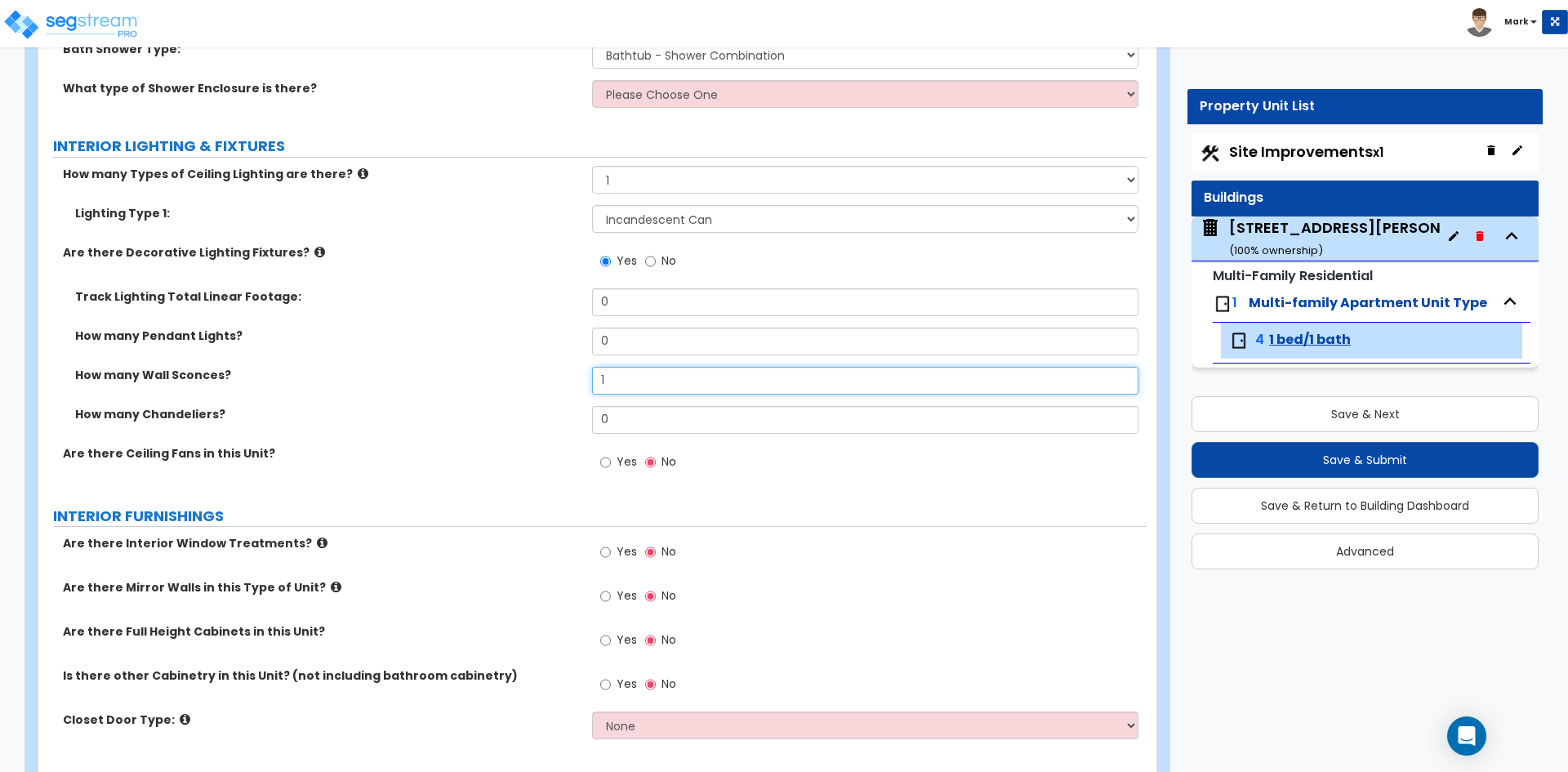
type input "1"
click at [609, 463] on input "Yes" at bounding box center [606, 463] width 11 height 18
radio input "true"
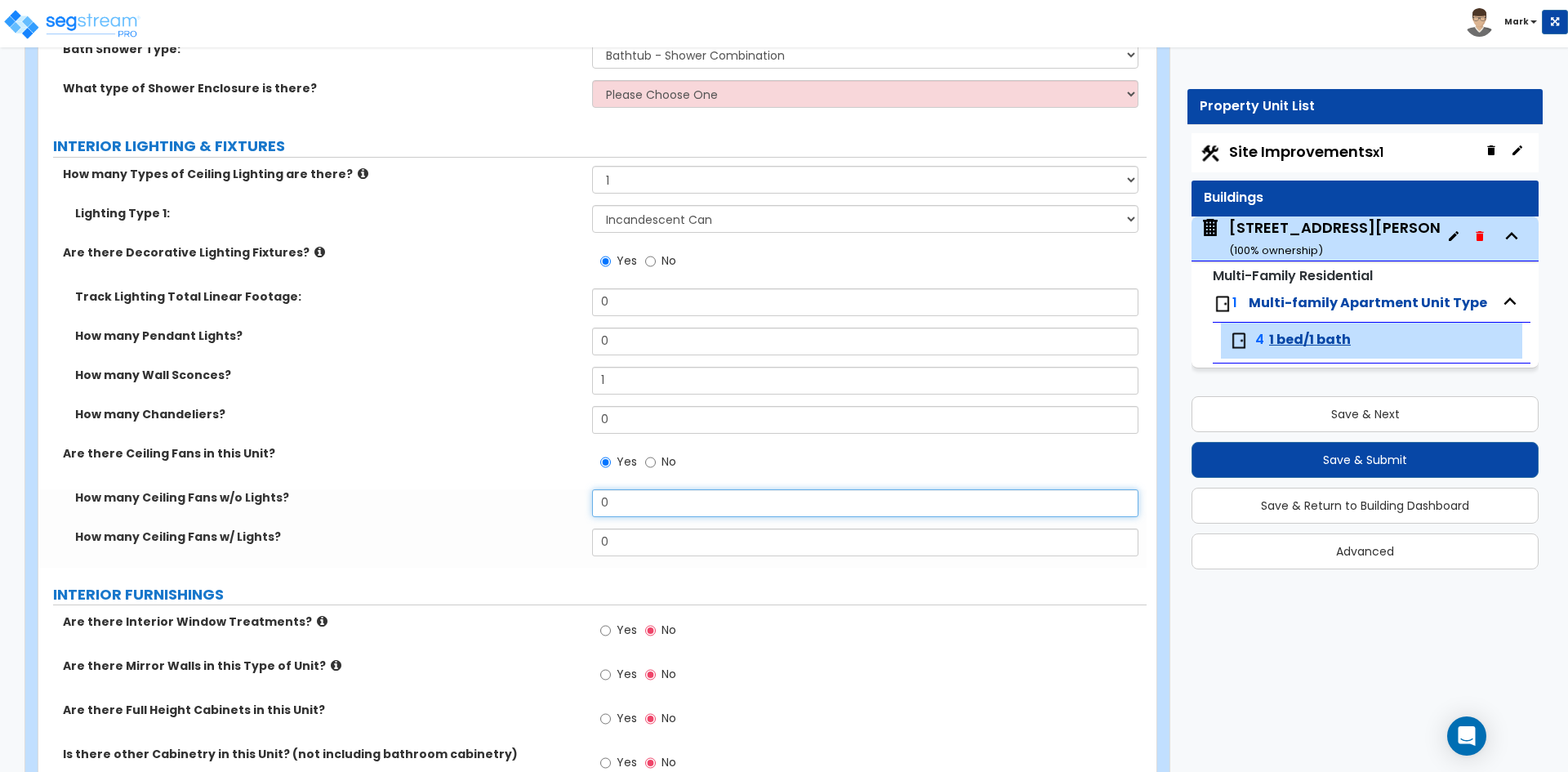
click at [636, 501] on input "0" at bounding box center [864, 503] width 545 height 28
type input "0"
click at [636, 543] on input "0" at bounding box center [864, 542] width 545 height 28
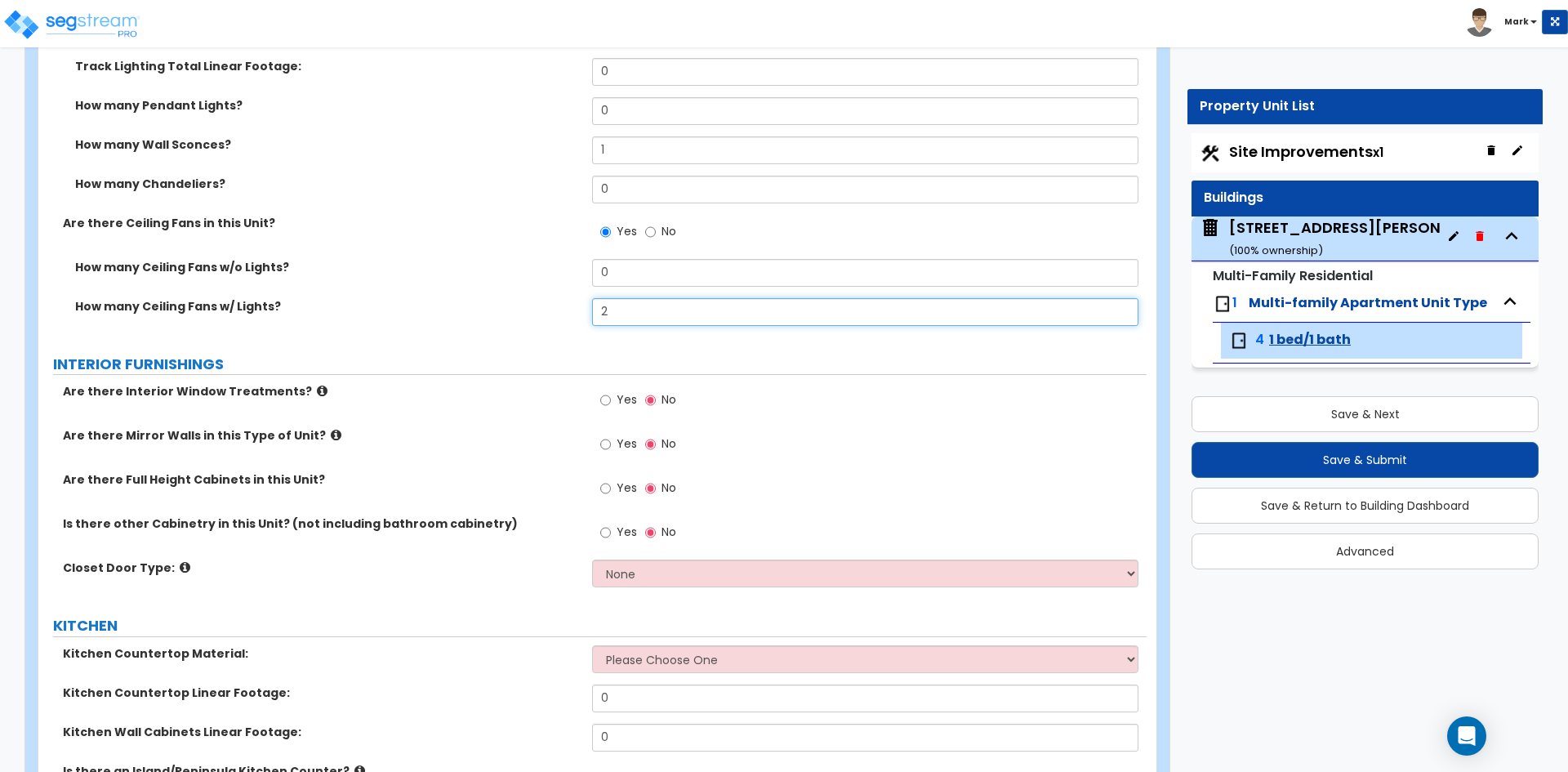
scroll to position [1797, 0]
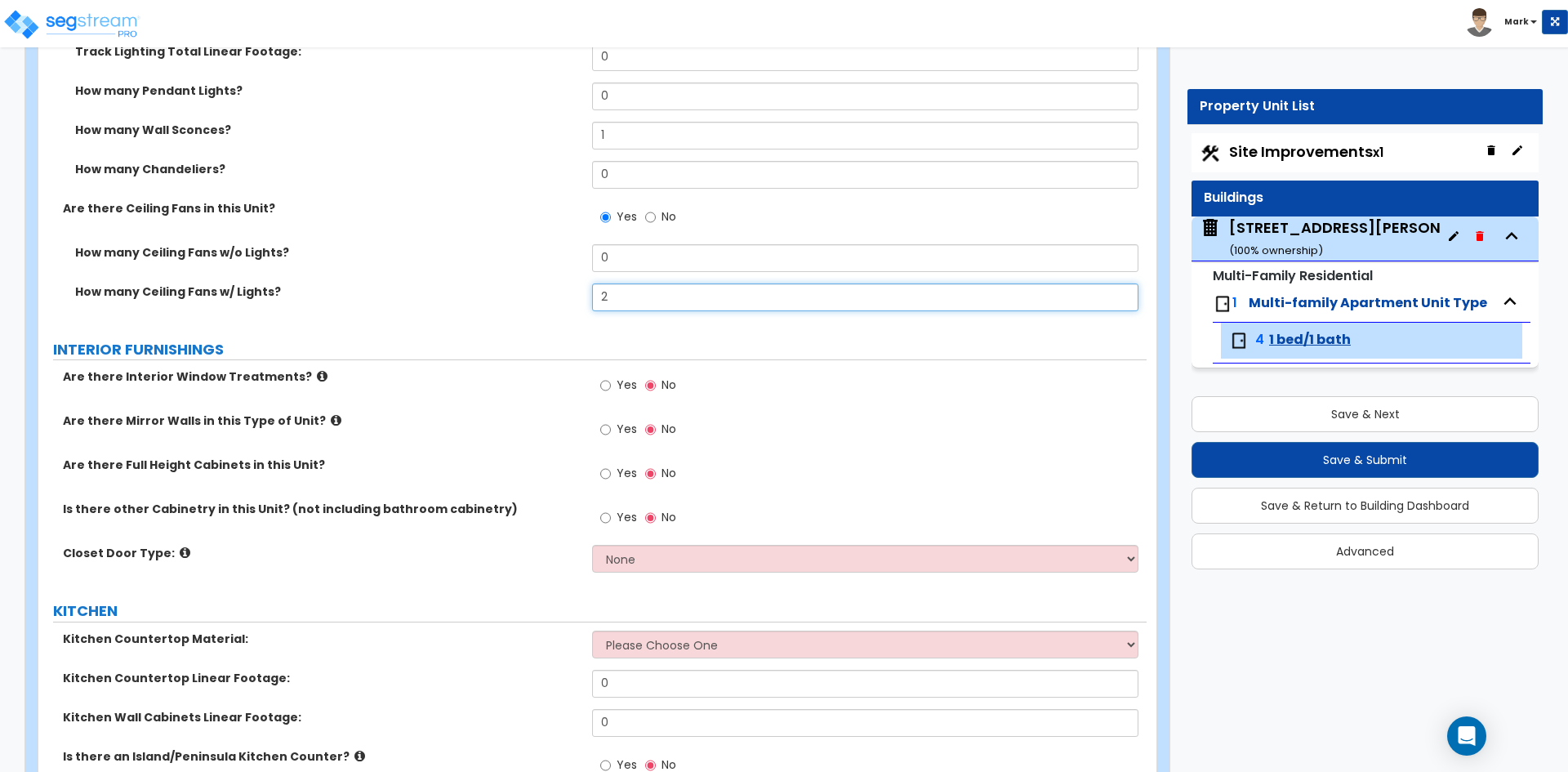
type input "2"
click at [606, 386] on input "Yes" at bounding box center [606, 386] width 11 height 18
radio input "true"
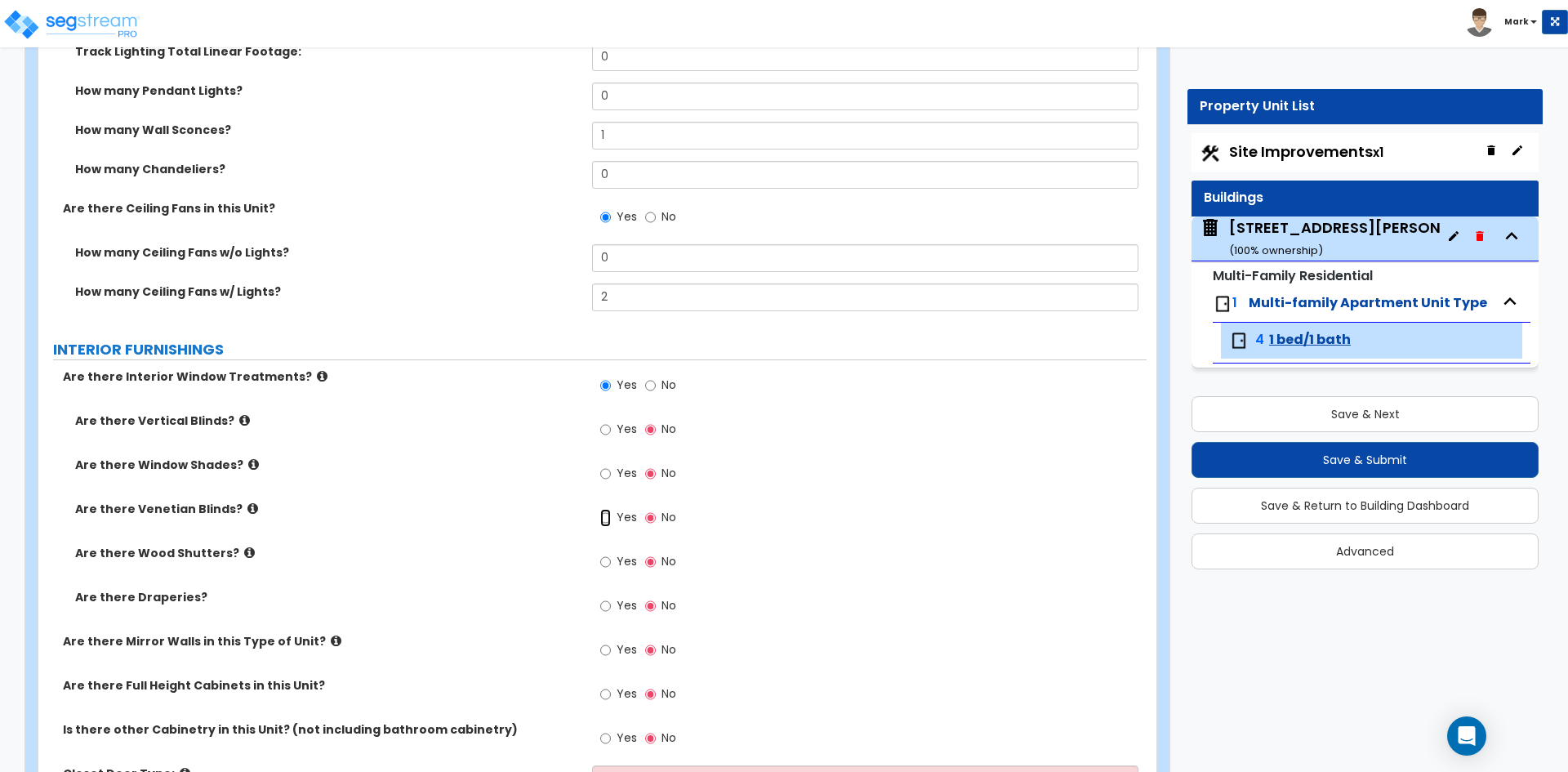
click at [607, 519] on input "Yes" at bounding box center [606, 518] width 11 height 18
radio input "true"
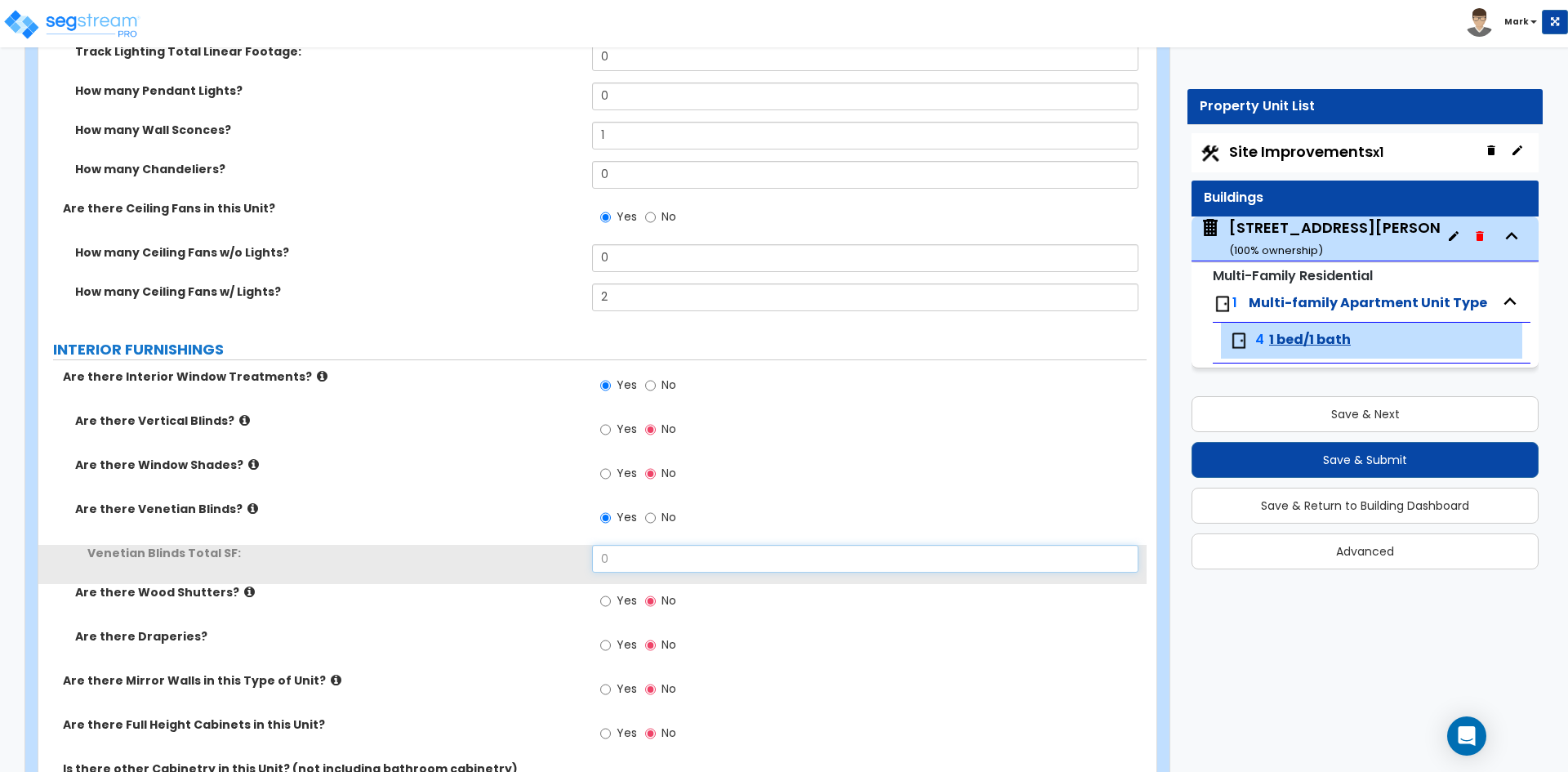
click at [634, 547] on input "0" at bounding box center [864, 559] width 545 height 28
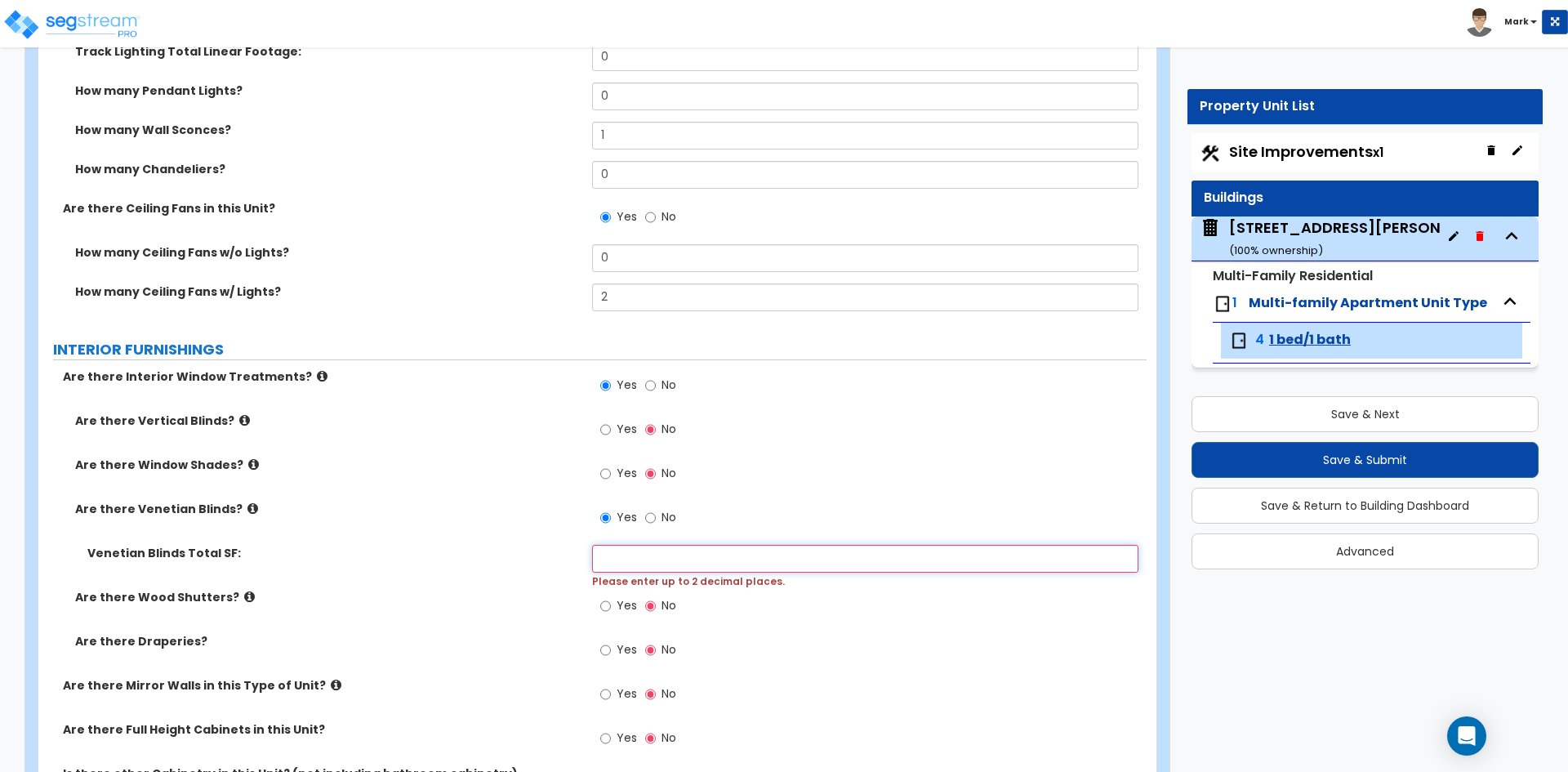
click at [668, 570] on input "text" at bounding box center [864, 559] width 545 height 28
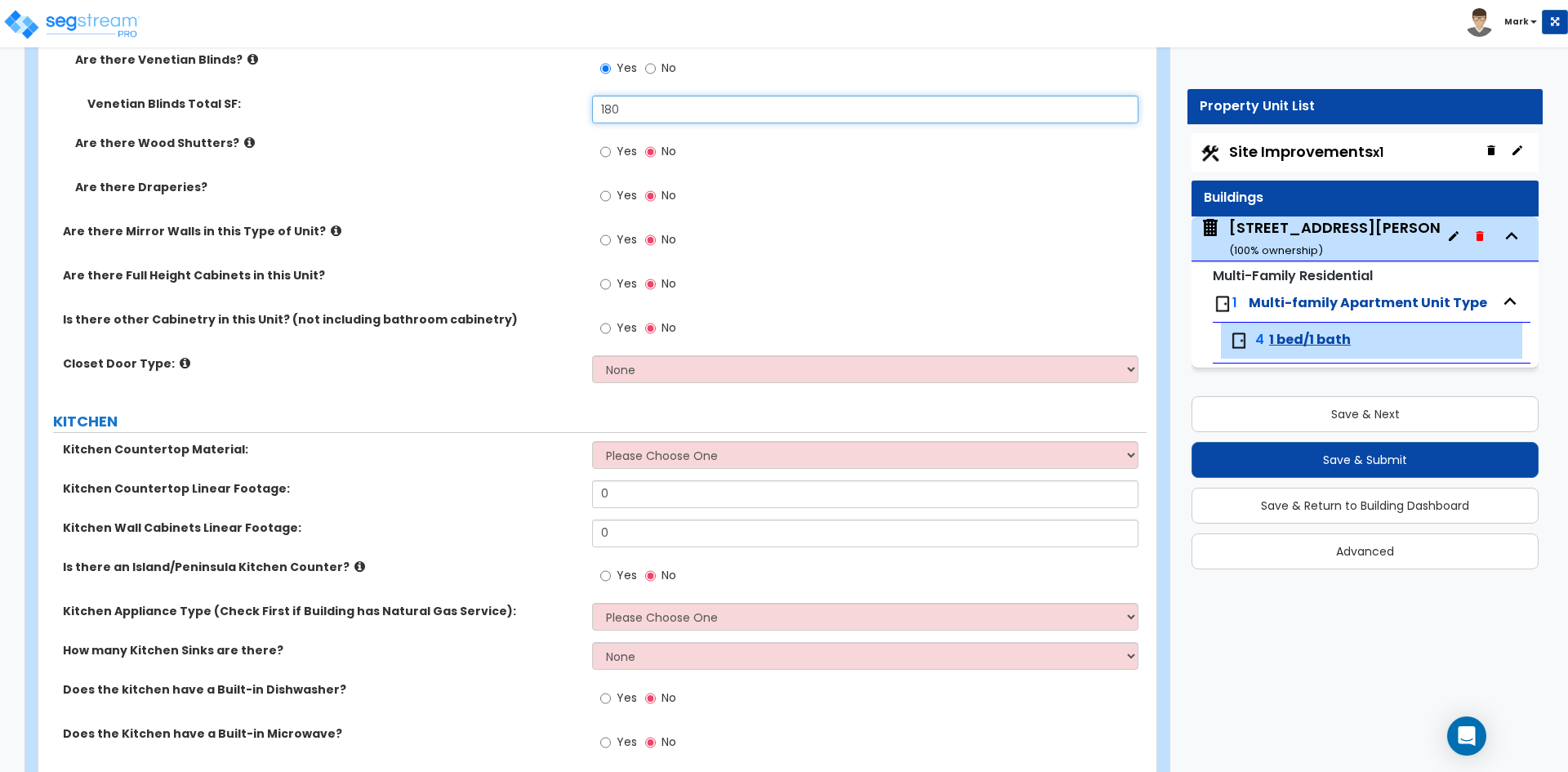
scroll to position [2287, 0]
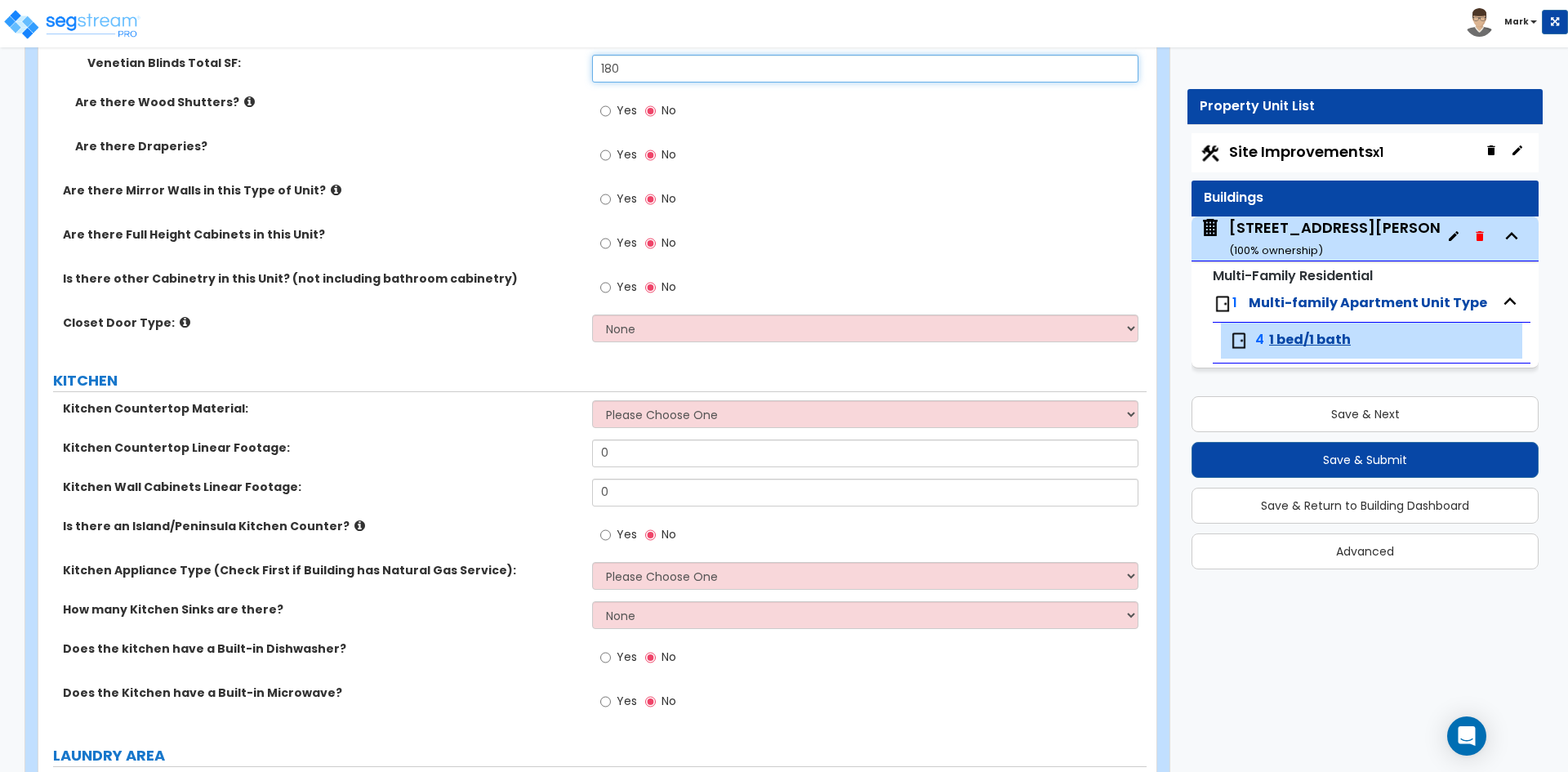
type input "180"
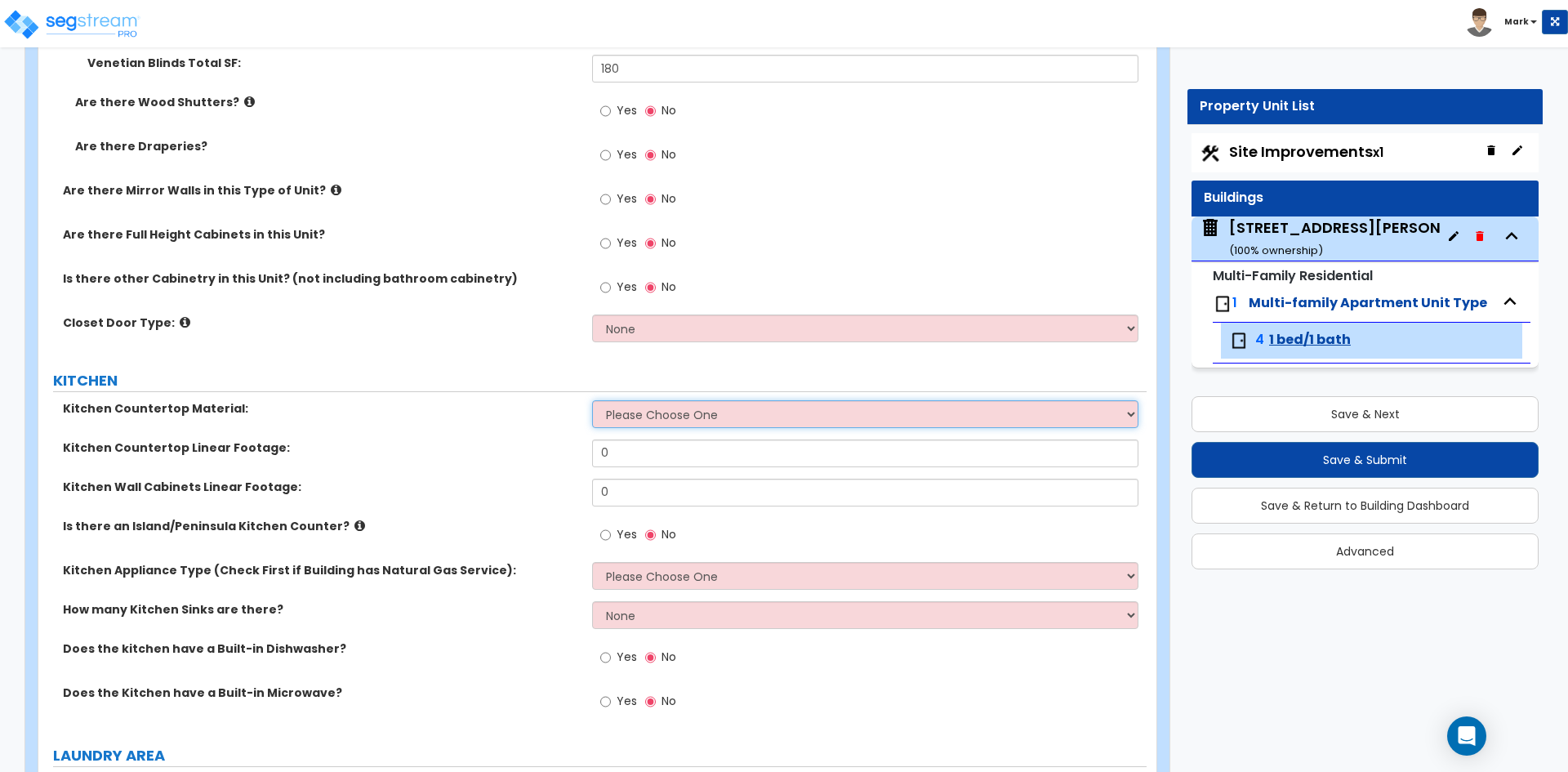
click at [671, 414] on select "Please Choose One Plastic Laminate Solid Surface Stone Quartz Marble Tile Wood …" at bounding box center [864, 414] width 545 height 28
select select "7"
click at [592, 400] on select "Please Choose One Plastic Laminate Solid Surface Stone Quartz Marble Tile Wood …" at bounding box center [864, 414] width 545 height 28
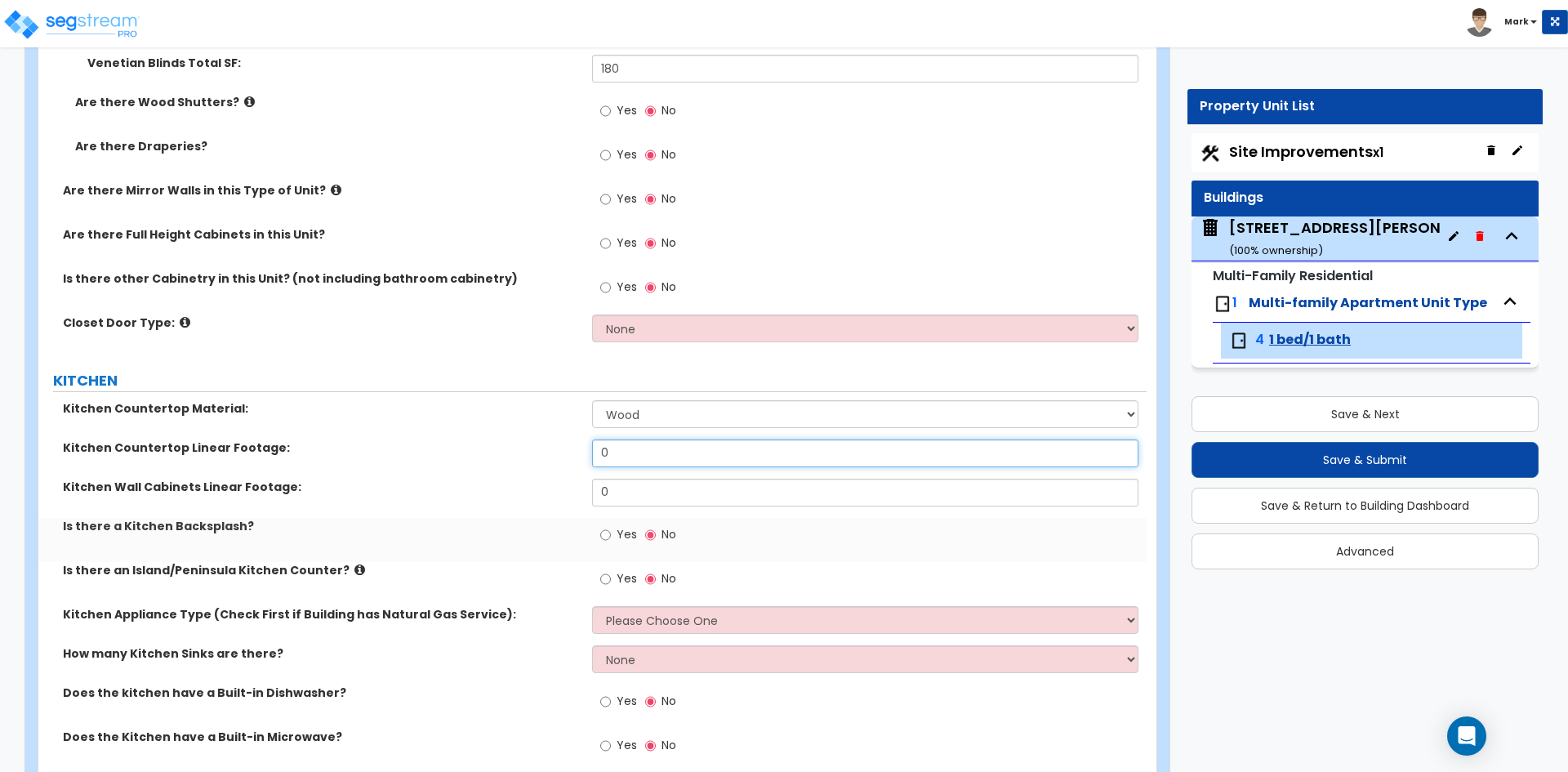
click at [645, 445] on input "0" at bounding box center [864, 453] width 545 height 28
type input "6"
click at [598, 495] on input "0" at bounding box center [864, 493] width 545 height 28
click at [614, 495] on input "0" at bounding box center [864, 493] width 545 height 28
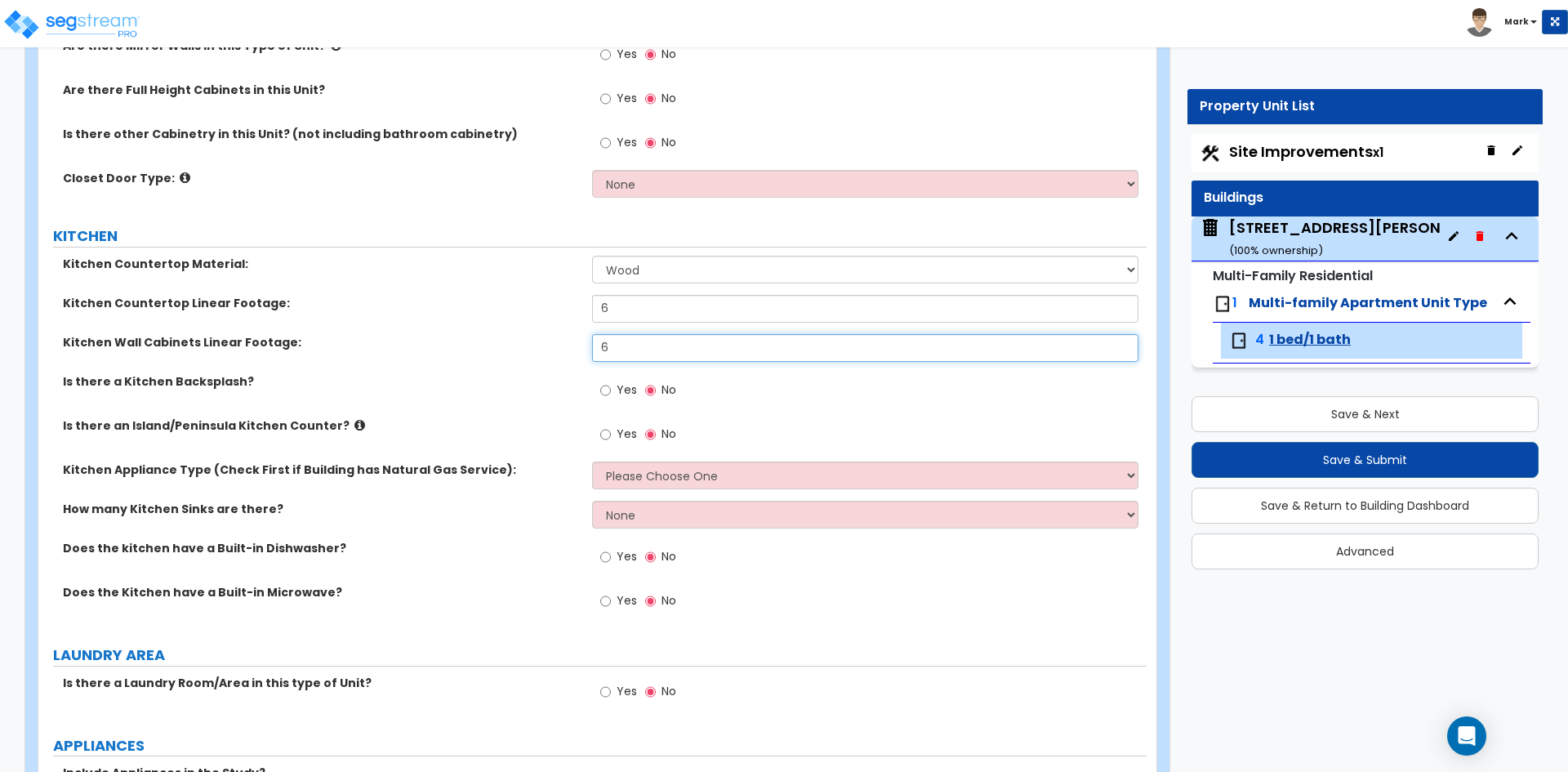
scroll to position [2450, 0]
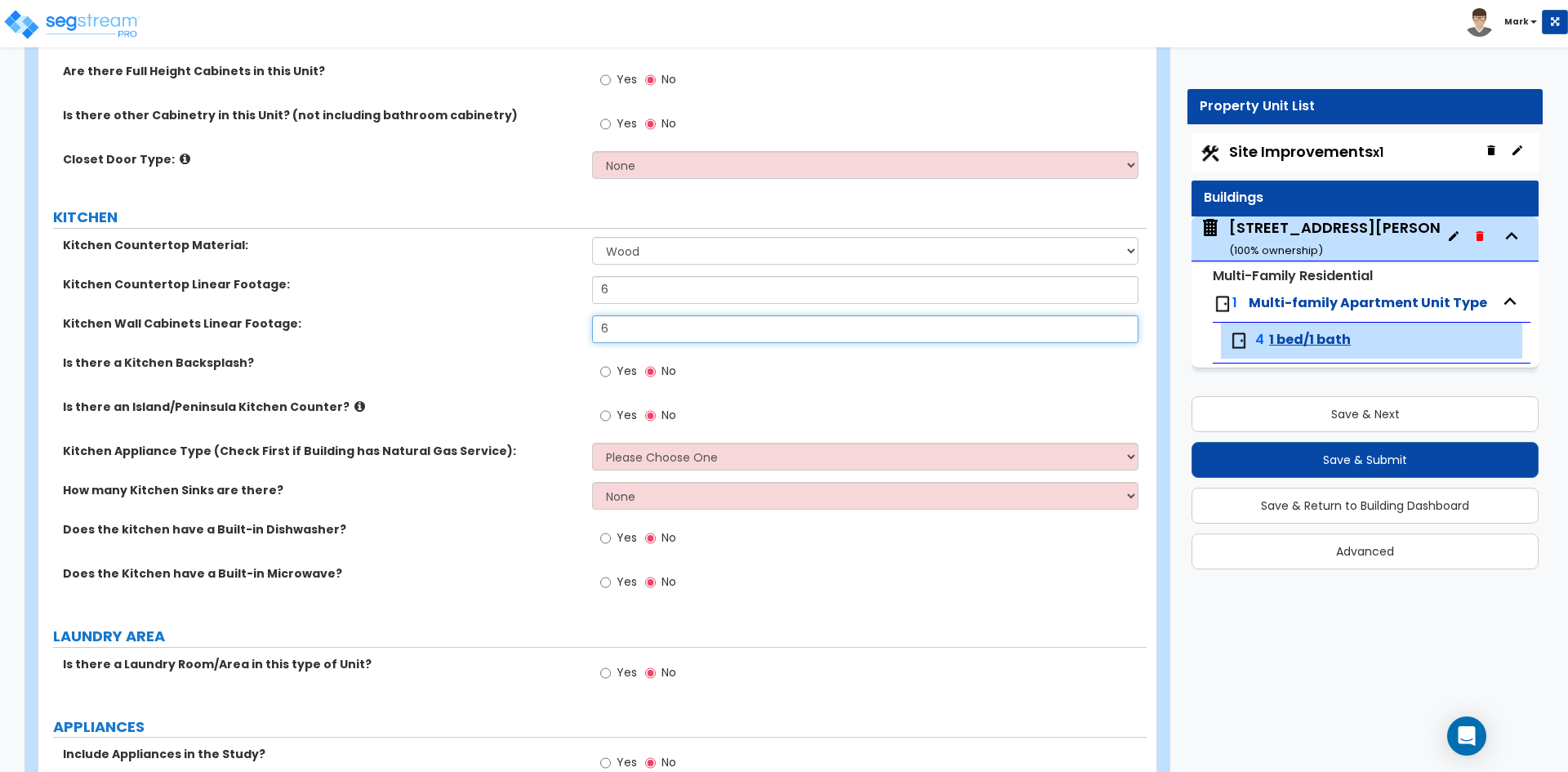
type input "6"
click at [596, 370] on div "Yes No" at bounding box center [638, 373] width 93 height 37
click at [604, 371] on input "Yes" at bounding box center [606, 372] width 11 height 18
radio input "true"
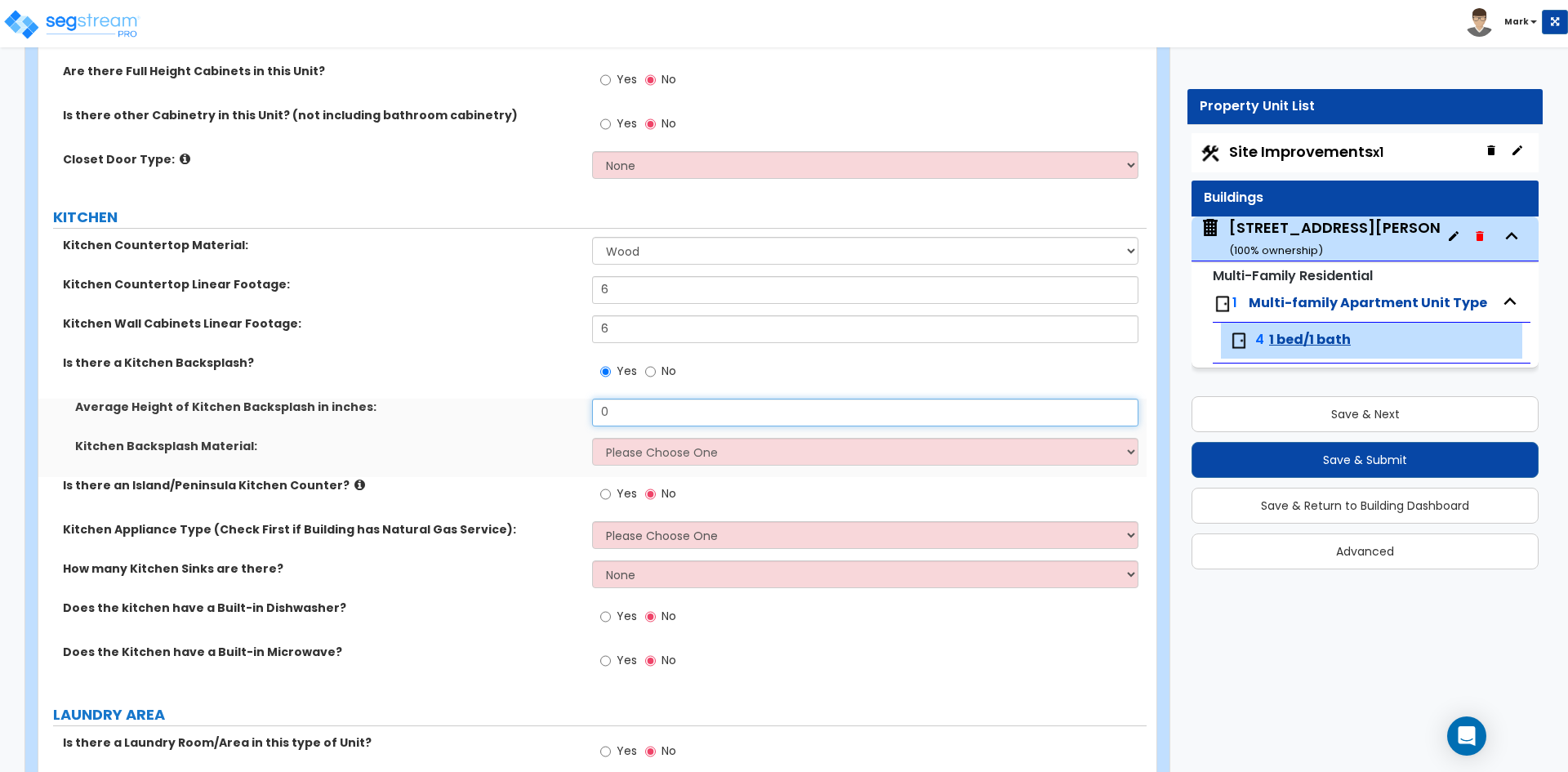
click at [649, 407] on input "0" at bounding box center [864, 412] width 545 height 28
type input "3"
click at [652, 452] on select "Please Choose One Plastic Laminate Solid Surface Stone Quartz Tile Stainless St…" at bounding box center [864, 452] width 545 height 28
select select "6"
click at [592, 438] on select "Please Choose One Plastic Laminate Solid Surface Stone Quartz Tile Stainless St…" at bounding box center [864, 452] width 545 height 28
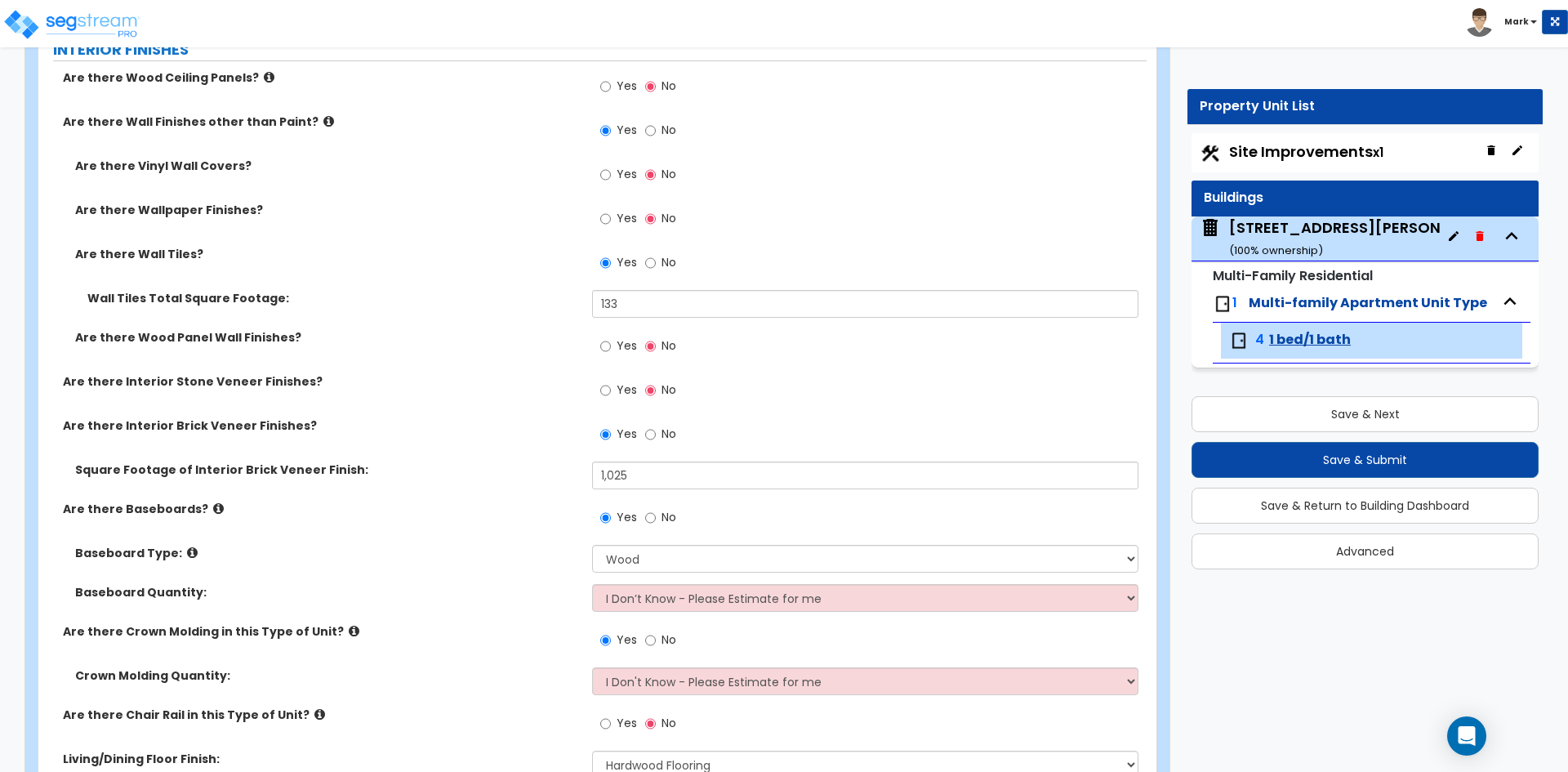
scroll to position [408, 0]
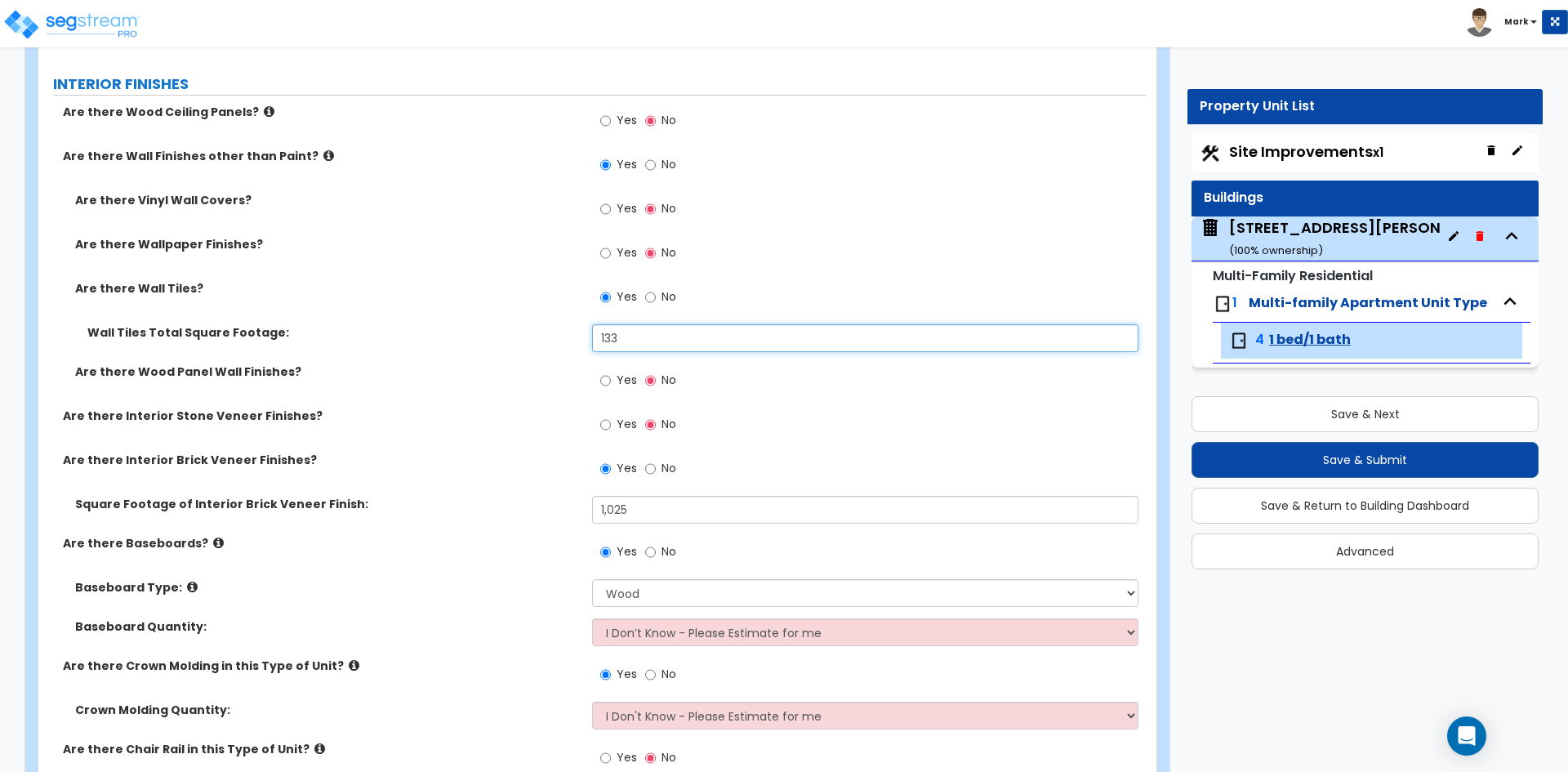
drag, startPoint x: 630, startPoint y: 331, endPoint x: 600, endPoint y: 336, distance: 30.4
click at [600, 336] on input "133" at bounding box center [864, 337] width 545 height 28
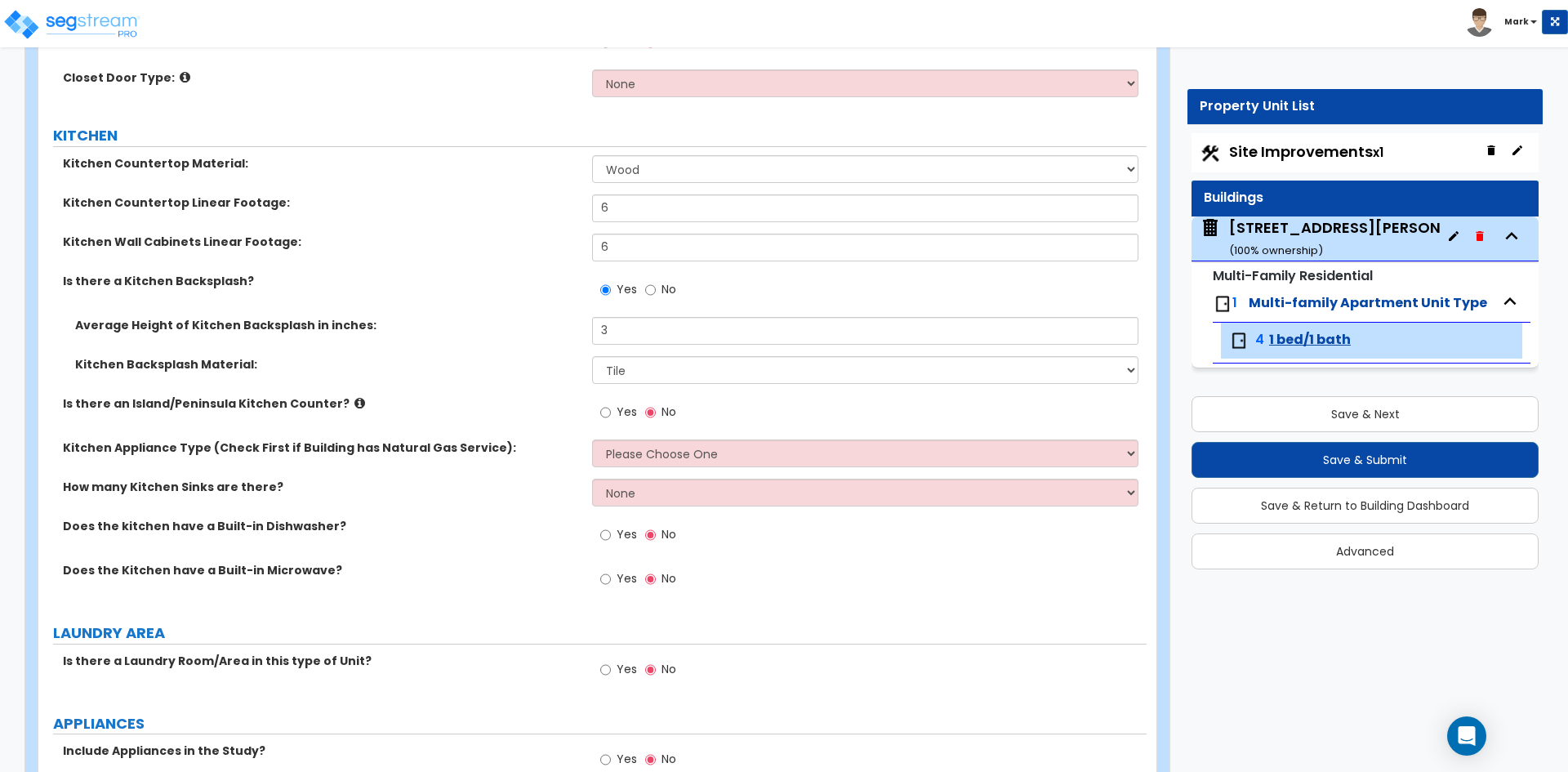
scroll to position [2614, 0]
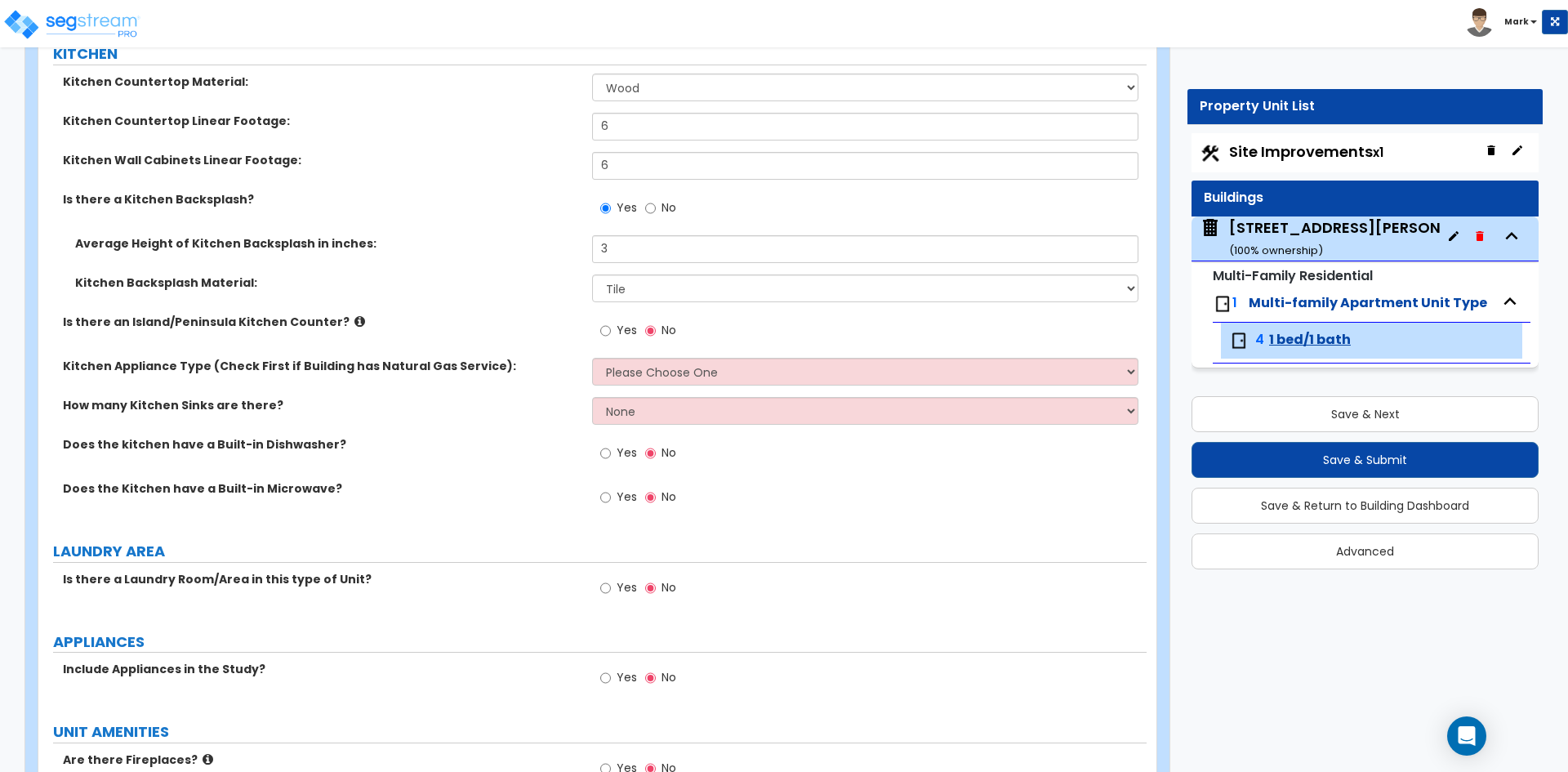
type input "77"
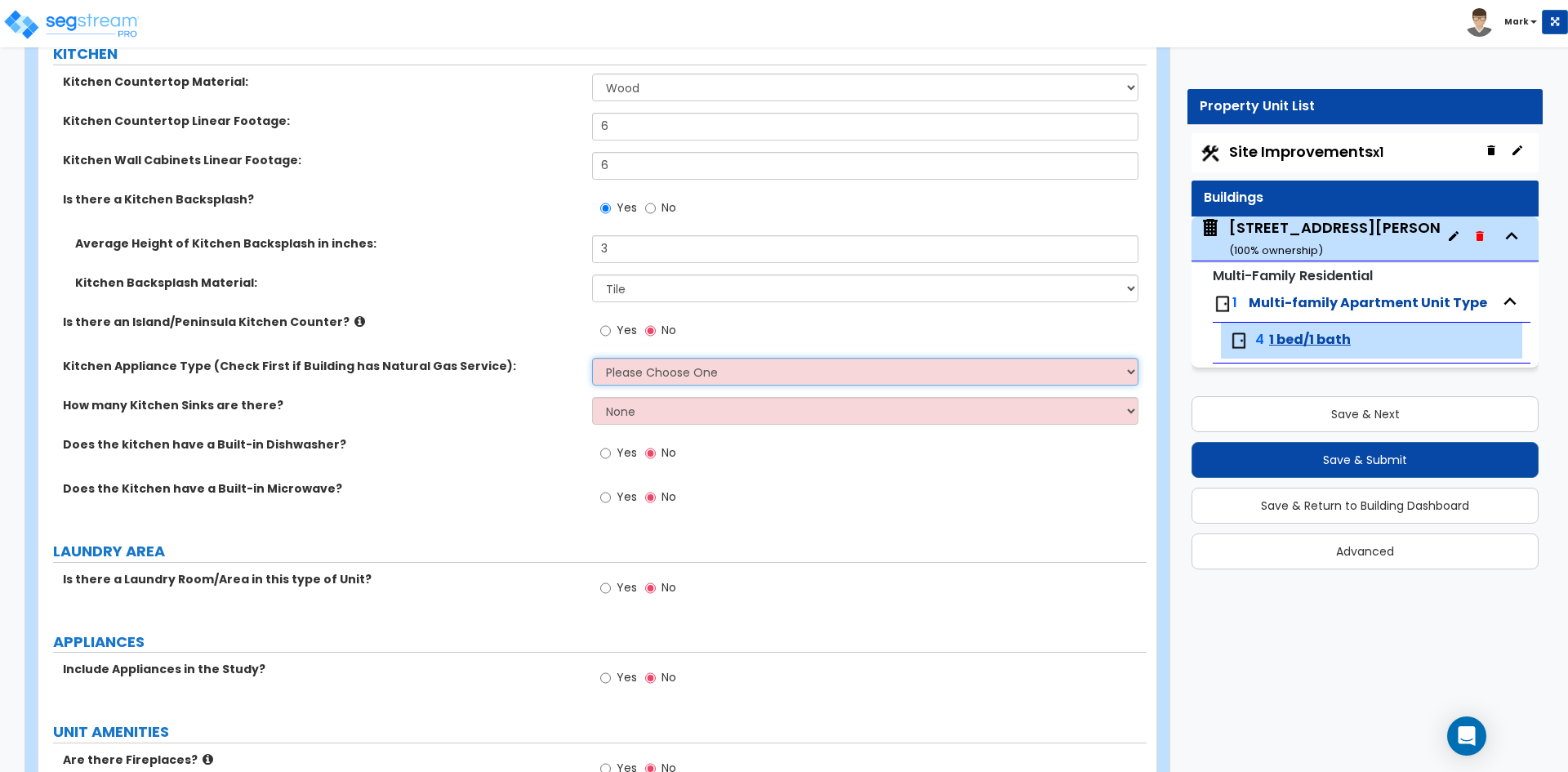
click at [668, 364] on select "Please Choose One Gas Electric" at bounding box center [864, 371] width 545 height 28
select select "2"
click at [592, 357] on select "Please Choose One Gas Electric" at bounding box center [864, 371] width 545 height 28
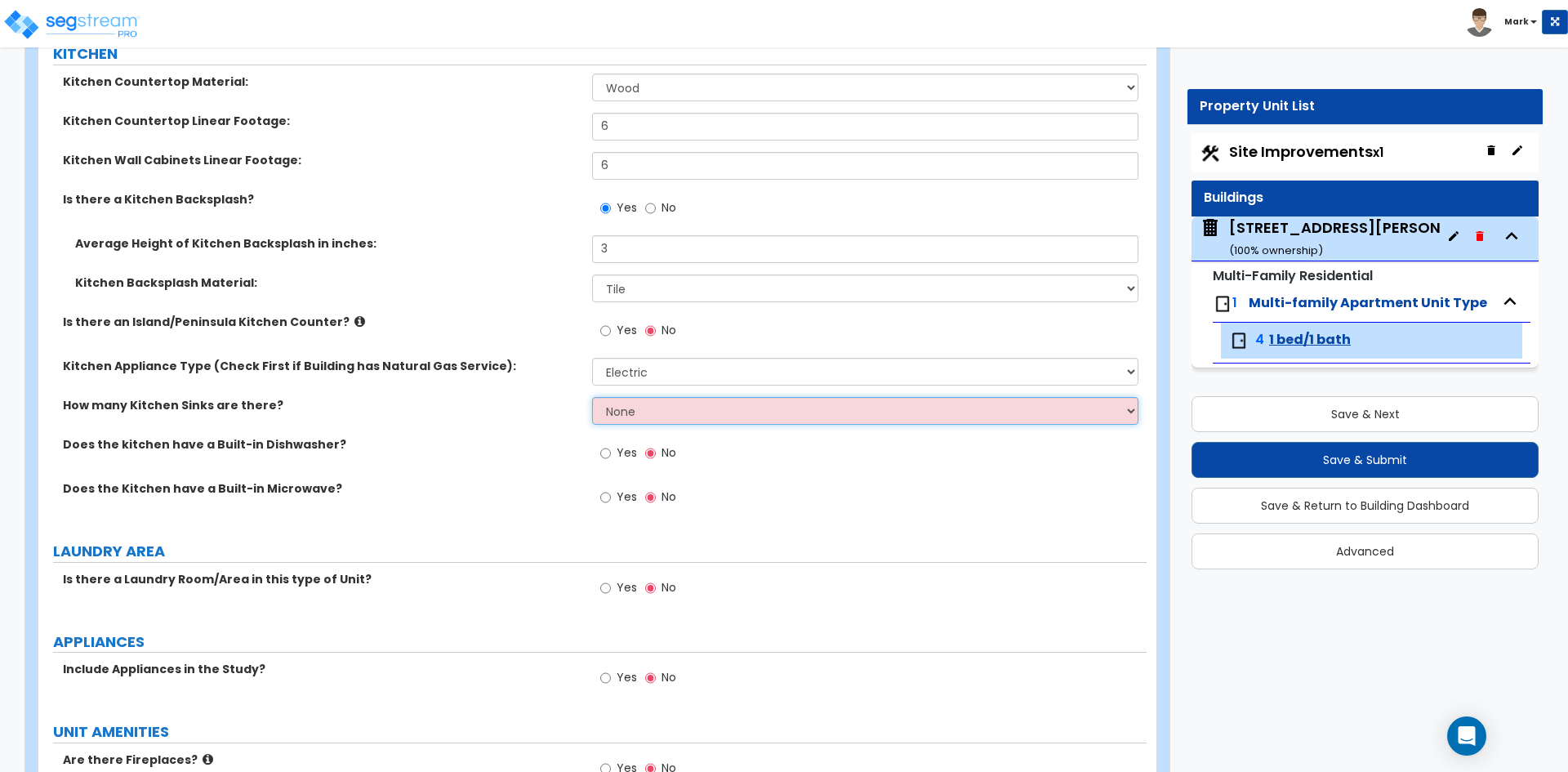
click at [649, 408] on select "None 1 2 3" at bounding box center [864, 411] width 545 height 28
select select "1"
click at [592, 397] on select "None 1 2 3" at bounding box center [864, 411] width 545 height 28
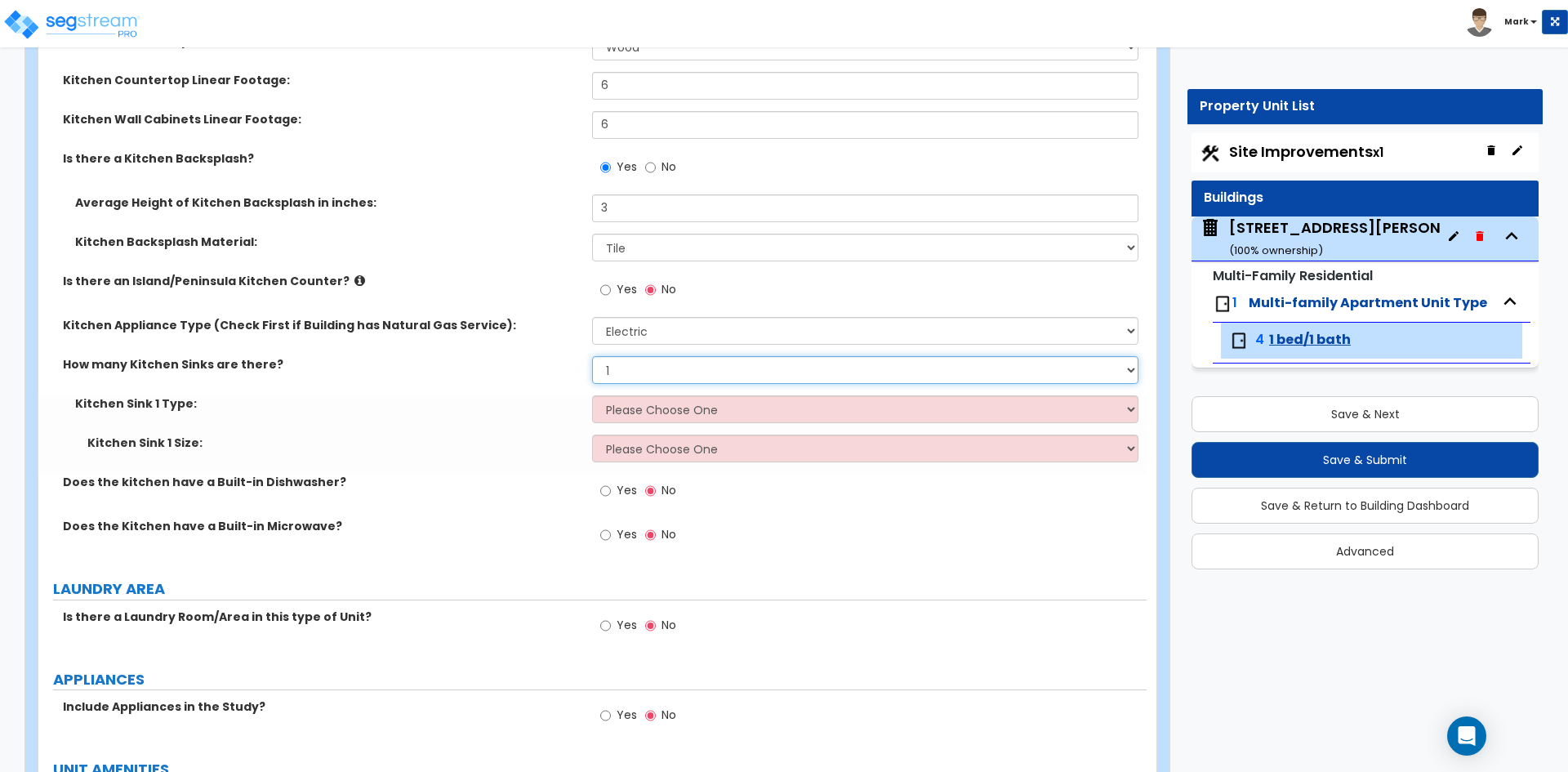
scroll to position [2695, 0]
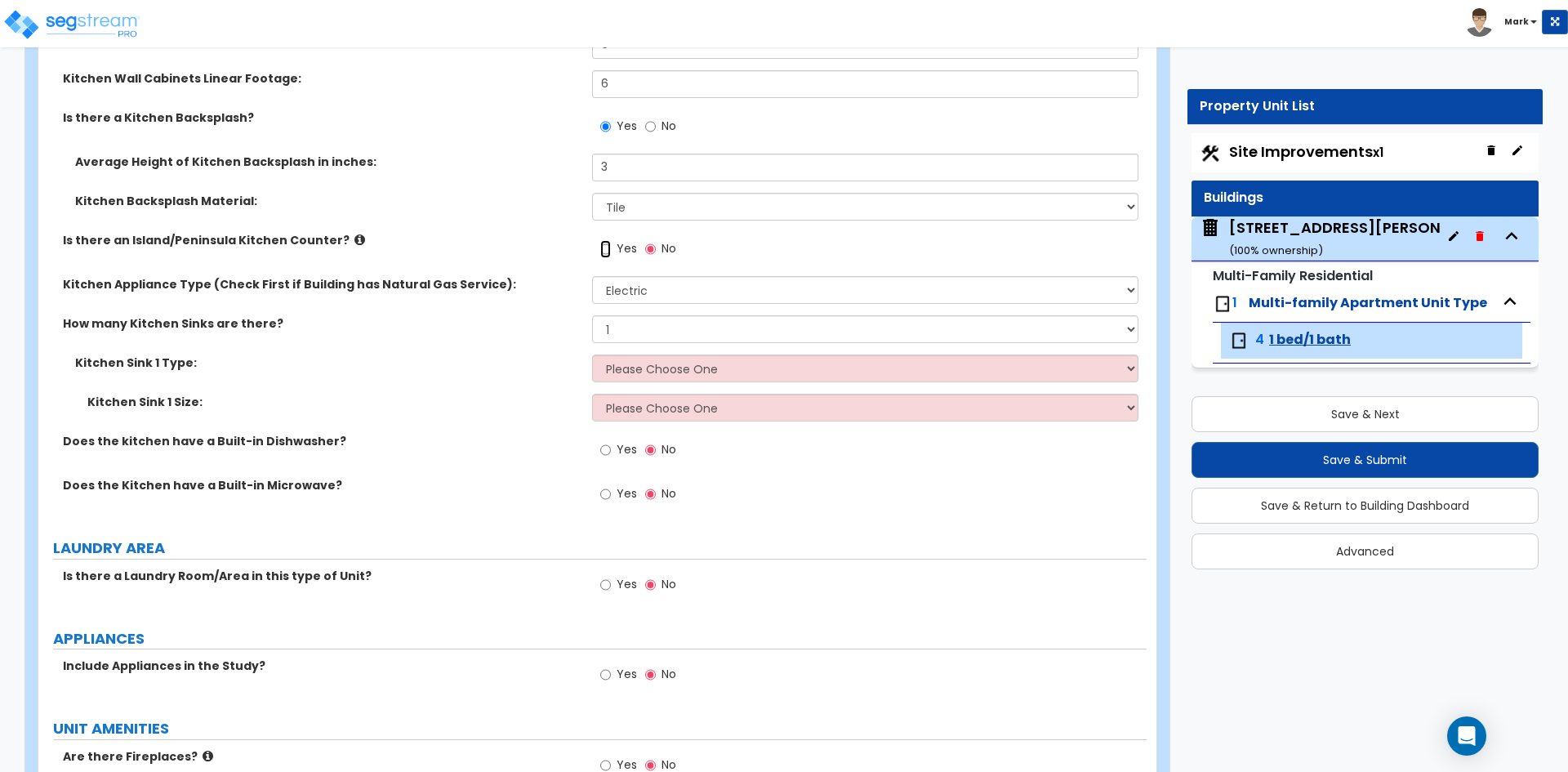
click at [608, 250] on input "Yes" at bounding box center [606, 249] width 11 height 18
radio input "true"
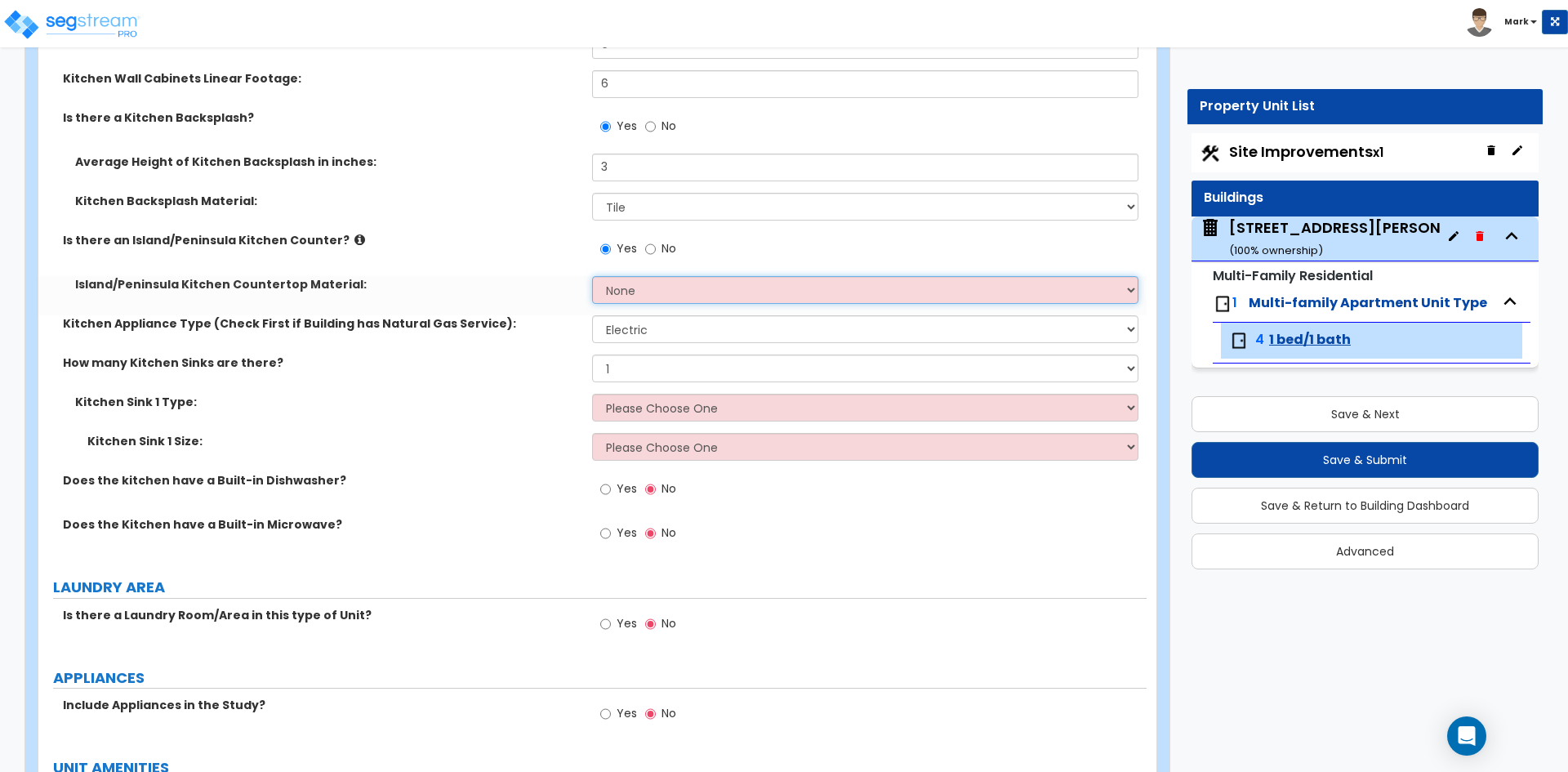
click at [647, 294] on select "None Plastic Laminate Solid Surface Stone Quartz Marble Tile Wood Stainless Ste…" at bounding box center [864, 289] width 545 height 28
select select "7"
click at [592, 276] on select "None Plastic Laminate Solid Surface Stone Quartz Marble Tile Wood Stainless Ste…" at bounding box center [864, 289] width 545 height 28
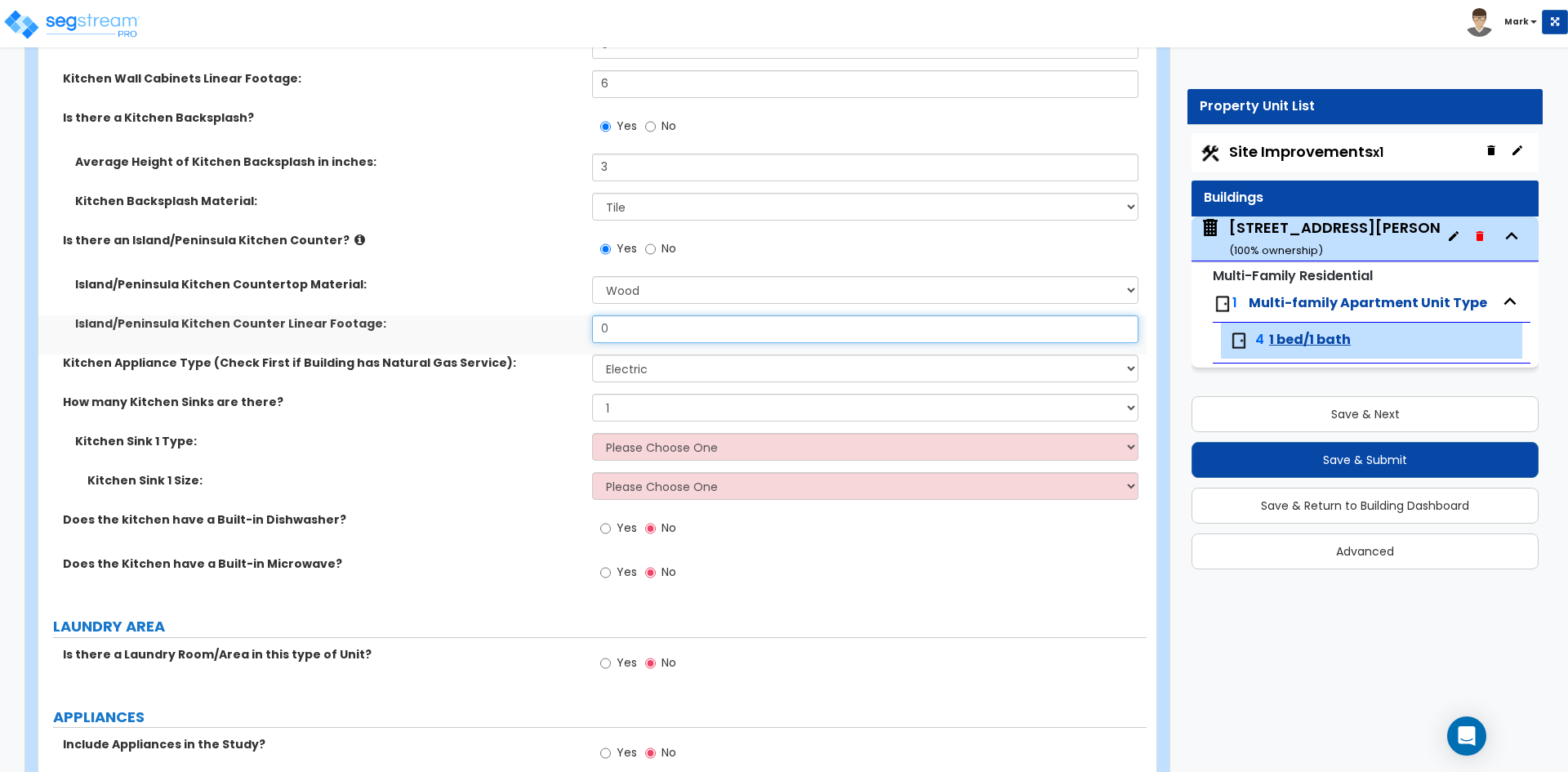
click at [669, 336] on input "0" at bounding box center [864, 329] width 545 height 28
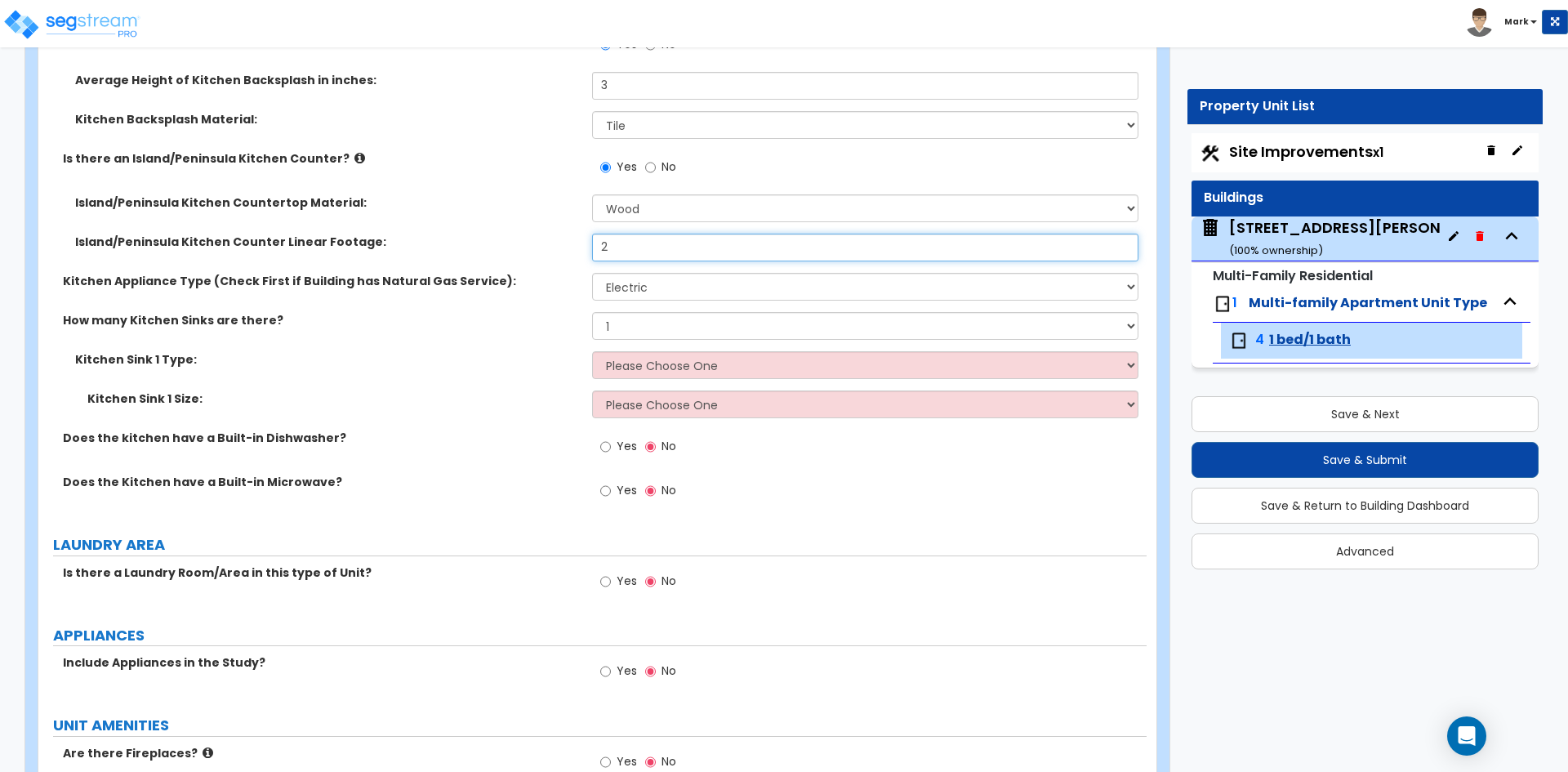
type input "2"
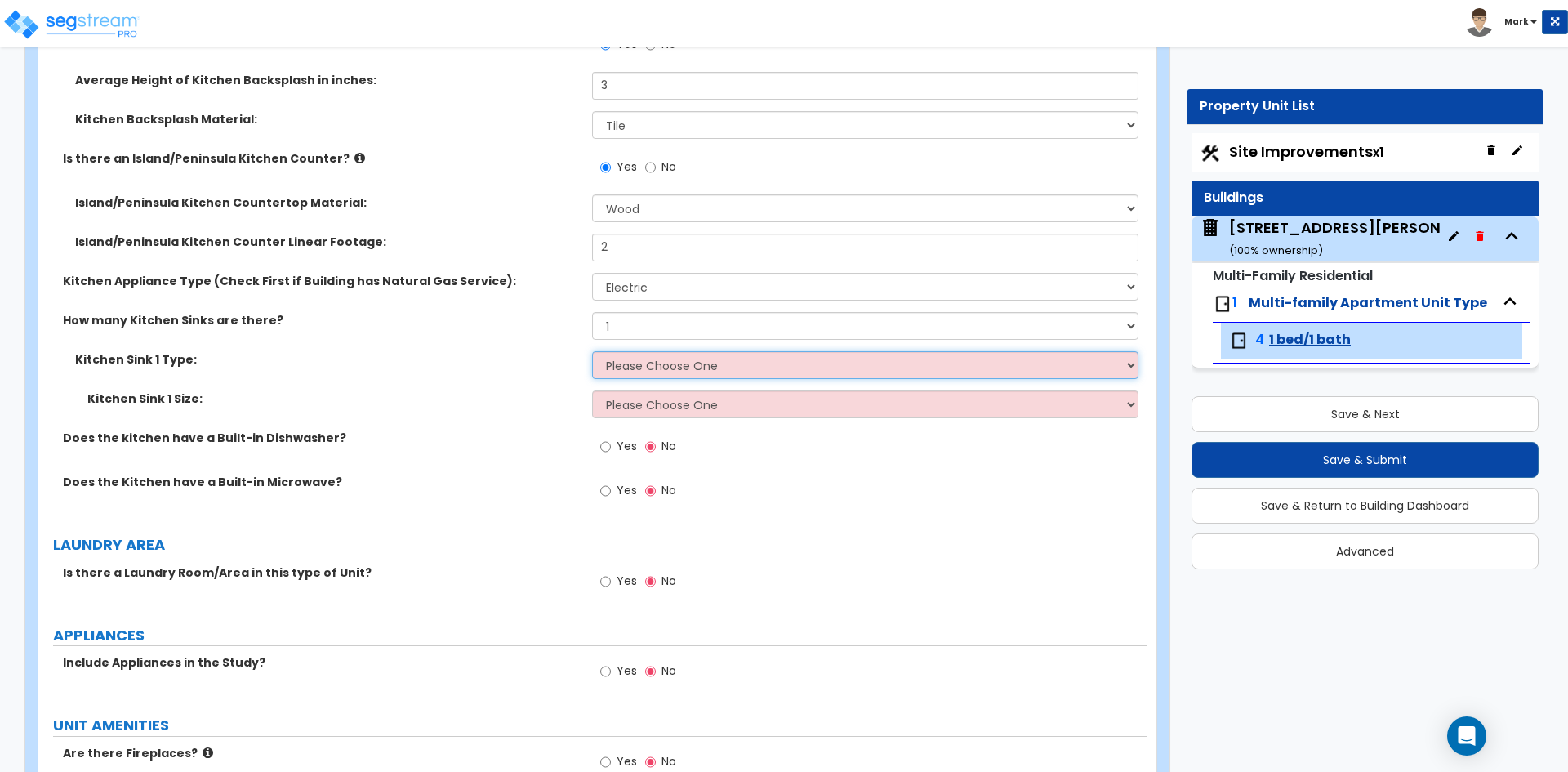
click at [677, 369] on select "Please Choose One Stainless Steel Porcelain Enamel Cast Iron Granite Composite" at bounding box center [864, 365] width 545 height 28
select select "1"
click at [592, 351] on select "Please Choose One Stainless Steel Porcelain Enamel Cast Iron Granite Composite" at bounding box center [864, 365] width 545 height 28
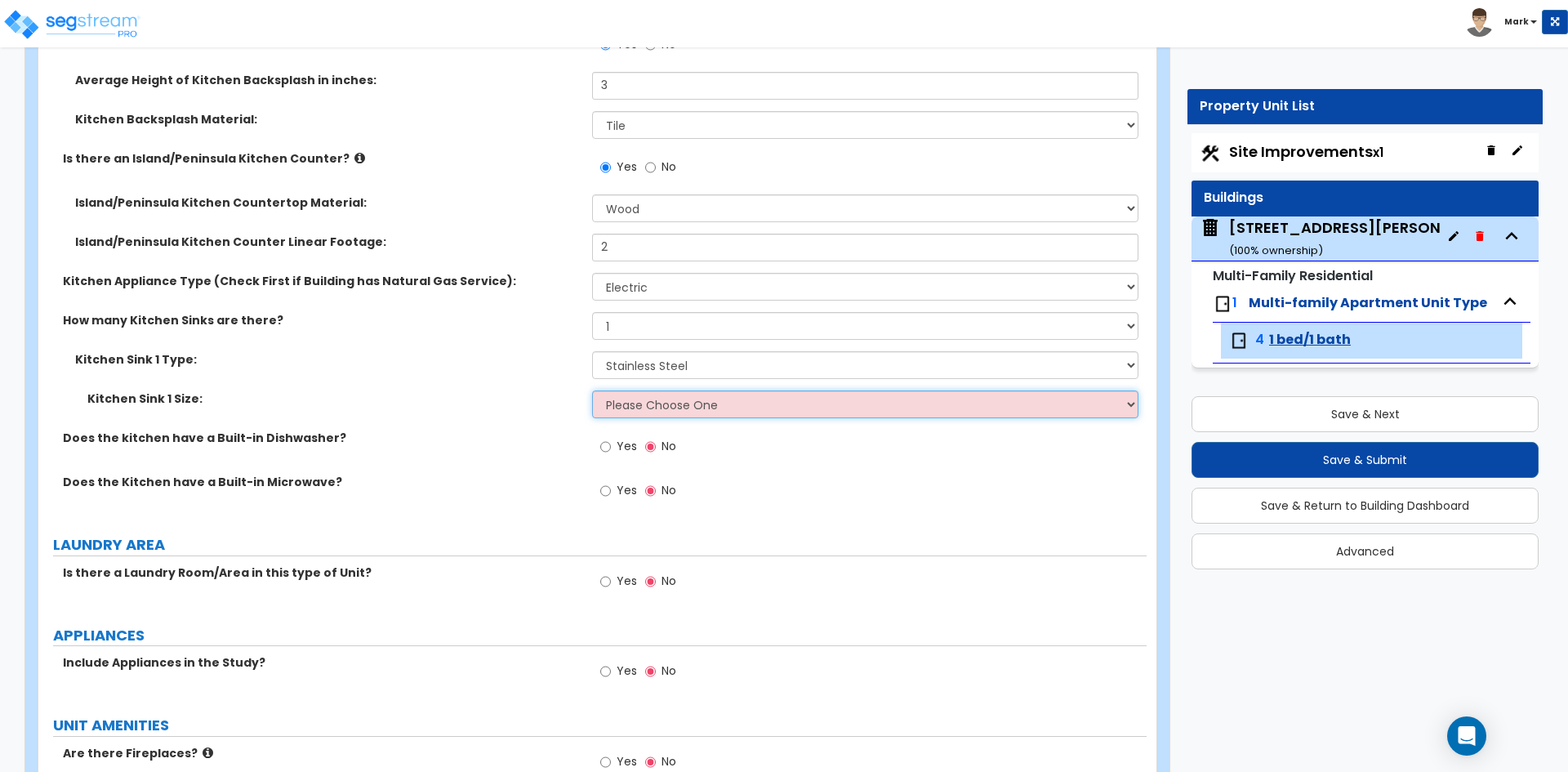
click at [645, 408] on select "Please Choose One Single Sink Double Sink" at bounding box center [864, 404] width 545 height 28
select select "1"
click at [592, 390] on select "Please Choose One Single Sink Double Sink" at bounding box center [864, 404] width 545 height 28
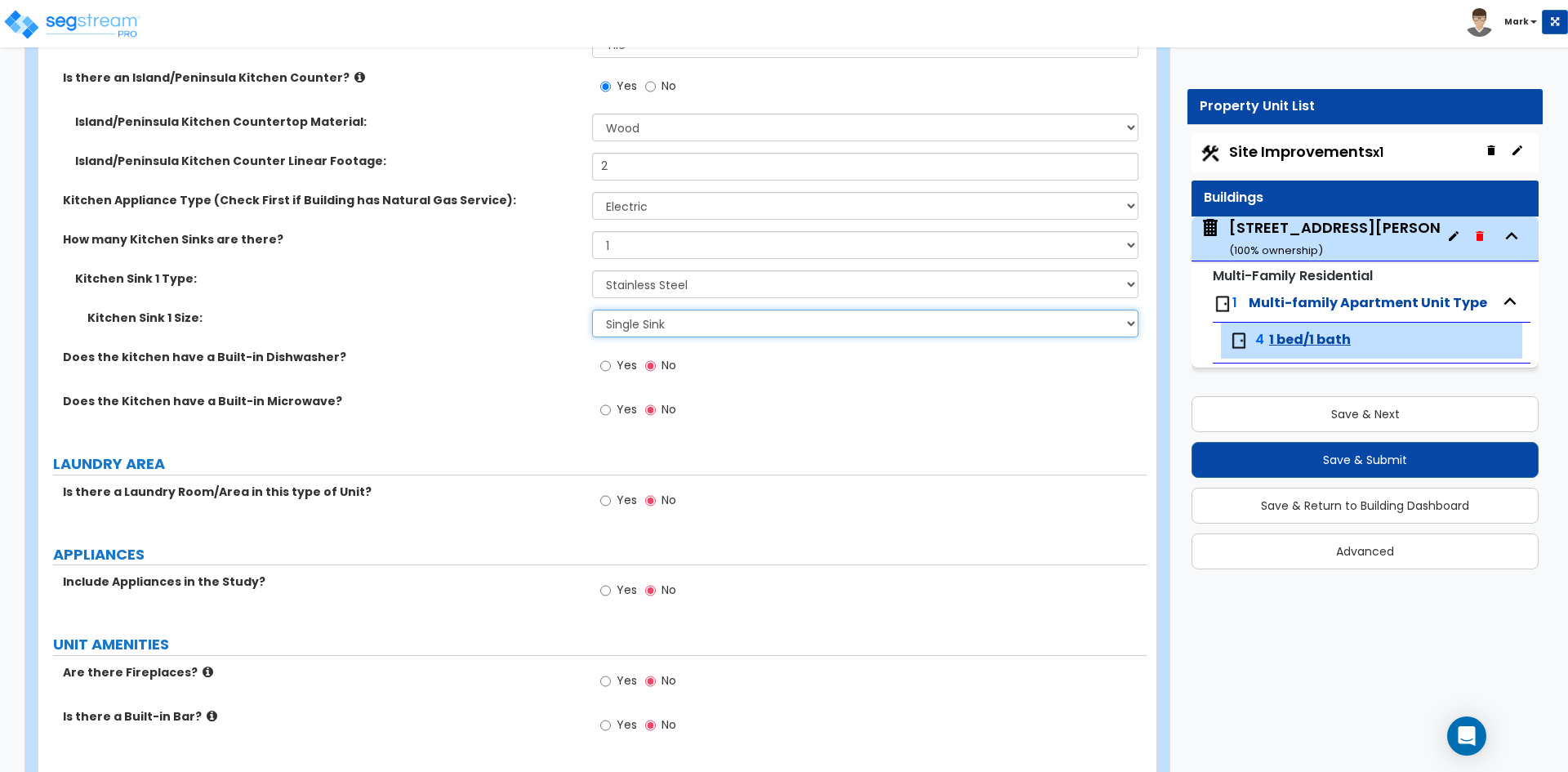
scroll to position [2858, 0]
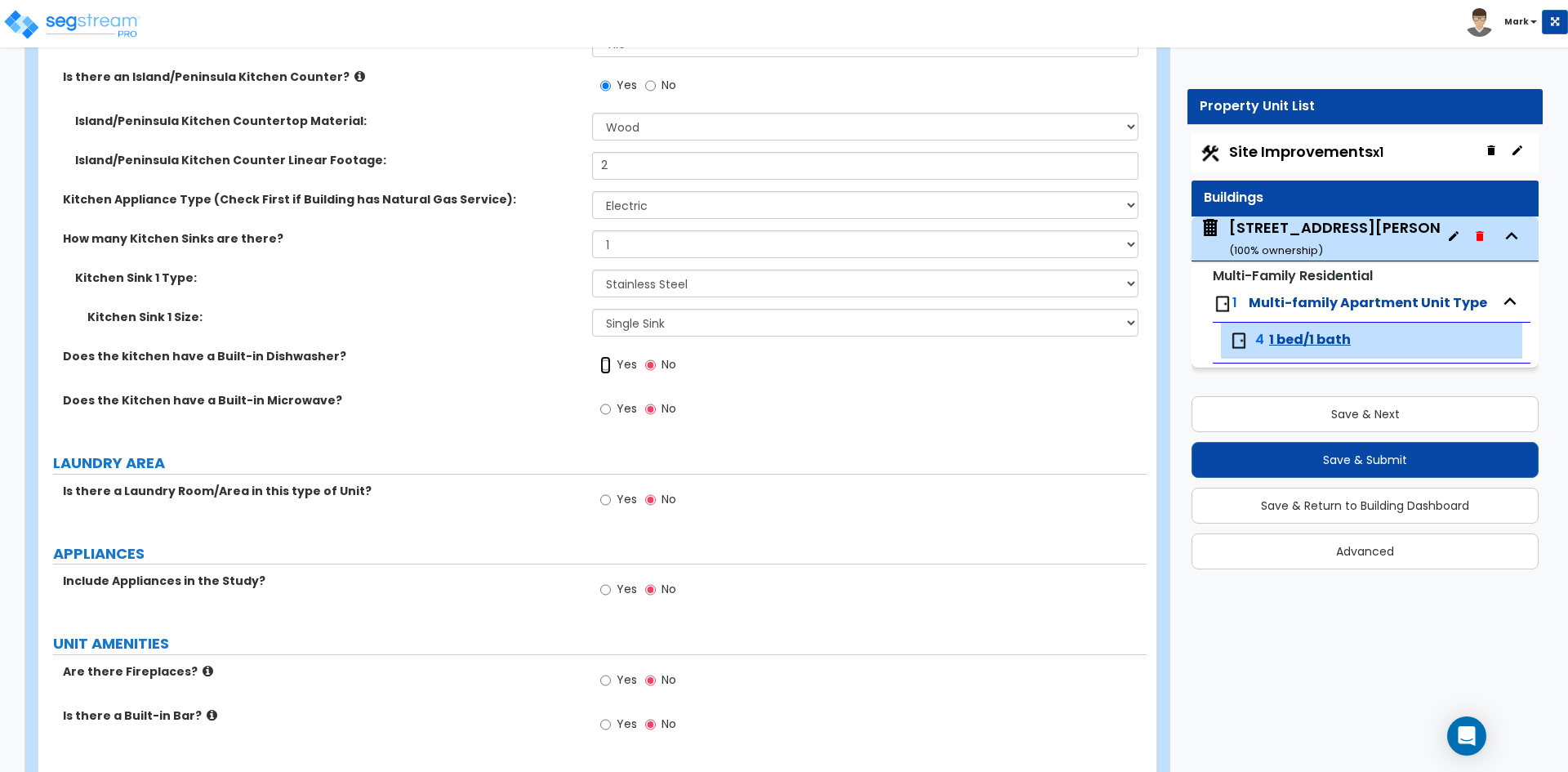
click at [609, 369] on input "Yes" at bounding box center [606, 366] width 11 height 18
radio input "true"
click at [609, 411] on input "Yes" at bounding box center [606, 409] width 11 height 18
radio input "true"
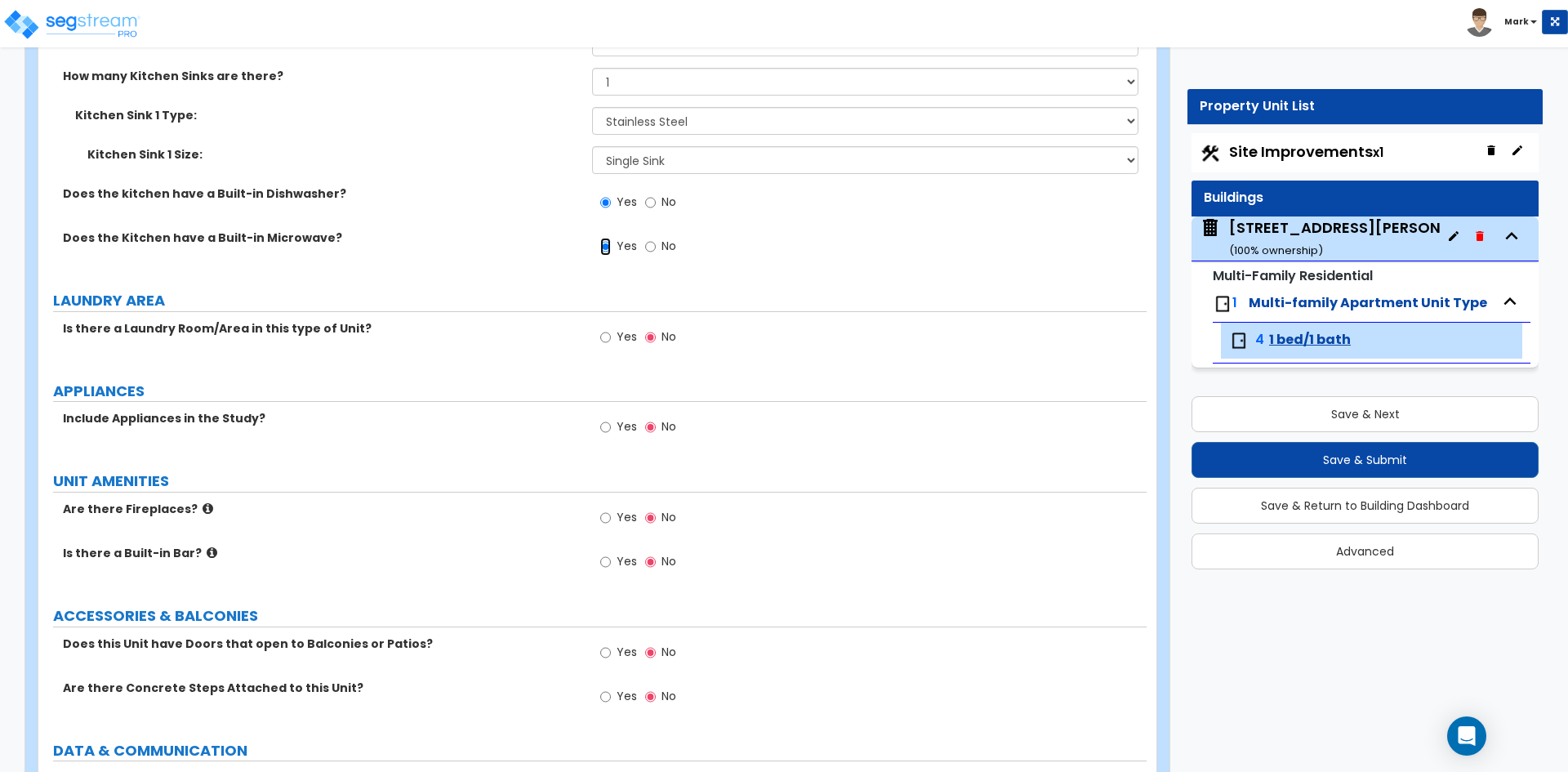
scroll to position [3023, 0]
click at [614, 334] on label "Yes" at bounding box center [618, 337] width 37 height 28
click at [611, 334] on input "Yes" at bounding box center [606, 337] width 11 height 18
radio input "true"
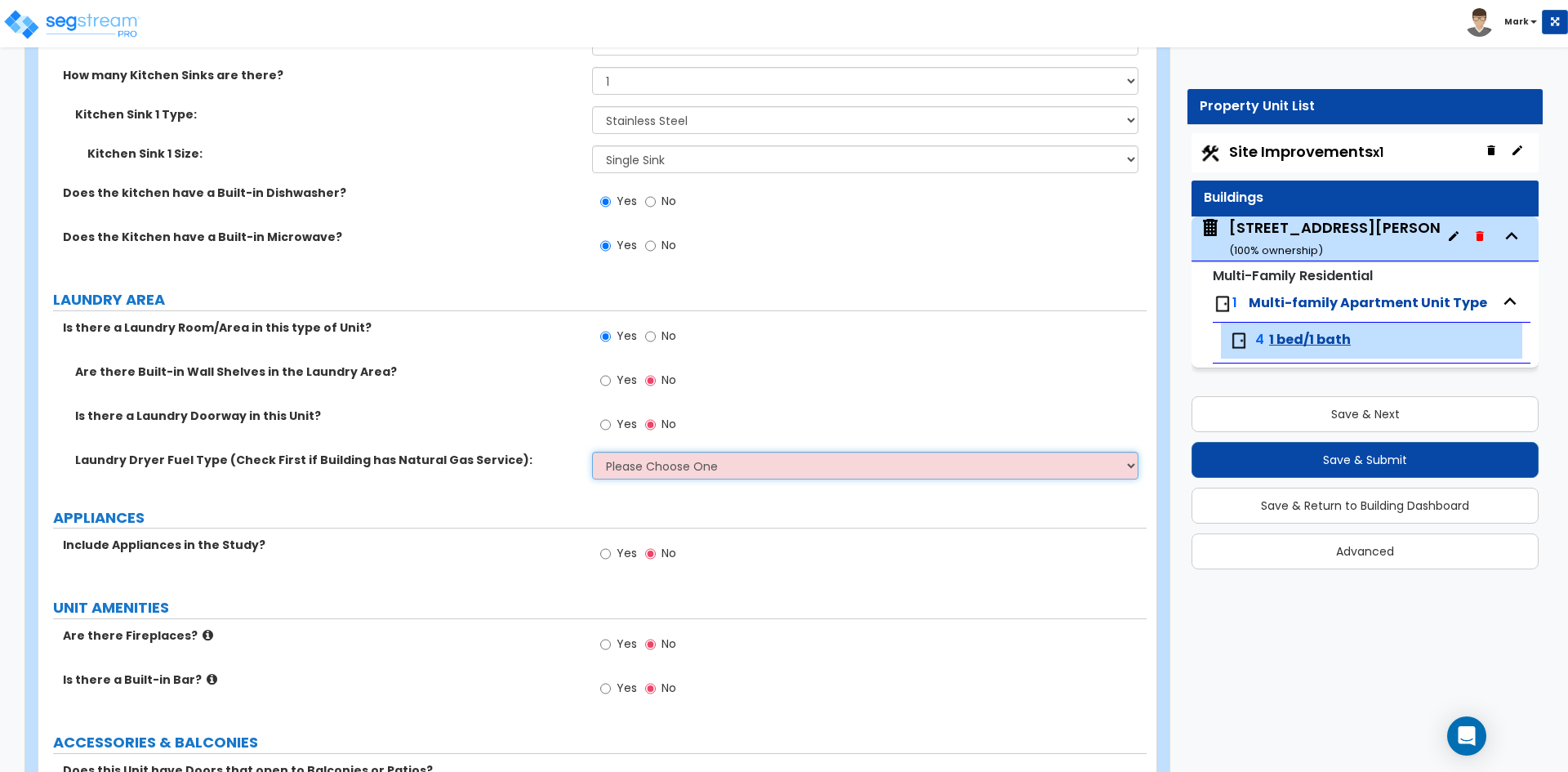
click at [686, 455] on select "Please Choose One Gas Electric" at bounding box center [864, 465] width 545 height 28
select select "2"
click at [592, 452] on select "Please Choose One Gas Electric" at bounding box center [864, 465] width 545 height 28
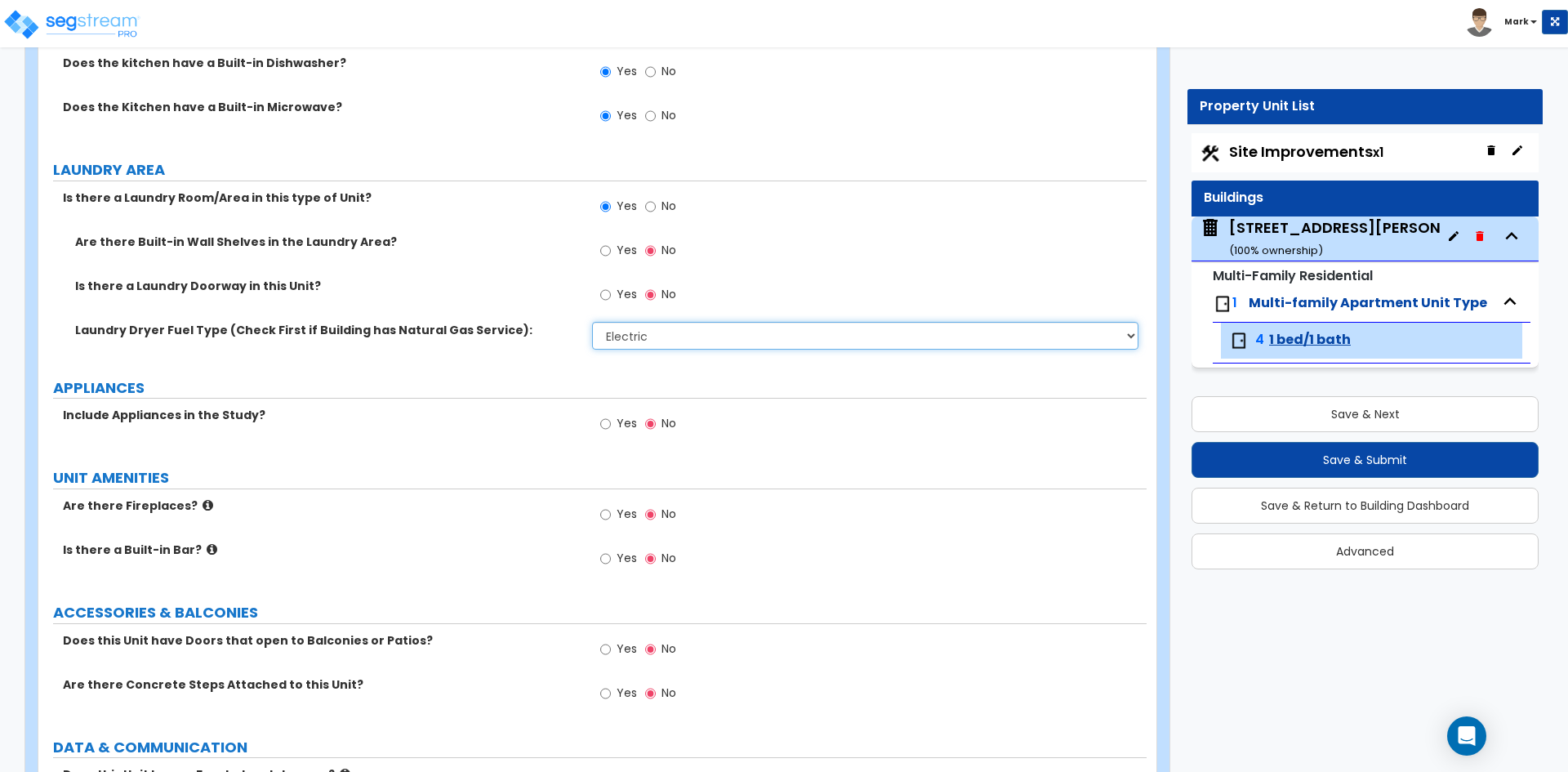
scroll to position [3186, 0]
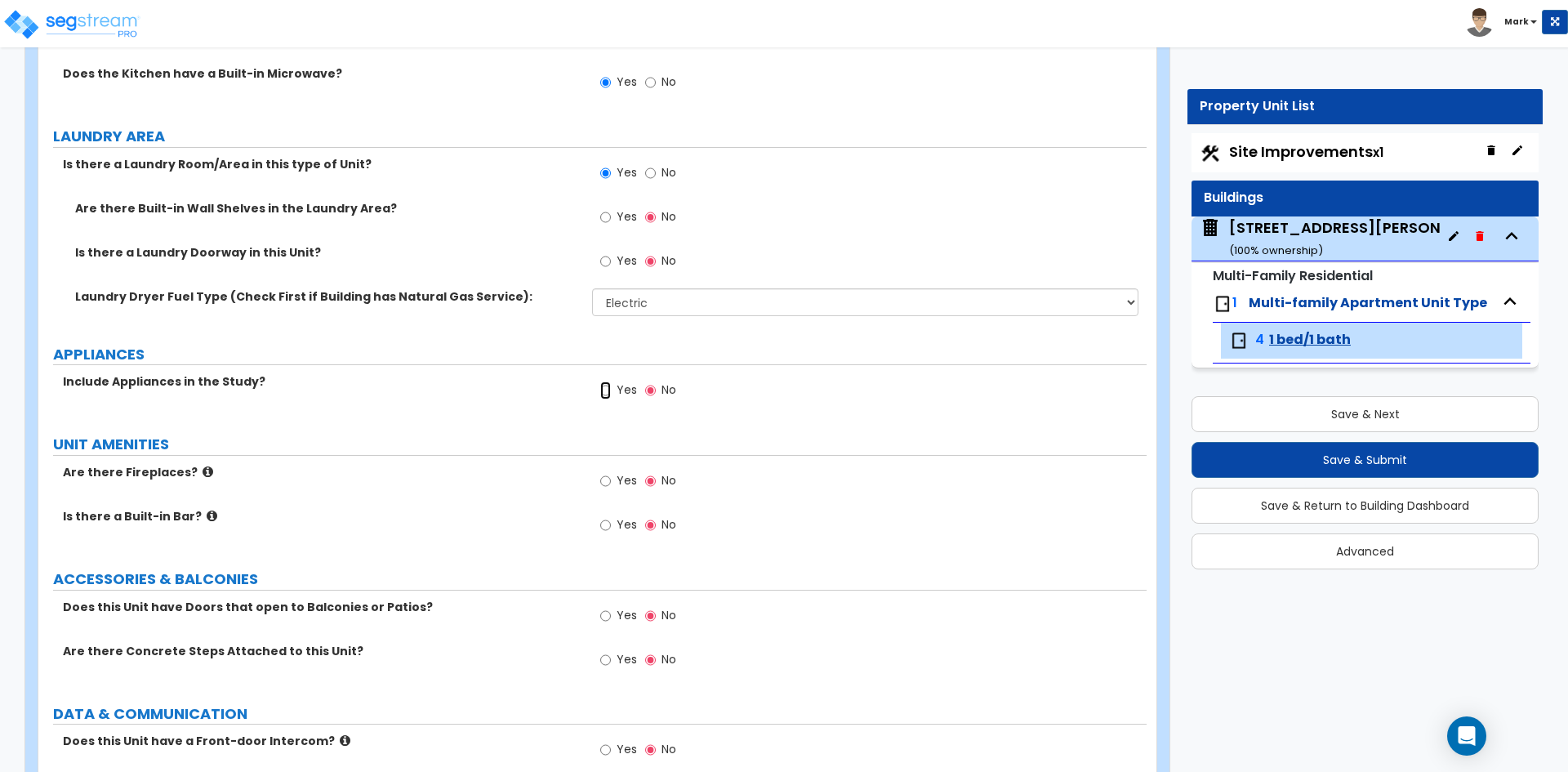
click at [611, 390] on input "Yes" at bounding box center [606, 390] width 11 height 18
radio input "true"
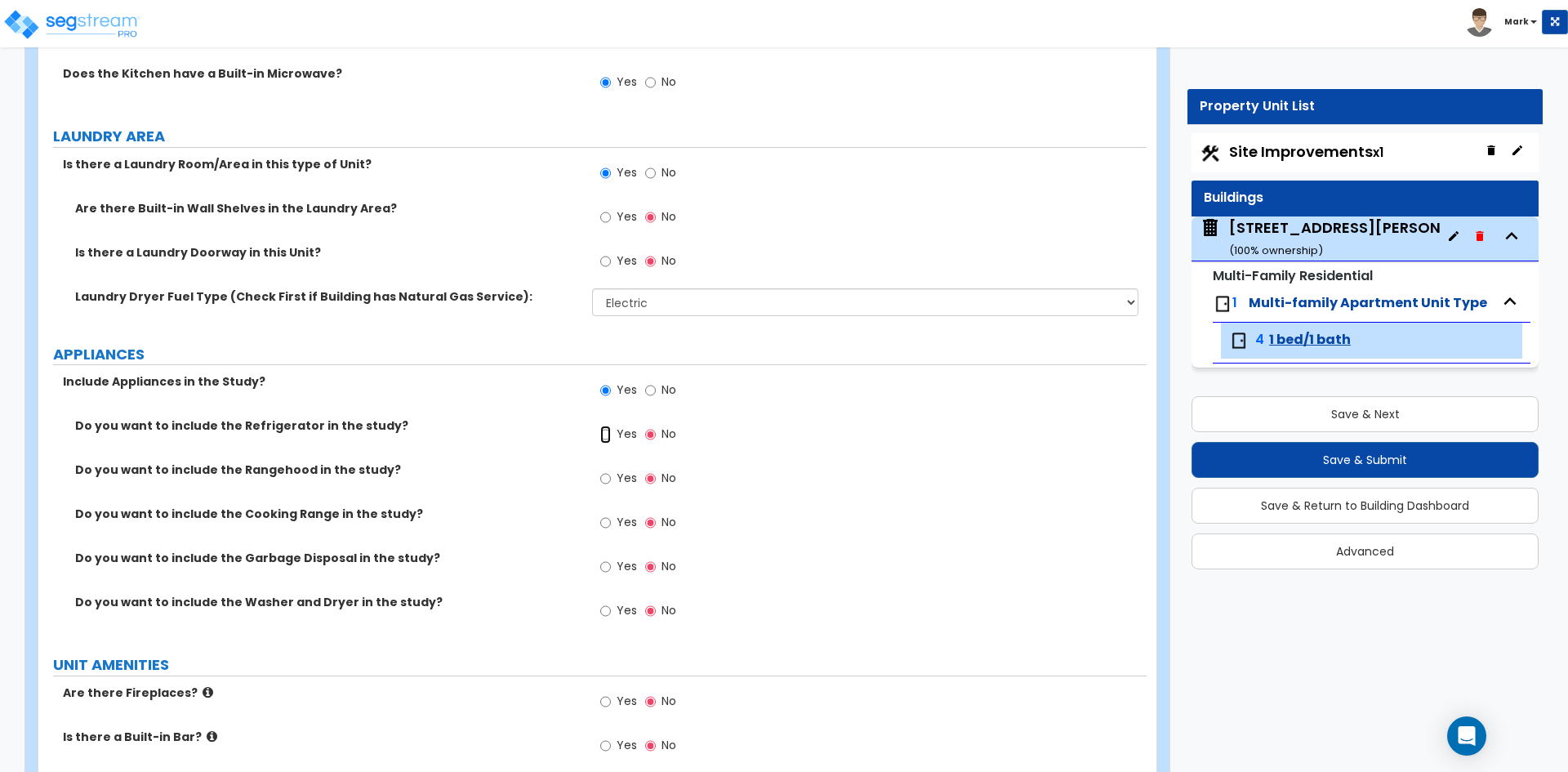
click at [610, 432] on input "Yes" at bounding box center [606, 435] width 11 height 18
radio input "true"
click at [599, 522] on div "Yes No" at bounding box center [638, 523] width 93 height 37
click at [602, 525] on input "Yes" at bounding box center [606, 523] width 11 height 18
radio input "true"
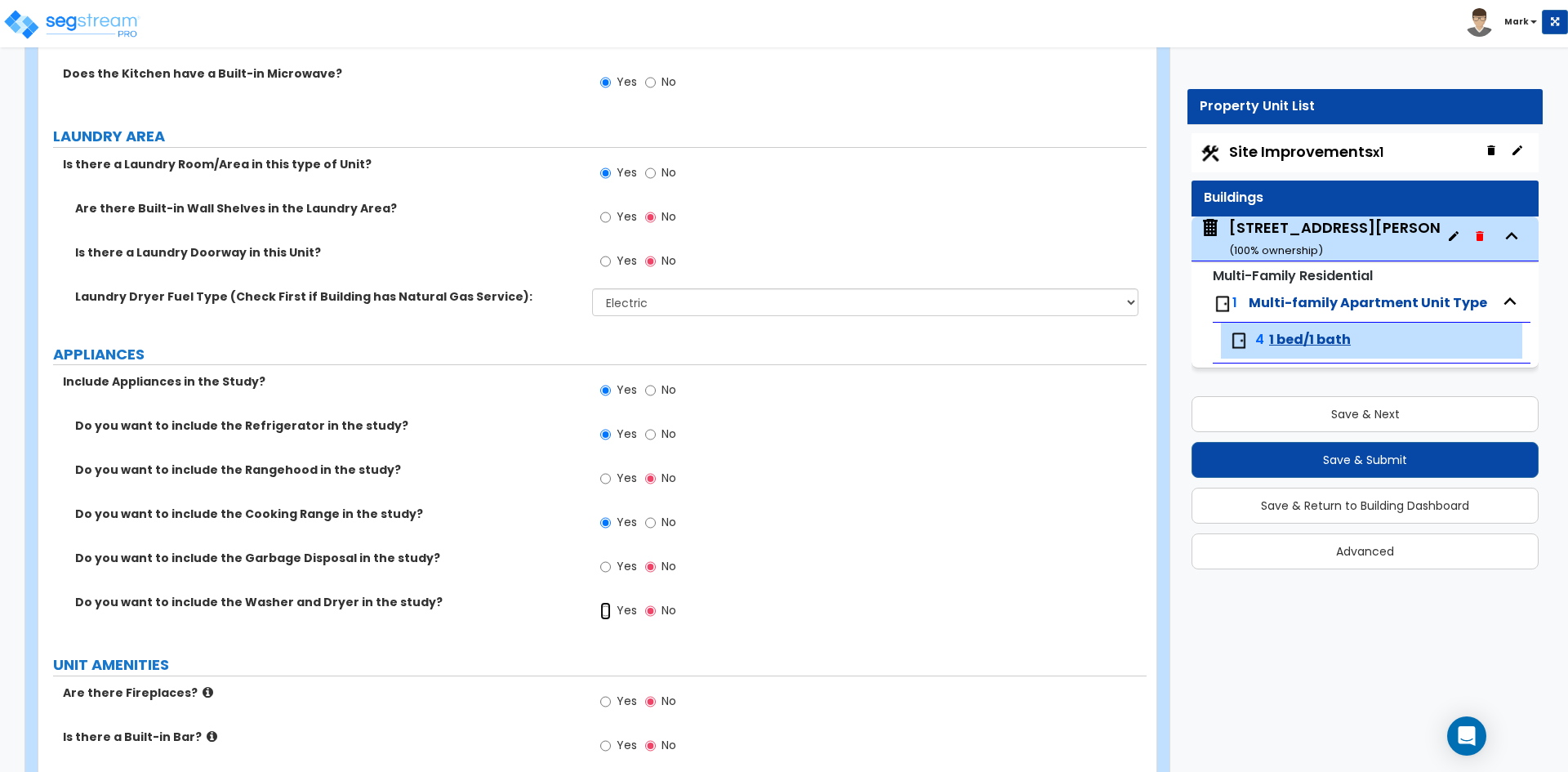
drag, startPoint x: 607, startPoint y: 611, endPoint x: 618, endPoint y: 611, distance: 11.0
click at [608, 611] on input "Yes" at bounding box center [606, 611] width 11 height 18
radio input "true"
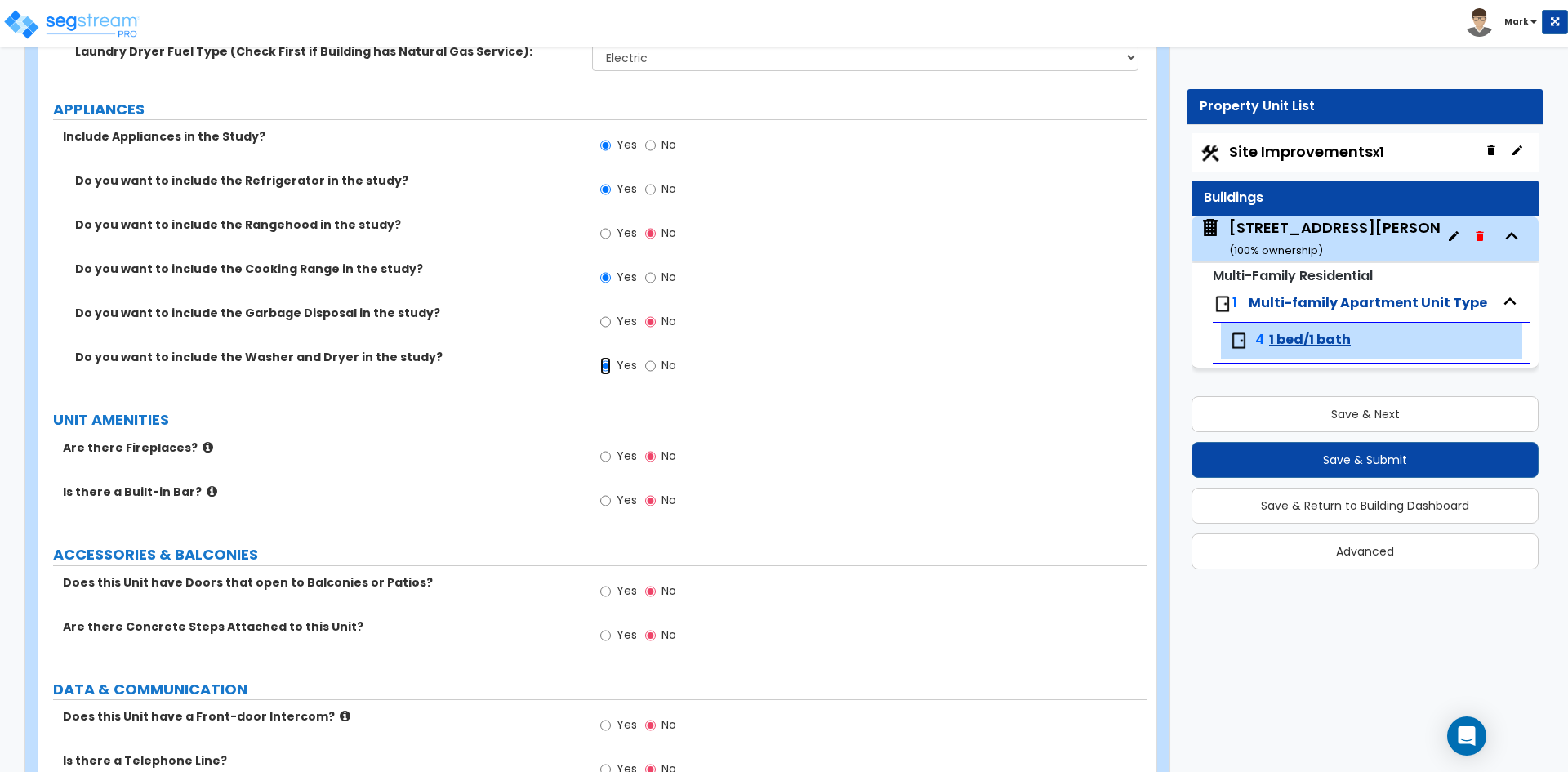
scroll to position [3513, 0]
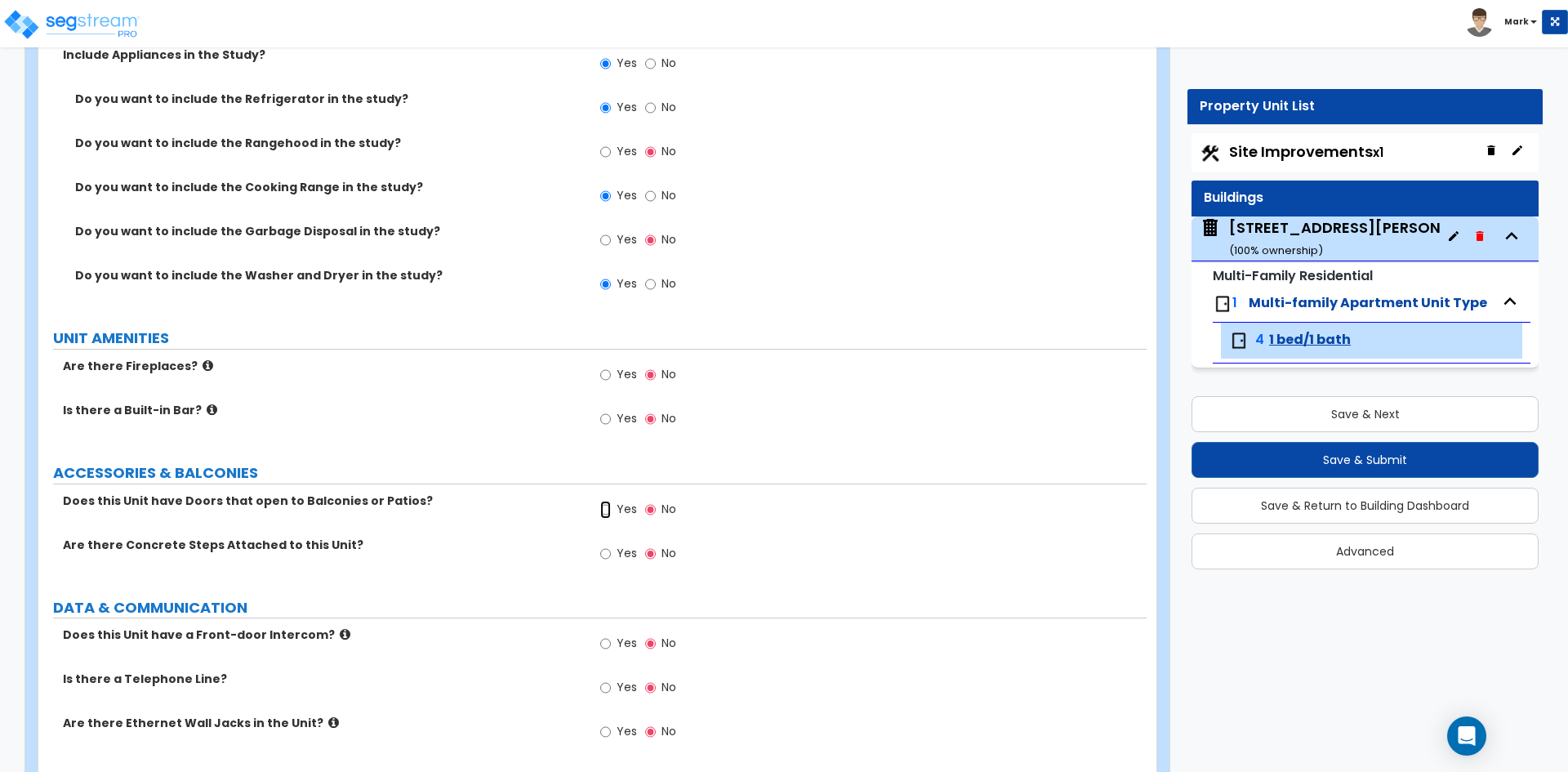
click at [606, 509] on input "Yes" at bounding box center [606, 510] width 11 height 18
radio input "true"
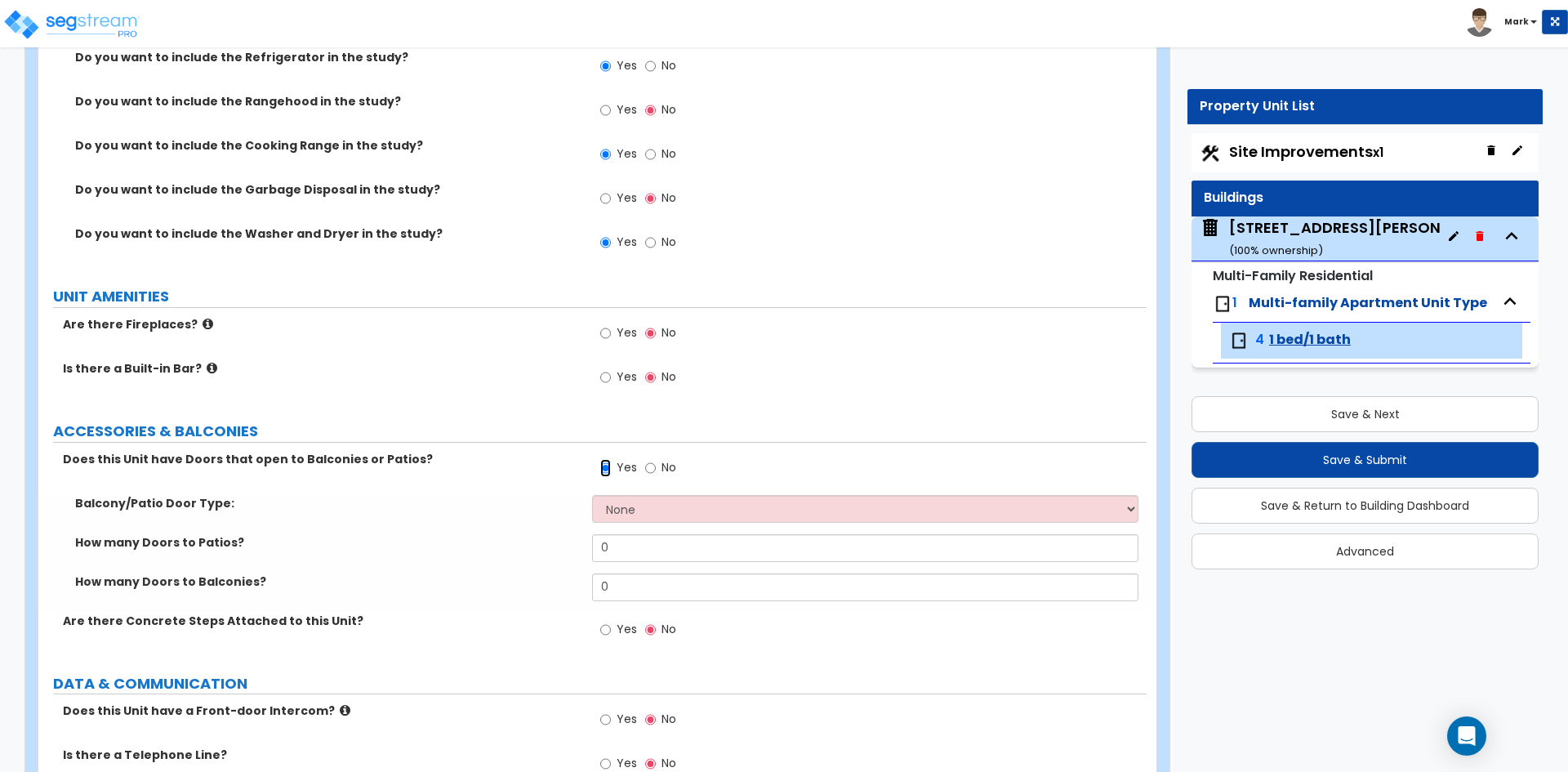
scroll to position [3594, 0]
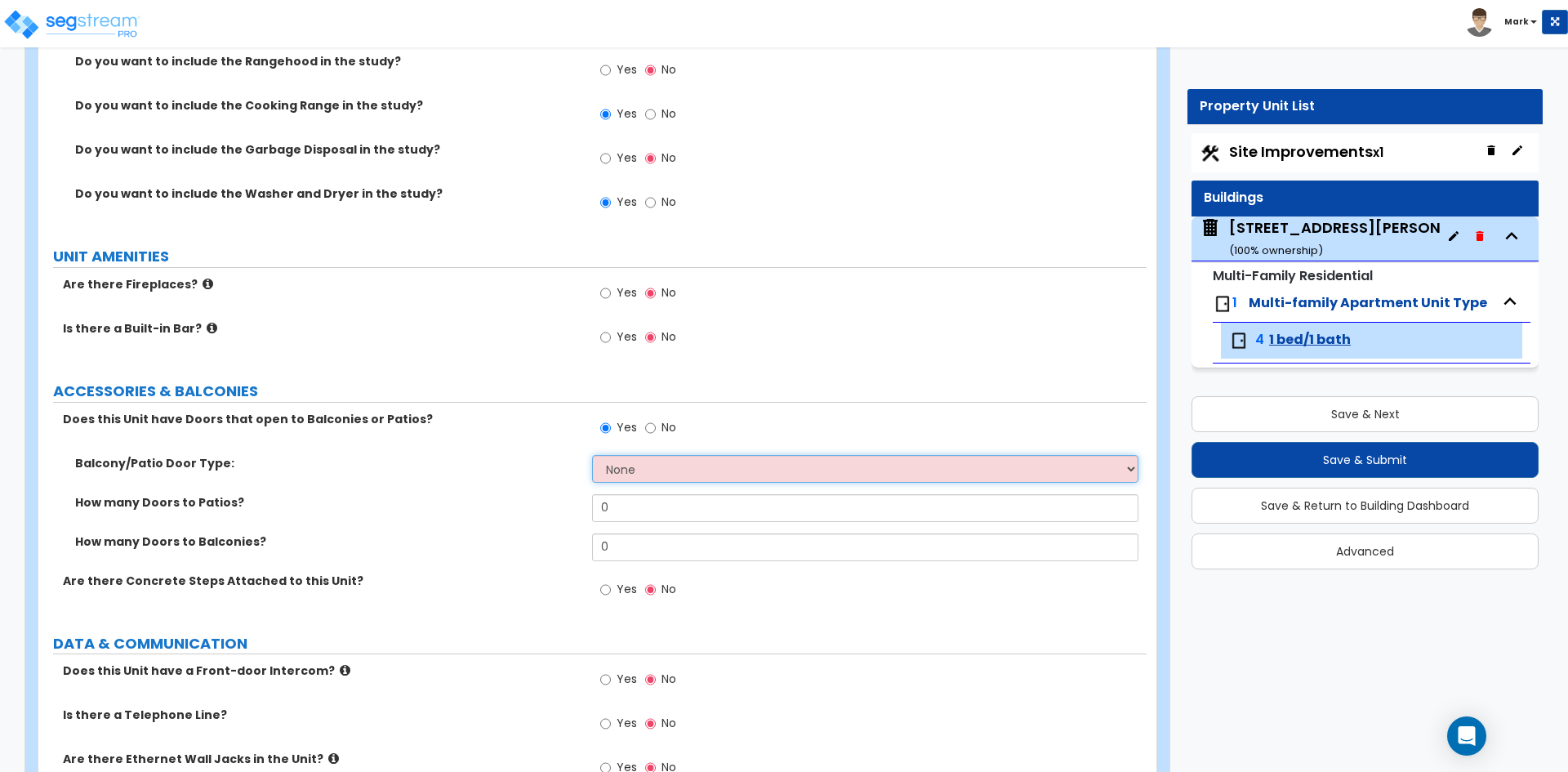
click at [621, 473] on select "None Single Hinged Doors Double Hinged Doors Single French Doors Double French …" at bounding box center [864, 469] width 545 height 28
select select "1"
click at [592, 455] on select "None Single Hinged Doors Double Hinged Doors Single French Doors Double French …" at bounding box center [864, 469] width 545 height 28
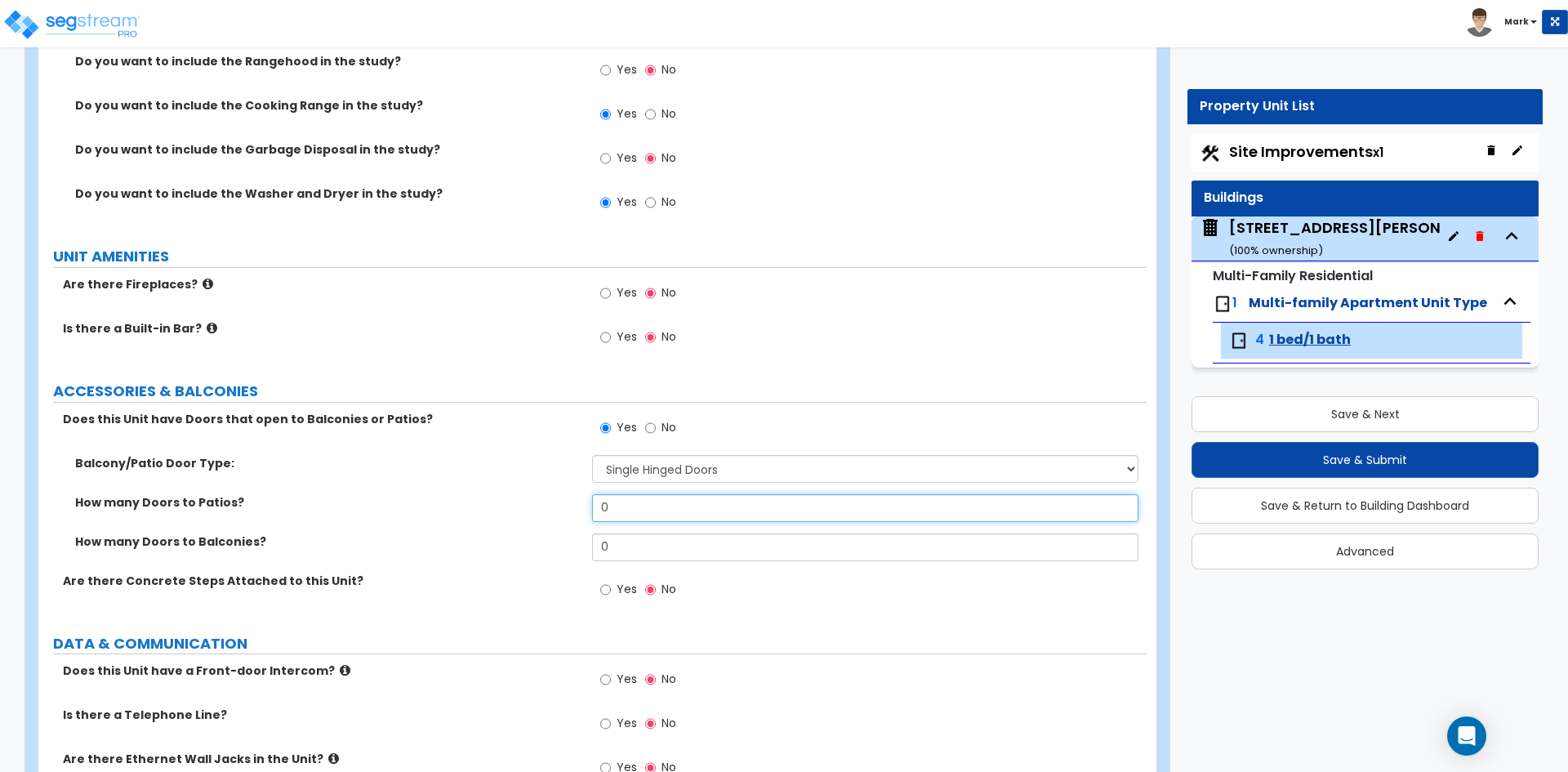
click at [650, 513] on input "0" at bounding box center [864, 508] width 545 height 28
type input "2"
type input "1"
click at [668, 547] on input "0" at bounding box center [864, 547] width 545 height 28
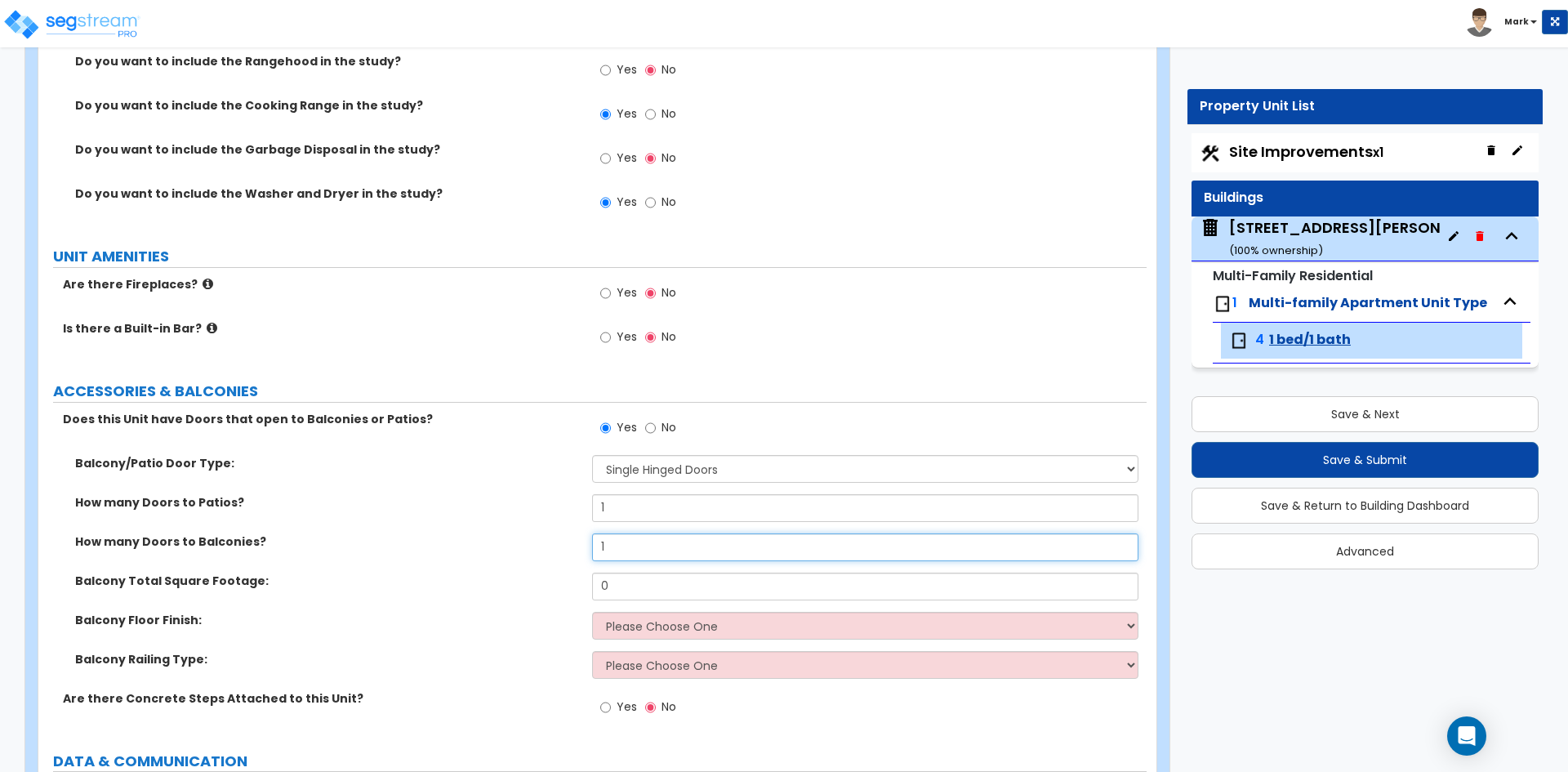
type input "1"
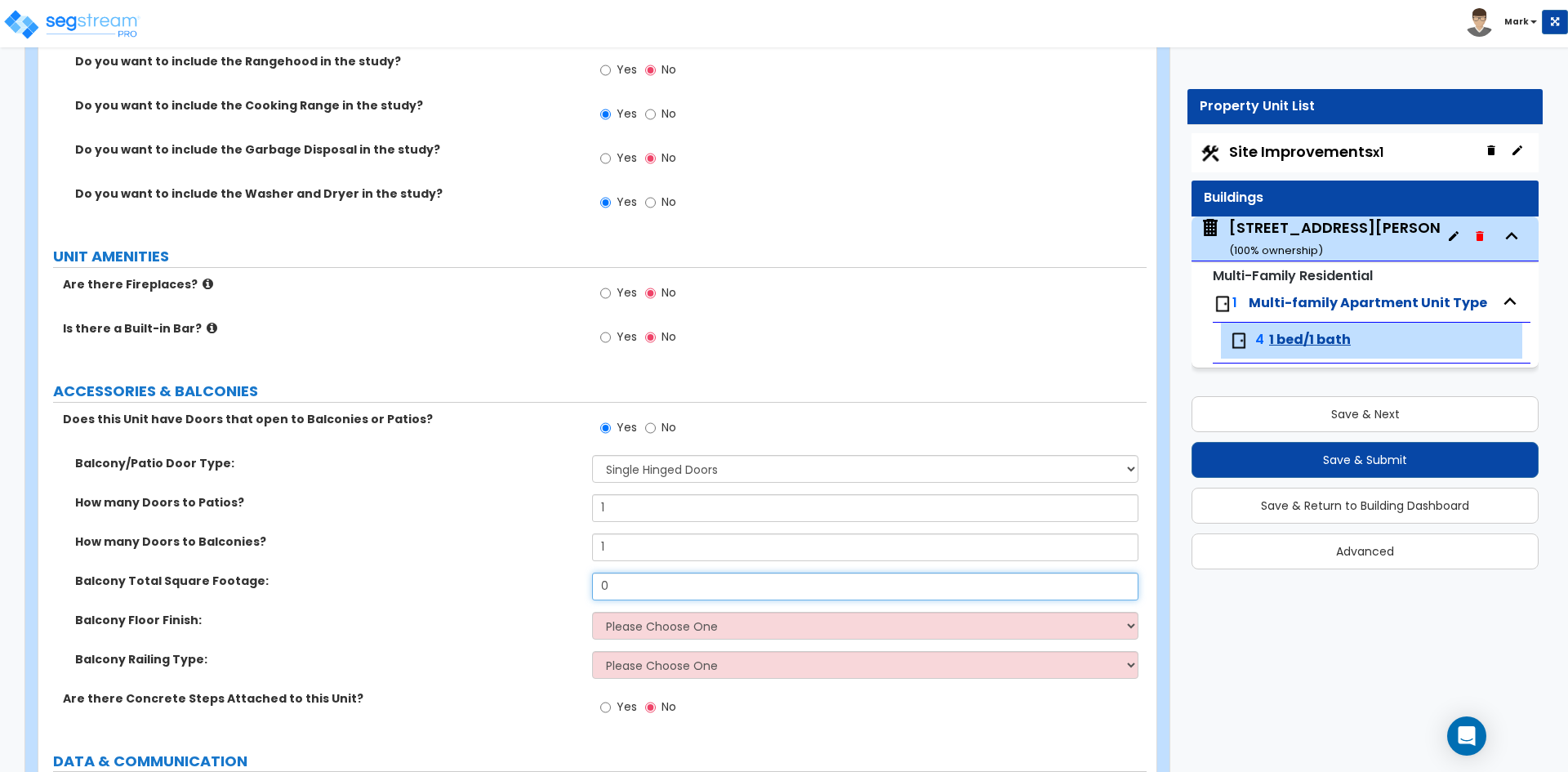
click at [628, 587] on input "0" at bounding box center [864, 586] width 545 height 28
type input "120"
click at [638, 626] on select "Please Choose One Concrete Tile Wood PVC" at bounding box center [864, 625] width 545 height 28
select select "3"
click at [592, 611] on select "Please Choose One Concrete Tile Wood PVC" at bounding box center [864, 625] width 545 height 28
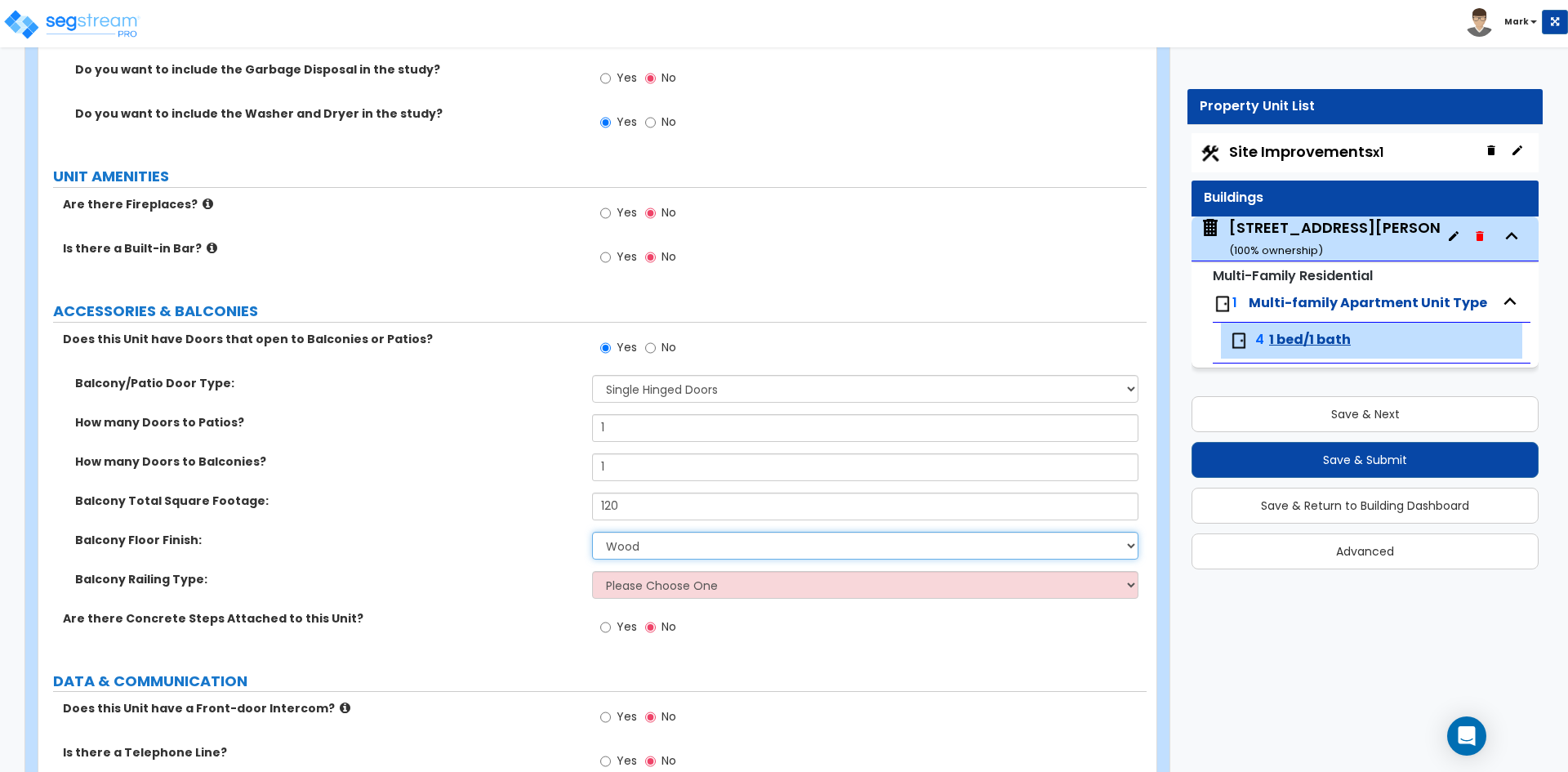
scroll to position [3676, 0]
click at [655, 583] on select "Please Choose One Steel Aluminum Wood Glass and Metal Wrought Iron" at bounding box center [864, 583] width 545 height 28
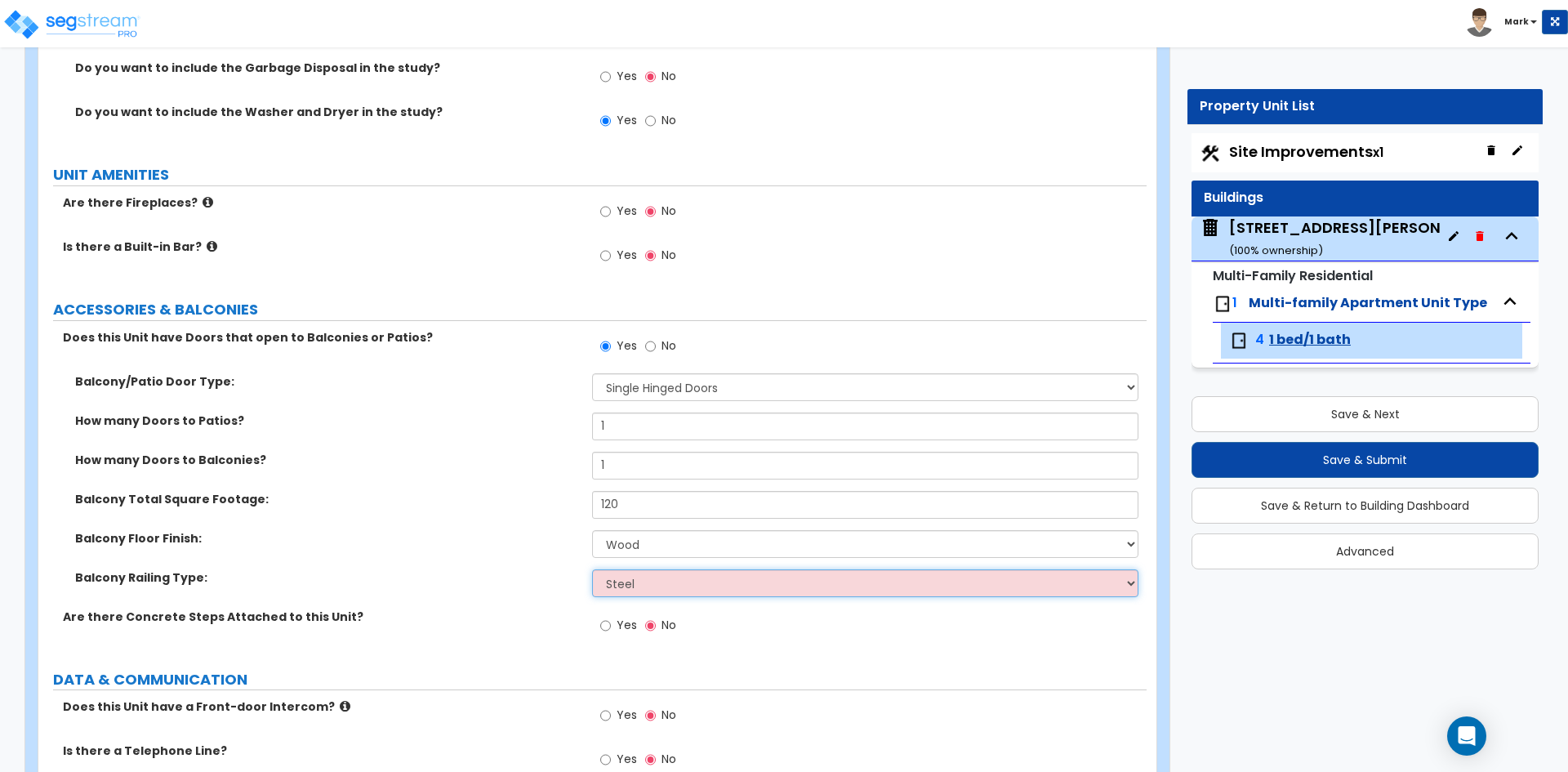
click at [592, 570] on select "Please Choose One Steel Aluminum Wood Glass and Metal Wrought Iron" at bounding box center [864, 583] width 545 height 28
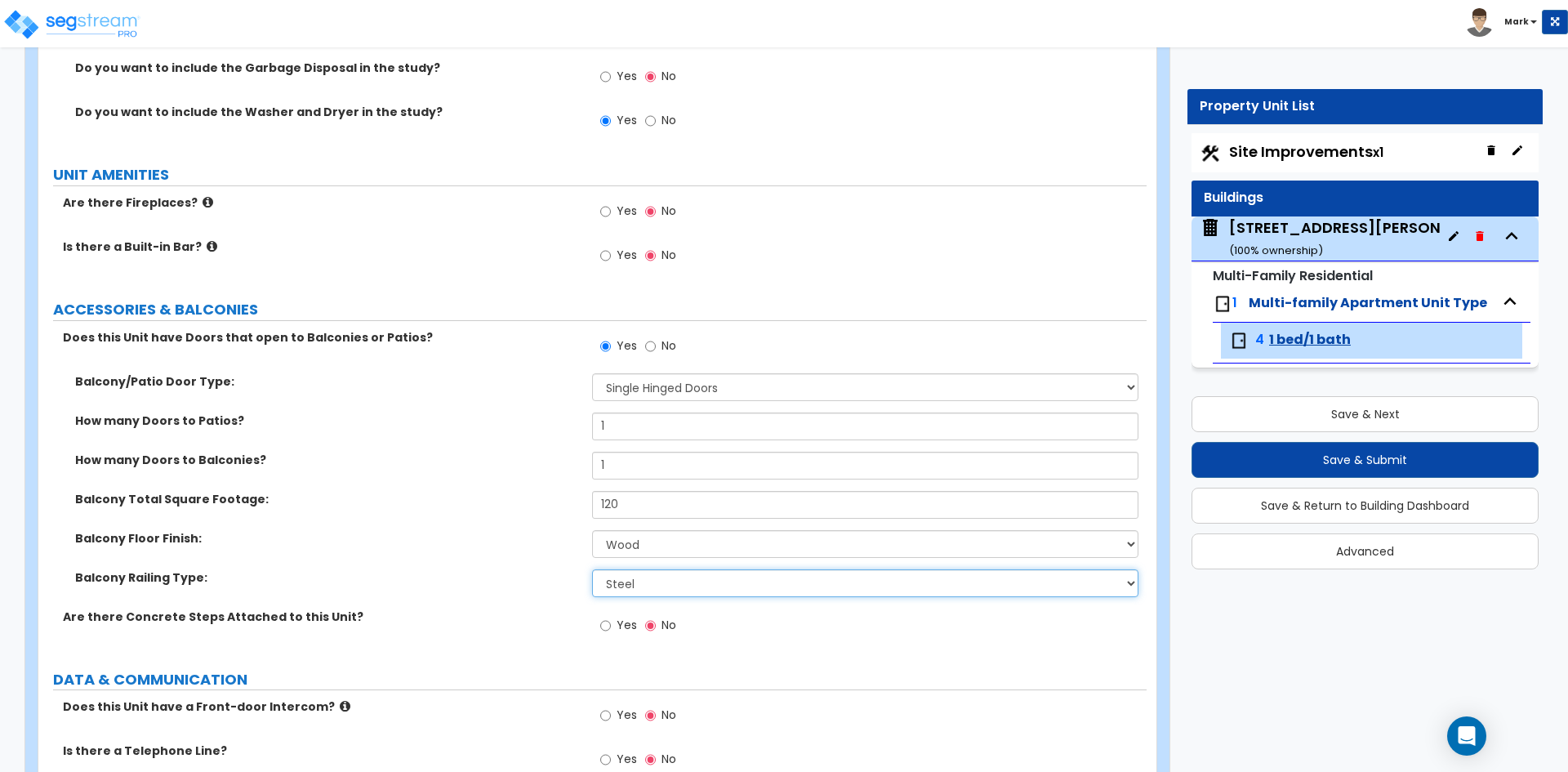
scroll to position [3757, 0]
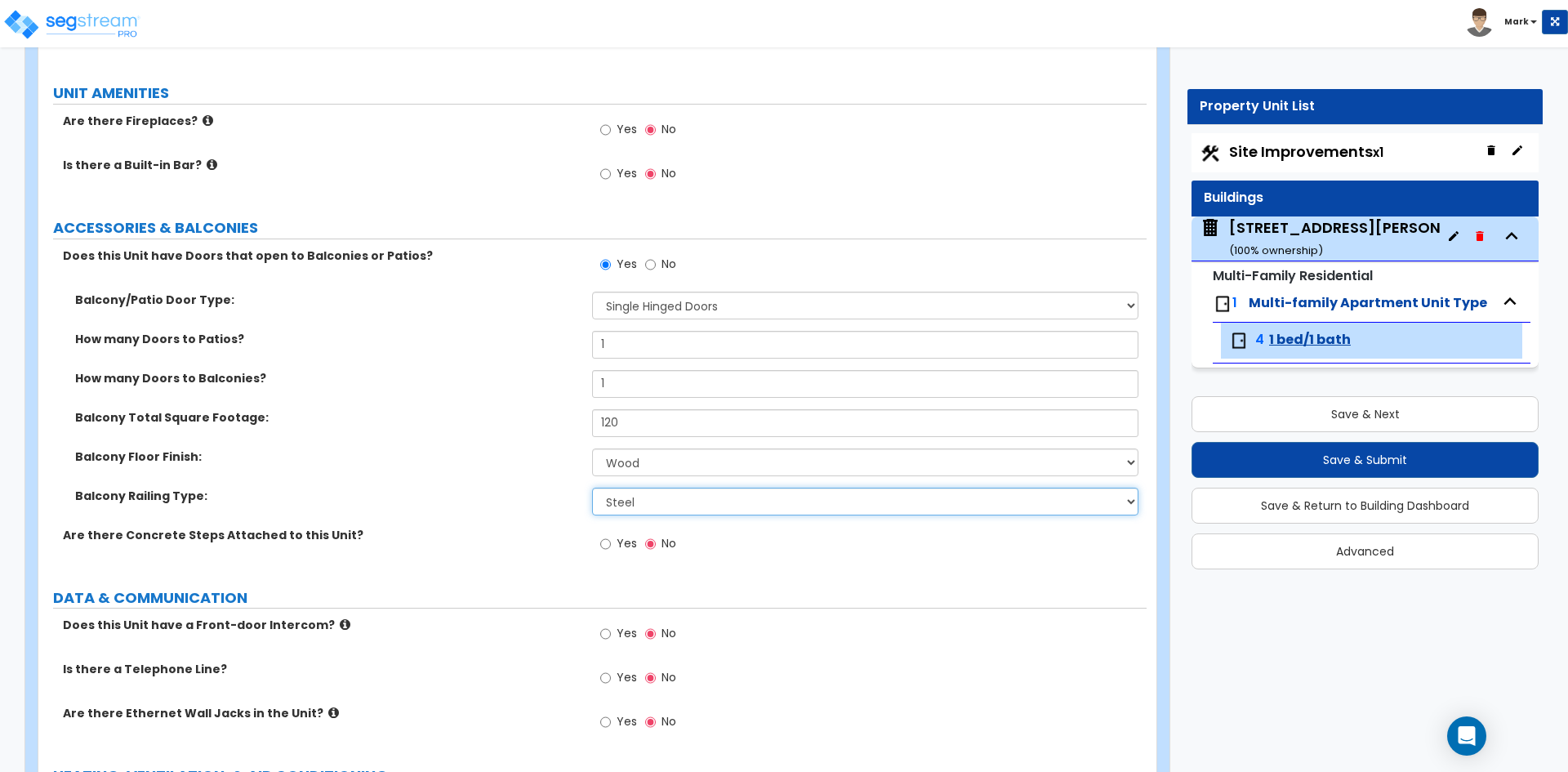
click at [660, 506] on select "Please Choose One Steel Aluminum Wood Glass and Metal Wrought Iron" at bounding box center [864, 502] width 545 height 28
select select "2"
click at [592, 488] on select "Please Choose One Steel Aluminum Wood Glass and Metal Wrought Iron" at bounding box center [864, 502] width 545 height 28
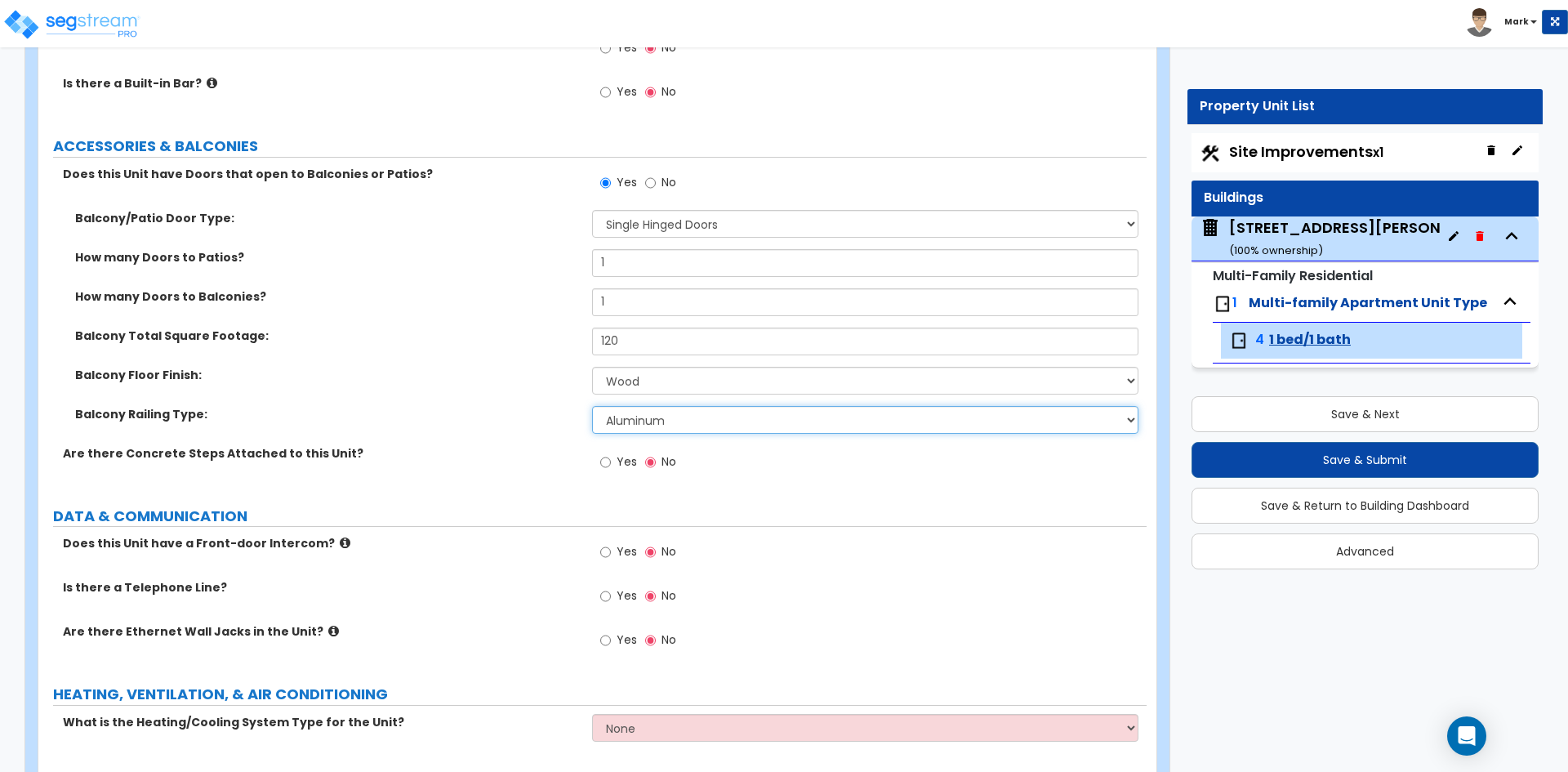
scroll to position [3895, 0]
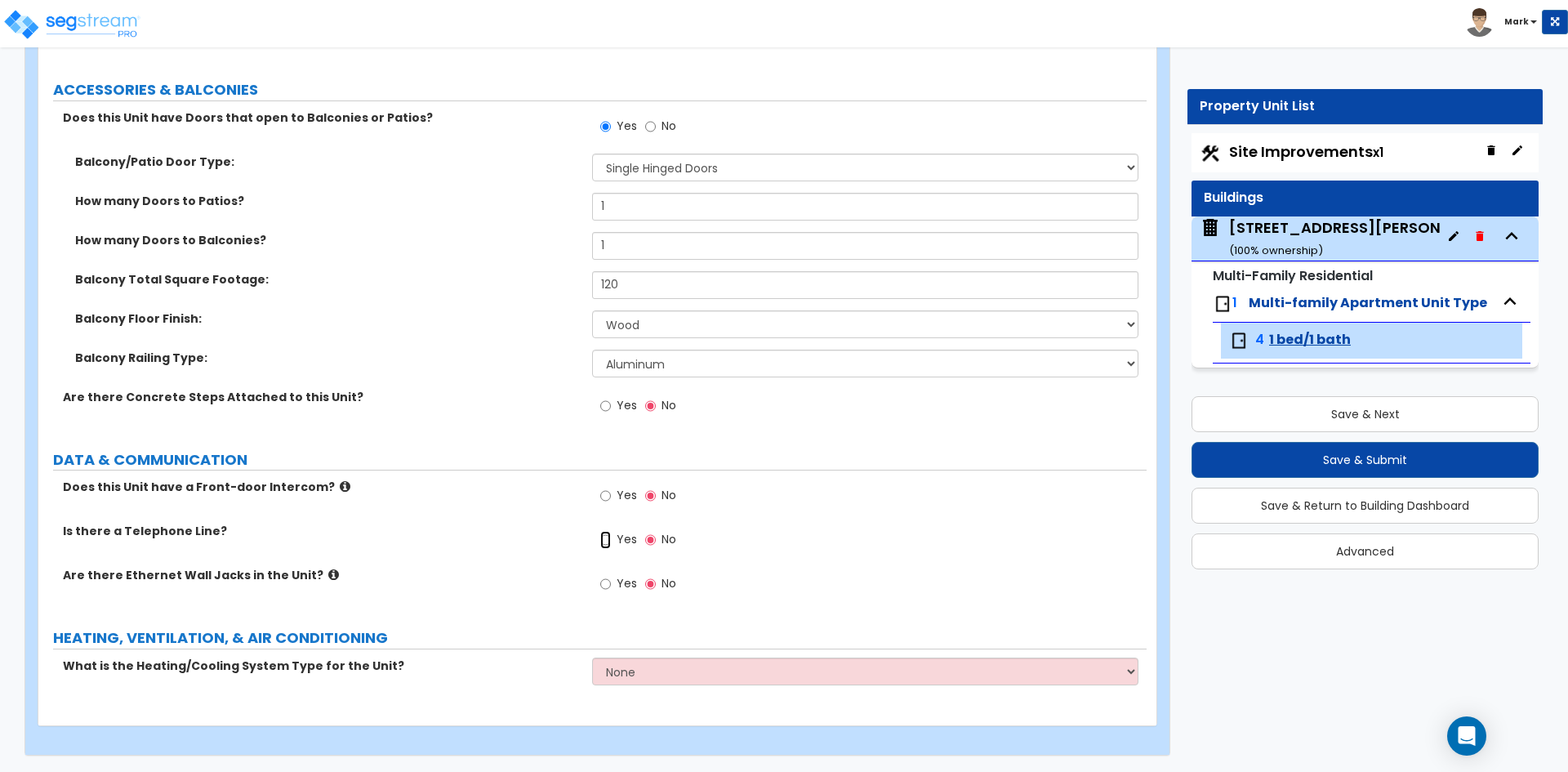
click at [605, 542] on input "Yes" at bounding box center [606, 540] width 11 height 18
radio input "true"
click at [672, 669] on select "None Heat Only Centralized Heating & Cooling Thru Wall Air Conditioners Mini Sp…" at bounding box center [864, 671] width 545 height 28
select select "2"
click at [592, 658] on select "None Heat Only Centralized Heating & Cooling Thru Wall Air Conditioners Mini Sp…" at bounding box center [864, 671] width 545 height 28
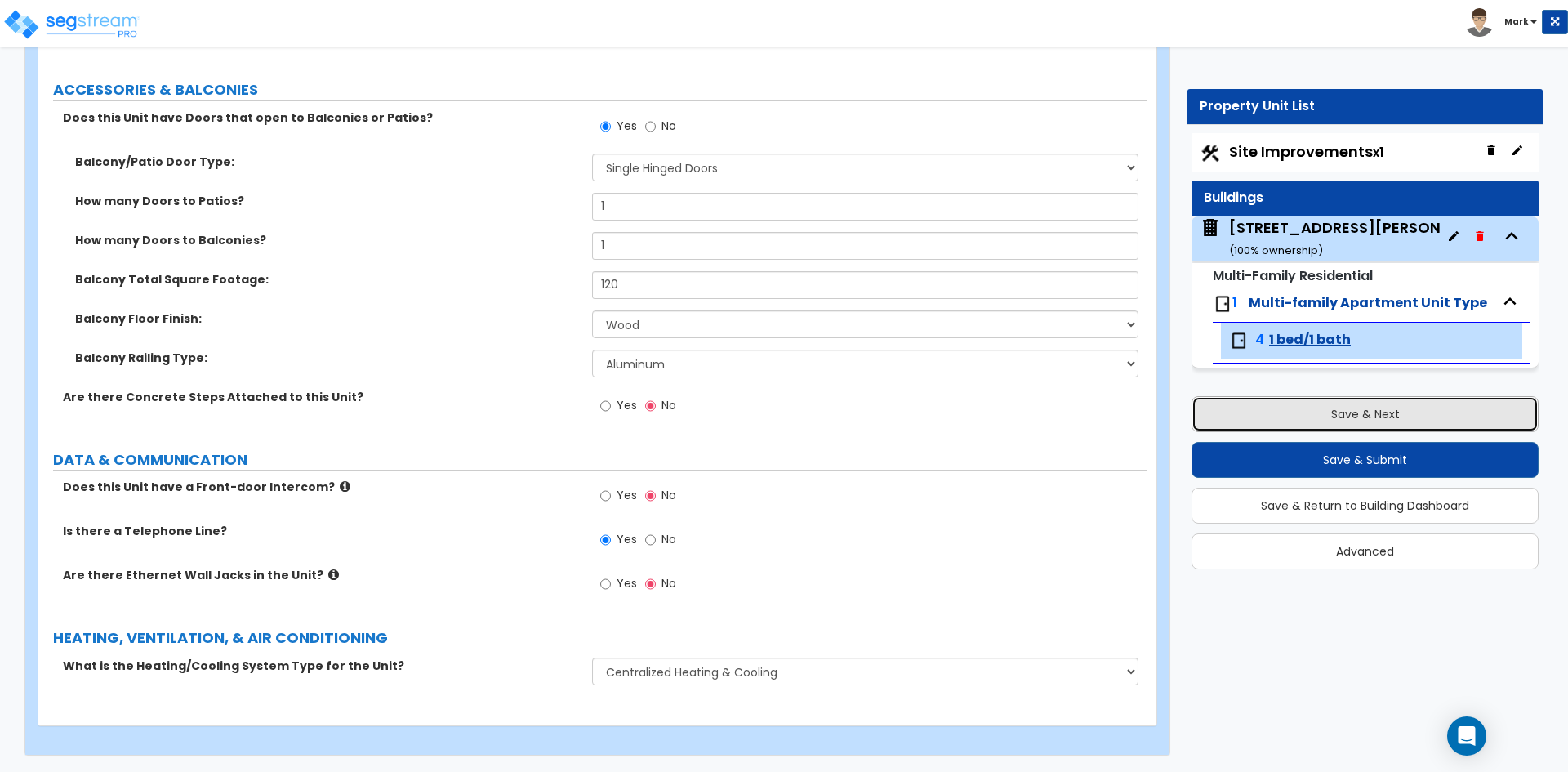
click at [1407, 425] on button "Save & Next" at bounding box center [1365, 415] width 347 height 36
select select "2"
select select "1"
select select "6"
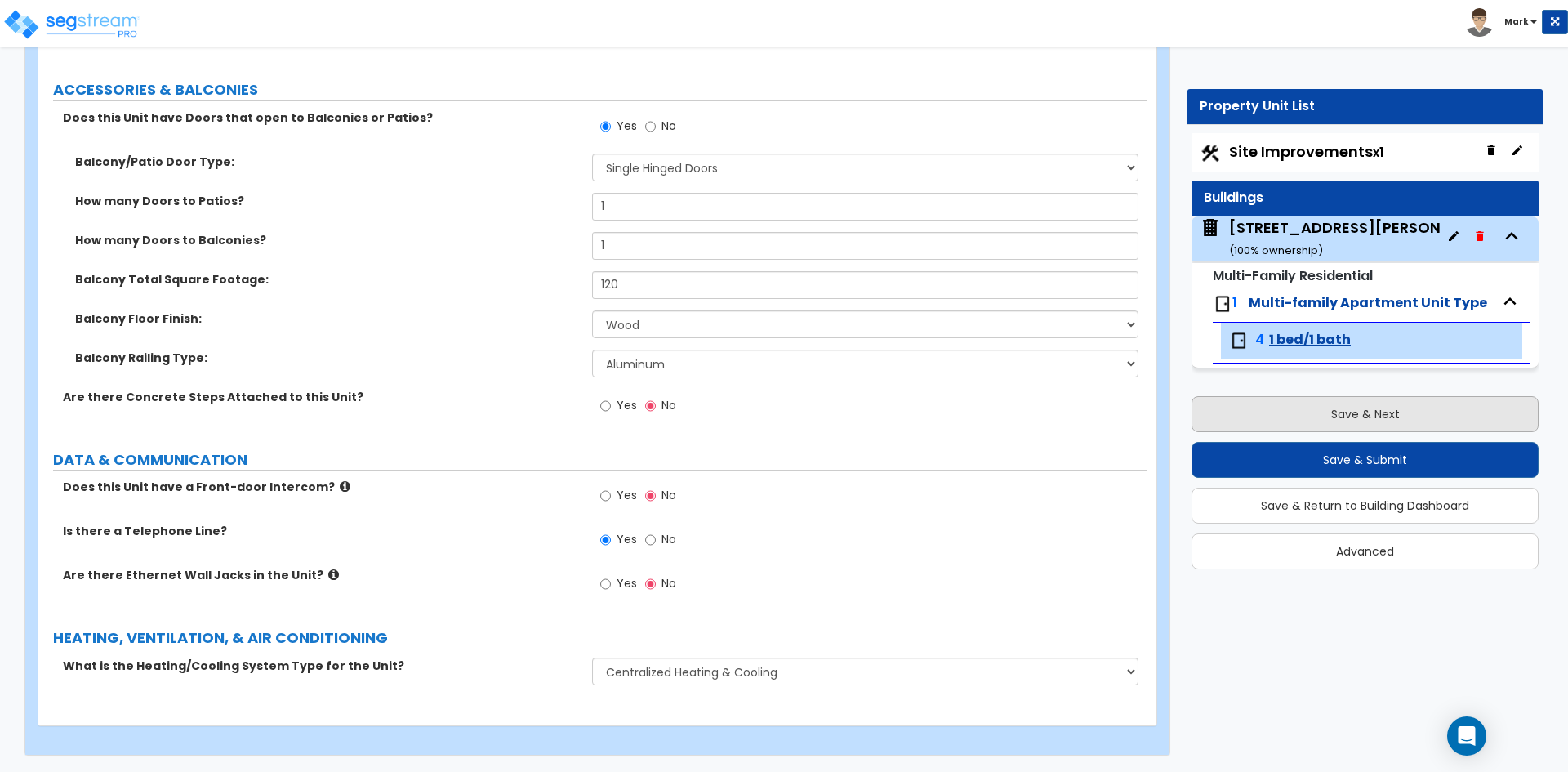
select select "1"
select select "2"
select select "1"
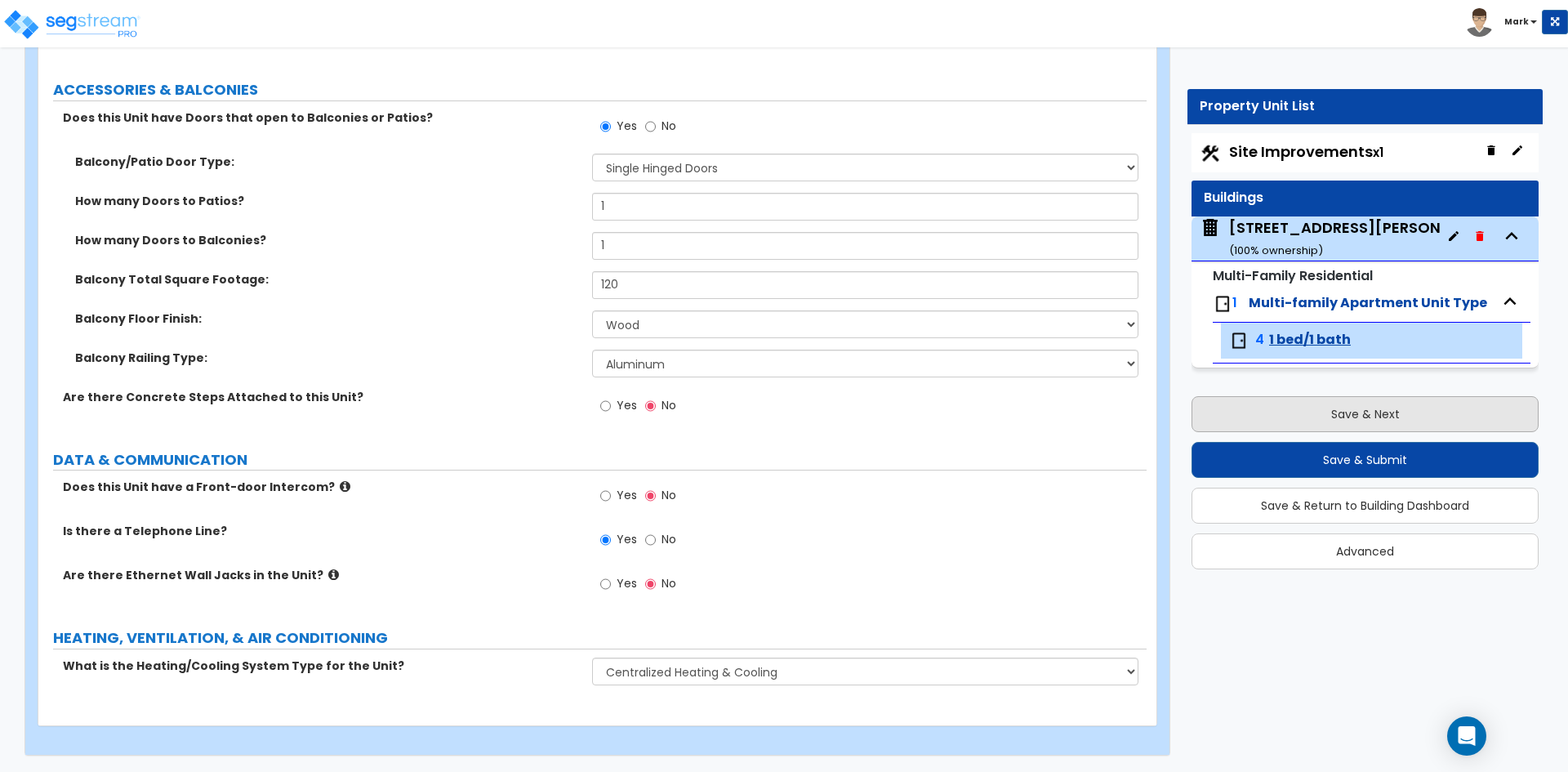
select select "1"
select select "2"
select select "1"
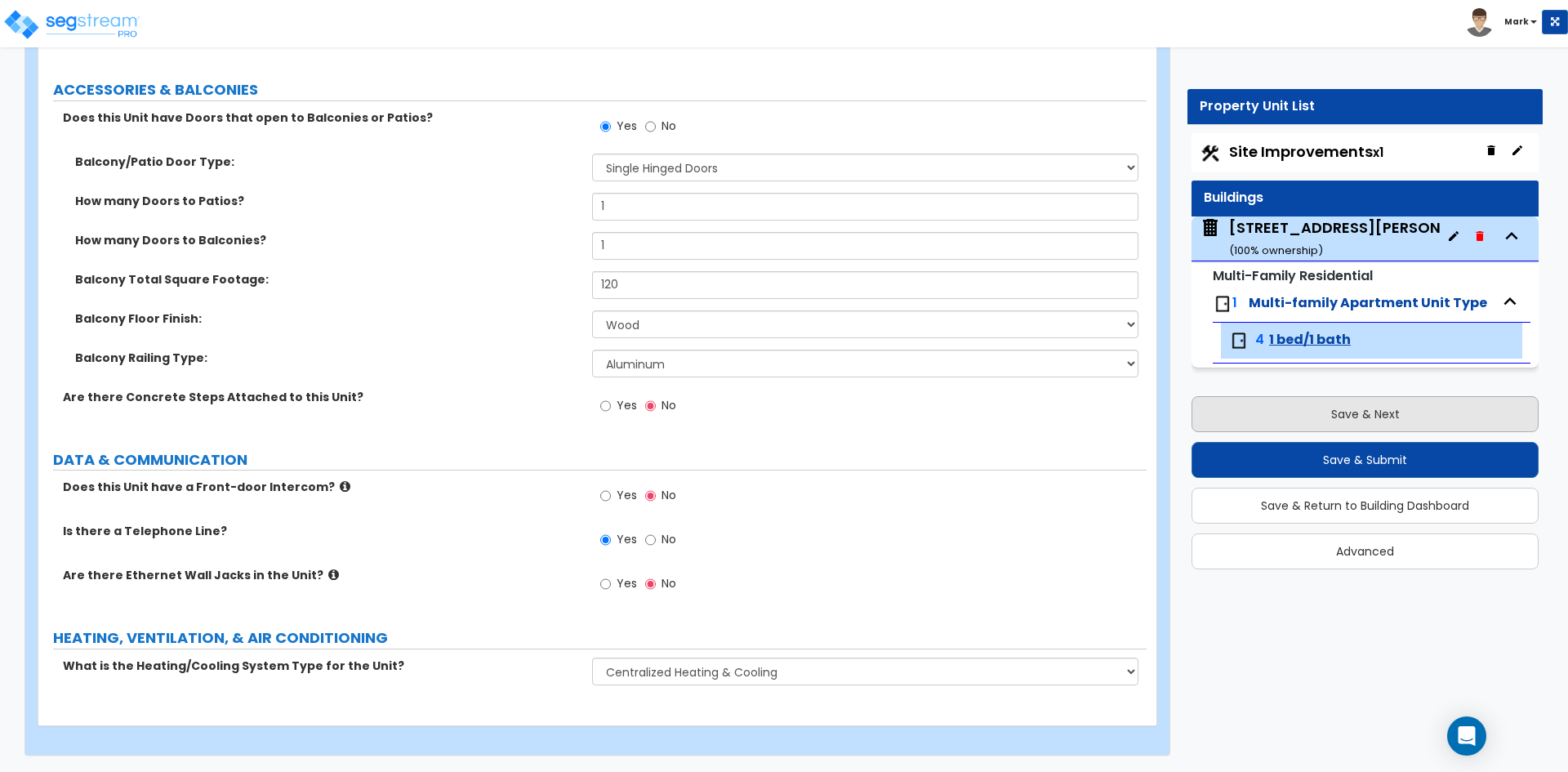
select select "2"
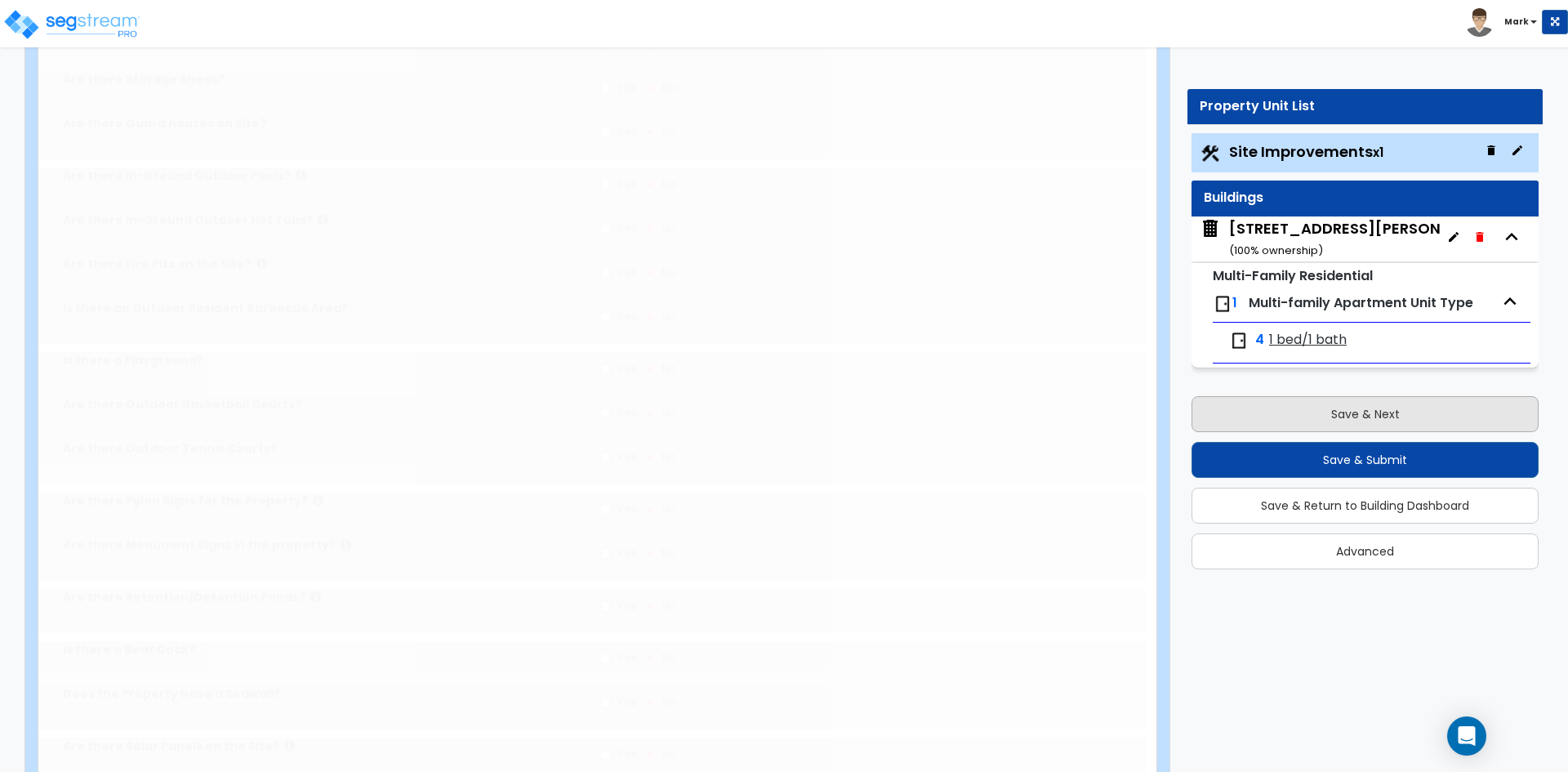
scroll to position [0, 0]
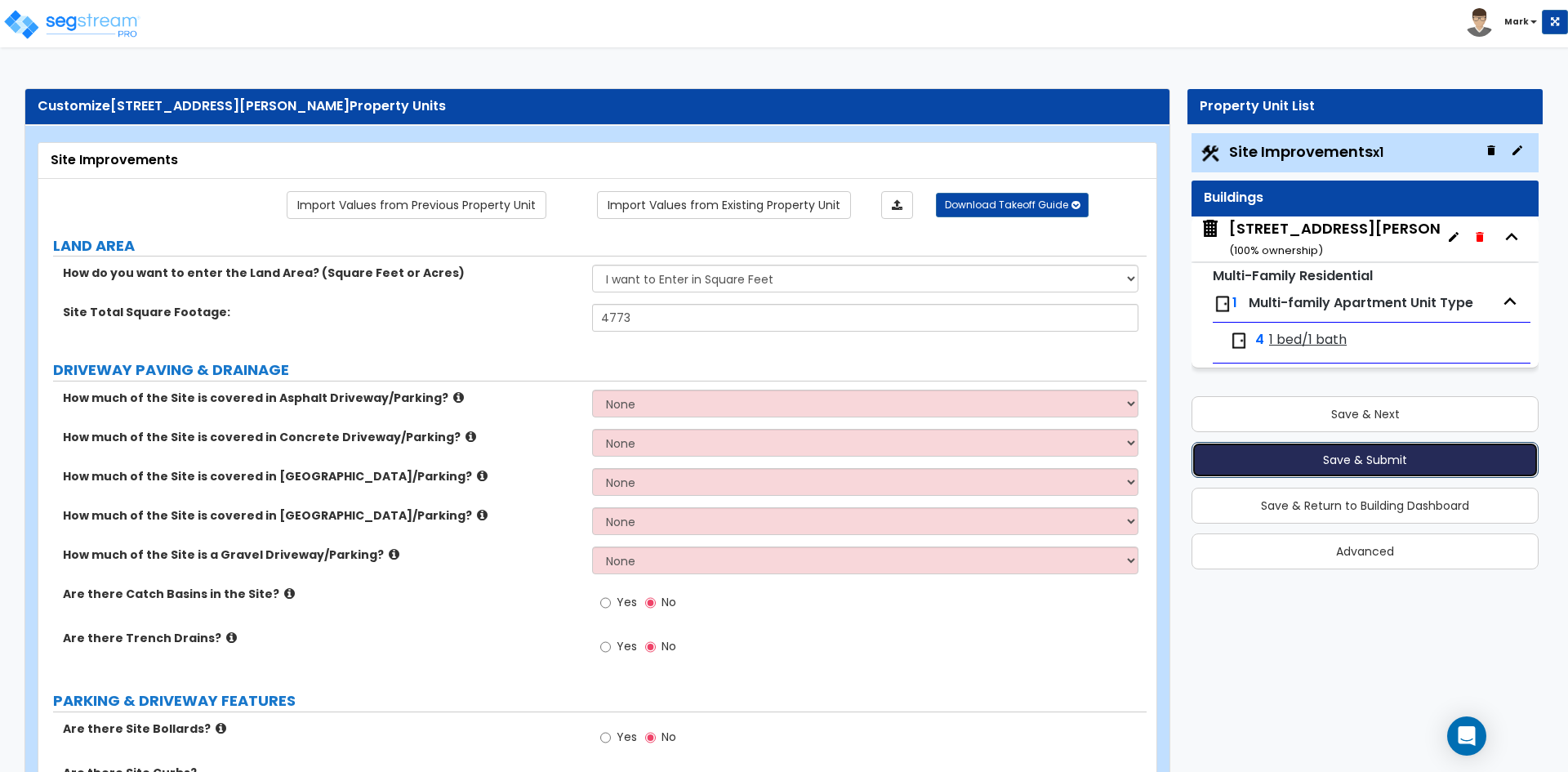
click at [1396, 459] on button "Save & Submit" at bounding box center [1365, 460] width 347 height 36
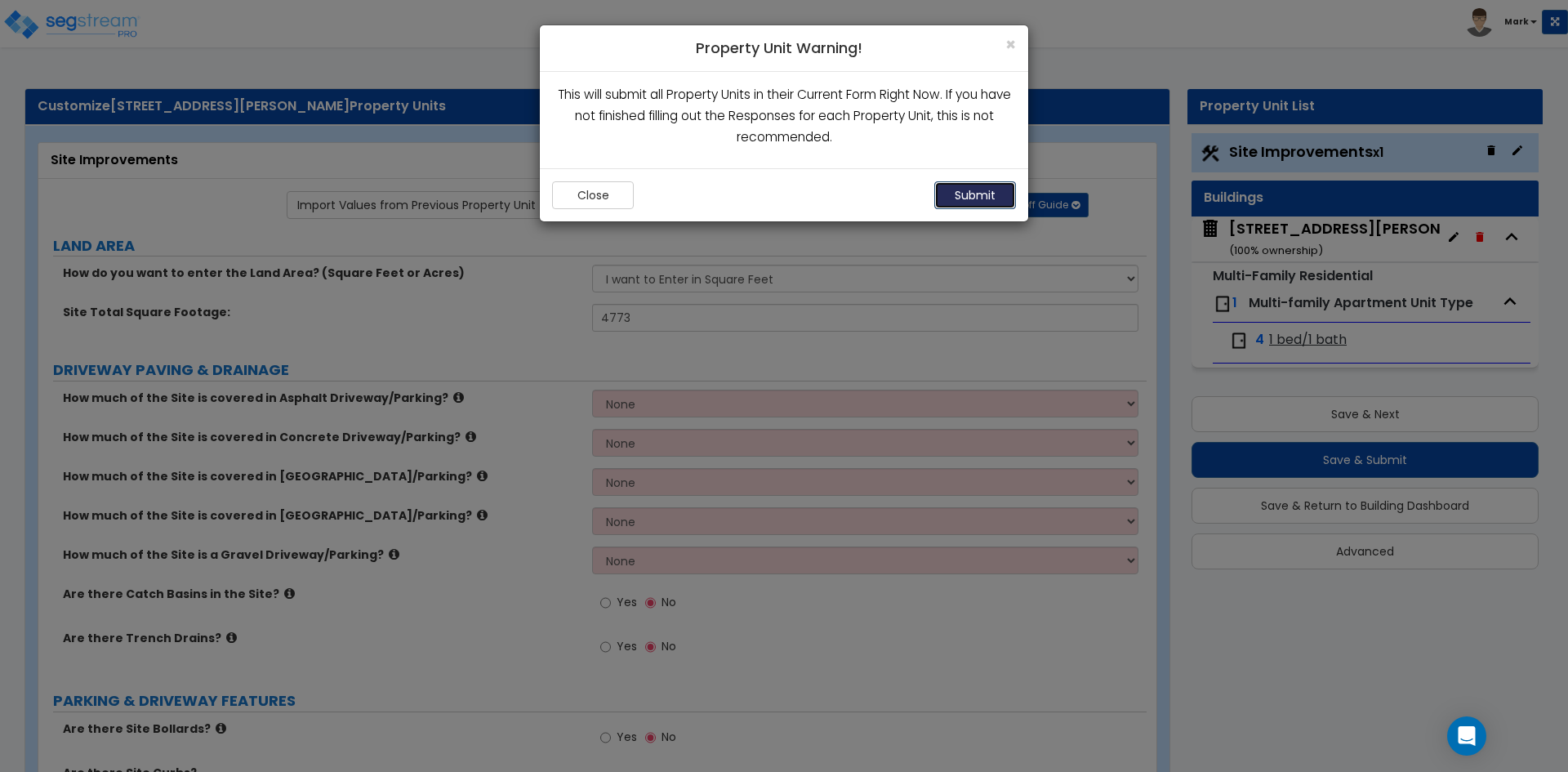
click at [989, 197] on button "Submit" at bounding box center [975, 195] width 82 height 28
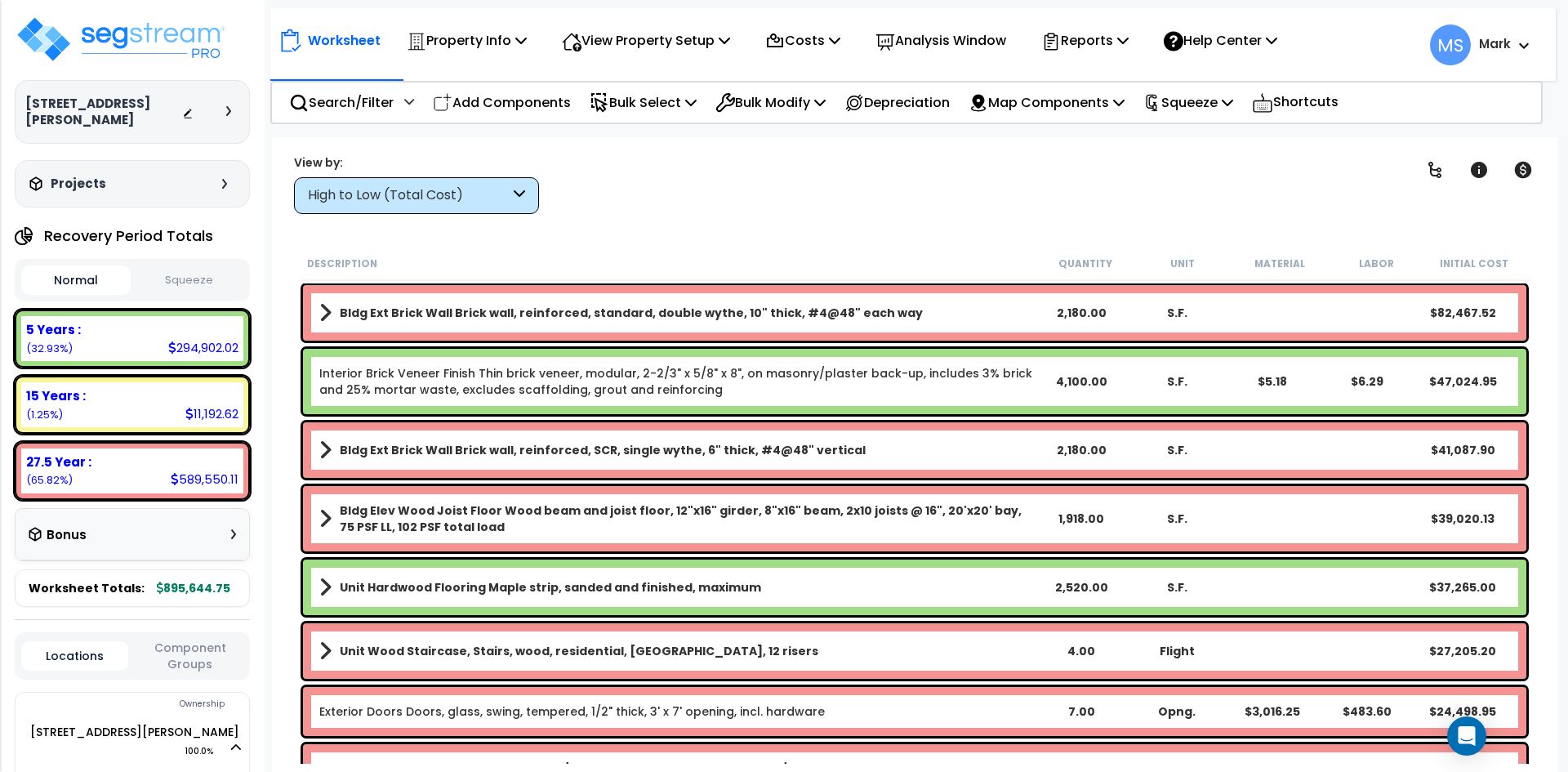
click at [687, 381] on link "Interior Brick Veneer Finish Thin brick veneer, modular, 2-2/3" x 5/8" x 8", on…" at bounding box center [677, 381] width 715 height 33
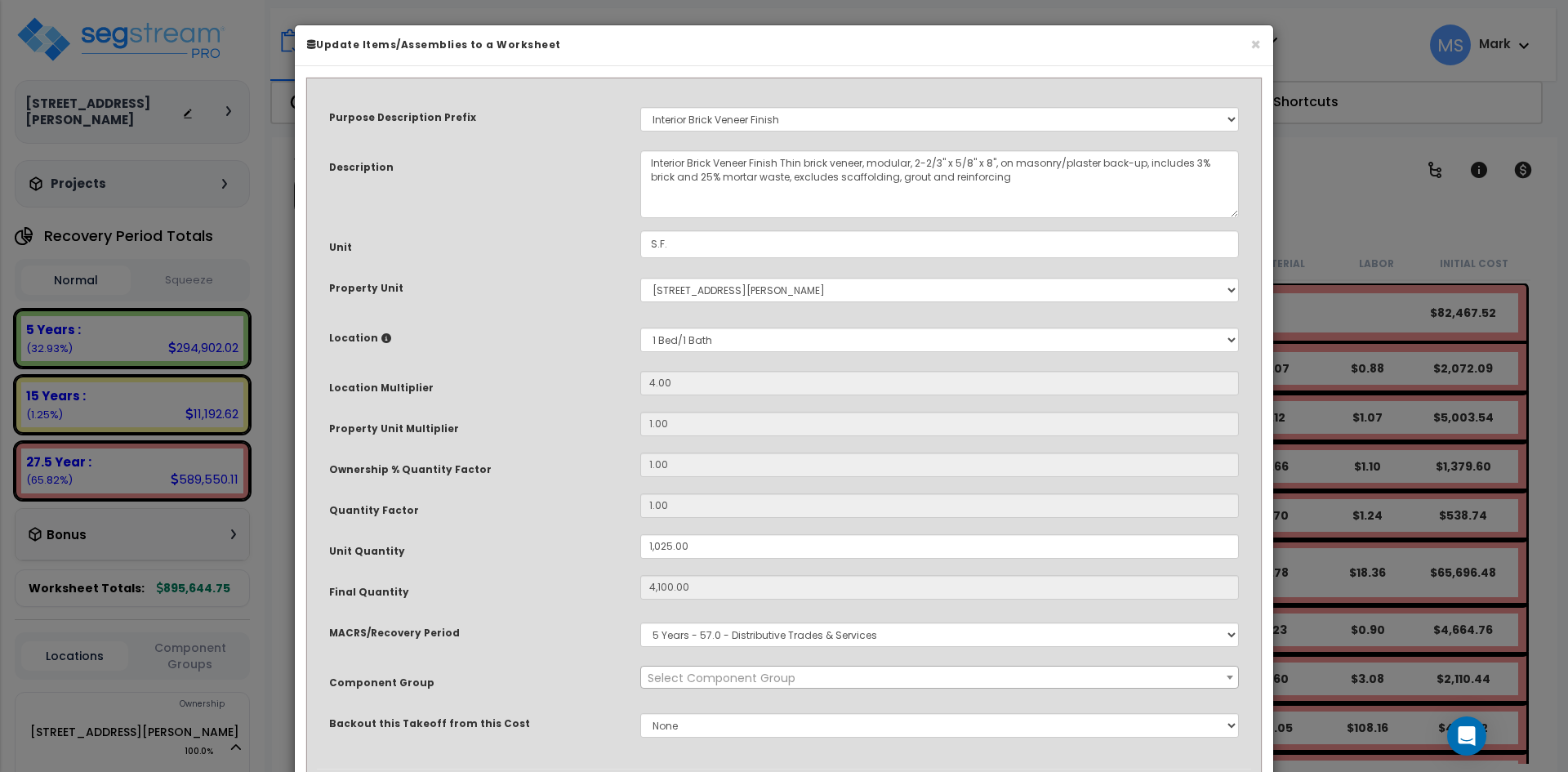
select select "45944"
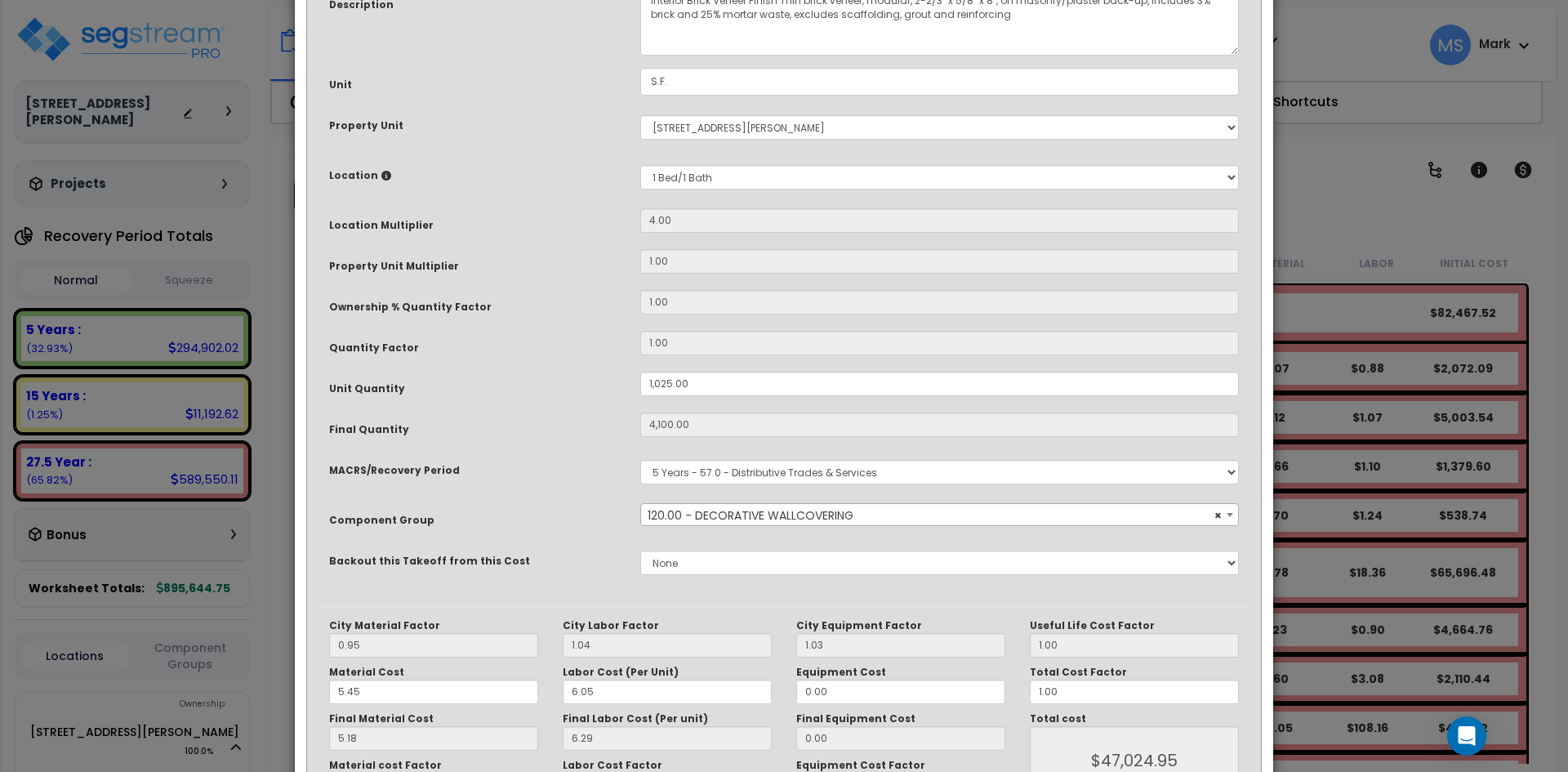
scroll to position [163, 0]
click at [792, 473] on select "Select MACRS/Recovery Period 5 Years - 57.0 - Distributive Trades & Services 5 …" at bounding box center [940, 471] width 599 height 24
select select "3669"
click at [640, 459] on select "Select MACRS/Recovery Period 5 Years - 57.0 - Distributive Trades & Services 5 …" at bounding box center [940, 471] width 599 height 24
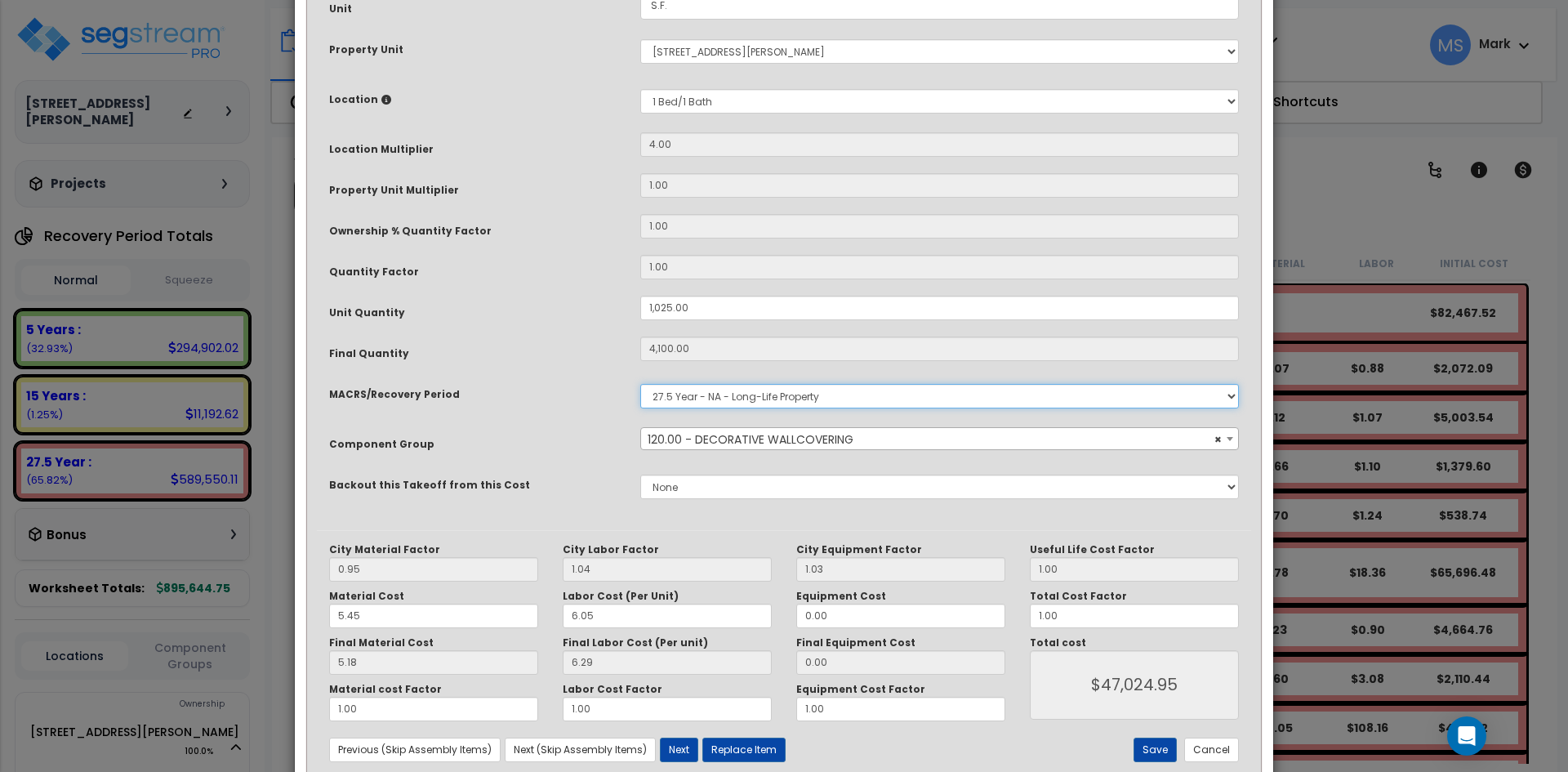
scroll to position [279, 0]
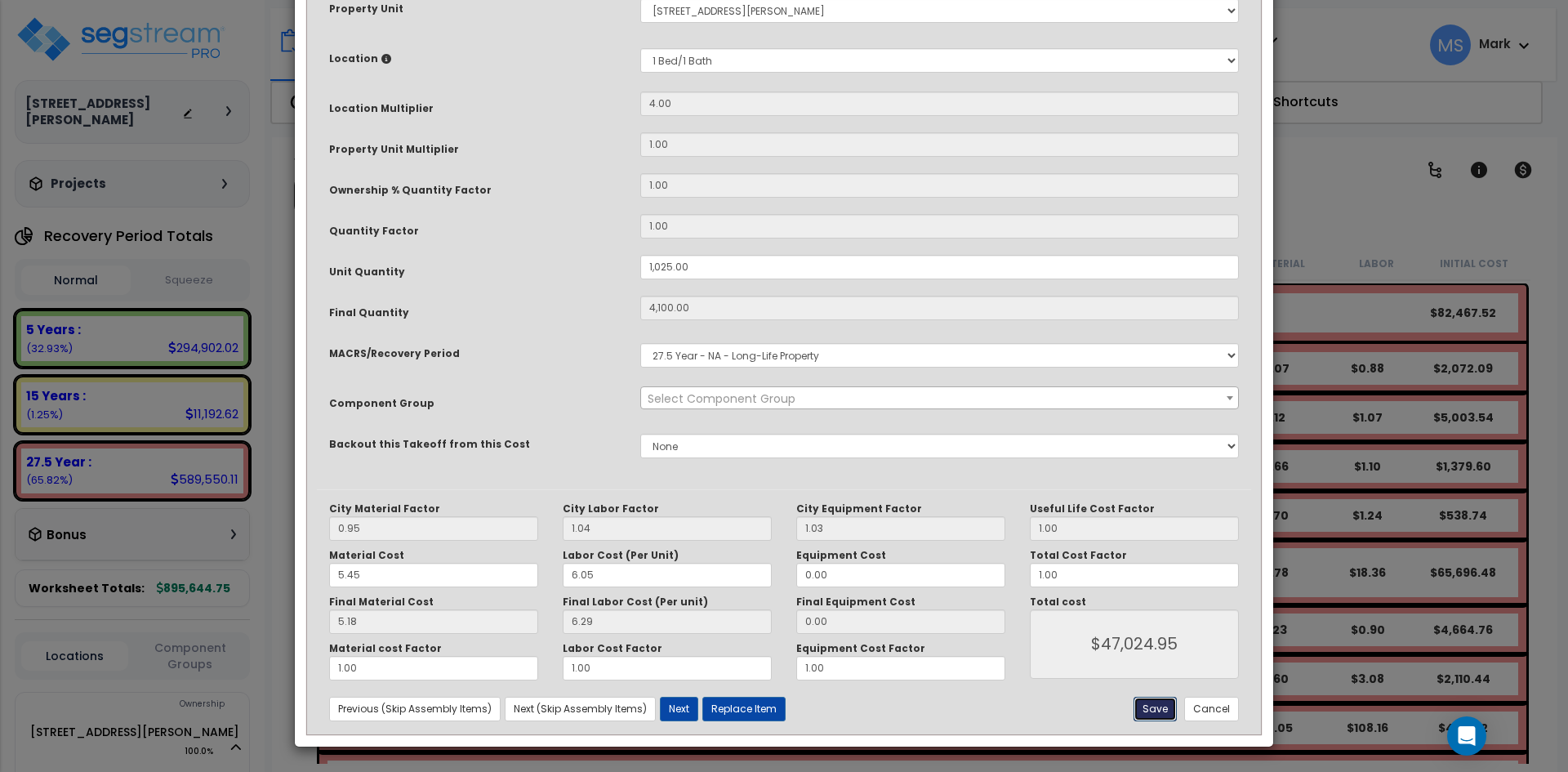
click at [1155, 711] on button "Save" at bounding box center [1155, 708] width 44 height 24
type input "1025.00"
type input "4100.00"
type input "47024.95"
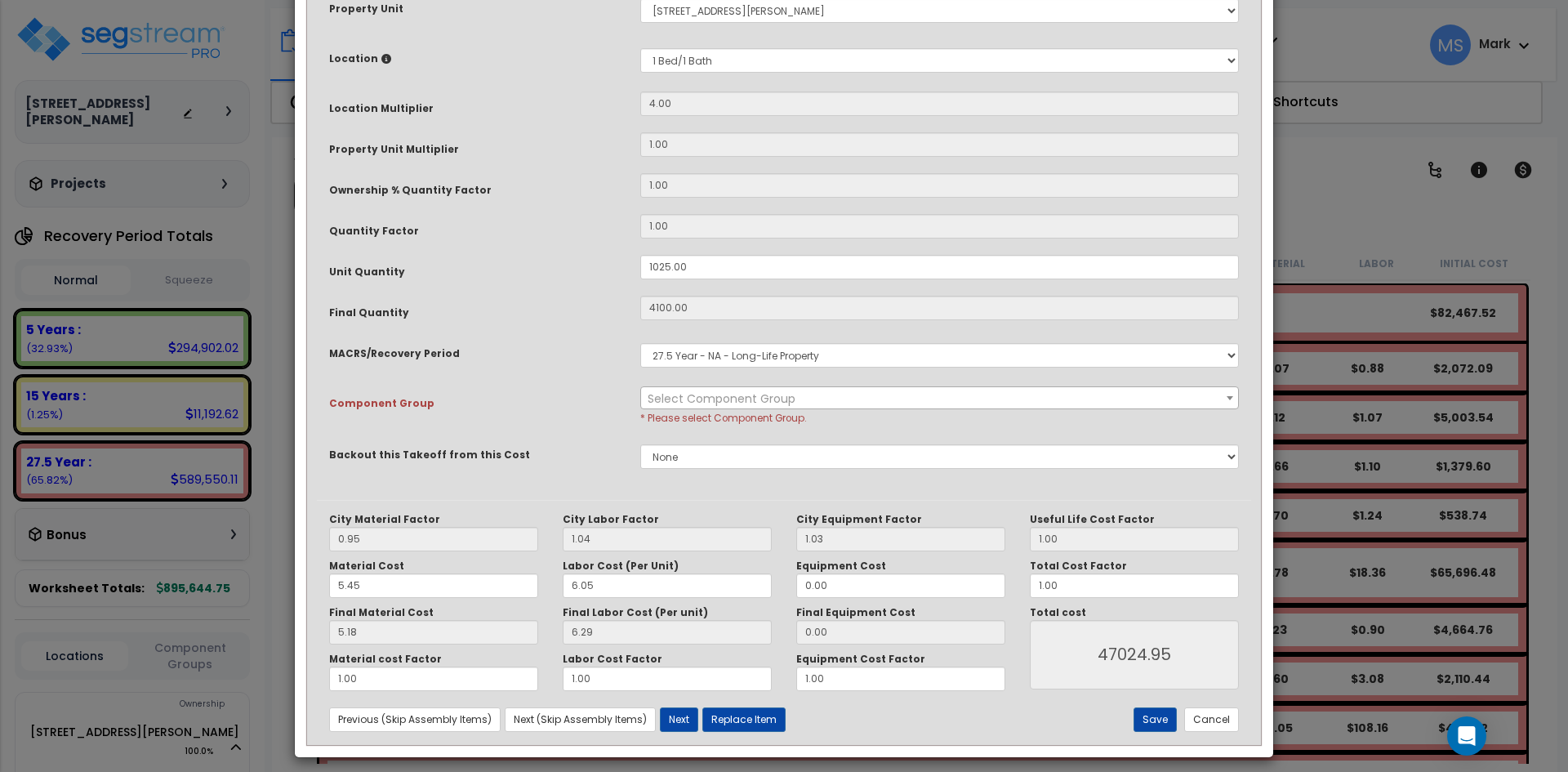
click at [801, 410] on div "Select Component Group 143.00 - FIRE EXTINGUISHERS 350.00 - SITE FIRE PROTECTIO…" at bounding box center [939, 406] width 623 height 39
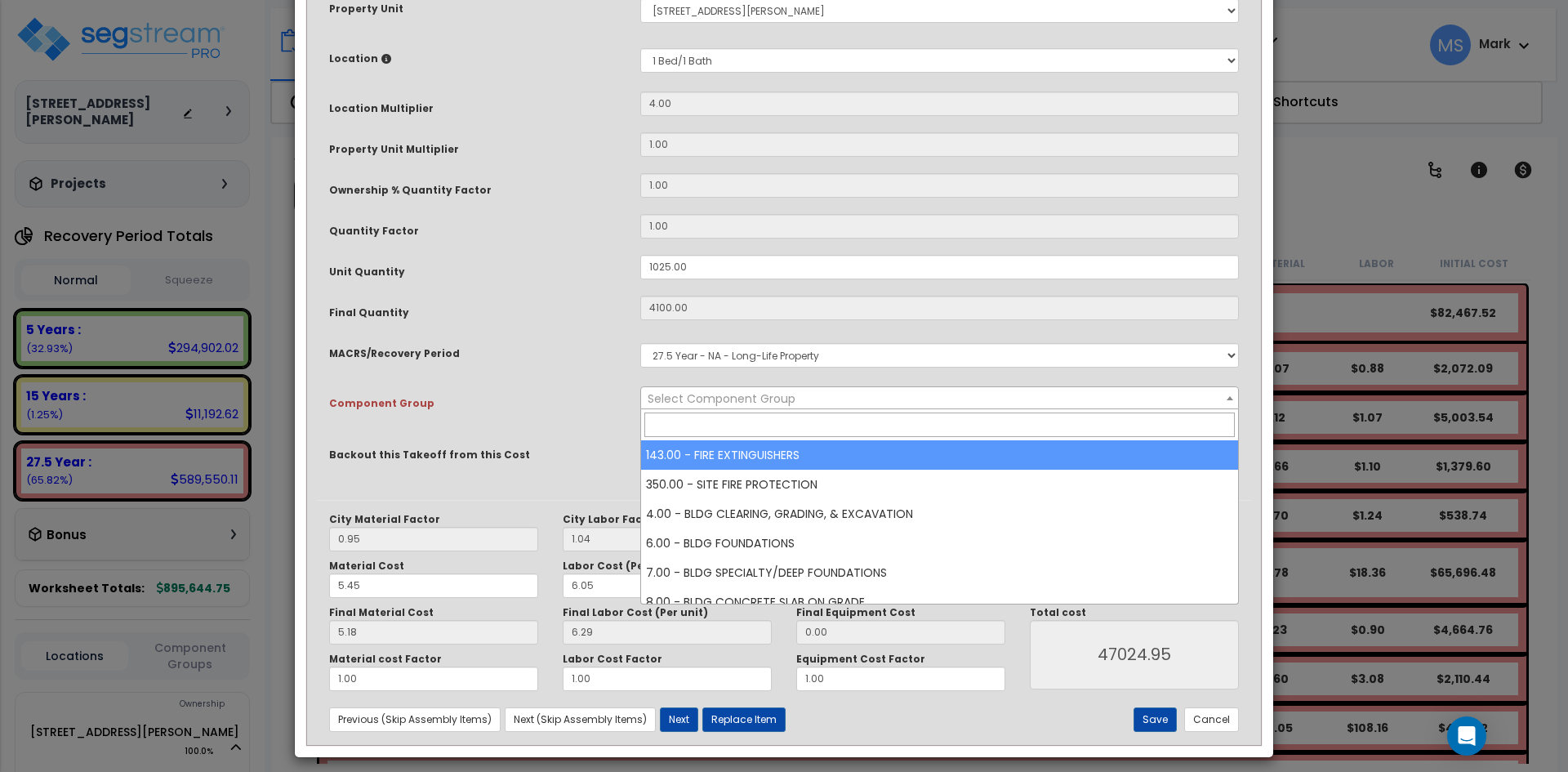
click at [801, 403] on span "Select Component Group" at bounding box center [940, 398] width 597 height 23
click at [745, 417] on input "search" at bounding box center [939, 425] width 590 height 24
type input "inter"
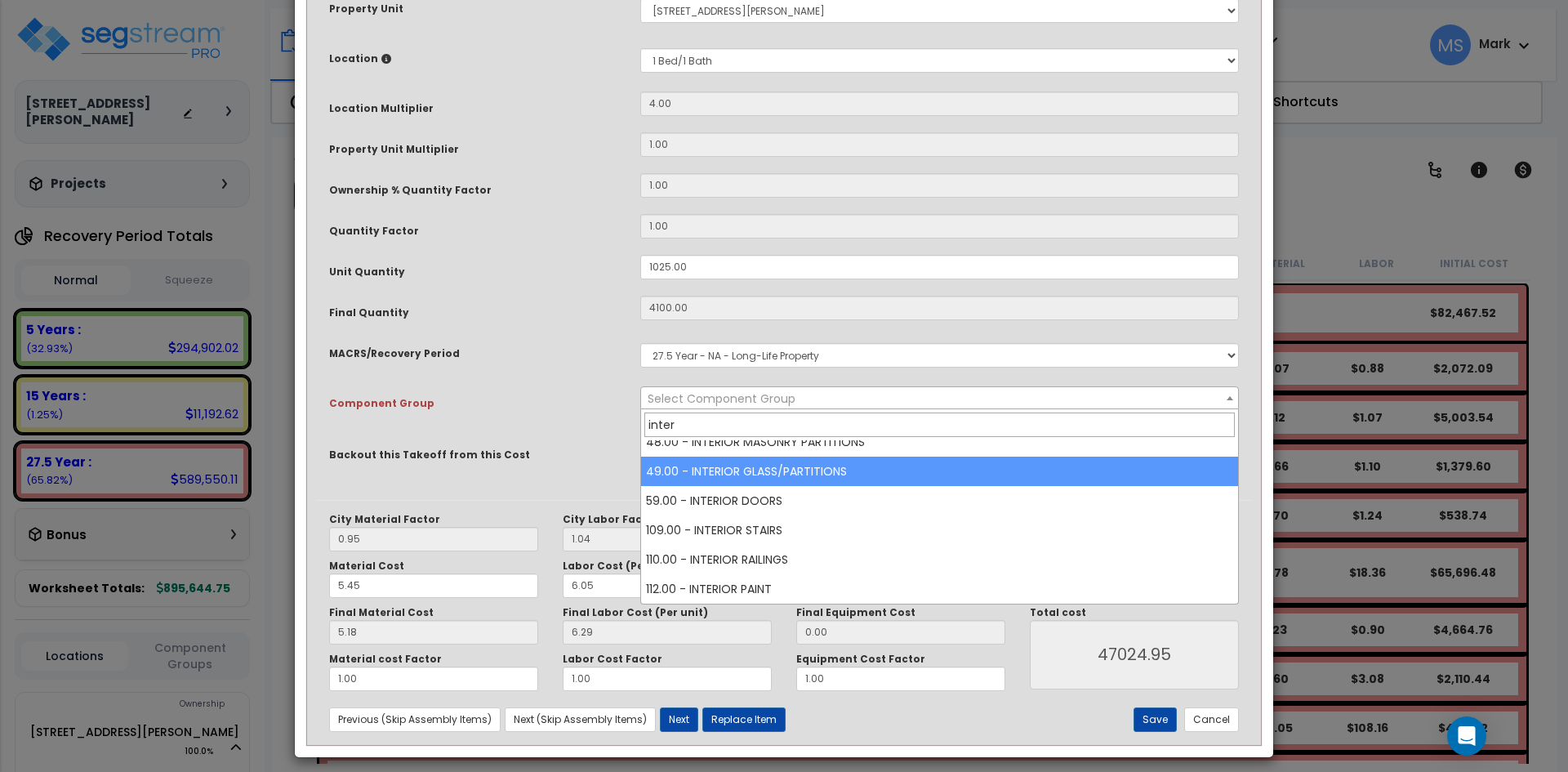
scroll to position [0, 0]
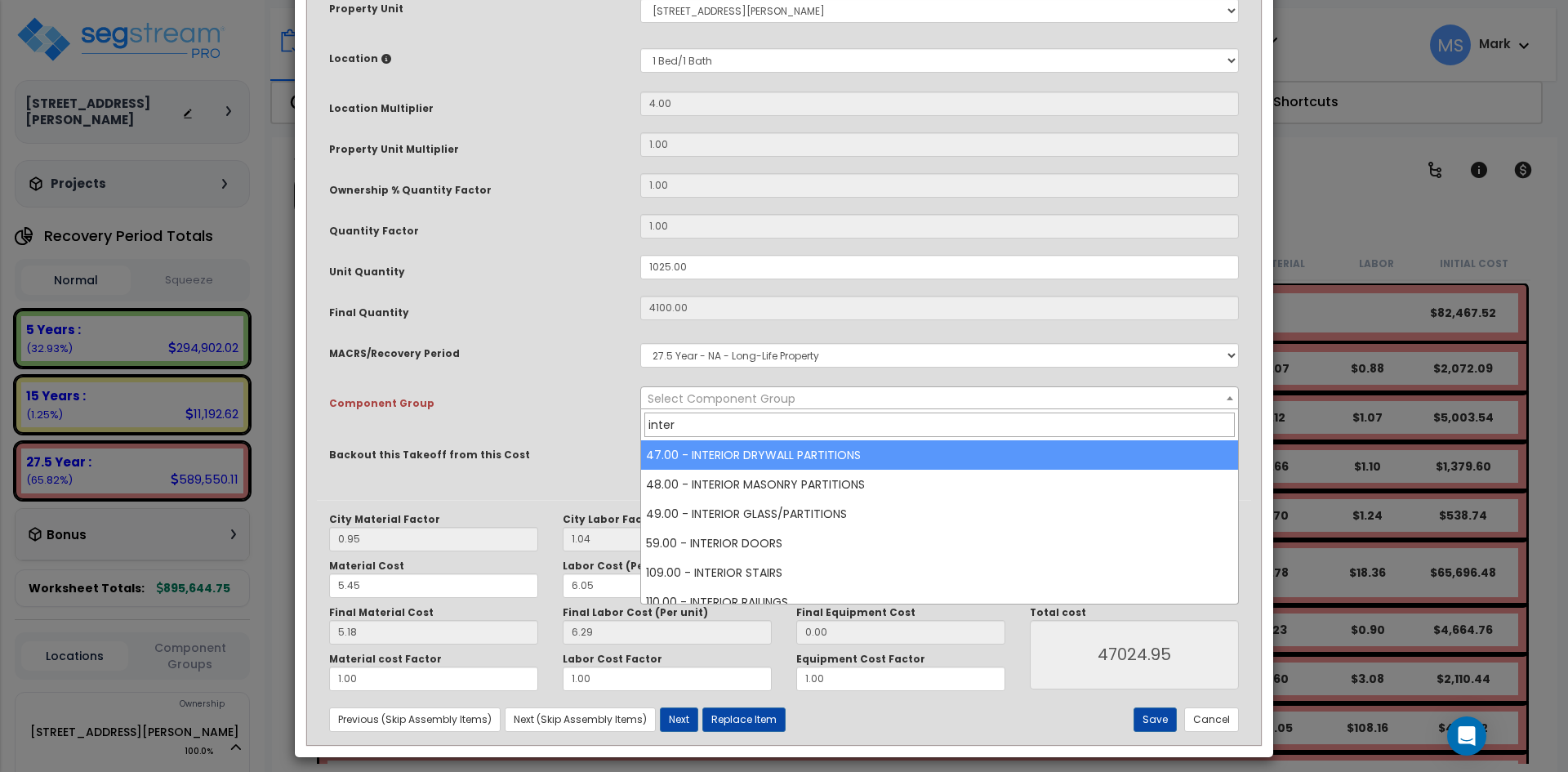
drag, startPoint x: 668, startPoint y: 423, endPoint x: 641, endPoint y: 423, distance: 27.0
click at [641, 423] on span "inter" at bounding box center [940, 425] width 597 height 31
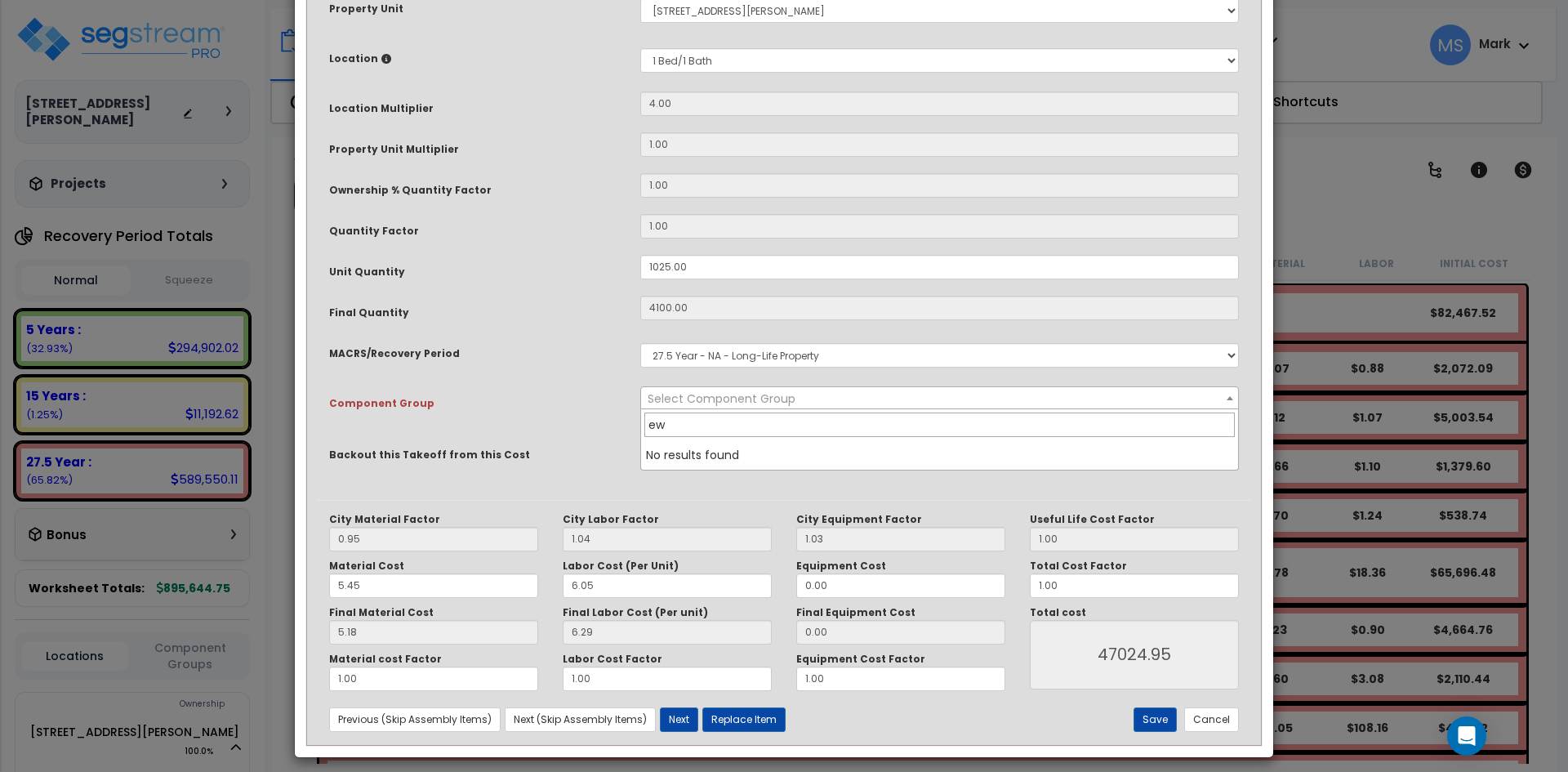
type input "e"
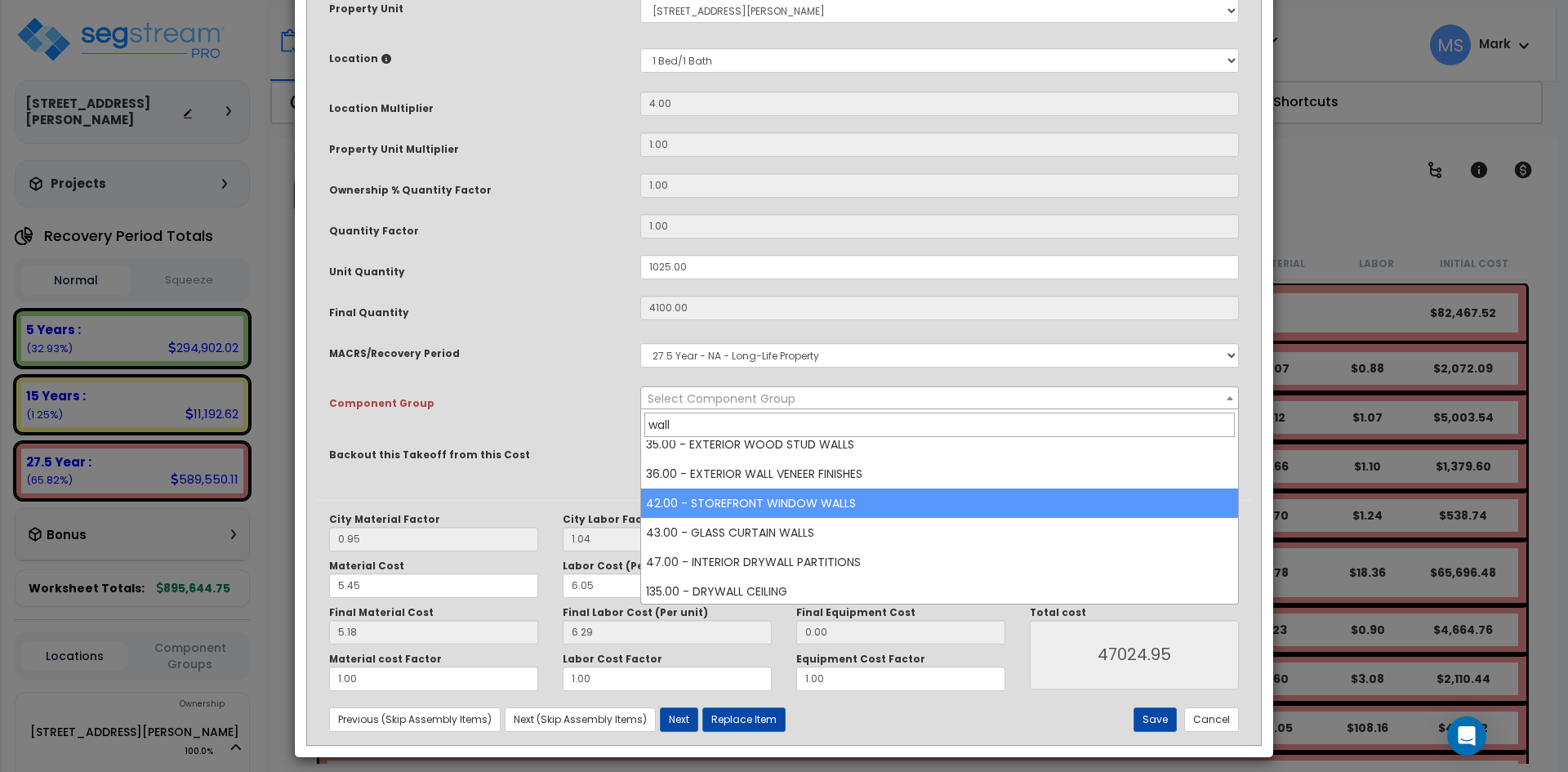
scroll to position [190, 0]
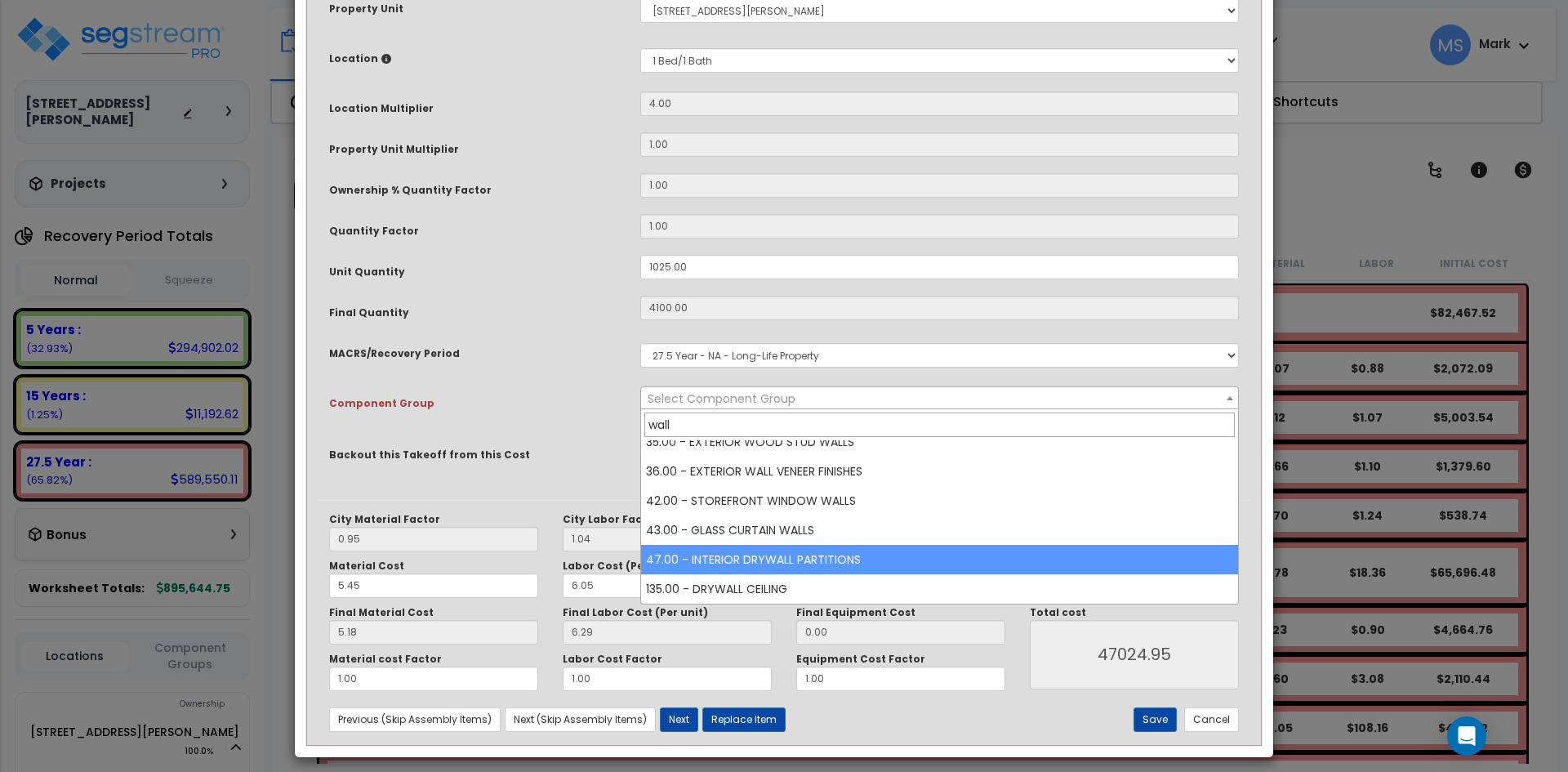
type input "wall"
select select "45878"
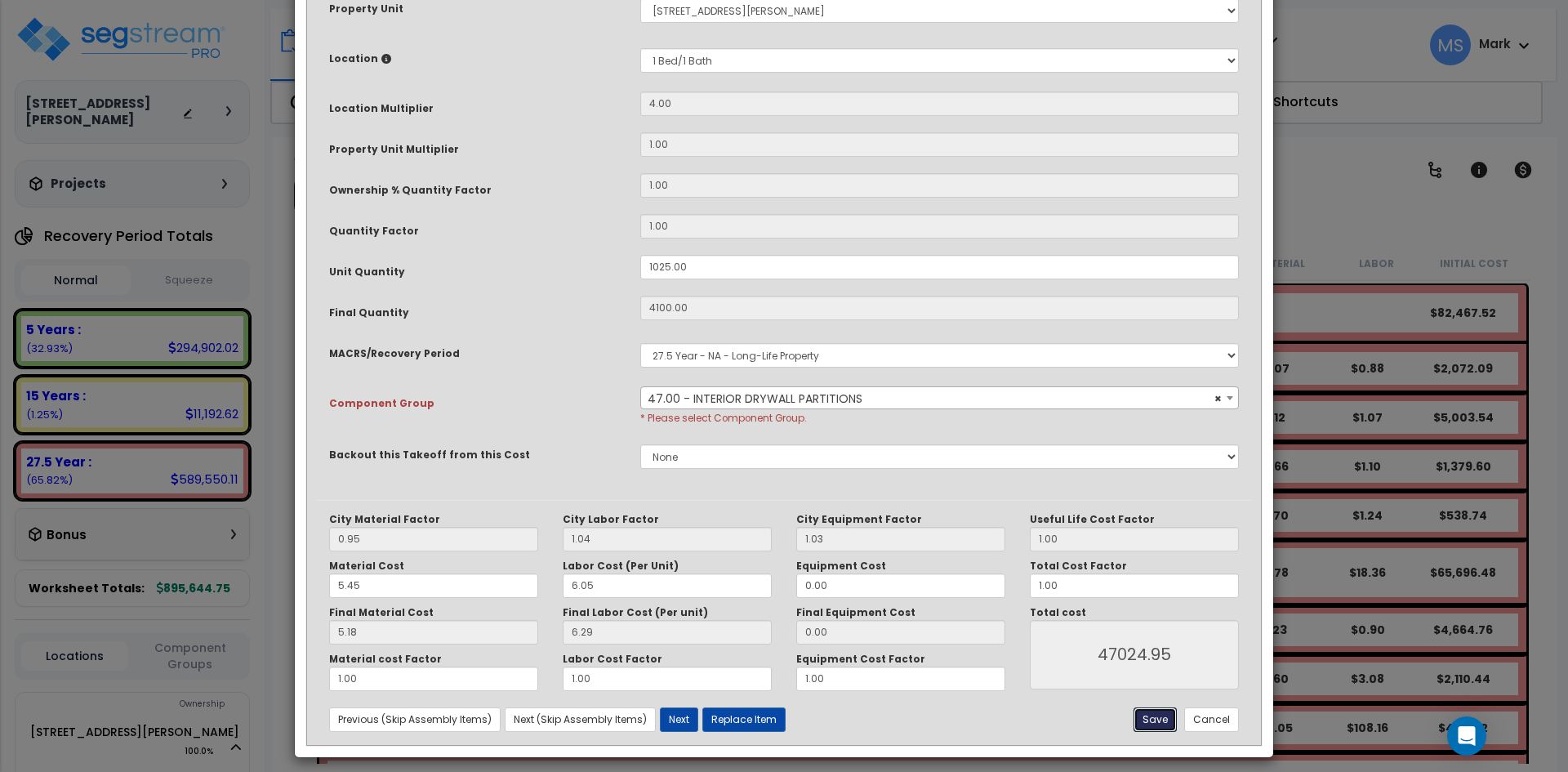
click at [1163, 718] on button "Save" at bounding box center [1155, 719] width 44 height 24
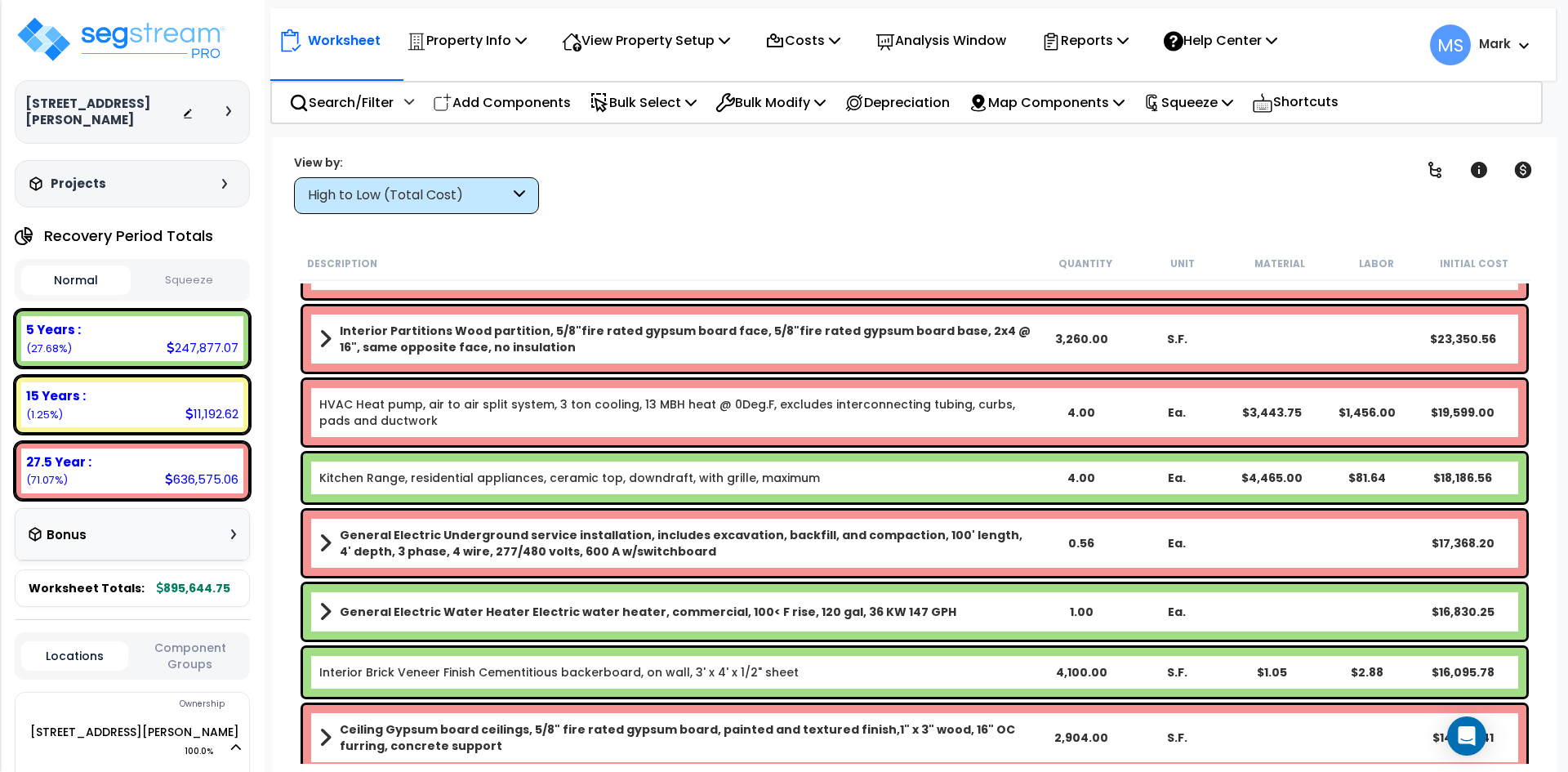
scroll to position [981, 0]
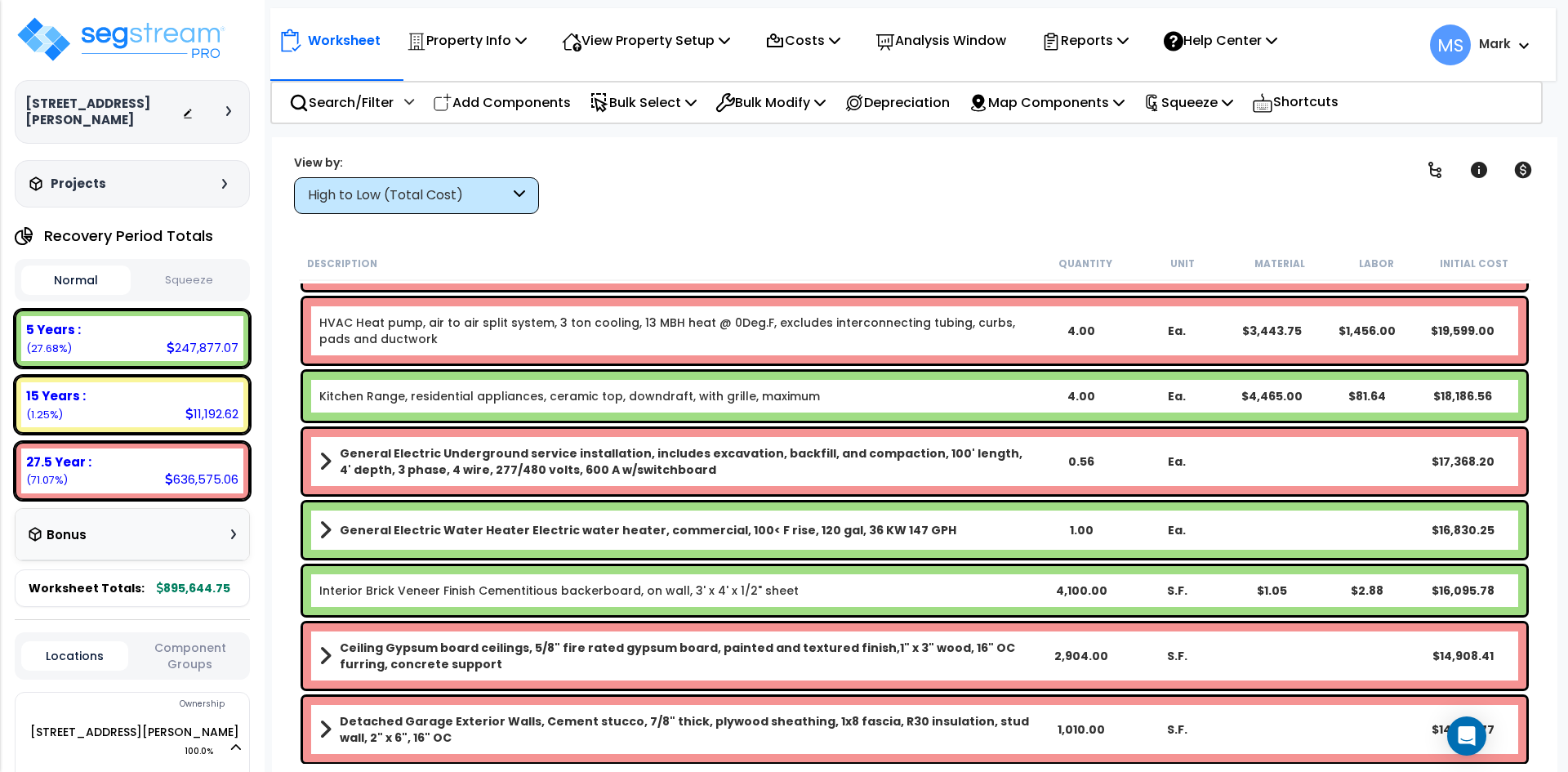
click at [797, 530] on b "General Electric Water Heater Electric water heater, commercial, 100< F rise, 1…" at bounding box center [648, 530] width 617 height 16
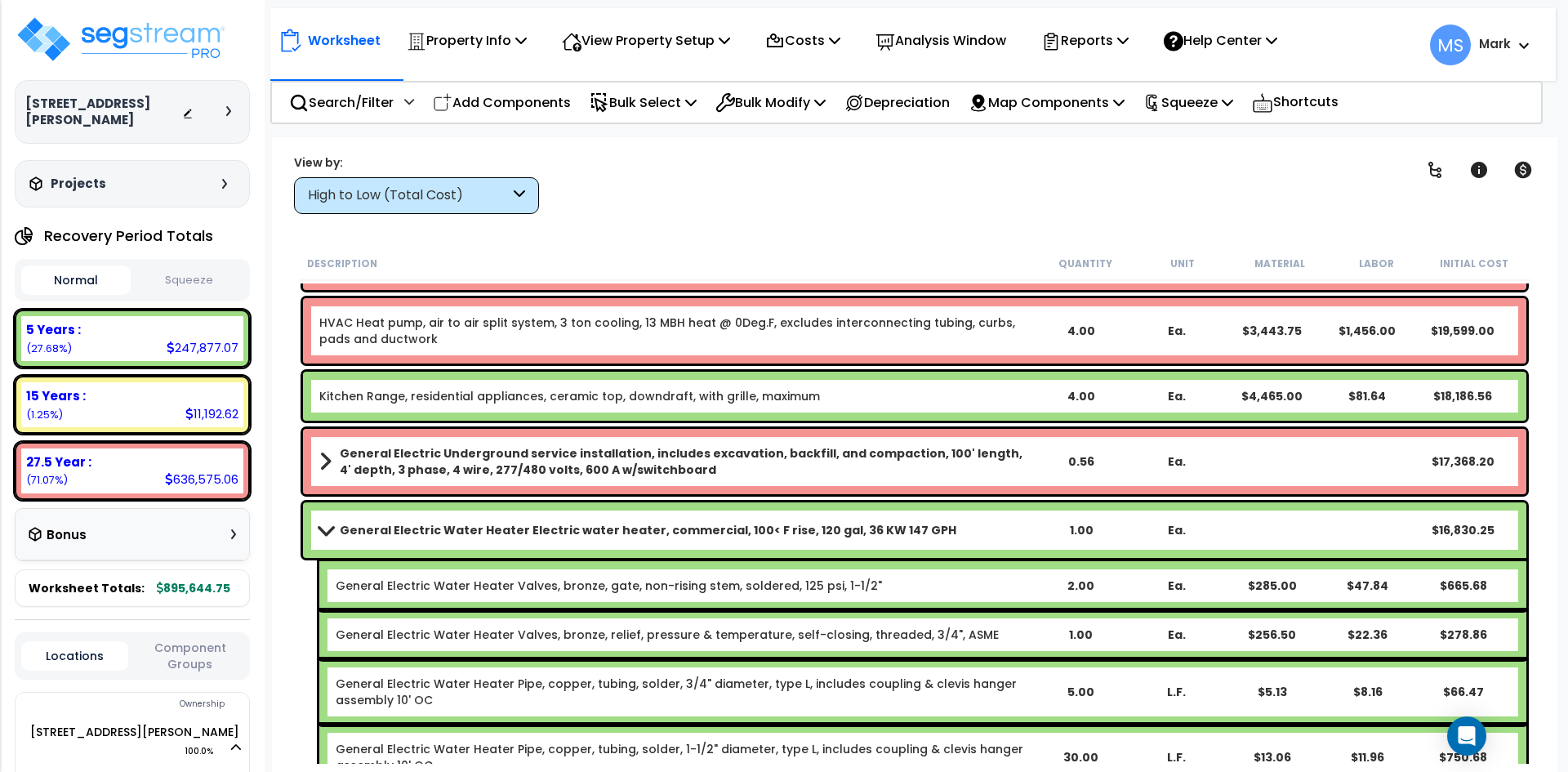
click at [790, 532] on b "General Electric Water Heater Electric water heater, commercial, 100< F rise, 1…" at bounding box center [648, 530] width 617 height 16
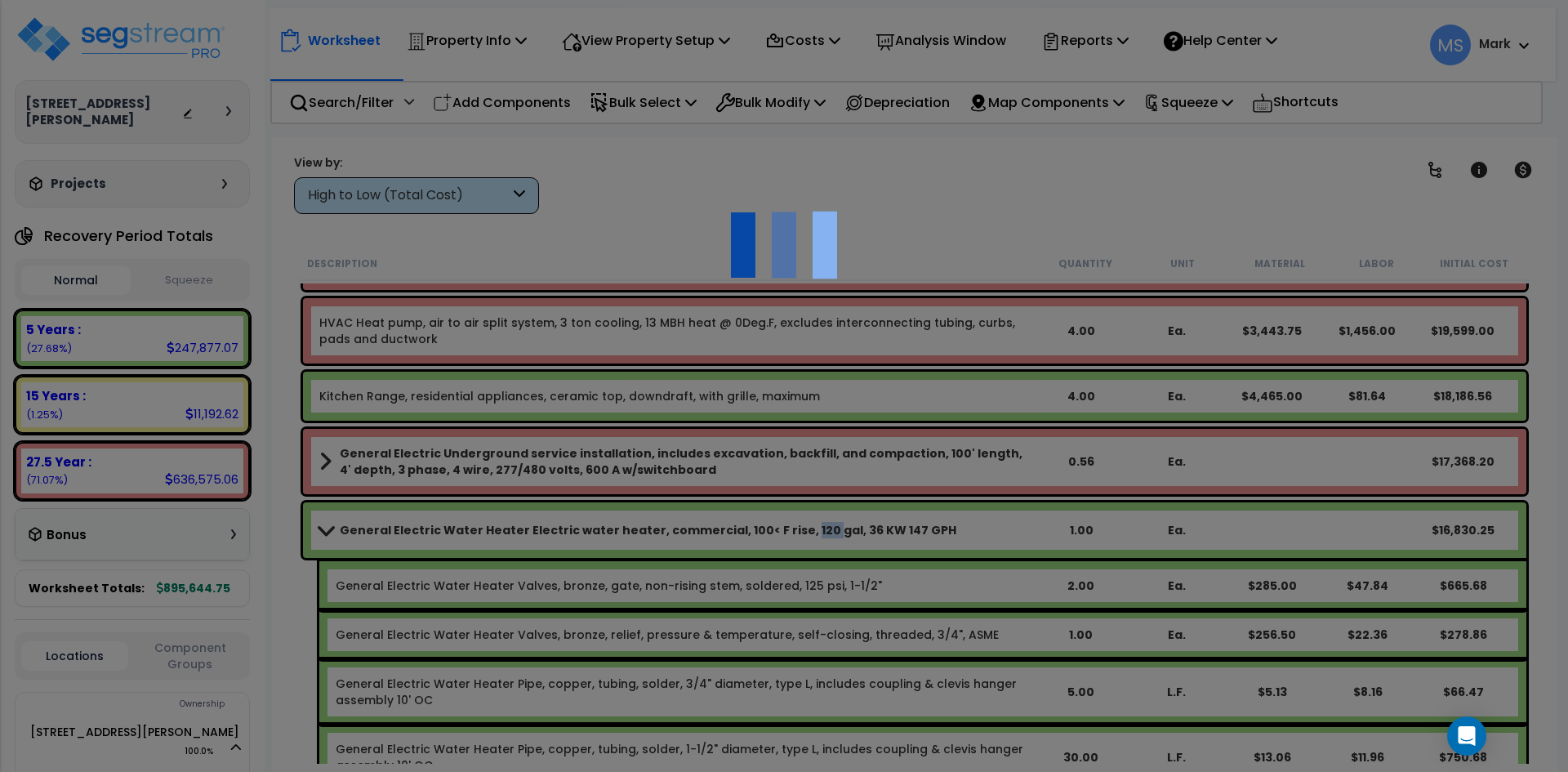
scroll to position [0, 0]
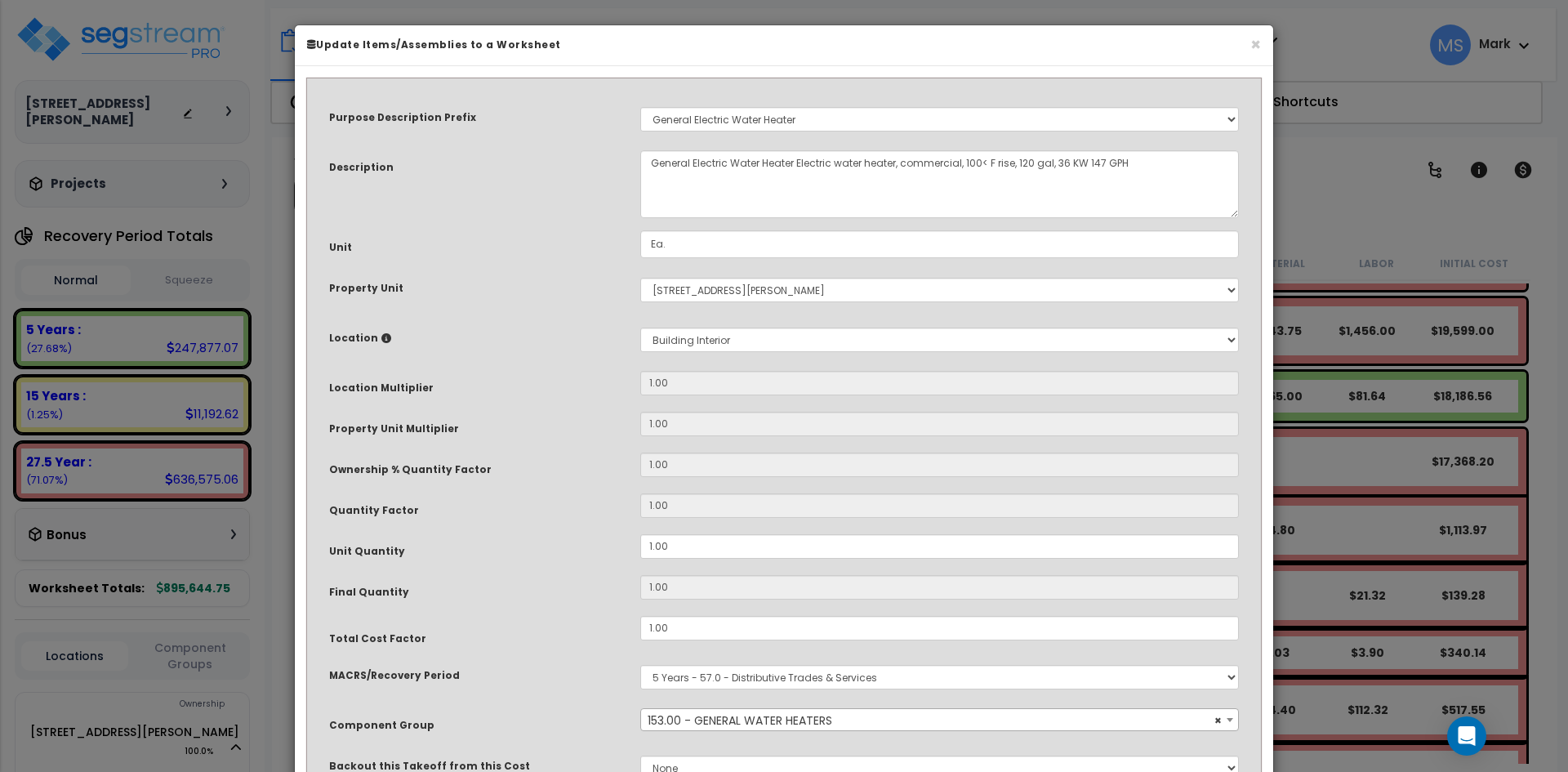
select select "45972"
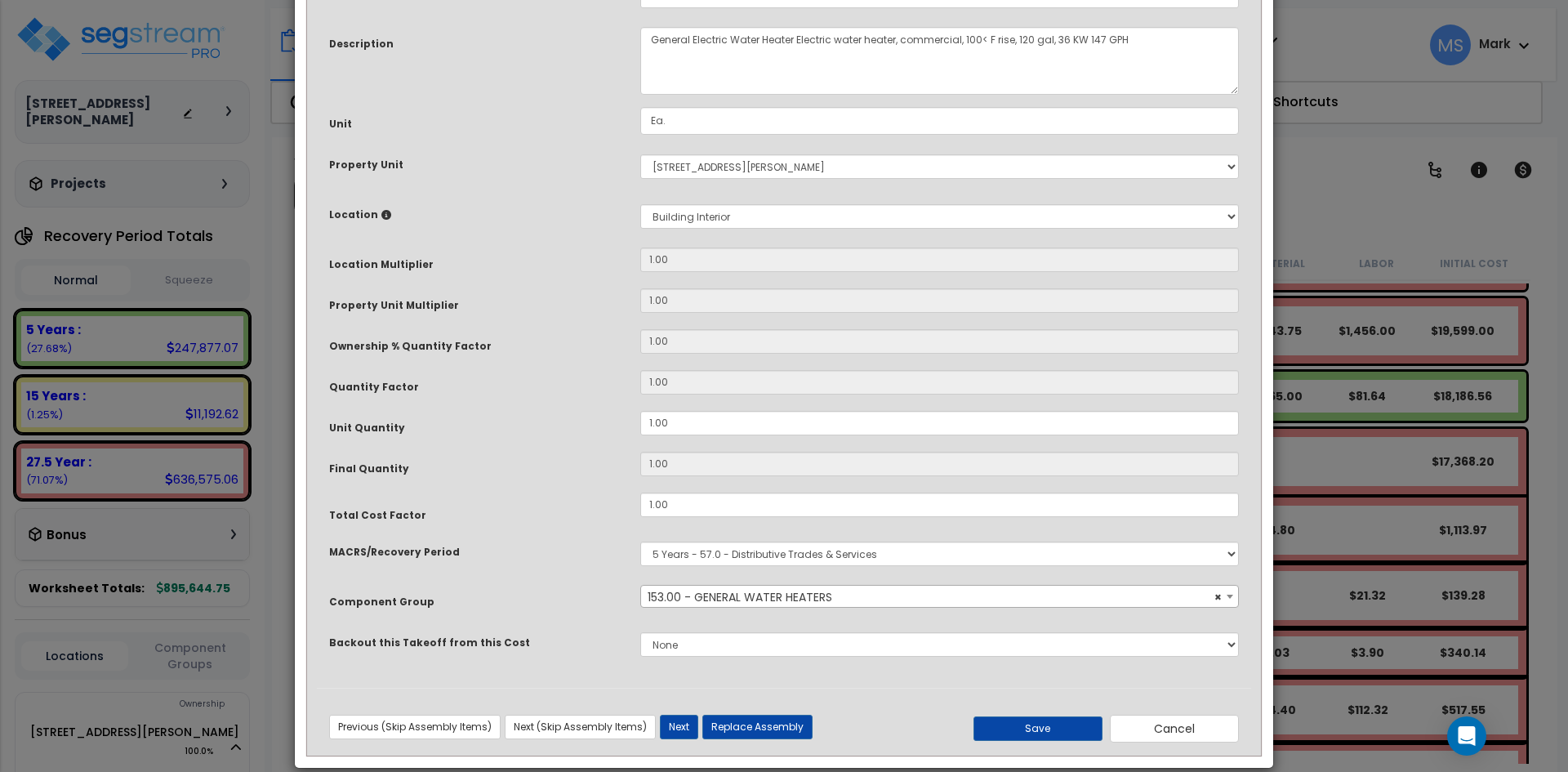
scroll to position [144, 0]
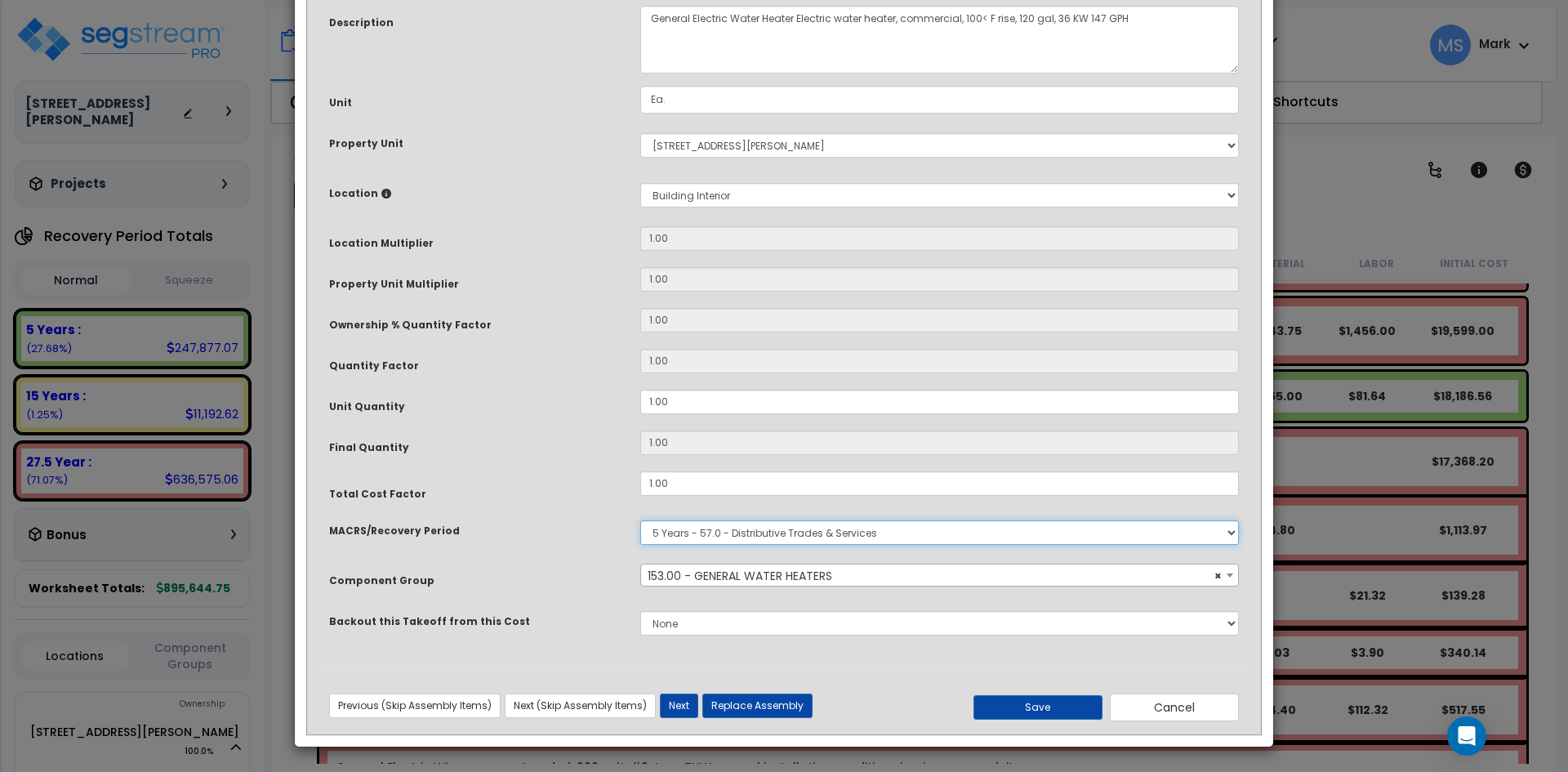
click at [777, 530] on select "Select MACRS/Recovery Period 5 Years - 57.0 - Distributive Trades & Services 5 …" at bounding box center [940, 533] width 599 height 24
select select "3669"
click at [640, 521] on select "Select MACRS/Recovery Period 5 Years - 57.0 - Distributive Trades & Services 5 …" at bounding box center [940, 533] width 599 height 24
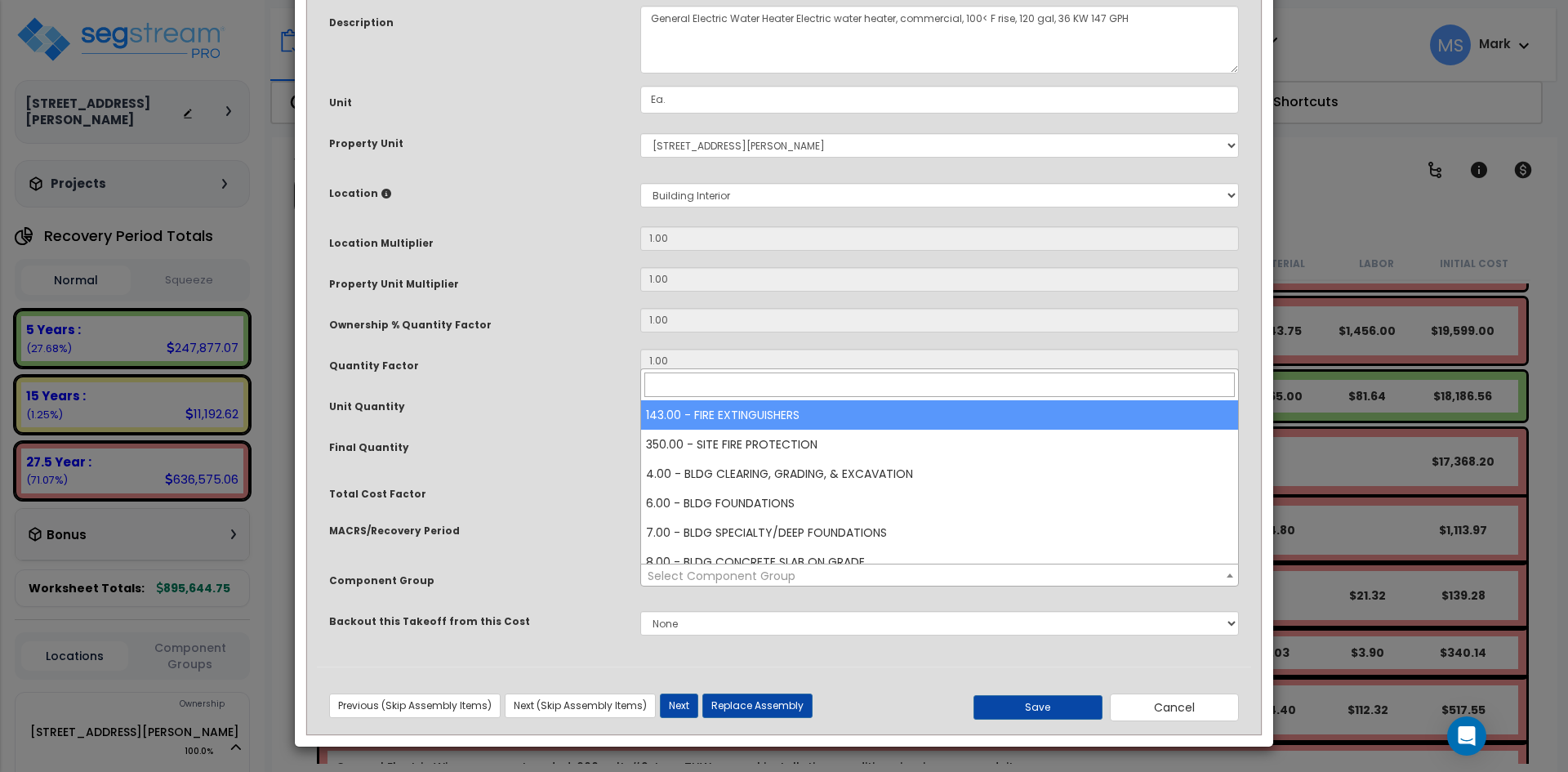
click at [833, 566] on span "Select Component Group" at bounding box center [940, 575] width 597 height 23
click at [762, 382] on input "search" at bounding box center [939, 385] width 590 height 24
type input "w"
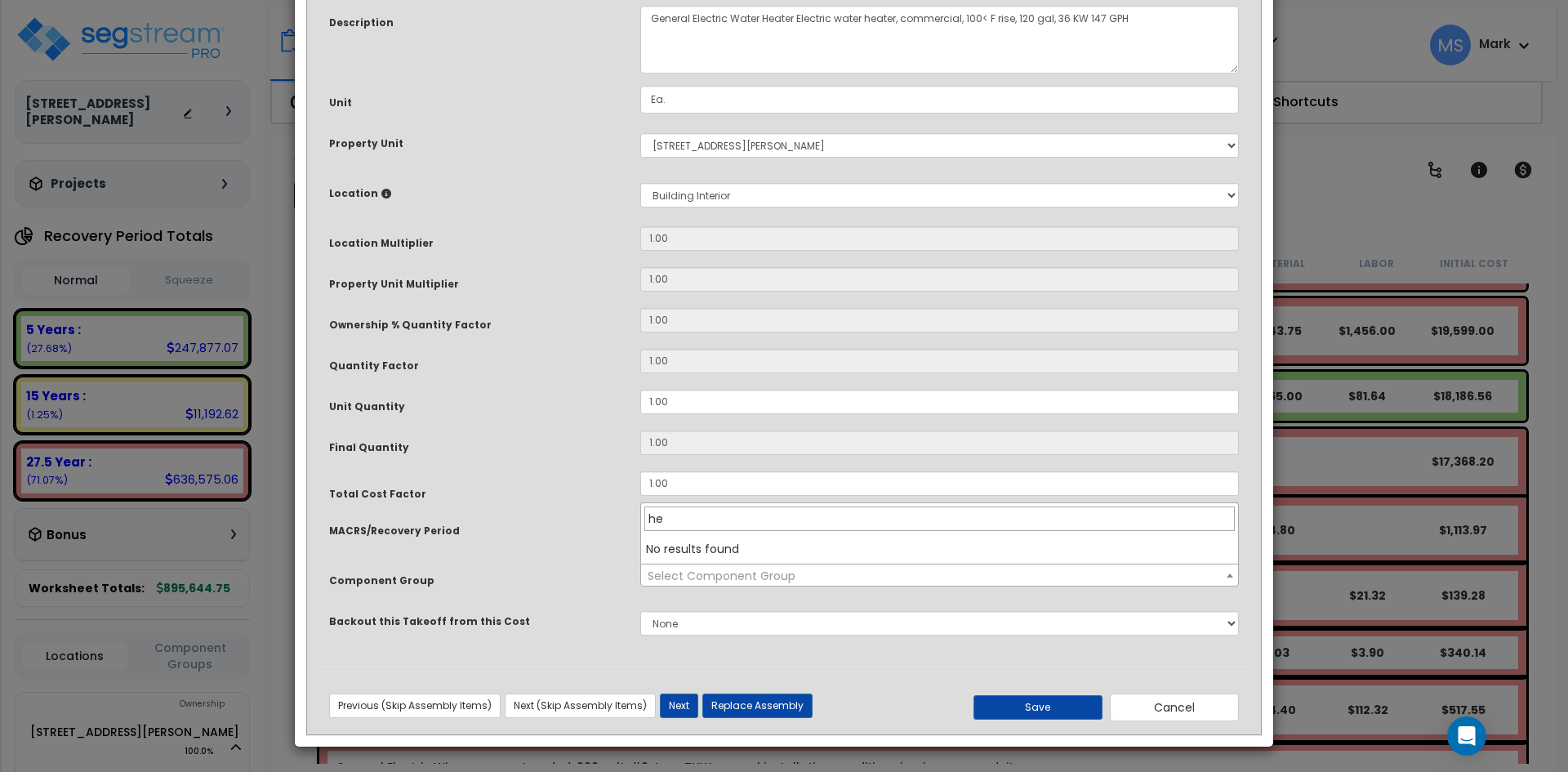
type input "h"
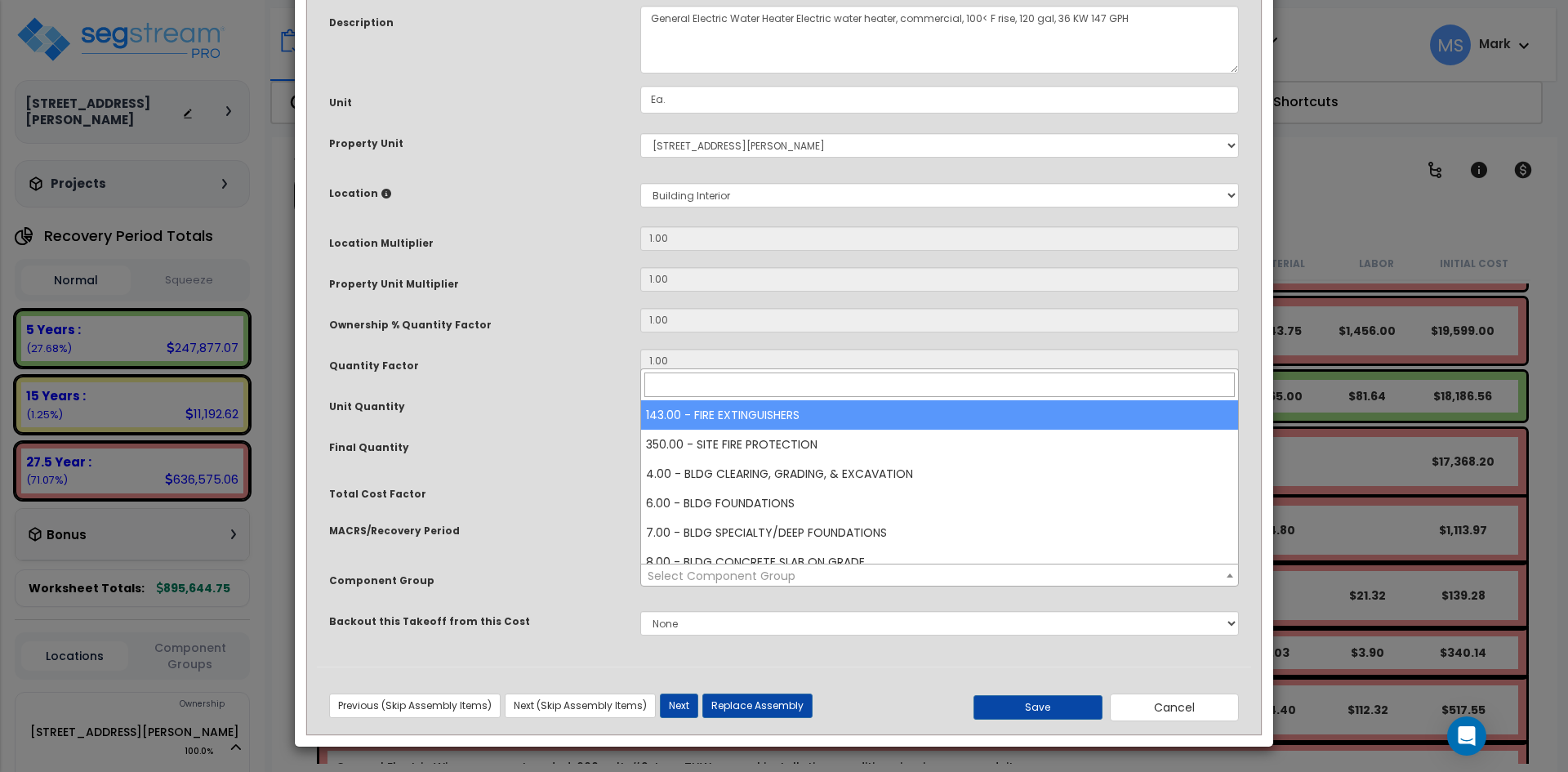
type input "e"
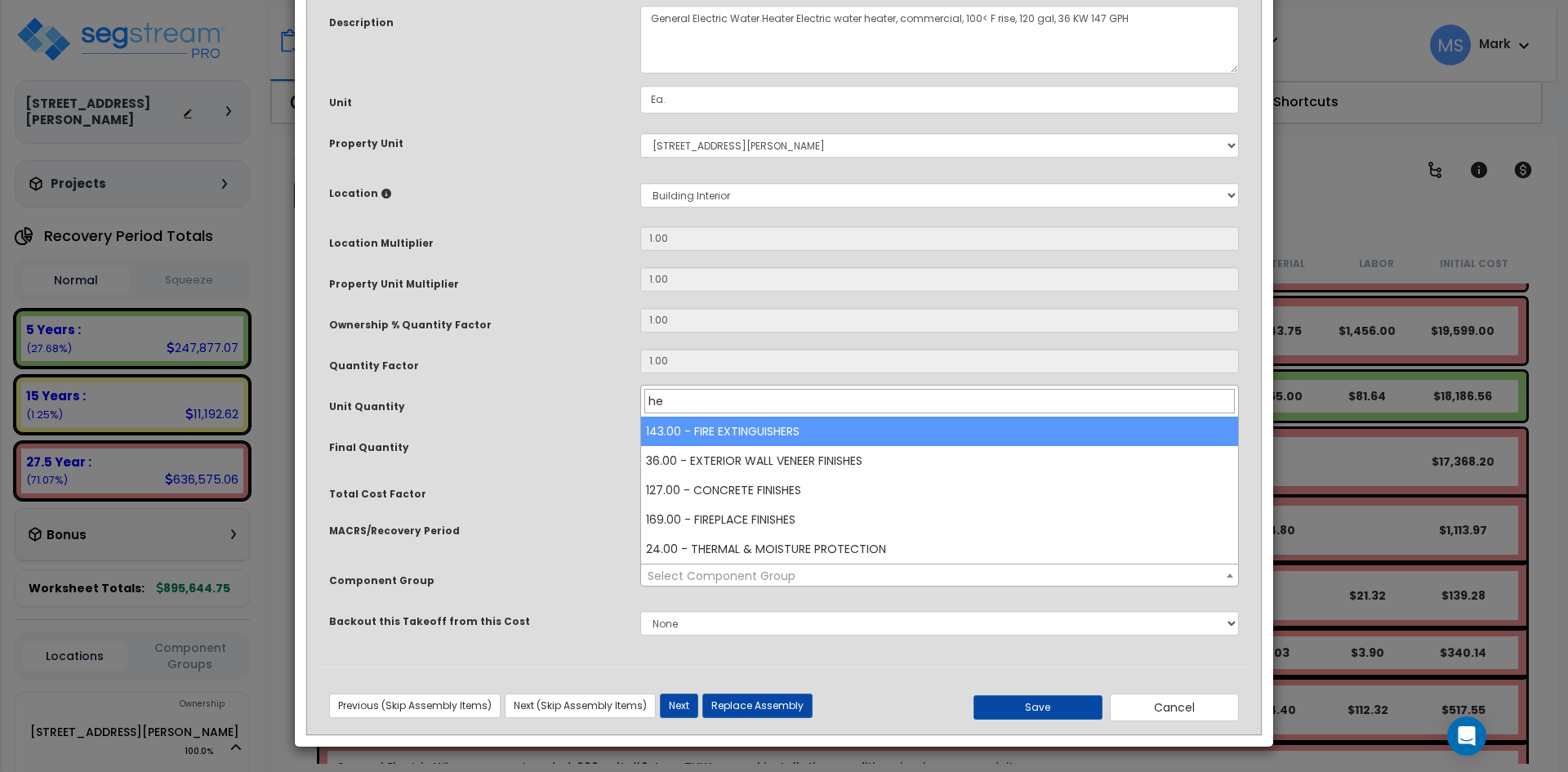
type input "h"
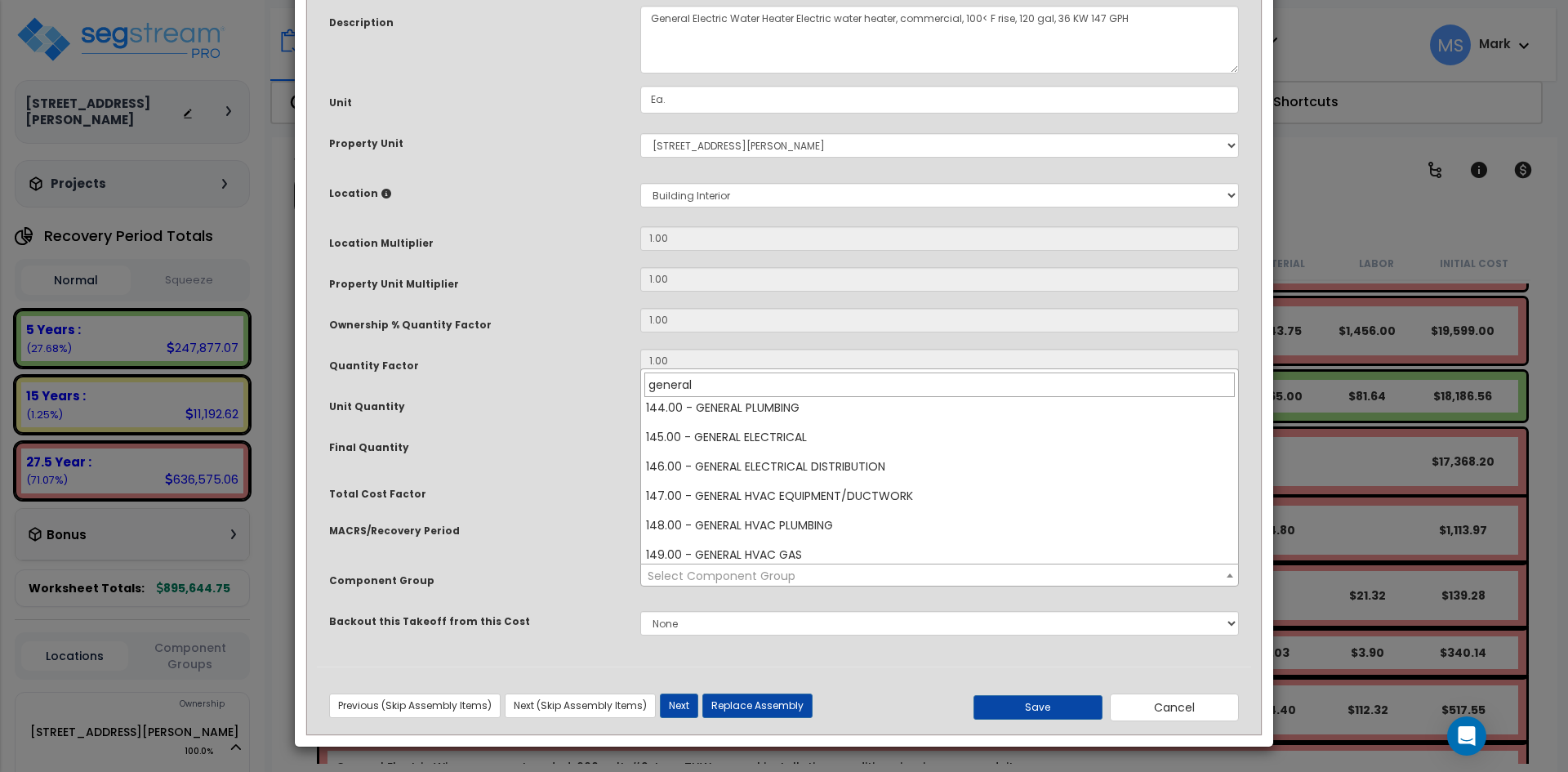
scroll to position [0, 0]
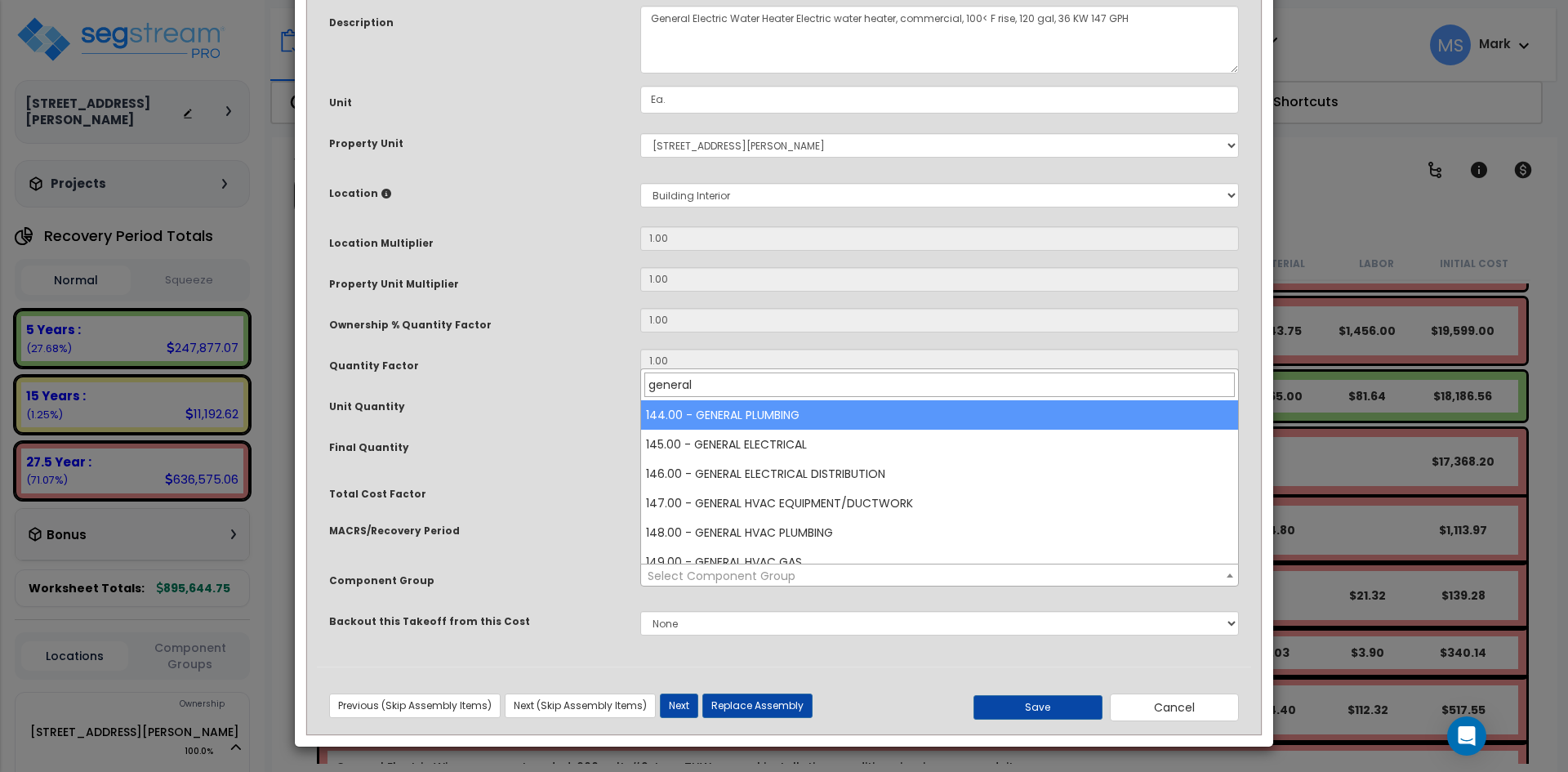
type input "general"
select select "45963"
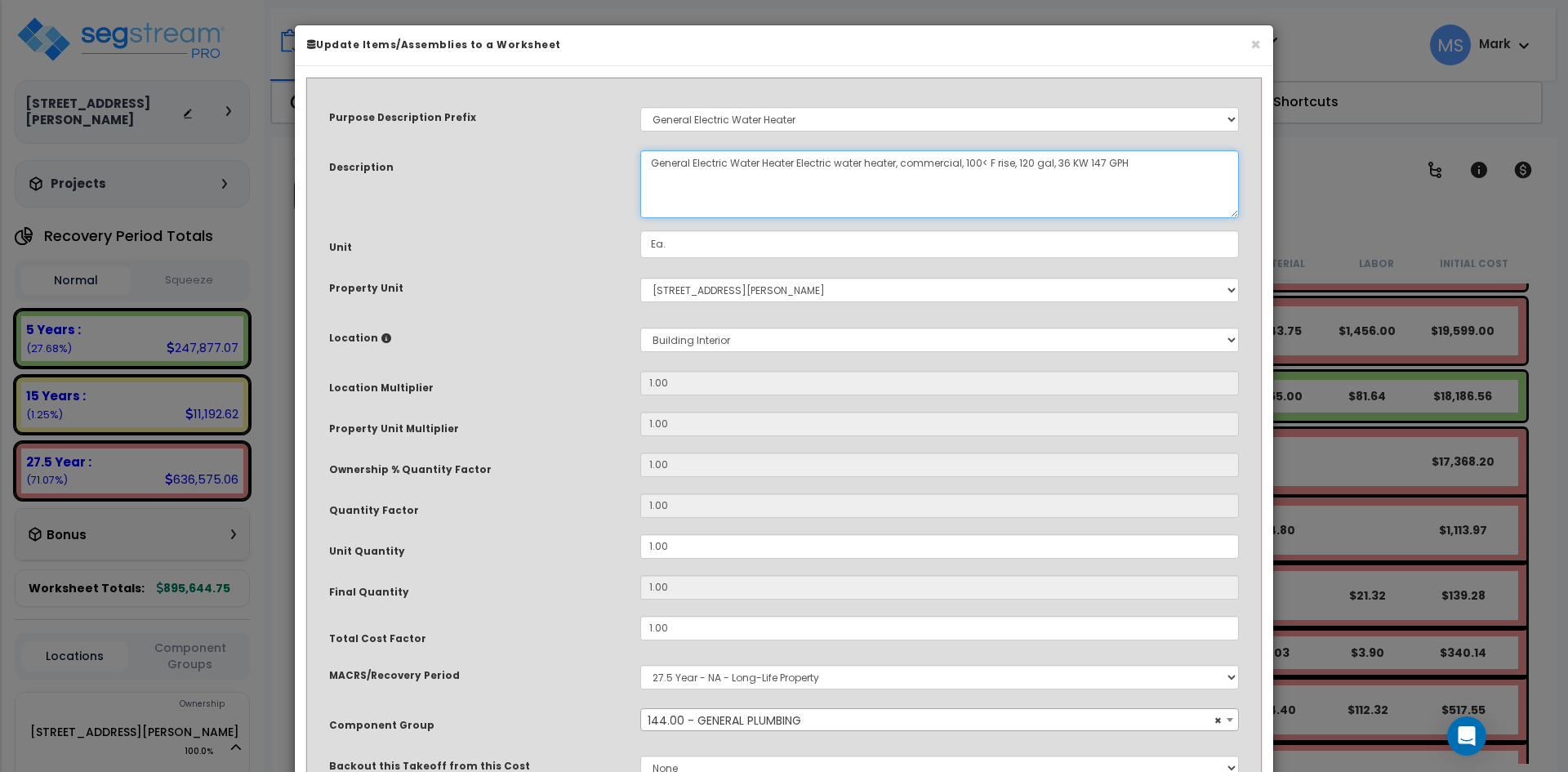
click at [766, 164] on textarea "General Electric Water Heater Electric water heater, commercial, 100< F rise, 1…" at bounding box center [940, 184] width 599 height 68
click at [1008, 184] on textarea "General Electric Water Heater Electric water heater, commercial, 100< F rise, 1…" at bounding box center [940, 184] width 599 height 68
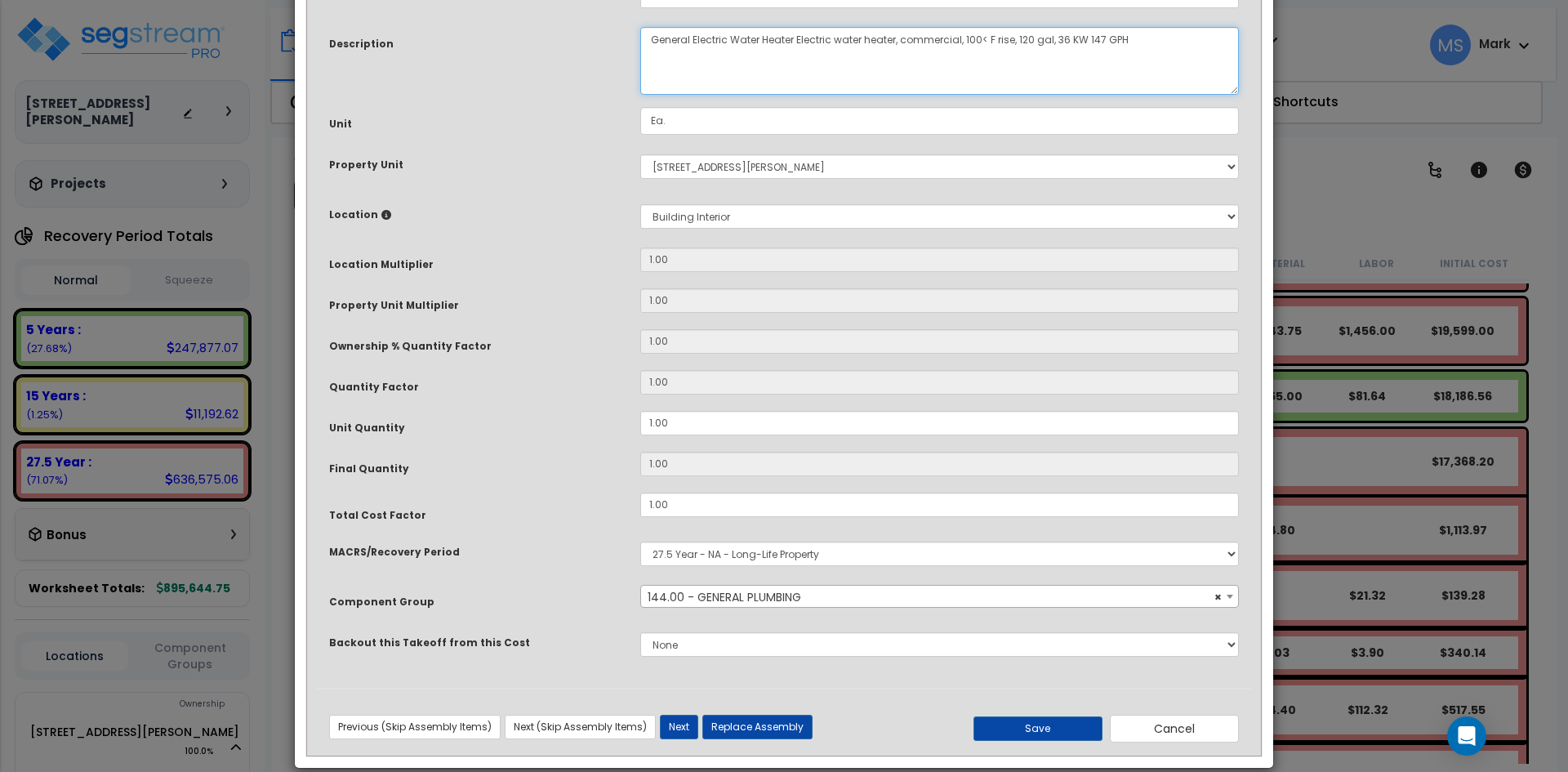
scroll to position [144, 0]
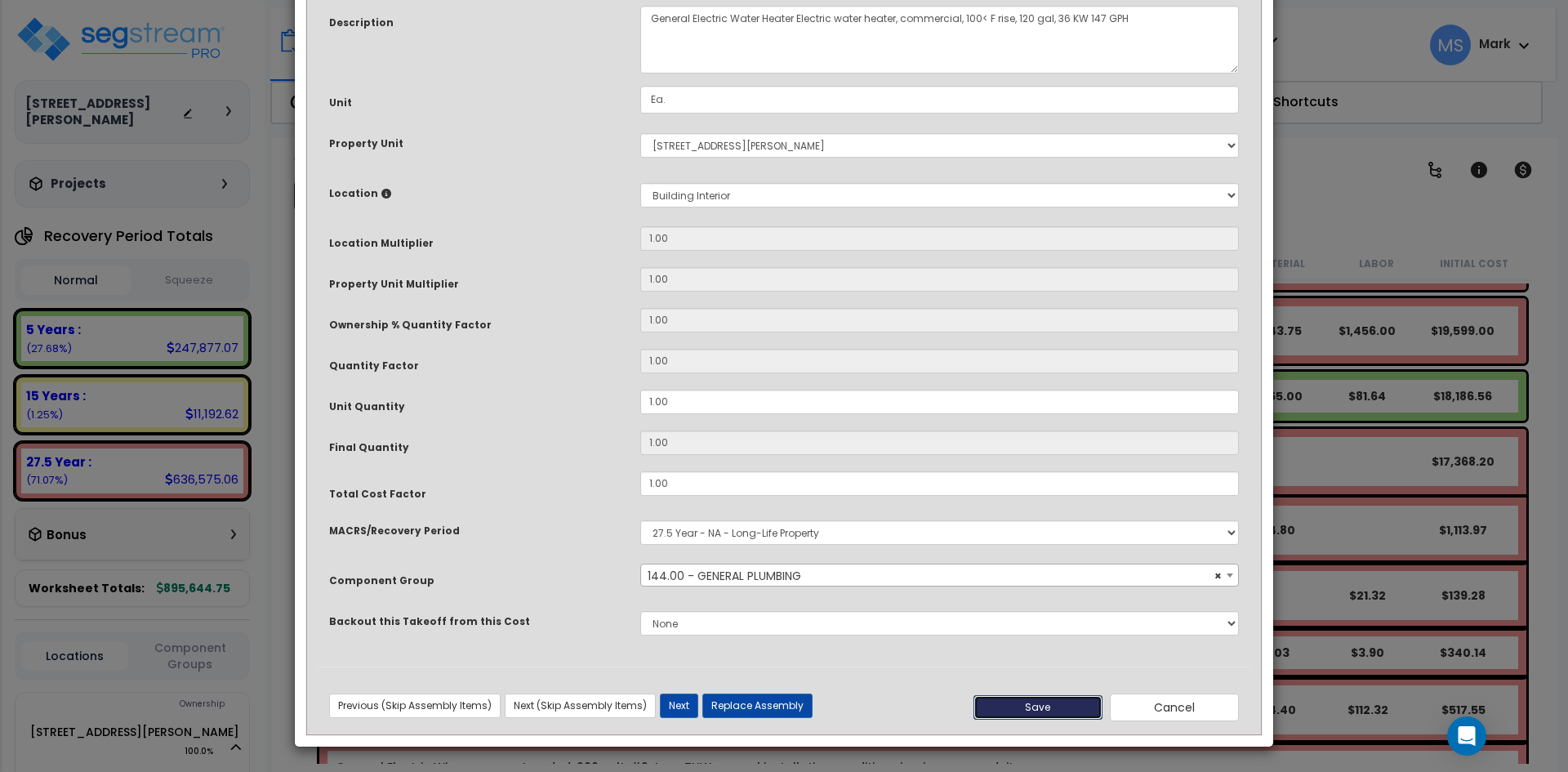
click at [1065, 709] on button "Save" at bounding box center [1037, 707] width 129 height 24
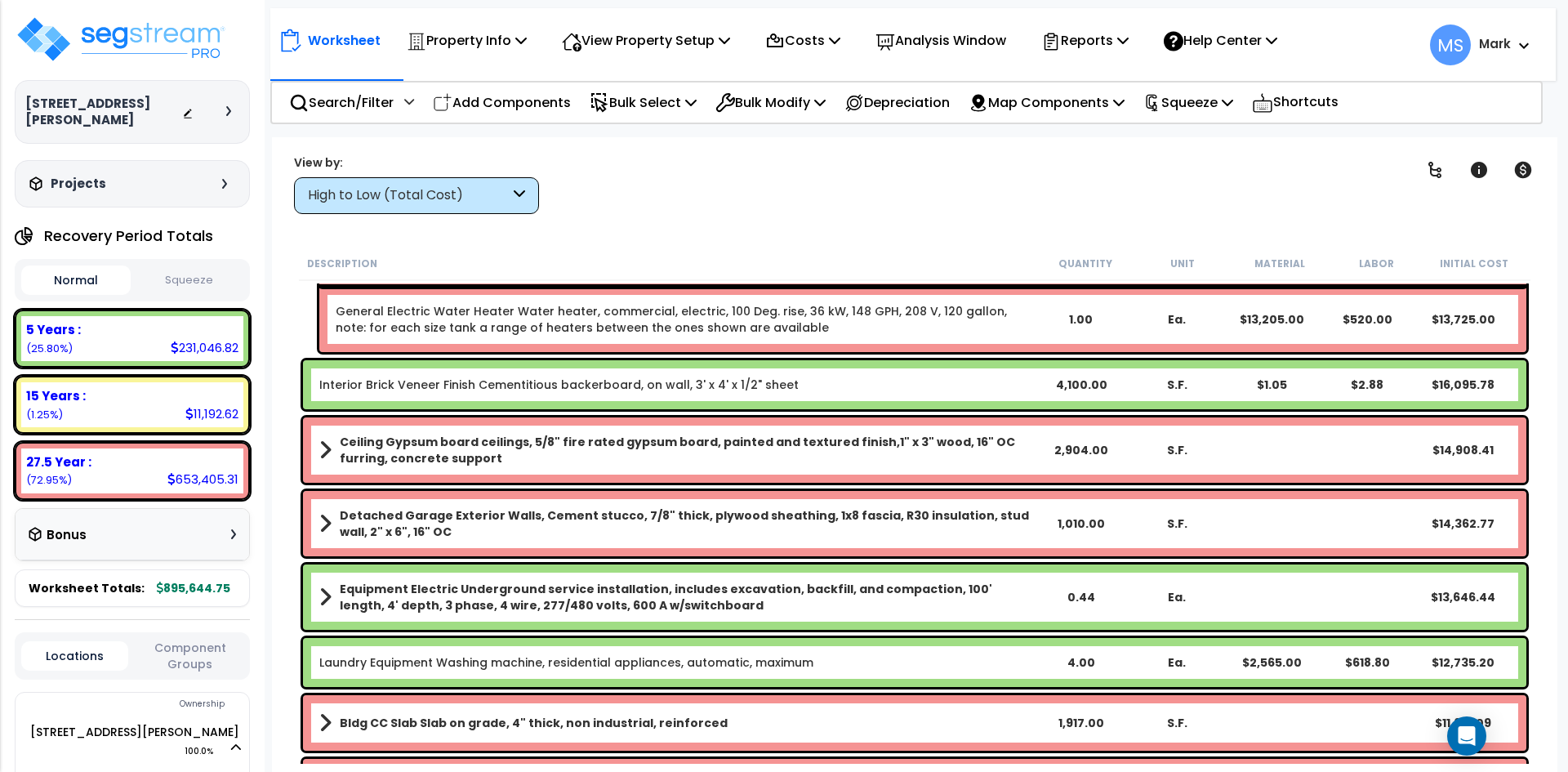
scroll to position [2777, 0]
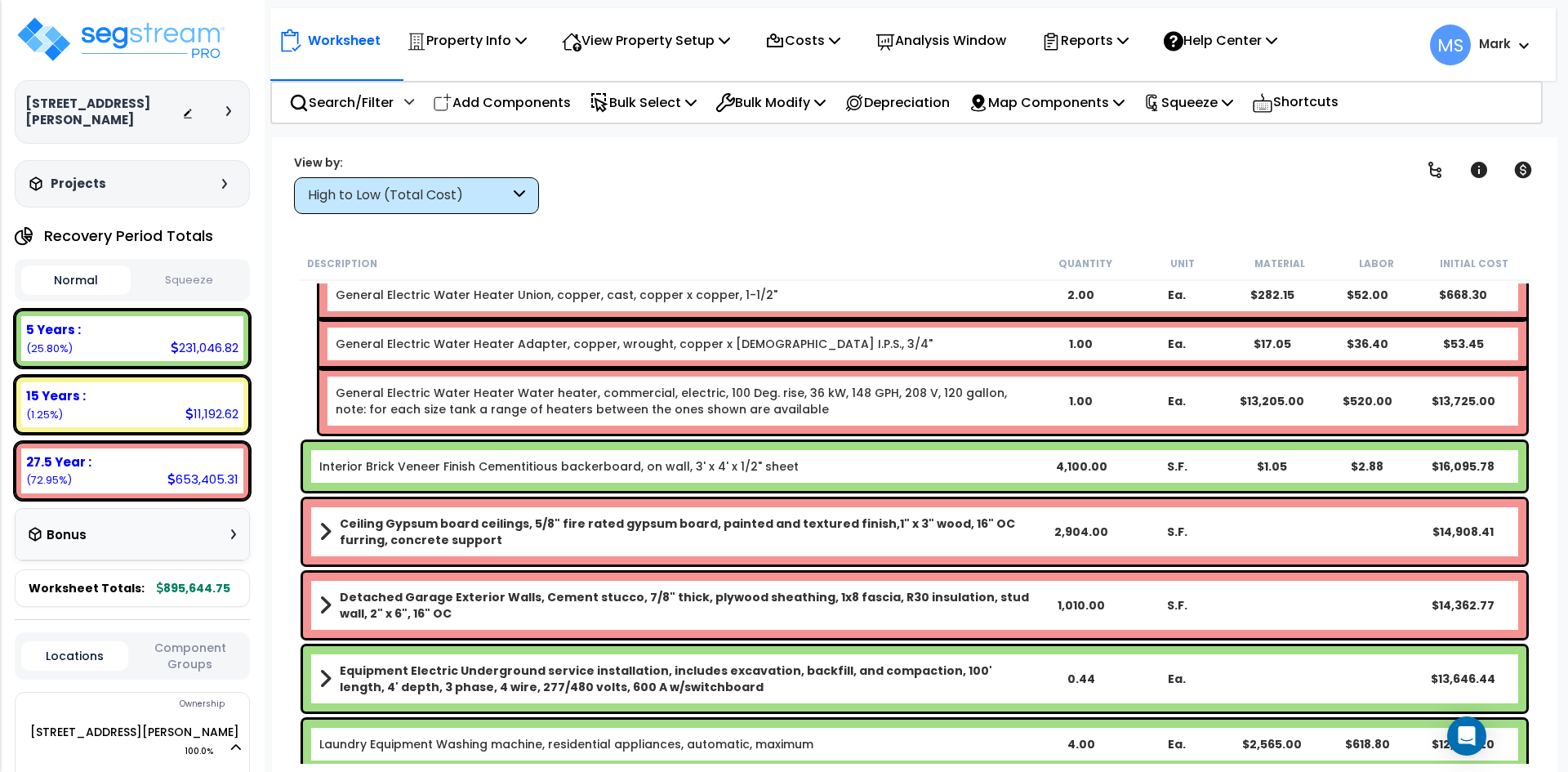
click at [739, 465] on link "Interior Brick Veneer Finish Cementitious backerboard, on wall, 3' x 4' x 1/2" …" at bounding box center [559, 466] width 480 height 16
click at [624, 464] on link "Interior Brick Veneer Finish Cementitious backerboard, on wall, 3' x 4' x 1/2" …" at bounding box center [559, 466] width 480 height 16
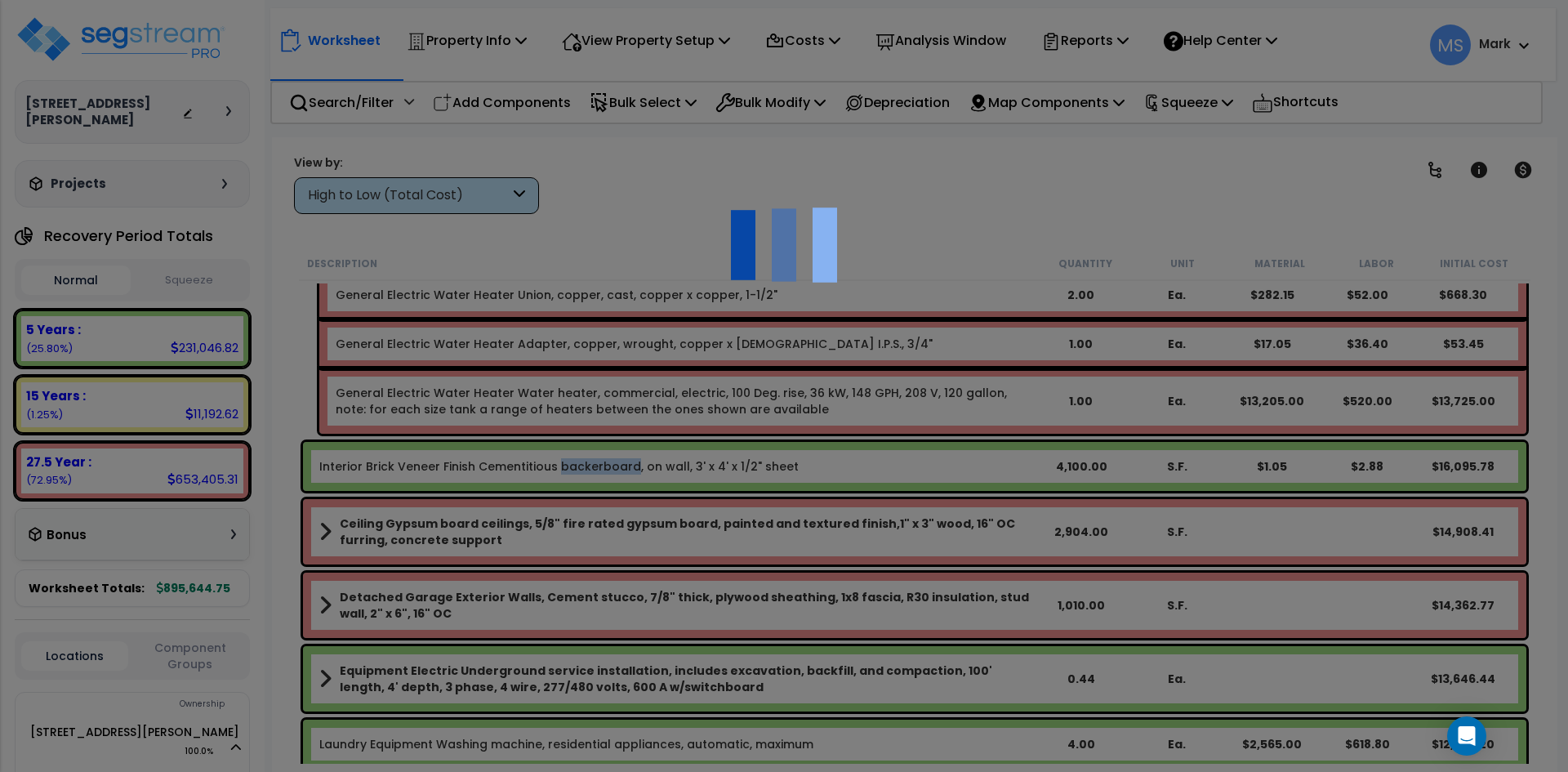
scroll to position [0, 0]
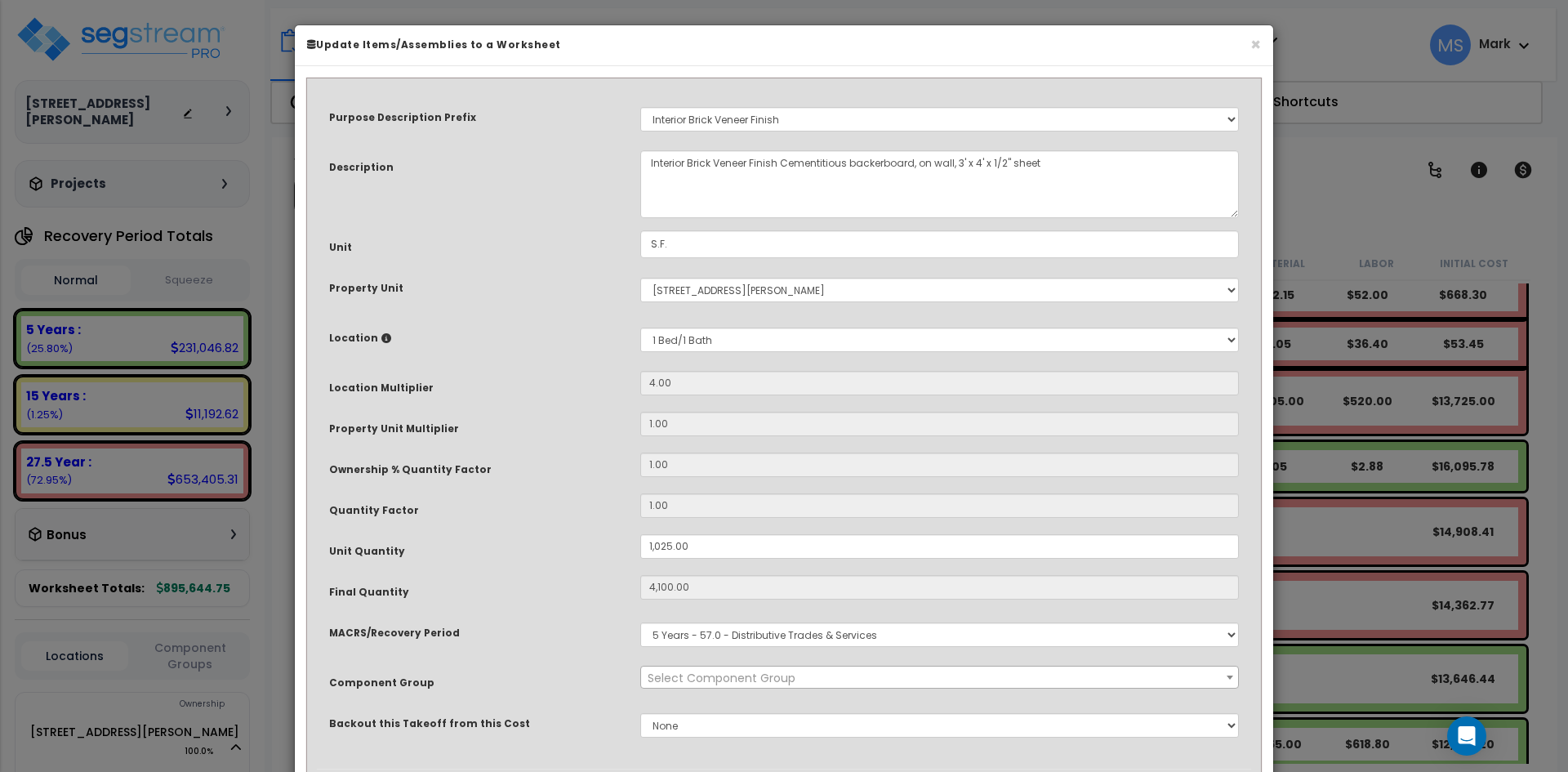
select select "45944"
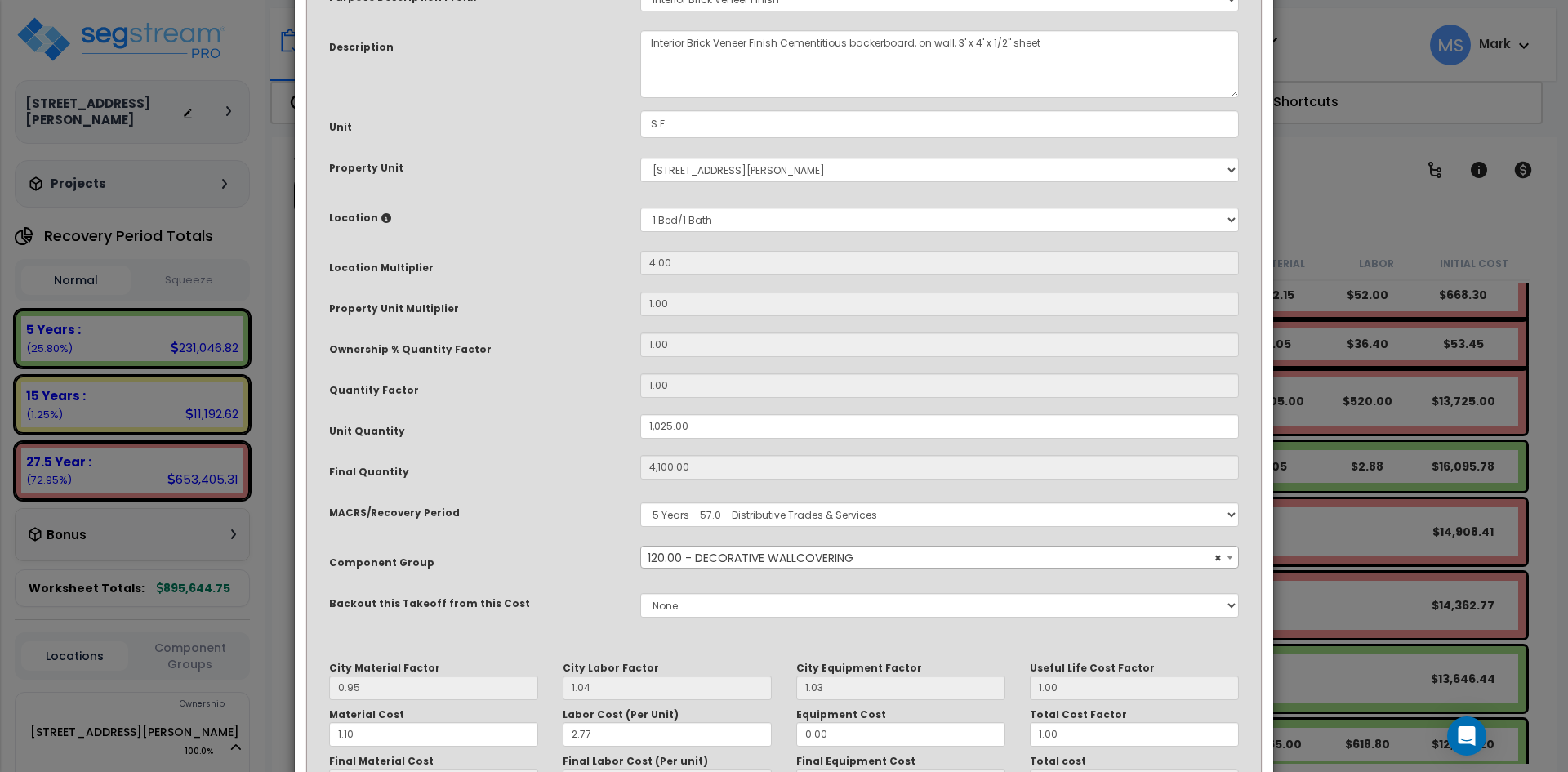
scroll to position [163, 0]
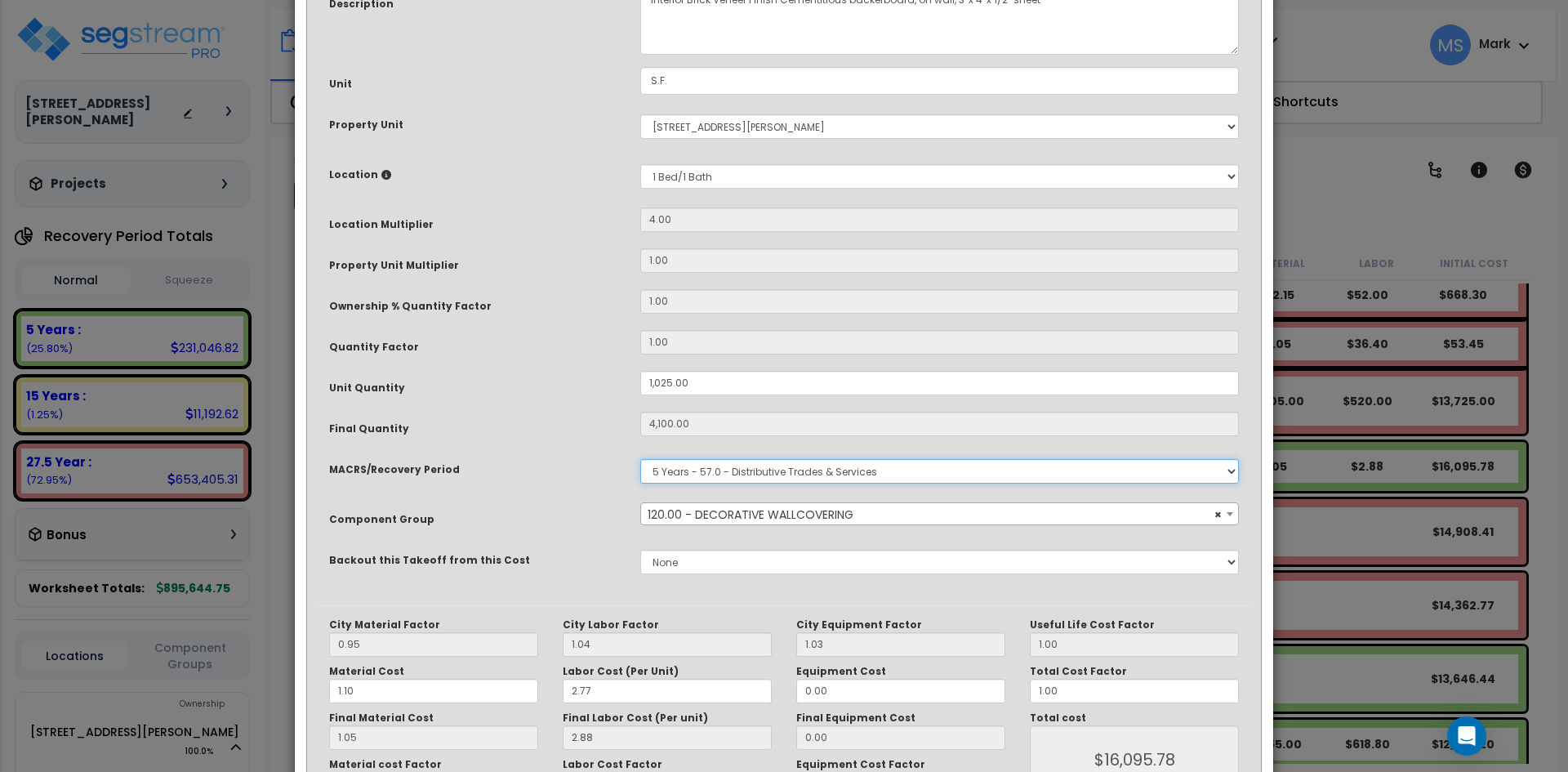
click at [803, 473] on select "Select MACRS/Recovery Period 5 Years - 57.0 - Distributive Trades & Services 5 …" at bounding box center [940, 471] width 599 height 24
select select "3669"
click at [640, 459] on select "Select MACRS/Recovery Period 5 Years - 57.0 - Distributive Trades & Services 5 …" at bounding box center [940, 471] width 599 height 24
click at [832, 519] on span "Select Component Group" at bounding box center [940, 514] width 597 height 23
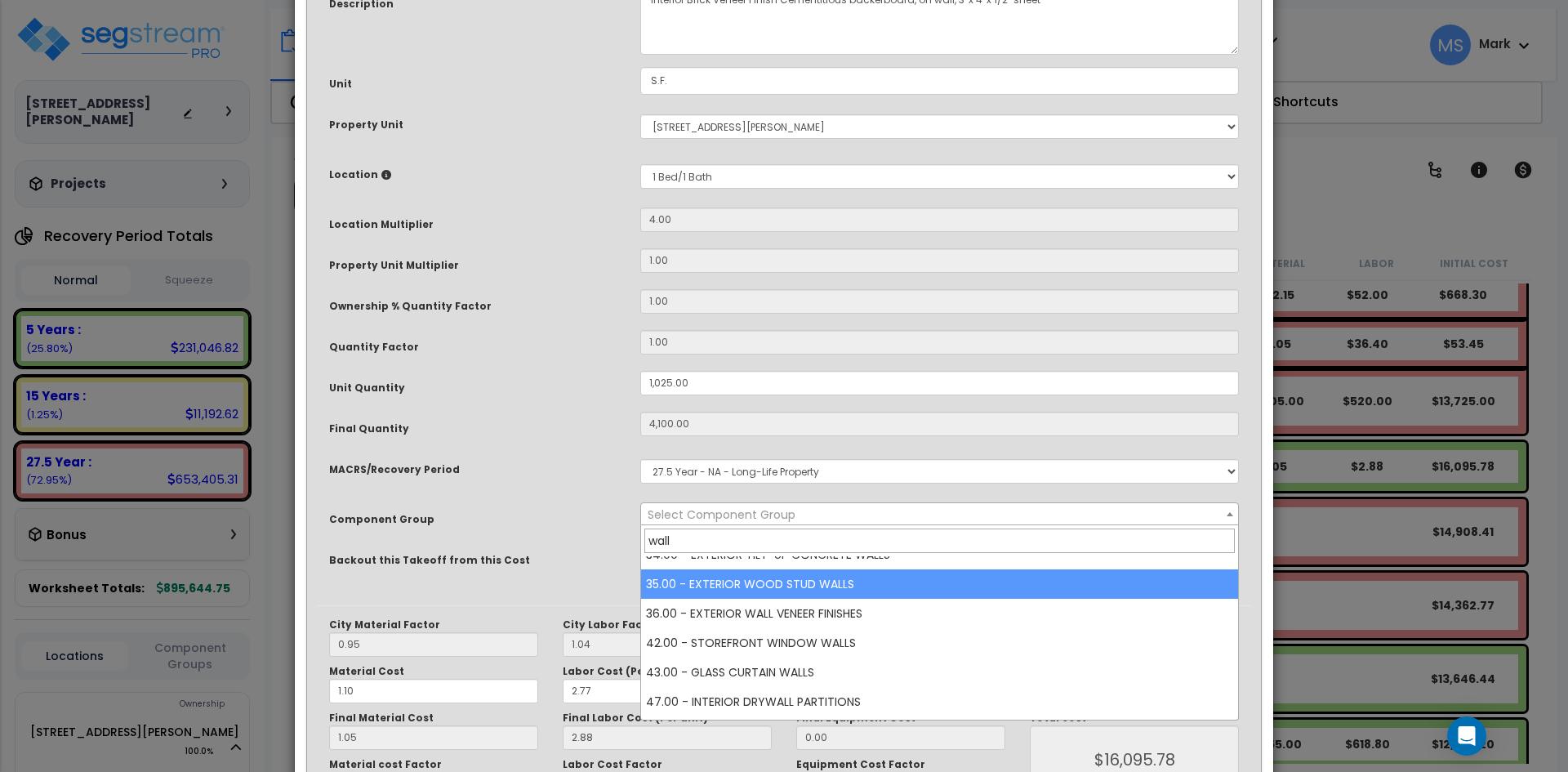
scroll to position [190, 0]
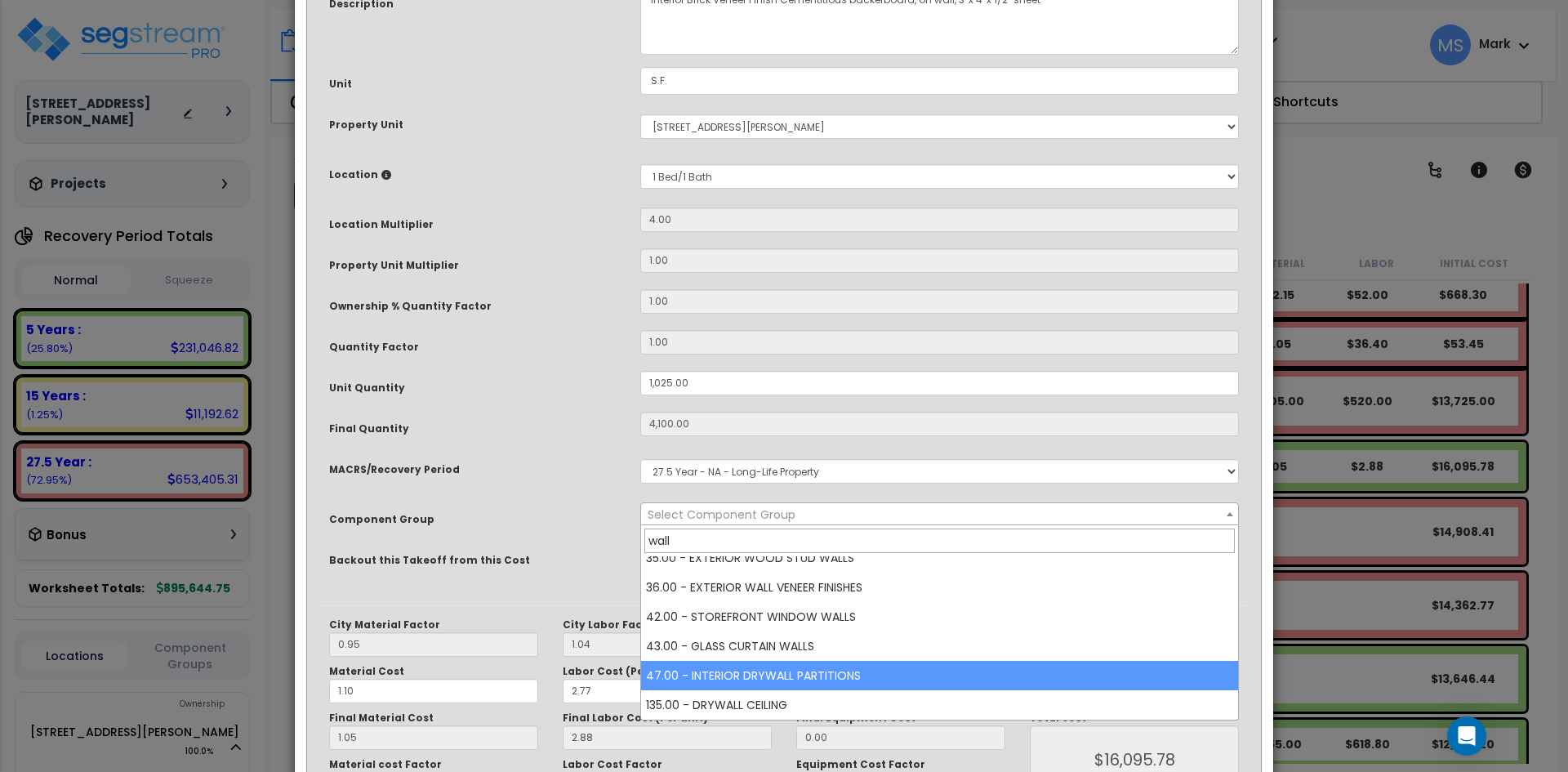
type input "wall"
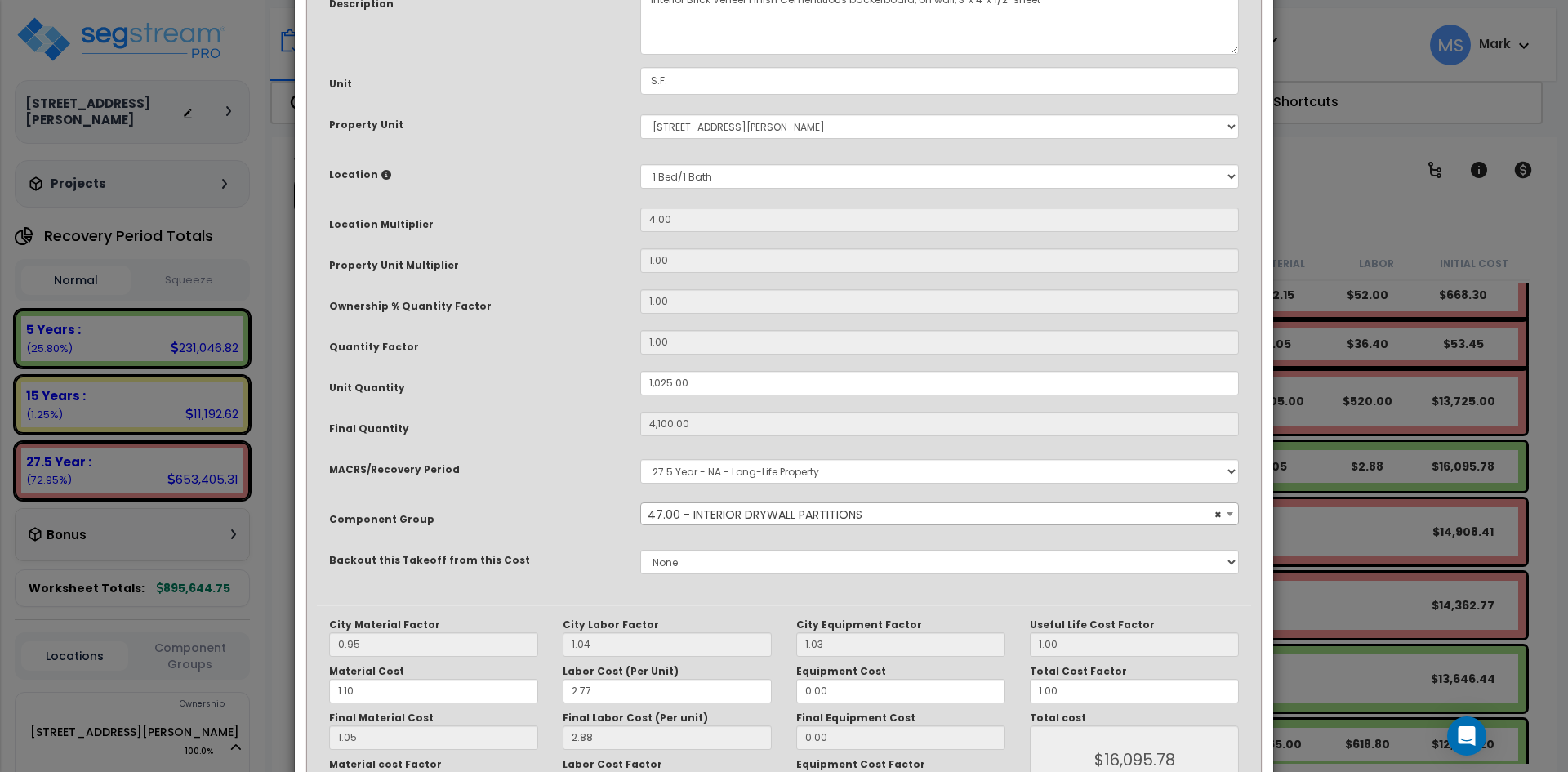
select select "45878"
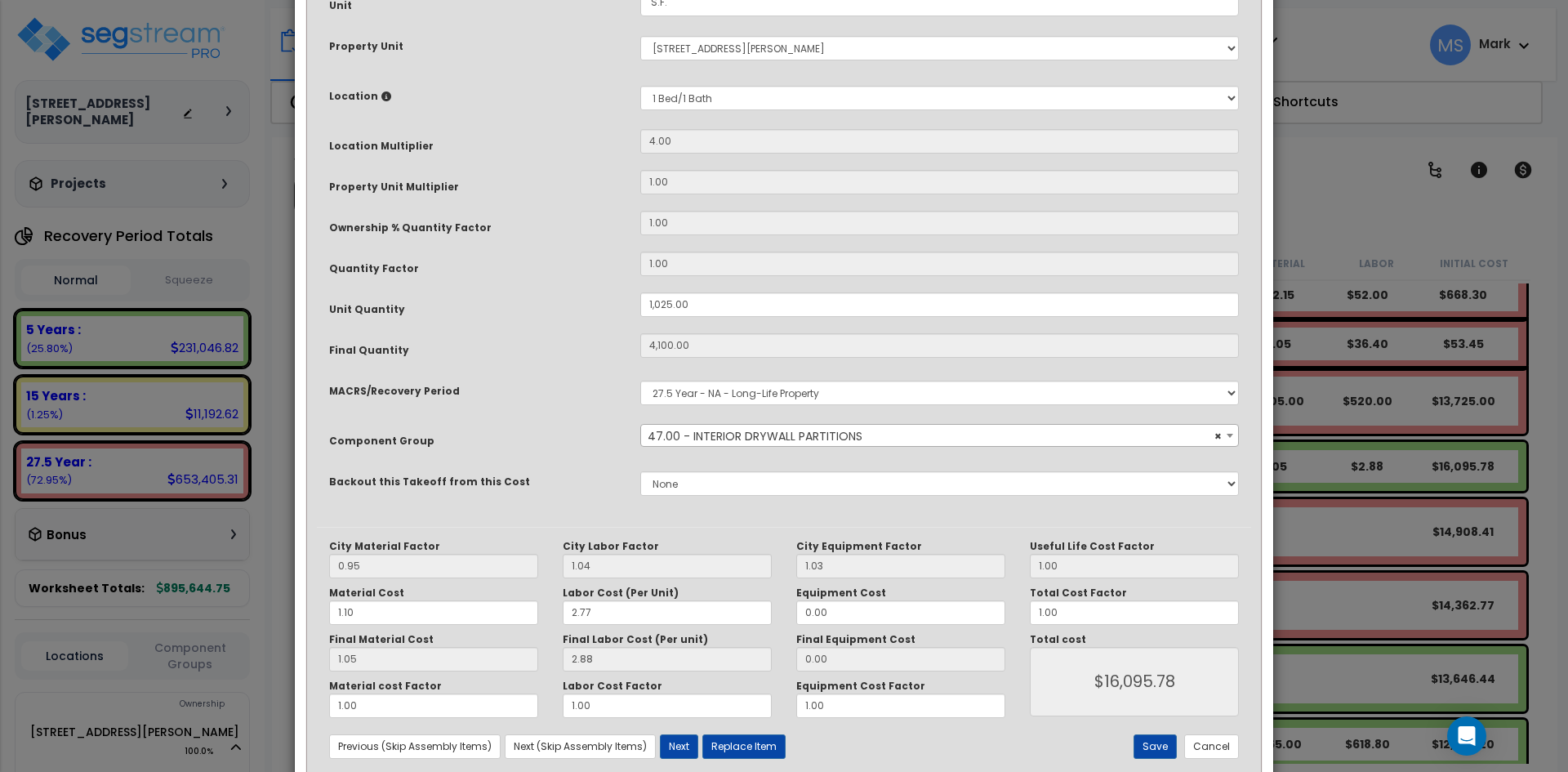
scroll to position [245, 0]
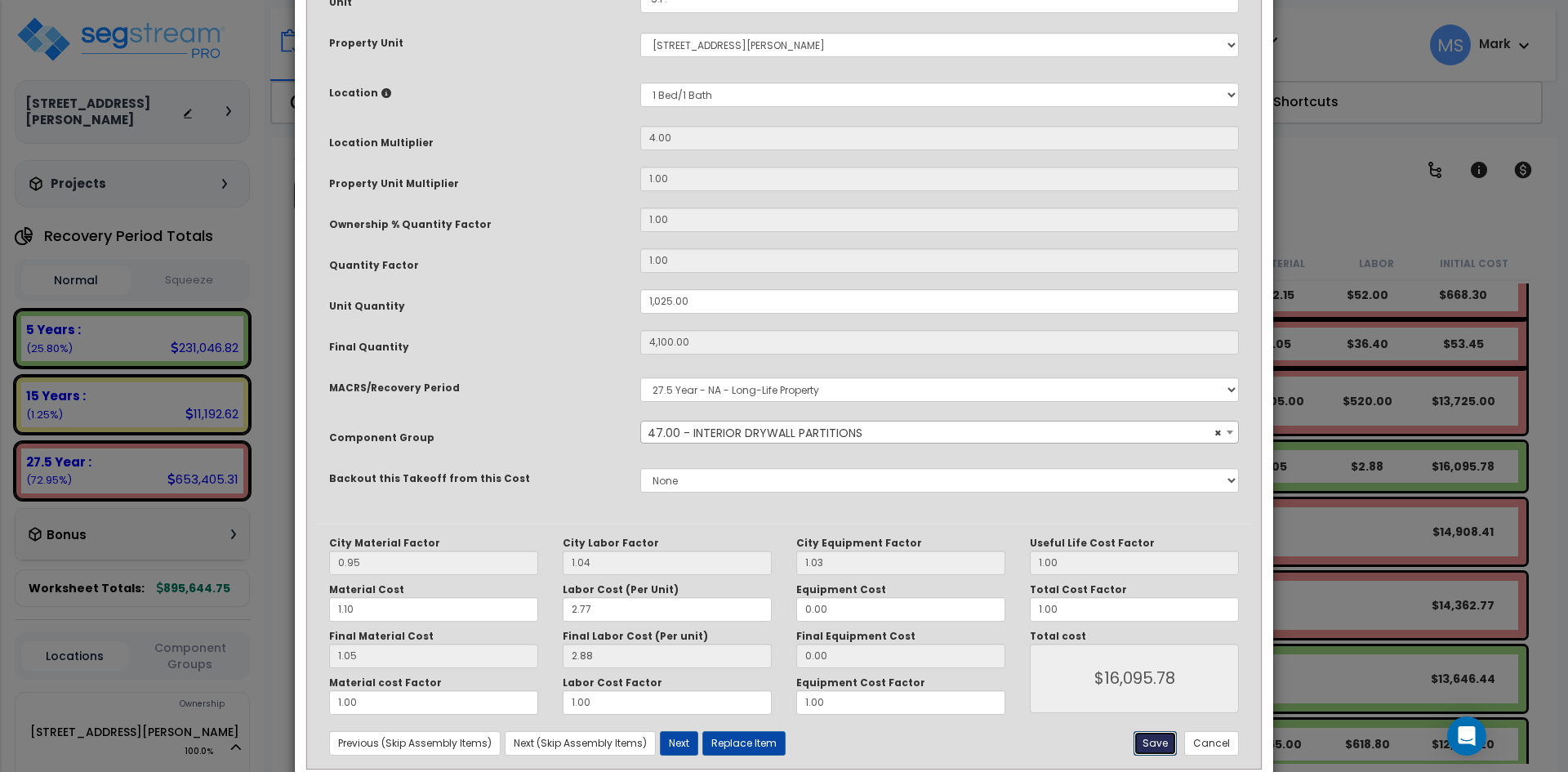
click at [1169, 746] on button "Save" at bounding box center [1155, 743] width 44 height 24
type input "1025.00"
type input "4100.00"
type input "16095.78"
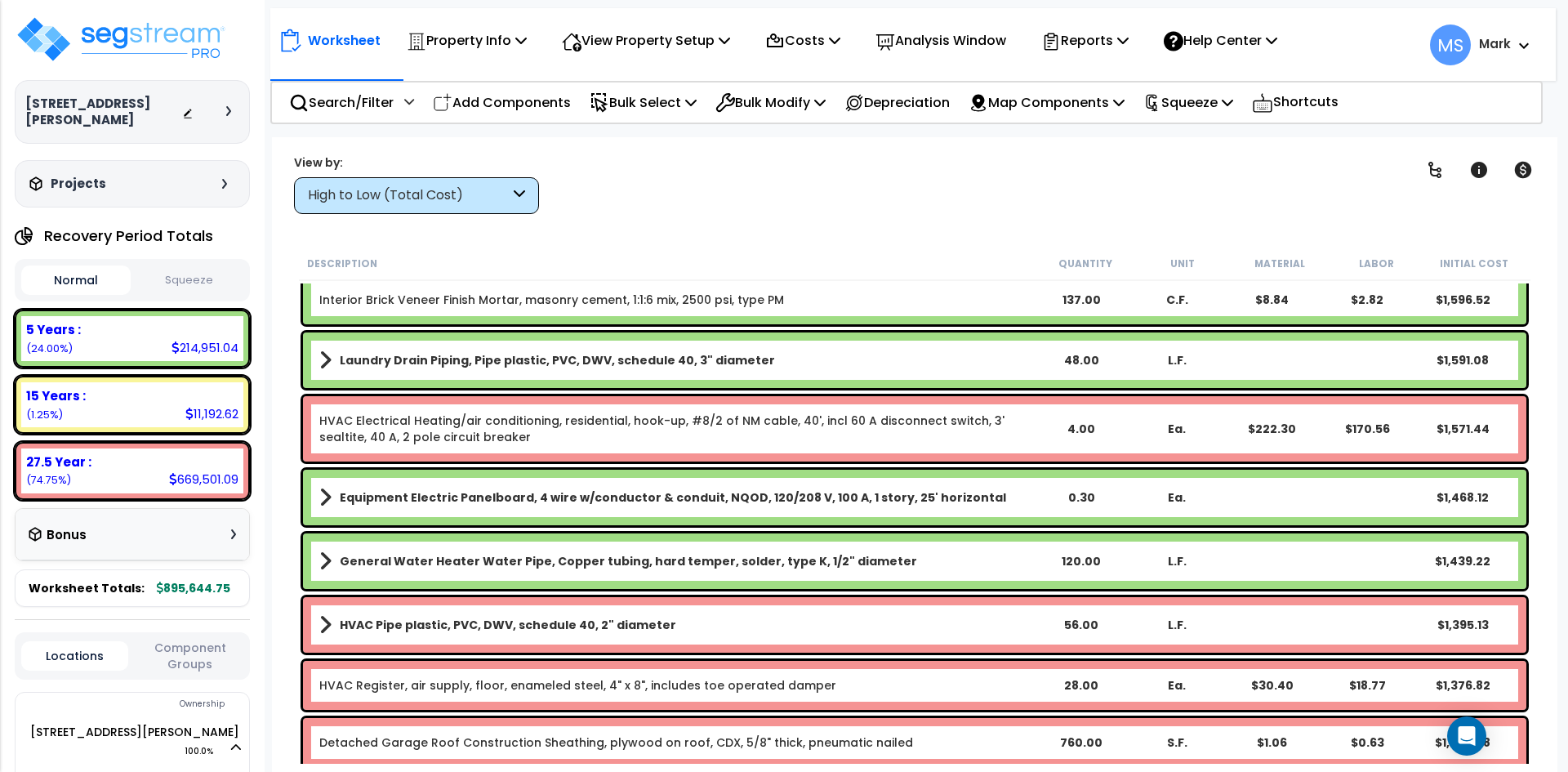
scroll to position [8413, 0]
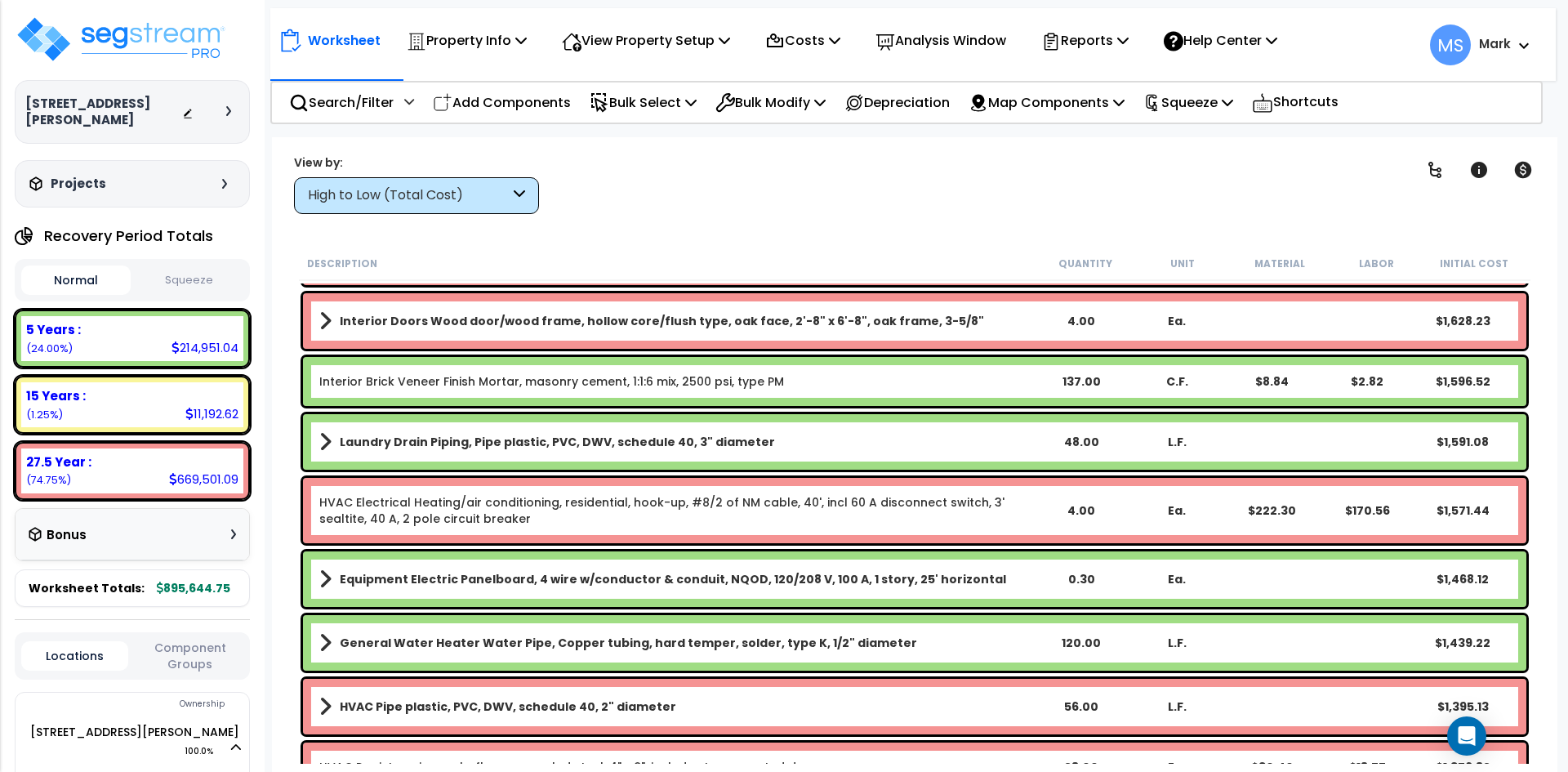
click at [659, 380] on link "Interior Brick Veneer Finish Mortar, masonry cement, 1:1:6 mix, 2500 psi, type …" at bounding box center [551, 381] width 464 height 16
click at [658, 380] on link "Interior Brick Veneer Finish Mortar, masonry cement, 1:1:6 mix, 2500 psi, type …" at bounding box center [551, 381] width 464 height 16
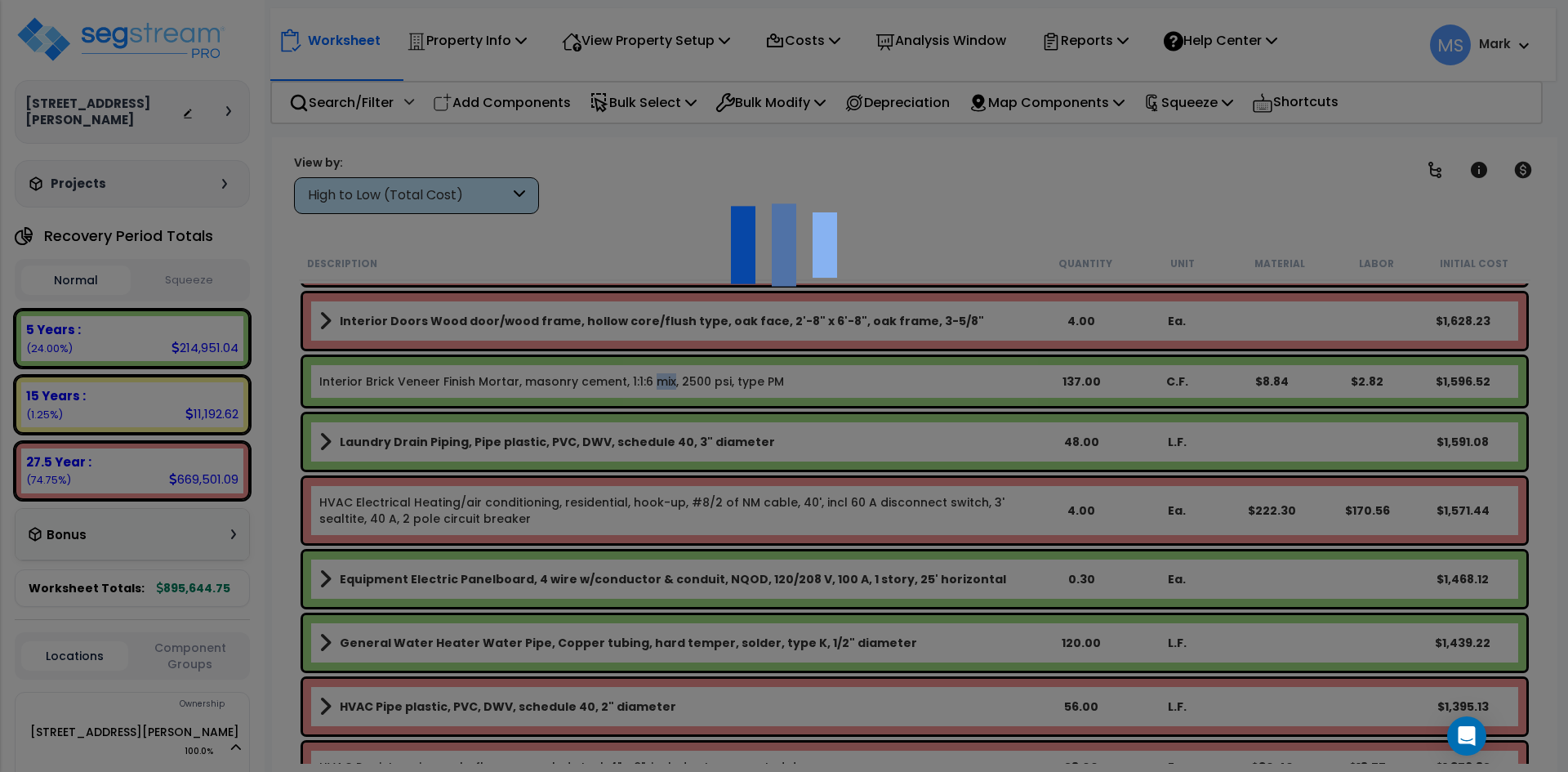
scroll to position [0, 0]
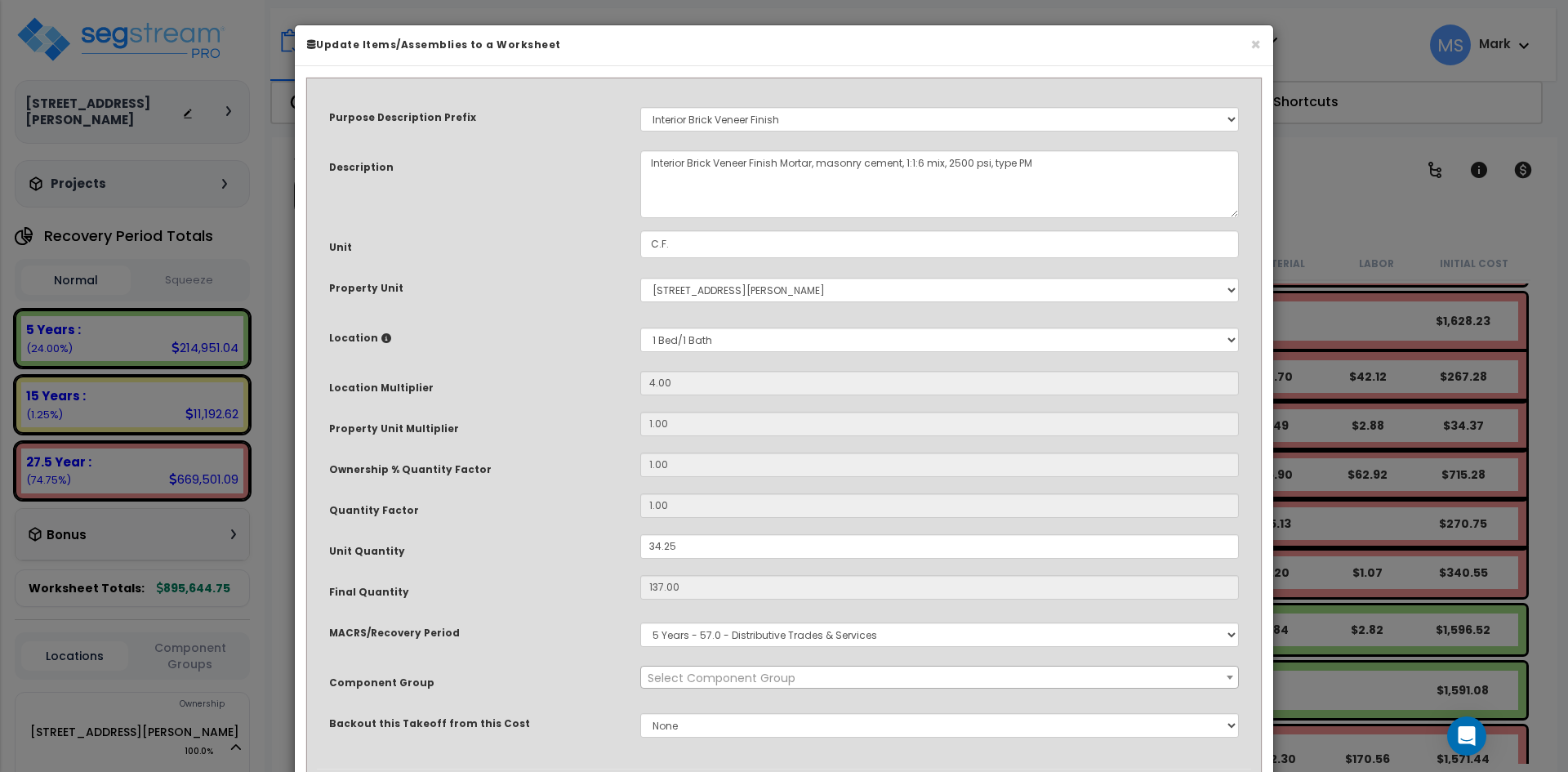
select select "45944"
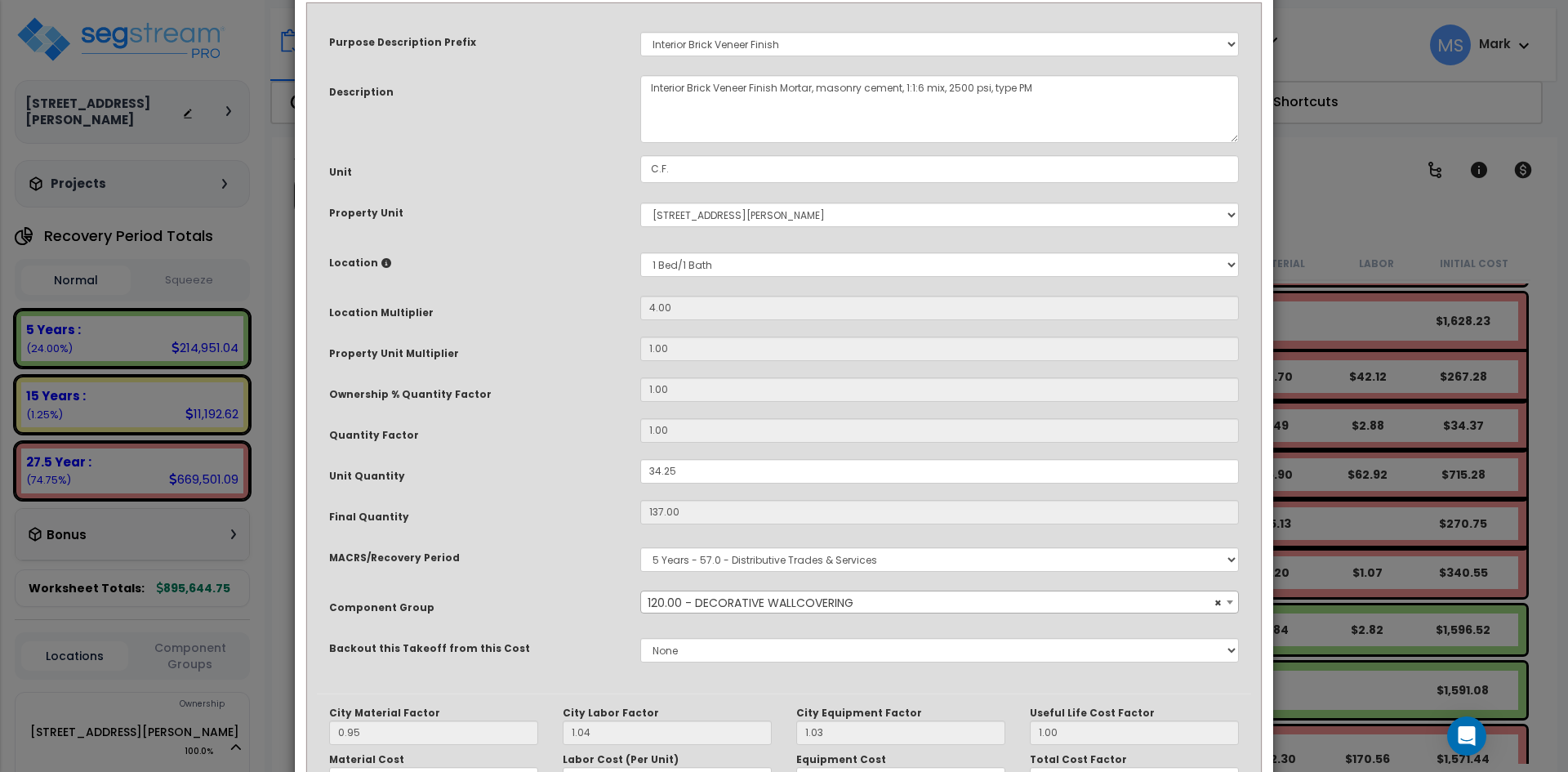
scroll to position [82, 0]
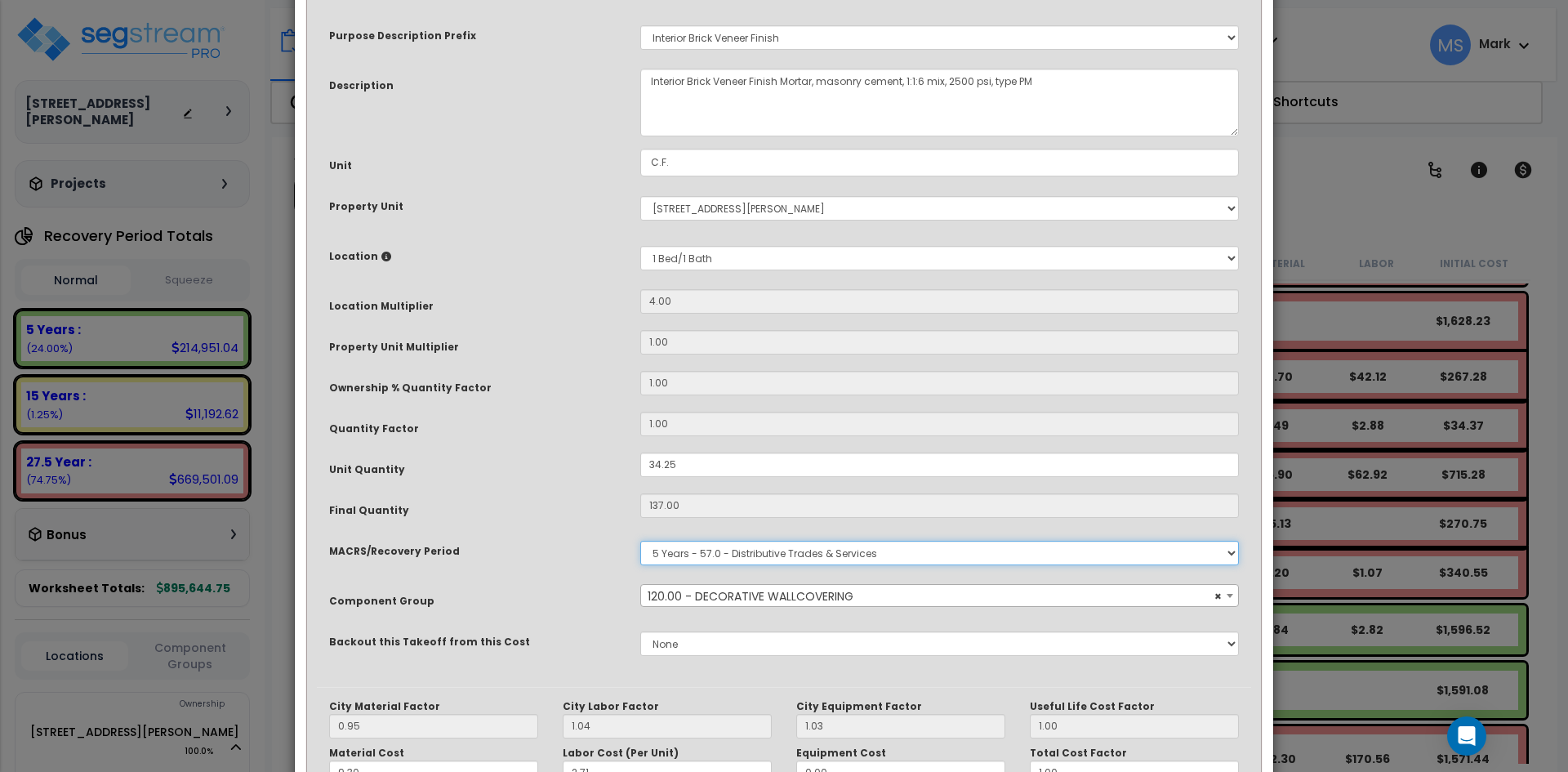
click at [857, 555] on select "Select MACRS/Recovery Period 5 Years - 57.0 - Distributive Trades & Services 5 …" at bounding box center [940, 552] width 599 height 24
select select "3669"
click at [640, 541] on select "Select MACRS/Recovery Period 5 Years - 57.0 - Distributive Trades & Services 5 …" at bounding box center [940, 552] width 599 height 24
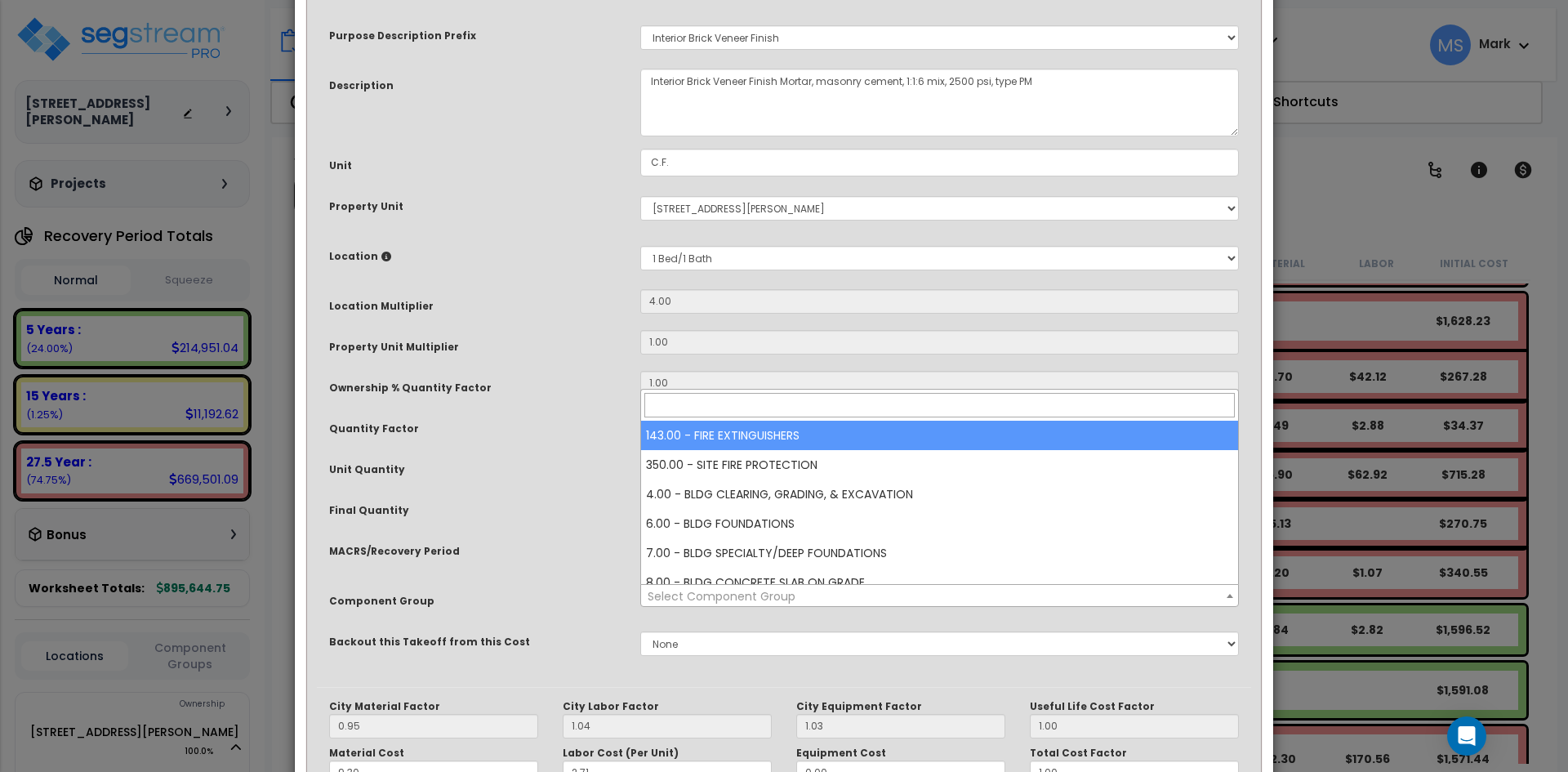
click at [820, 590] on span "Select Component Group" at bounding box center [940, 596] width 597 height 23
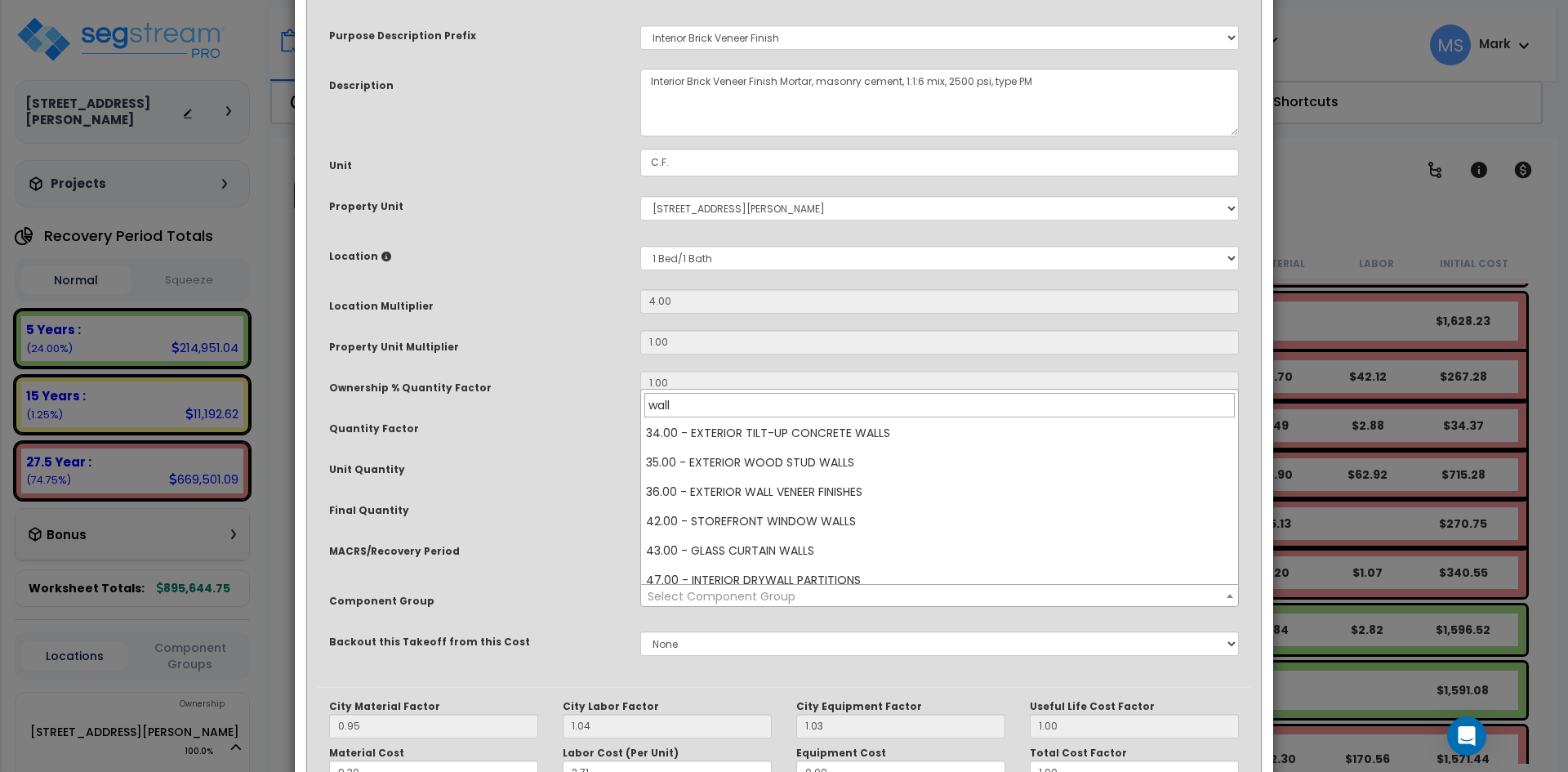
scroll to position [190, 0]
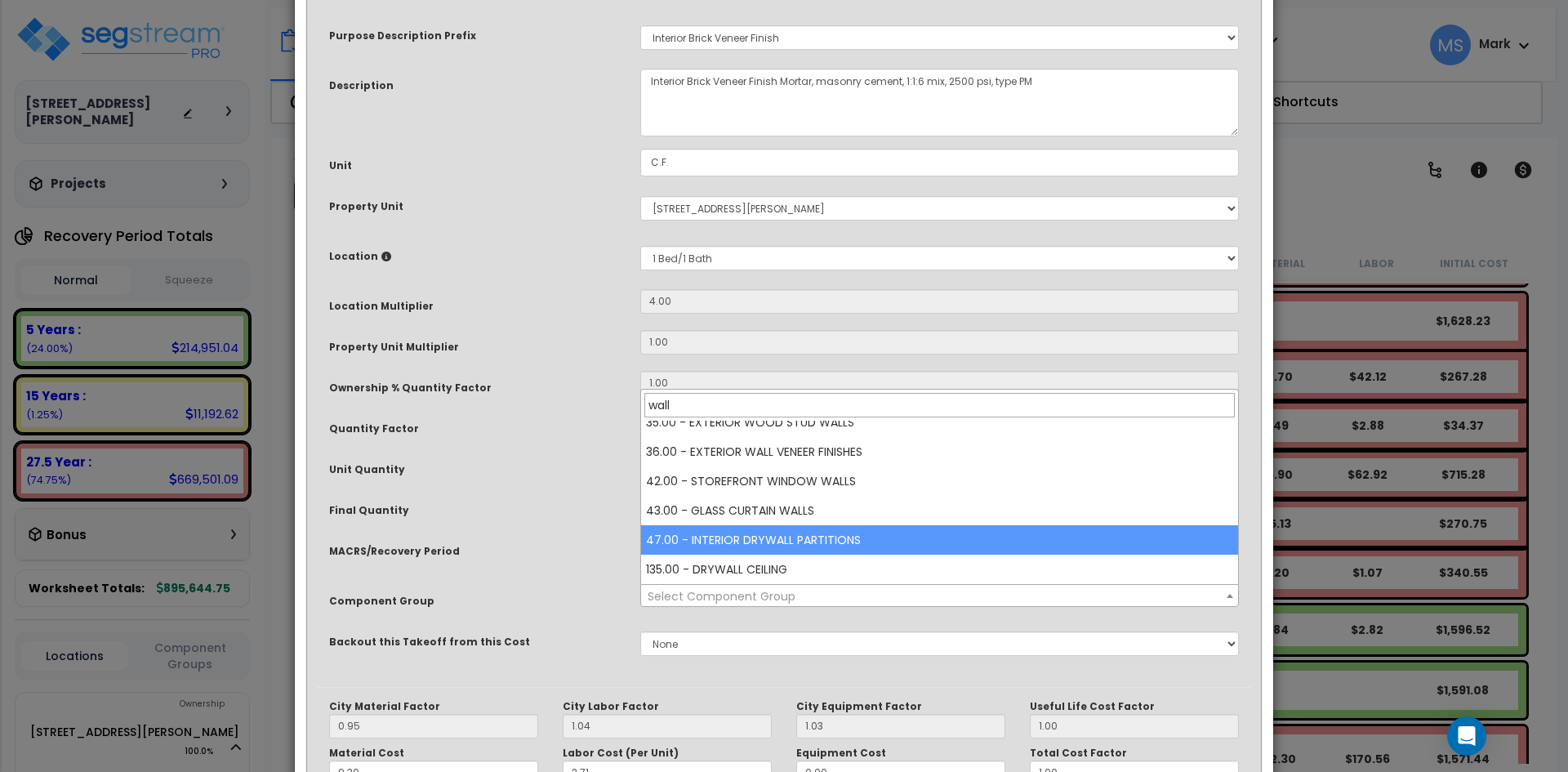
type input "wall"
select select "45878"
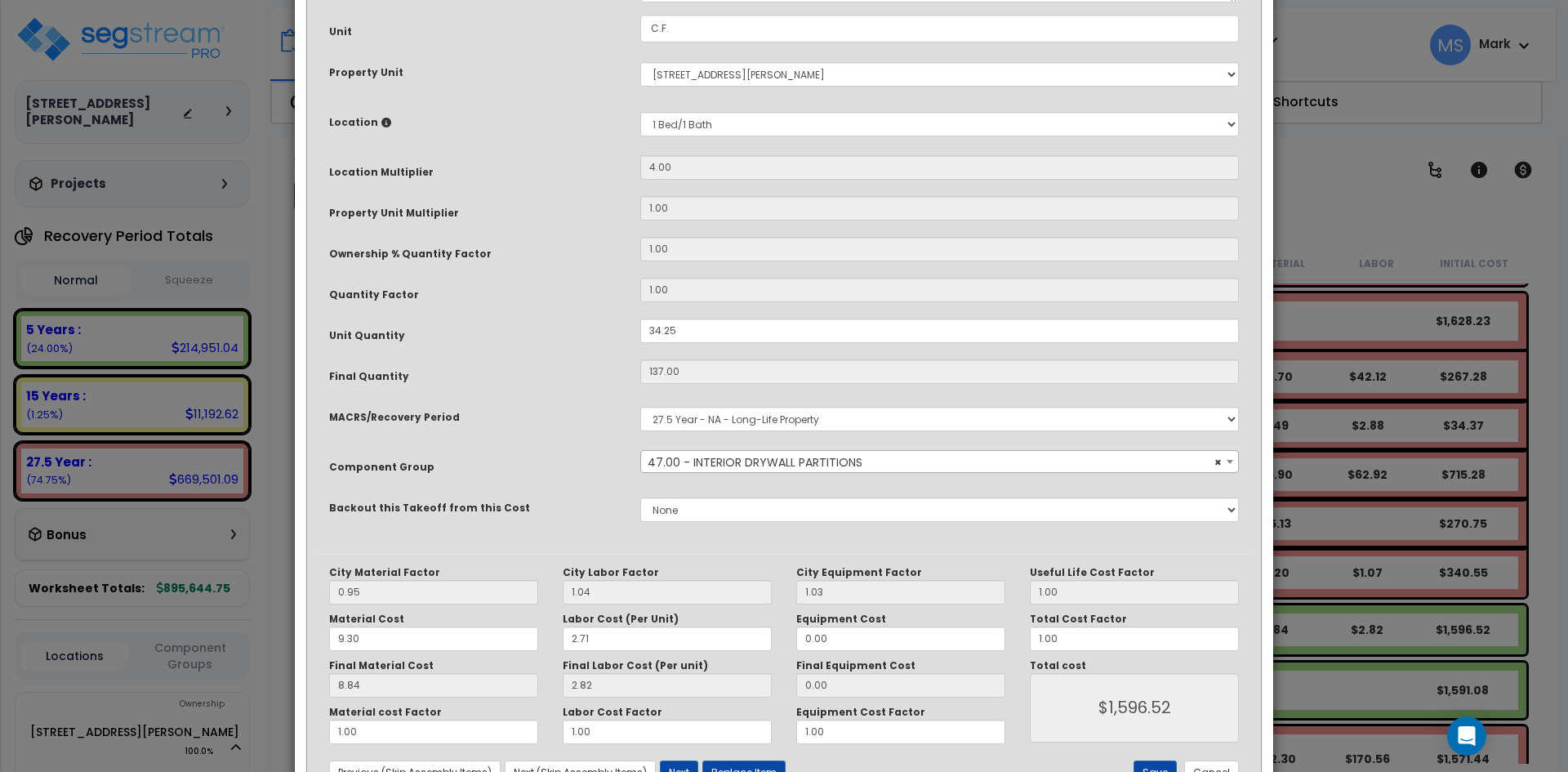
scroll to position [245, 0]
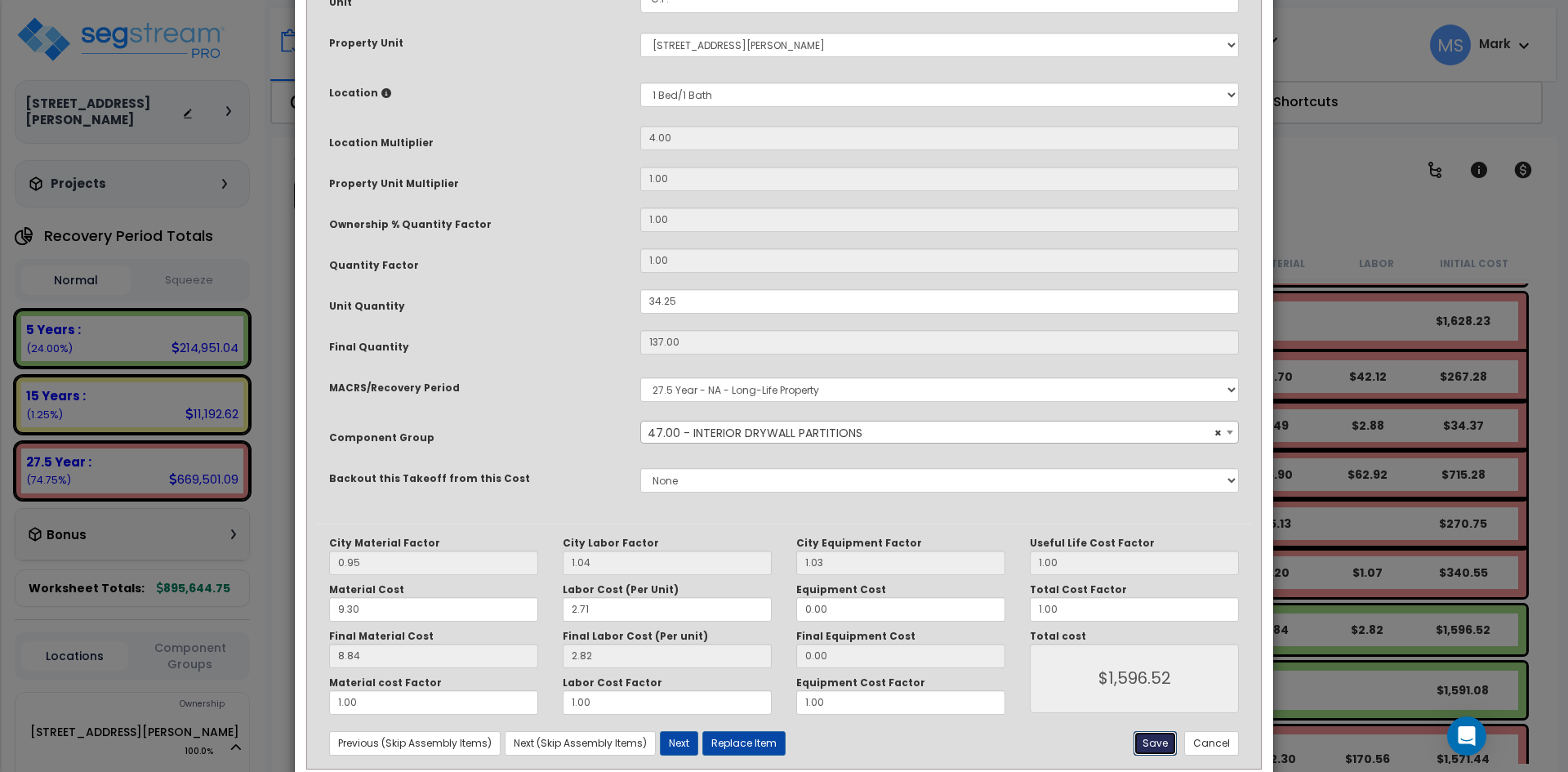
click at [1148, 745] on button "Save" at bounding box center [1155, 743] width 44 height 24
type input "1596.52"
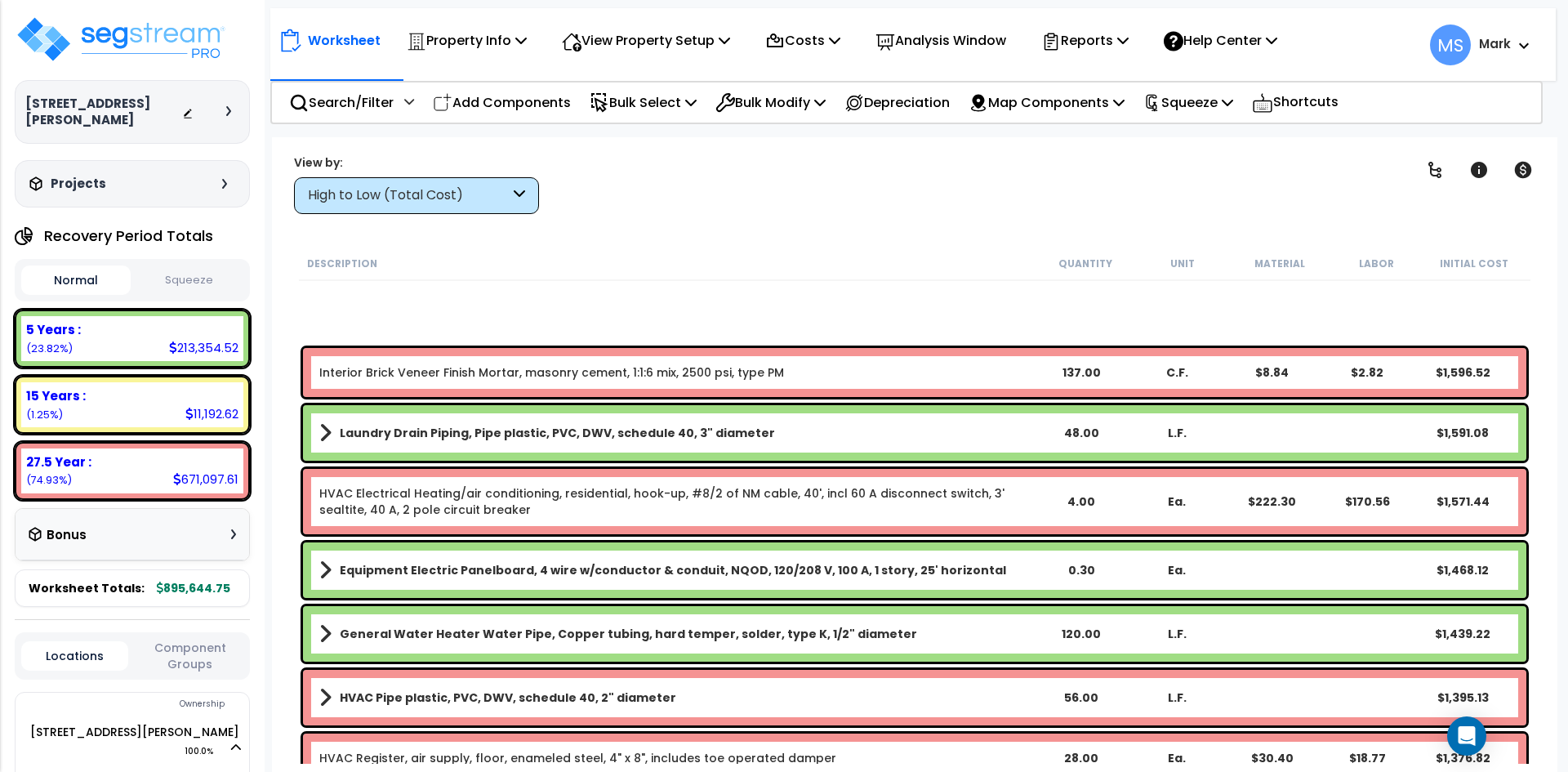
scroll to position [8181, 0]
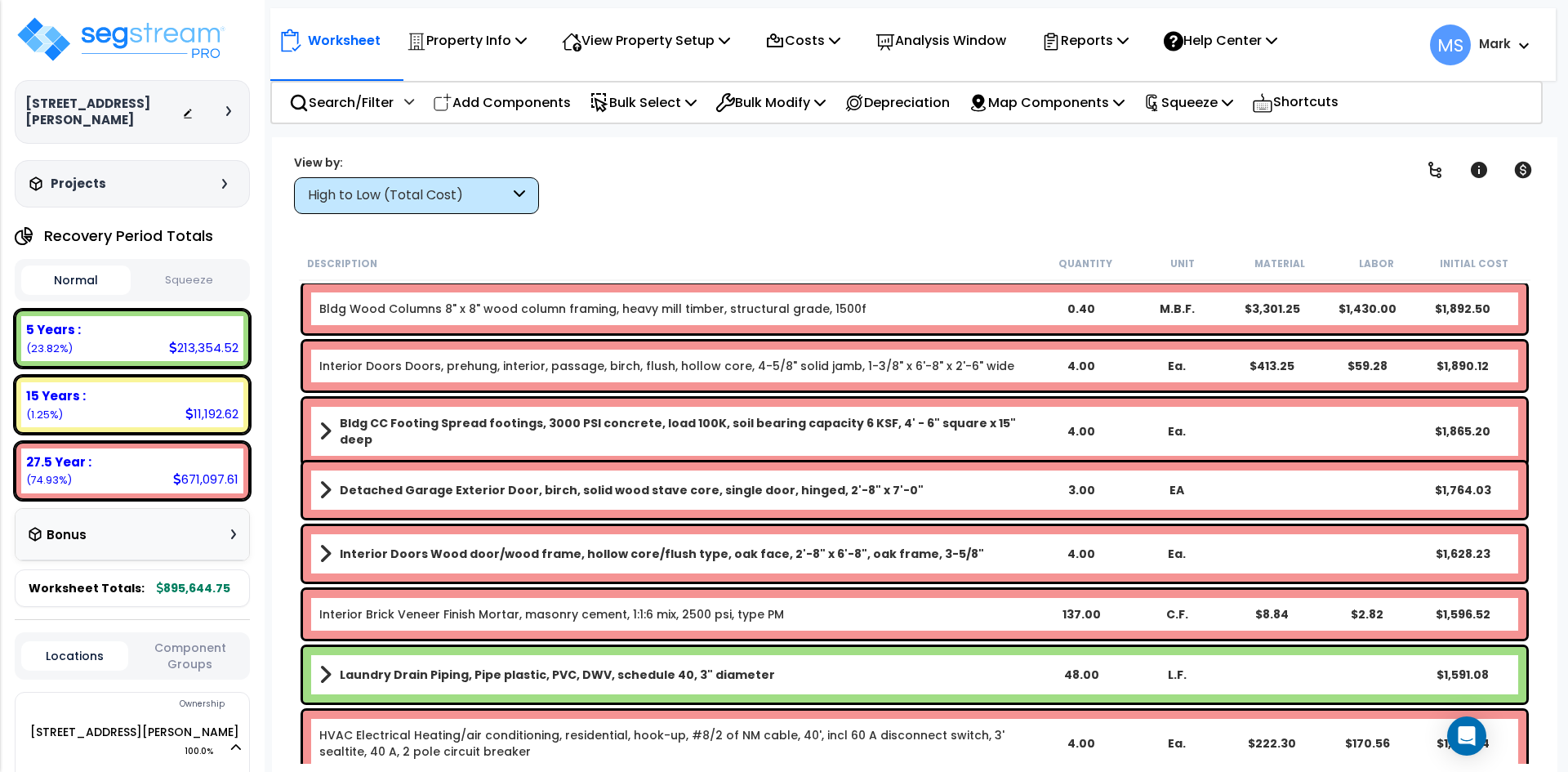
click at [215, 267] on button "Squeeze" at bounding box center [190, 281] width 110 height 29
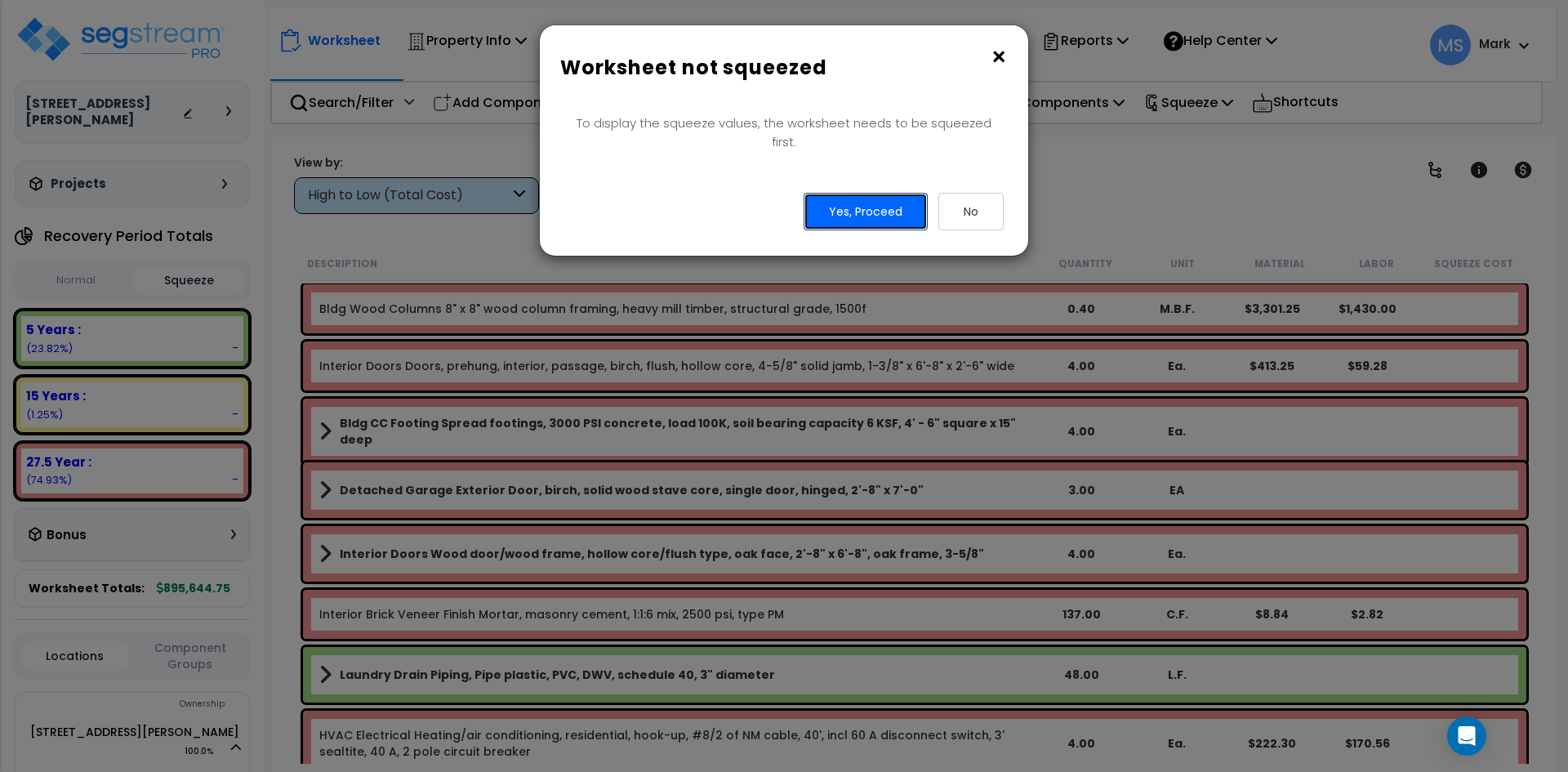
click at [870, 193] on button "Yes, Proceed" at bounding box center [865, 211] width 124 height 37
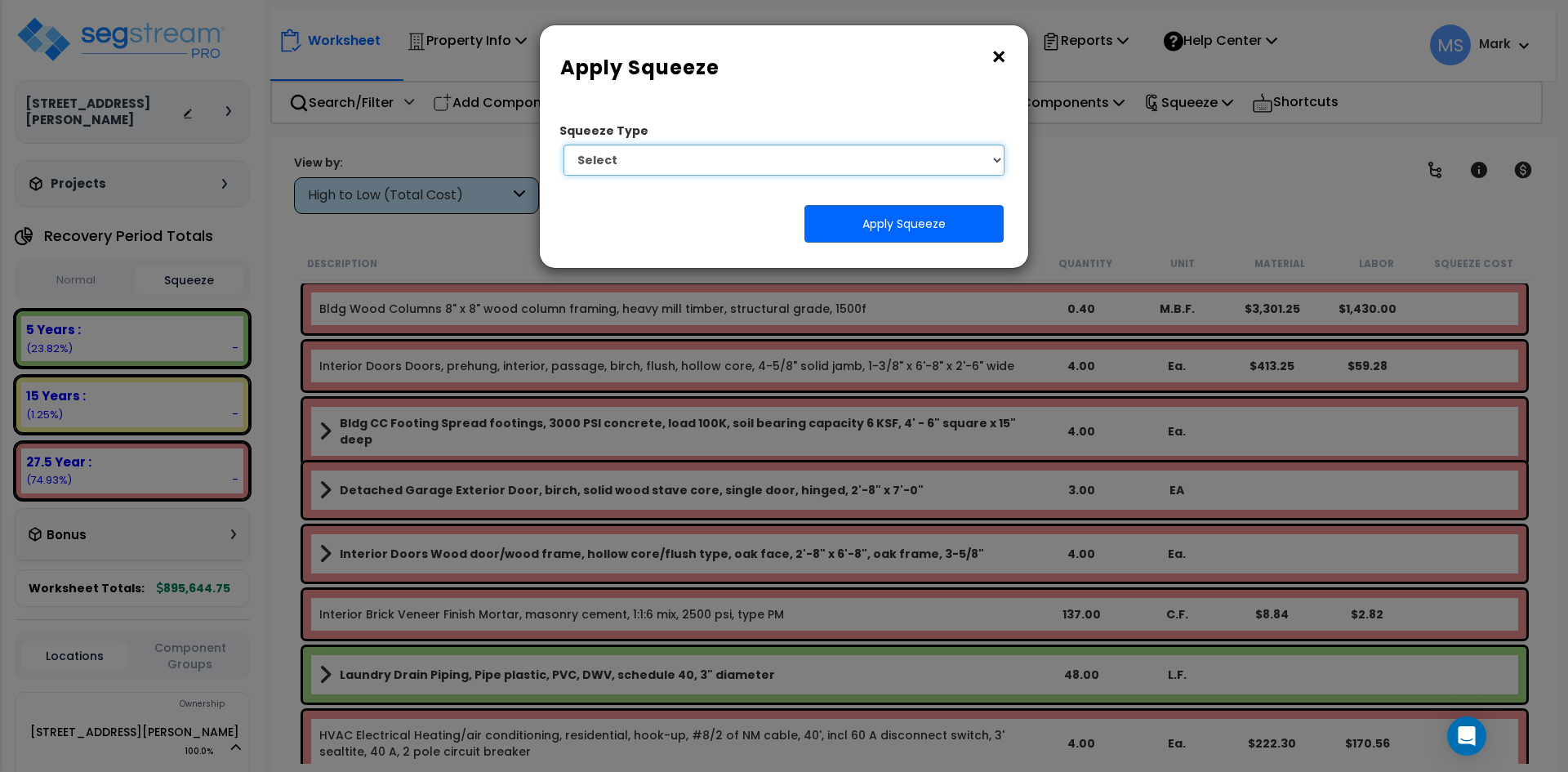
click at [873, 165] on select "Select 1. Squeeze Entire Worksheet 2. Squeeze by Takeoff Cost 3. Squeeze by Uni…" at bounding box center [784, 160] width 441 height 31
select select "squeeze_entire_takeoffsheet"
click at [563, 144] on select "Select 1. Squeeze Entire Worksheet 2. Squeeze by Takeoff Cost 3. Squeeze by Uni…" at bounding box center [784, 160] width 441 height 31
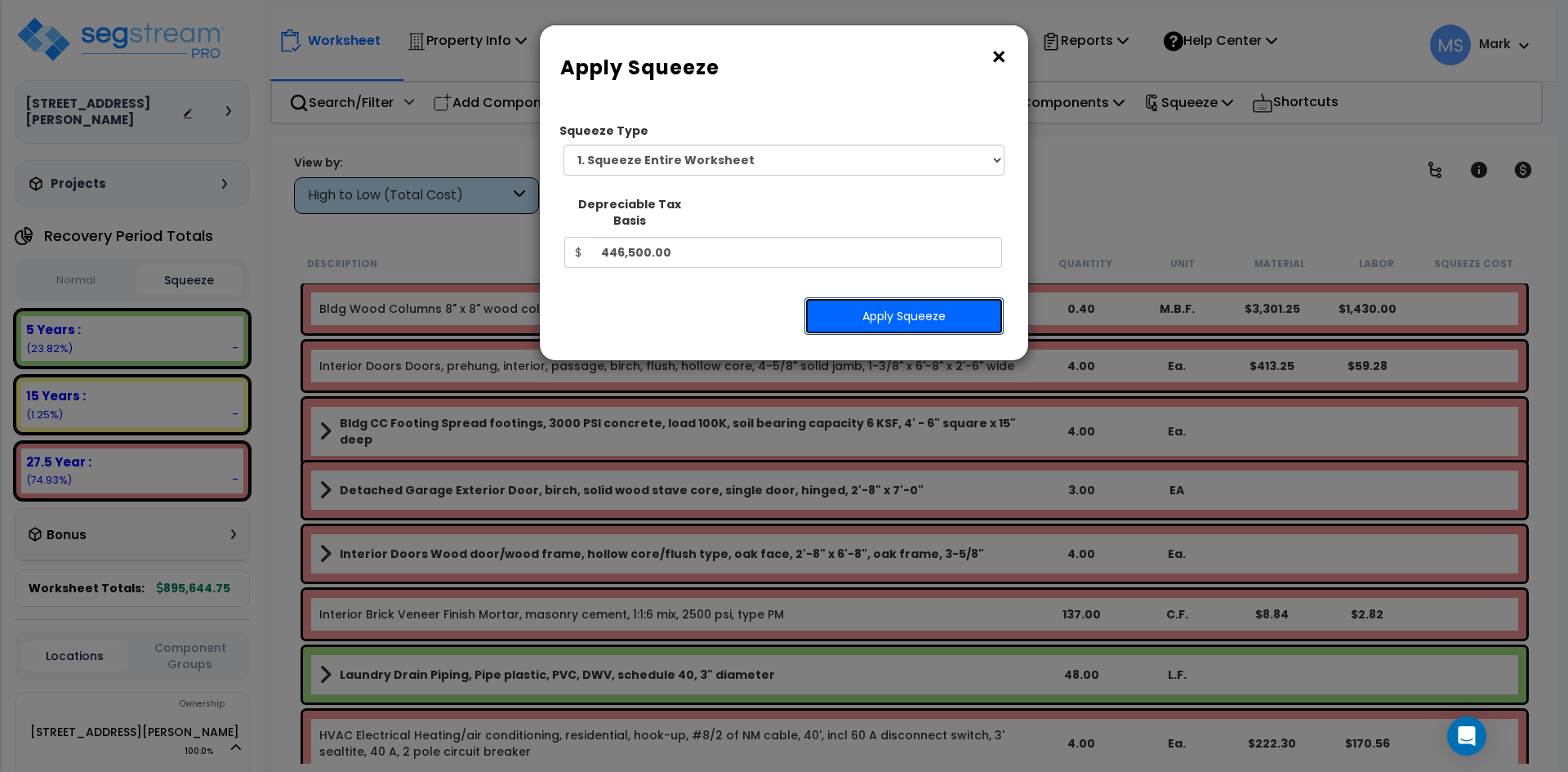
click at [929, 300] on button "Apply Squeeze" at bounding box center [904, 316] width 200 height 37
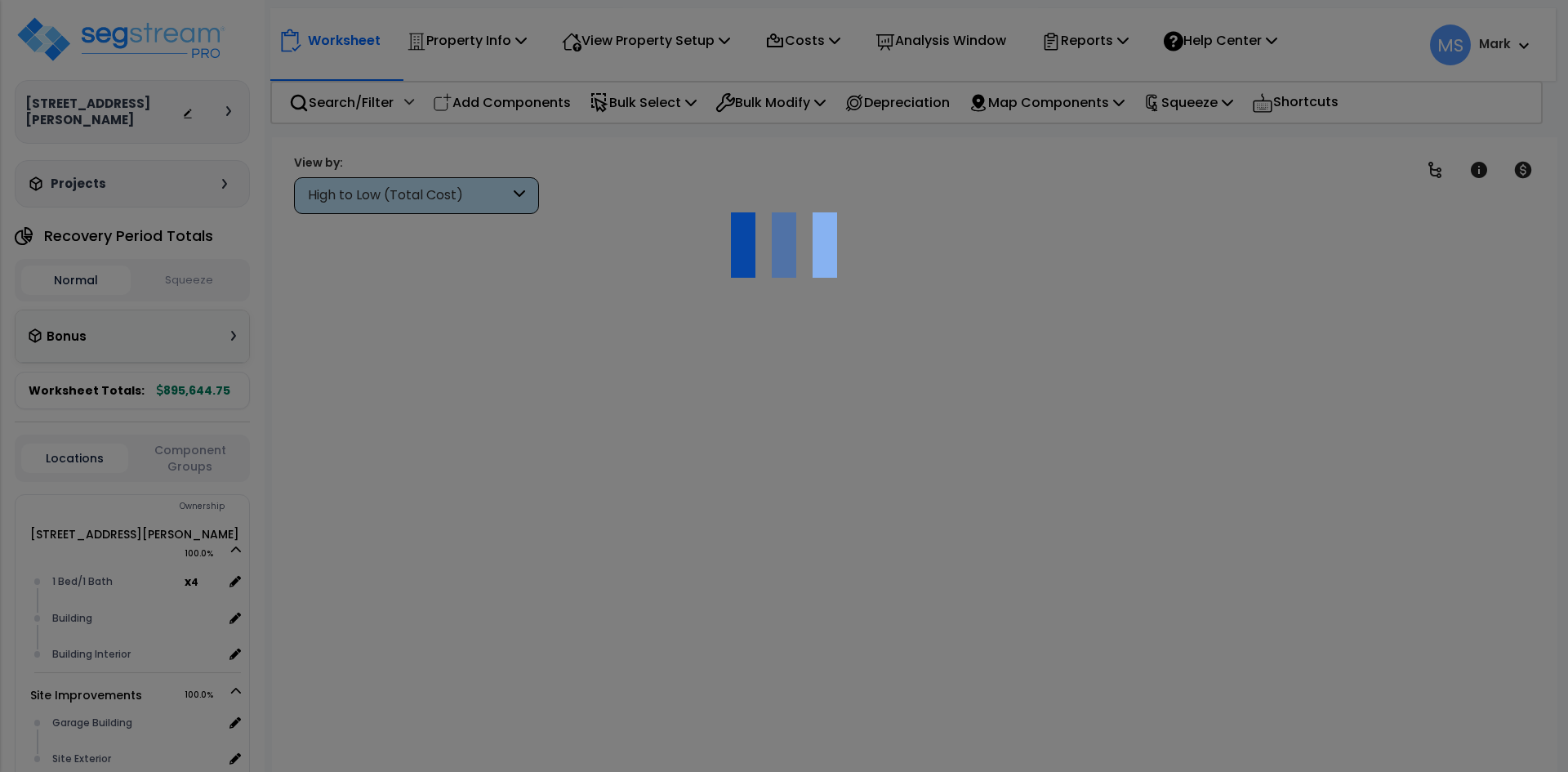
scroll to position [72, 0]
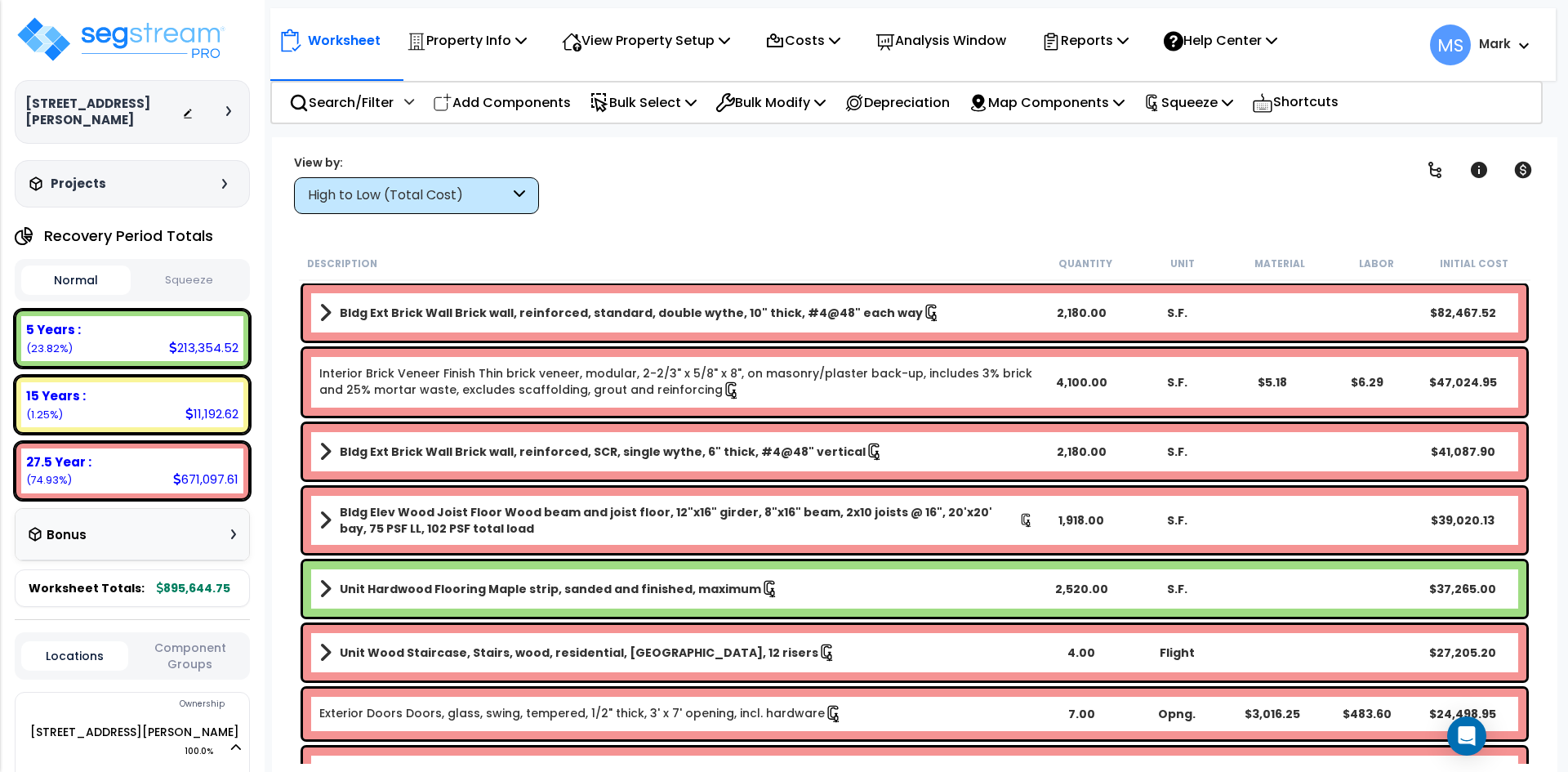
click at [171, 259] on div "Normal Squeeze" at bounding box center [131, 279] width 235 height 43
click at [214, 267] on button "Squeeze" at bounding box center [190, 281] width 110 height 29
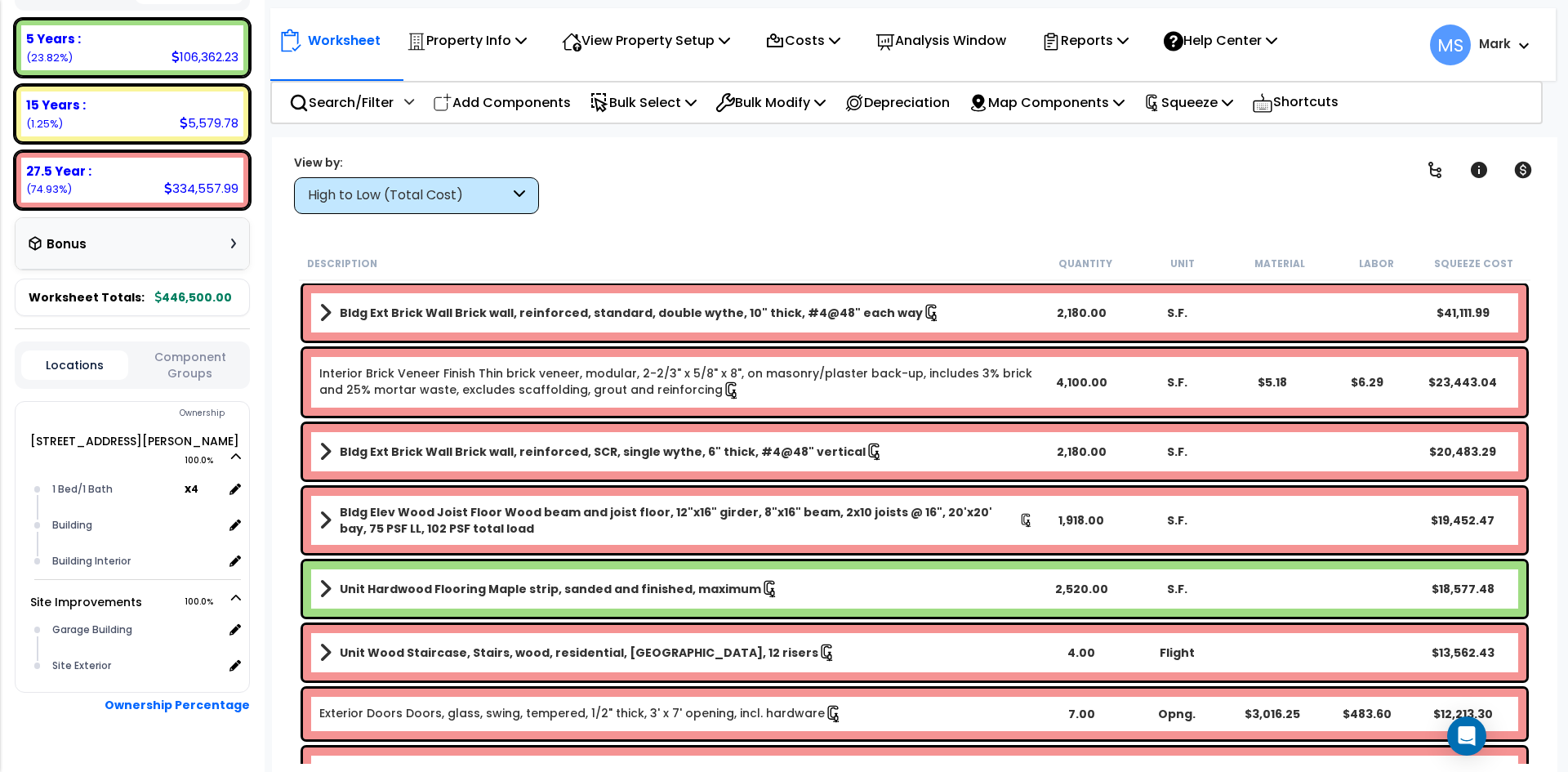
scroll to position [292, 0]
click at [214, 236] on div "Bonus" at bounding box center [132, 241] width 208 height 32
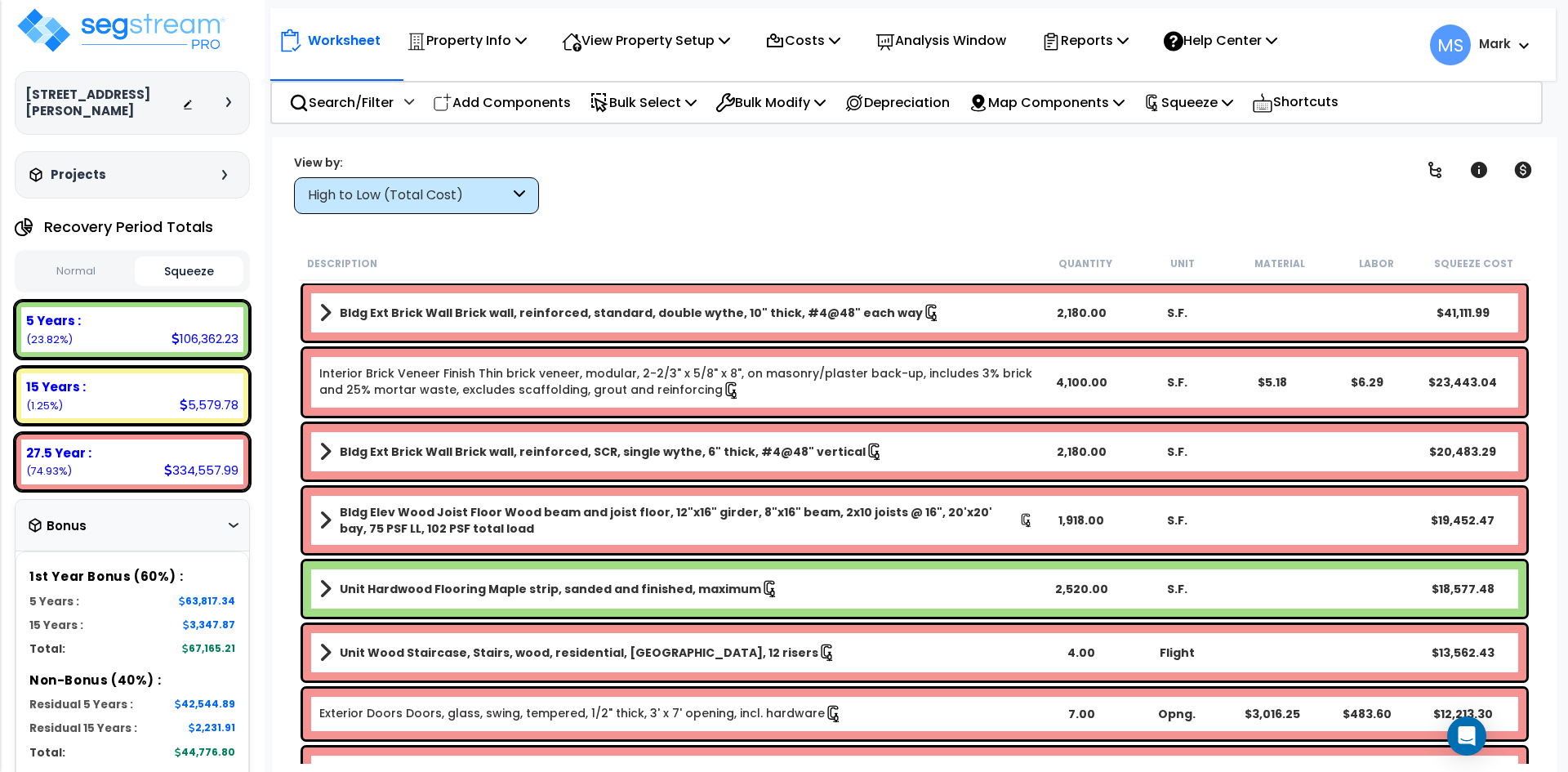
scroll to position [0, 0]
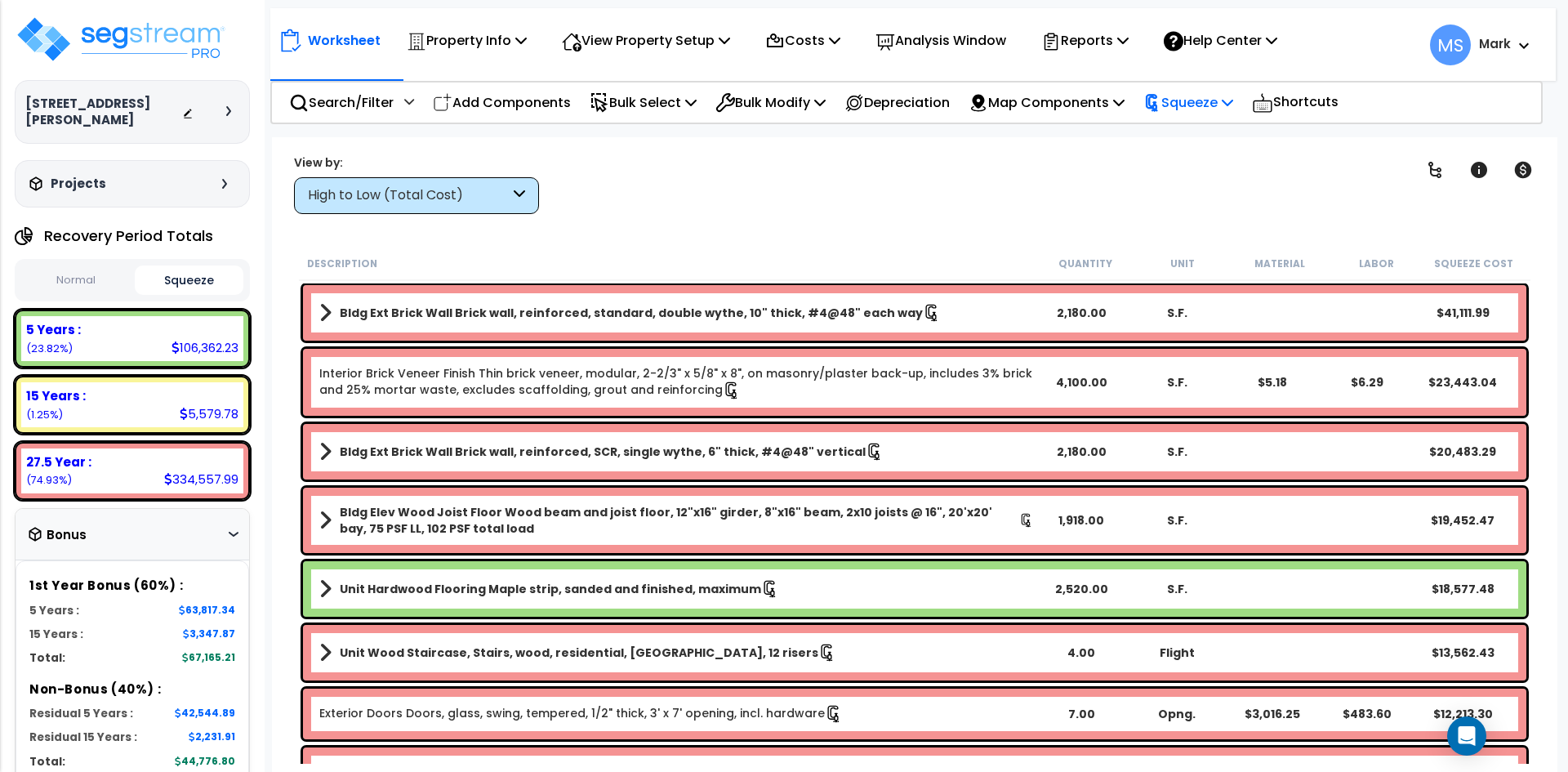
click at [1233, 108] on p "Squeeze" at bounding box center [1188, 103] width 90 height 22
click at [1251, 203] on link "Show Advanced" at bounding box center [1216, 208] width 161 height 33
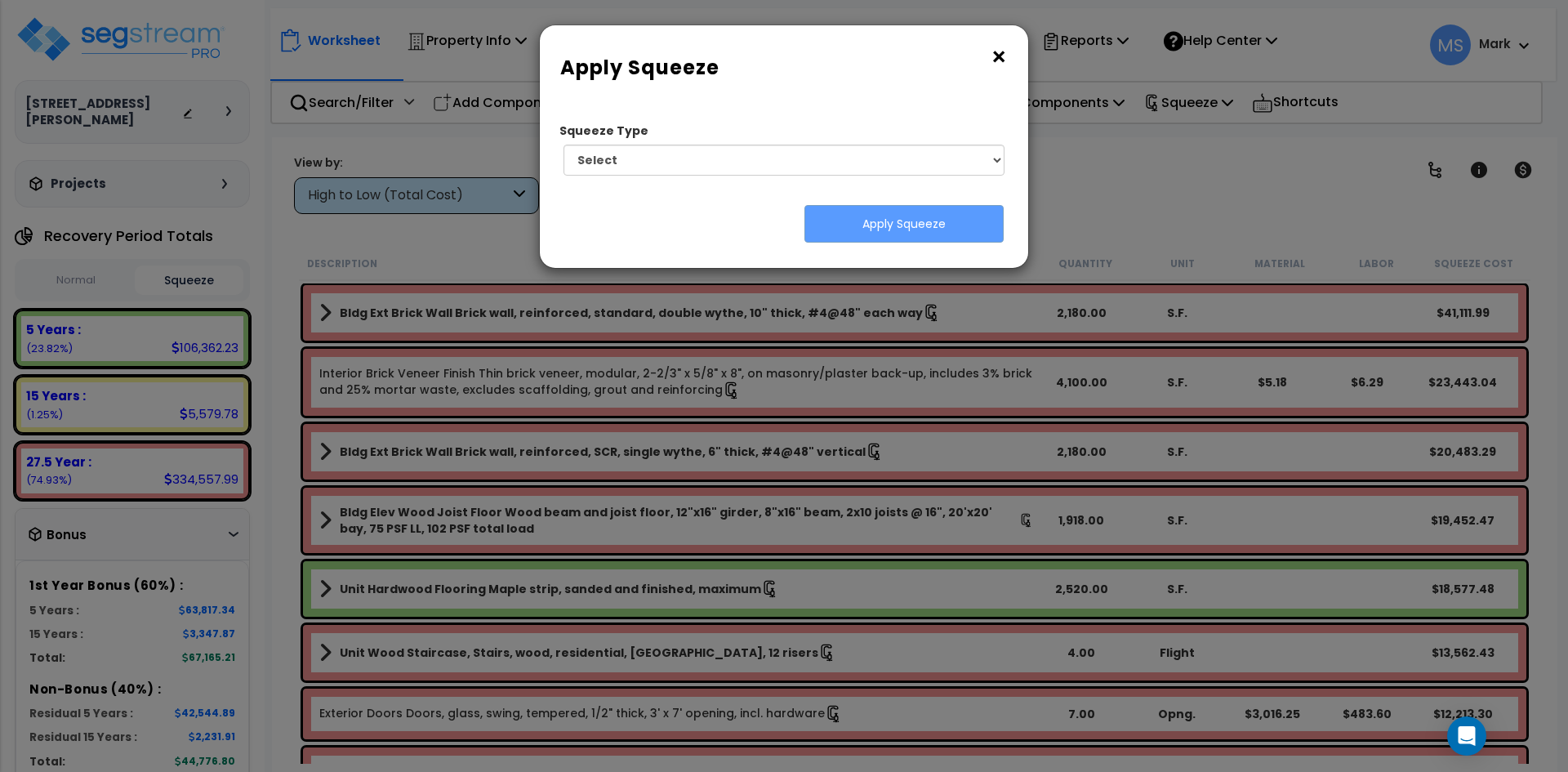
click at [934, 137] on div "Squeeze Type Select 1. Squeeze Entire Worksheet 2. Squeeze by [PERSON_NAME] Cos…" at bounding box center [777, 145] width 450 height 62
click at [966, 159] on select "Select 1. Squeeze Entire Worksheet 2. Squeeze by [PERSON_NAME] Cost 3. Squeeze …" at bounding box center [784, 160] width 441 height 31
click at [1006, 59] on button "×" at bounding box center [998, 57] width 18 height 26
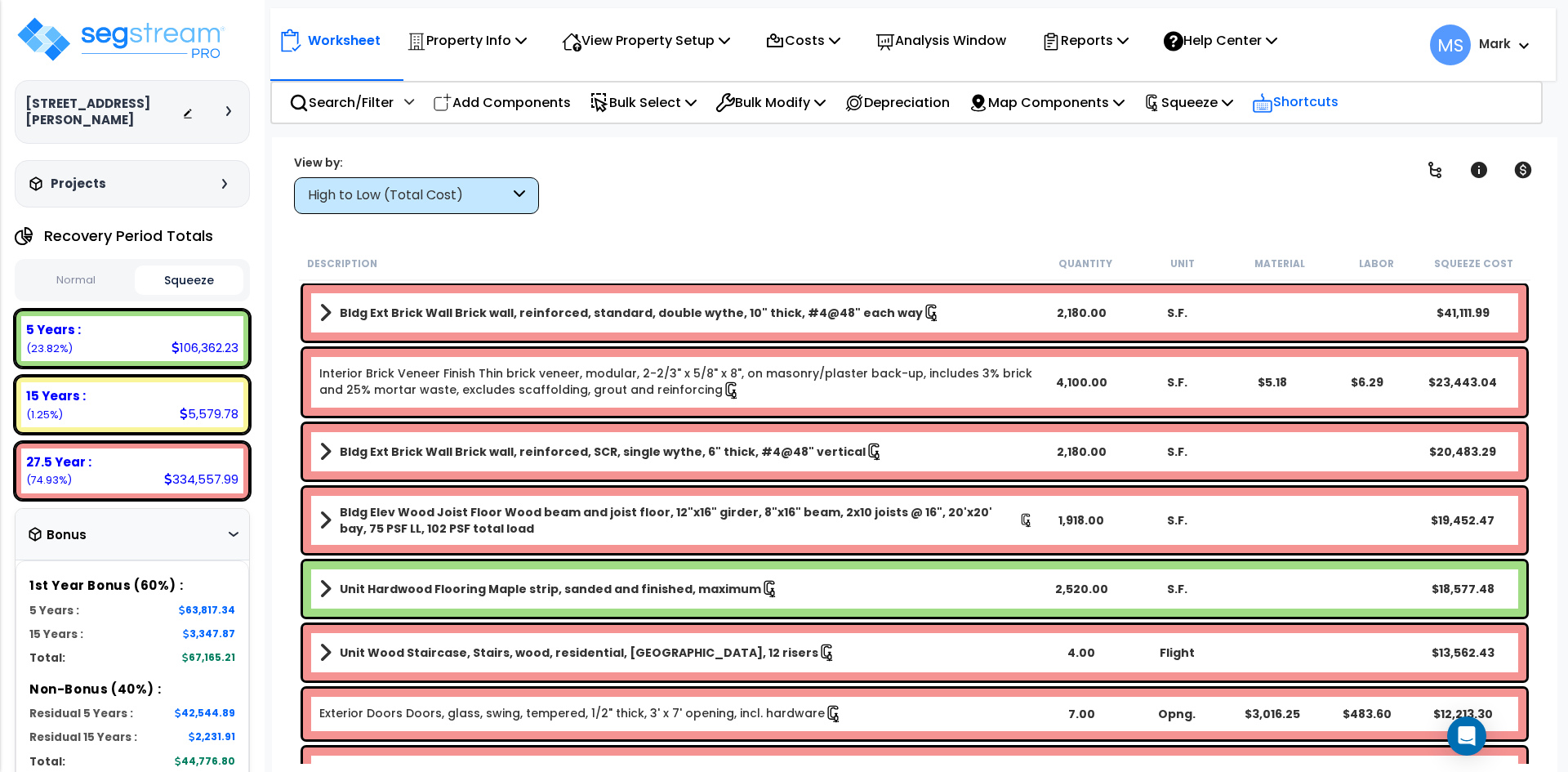
click at [1273, 108] on icon at bounding box center [1261, 103] width 21 height 23
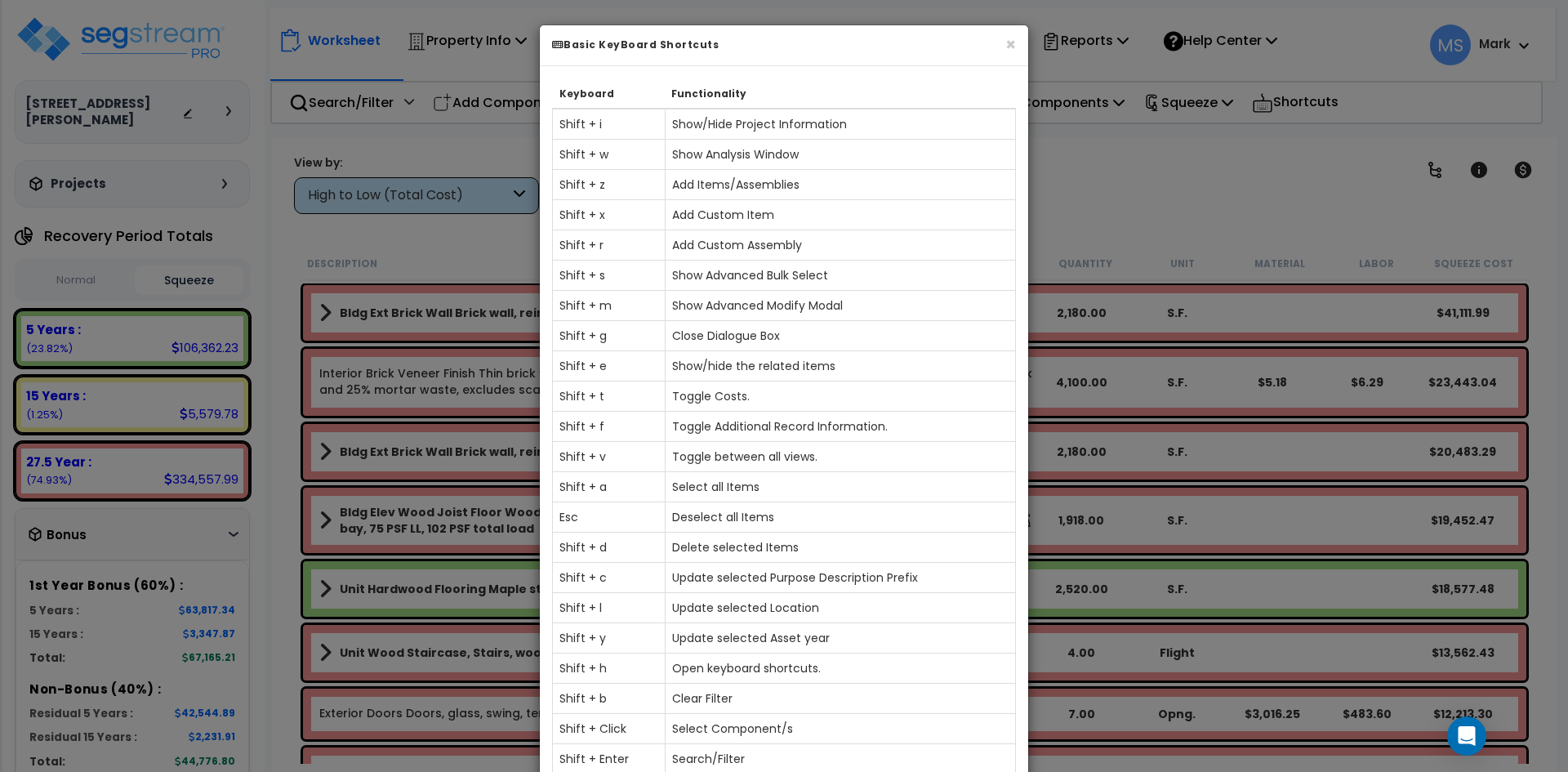
click at [1115, 251] on div "× Basic KeyBoard Shortcuts Keyboard Functionality Shift + i Show/Hide Project I…" at bounding box center [784, 386] width 1568 height 772
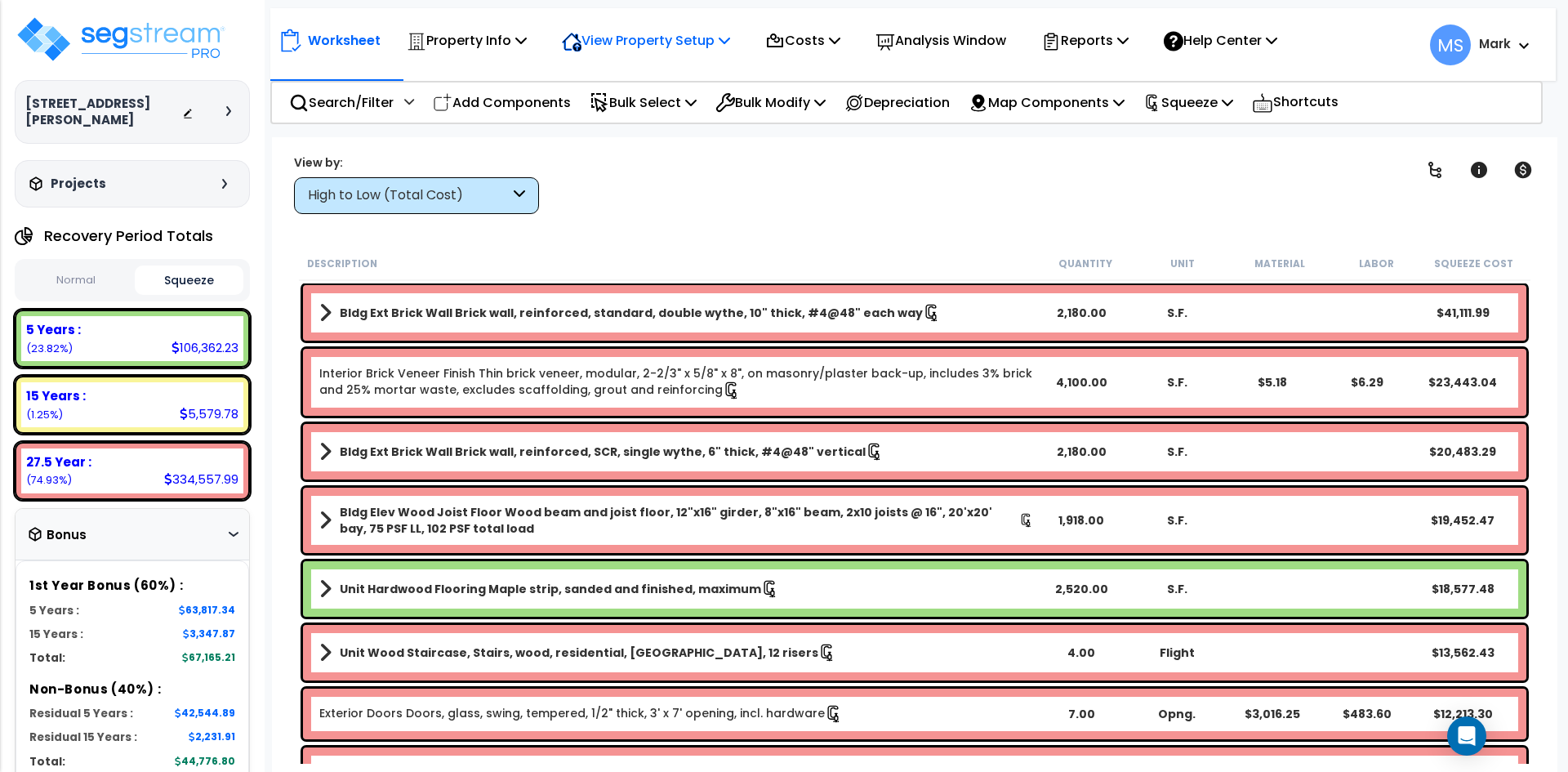
click at [527, 46] on p "View Property Setup" at bounding box center [466, 40] width 120 height 22
click at [818, 40] on p "Costs" at bounding box center [803, 40] width 75 height 22
click at [916, 37] on p "Analysis Window" at bounding box center [940, 40] width 131 height 22
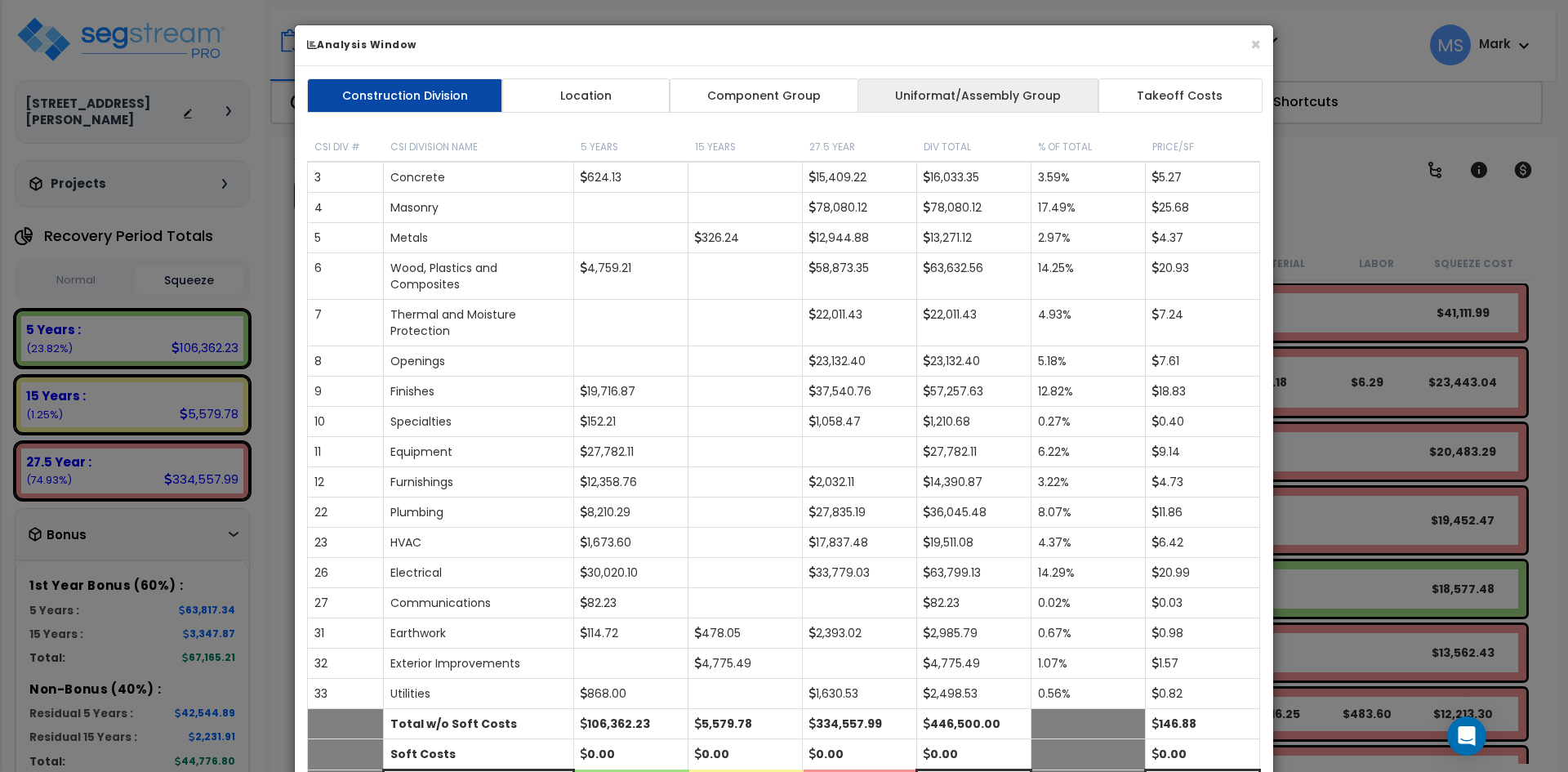
click at [943, 92] on link "Uniformat/Assembly Group" at bounding box center [978, 95] width 242 height 34
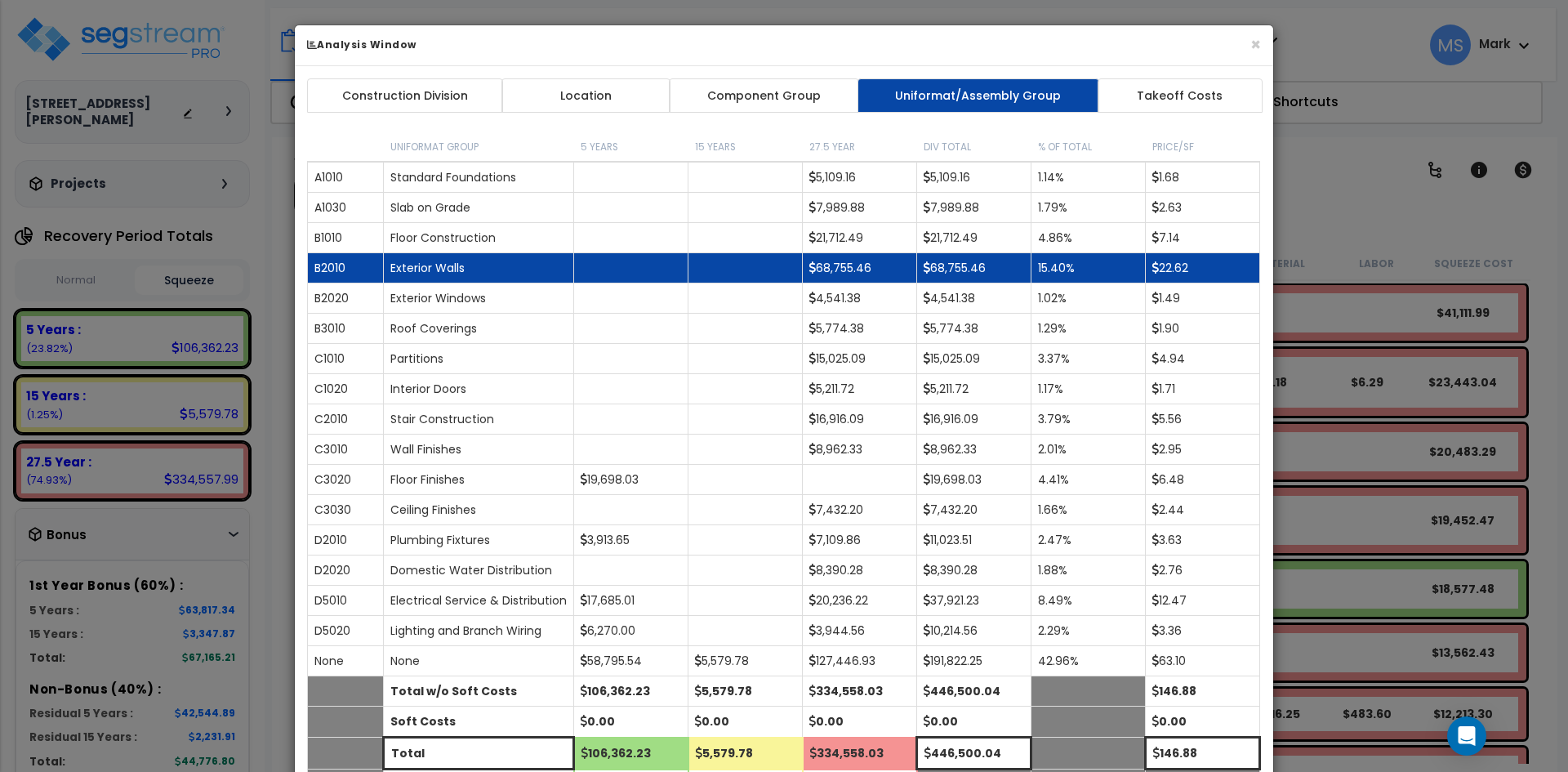
scroll to position [82, 0]
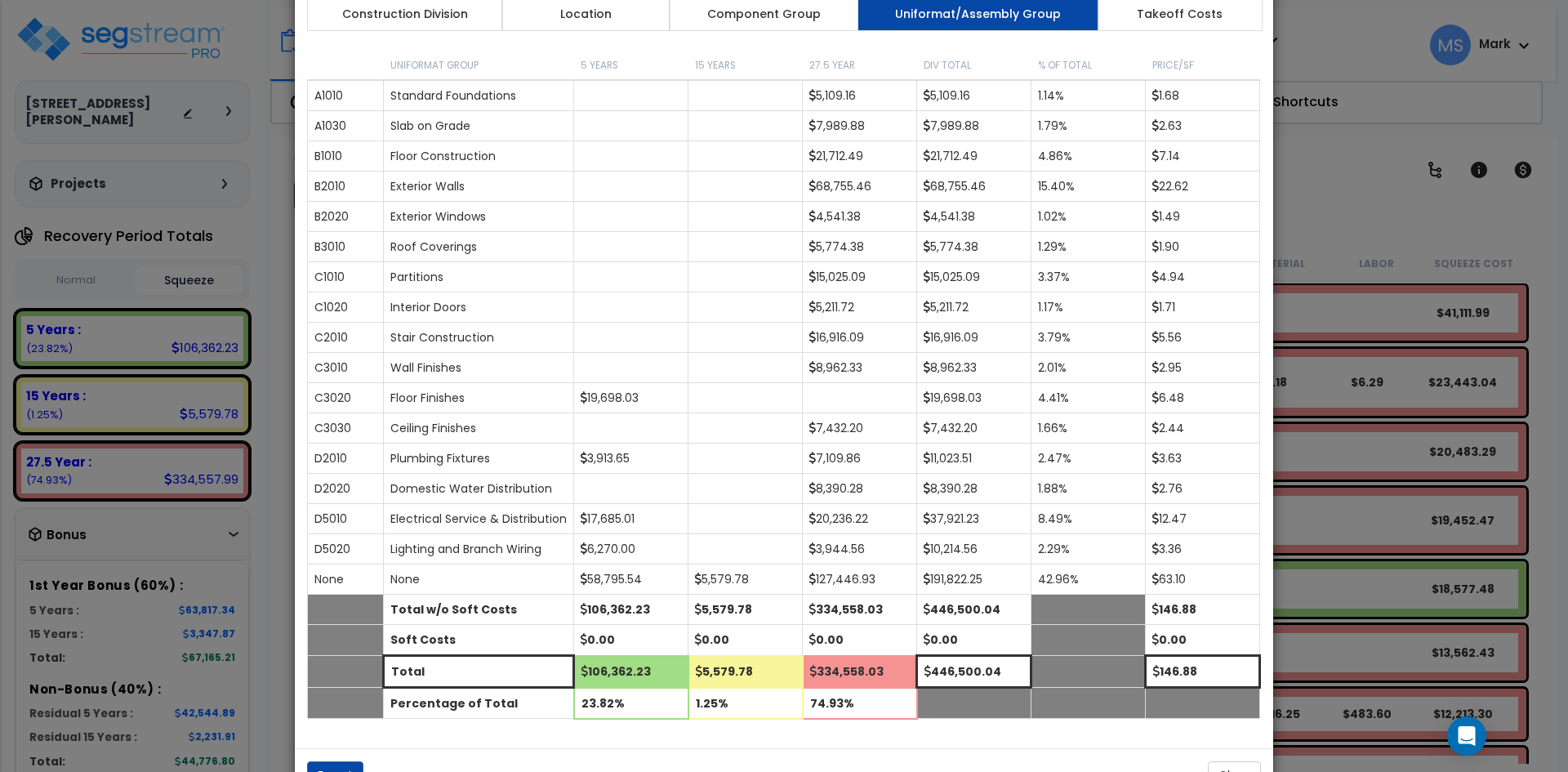
click at [1382, 210] on div "× Analysis Window Construction Division Location Component Group Uniformat/Asse…" at bounding box center [784, 386] width 1568 height 772
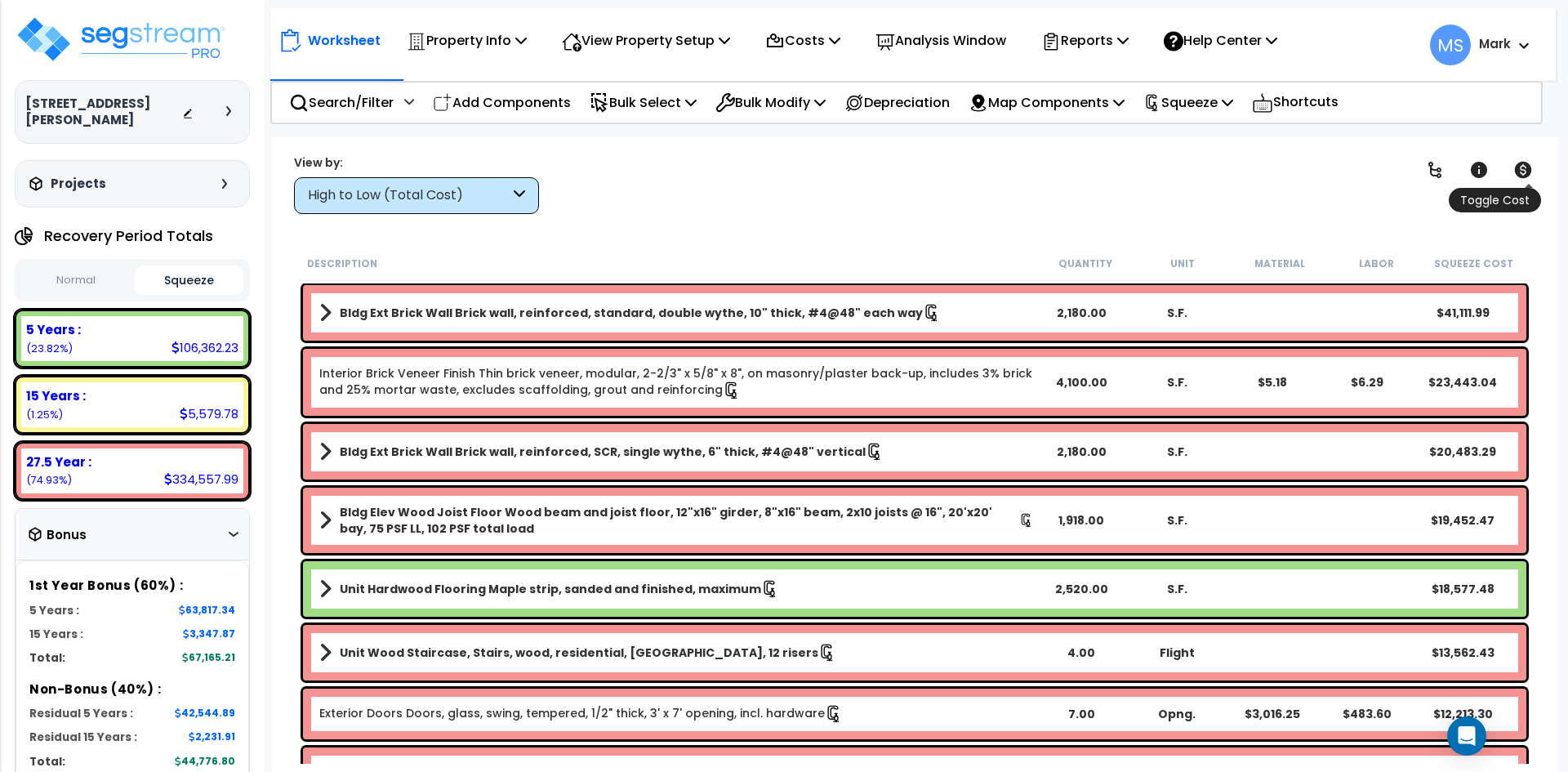
click at [1524, 169] on icon at bounding box center [1523, 170] width 17 height 16
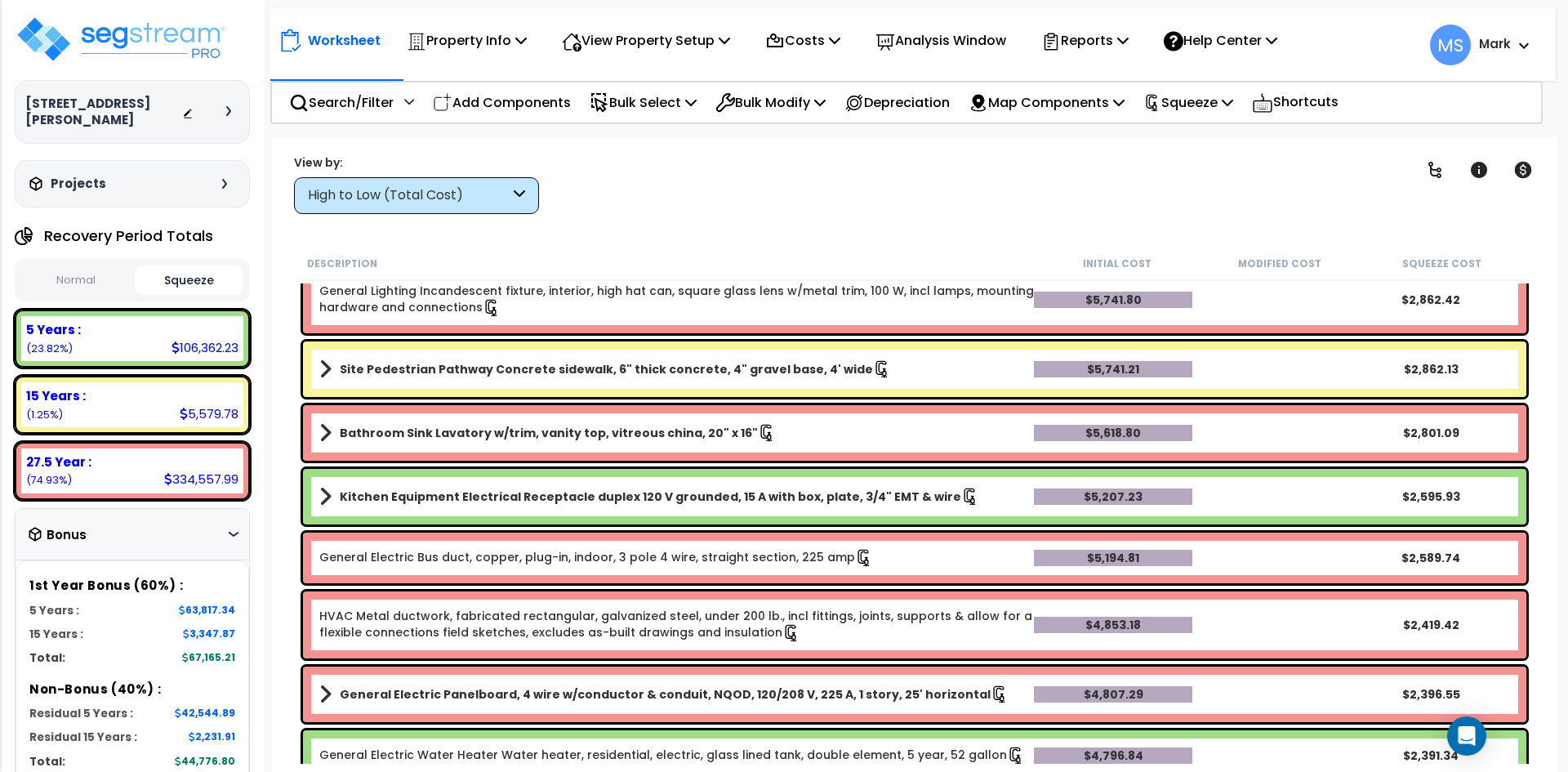
scroll to position [2590, 0]
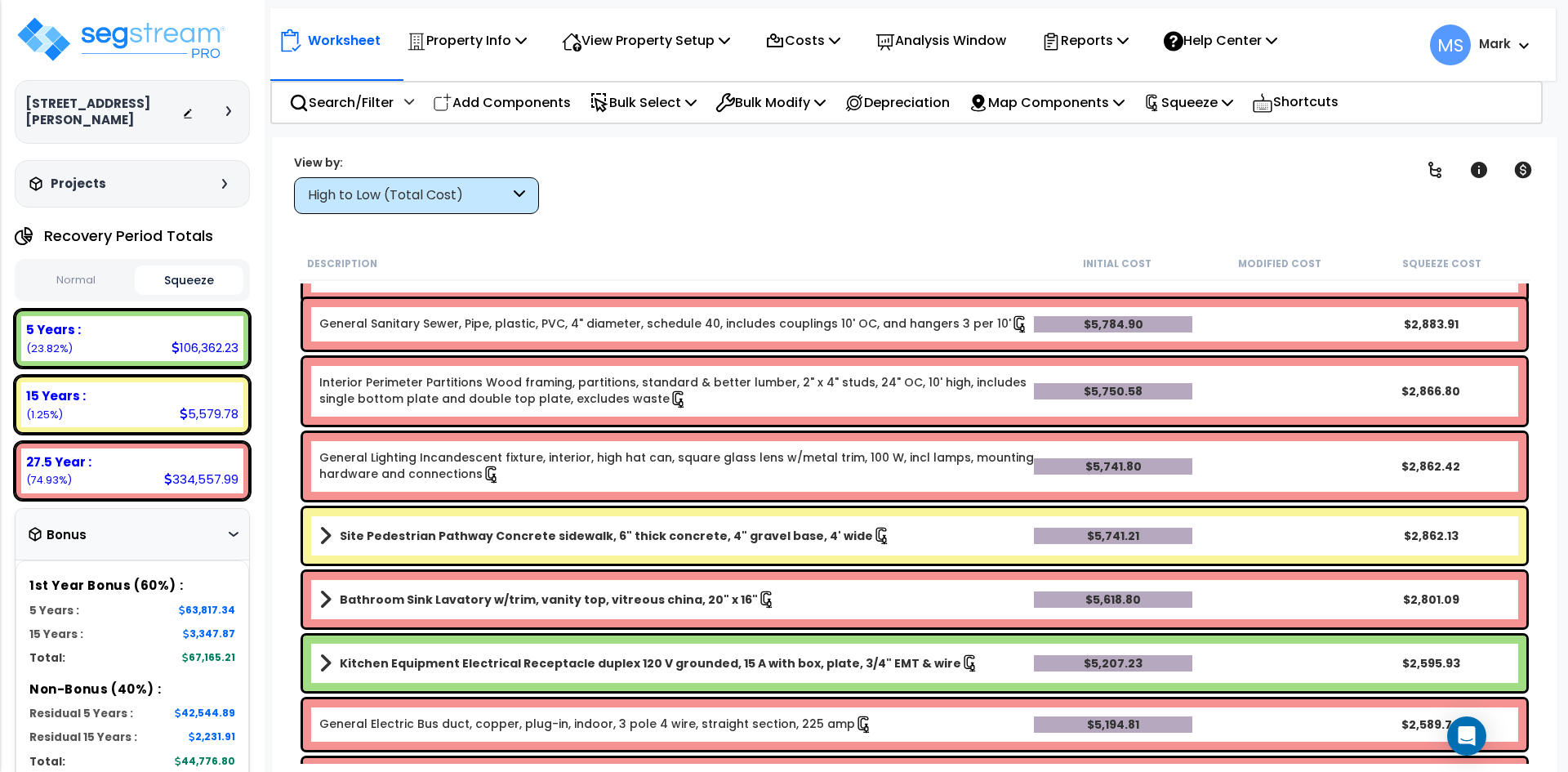
click at [447, 201] on div "High to Low (Total Cost)" at bounding box center [408, 195] width 201 height 19
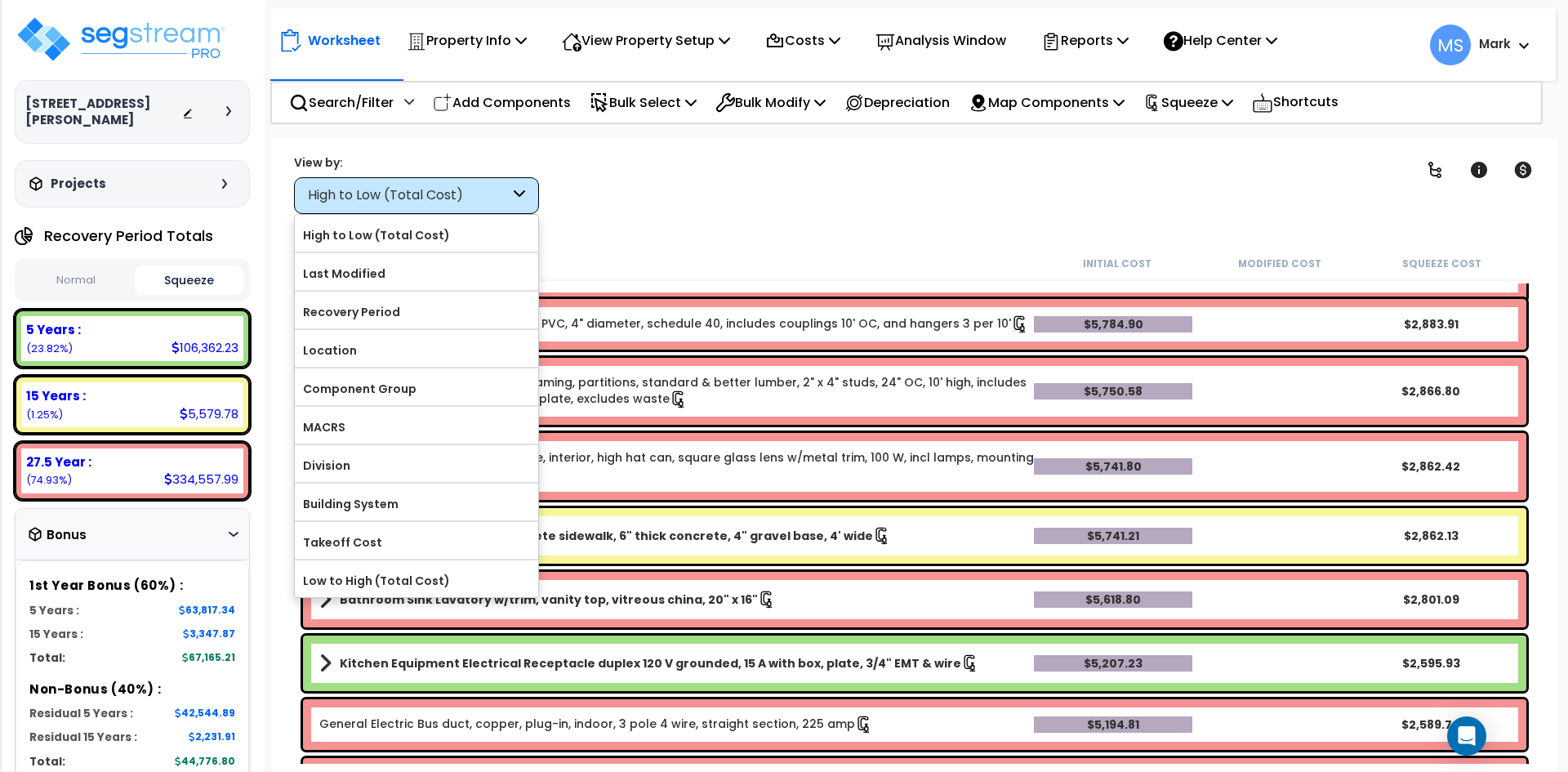
click at [743, 221] on div "Worksheet Property Info Property Setup Add Property Unit Template property Clon…" at bounding box center [914, 523] width 1285 height 772
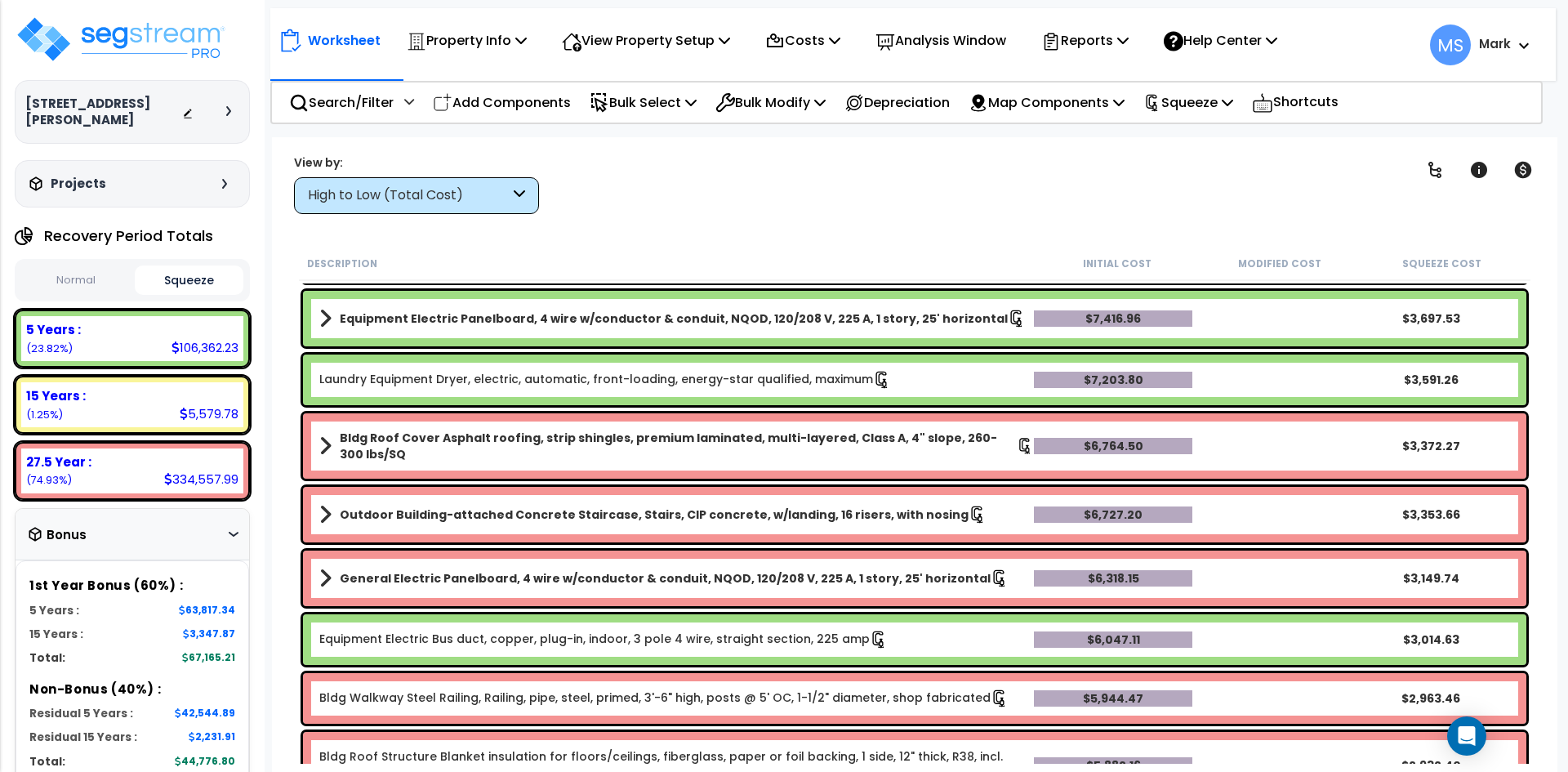
scroll to position [1529, 0]
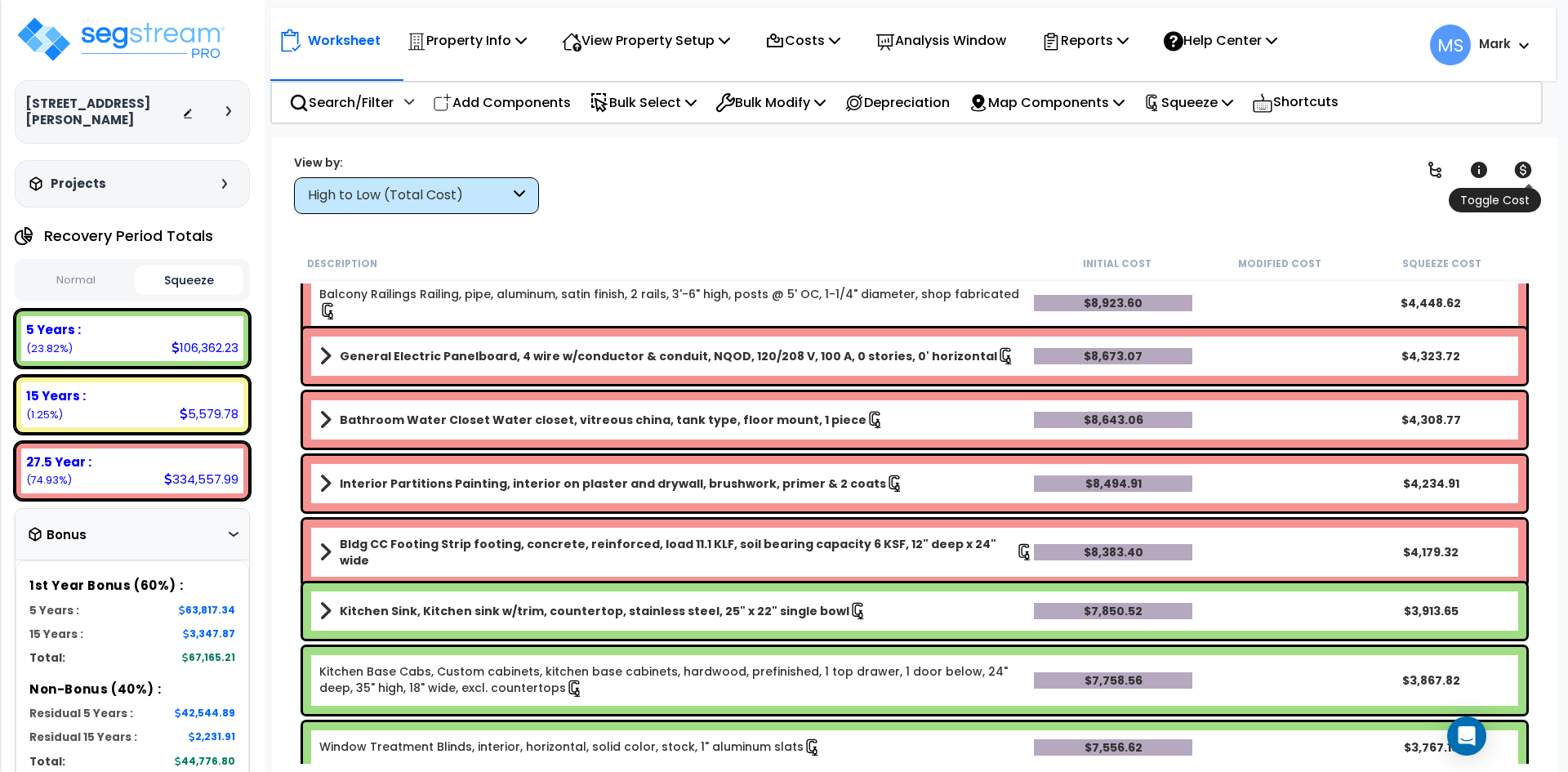
click at [1516, 164] on icon at bounding box center [1523, 170] width 20 height 20
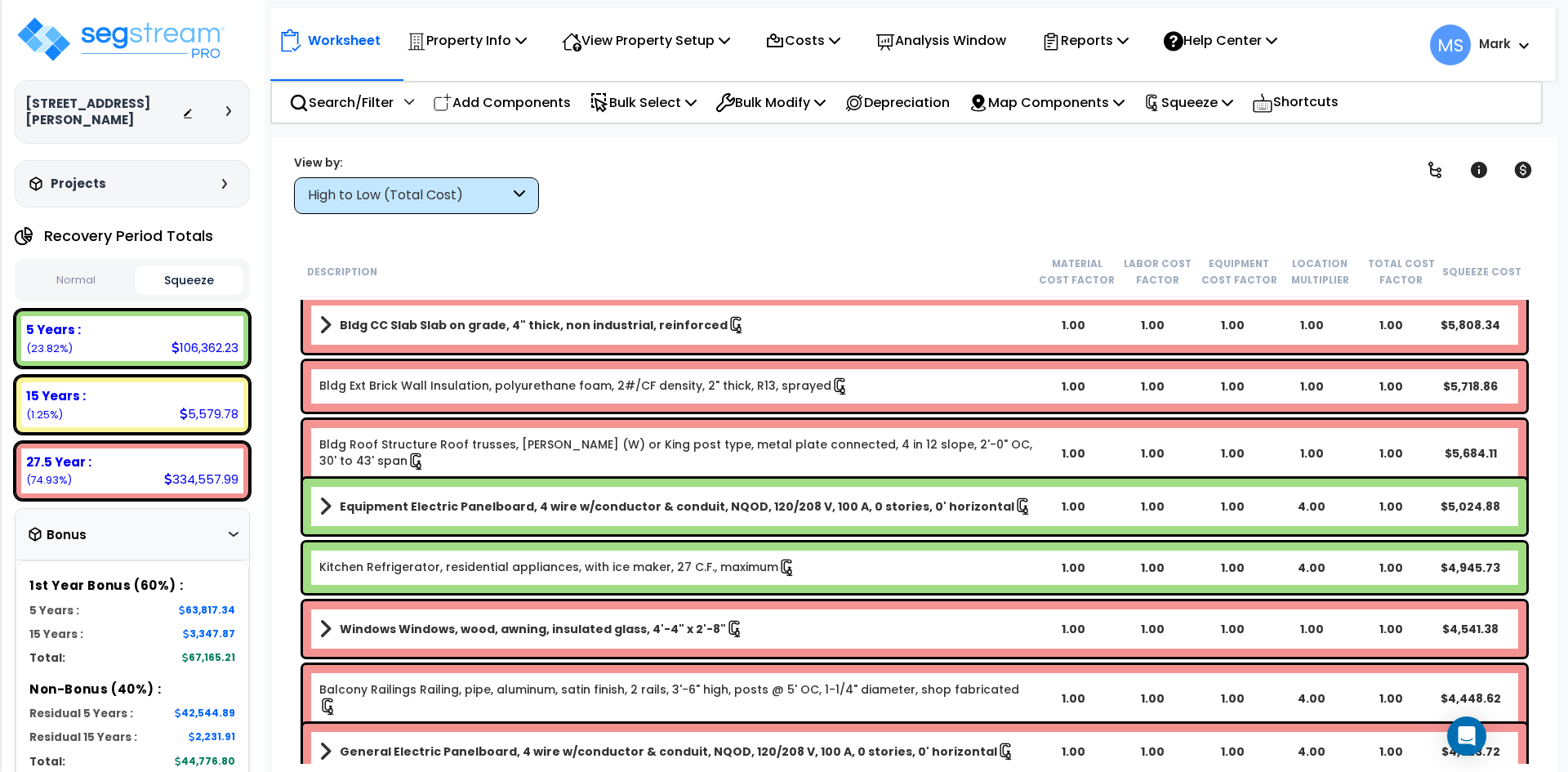
scroll to position [1119, 0]
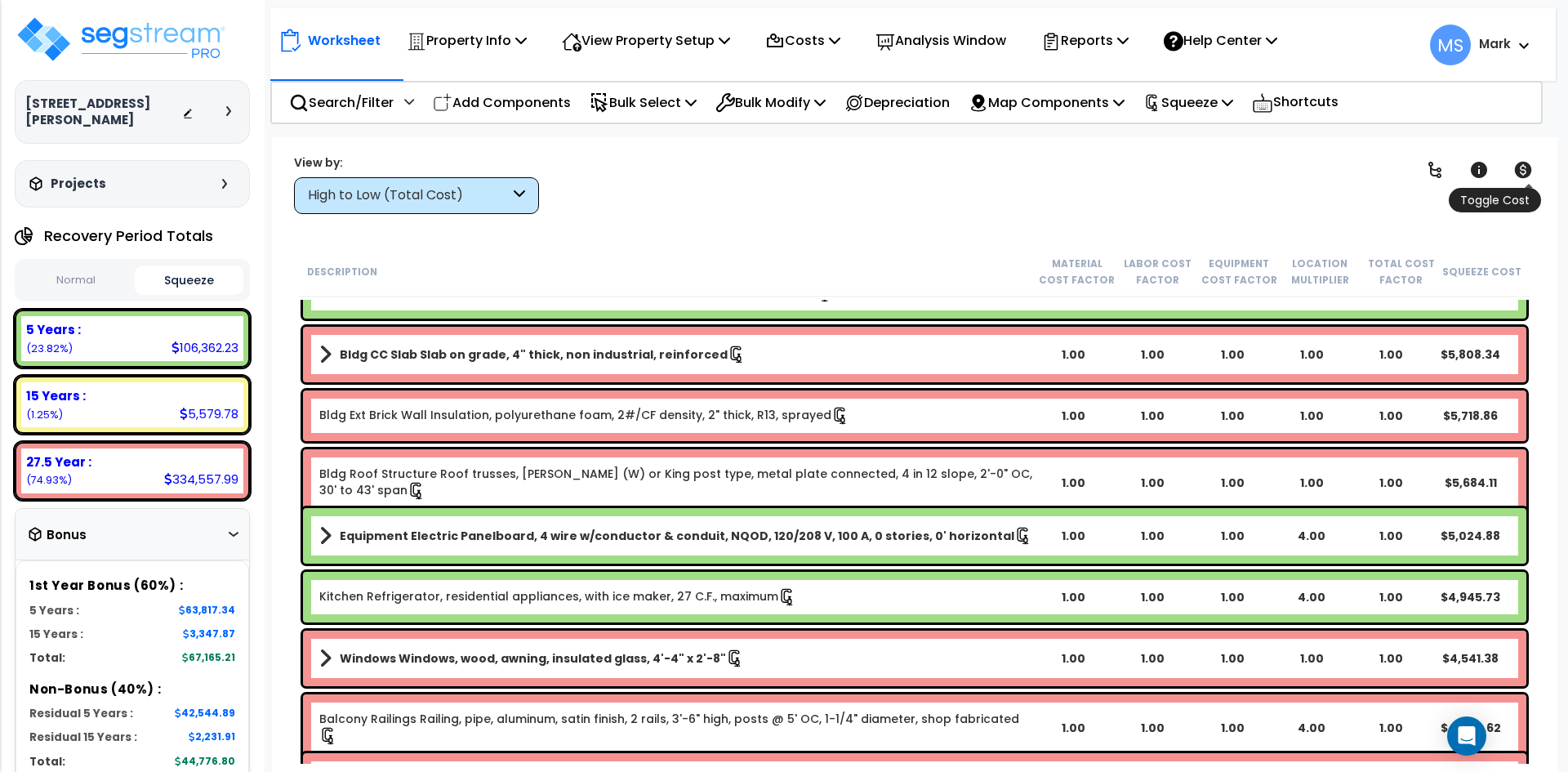
click at [1523, 165] on icon at bounding box center [1523, 170] width 20 height 20
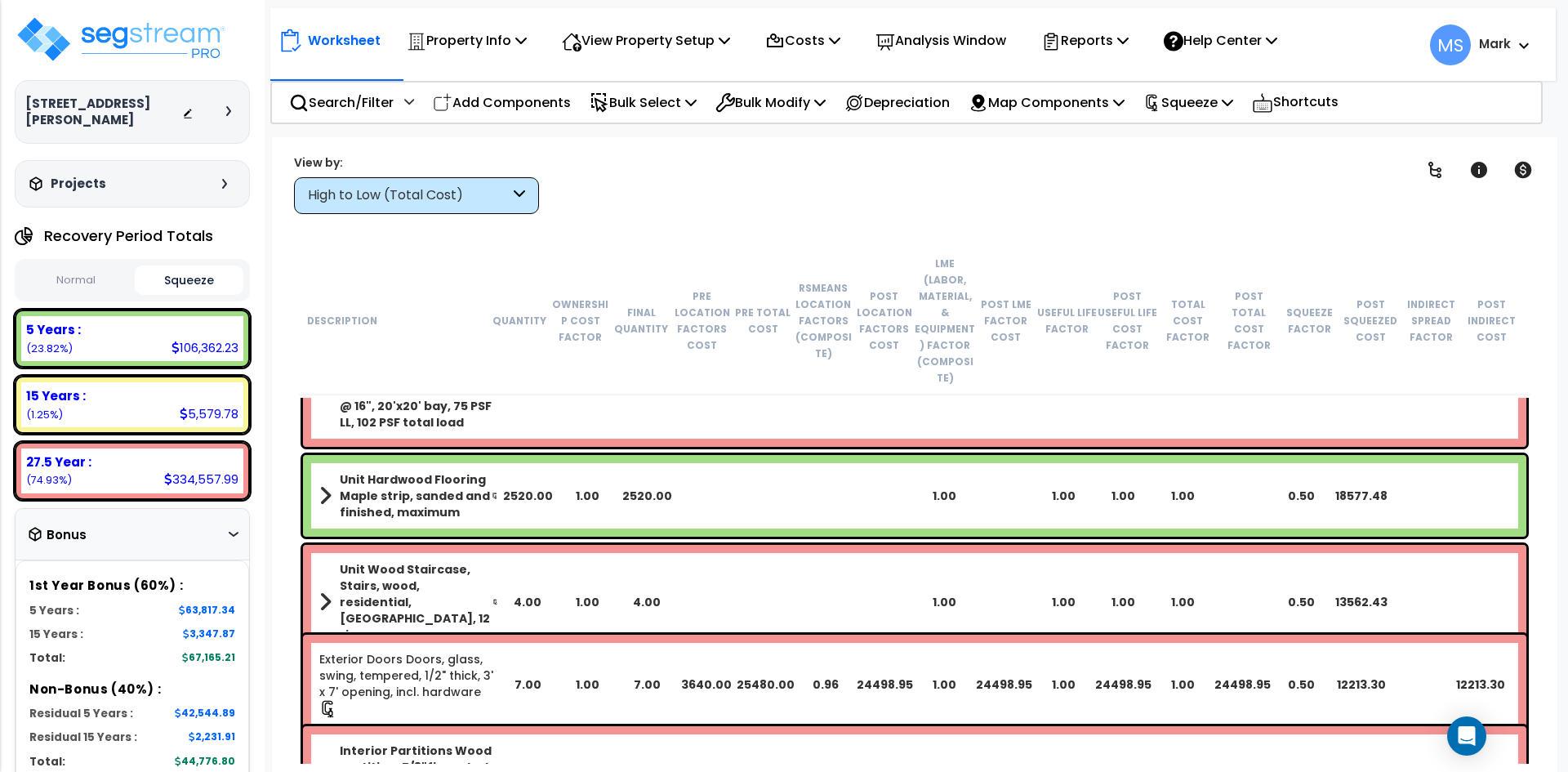
scroll to position [466, 0]
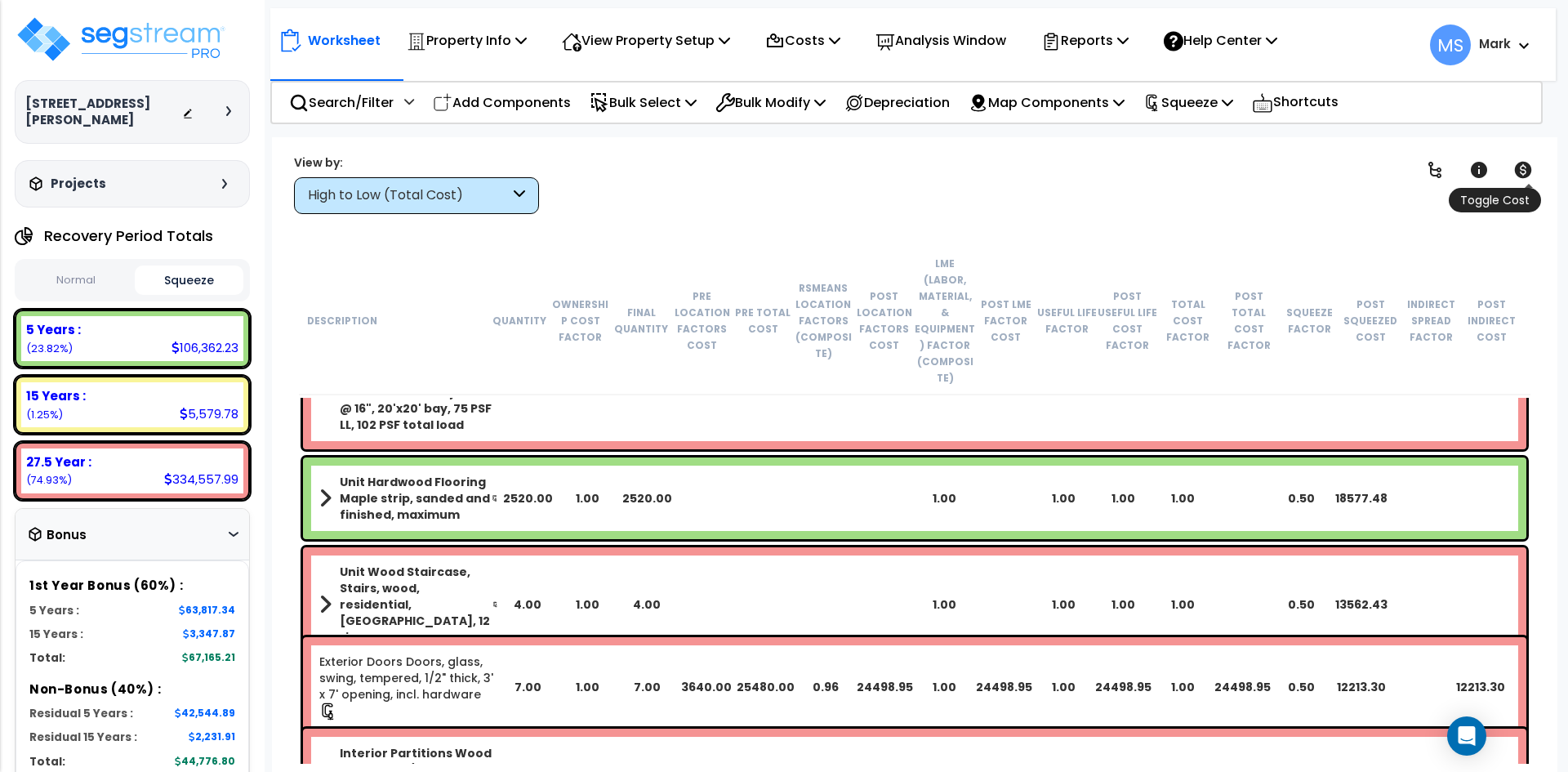
click at [1531, 167] on icon at bounding box center [1523, 170] width 20 height 20
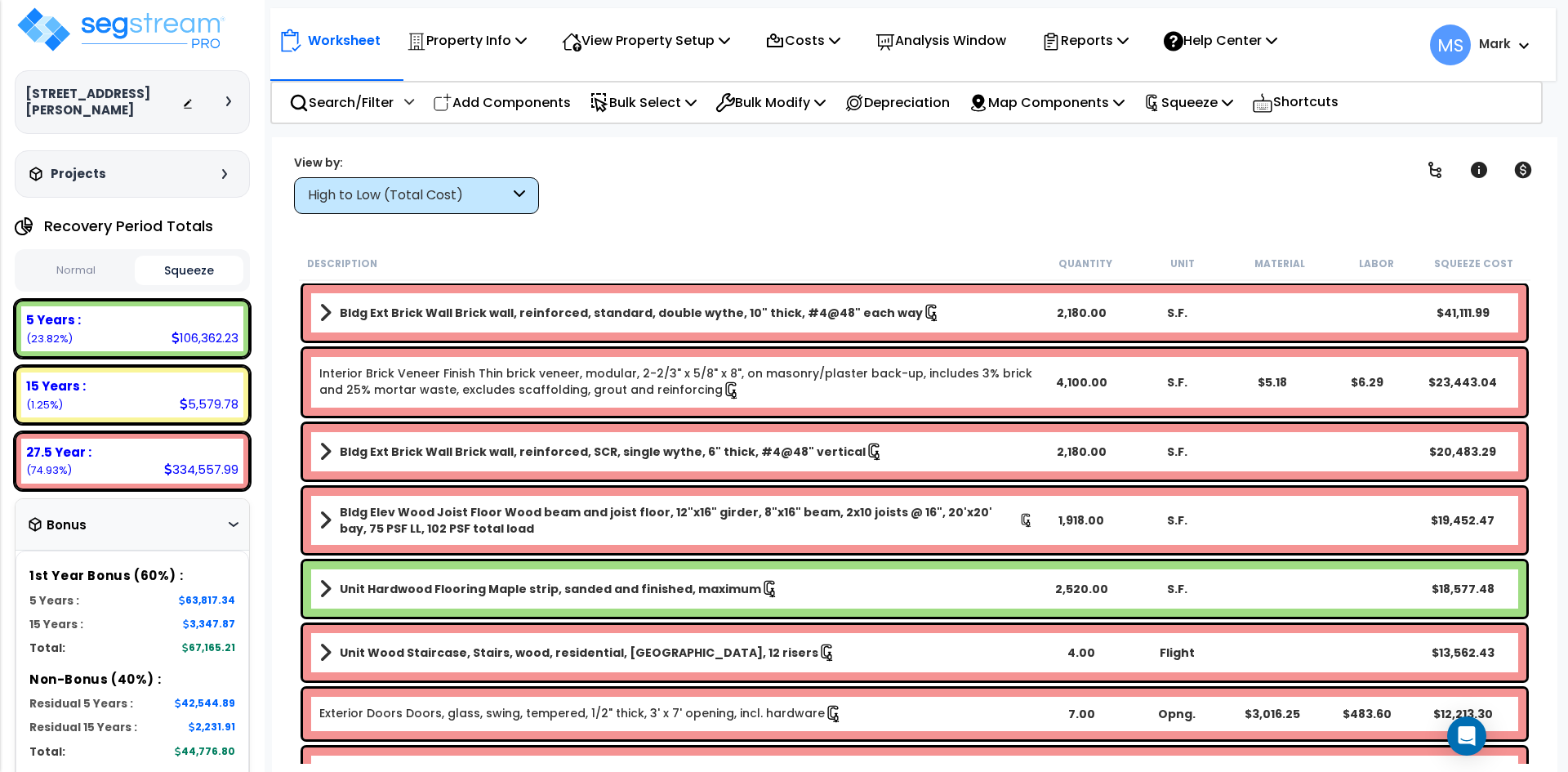
scroll to position [0, 0]
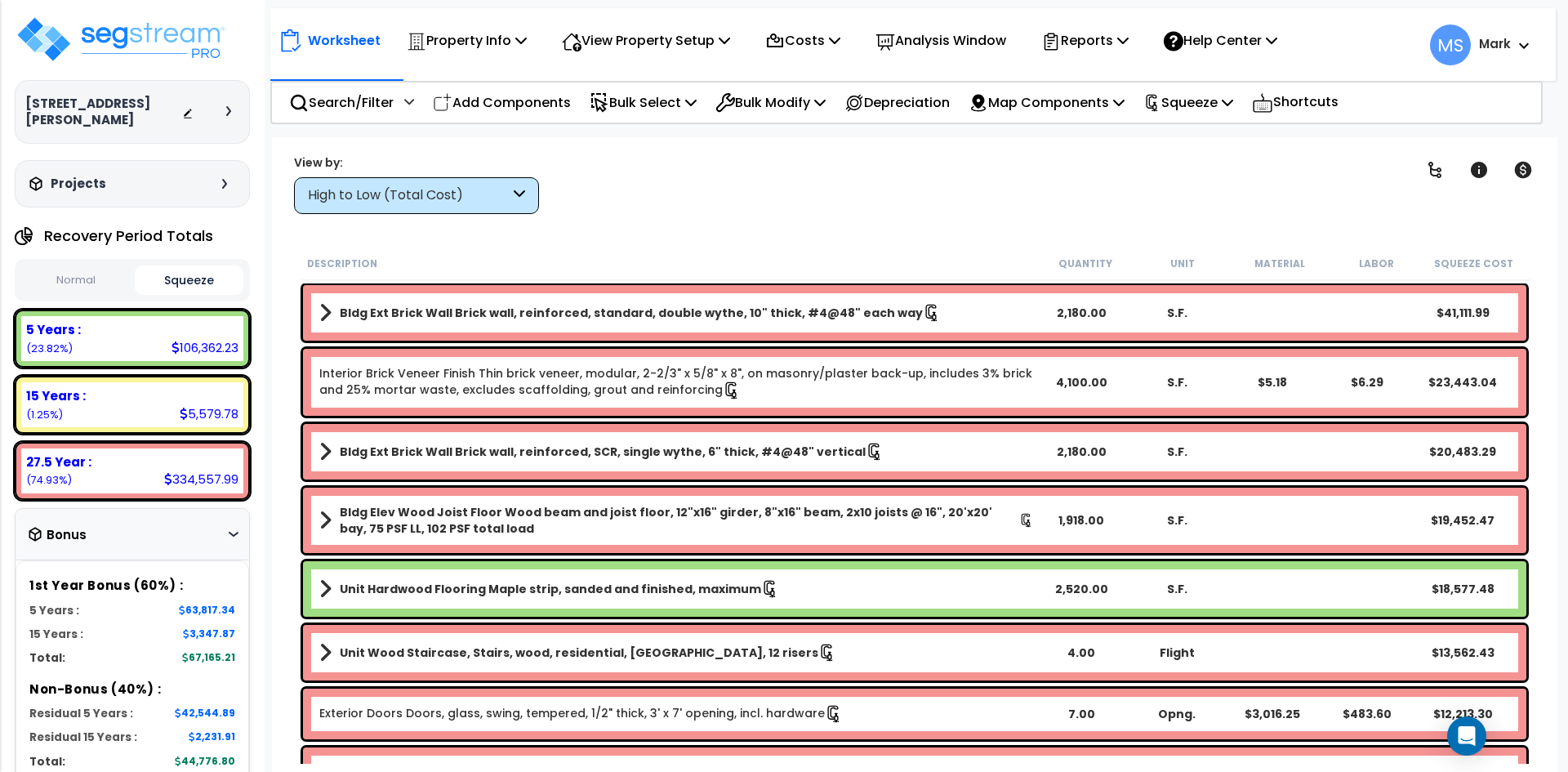
click at [1006, 208] on div "Clear Filters" at bounding box center [971, 183] width 824 height 61
click at [1512, 46] on span at bounding box center [1520, 45] width 18 height 20
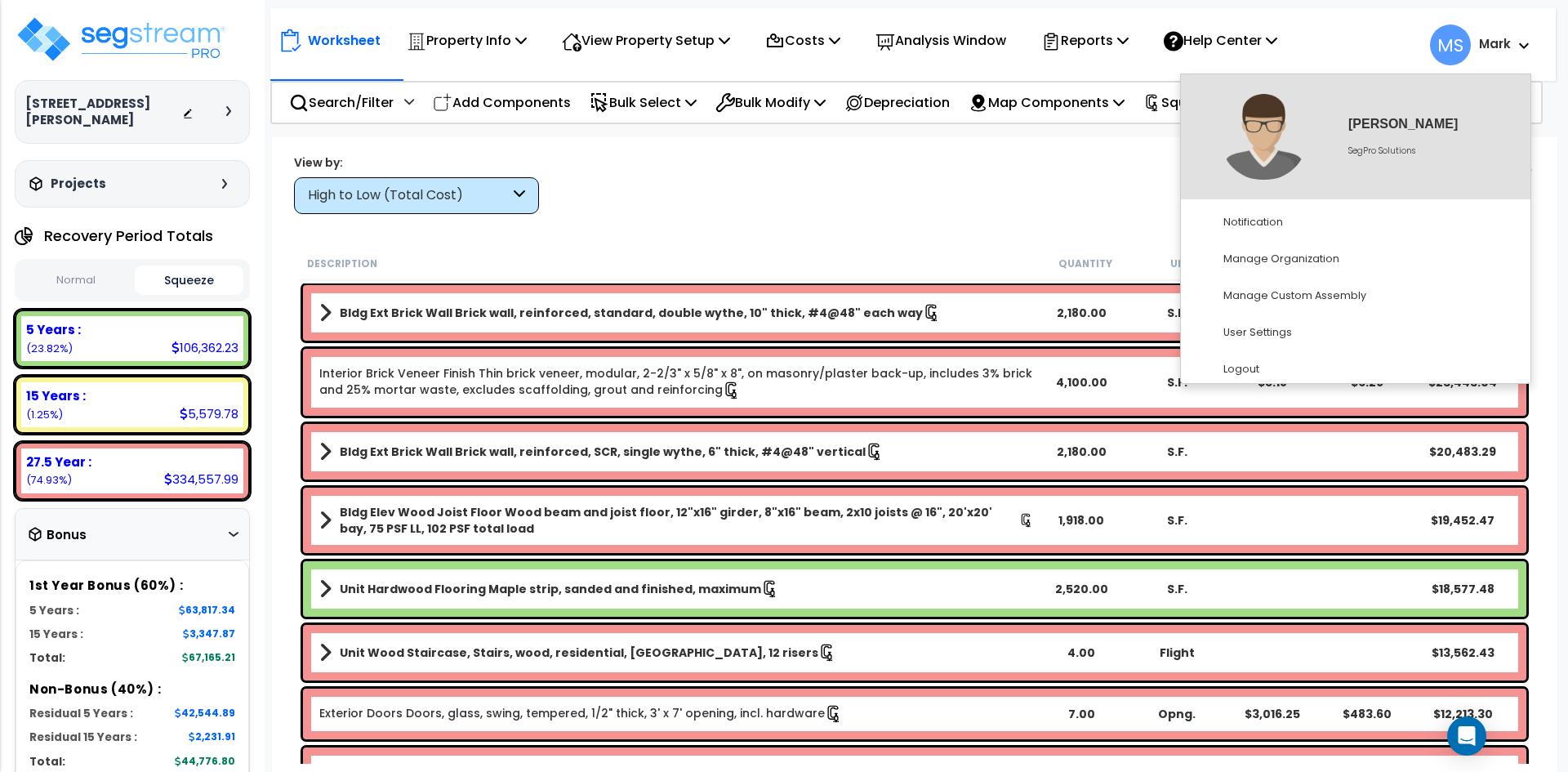
click at [1512, 46] on span at bounding box center [1520, 45] width 18 height 20
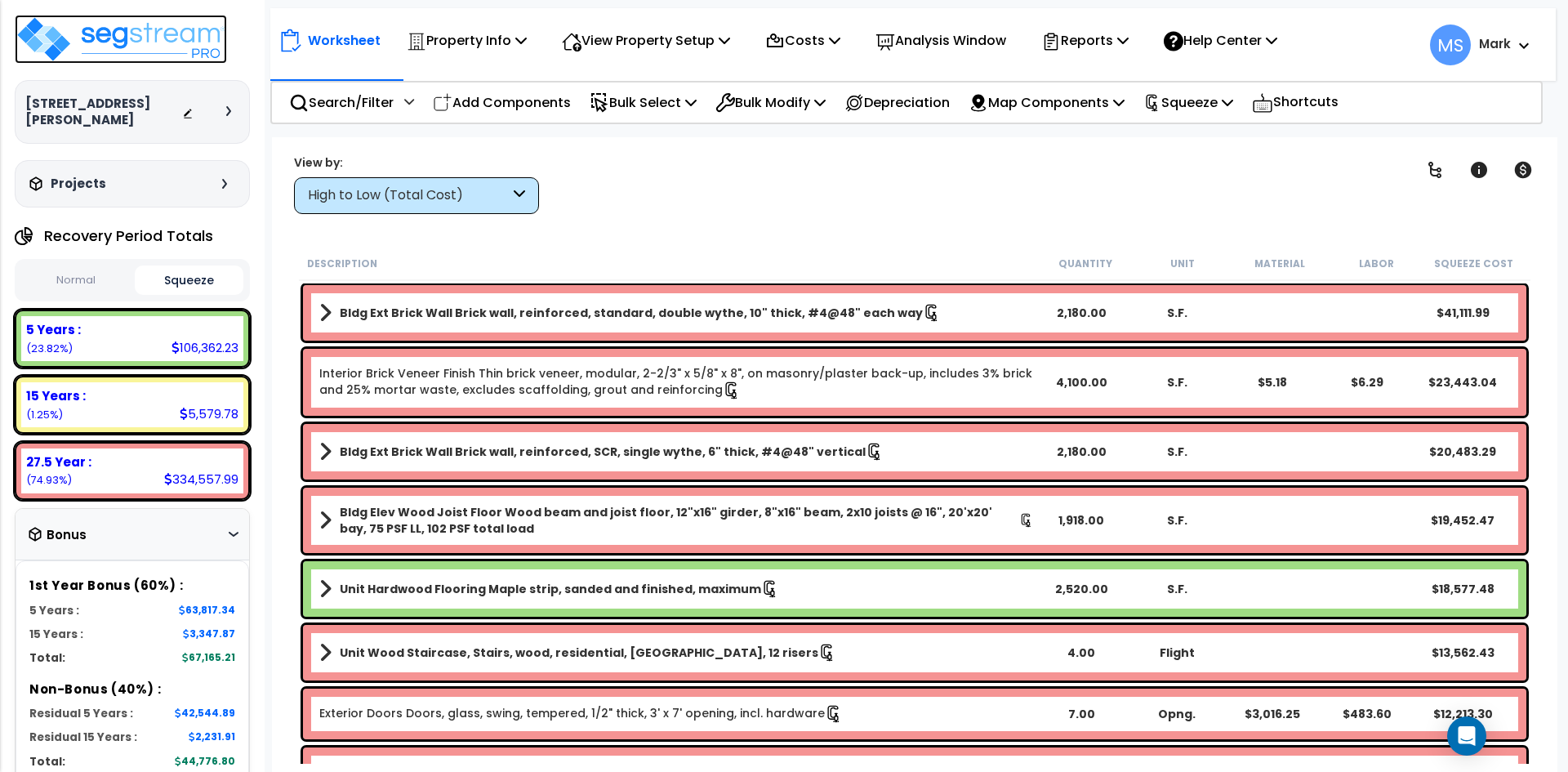
click at [161, 38] on img at bounding box center [121, 39] width 212 height 49
